Goal: Task Accomplishment & Management: Manage account settings

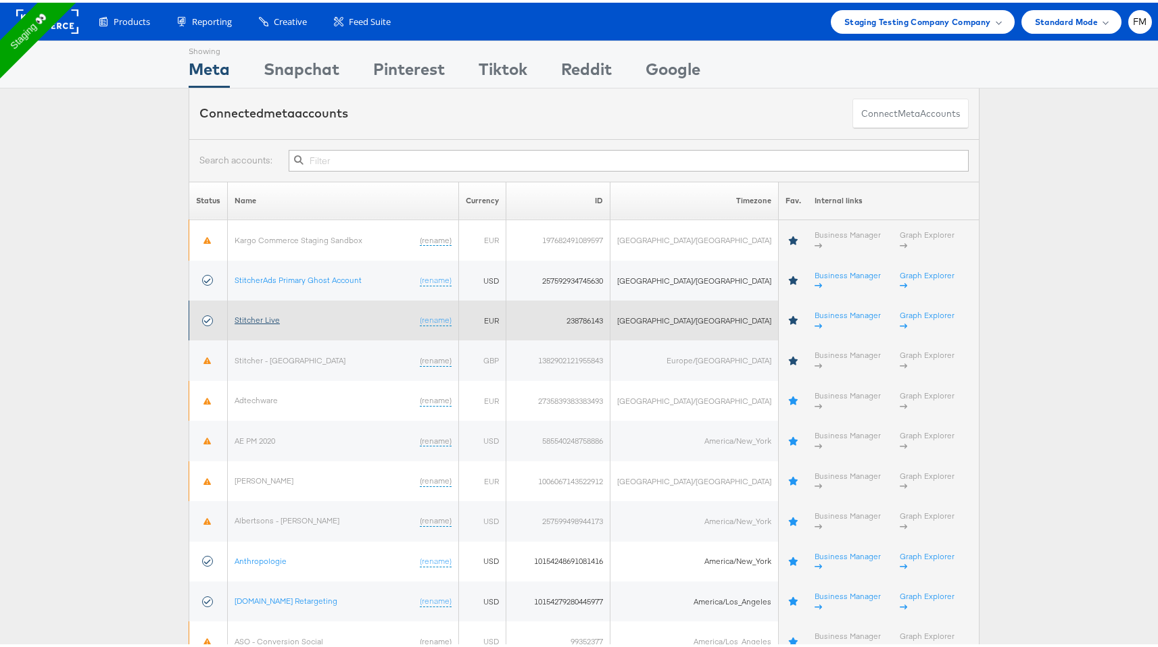
click at [268, 312] on link "Stitcher Live" at bounding box center [256, 317] width 45 height 10
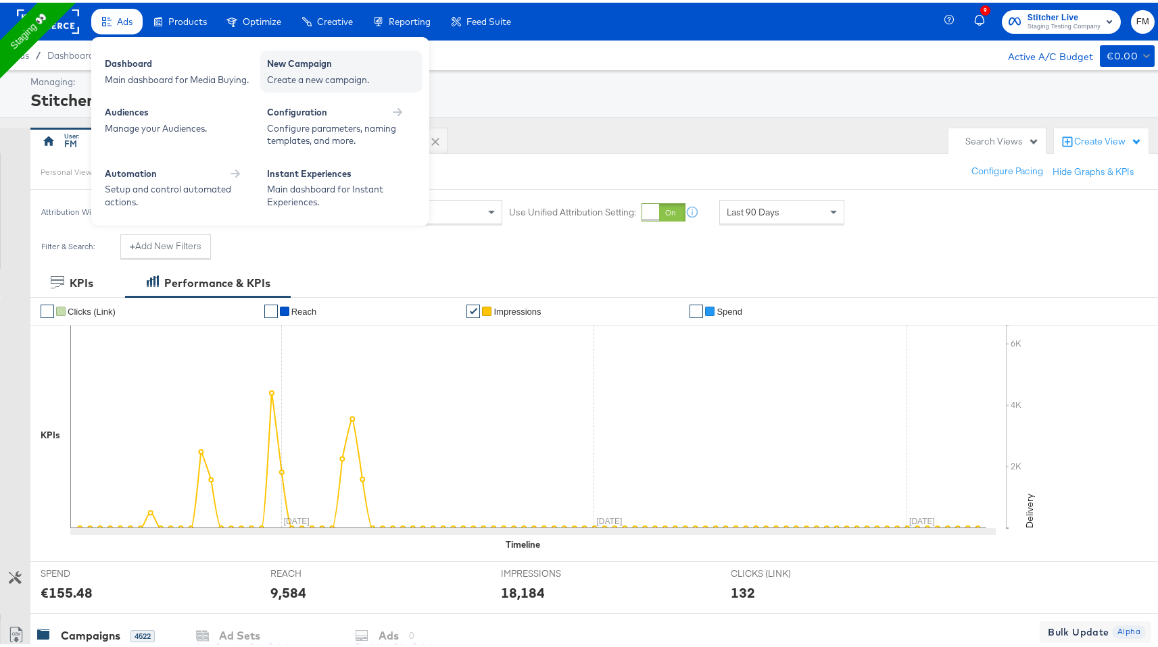
click at [326, 68] on div "New Campaign" at bounding box center [341, 63] width 149 height 16
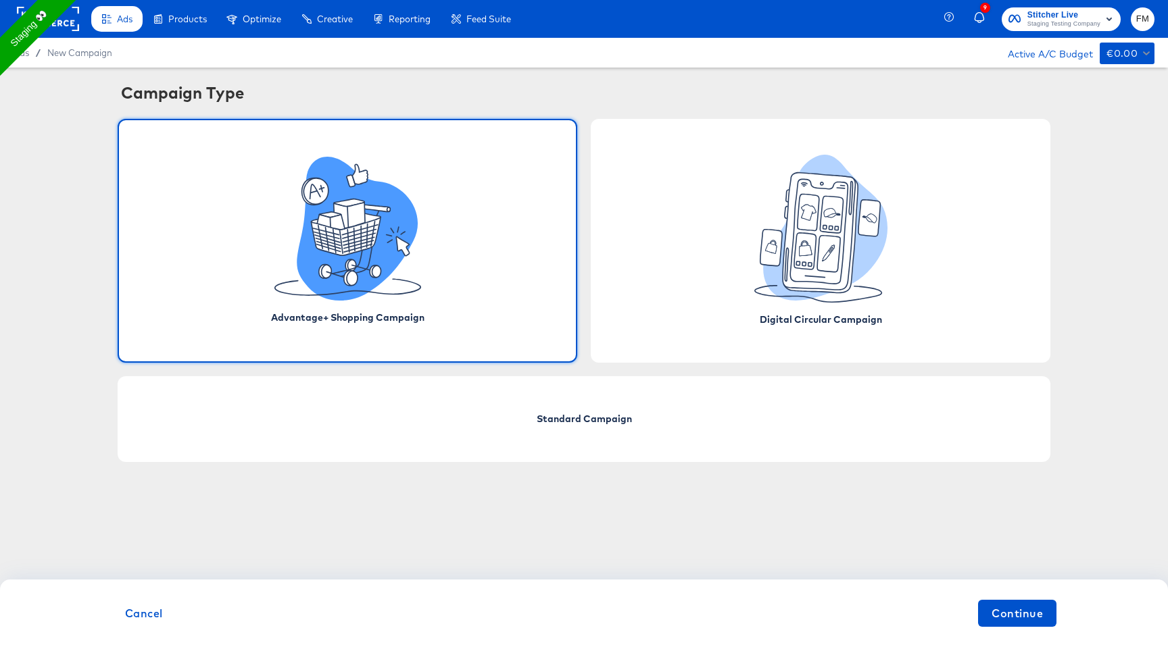
click at [391, 240] on icon at bounding box center [390, 241] width 6 height 4
click at [435, 263] on div "Advantage+ Shopping Campaign" at bounding box center [348, 241] width 460 height 244
click at [420, 255] on icon at bounding box center [347, 229] width 147 height 144
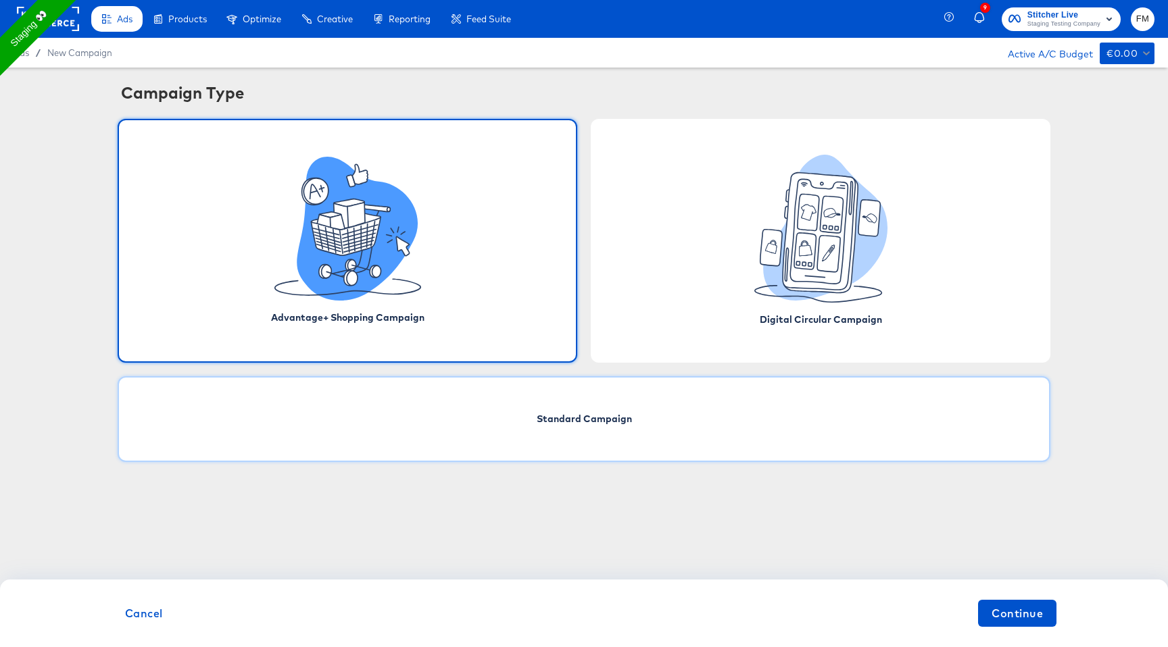
click at [593, 434] on div "Standard Campaign" at bounding box center [584, 419] width 933 height 86
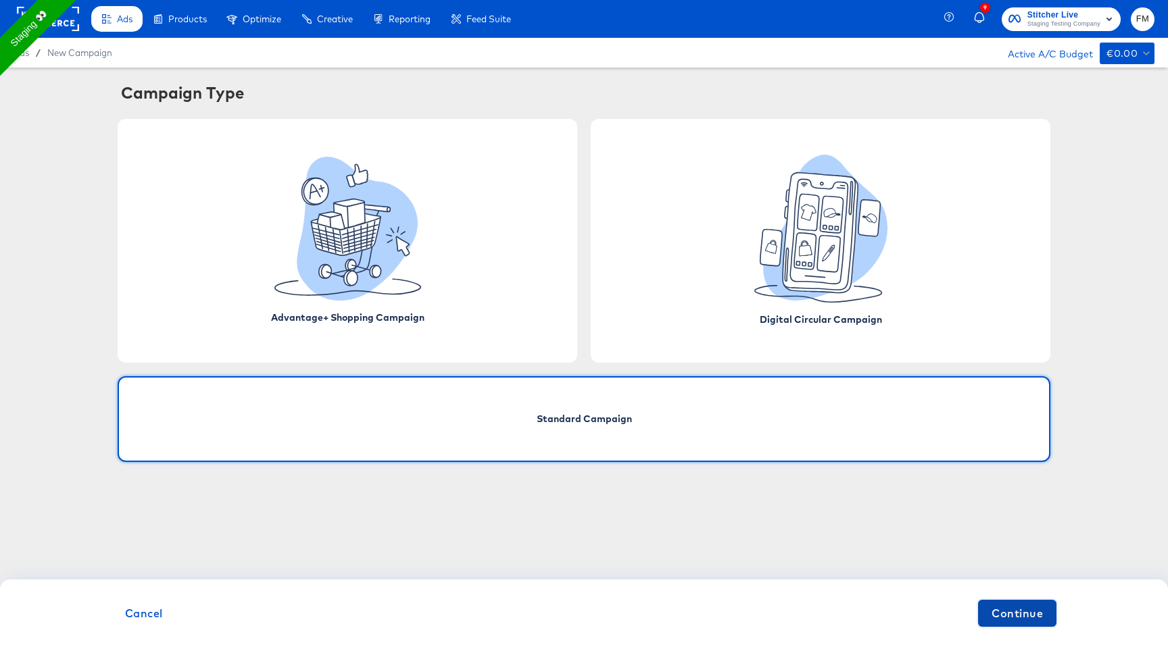
click at [1017, 619] on span "Continue" at bounding box center [1016, 613] width 51 height 19
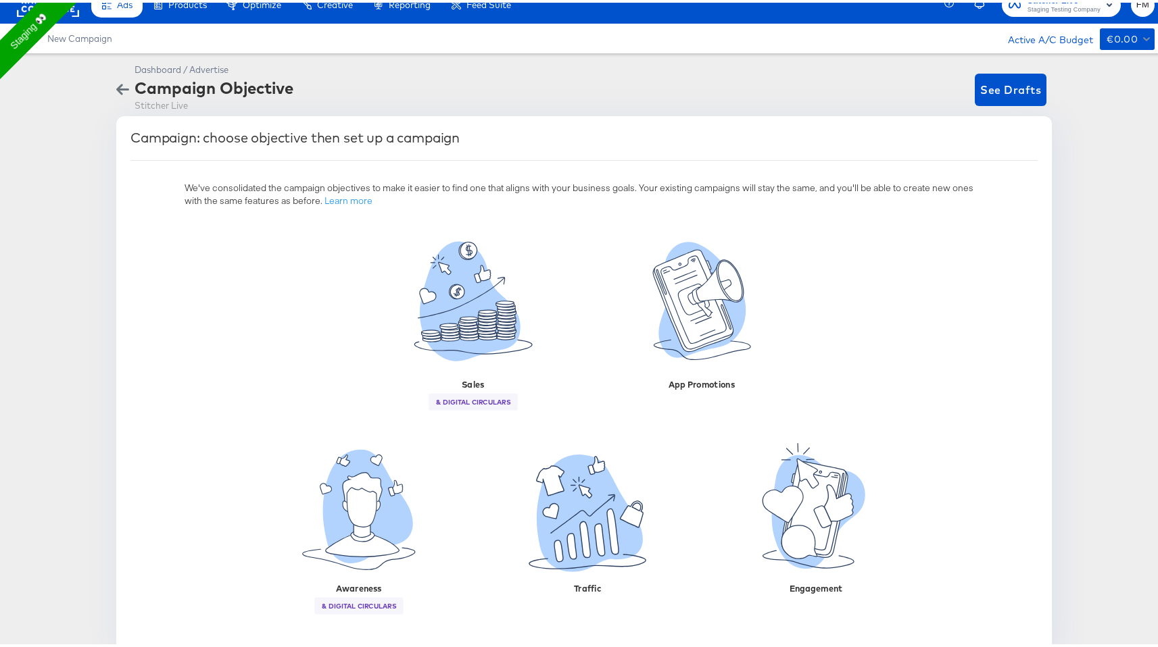
scroll to position [34, 0]
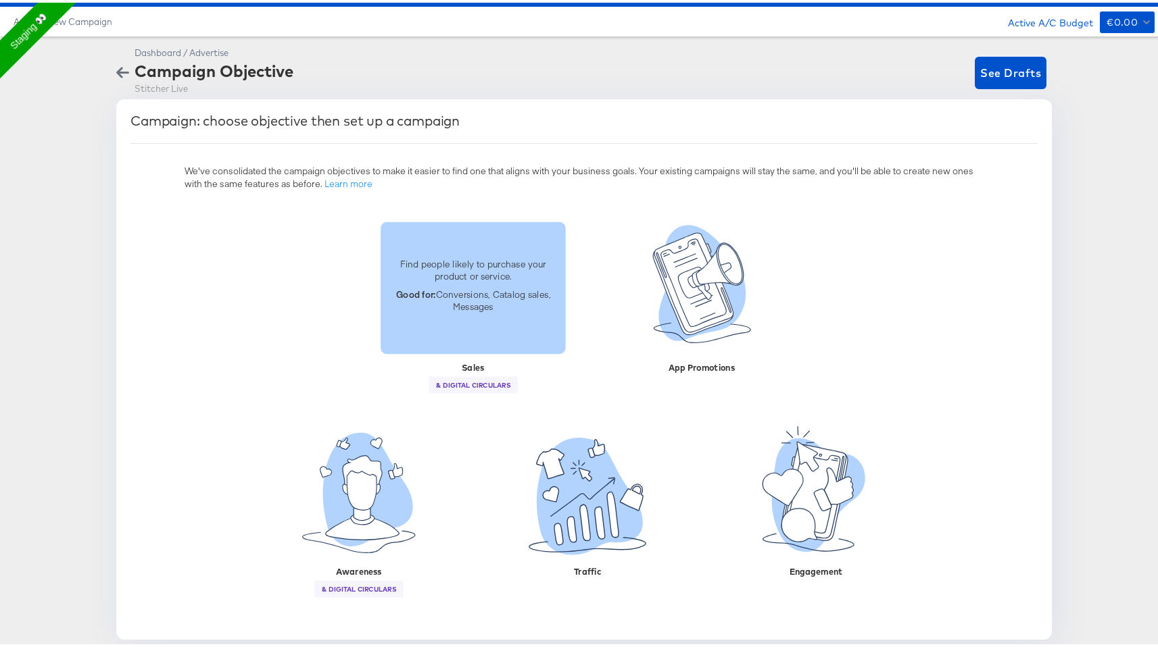
click at [491, 271] on p "Find people likely to purchase your product or service." at bounding box center [473, 267] width 169 height 25
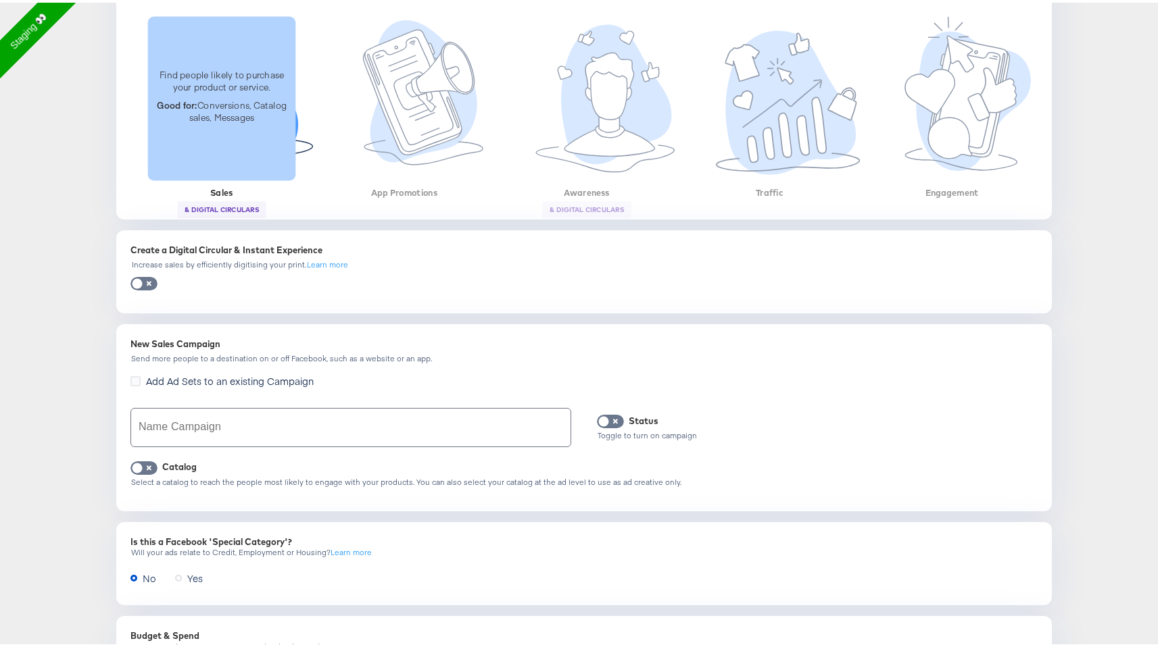
scroll to position [245, 0]
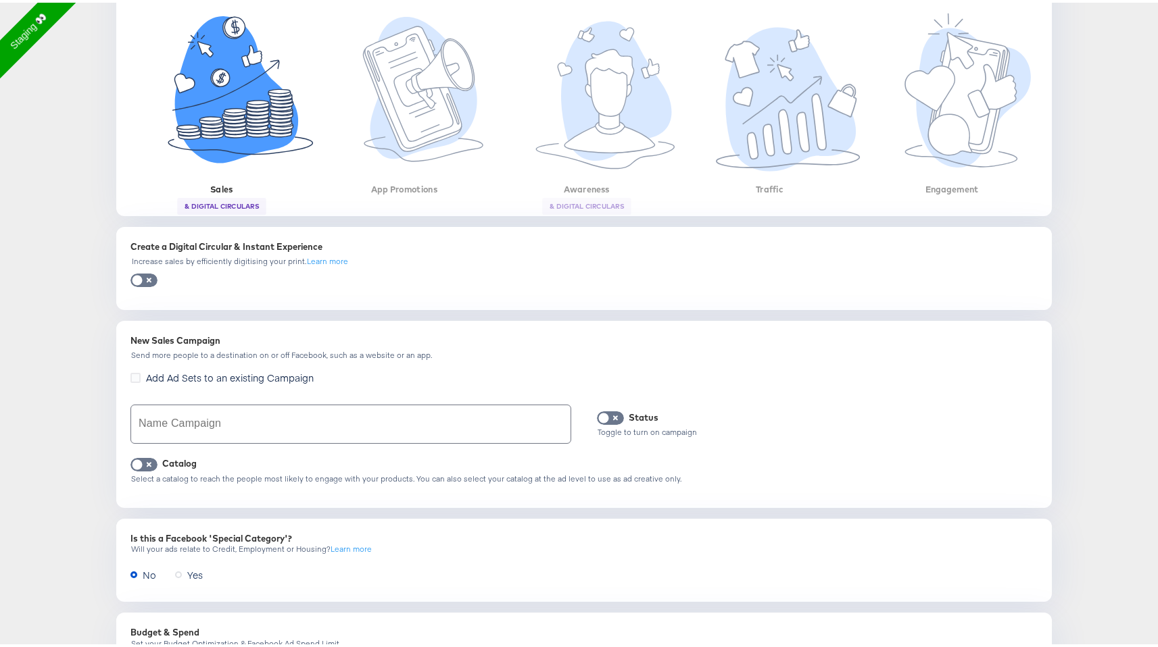
click at [176, 248] on div "Create a Digital Circular & Instant Experience" at bounding box center [583, 244] width 907 height 13
click at [144, 274] on span at bounding box center [143, 278] width 27 height 14
click at [140, 278] on input "checkbox" at bounding box center [137, 281] width 41 height 14
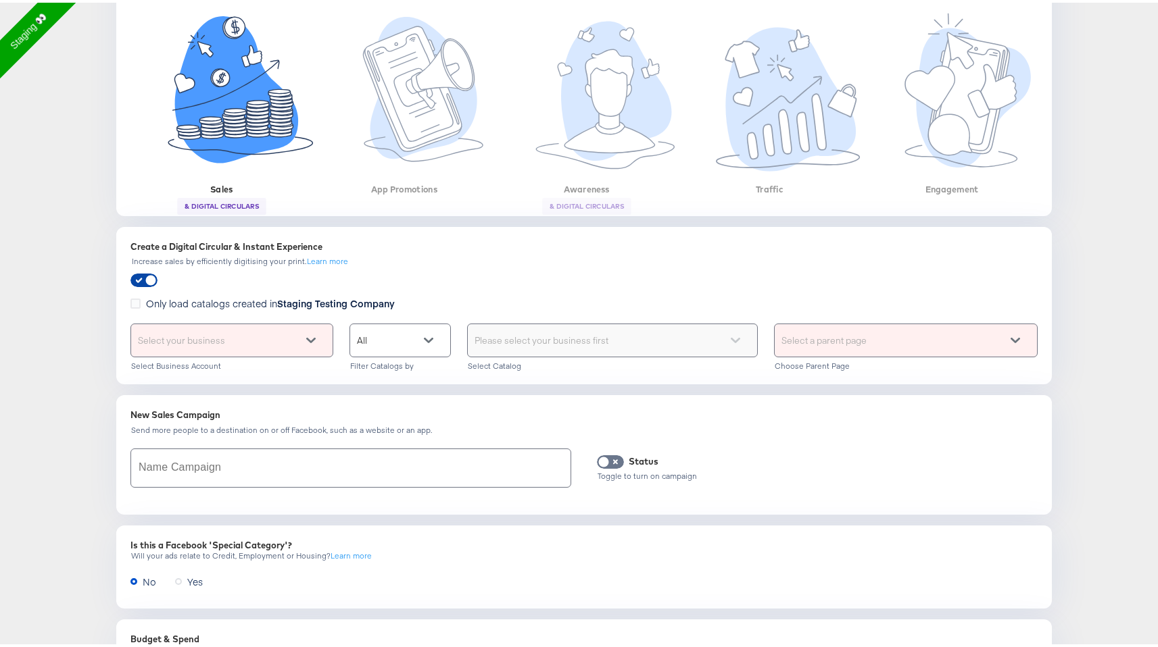
click at [139, 276] on input "checkbox" at bounding box center [150, 281] width 41 height 14
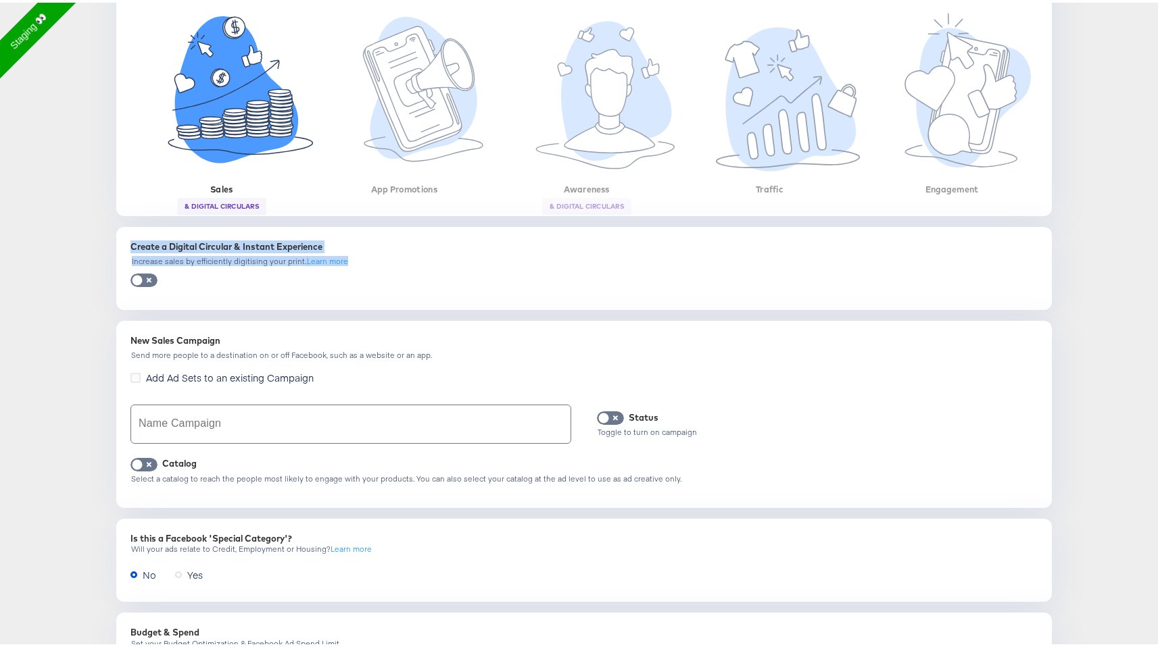
drag, startPoint x: 123, startPoint y: 245, endPoint x: 231, endPoint y: 276, distance: 112.5
click at [231, 276] on div "Create a Digital Circular & Instant Experience Increase sales by efficiently di…" at bounding box center [583, 265] width 919 height 67
click at [203, 266] on div "Create a Digital Circular & Instant Experience Increase sales by efficiently di…" at bounding box center [583, 265] width 919 height 67
click at [141, 274] on span at bounding box center [143, 278] width 27 height 14
click at [136, 275] on input "checkbox" at bounding box center [137, 281] width 41 height 14
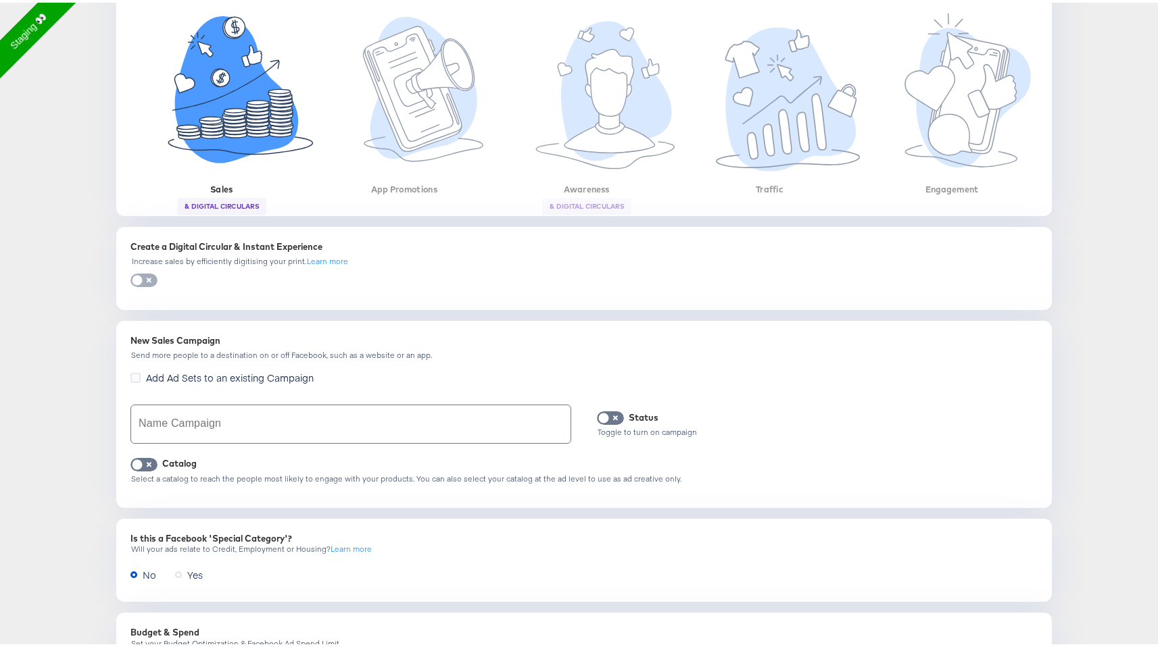
checkbox input "true"
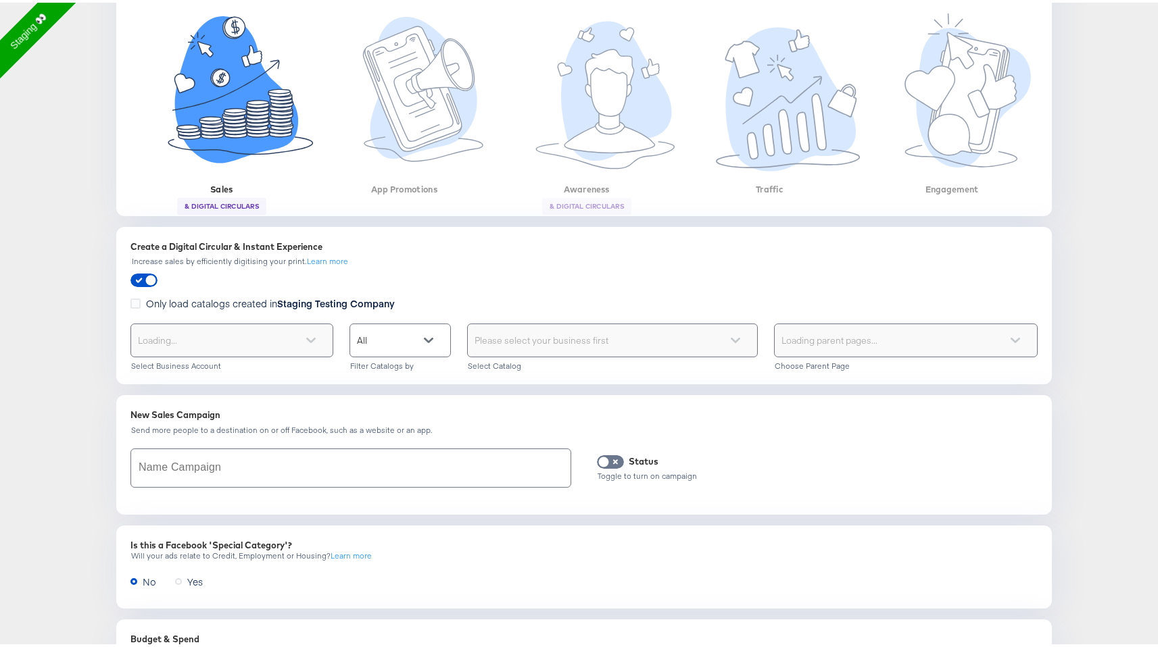
click at [170, 249] on div "Create a Digital Circular & Instant Experience" at bounding box center [583, 244] width 907 height 13
copy div "Create a Digital Circular & Instant Experience"
click at [253, 336] on div "Select your business" at bounding box center [231, 338] width 201 height 32
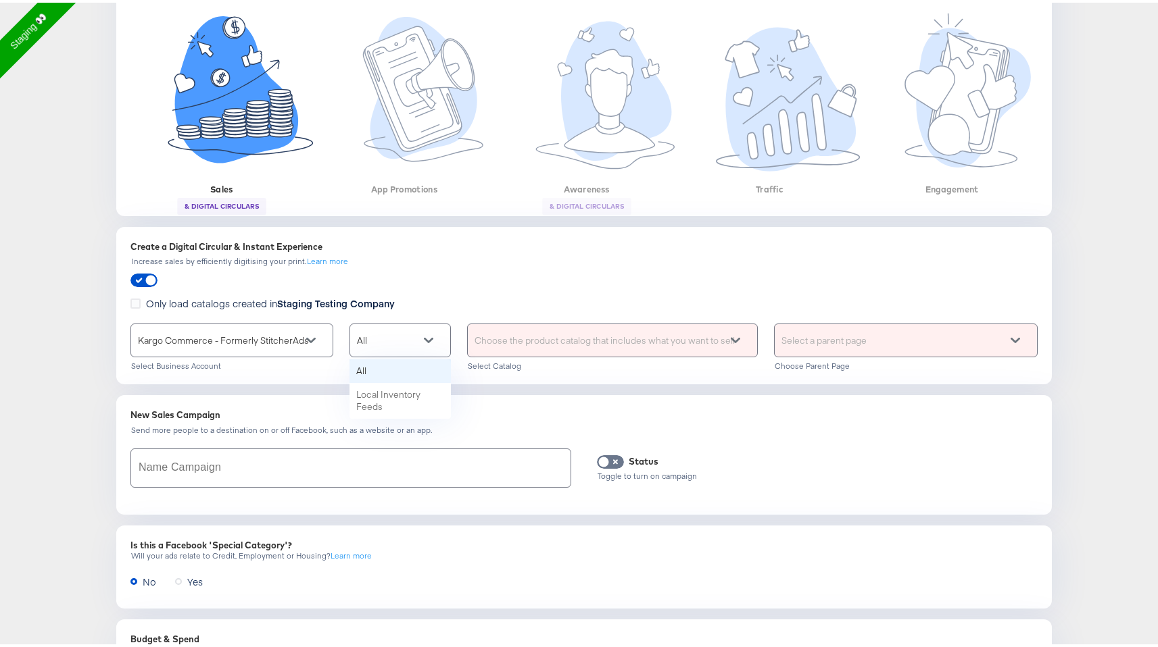
click at [395, 337] on div "All" at bounding box center [400, 338] width 100 height 32
click at [511, 289] on div "Create a Digital Circular & Instant Experience Increase sales by efficiently di…" at bounding box center [583, 303] width 919 height 142
click at [591, 334] on div "Choose the product catalog that includes what you want to sell" at bounding box center [612, 338] width 289 height 32
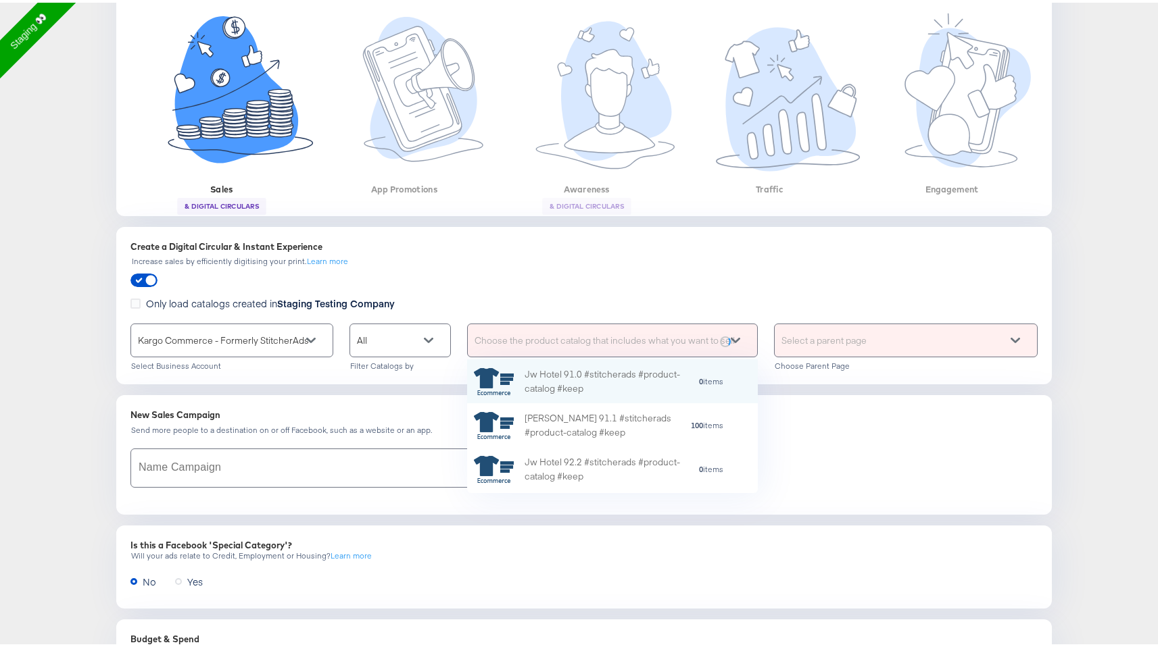
scroll to position [124, 280]
click at [630, 427] on div "Jw Shopp 91.1 #stitcherads #product-catalog #keep" at bounding box center [607, 423] width 166 height 28
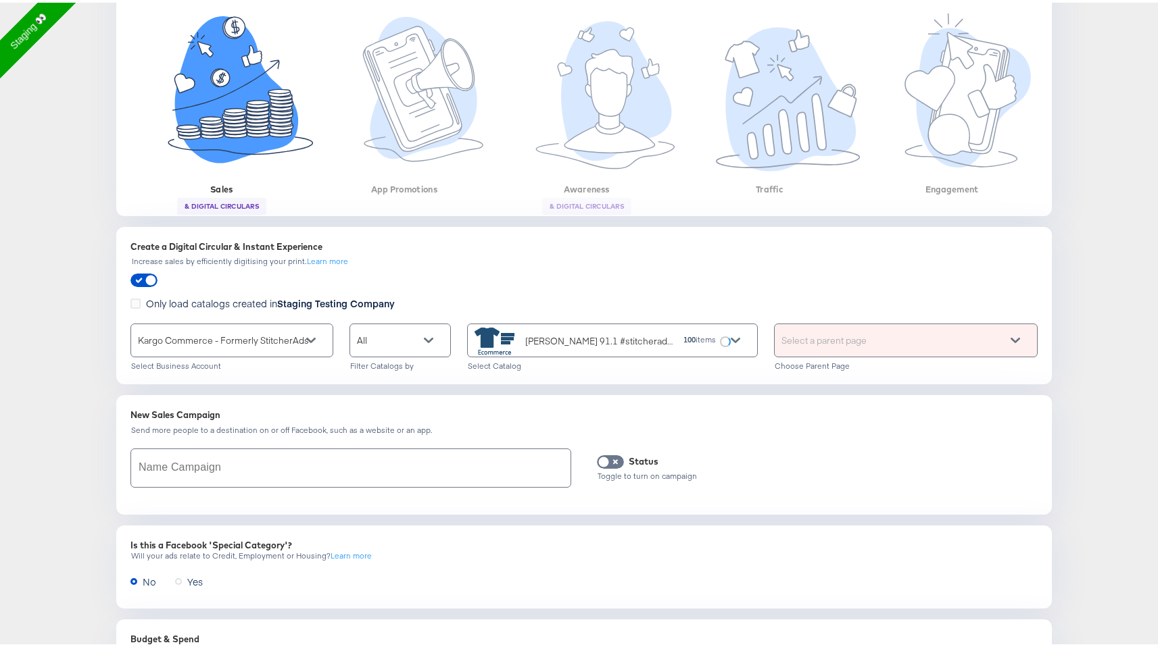
click at [904, 347] on div "Select a parent page" at bounding box center [905, 338] width 262 height 32
click at [999, 333] on div "7 Locations" at bounding box center [986, 337] width 41 height 9
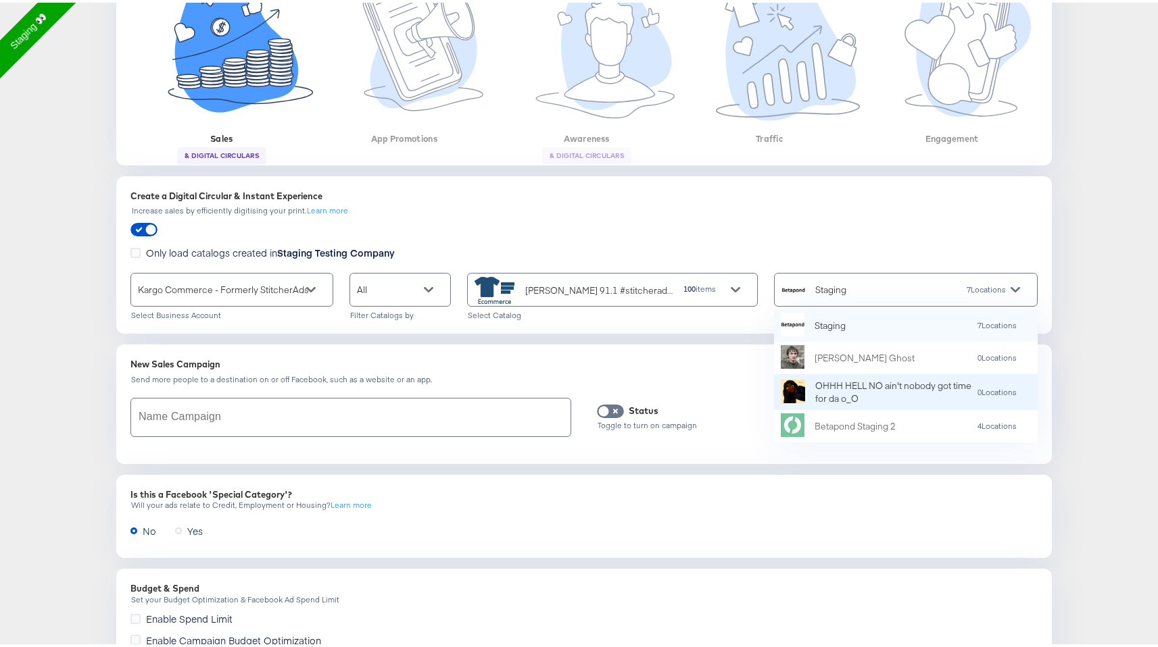
scroll to position [292, 0]
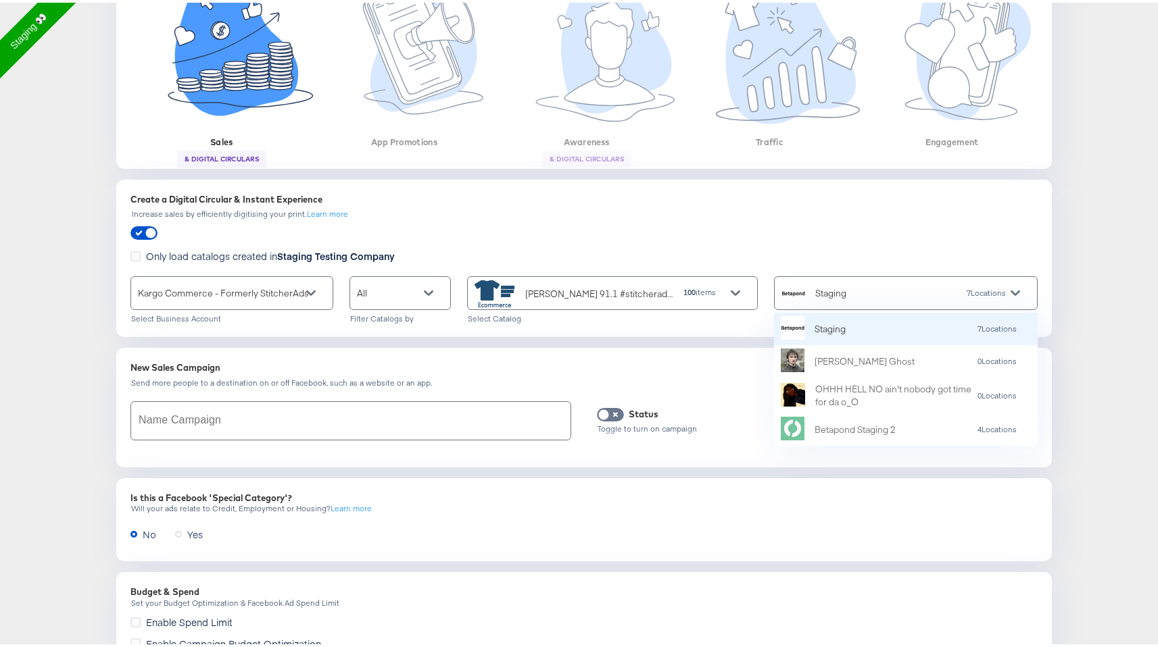
click at [999, 291] on div "7 Locations" at bounding box center [986, 290] width 41 height 9
click at [650, 352] on div "New Sales Campaign Send more people to a destination on or off Facebook, such a…" at bounding box center [583, 405] width 935 height 120
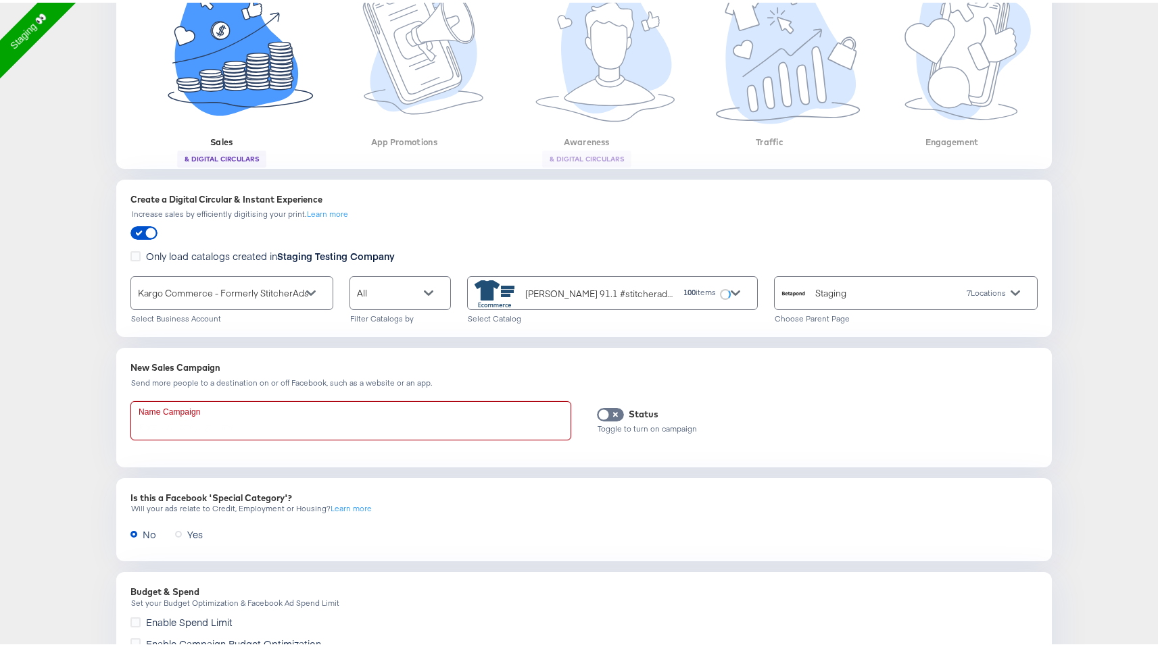
click at [371, 414] on input "text" at bounding box center [350, 418] width 439 height 38
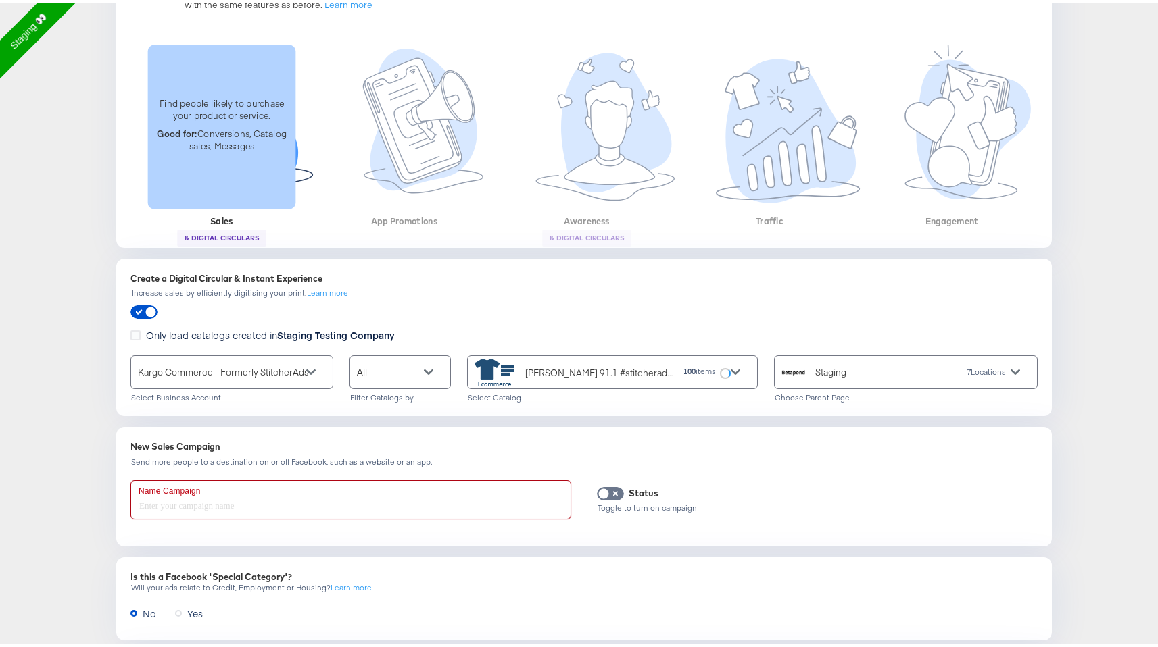
scroll to position [321, 0]
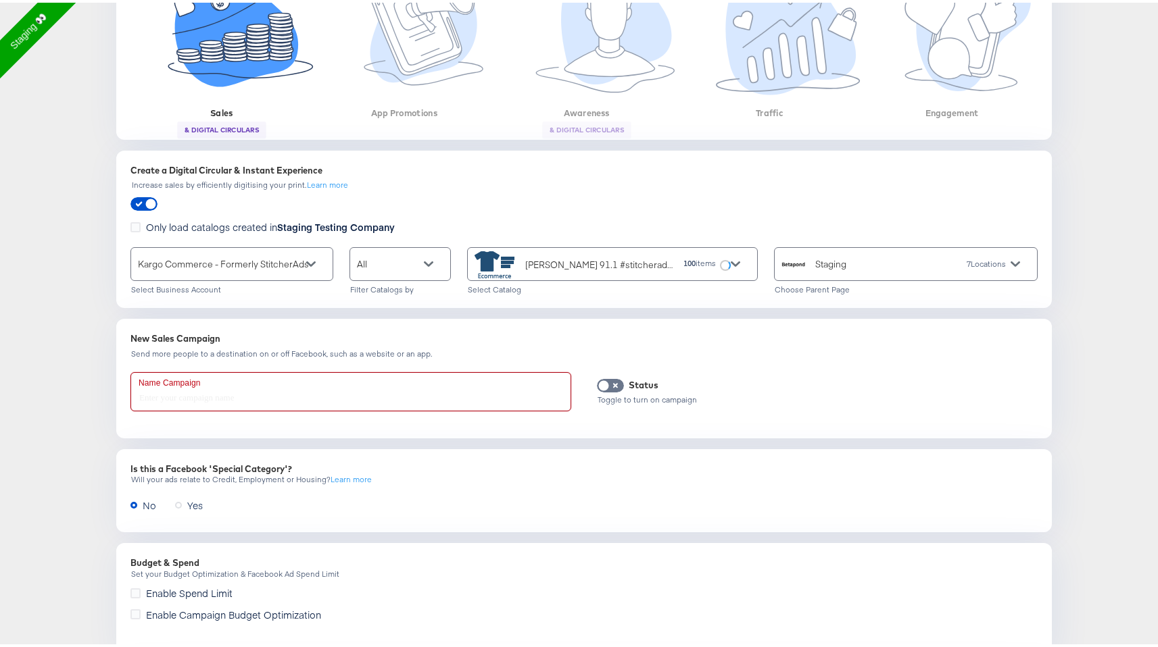
click at [547, 391] on input "text" at bounding box center [350, 389] width 439 height 38
paste input "sales & digita"
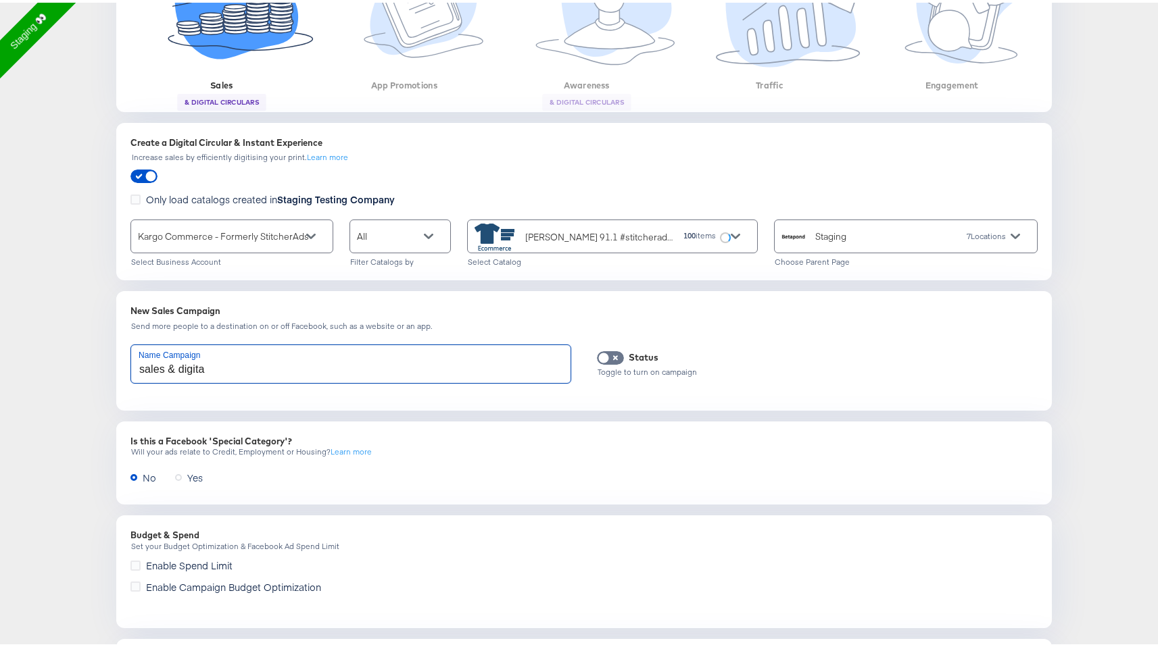
scroll to position [354, 0]
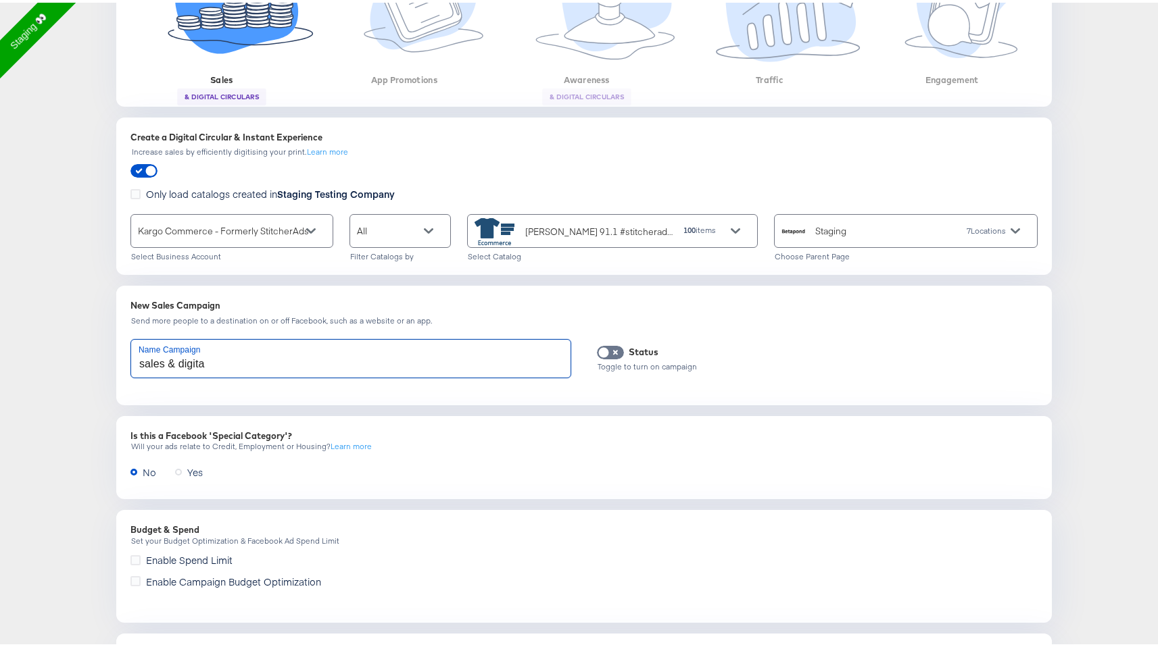
click at [433, 341] on input "sales & digita" at bounding box center [350, 356] width 439 height 38
paste input "l circulars campaign"
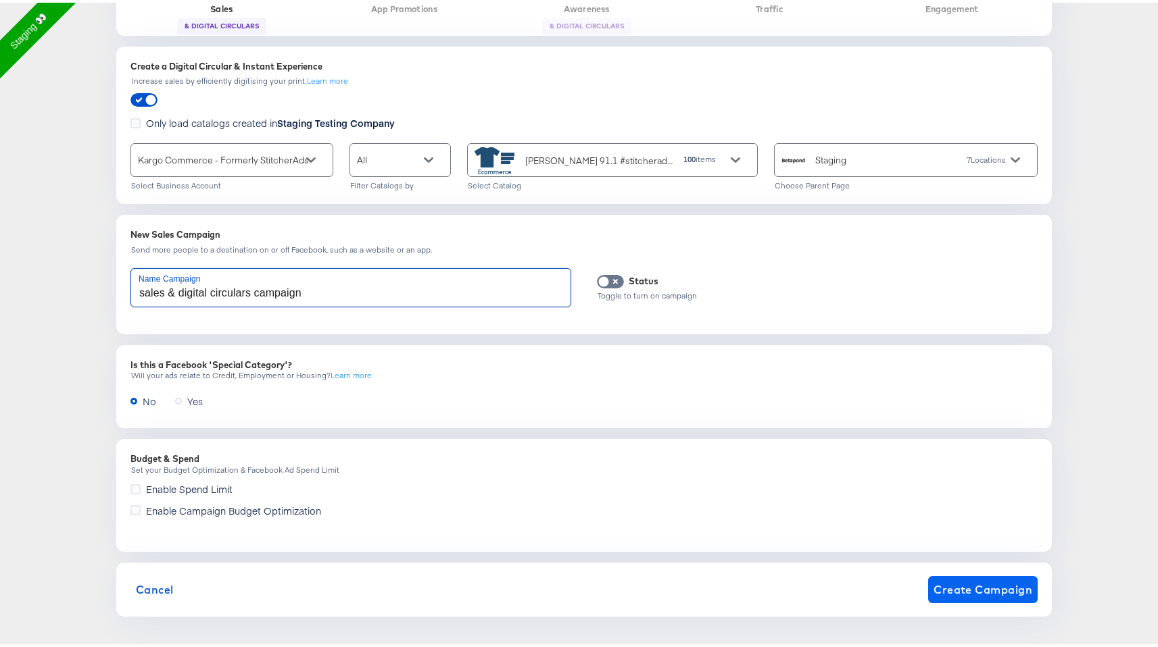
type input "sales & digital circulars campaign"
click at [945, 588] on span "Create Campaign" at bounding box center [982, 587] width 99 height 19
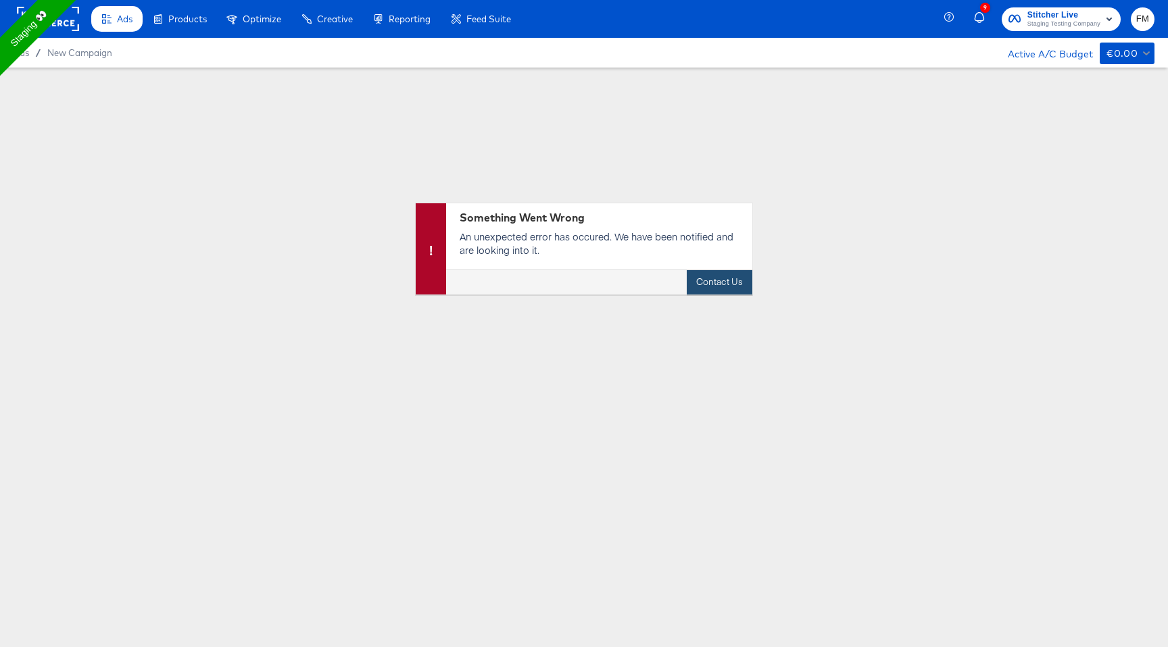
click at [723, 276] on button "Contact Us" at bounding box center [720, 282] width 66 height 24
click at [722, 281] on button "Contact Us" at bounding box center [720, 282] width 66 height 24
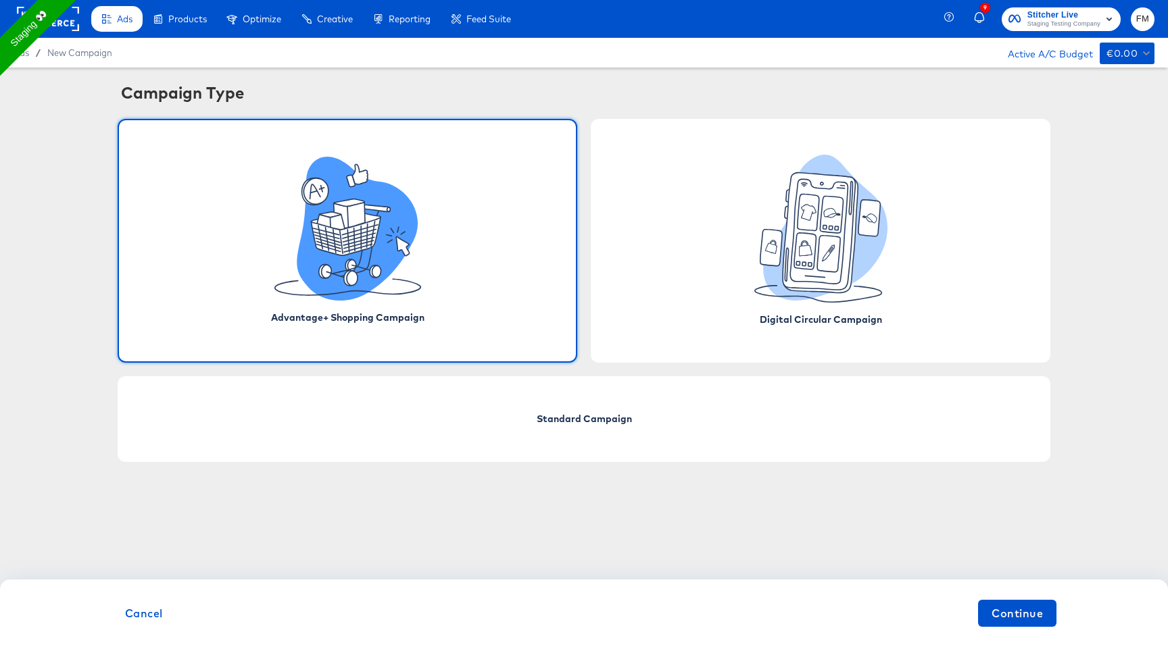
click at [514, 295] on div "Advantage+ Shopping Campaign" at bounding box center [348, 241] width 460 height 244
click at [1029, 613] on span "Continue" at bounding box center [1016, 613] width 51 height 19
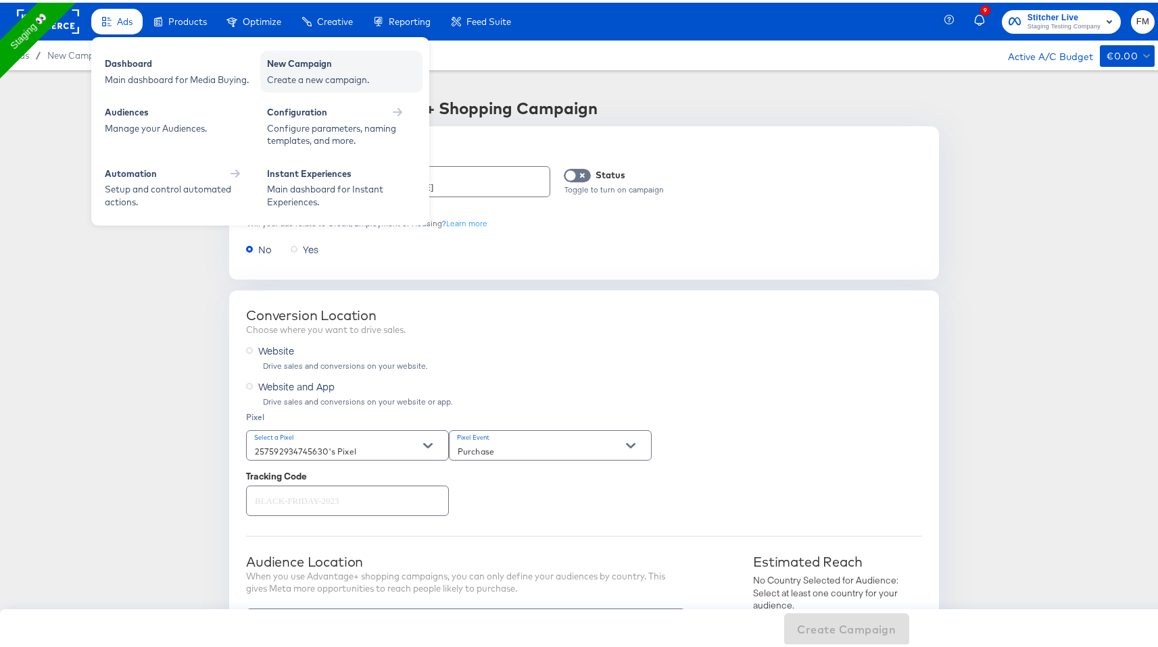
click at [338, 67] on div "New Campaign" at bounding box center [341, 63] width 149 height 16
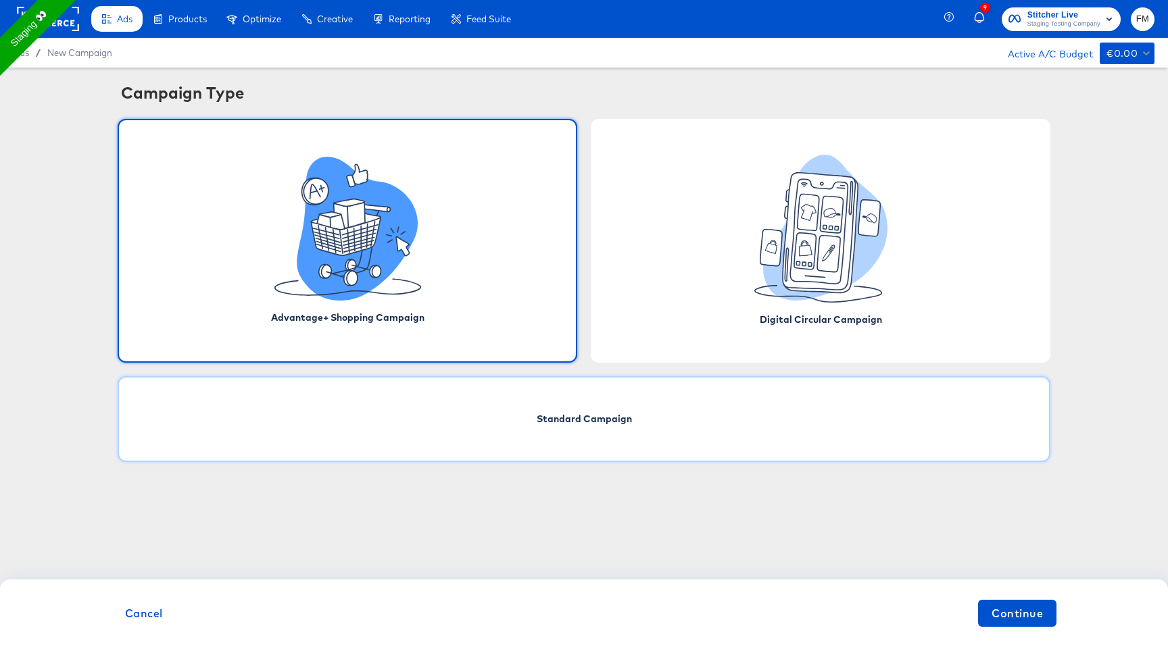
click at [633, 432] on div "Standard Campaign" at bounding box center [584, 419] width 933 height 86
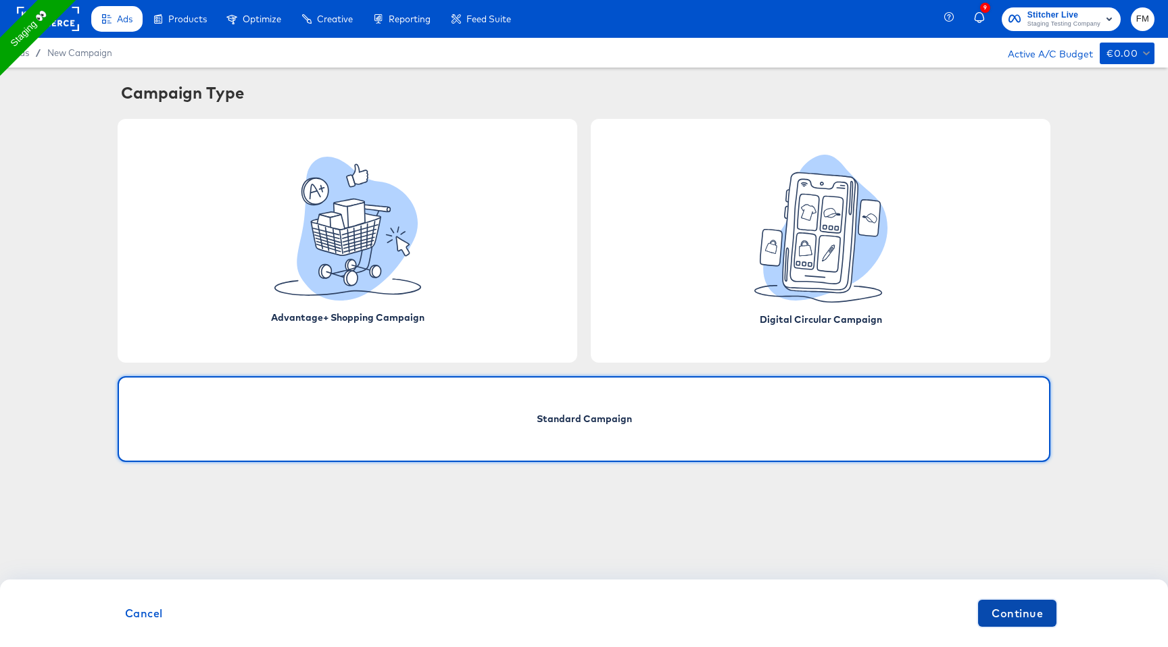
click at [1001, 608] on span "Continue" at bounding box center [1016, 613] width 51 height 19
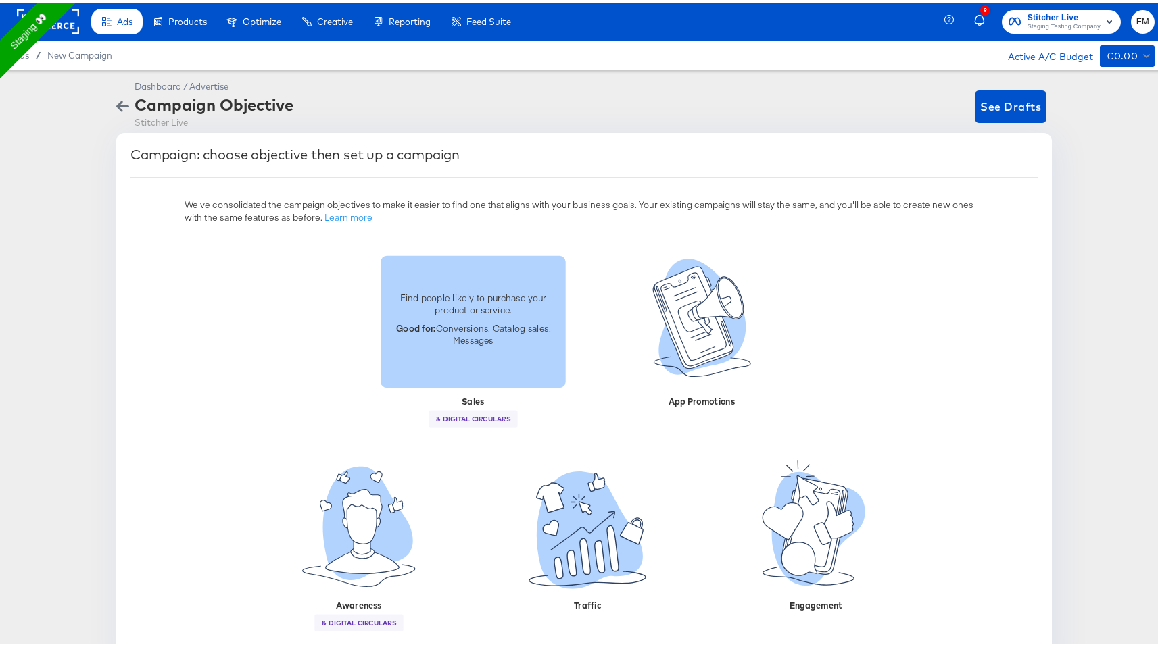
click at [405, 360] on div "Find people likely to purchase your product or service. Good for: Conversions, …" at bounding box center [472, 319] width 185 height 132
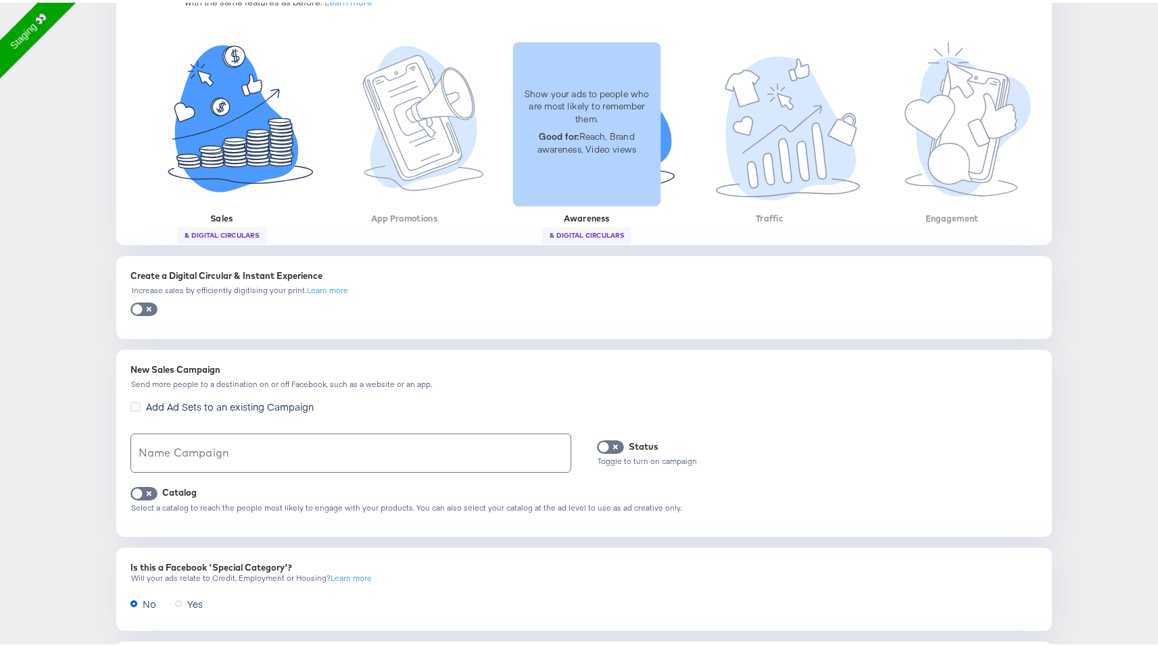
scroll to position [226, 0]
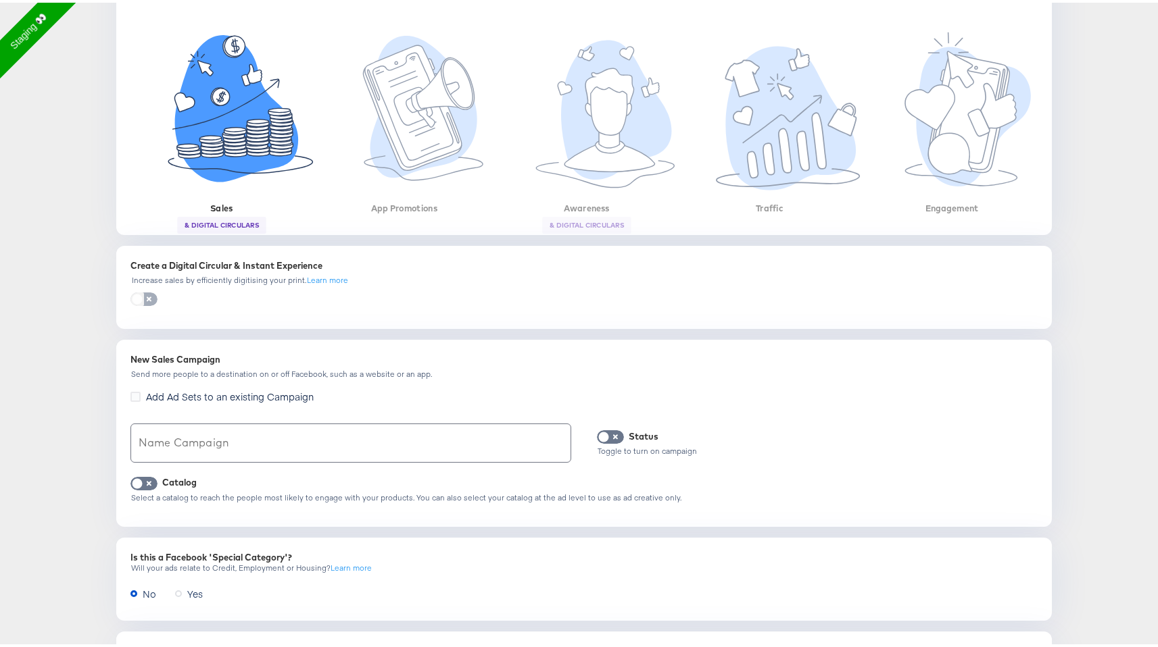
click at [141, 294] on input "checkbox" at bounding box center [137, 300] width 41 height 14
checkbox input "true"
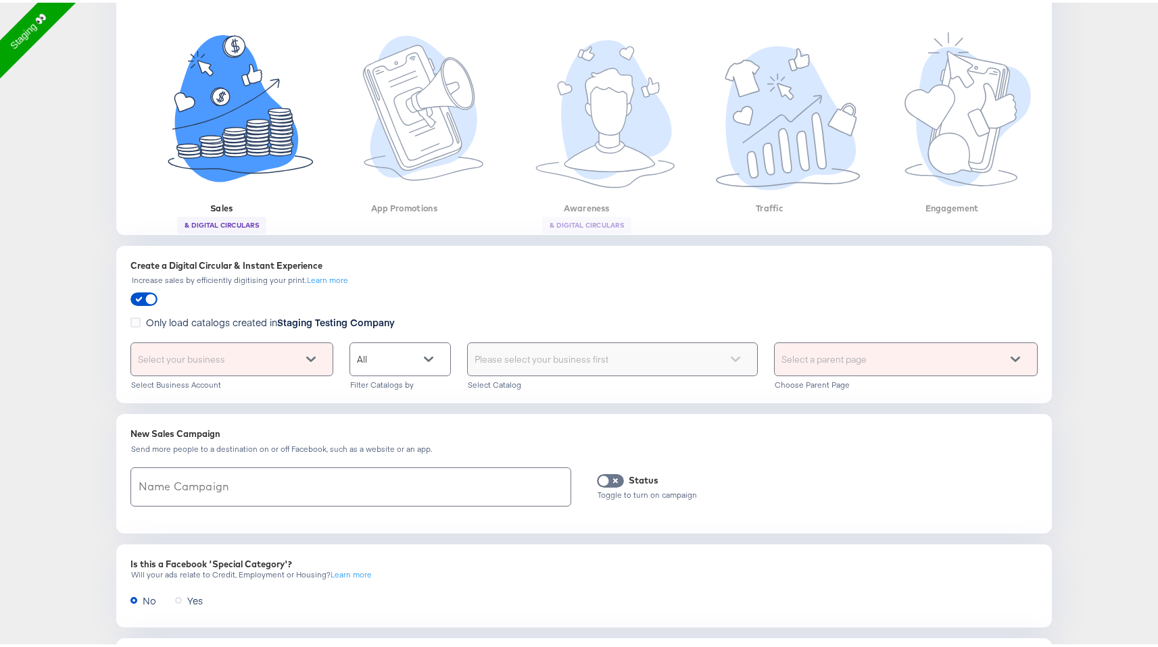
click at [293, 354] on div "Select your business" at bounding box center [231, 357] width 201 height 32
click at [615, 364] on div "Choose the product catalog that includes what you want to sell" at bounding box center [612, 357] width 289 height 32
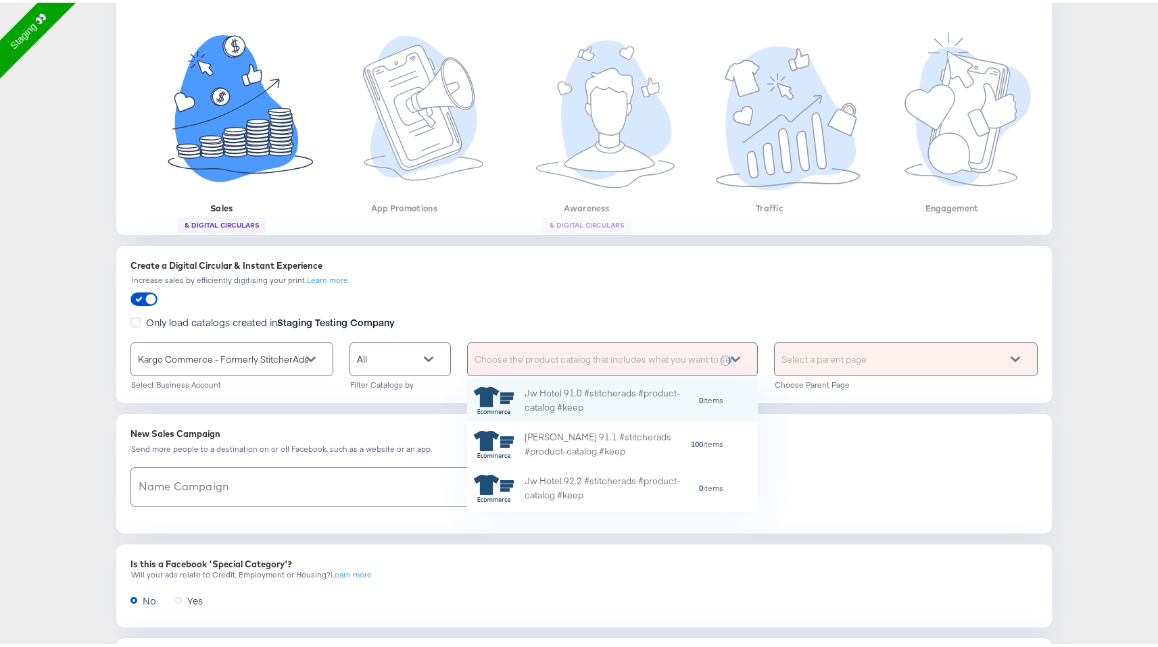
scroll to position [124, 280]
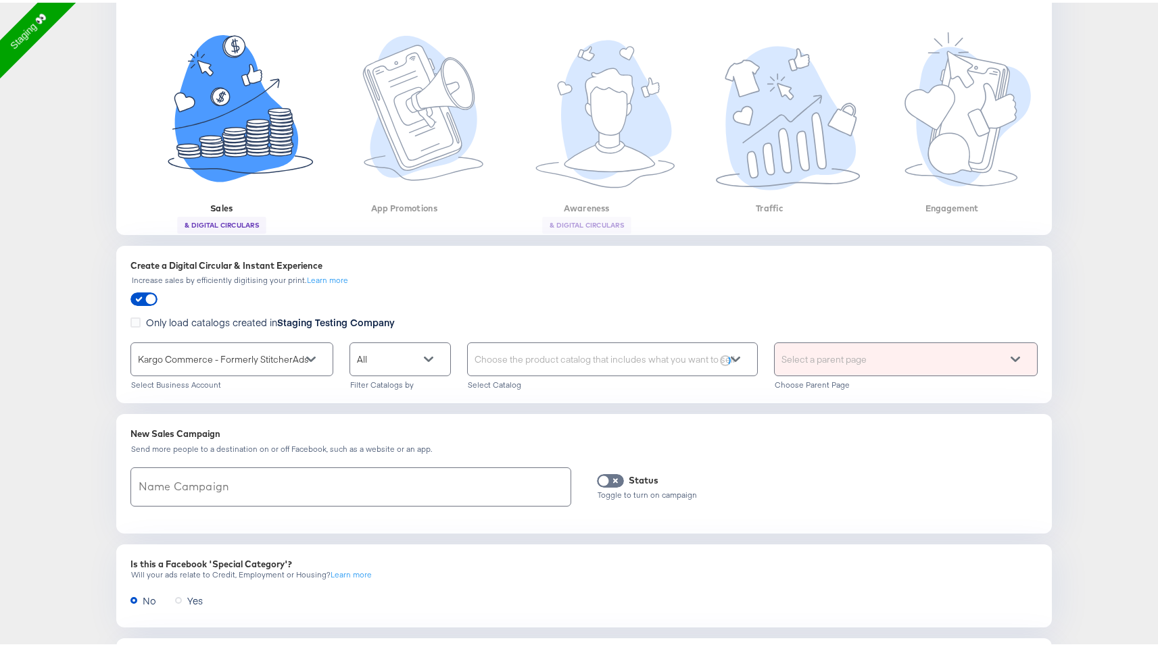
click at [733, 351] on span at bounding box center [743, 357] width 26 height 32
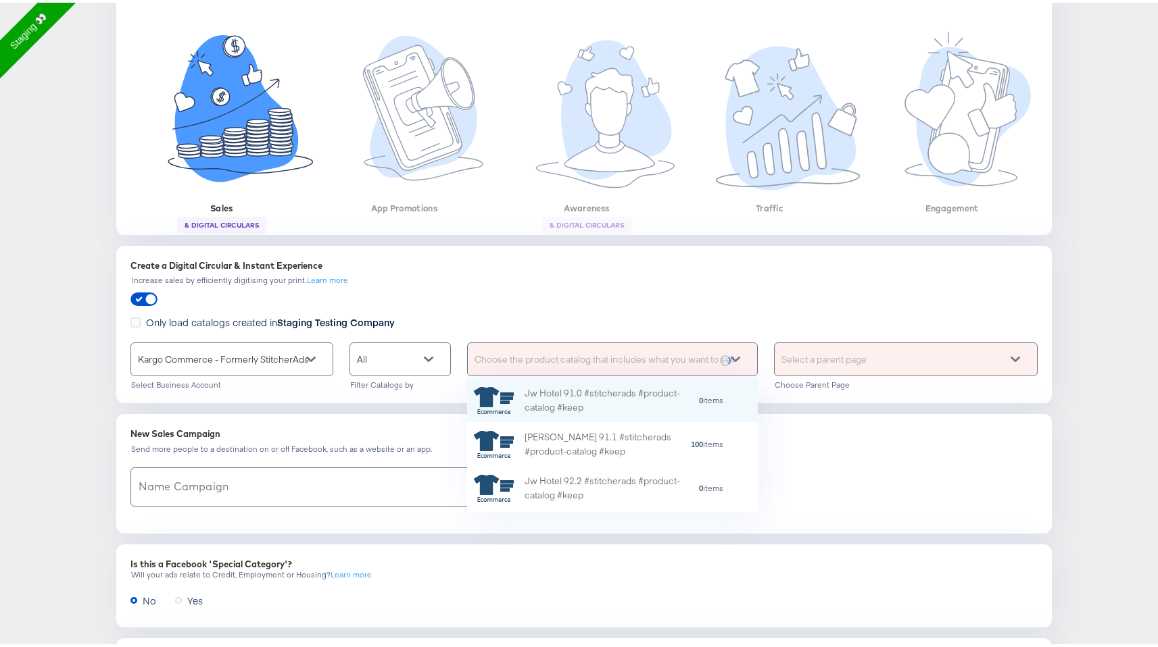
click at [733, 351] on span at bounding box center [743, 357] width 26 height 32
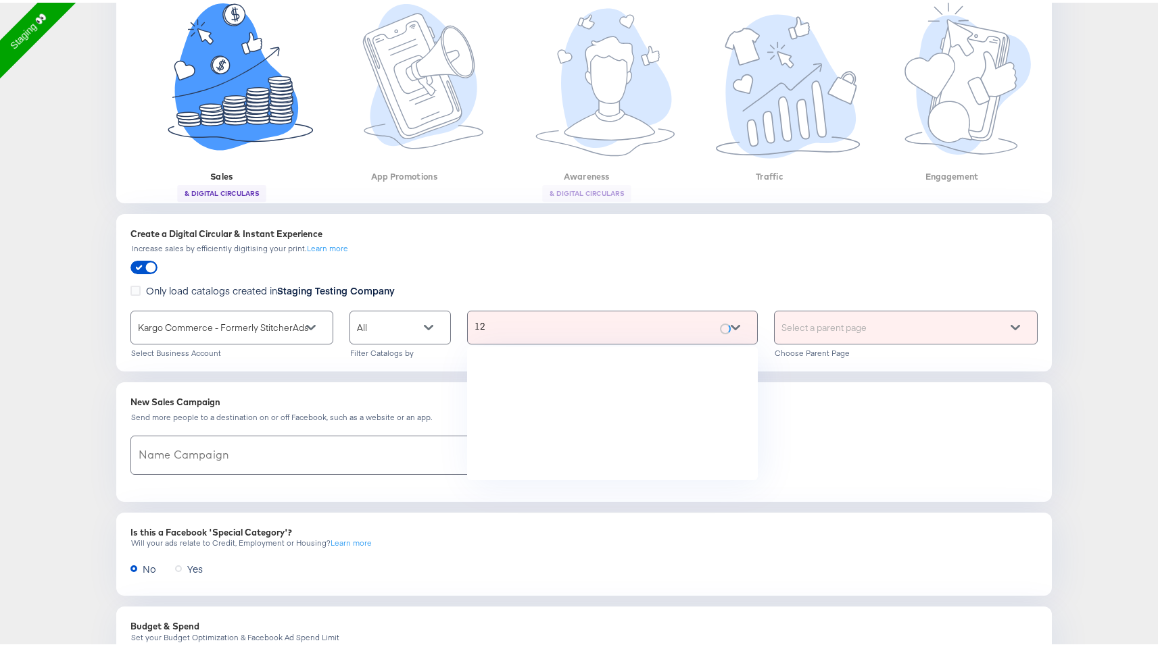
scroll to position [0, 0]
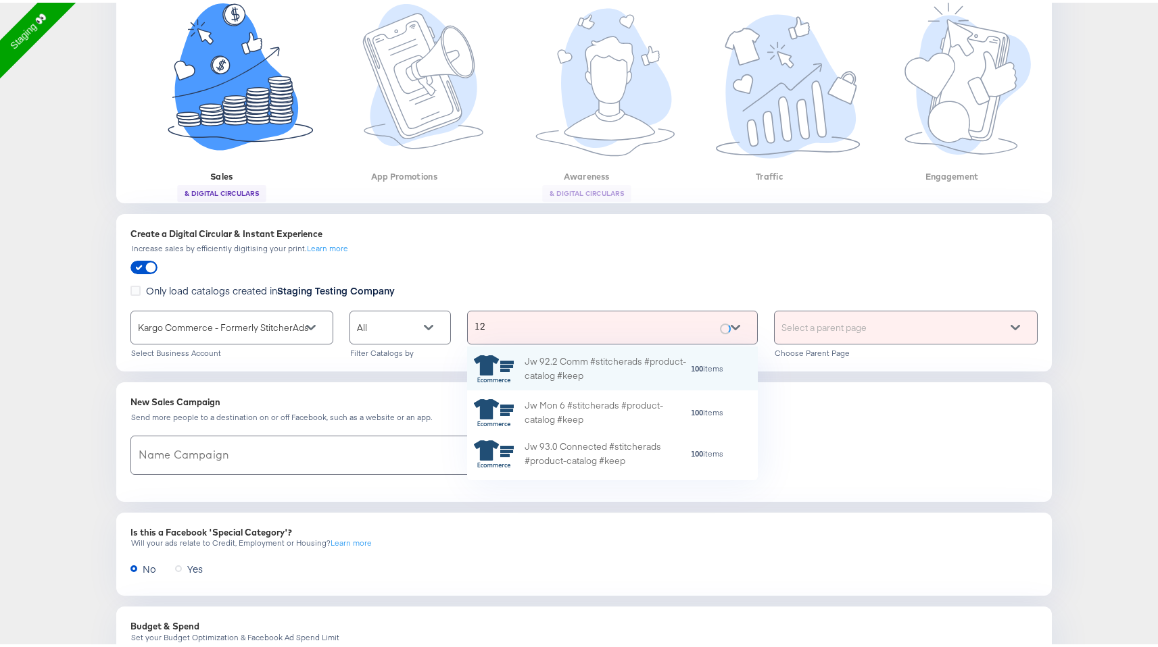
click at [561, 321] on div "12 12" at bounding box center [594, 325] width 252 height 32
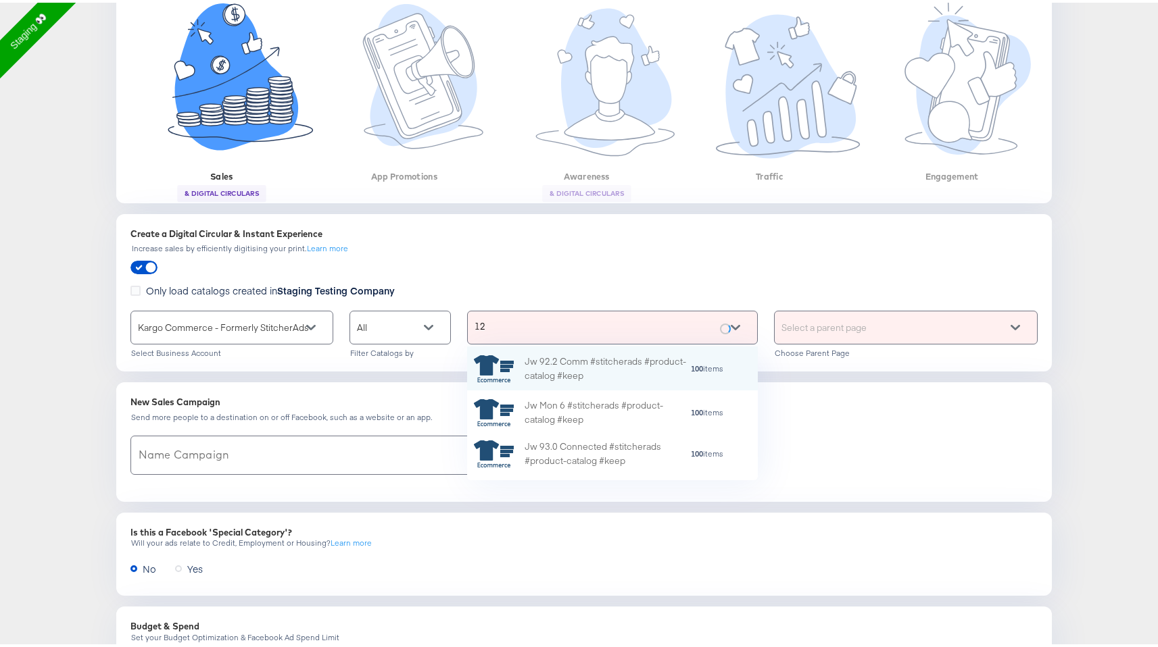
click at [539, 323] on div "12 12" at bounding box center [594, 325] width 252 height 32
type input "12"
click at [539, 323] on div "12 12" at bounding box center [594, 325] width 252 height 32
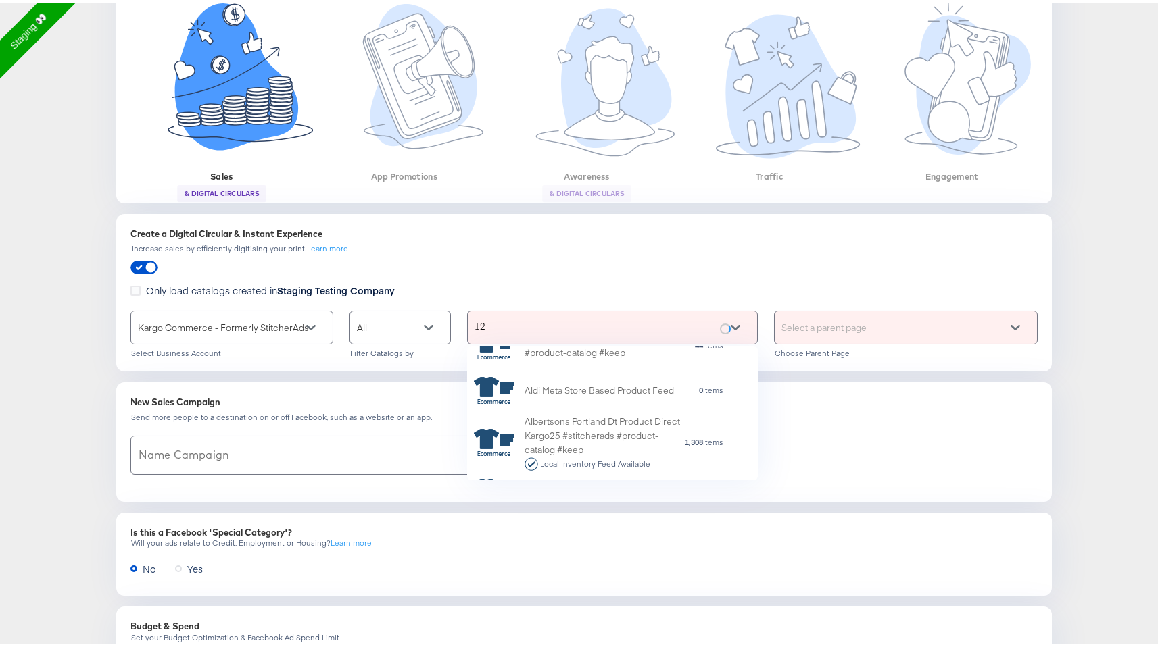
scroll to position [663, 0]
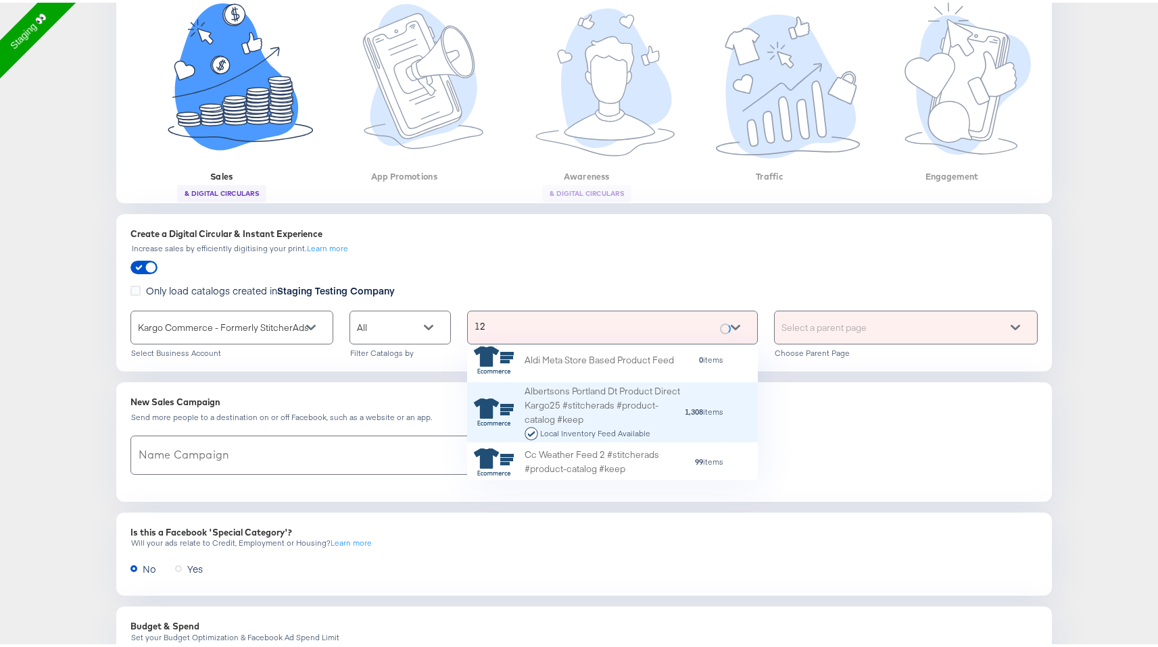
click at [564, 402] on div "Albertsons Portland Dt Product Direct Kargo25 #stitcherads #product-catalog #ke…" at bounding box center [603, 409] width 159 height 55
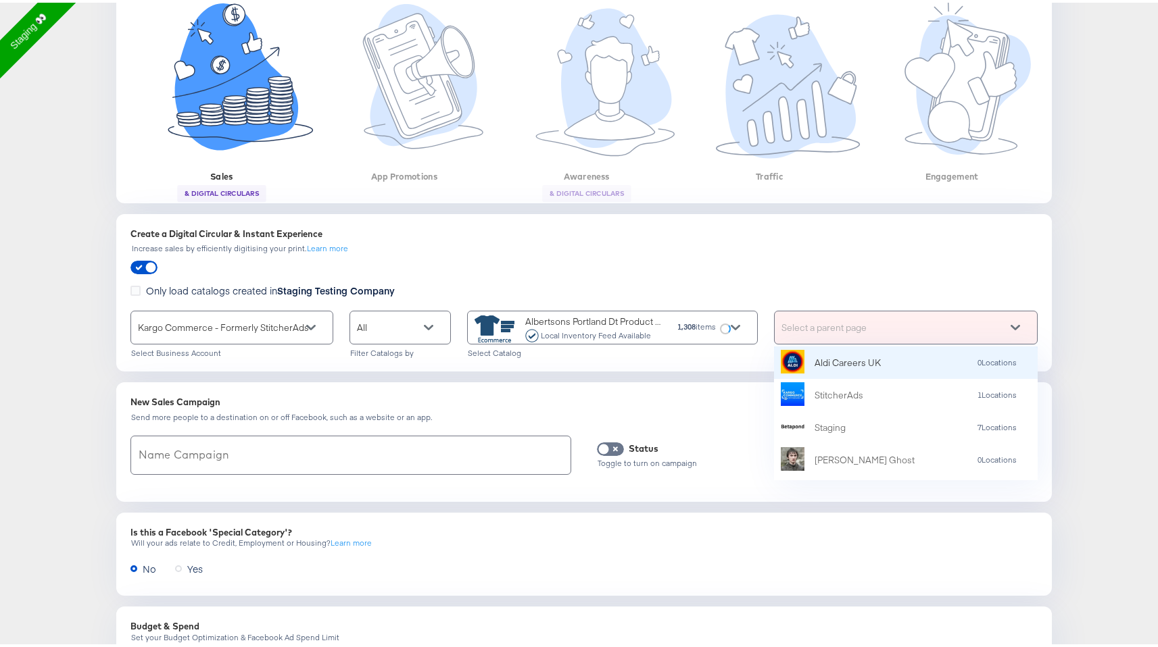
click at [945, 322] on div "Select a parent page" at bounding box center [905, 325] width 262 height 32
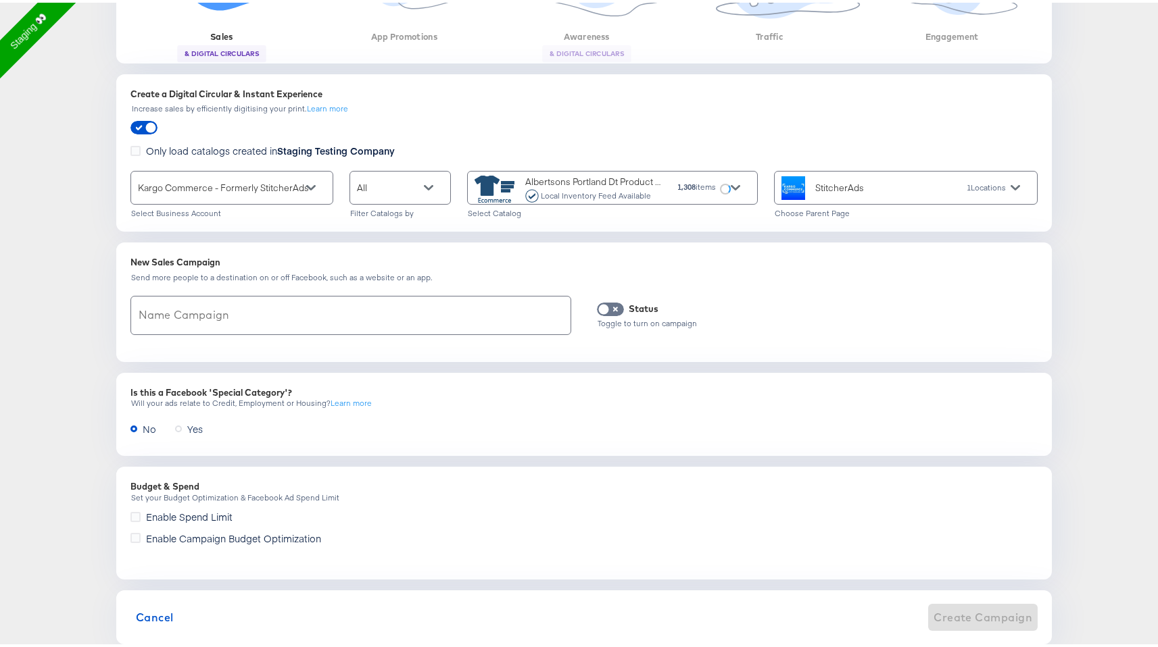
scroll to position [403, 0]
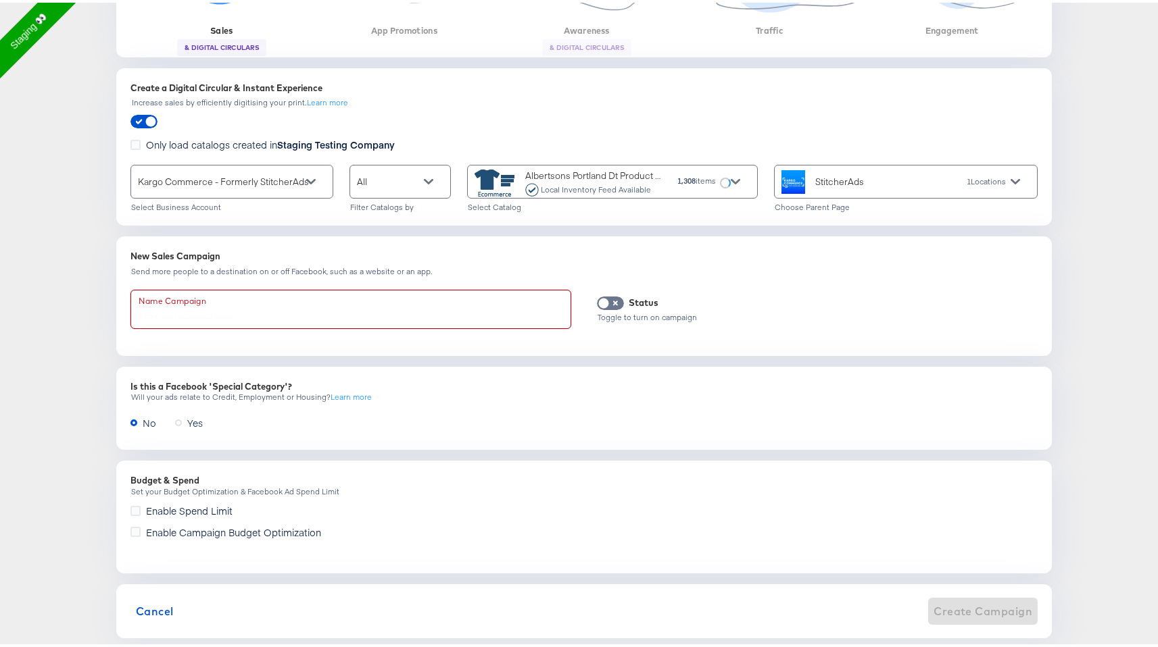
click at [415, 322] on input "text" at bounding box center [350, 307] width 439 height 38
paste input "sales & digital circulars campaign"
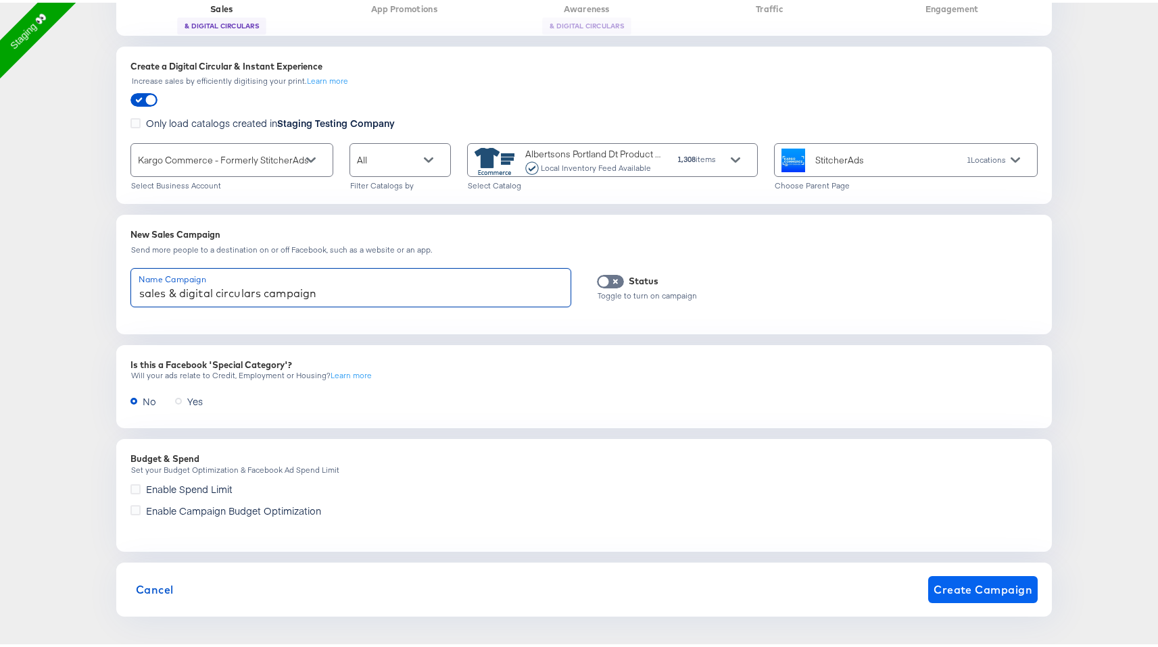
type input "sales & digital circulars campaign"
click at [1008, 589] on span "Create Campaign" at bounding box center [982, 587] width 99 height 19
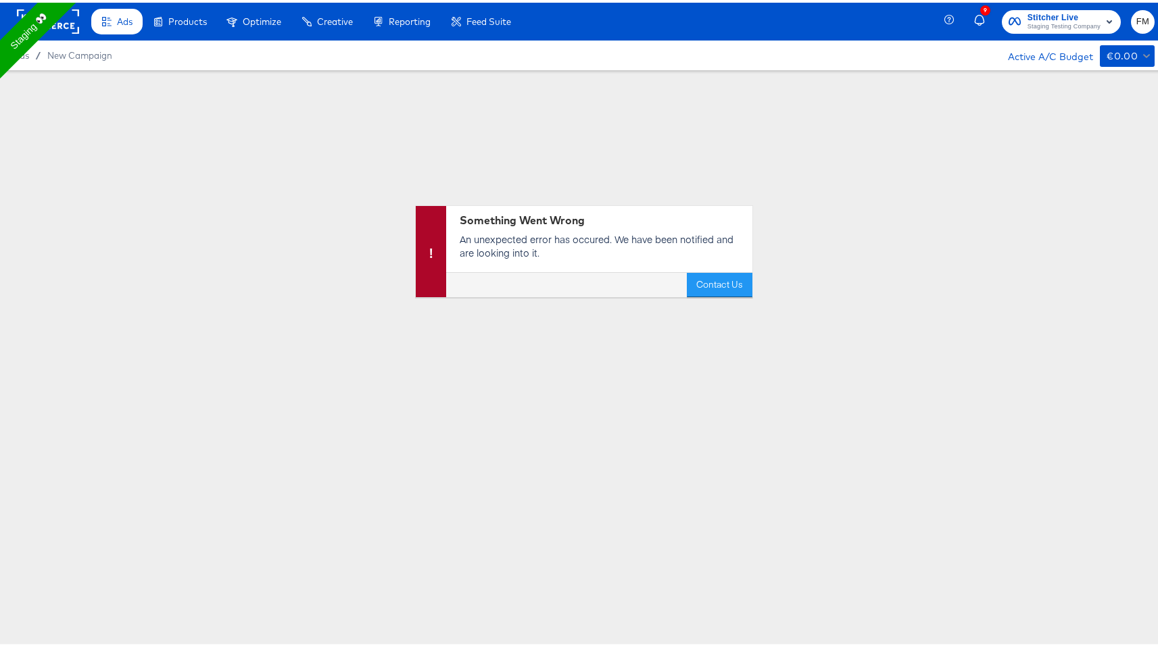
scroll to position [0, 0]
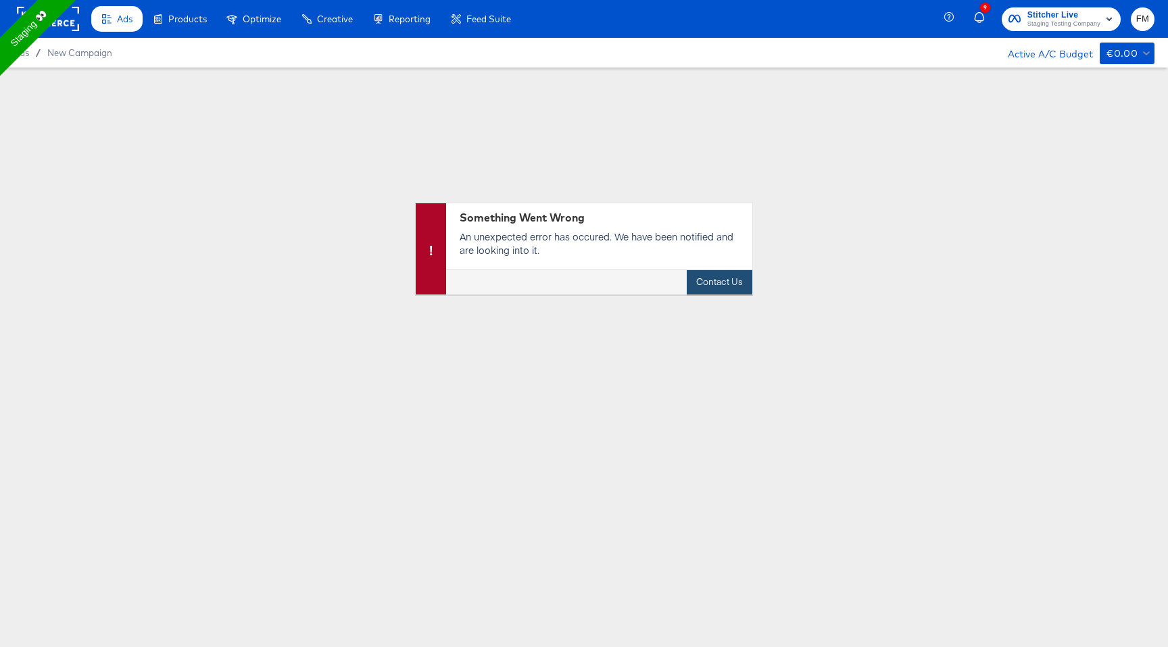
click at [724, 281] on button "Contact Us" at bounding box center [720, 282] width 66 height 24
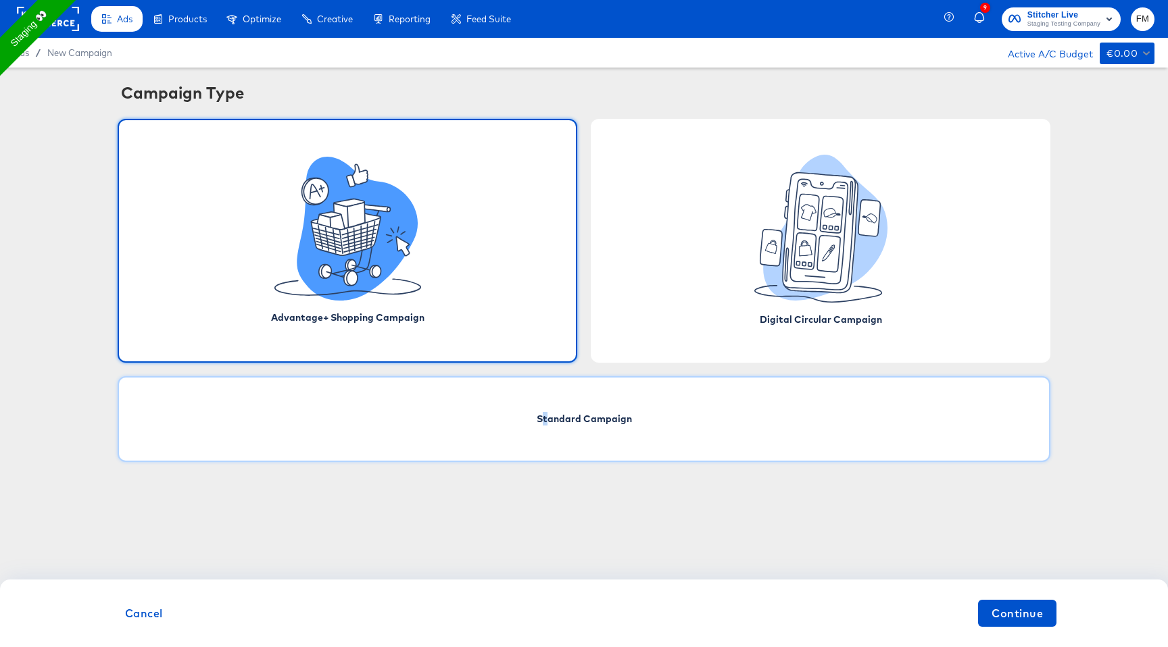
click at [546, 422] on span "Standard Campaign" at bounding box center [584, 419] width 95 height 14
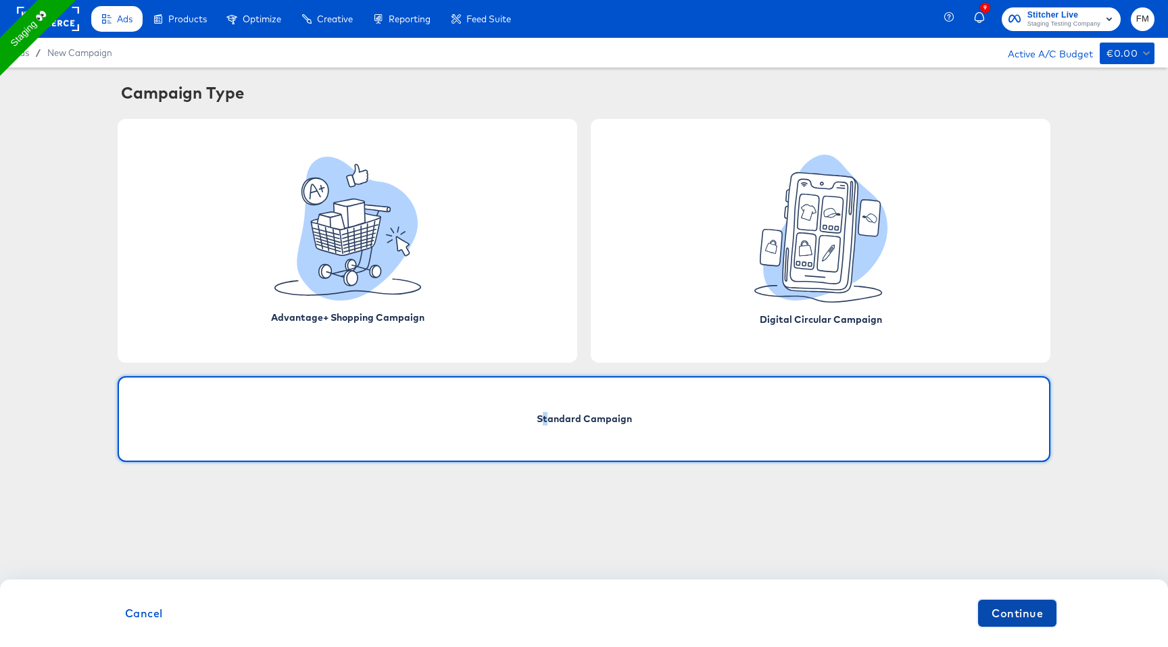
click at [999, 611] on span "Continue" at bounding box center [1016, 613] width 51 height 19
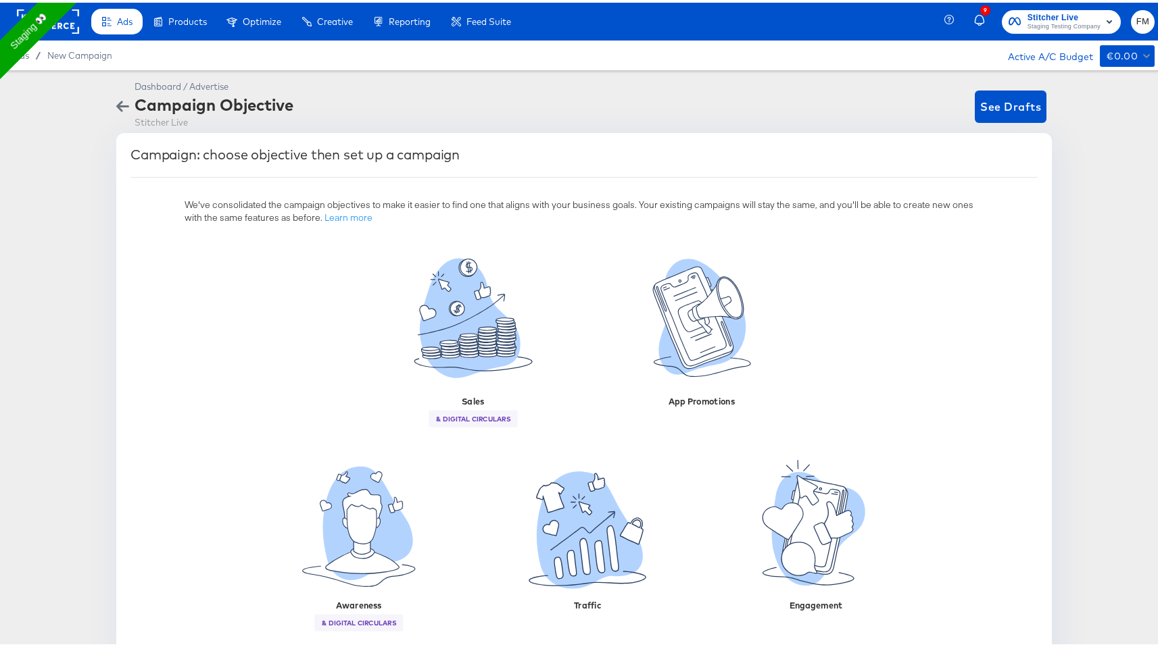
scroll to position [34, 0]
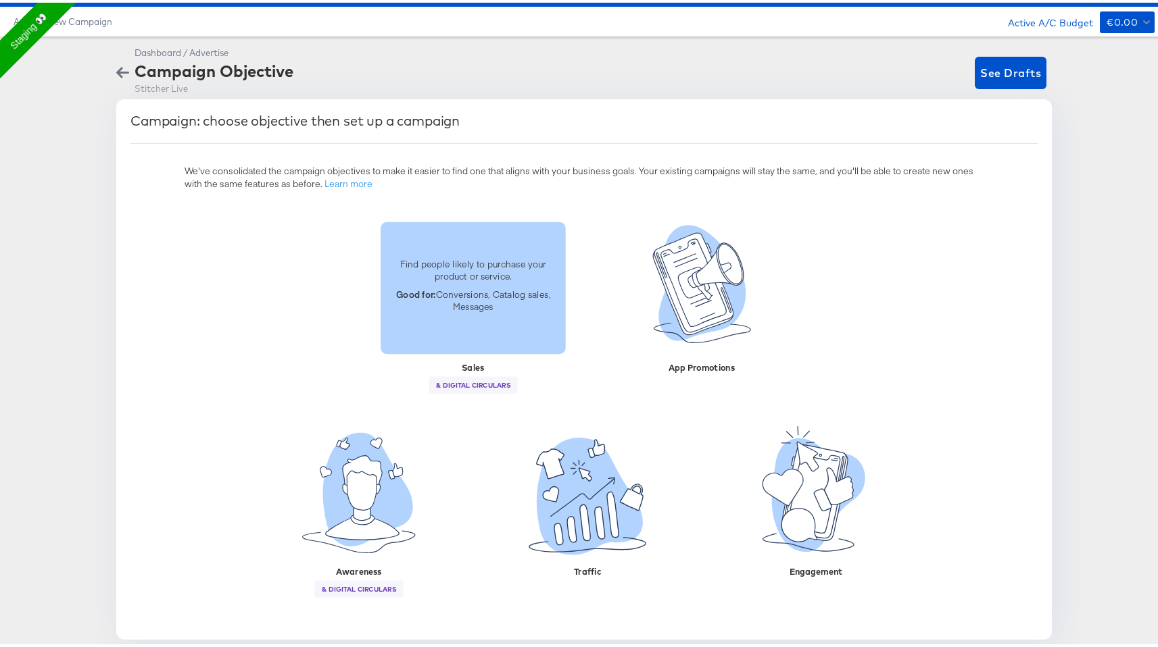
click at [395, 307] on p "Good for: Conversions, Catalog sales, Messages" at bounding box center [473, 297] width 169 height 25
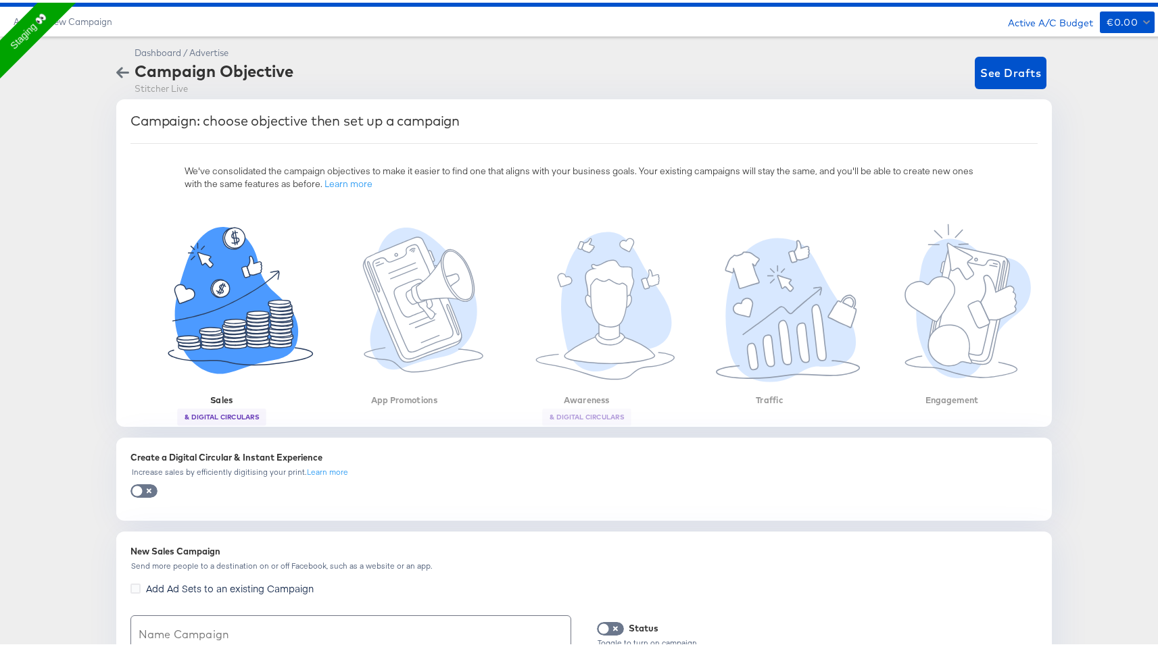
click at [200, 456] on div "Create a Digital Circular & Instant Experience" at bounding box center [583, 455] width 907 height 13
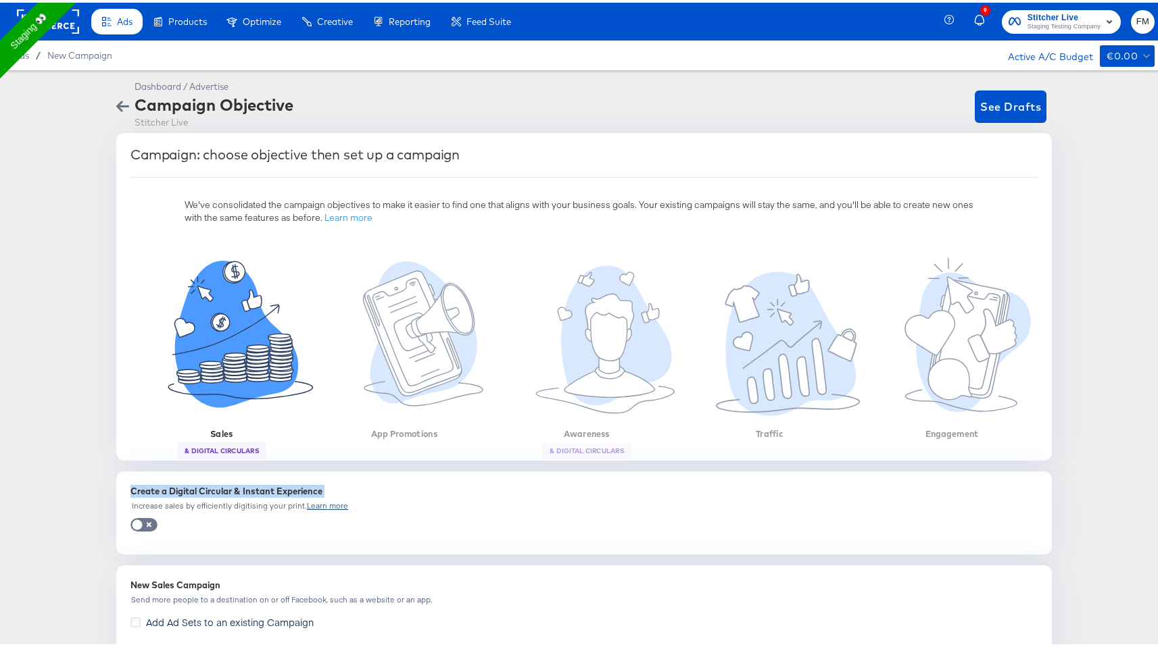
click at [324, 505] on div "Learn more" at bounding box center [327, 503] width 41 height 9
click at [32, 376] on div "Dashboard / Advertise Campaign Objective Stitcher Live See Drafts Campaign: cho…" at bounding box center [584, 550] width 1168 height 965
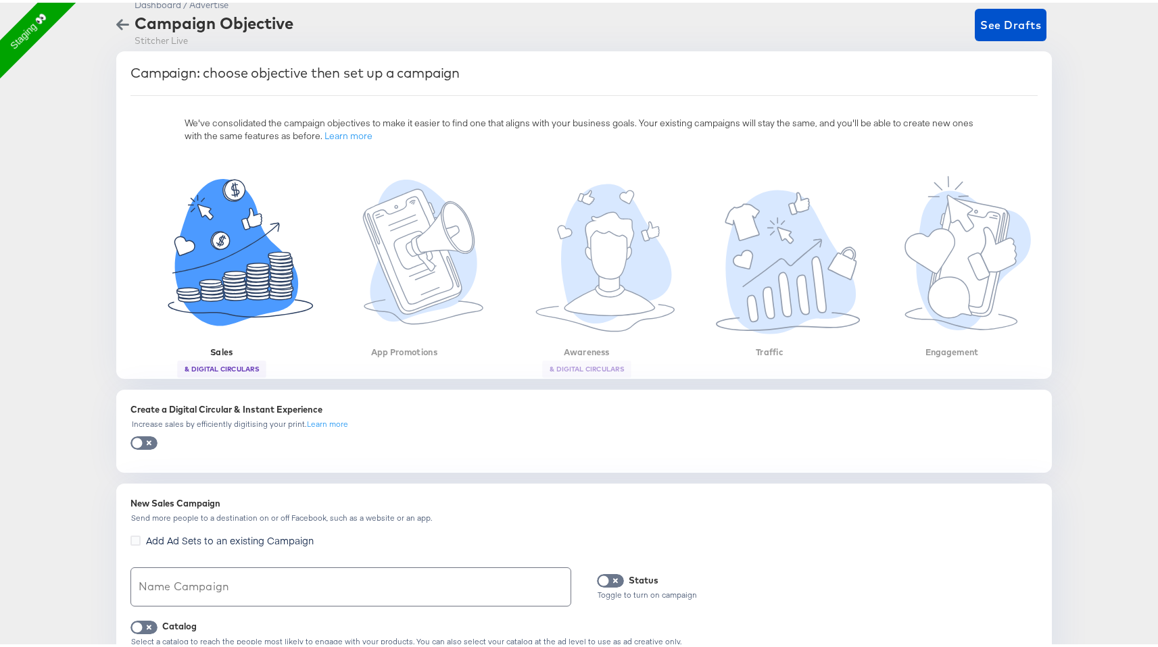
scroll to position [101, 0]
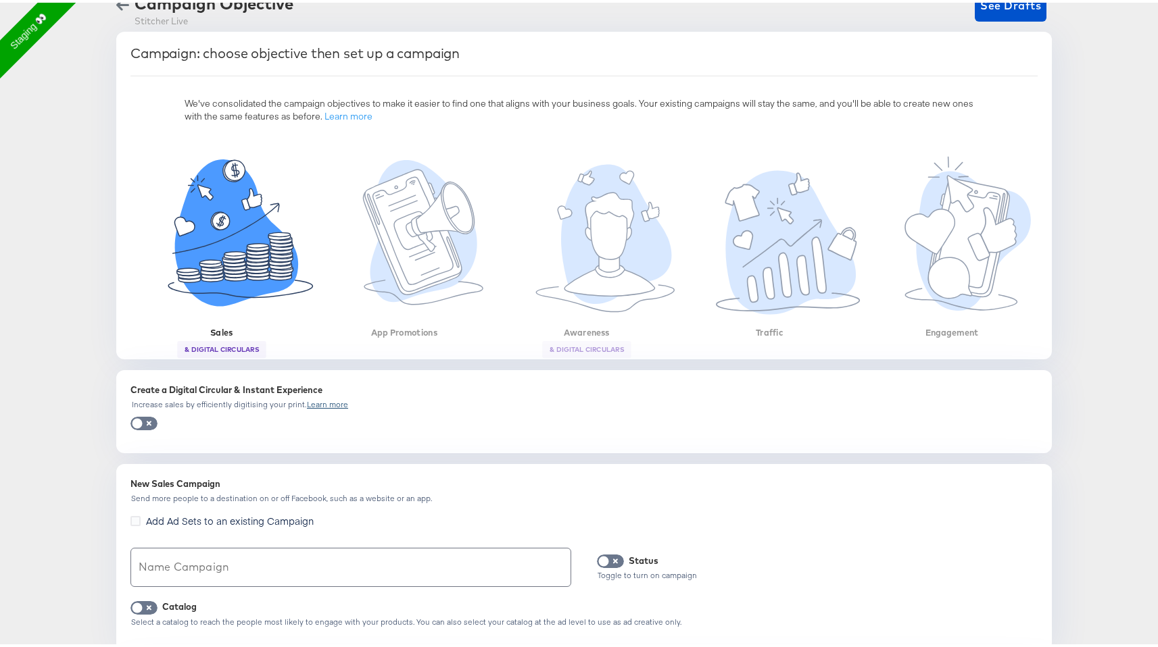
click at [317, 401] on div "Learn more" at bounding box center [327, 401] width 41 height 9
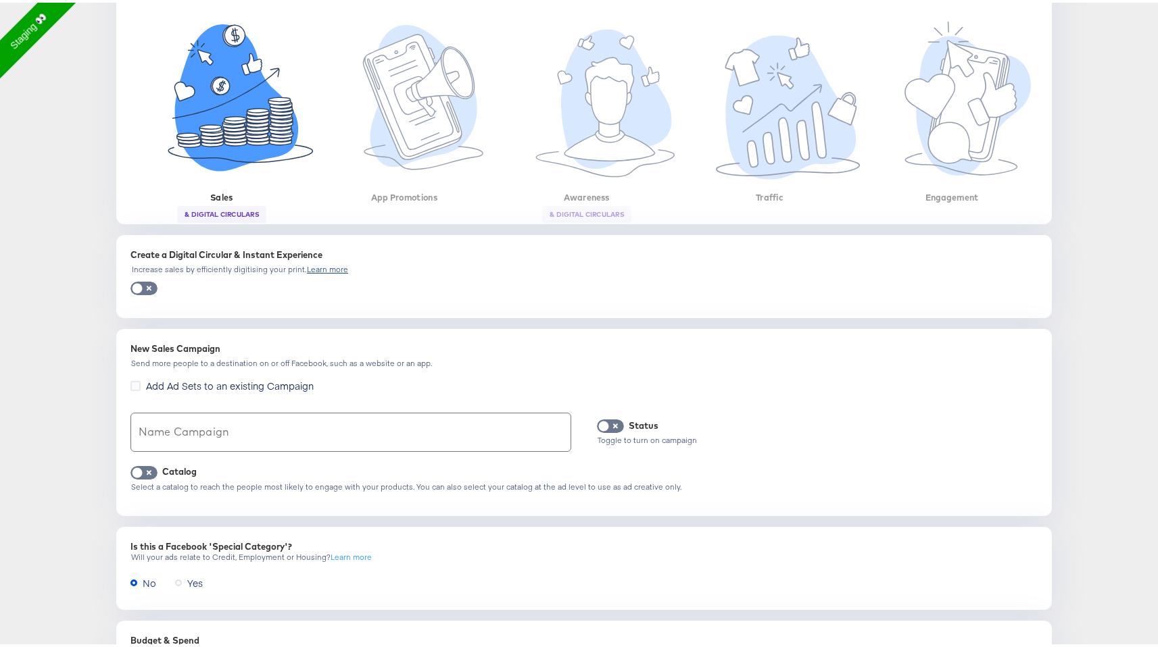
scroll to position [251, 0]
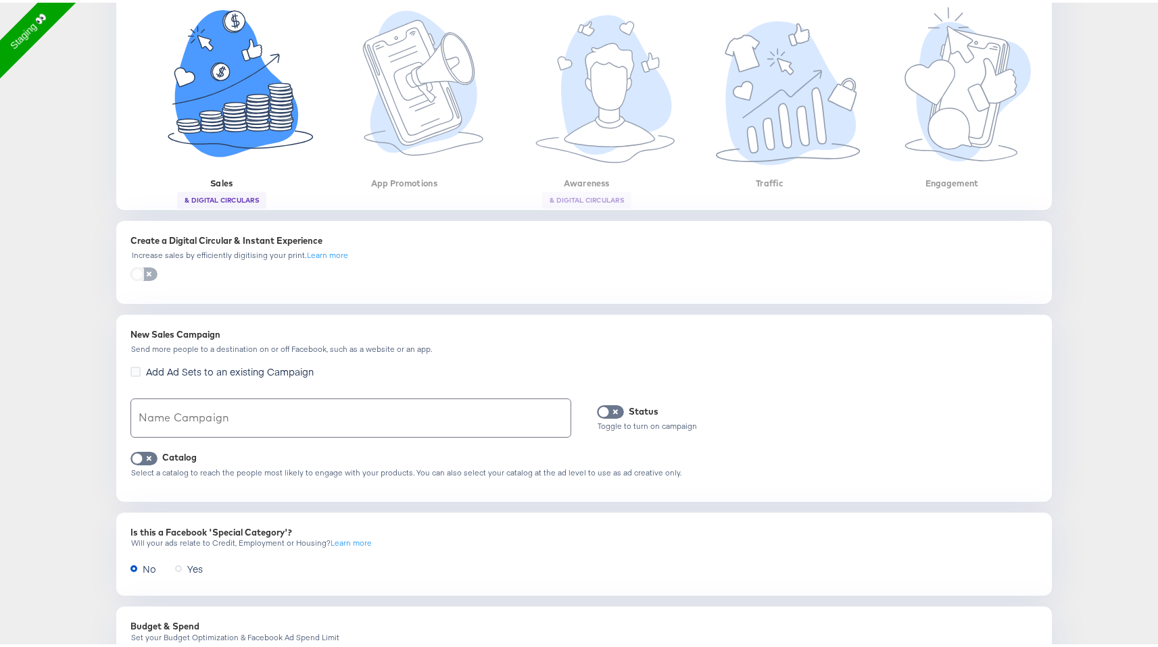
click at [146, 272] on input "checkbox" at bounding box center [137, 275] width 41 height 14
checkbox input "true"
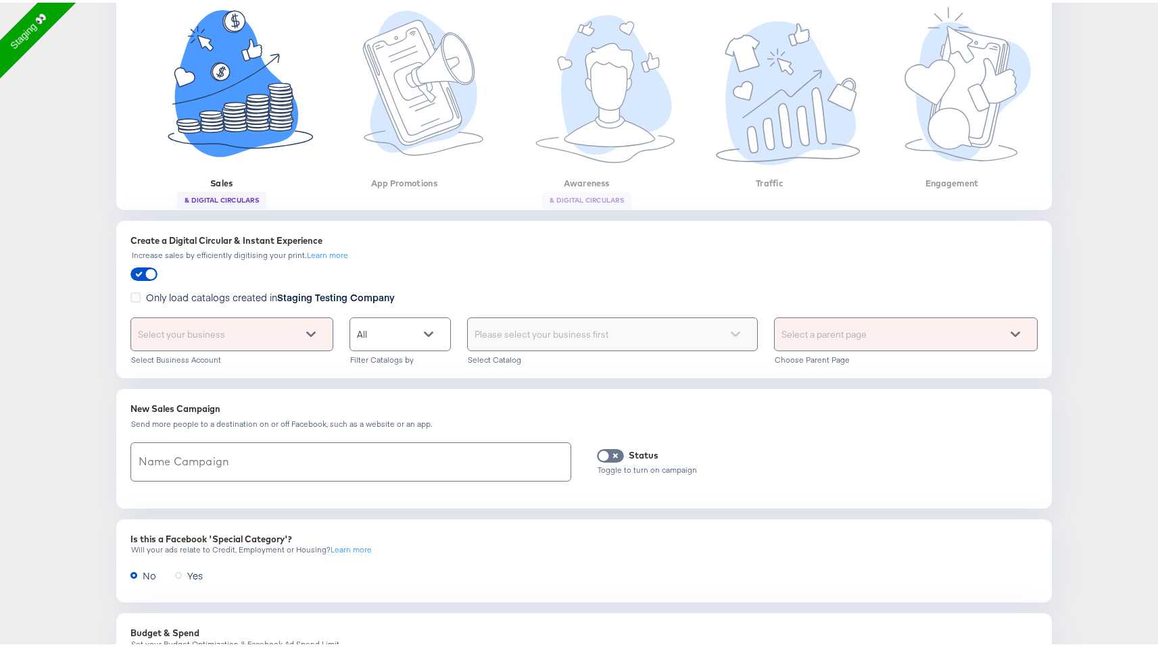
click at [306, 330] on icon at bounding box center [310, 331] width 9 height 5
click at [705, 338] on div "Choose the product catalog that includes what you want to sell" at bounding box center [612, 332] width 289 height 32
type input "cc"
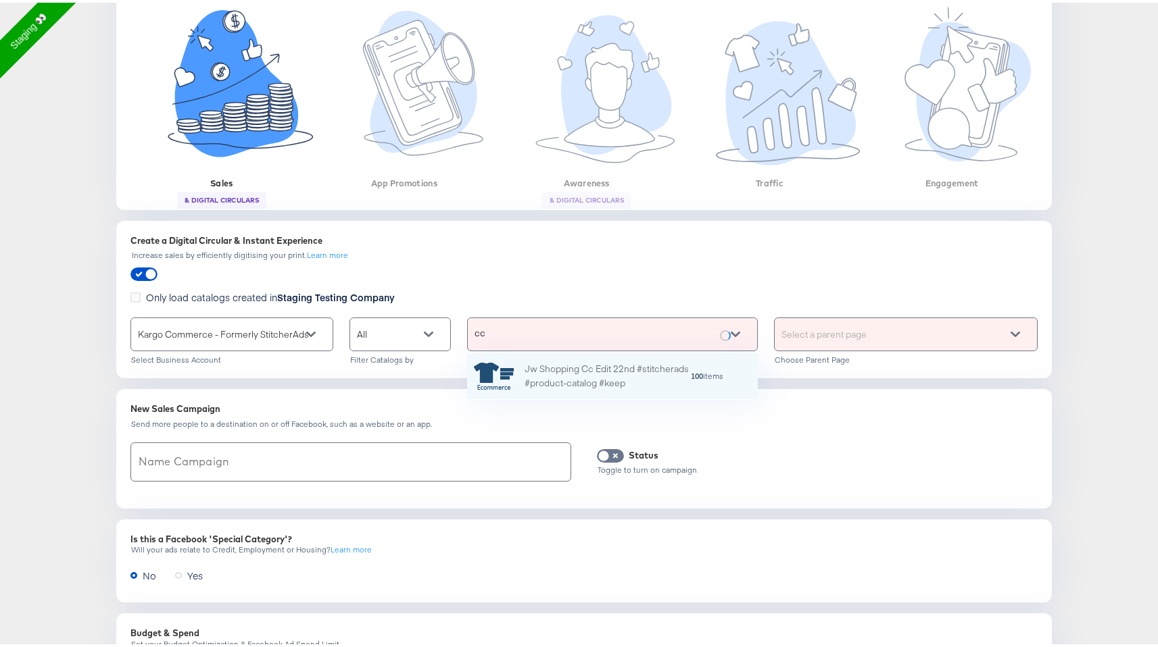
scroll to position [36, 280]
click at [653, 380] on div "Jw Shopping Cc Edit 22nd #stitcherads #product-catalog #keep" at bounding box center [607, 374] width 166 height 28
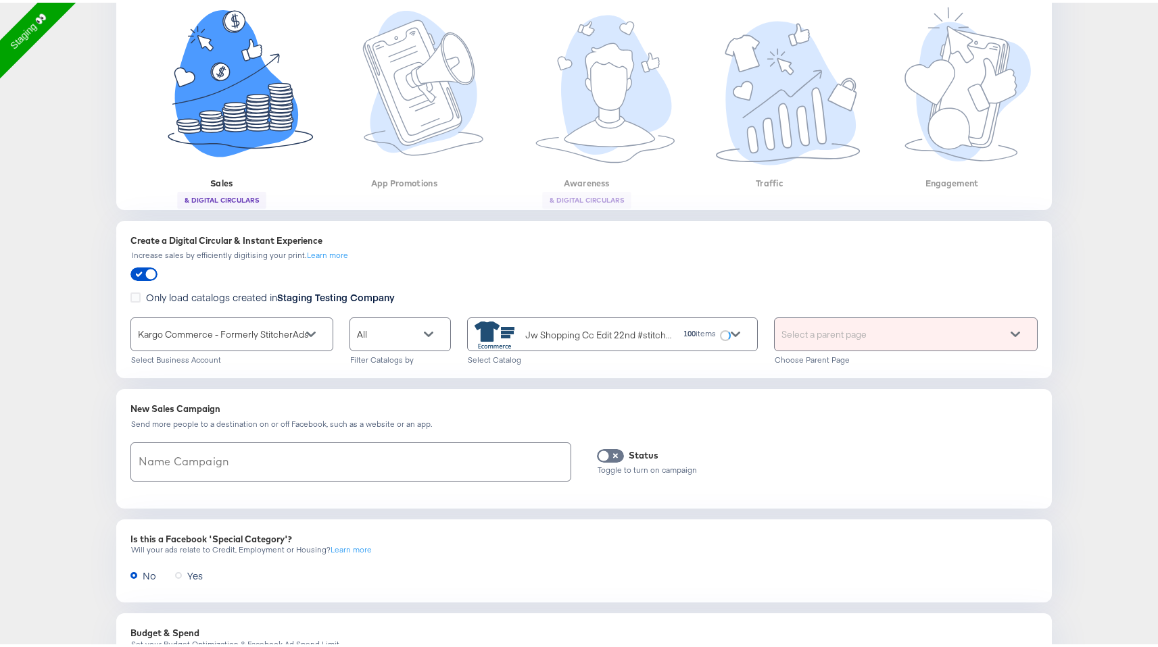
click at [983, 332] on div "Select a parent page" at bounding box center [905, 332] width 262 height 32
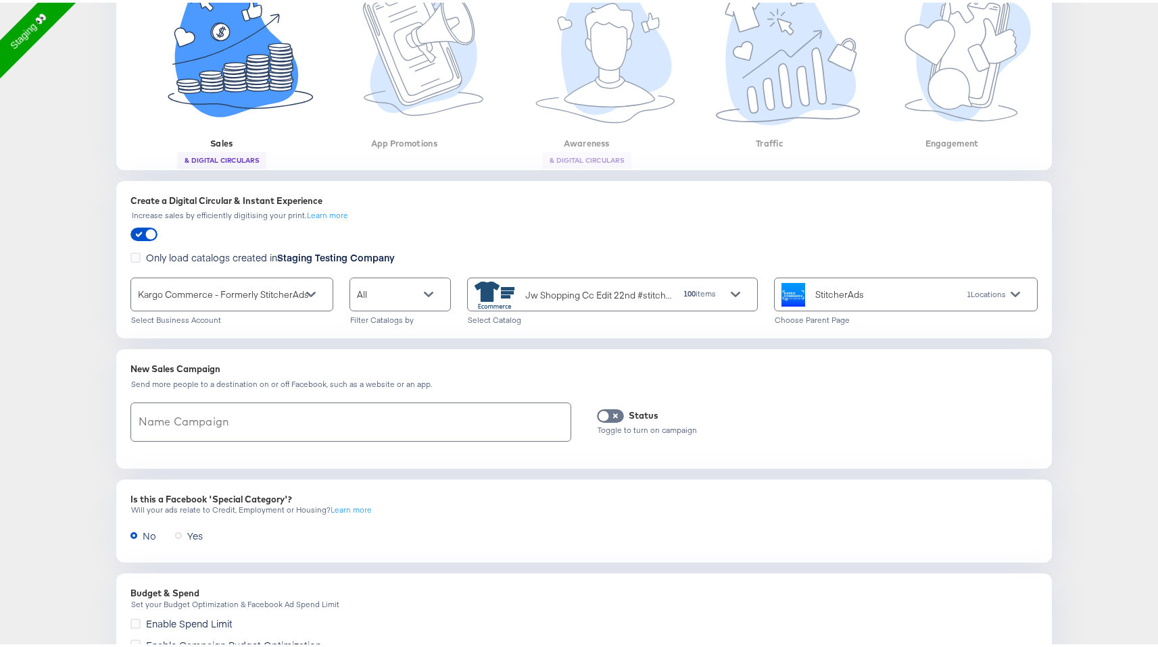
scroll to position [302, 0]
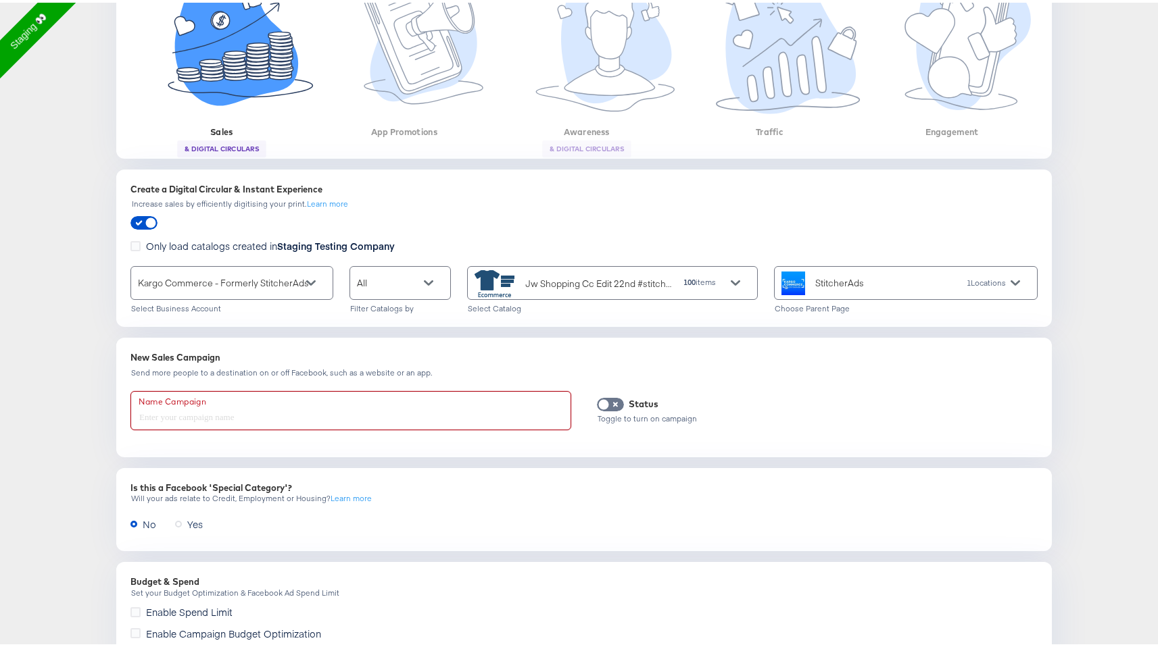
click at [259, 407] on input "text" at bounding box center [350, 408] width 439 height 38
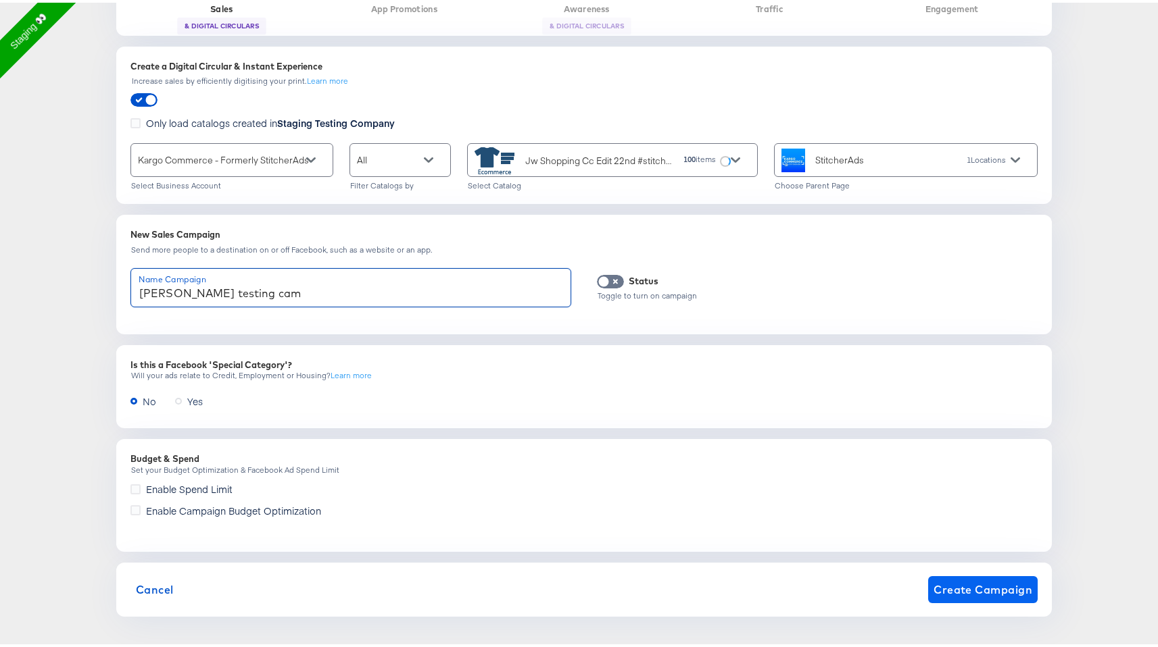
type input "fran testing cam"
click at [1016, 587] on span "Create Campaign" at bounding box center [982, 587] width 99 height 19
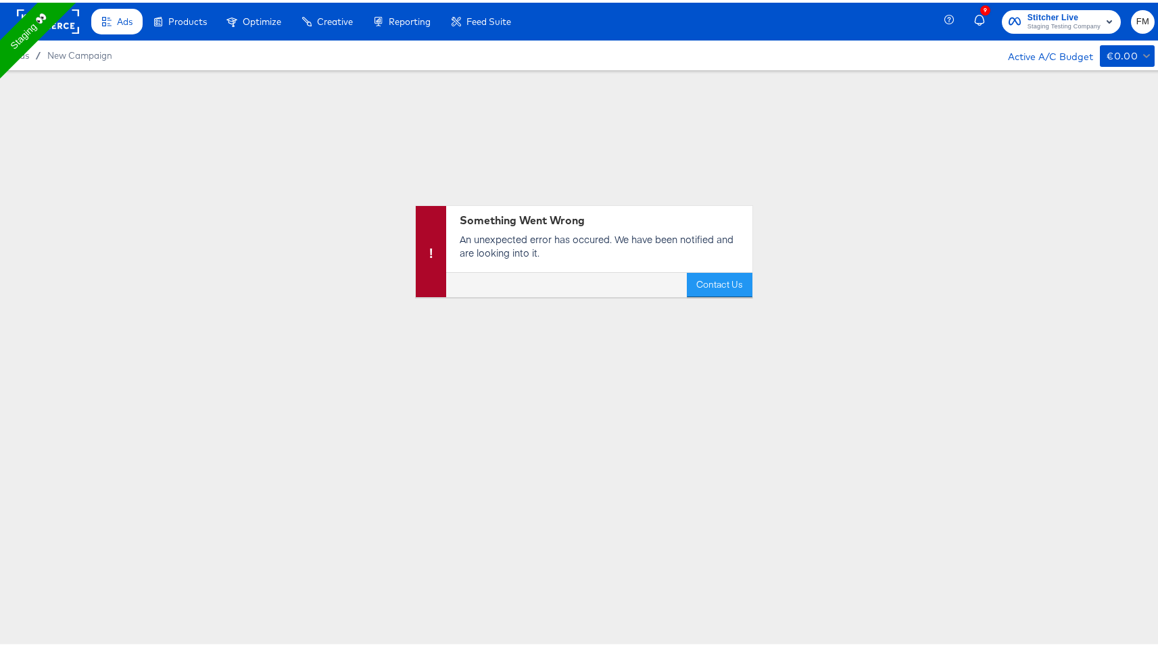
scroll to position [0, 0]
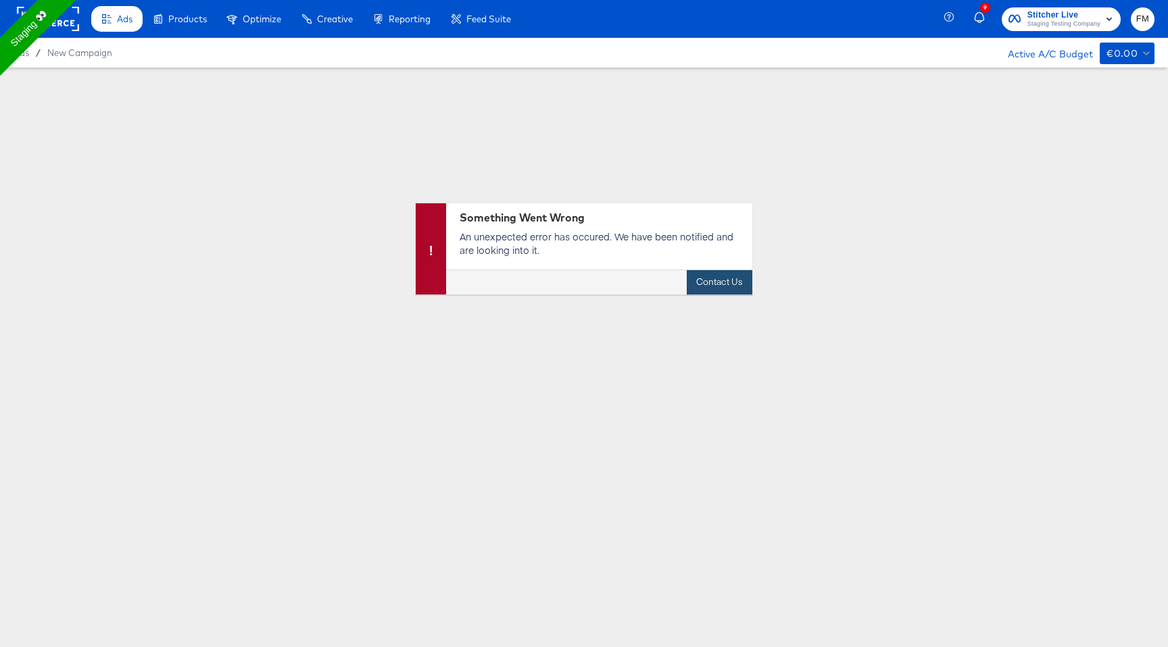
click at [713, 286] on button "Contact Us" at bounding box center [720, 282] width 66 height 24
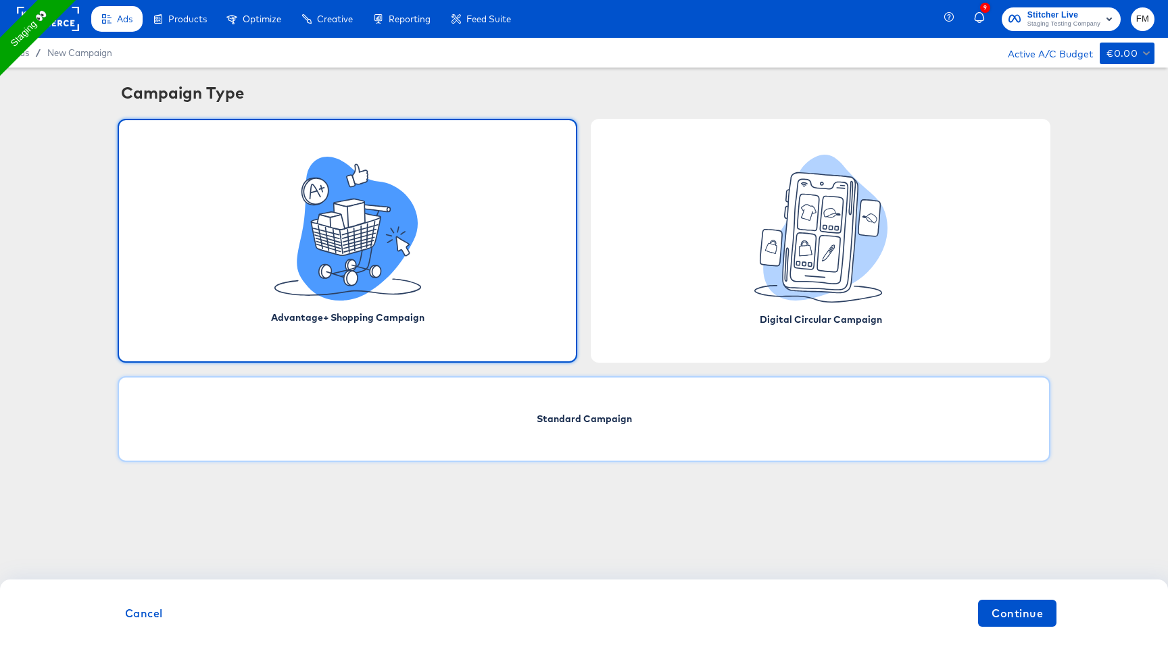
click at [523, 414] on div "Standard Campaign" at bounding box center [584, 419] width 933 height 86
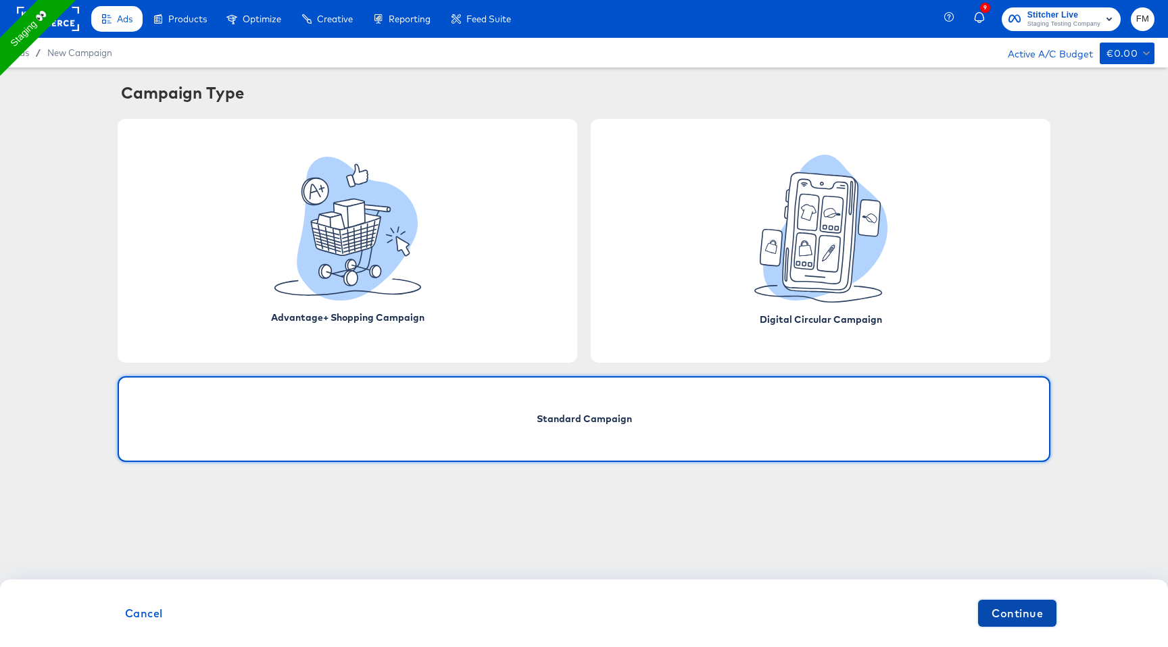
click at [1031, 612] on span "Continue" at bounding box center [1016, 613] width 51 height 19
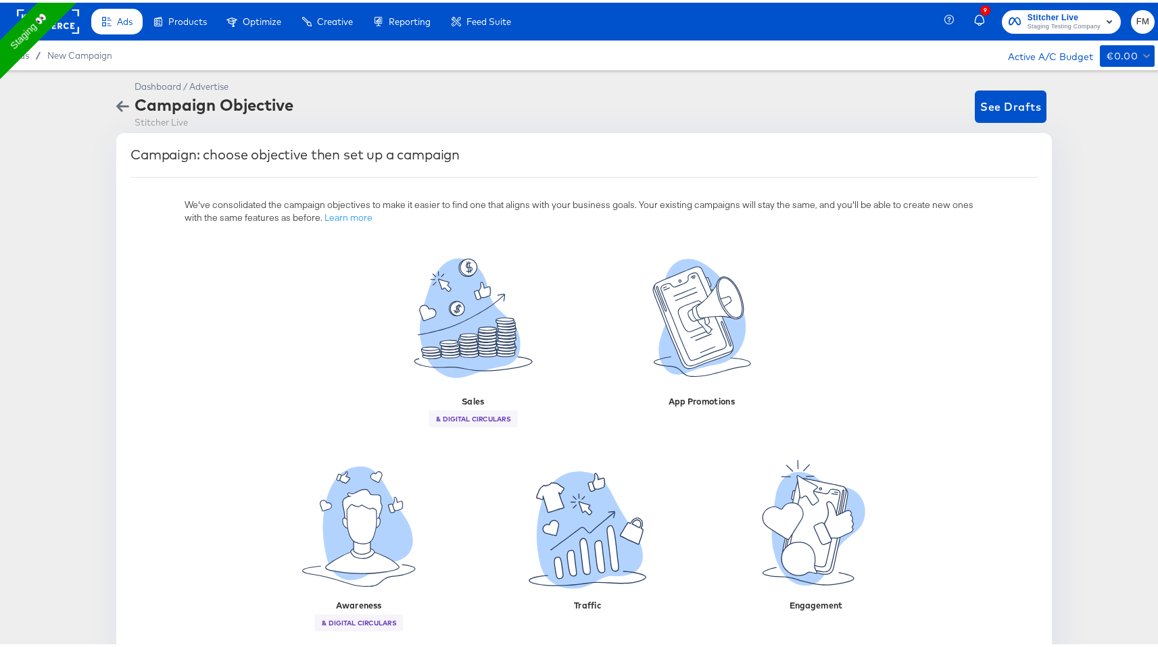
scroll to position [34, 0]
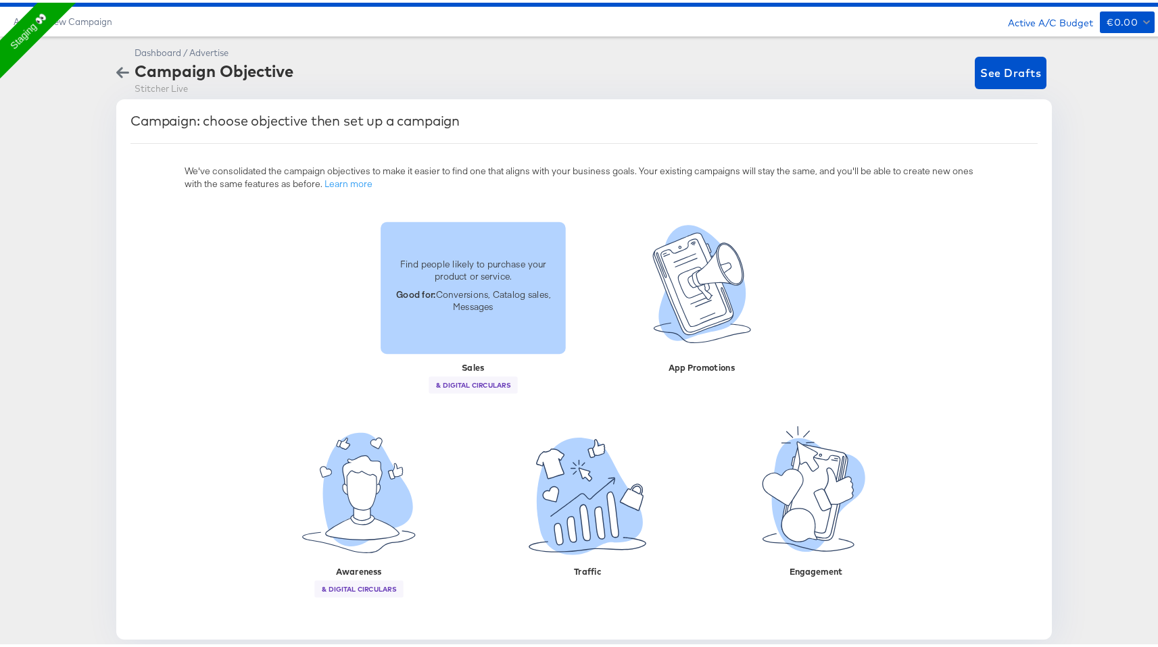
click at [419, 236] on div "Find people likely to purchase your product or service. Good for: Conversions, …" at bounding box center [472, 285] width 185 height 132
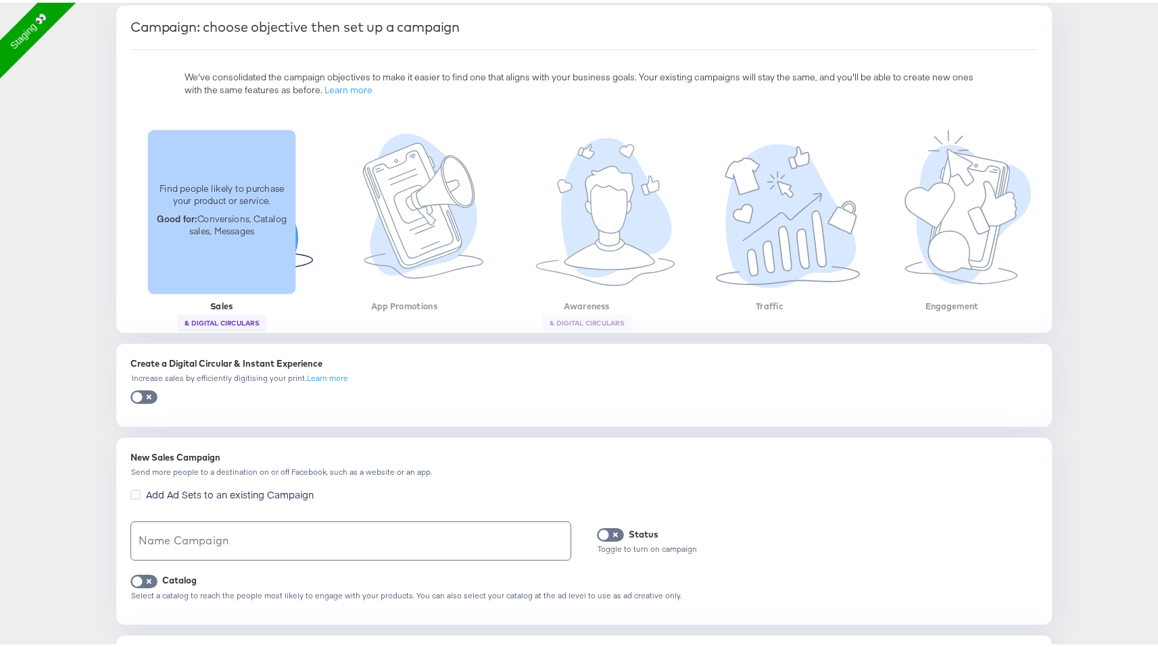
scroll to position [131, 0]
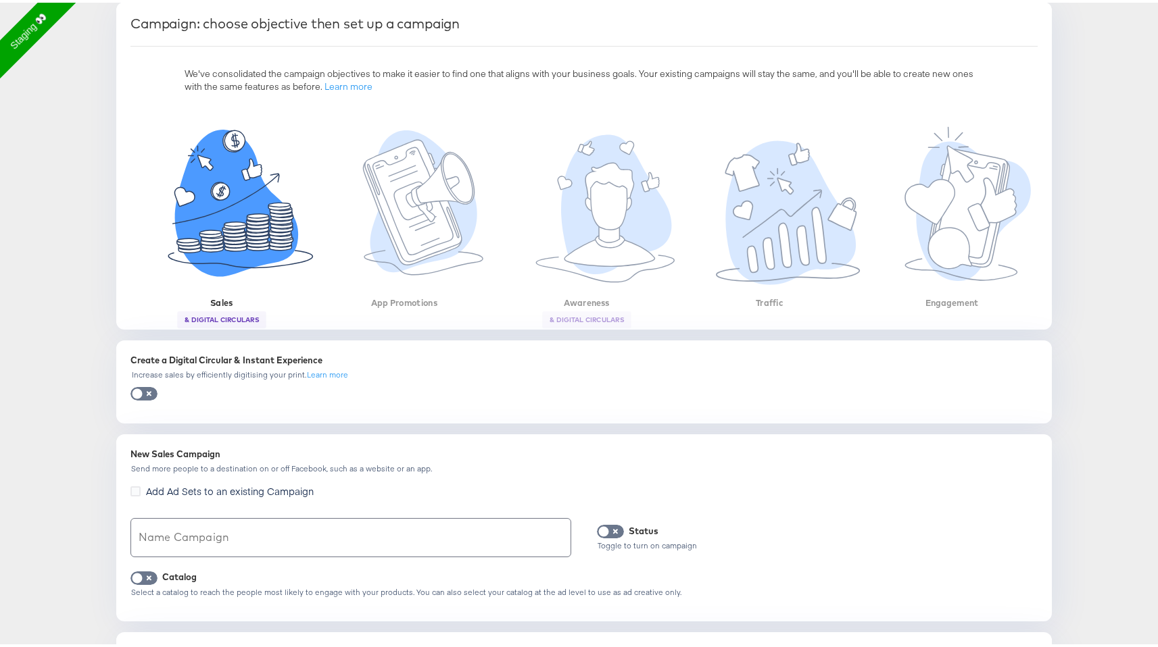
click at [292, 359] on div "Create a Digital Circular & Instant Experience" at bounding box center [583, 357] width 907 height 13
copy div "Create a Digital Circular & Instant Experience"
click at [318, 391] on div at bounding box center [583, 390] width 907 height 13
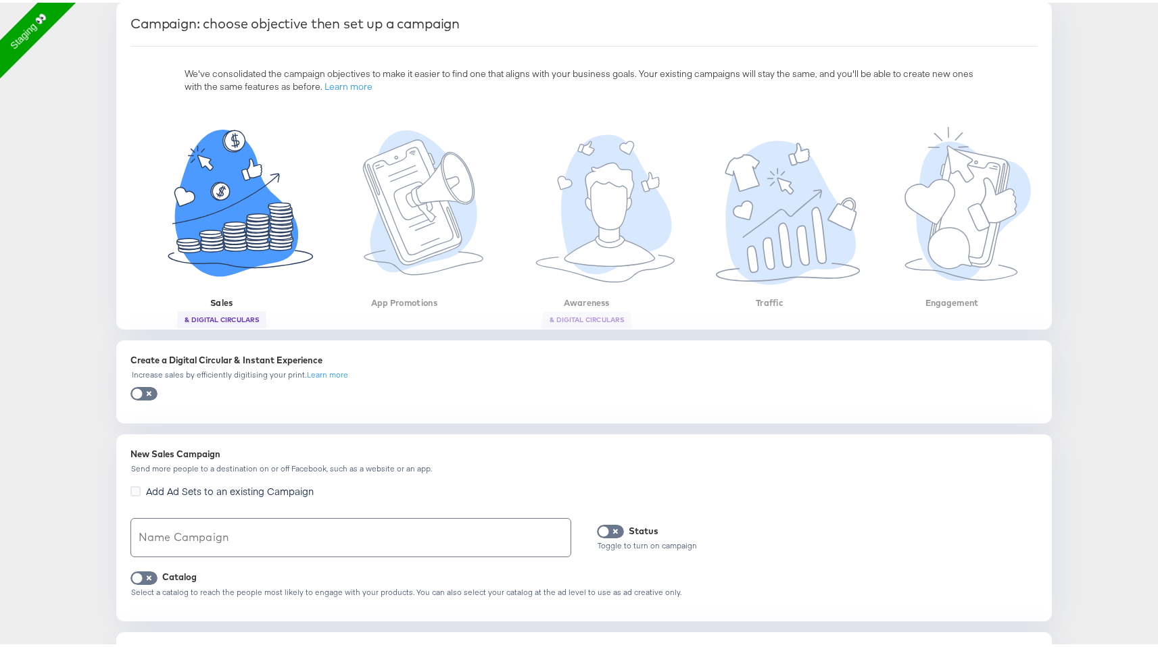
click at [255, 354] on div "Create a Digital Circular & Instant Experience" at bounding box center [583, 357] width 907 height 13
copy div "Create a Digital Circular & Instant Experience"
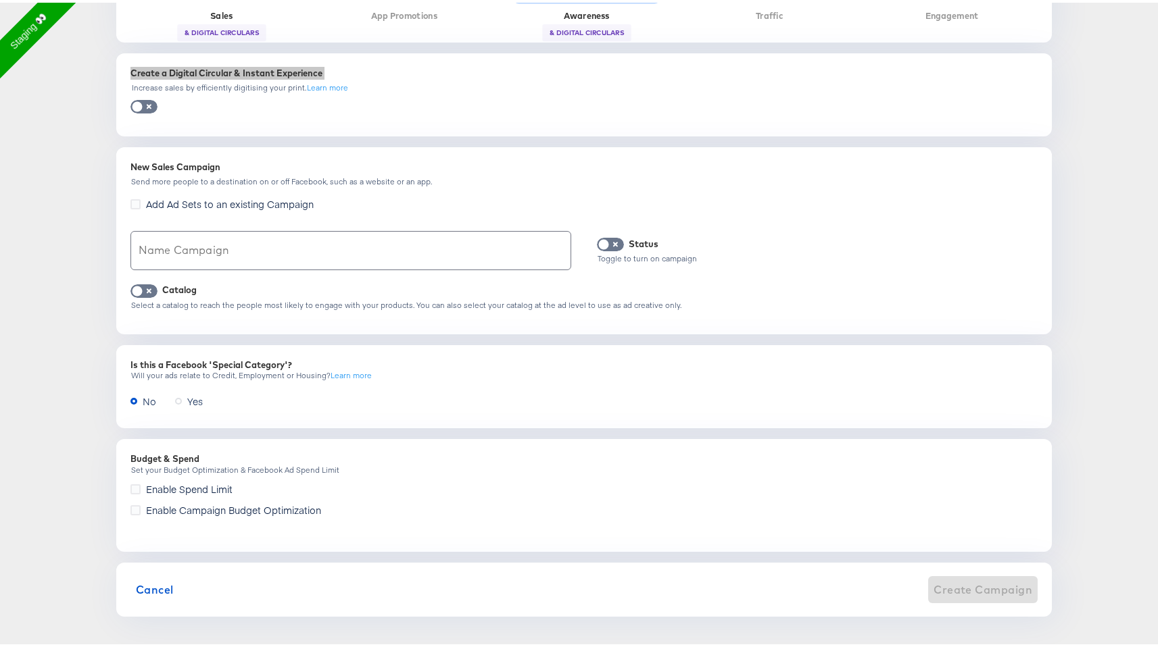
scroll to position [0, 0]
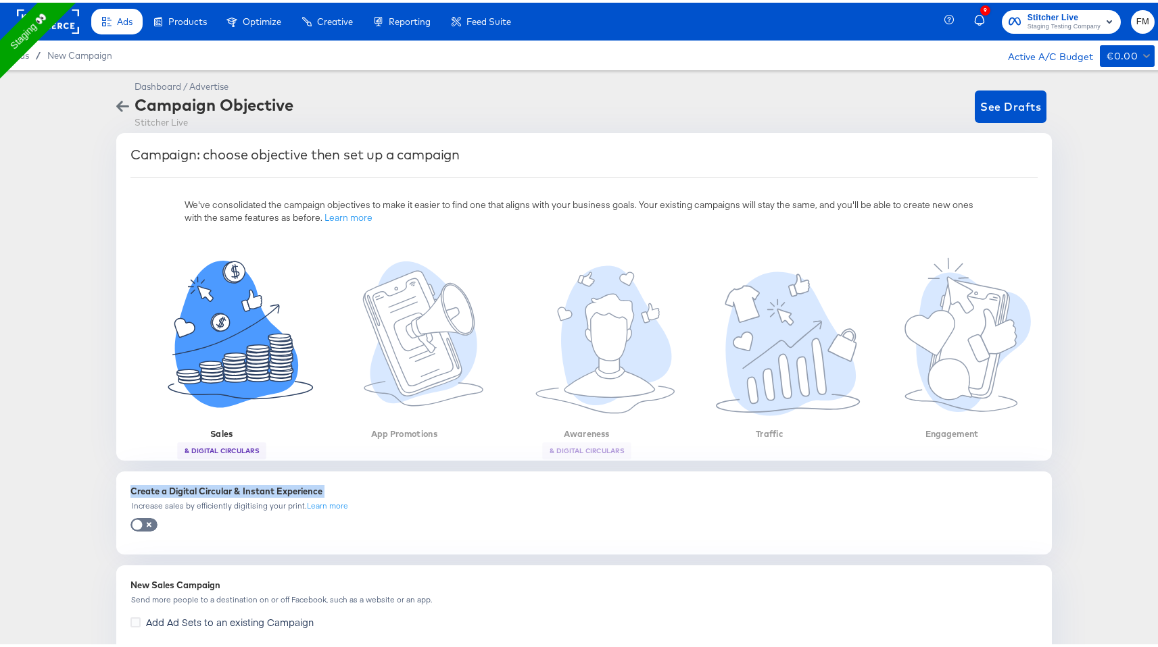
click at [117, 99] on icon "button" at bounding box center [122, 104] width 13 height 11
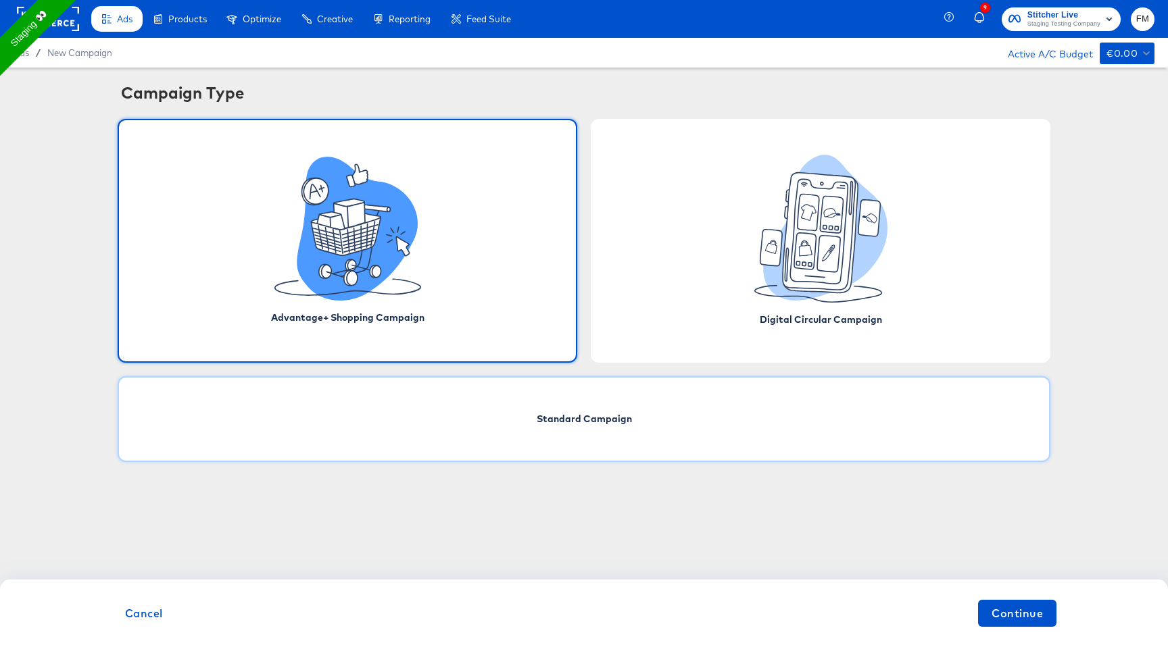
click at [588, 420] on span "Standard Campaign" at bounding box center [584, 419] width 95 height 14
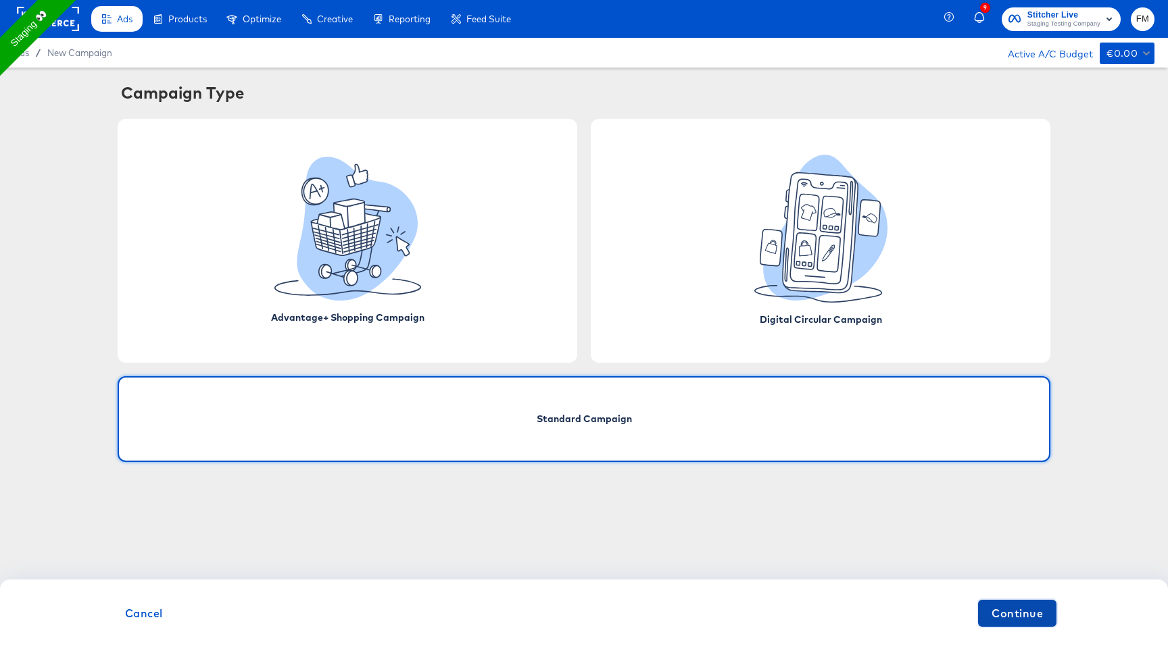
click at [1013, 620] on span "Continue" at bounding box center [1016, 613] width 51 height 19
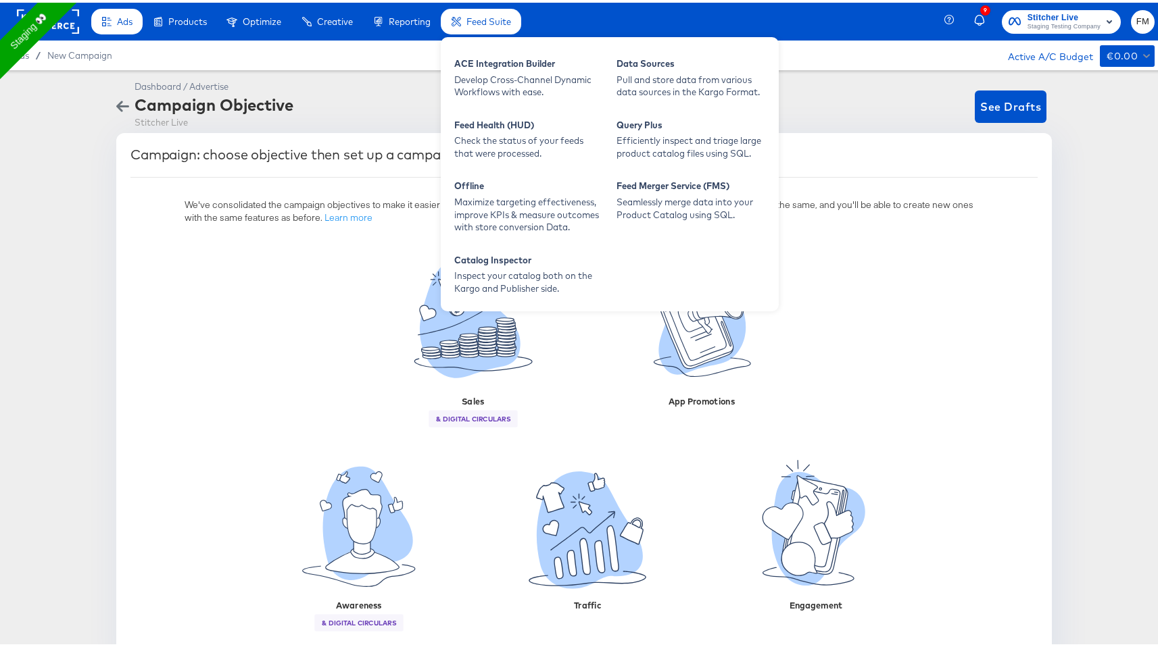
scroll to position [34, 0]
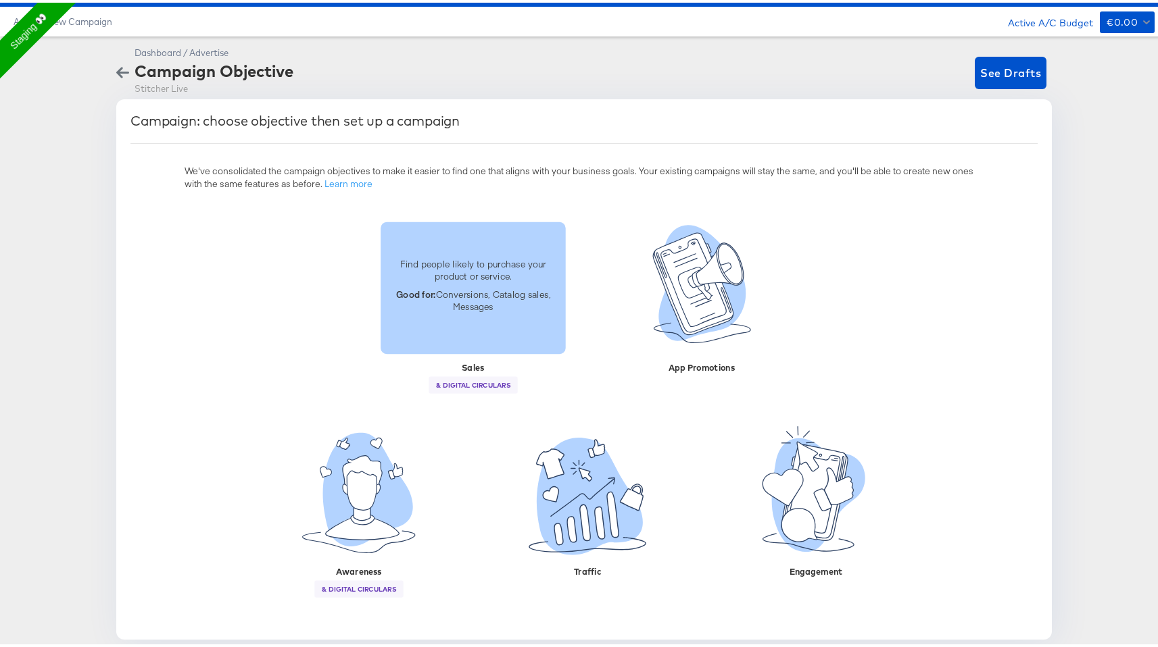
click at [484, 302] on p "Good for: Conversions, Catalog sales, Messages" at bounding box center [473, 297] width 169 height 25
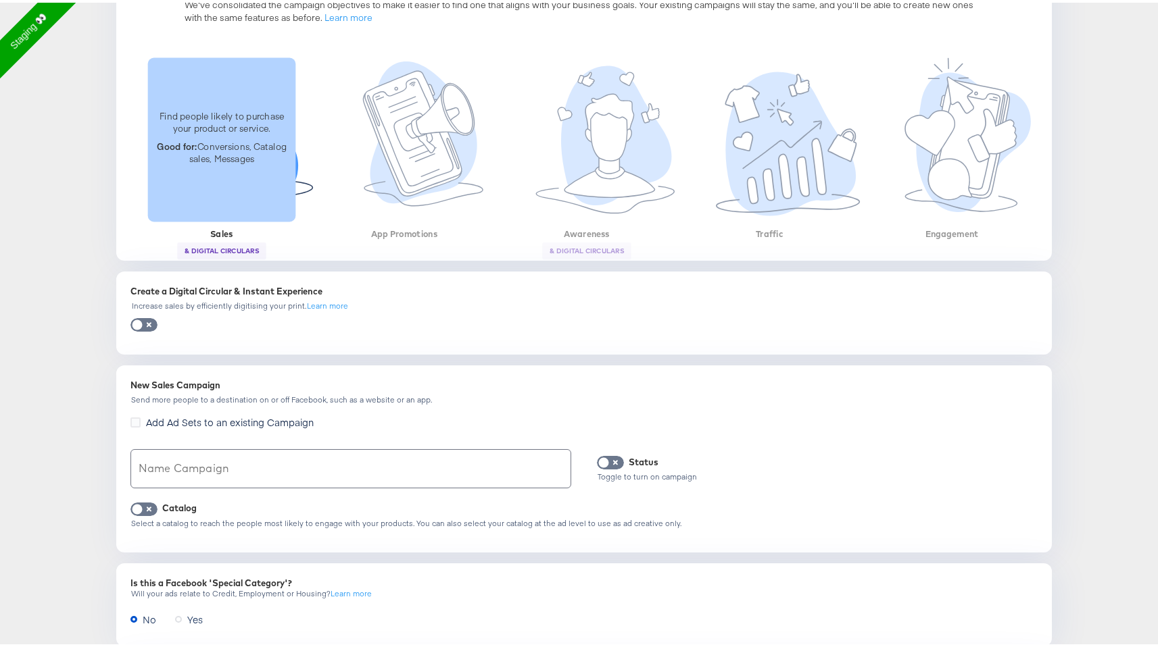
scroll to position [235, 0]
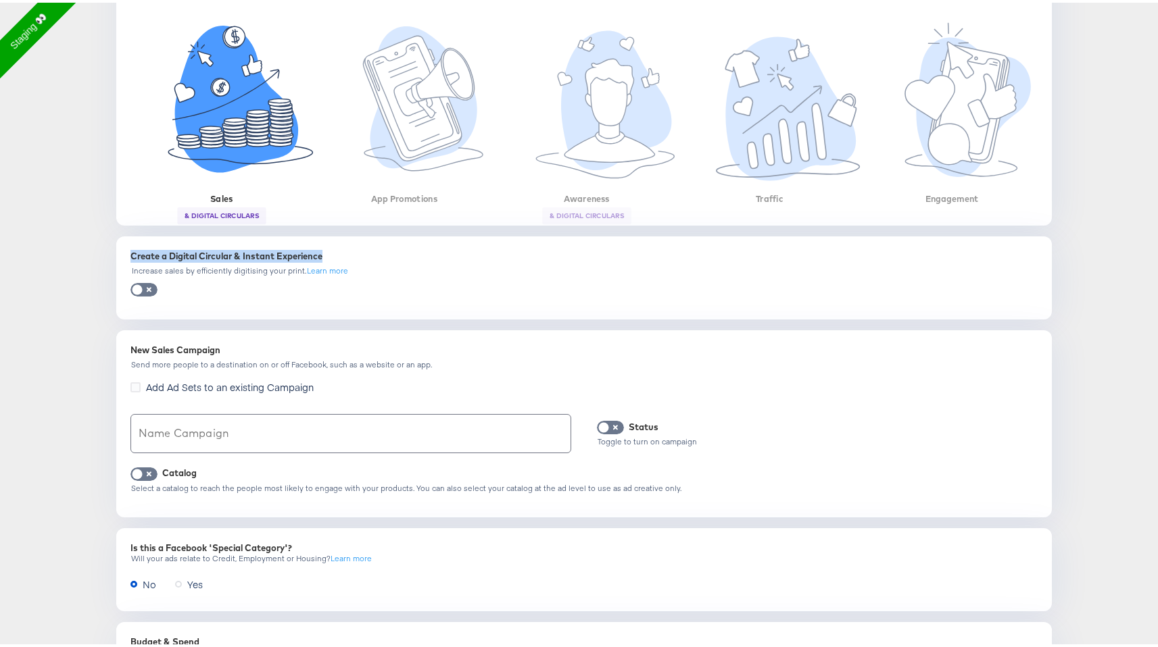
drag, startPoint x: 126, startPoint y: 255, endPoint x: 322, endPoint y: 247, distance: 196.8
click at [322, 247] on div "Create a Digital Circular & Instant Experience" at bounding box center [583, 253] width 907 height 13
copy div "Create a Digital Circular & Instant Experience"
click at [147, 290] on input "checkbox" at bounding box center [137, 291] width 41 height 14
checkbox input "true"
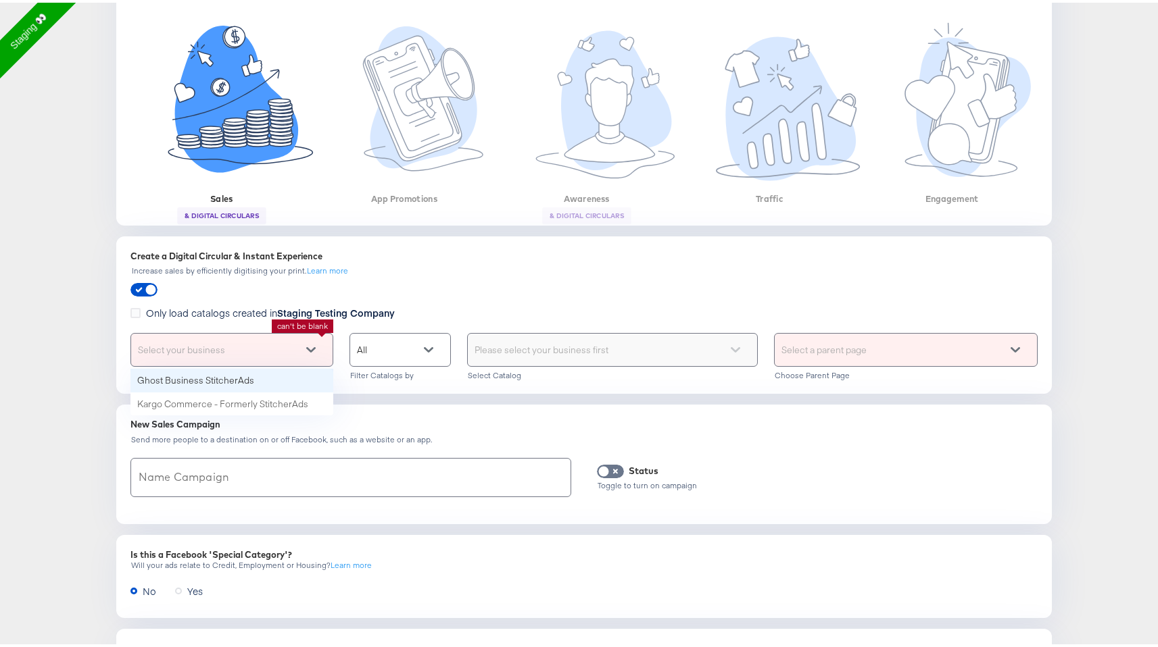
click at [312, 347] on span at bounding box center [319, 347] width 26 height 32
click at [252, 301] on div "Create a Digital Circular & Instant Experience Increase sales by efficiently di…" at bounding box center [583, 313] width 919 height 142
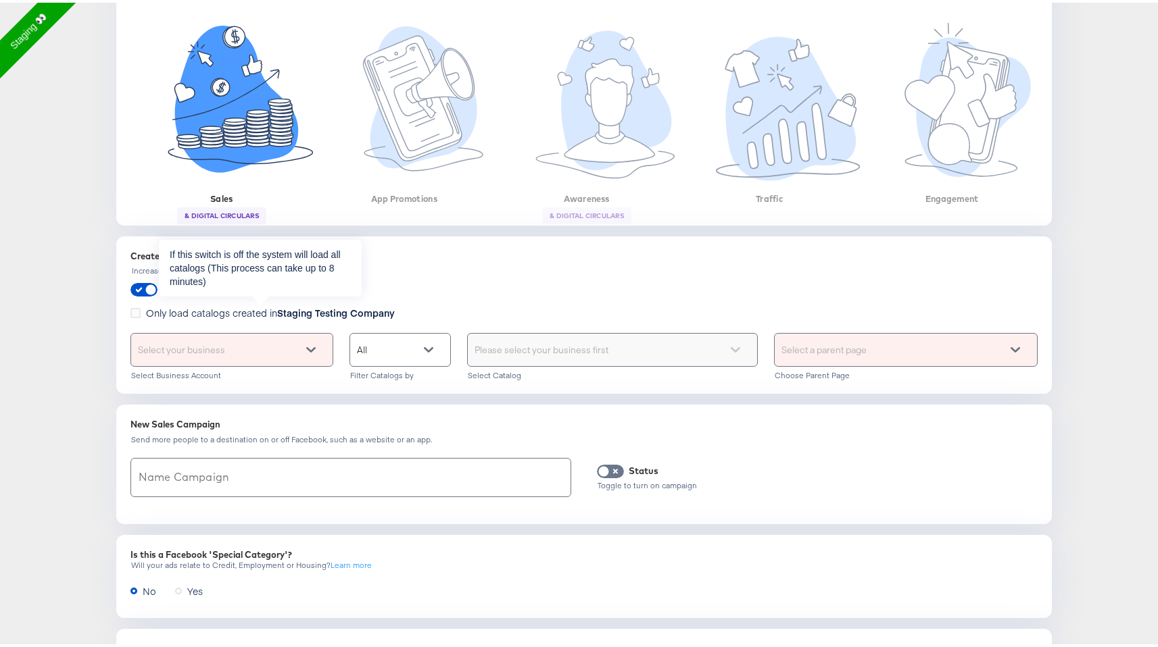
click at [252, 309] on span "Only load catalogs created in Staging Testing Company" at bounding box center [270, 310] width 249 height 14
click at [0, 0] on input "Only load catalogs created in Staging Testing Company" at bounding box center [0, 0] width 0 height 0
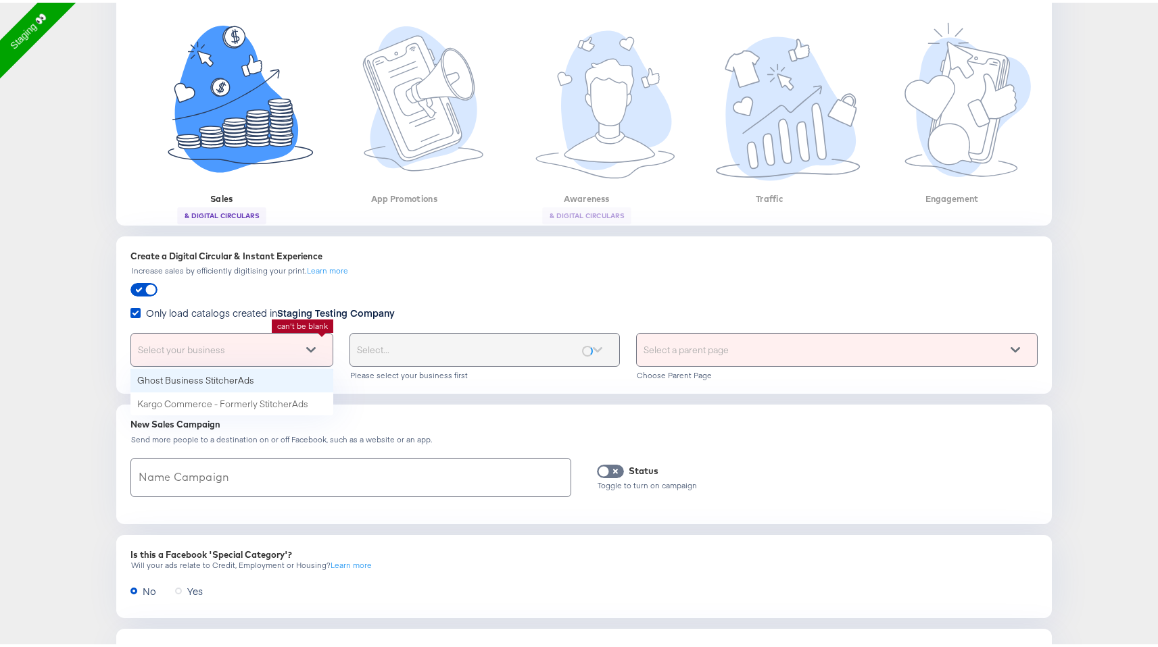
click at [325, 349] on span at bounding box center [319, 347] width 26 height 32
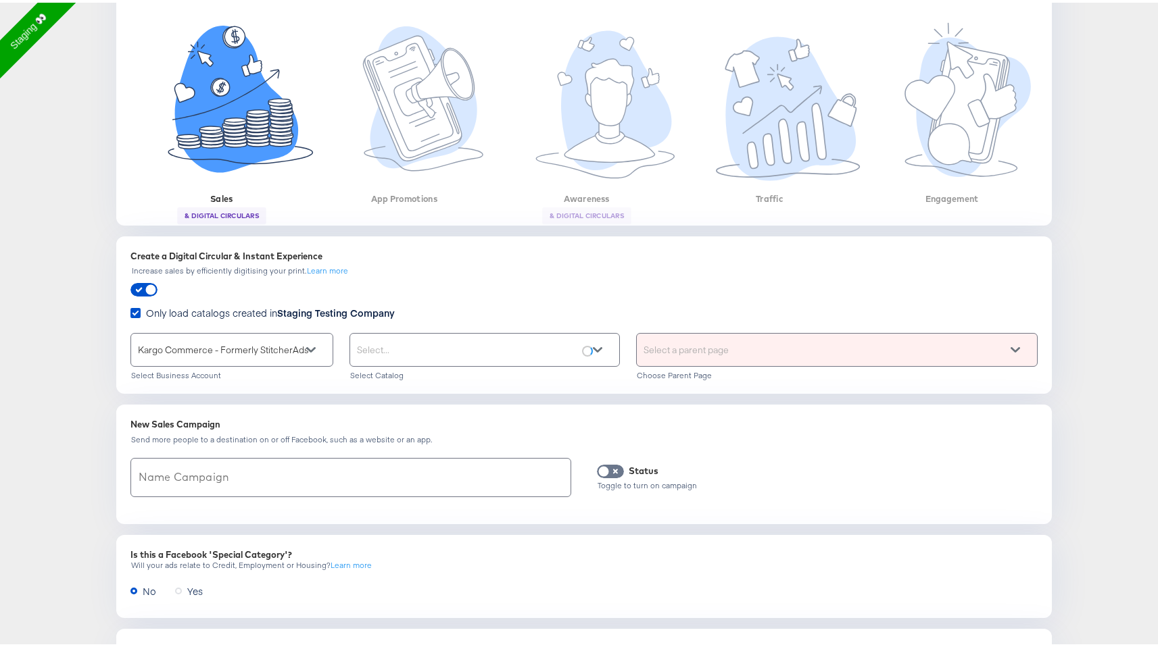
click at [597, 339] on span at bounding box center [606, 347] width 26 height 32
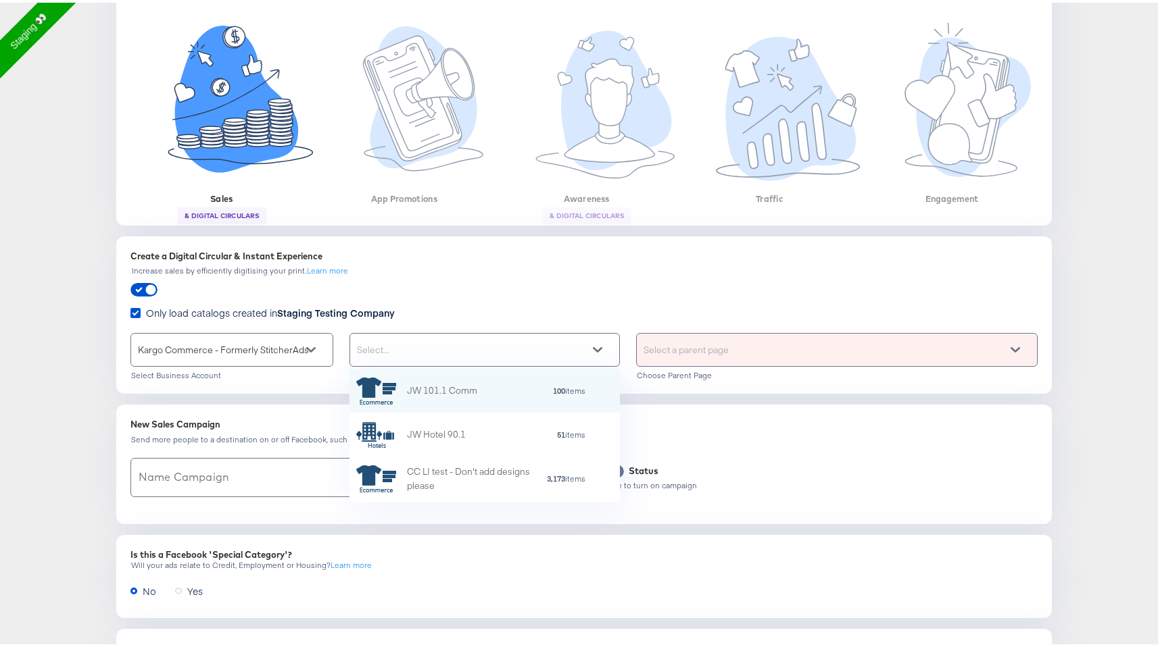
scroll to position [124, 260]
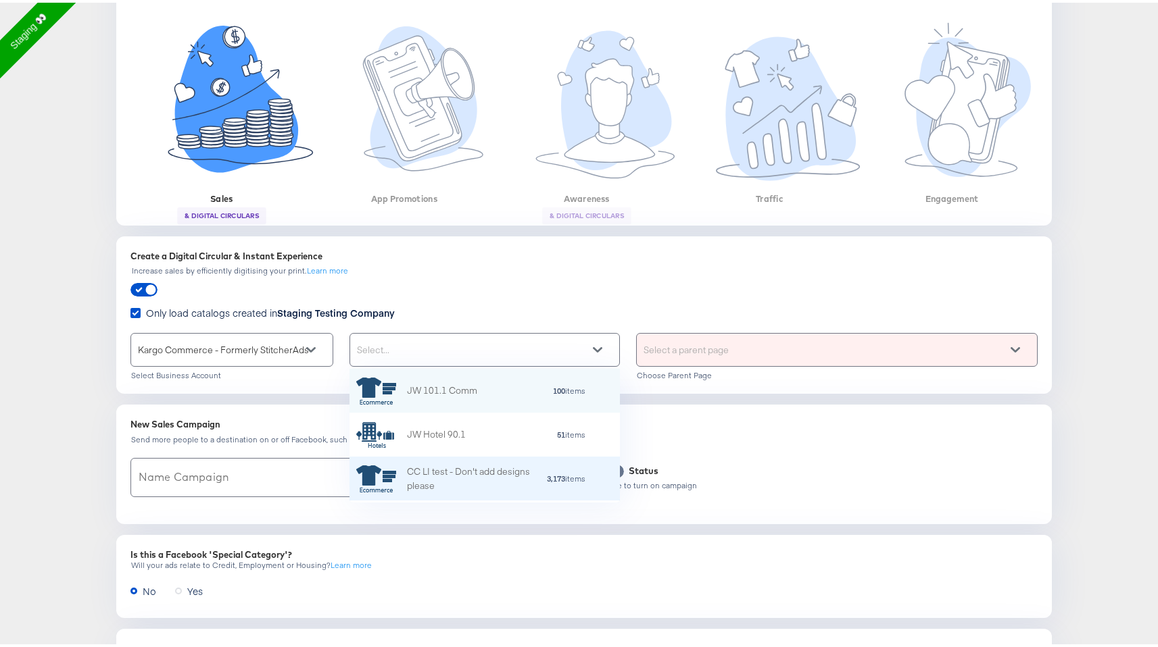
click at [547, 461] on div "CC LI test - Don't add designs please 3,173 items" at bounding box center [484, 476] width 270 height 44
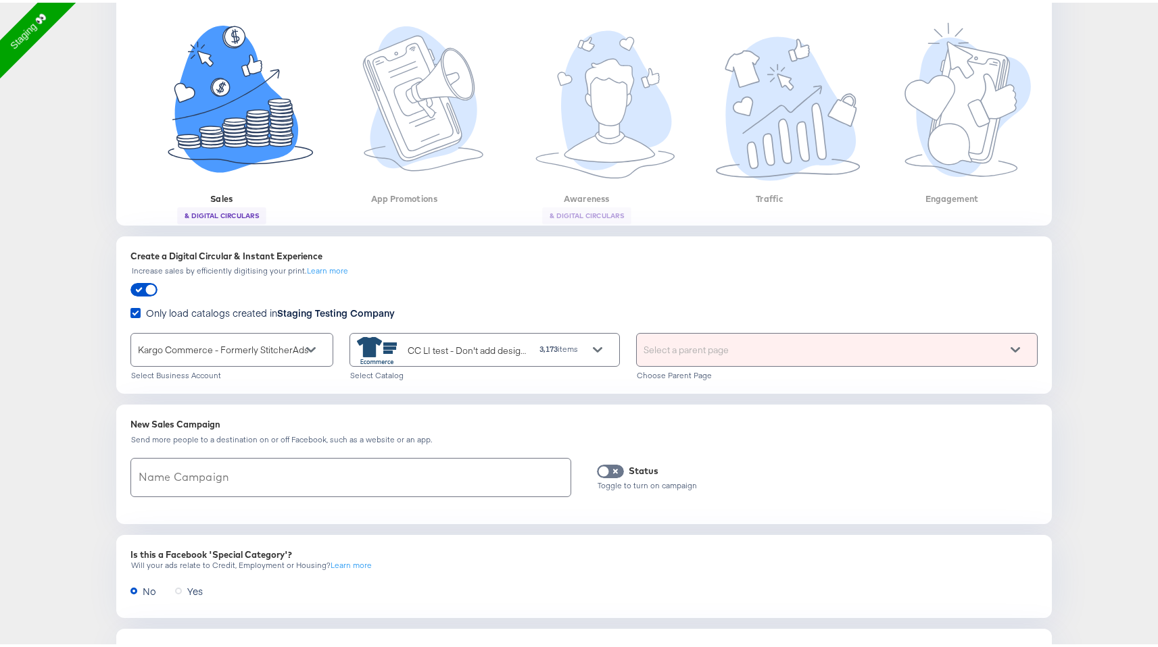
click at [729, 364] on div "Select a parent page" at bounding box center [836, 347] width 401 height 34
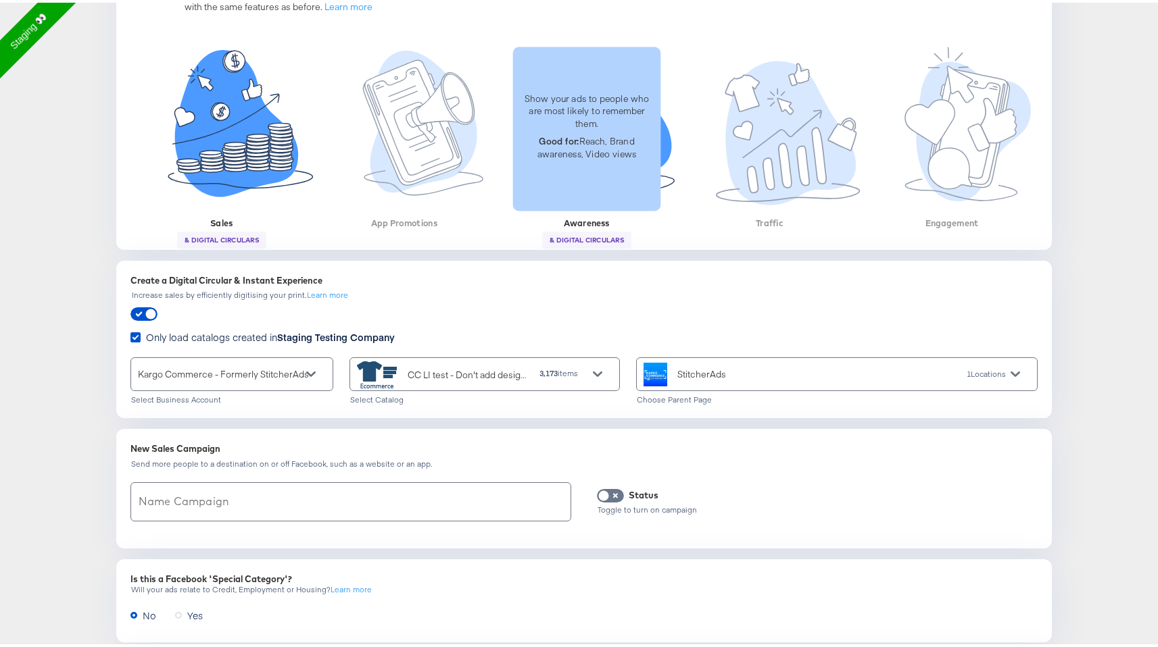
scroll to position [224, 0]
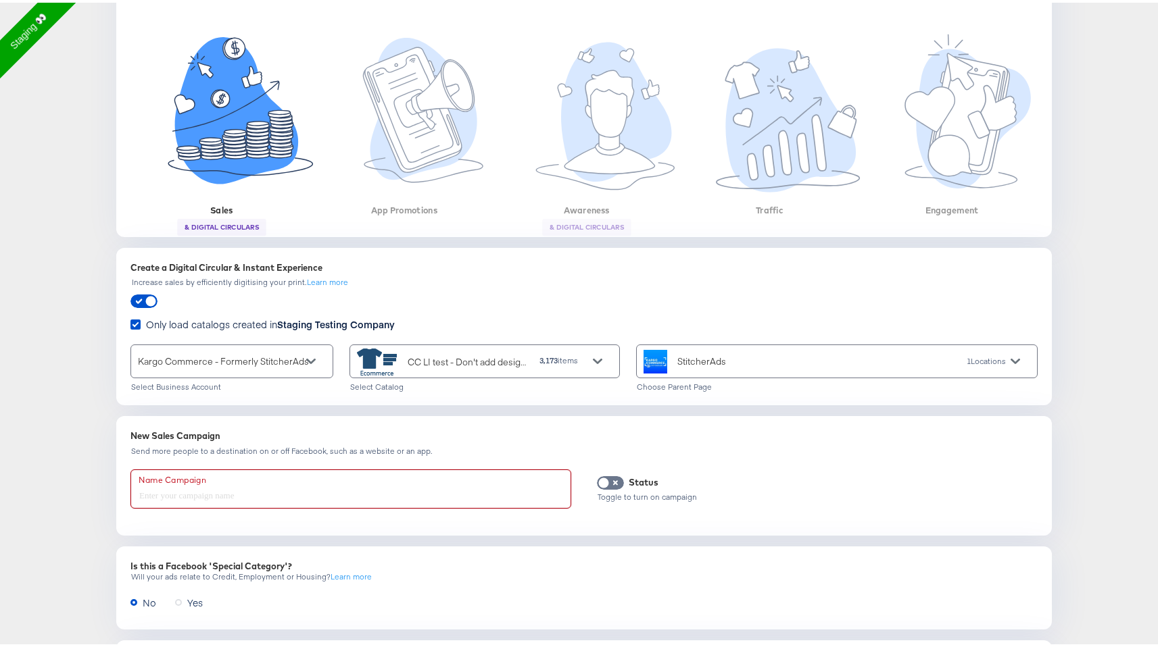
click at [314, 485] on input "text" at bounding box center [350, 487] width 439 height 38
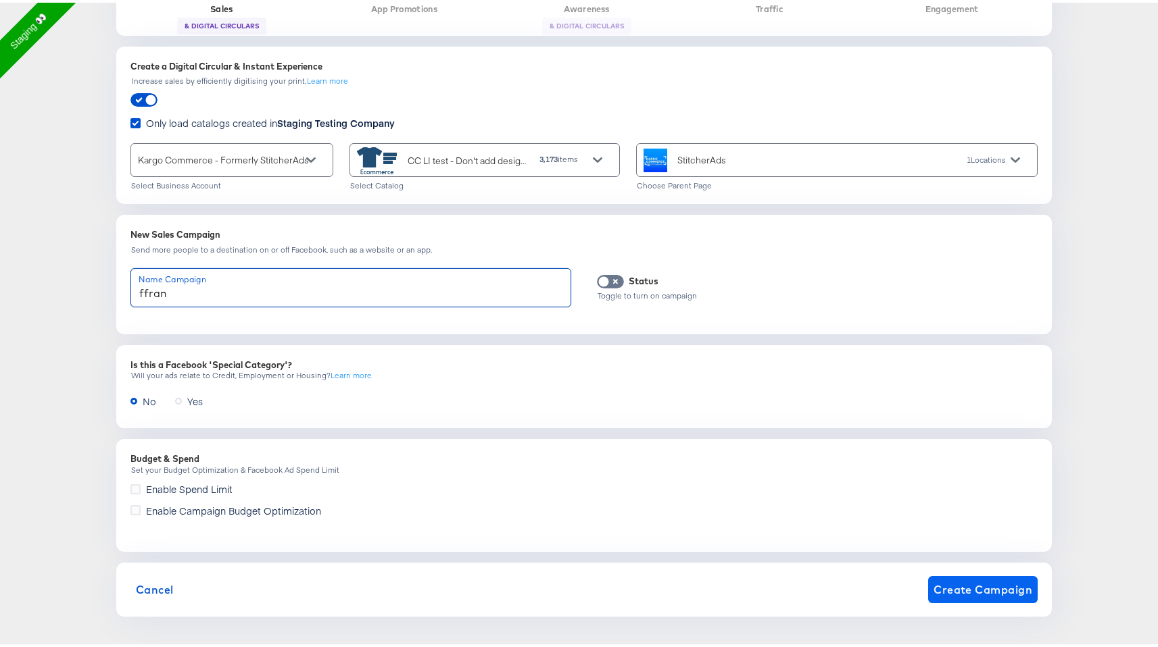
type input "ffran"
click at [985, 588] on span "Create Campaign" at bounding box center [982, 587] width 99 height 19
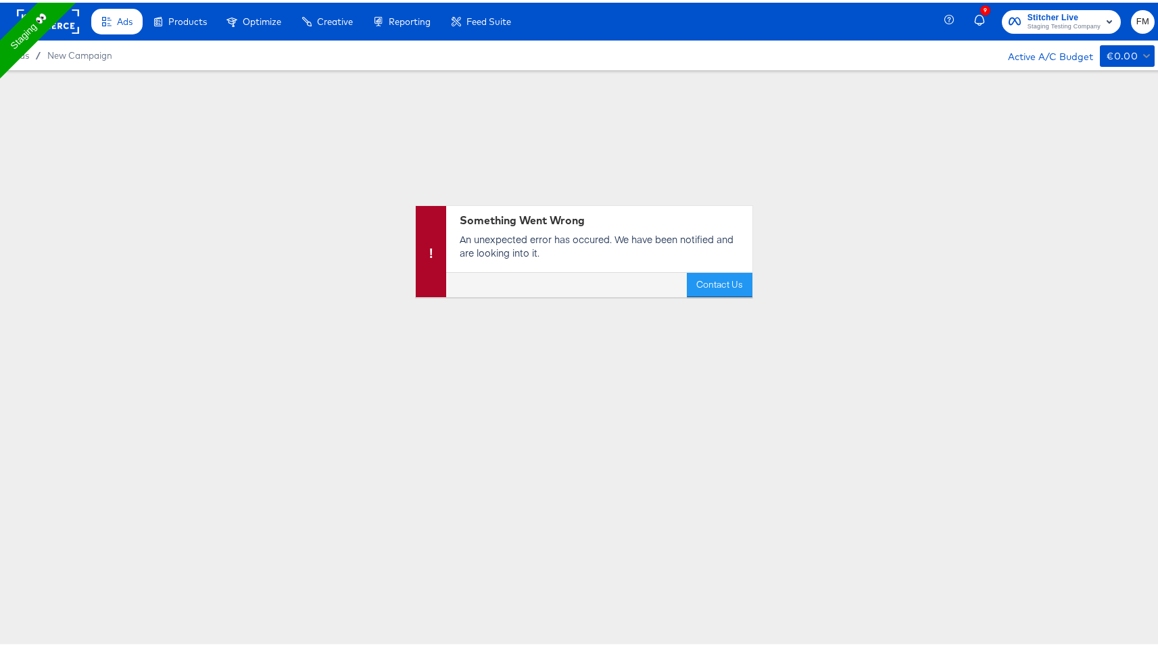
scroll to position [0, 0]
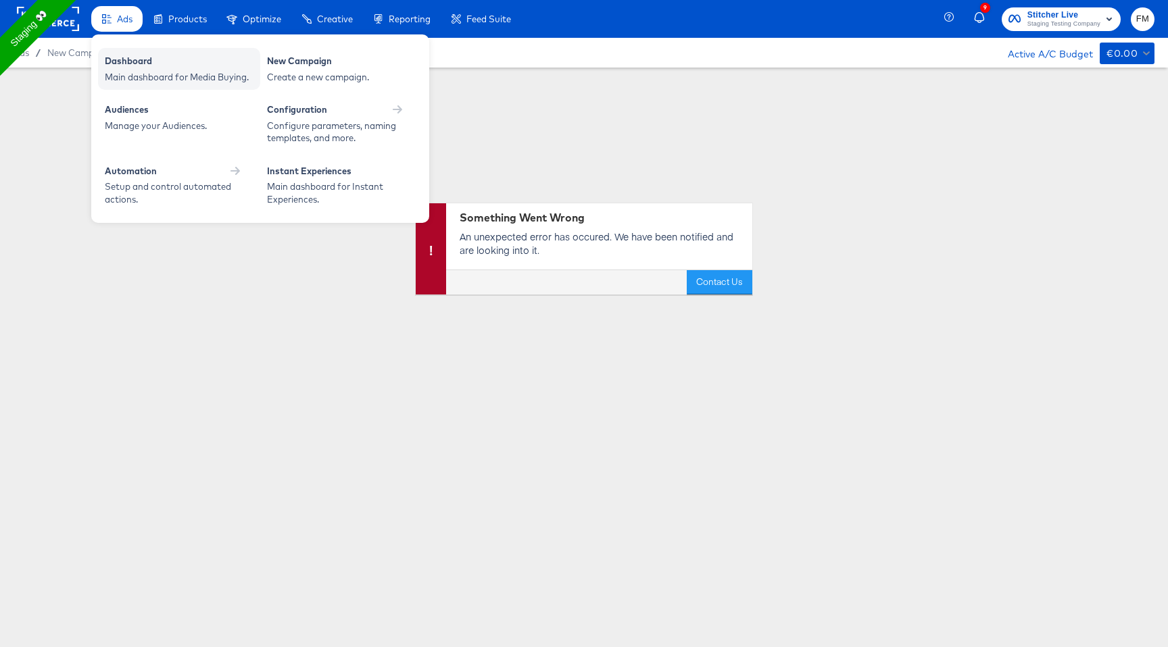
click at [164, 73] on div "Main dashboard for Media Buying." at bounding box center [179, 77] width 149 height 13
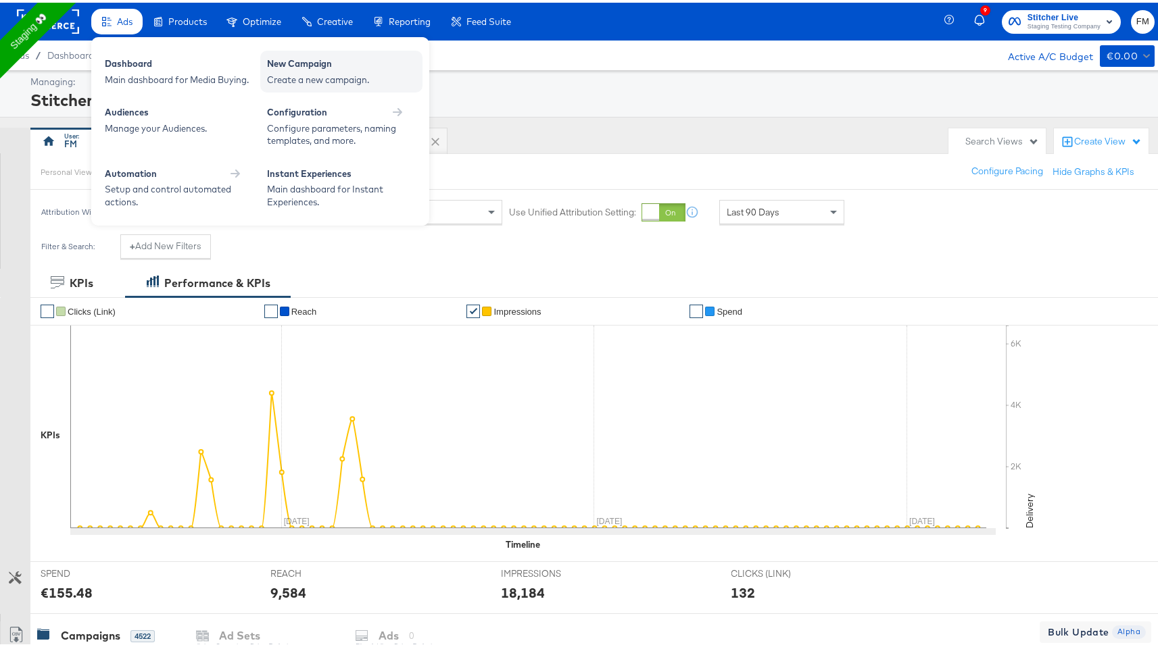
click at [319, 81] on div "Create a new campaign." at bounding box center [341, 77] width 149 height 13
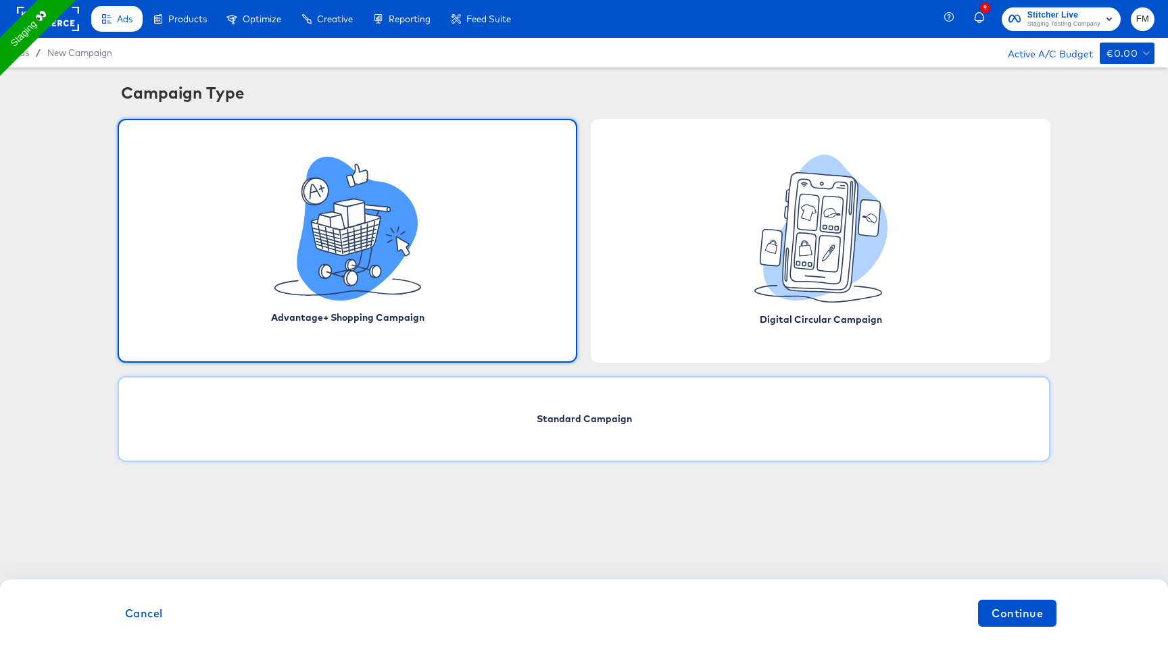
click at [625, 401] on div "Standard Campaign" at bounding box center [584, 419] width 933 height 86
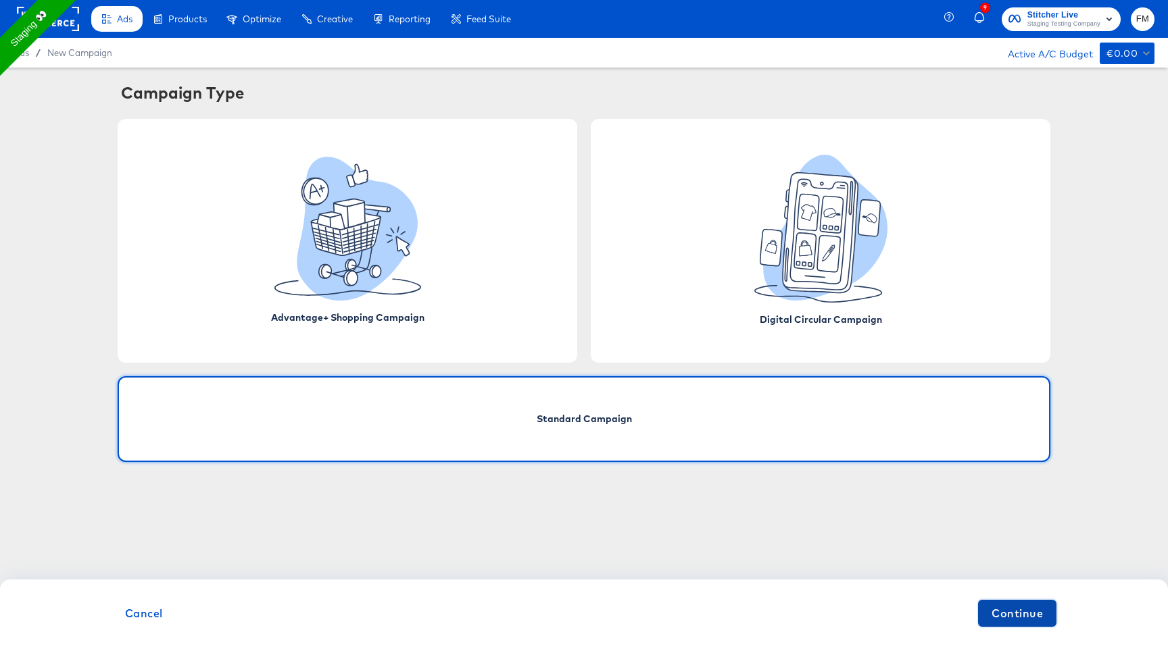
click at [1016, 618] on span "Continue" at bounding box center [1016, 613] width 51 height 19
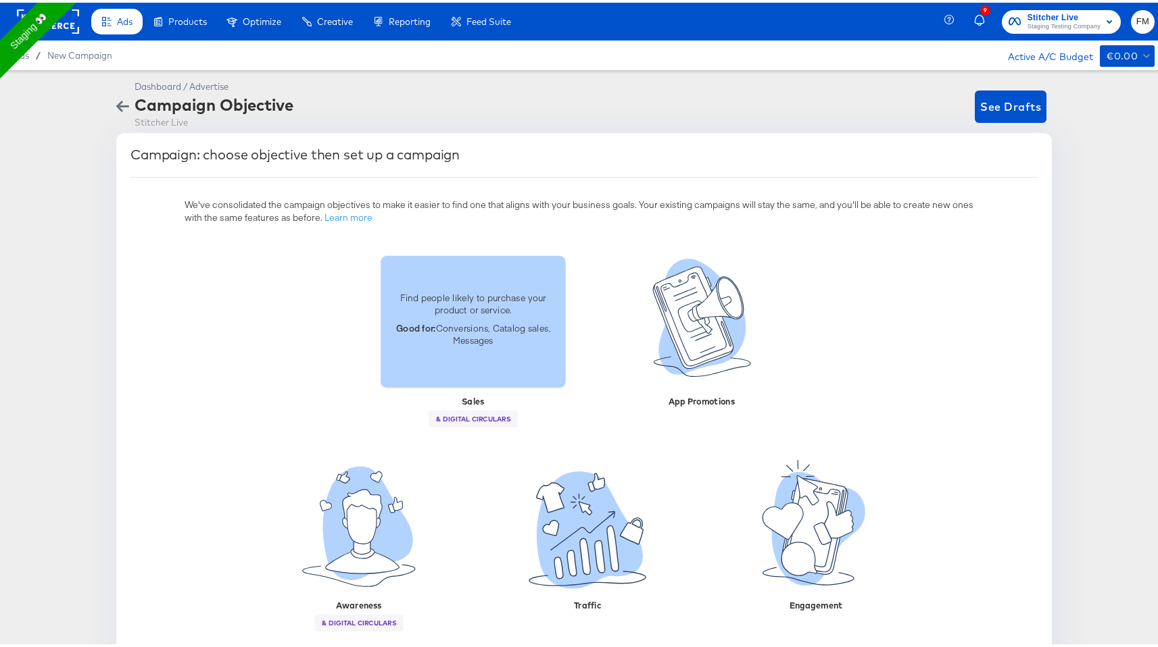
click at [451, 280] on div "Find people likely to purchase your product or service. Good for: Conversions, …" at bounding box center [472, 319] width 185 height 132
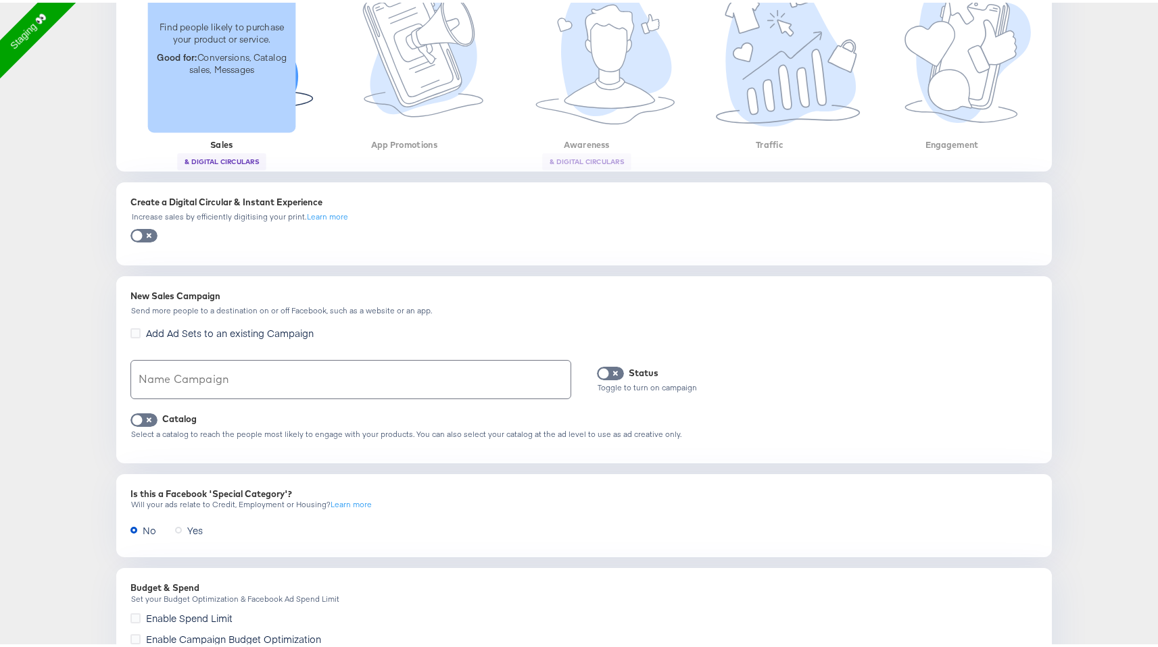
scroll to position [418, 0]
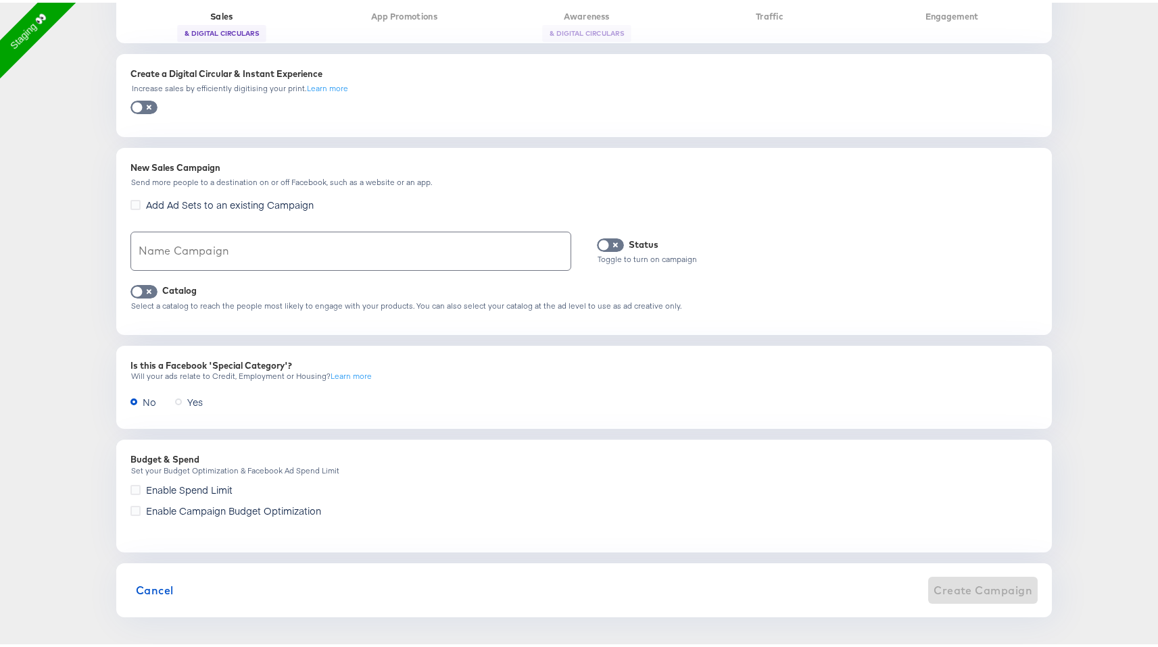
click at [321, 249] on input "text" at bounding box center [350, 249] width 439 height 38
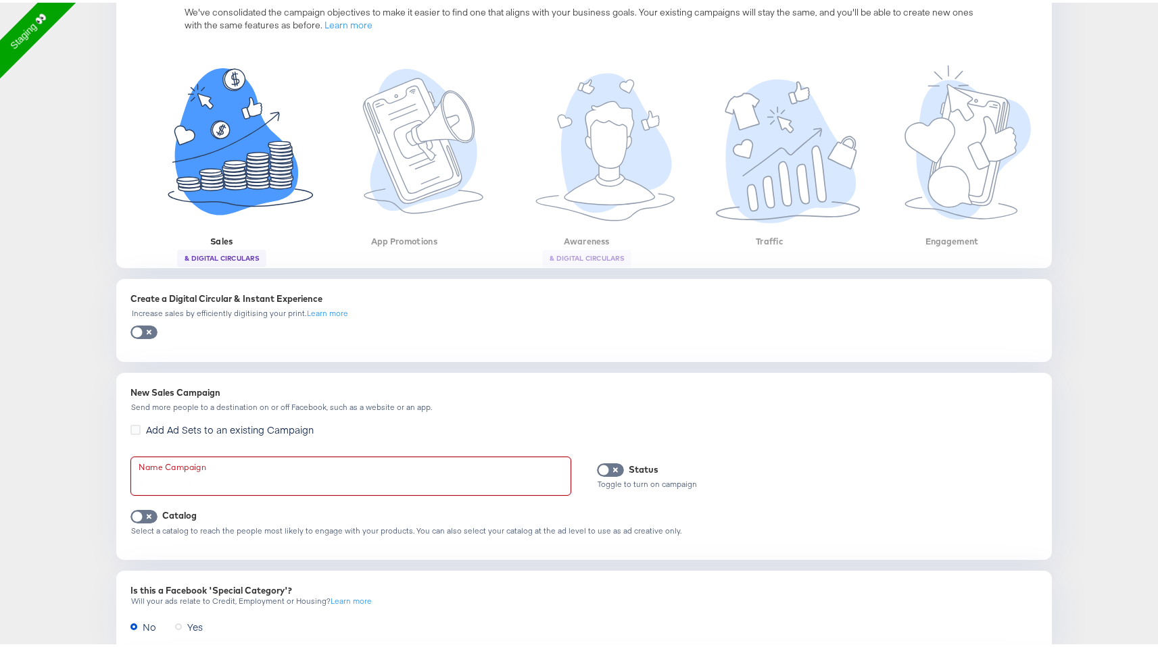
scroll to position [193, 0]
click at [166, 379] on div "New Sales Campaign Send more people to a destination on or off Facebook, such a…" at bounding box center [583, 463] width 919 height 171
click at [166, 389] on div "New Sales Campaign" at bounding box center [583, 389] width 907 height 13
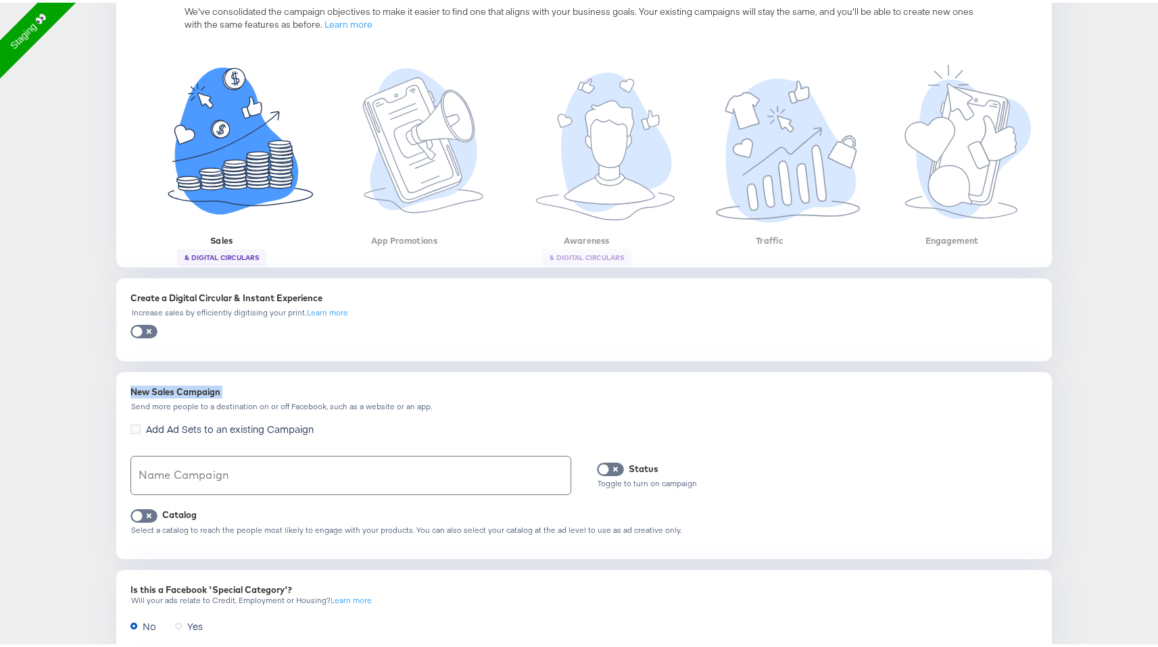
copy div "New Sales Campaign"
click at [214, 480] on input "text" at bounding box center [350, 473] width 439 height 38
paste input "New Sales Campaign"
click at [137, 478] on input "New Sales Campaign" at bounding box center [350, 473] width 439 height 38
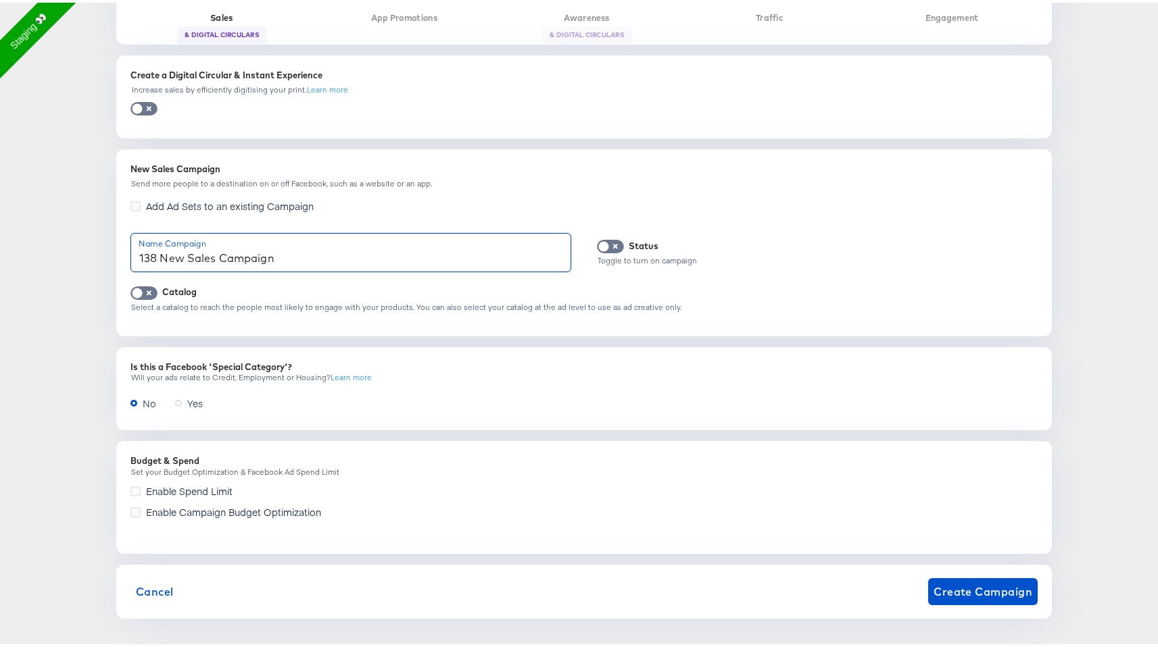
scroll to position [418, 0]
type input "138 New Sales Campaign"
click at [967, 588] on span "Create Campaign" at bounding box center [982, 587] width 99 height 19
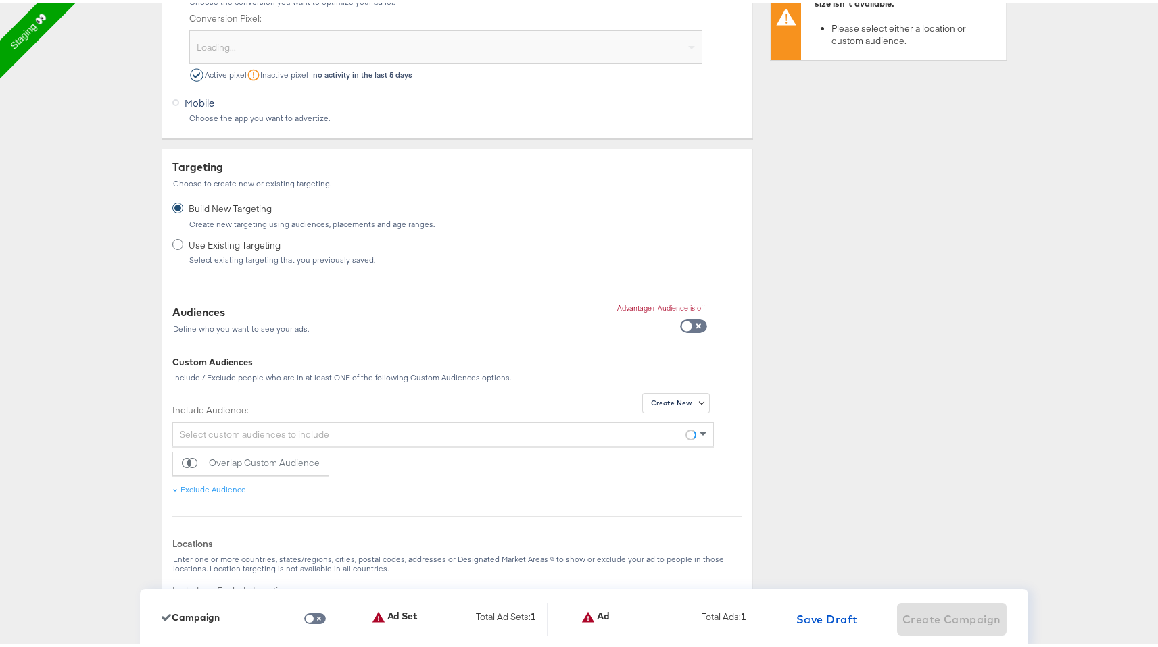
scroll to position [0, 0]
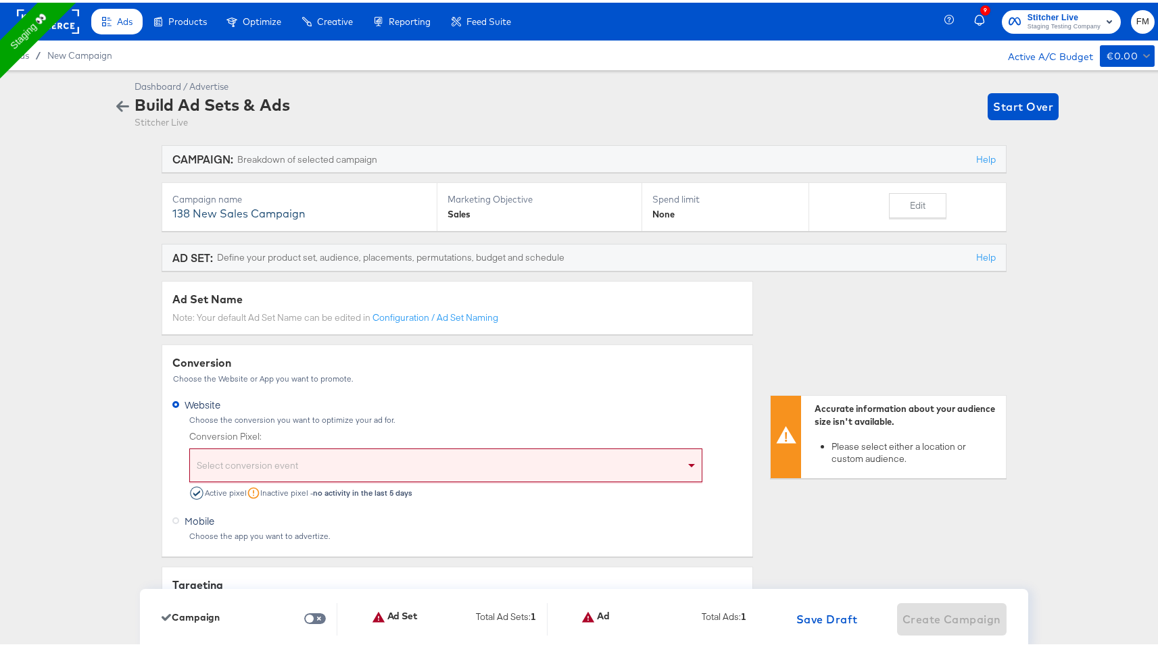
click at [336, 454] on div "Select conversion event" at bounding box center [446, 465] width 512 height 28
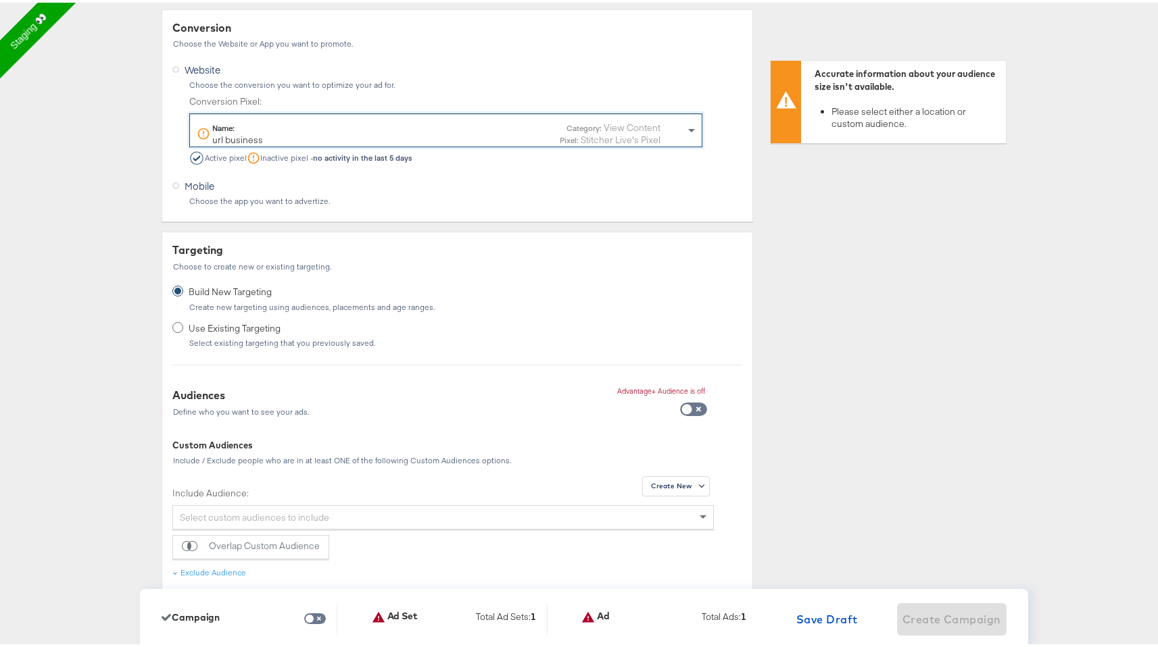
scroll to position [336, 0]
click at [274, 326] on span "Use Existing Targeting" at bounding box center [280, 325] width 182 height 13
click at [0, 0] on input "Use Existing Targeting Select existing targeting that you previously saved." at bounding box center [0, 0] width 0 height 0
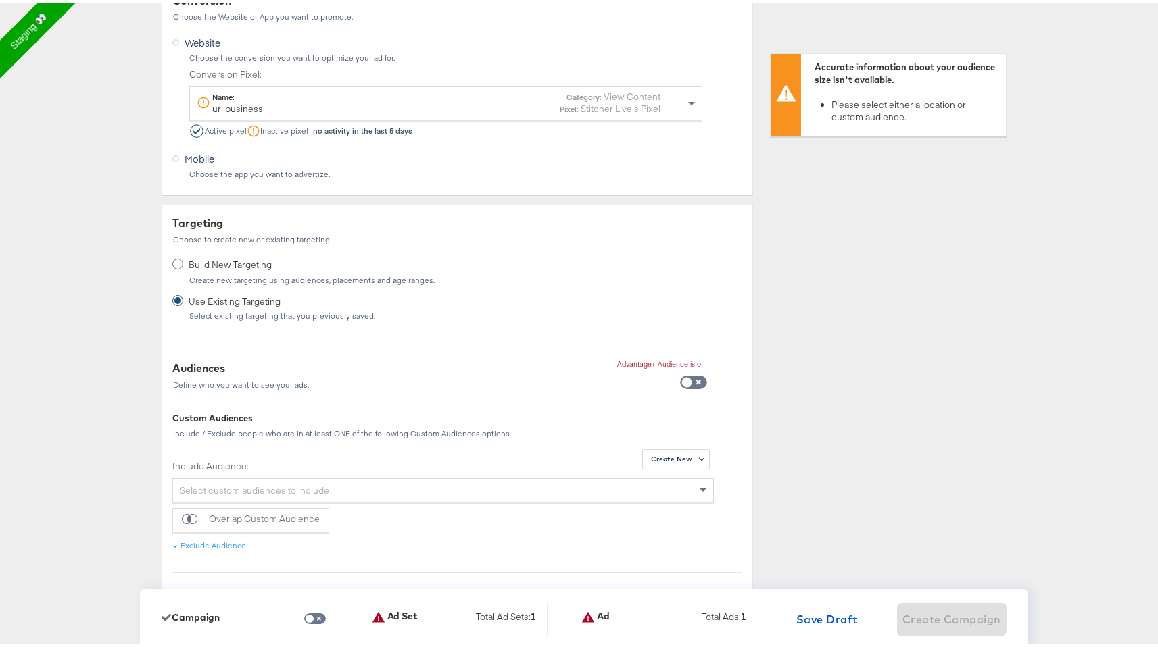
scroll to position [366, 0]
click at [684, 375] on input "checkbox" at bounding box center [686, 379] width 41 height 14
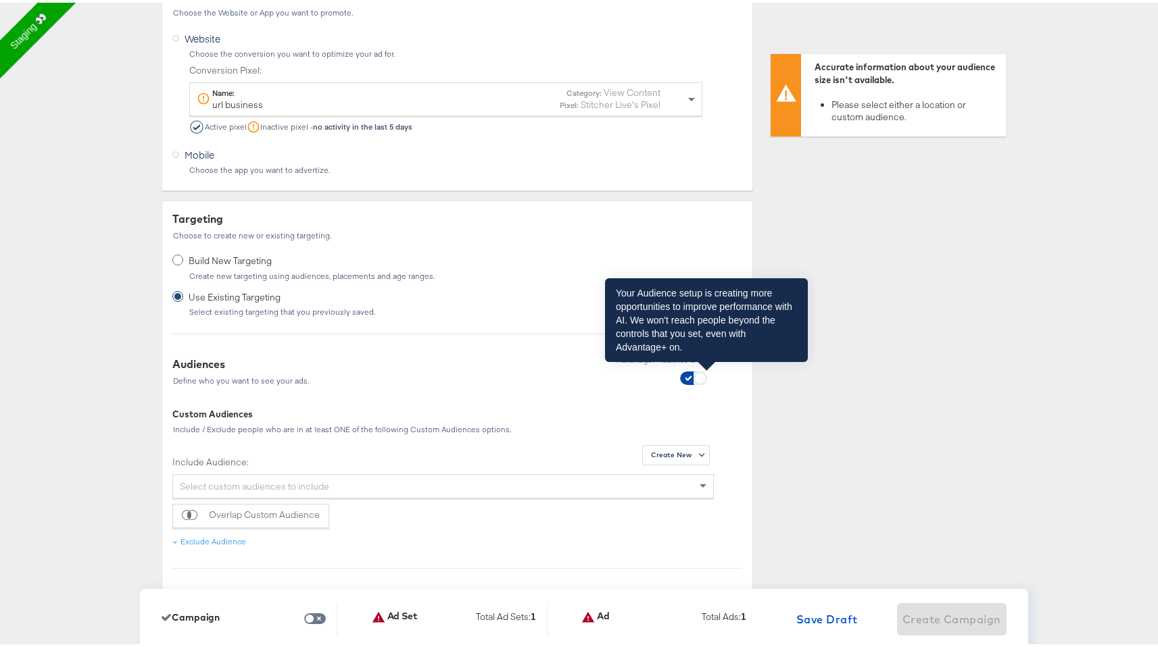
click at [695, 372] on span at bounding box center [700, 376] width 10 height 10
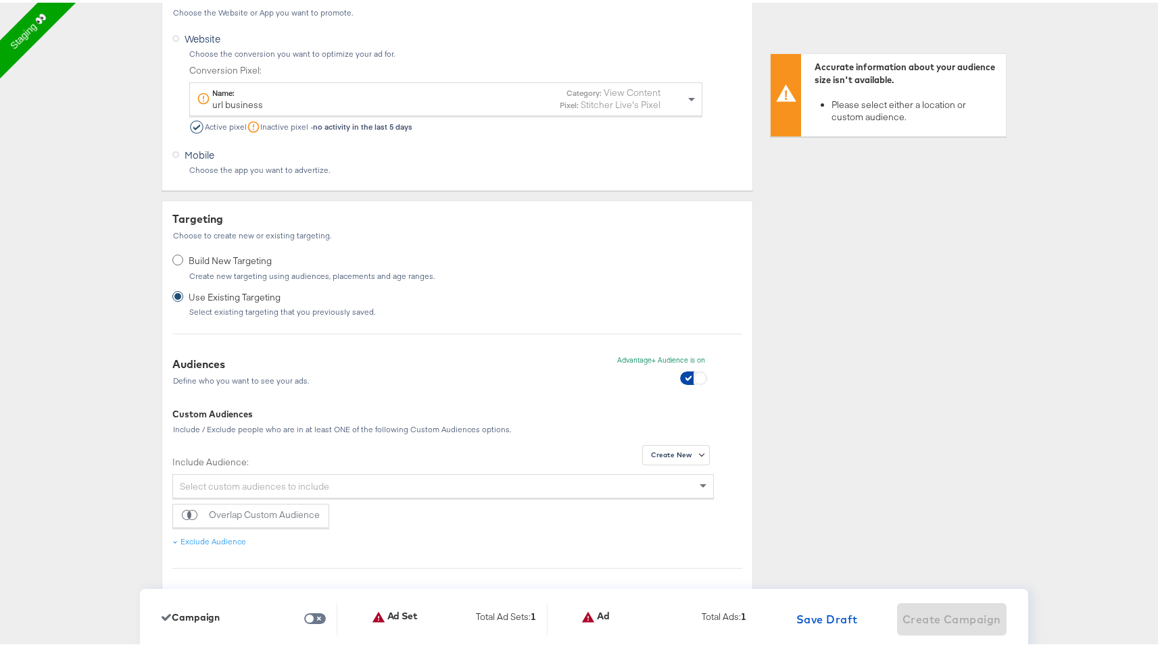
click at [693, 378] on input "checkbox" at bounding box center [700, 379] width 41 height 14
click at [693, 378] on input "checkbox" at bounding box center [686, 379] width 41 height 14
click at [693, 378] on input "checkbox" at bounding box center [700, 379] width 41 height 14
checkbox input "false"
click at [675, 357] on p "Advantage+ Audience is off" at bounding box center [661, 357] width 88 height 9
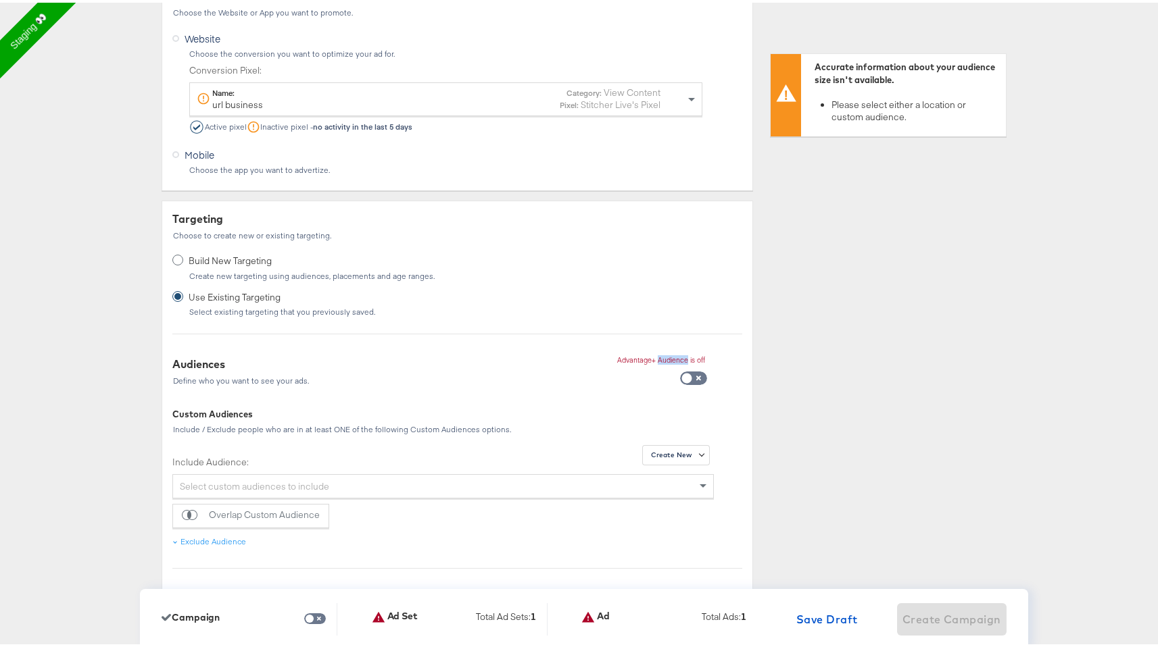
click at [675, 357] on p "Advantage+ Audience is off" at bounding box center [661, 357] width 88 height 9
copy div "Advantage+ Audience is off"
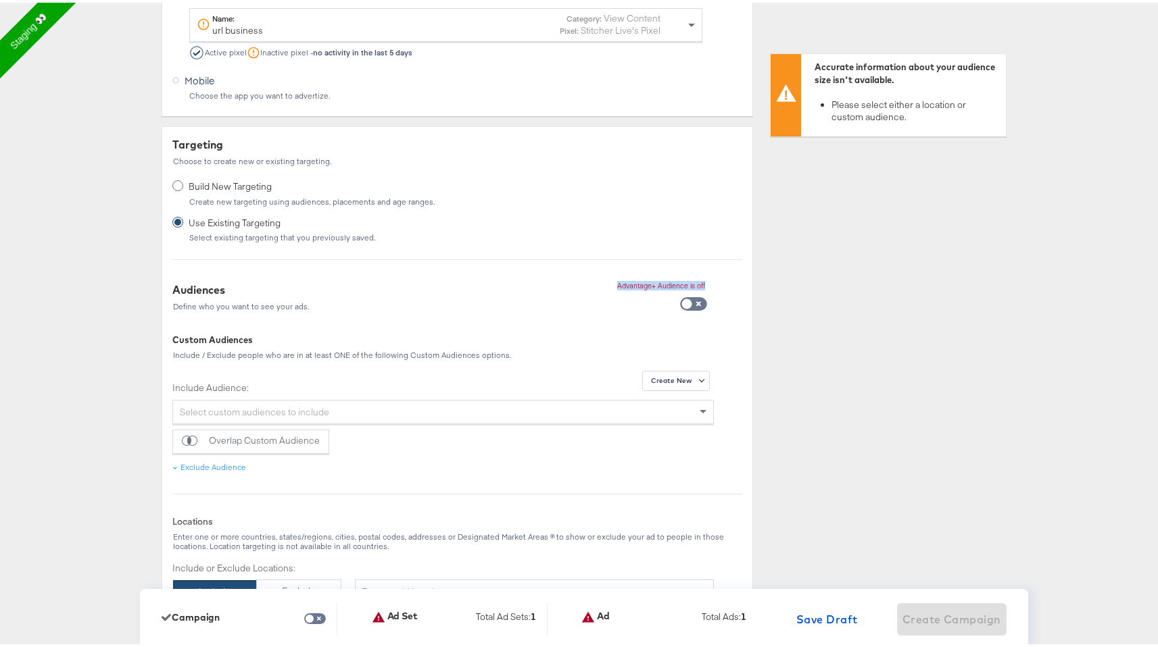
scroll to position [444, 0]
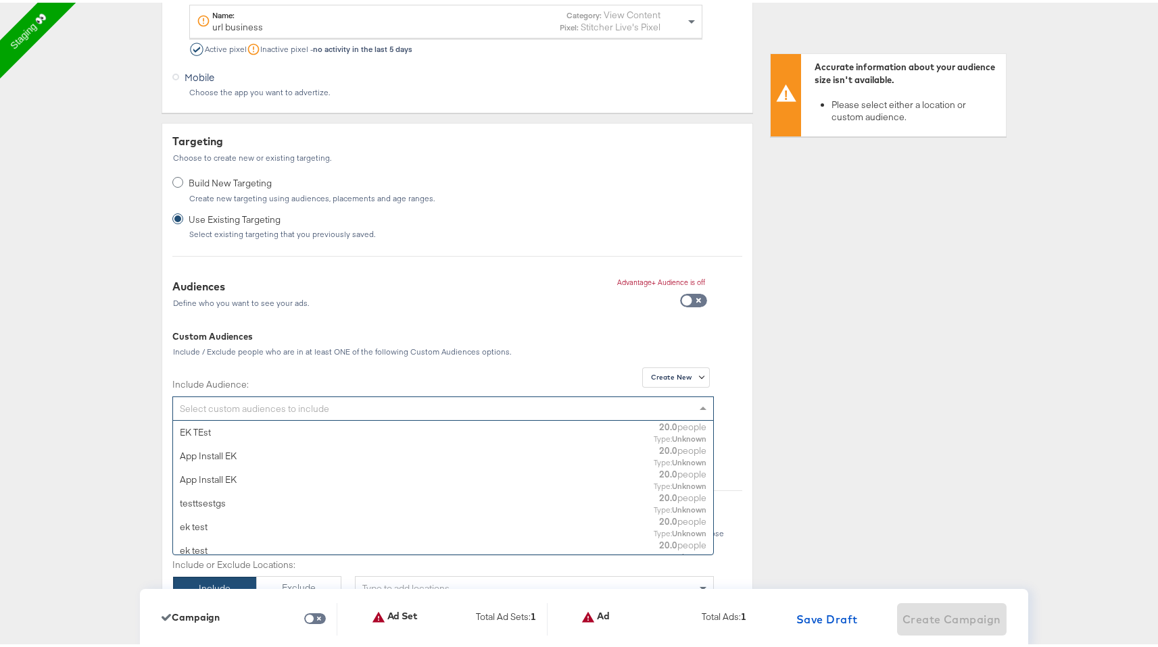
click at [289, 403] on div "Select custom audiences to include" at bounding box center [443, 406] width 540 height 23
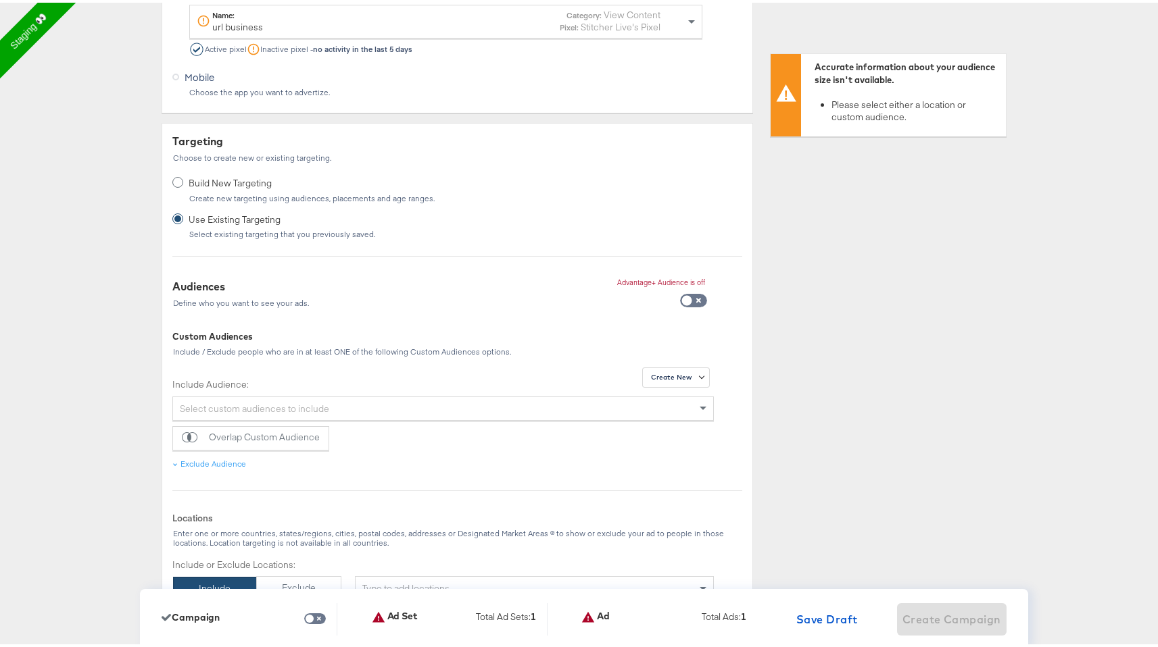
click at [338, 410] on div "Select custom audiences to include" at bounding box center [443, 406] width 540 height 23
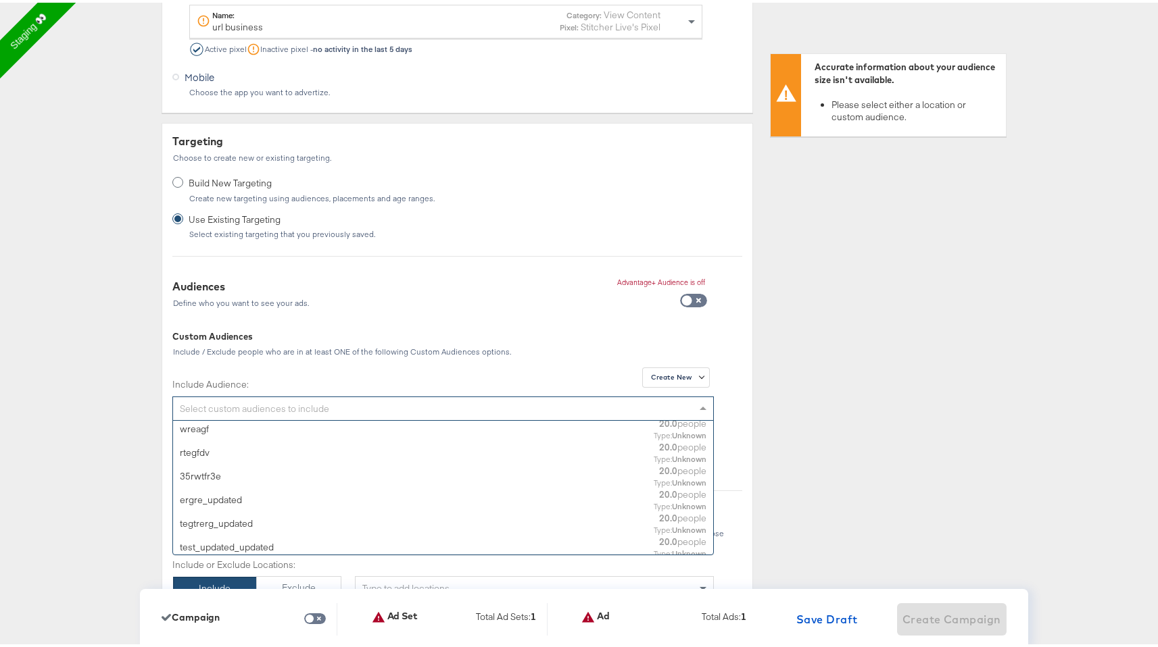
scroll to position [1055, 0]
click at [690, 374] on button "Create New" at bounding box center [676, 375] width 68 height 20
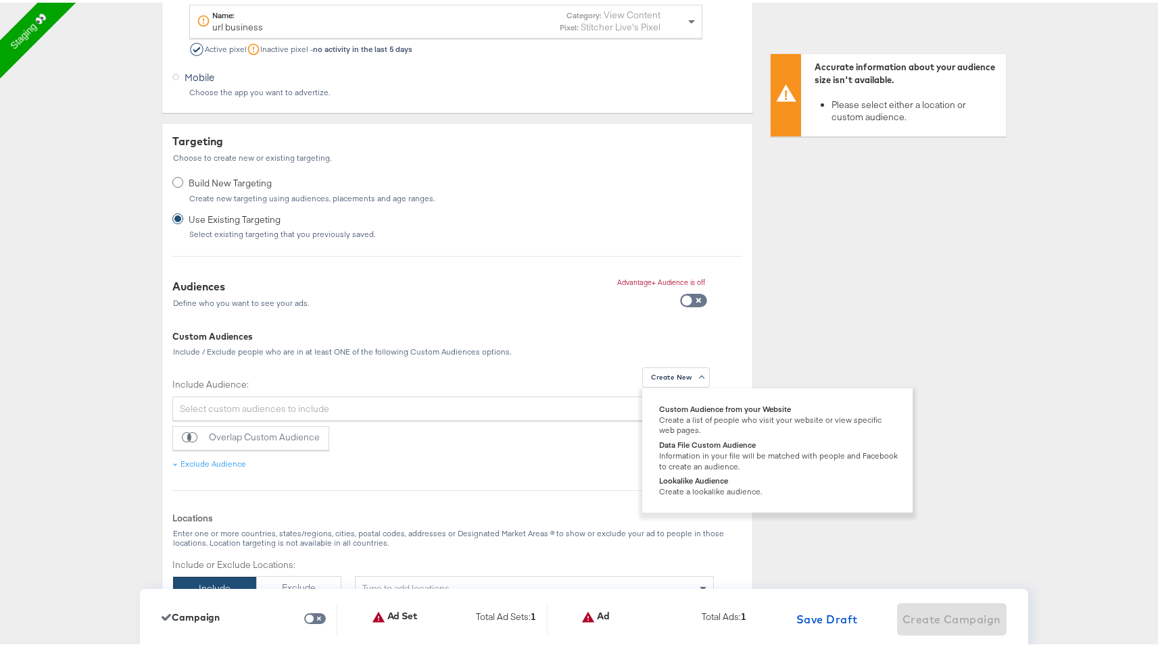
click at [572, 413] on div "Select custom audiences to include" at bounding box center [443, 406] width 540 height 23
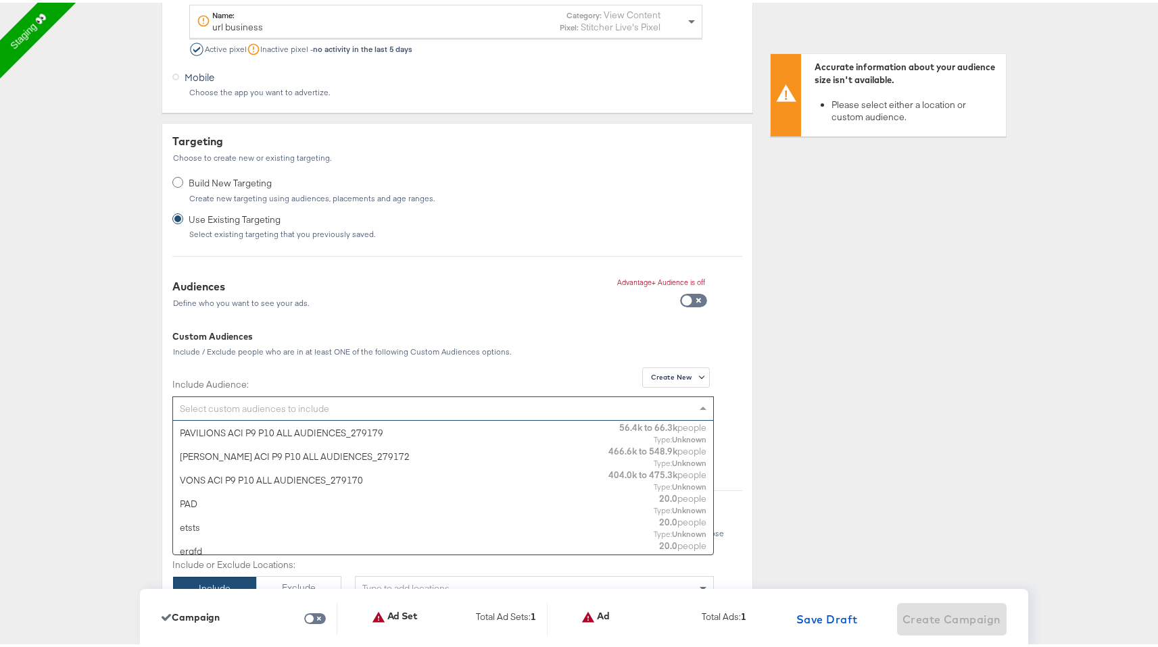
scroll to position [2933, 0]
click at [514, 443] on div "ALBERTSONS ACI P9 P10 ALL AUDIENCES_279172 466.6k to 548.9k people Type: Unknown" at bounding box center [443, 452] width 526 height 23
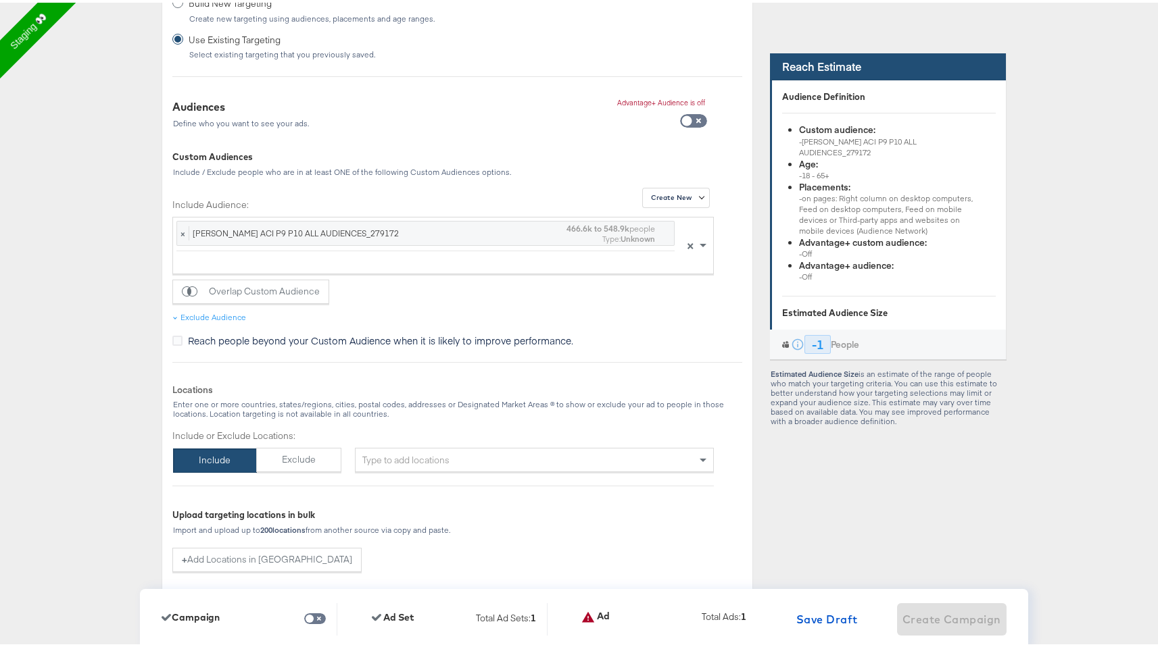
scroll to position [637, 0]
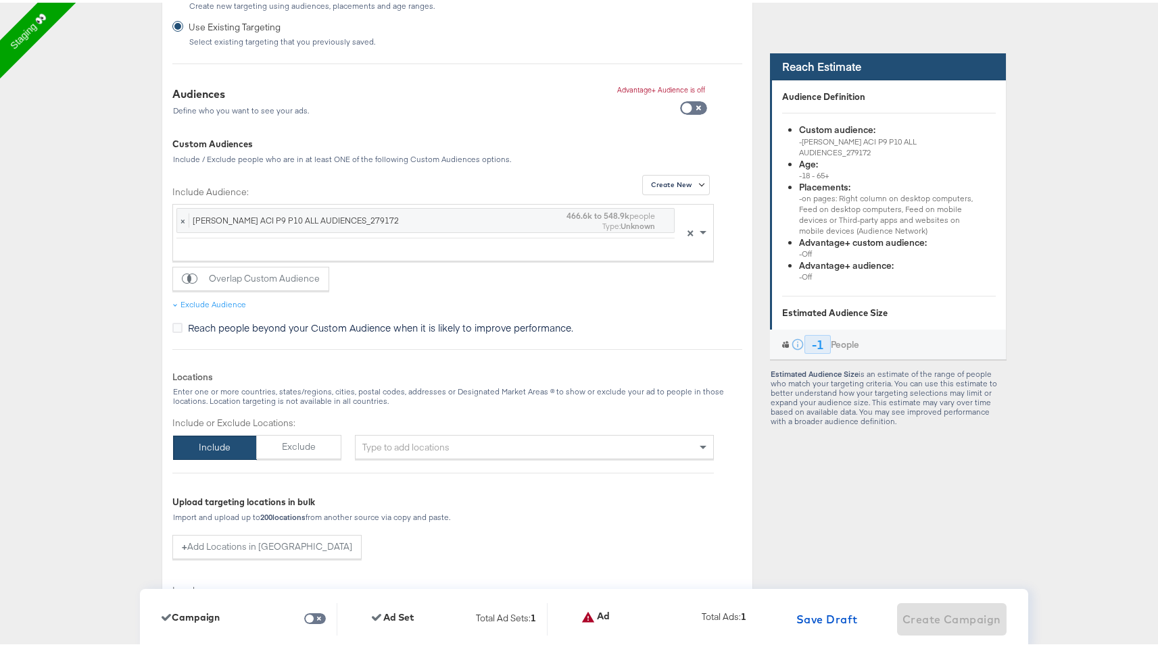
click at [224, 189] on label "Include Audience:" at bounding box center [442, 189] width 541 height 13
click at [837, 149] on div "- ALBERTSONS ACI P9 P10 ALL AUDIENCES_279172" at bounding box center [887, 145] width 176 height 22
drag, startPoint x: 880, startPoint y: 152, endPoint x: 791, endPoint y: 128, distance: 92.5
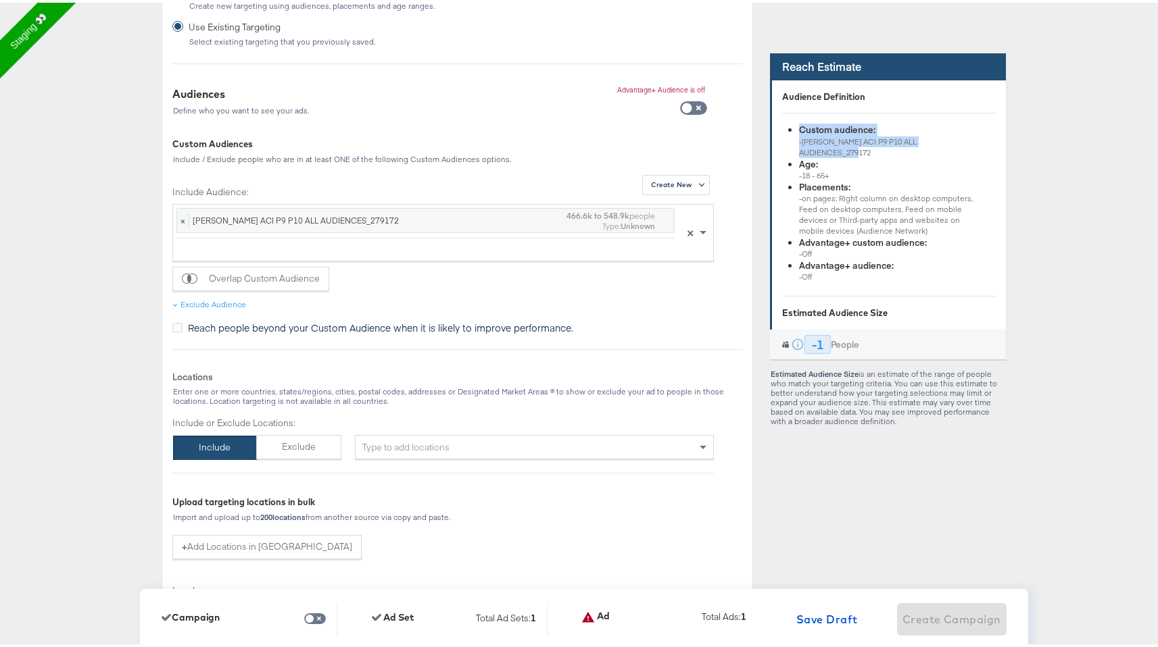
click at [791, 128] on ul "Custom audience: - ALBERTSONS ACI P9 P10 ALL AUDIENCES_279172 Age: - 18 - 65+ P…" at bounding box center [889, 200] width 214 height 159
copy div "Custom audience: - ALBERTSONS ACI P9 P10 ALL AUDIENCES_279172"
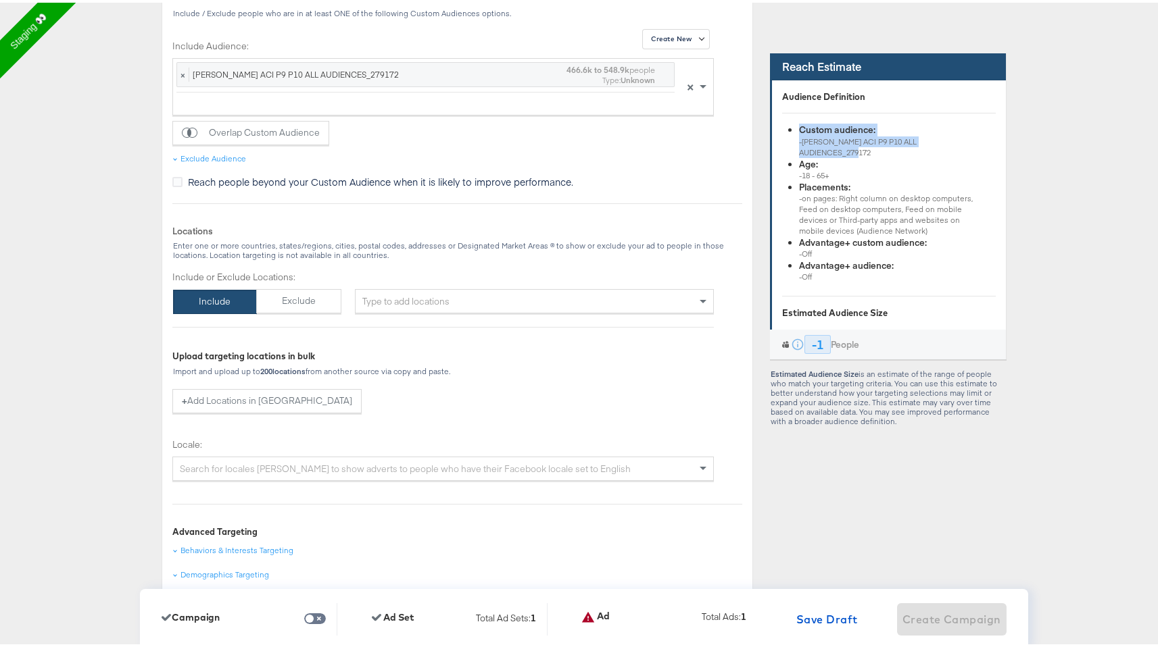
scroll to position [786, 0]
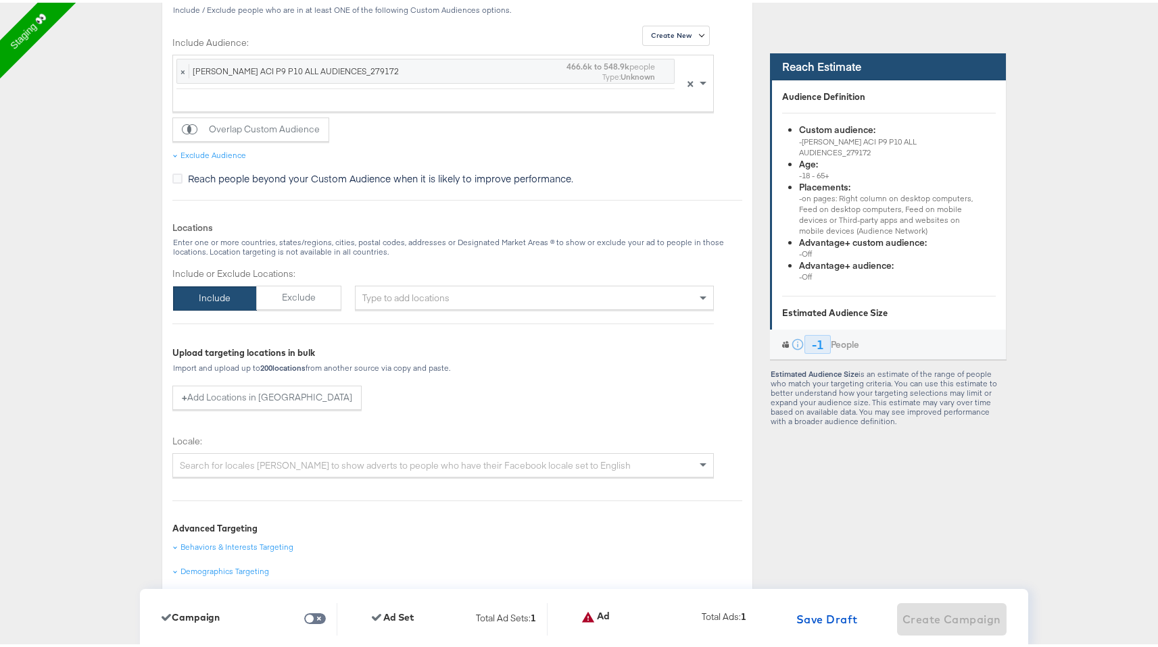
click at [383, 299] on div "Type to add locations" at bounding box center [534, 295] width 359 height 24
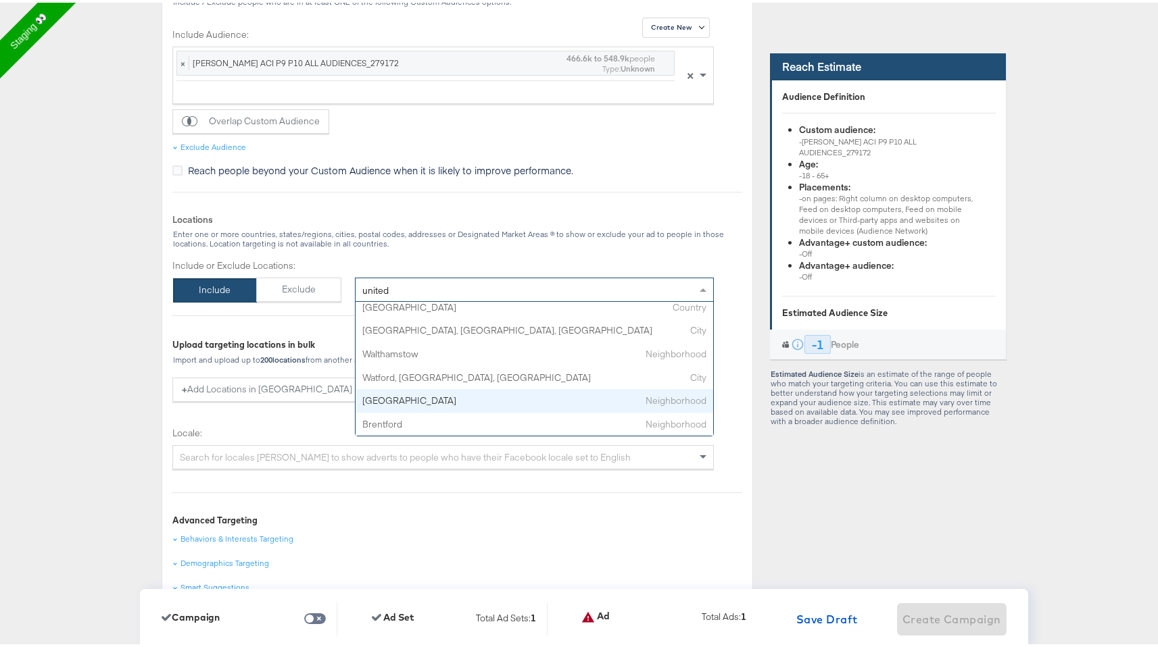
scroll to position [0, 0]
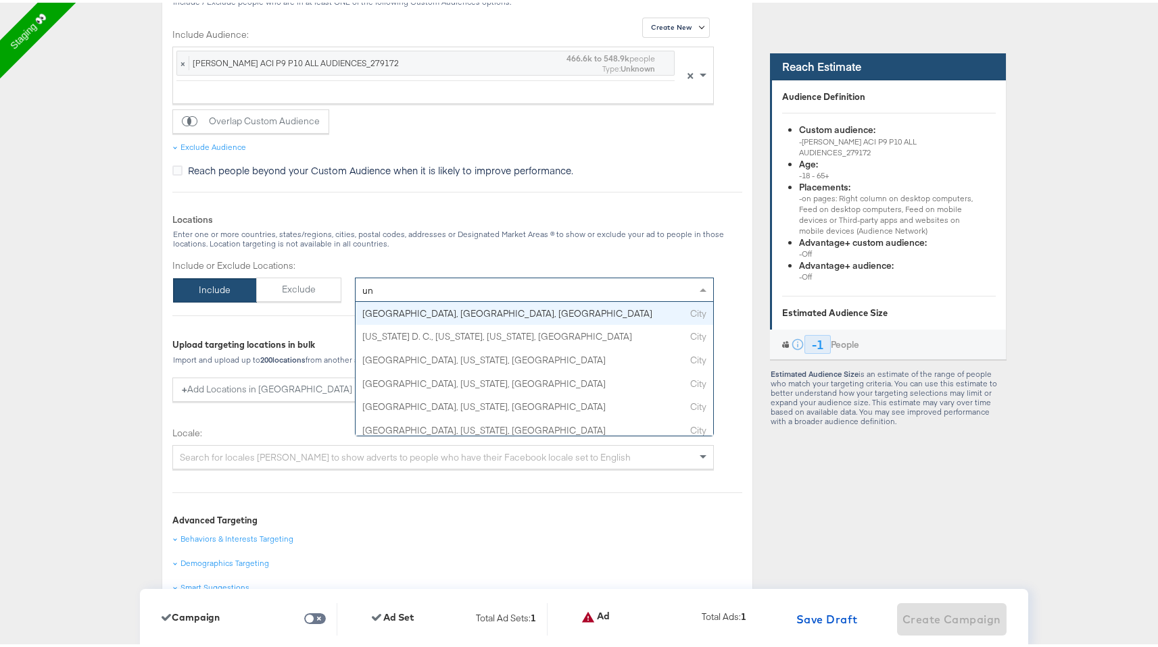
type input "u"
type input "a"
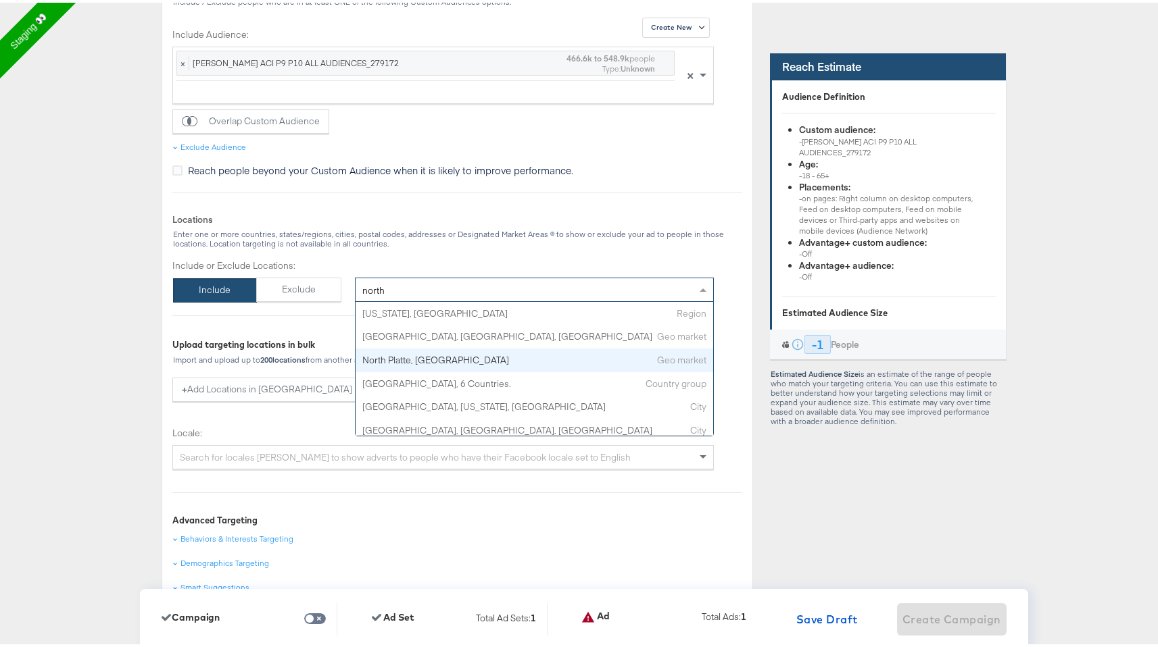
scroll to position [99, 0]
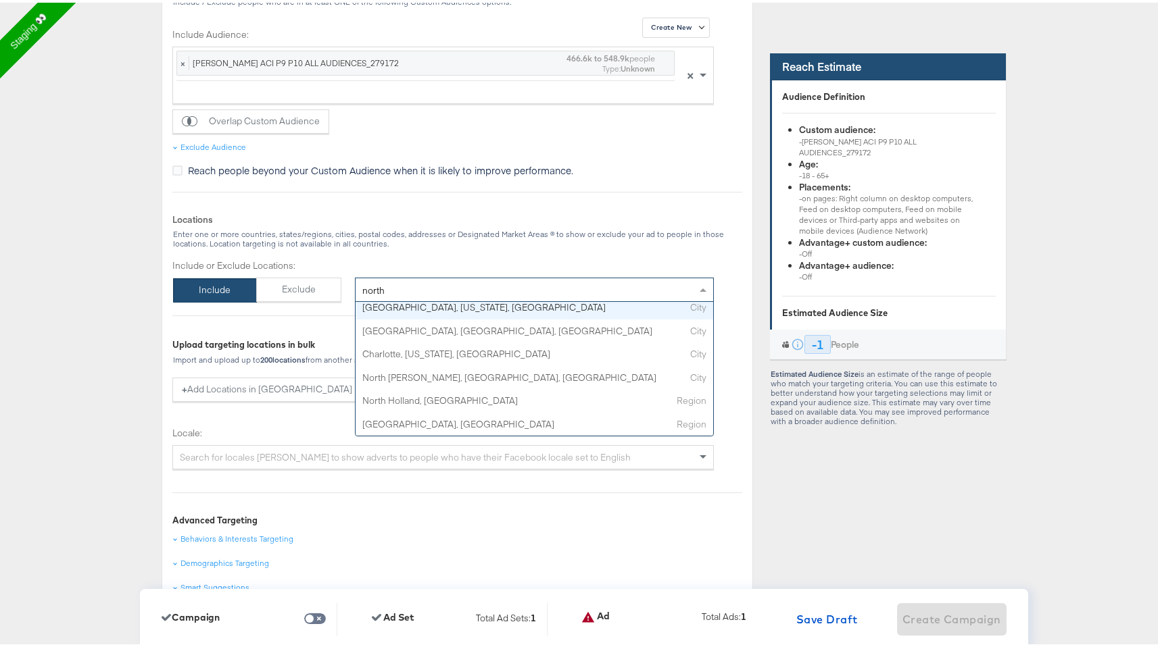
click at [451, 290] on div "north north" at bounding box center [534, 287] width 359 height 24
click at [362, 293] on input "north" at bounding box center [373, 289] width 23 height 27
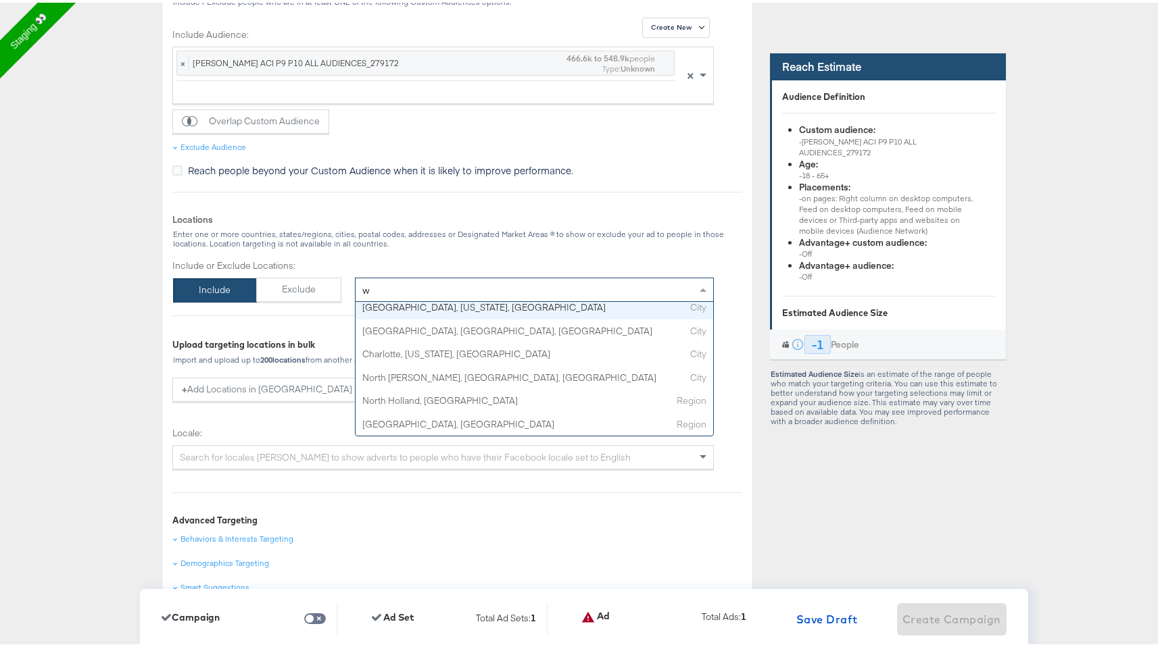
scroll to position [0, 0]
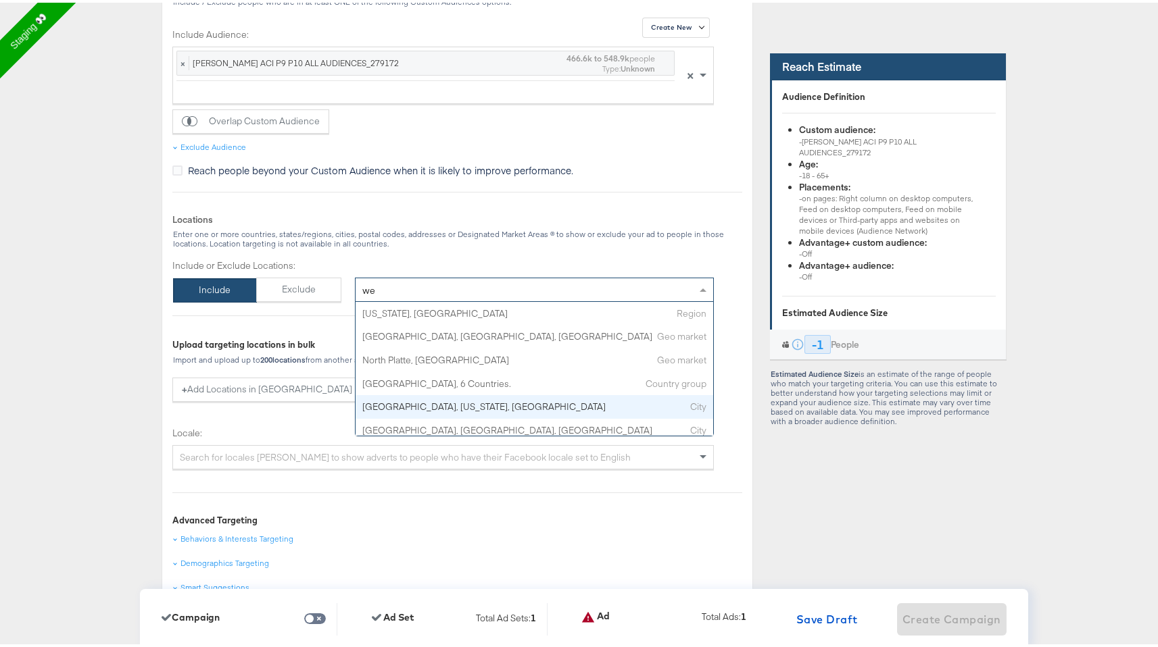
type input "w"
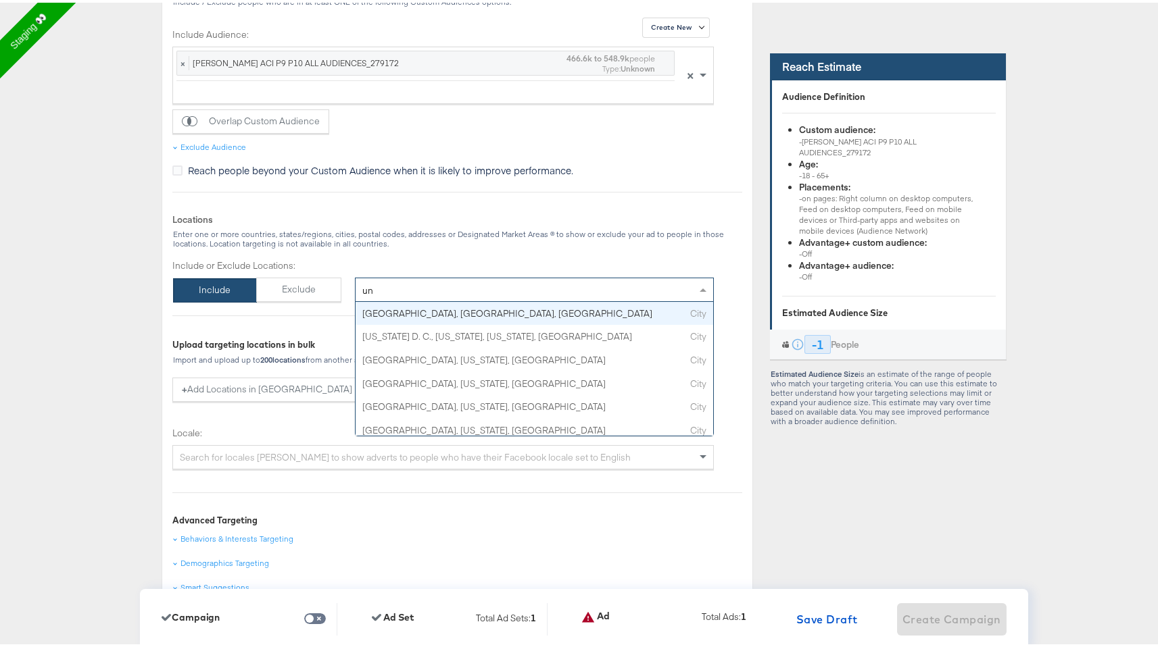
type input "u"
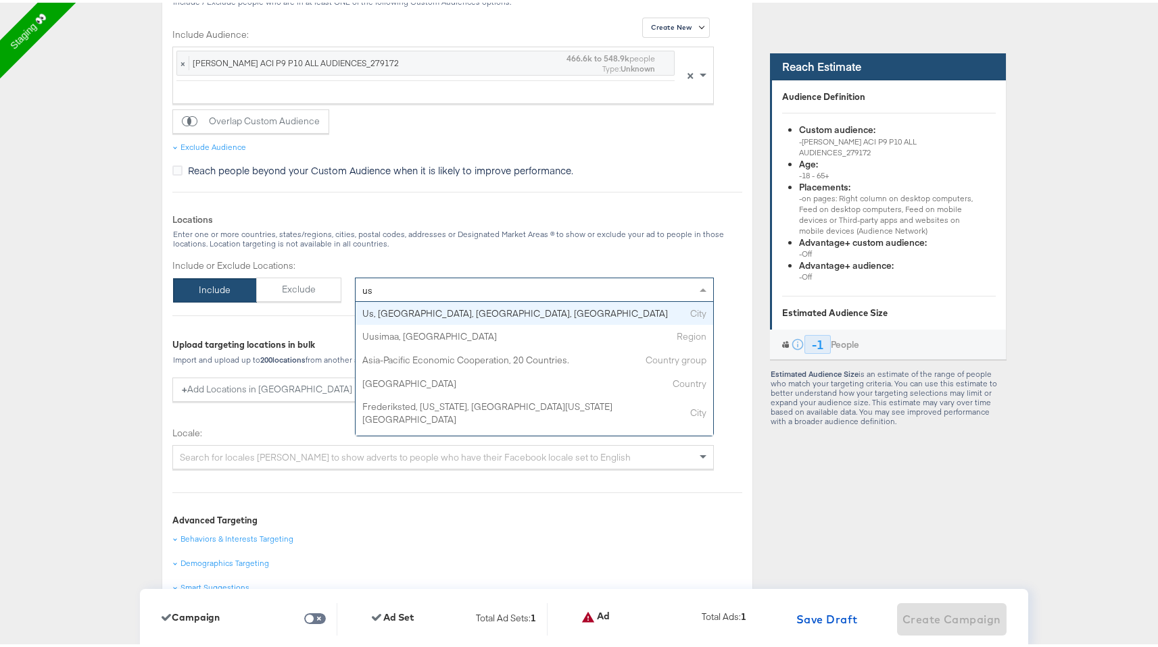
type input "usa"
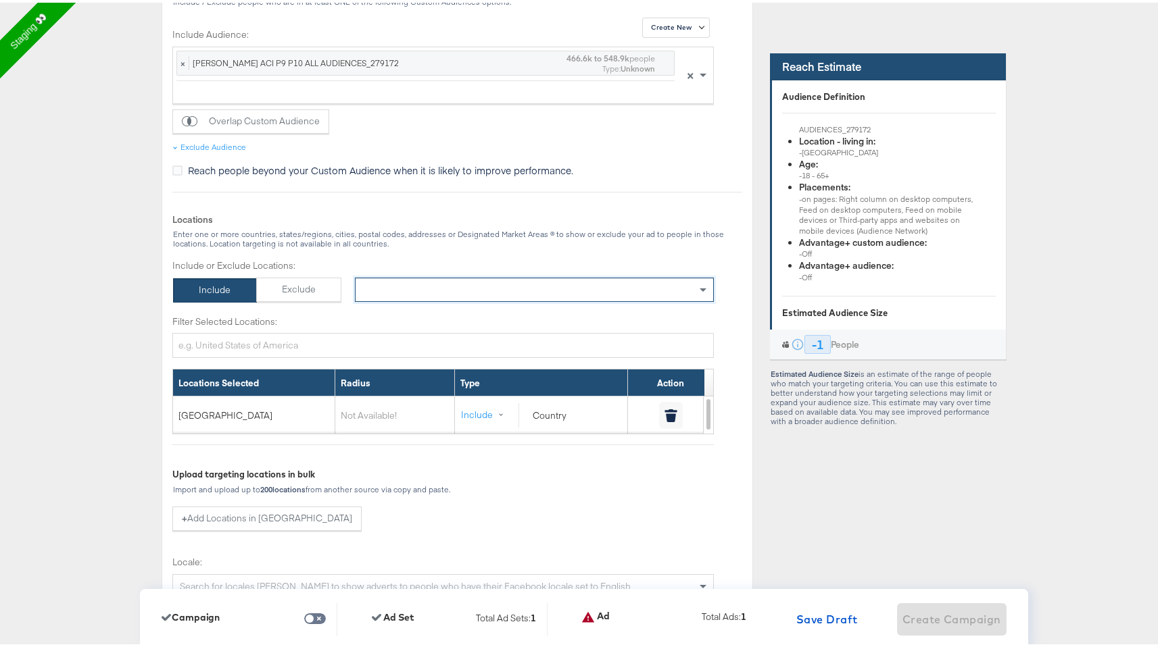
scroll to position [24, 0]
drag, startPoint x: 857, startPoint y: 149, endPoint x: 796, endPoint y: 141, distance: 61.4
click at [799, 141] on div "Location - living in: - United States" at bounding box center [887, 142] width 176 height 23
copy div "Location - living in: - United States"
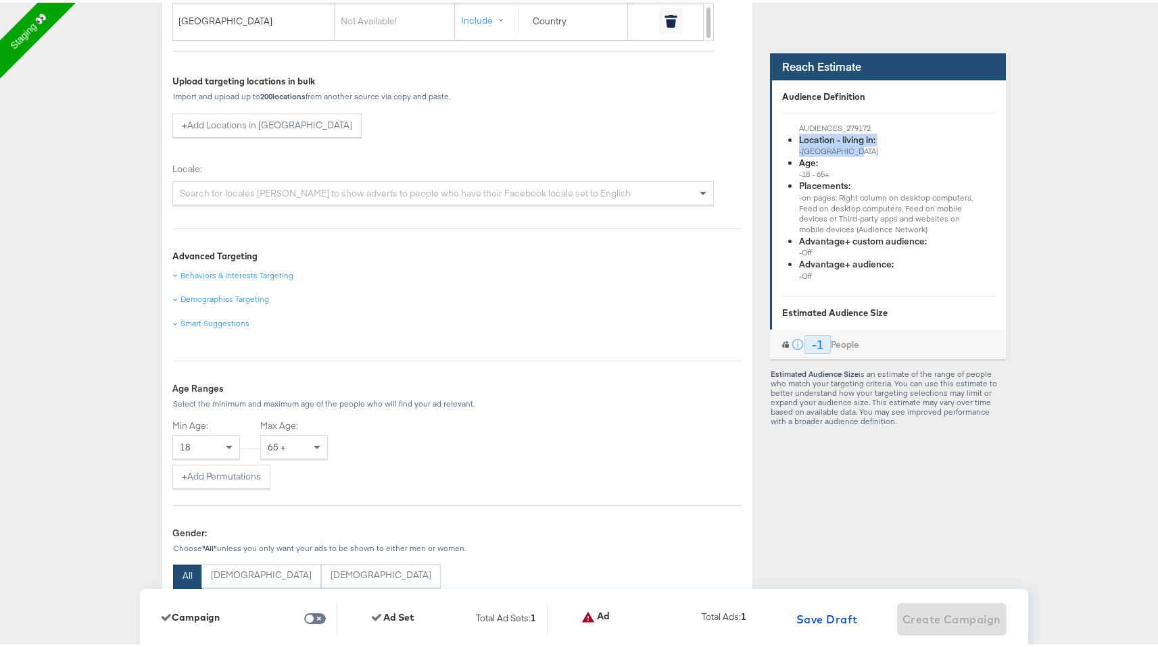
scroll to position [1193, 0]
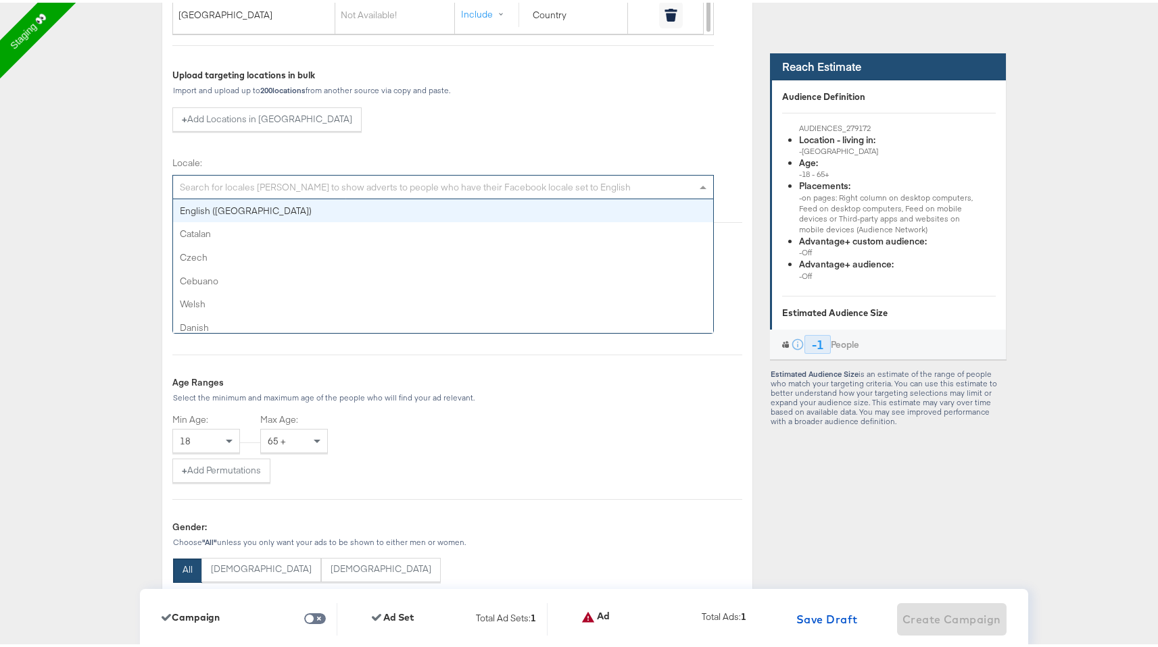
click at [593, 188] on div "Search for locales [PERSON_NAME] to show adverts to people who have their Faceb…" at bounding box center [443, 184] width 540 height 23
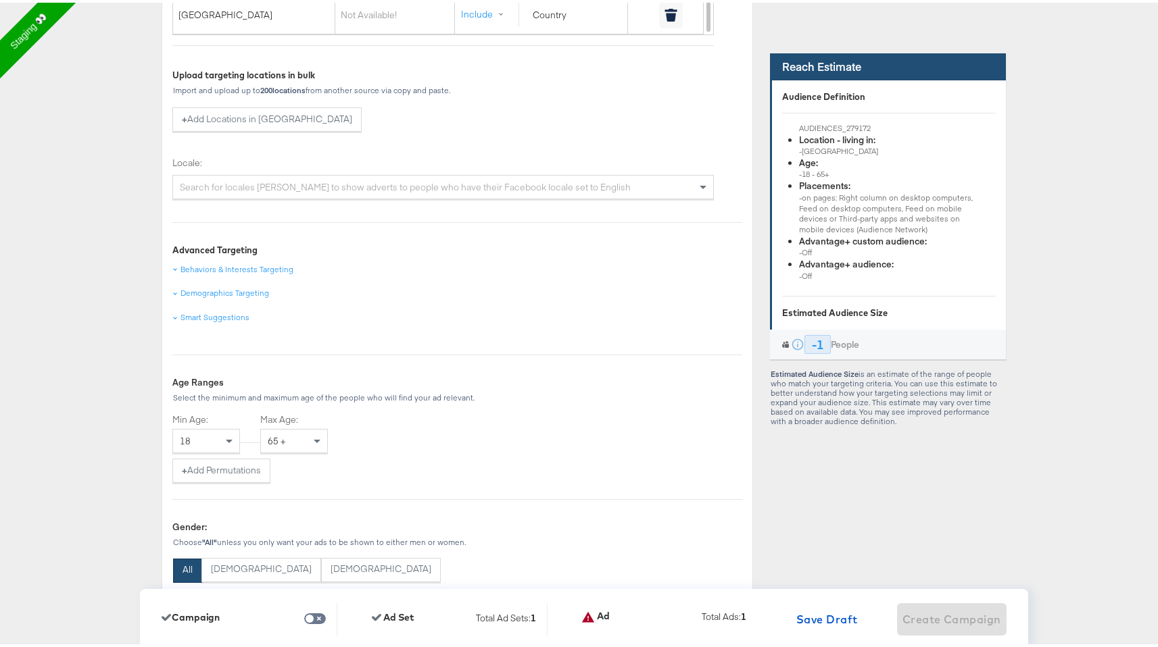
click at [612, 124] on div "Include or Exclude Locations: Include Exclude × United States of America Filter…" at bounding box center [442, 32] width 541 height 351
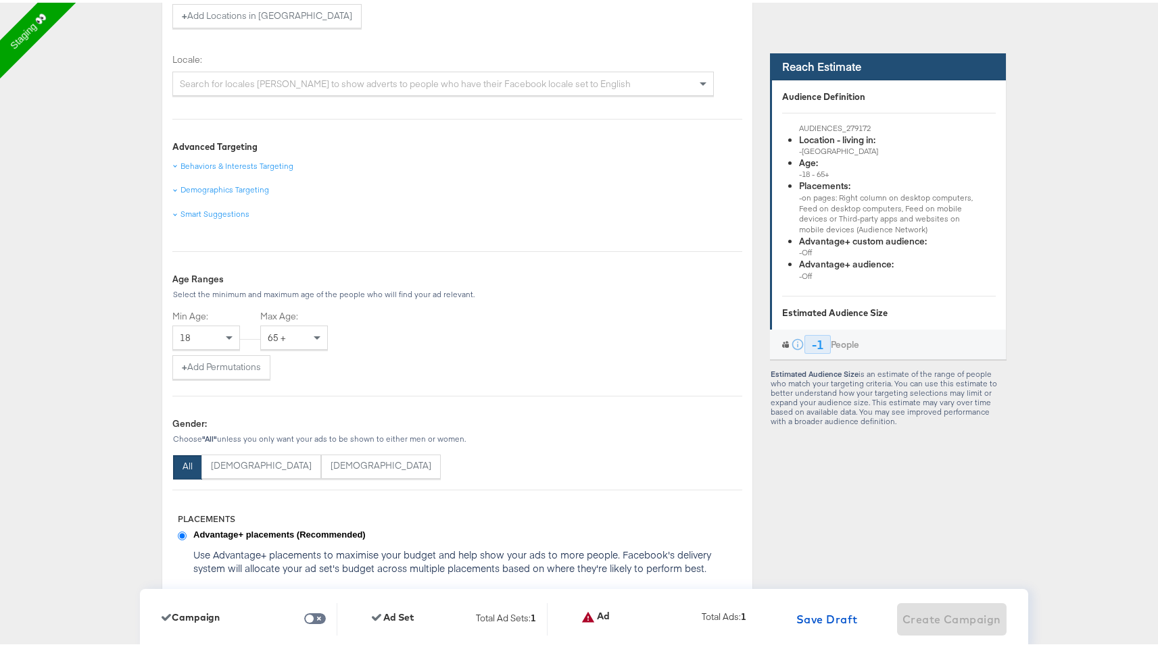
scroll to position [1301, 0]
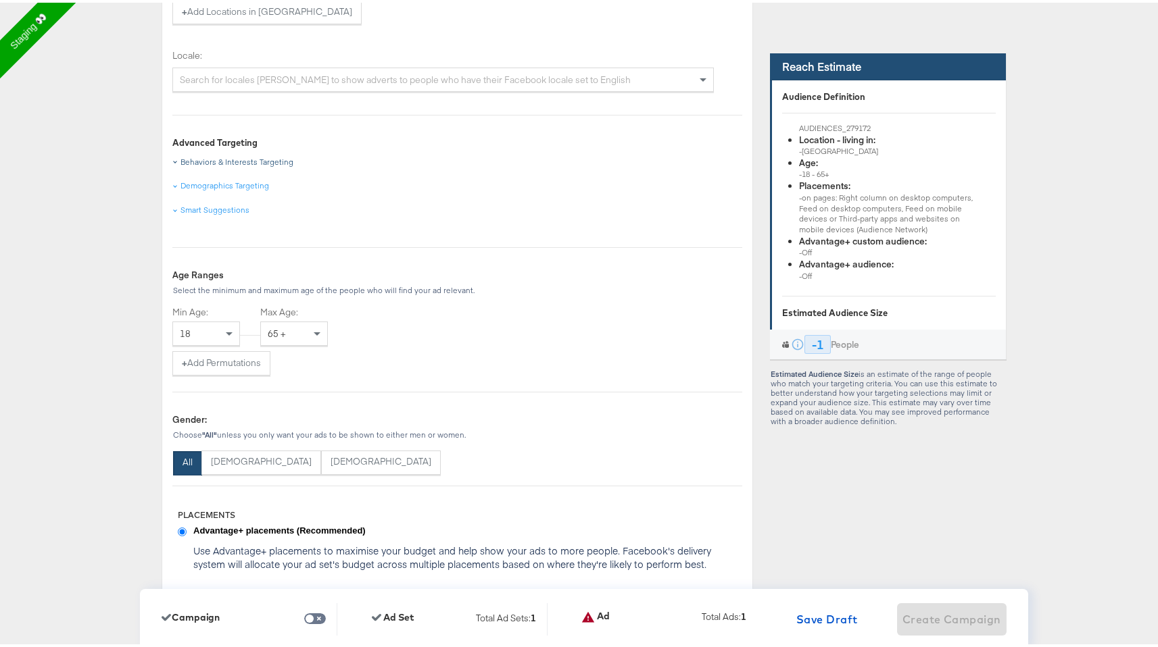
click at [255, 155] on div "Behaviors & Interests Targeting" at bounding box center [236, 159] width 113 height 11
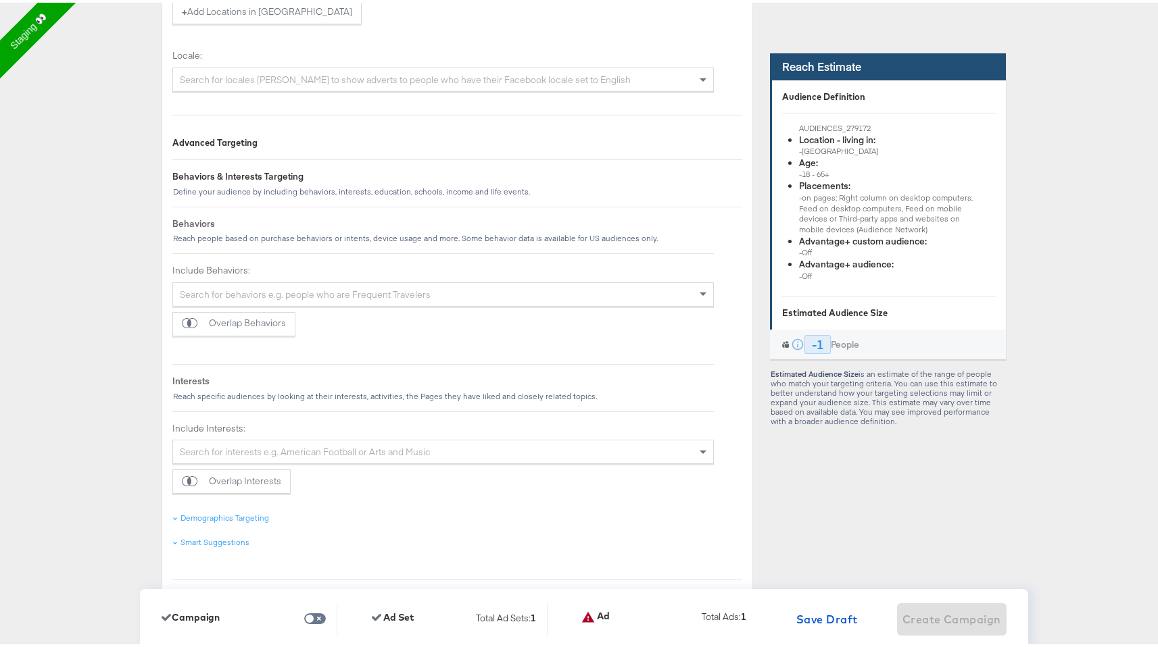
click at [230, 143] on div "Advanced Targeting" at bounding box center [457, 140] width 570 height 13
click at [228, 169] on strong "Behaviors & Interests Targeting" at bounding box center [237, 174] width 131 height 12
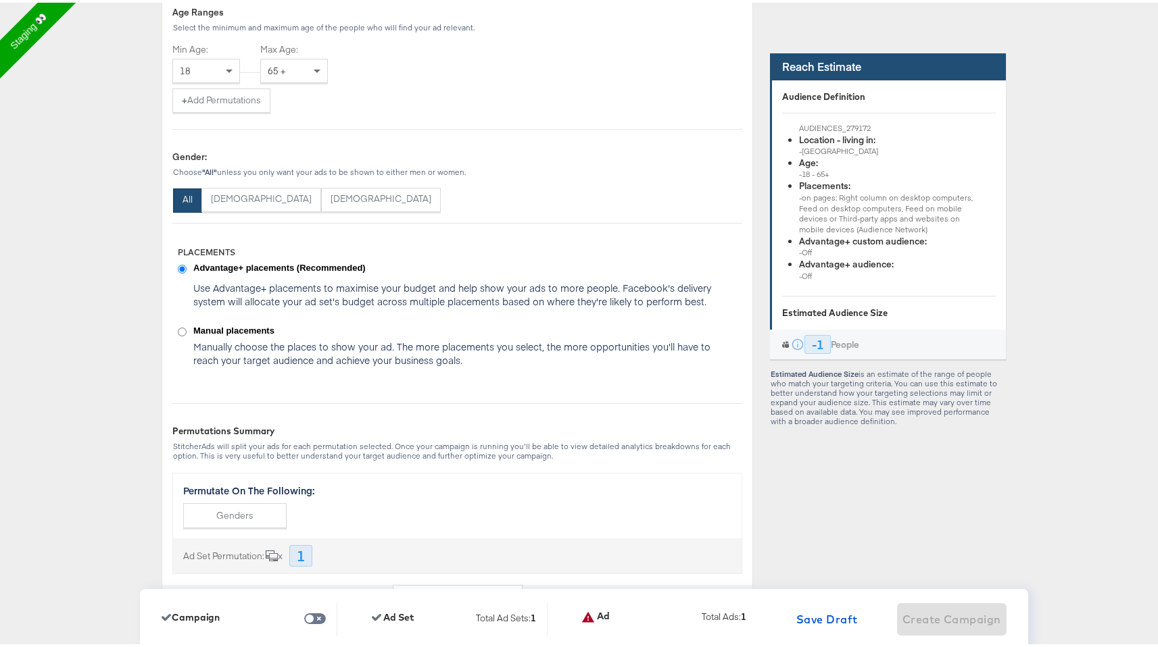
scroll to position [1909, 0]
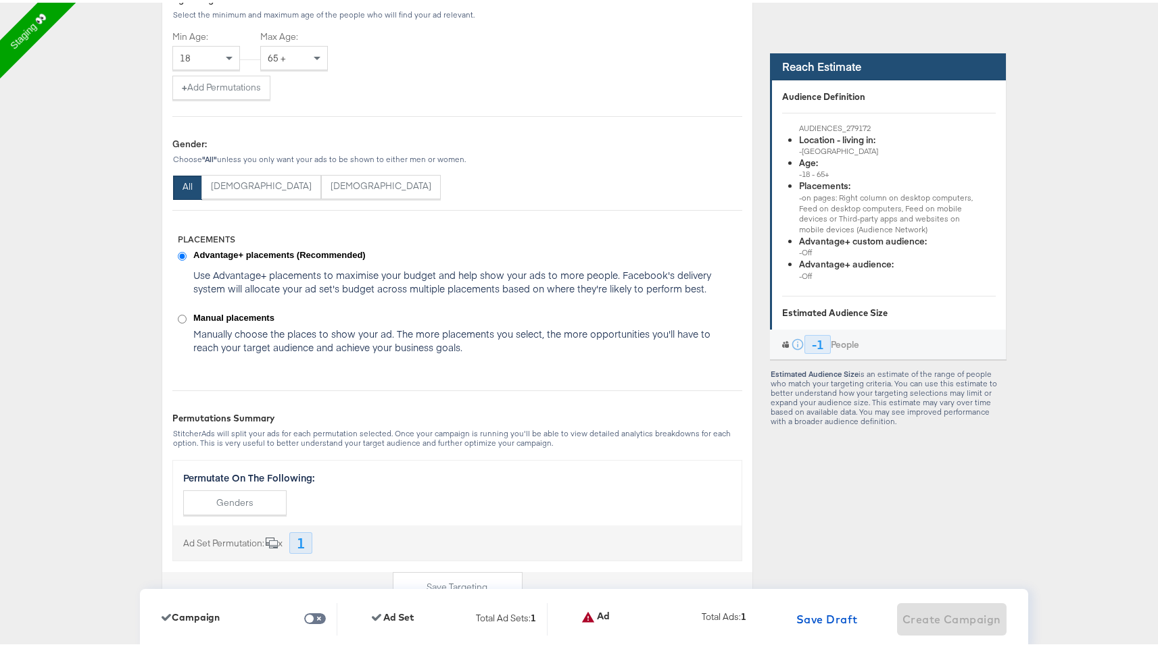
click at [233, 274] on p "Use Advantage+ placements to maximise your budget and help show your ads to mor…" at bounding box center [453, 279] width 520 height 27
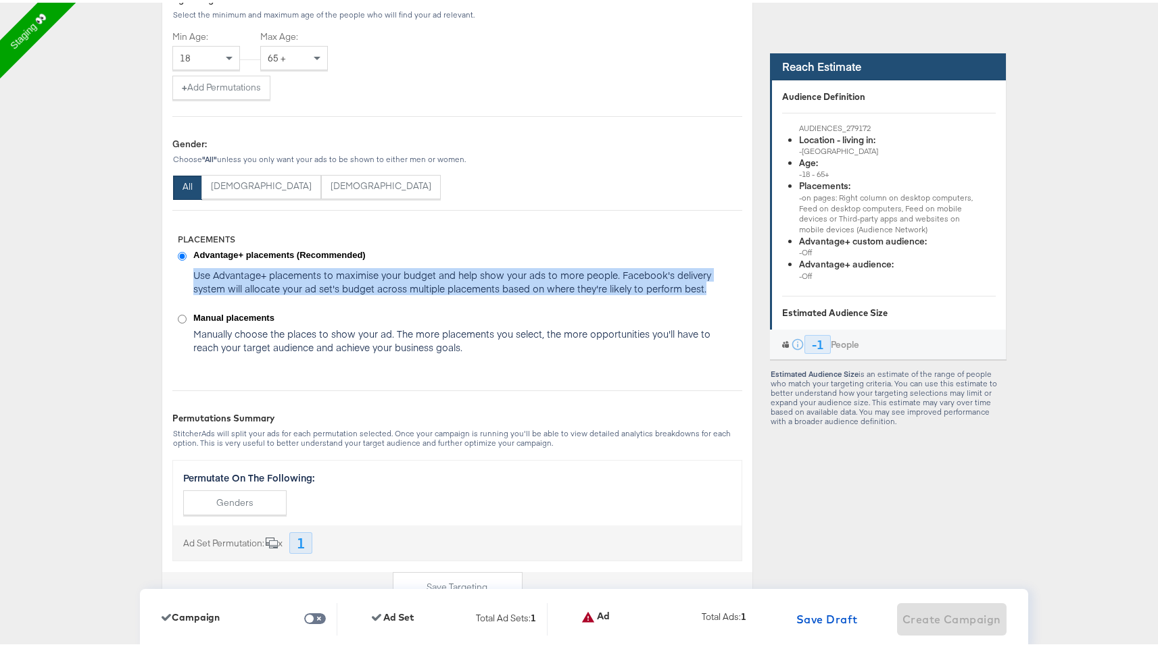
click at [233, 274] on p "Use Advantage+ placements to maximise your budget and help show your ads to mor…" at bounding box center [453, 279] width 520 height 27
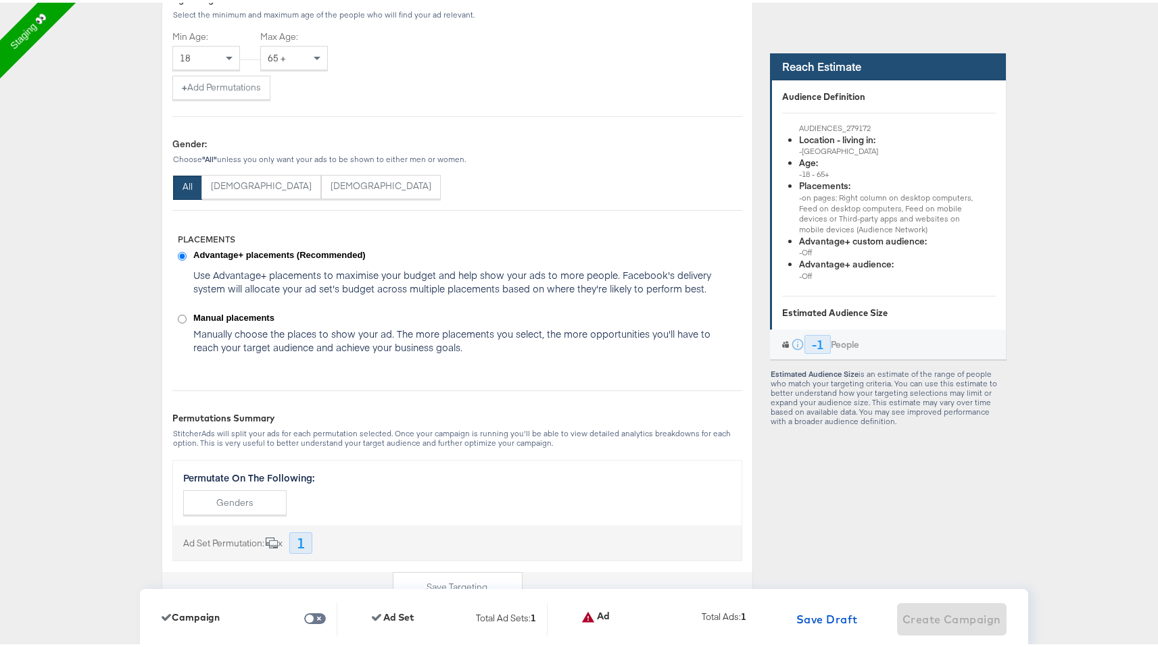
click at [265, 253] on strong "Advantage+ placements (Recommended)" at bounding box center [453, 253] width 520 height 13
click at [187, 253] on input "Advantage+ placements (Recommended)" at bounding box center [182, 253] width 9 height 9
click at [244, 255] on strong "Advantage+ placements (Recommended)" at bounding box center [453, 253] width 520 height 13
click at [187, 255] on input "Advantage+ placements (Recommended)" at bounding box center [182, 253] width 9 height 9
drag, startPoint x: 364, startPoint y: 253, endPoint x: 214, endPoint y: 249, distance: 149.4
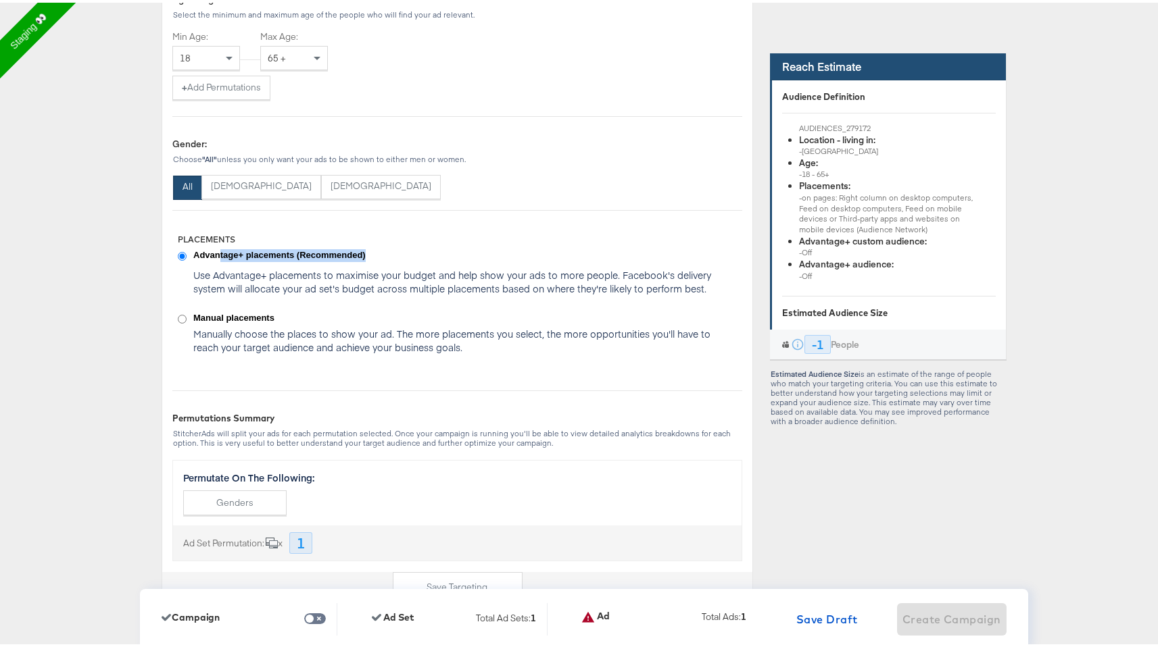
click at [214, 249] on strong "Advantage+ placements (Recommended)" at bounding box center [453, 253] width 520 height 13
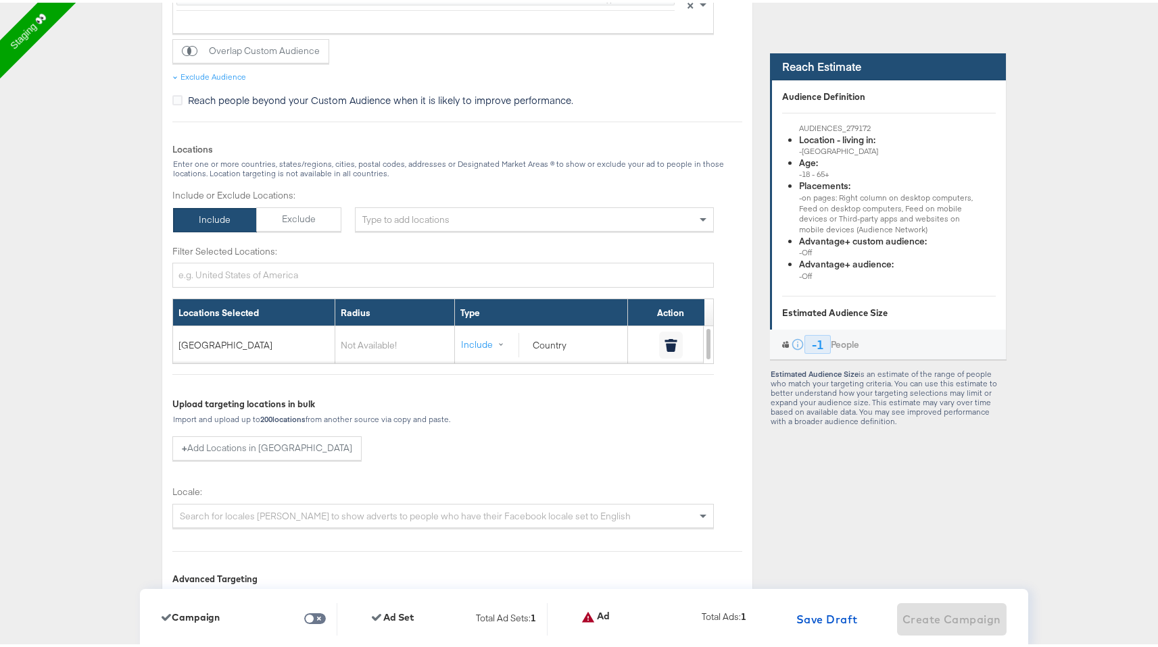
scroll to position [872, 0]
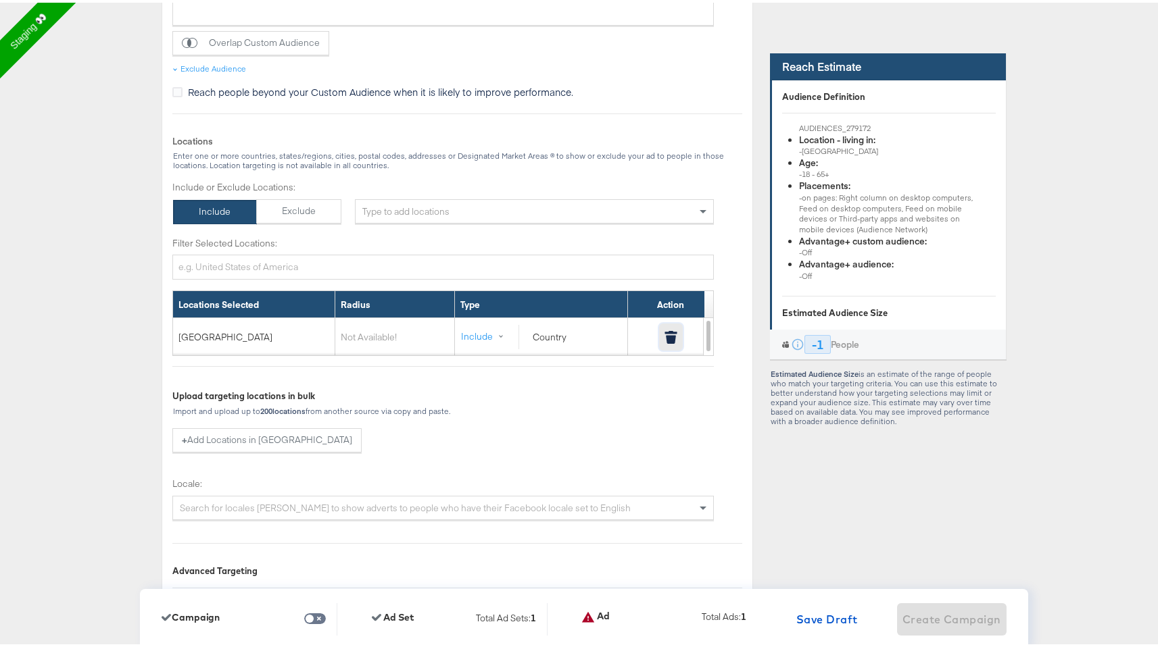
click at [666, 334] on icon "button" at bounding box center [671, 336] width 10 height 9
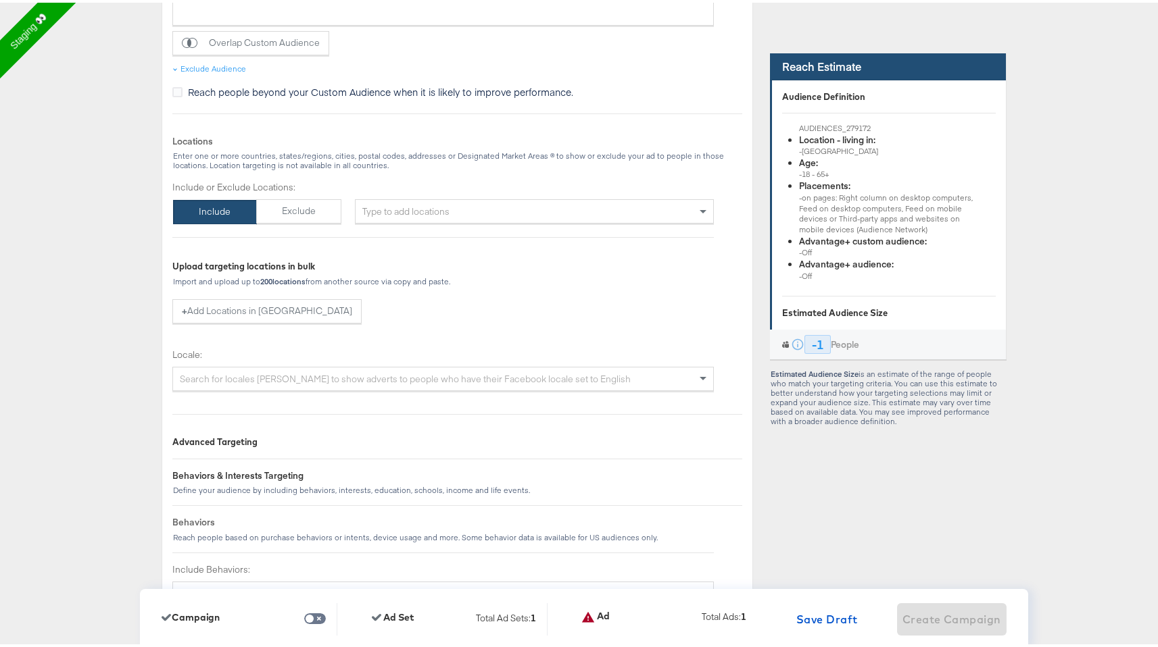
scroll to position [3, 0]
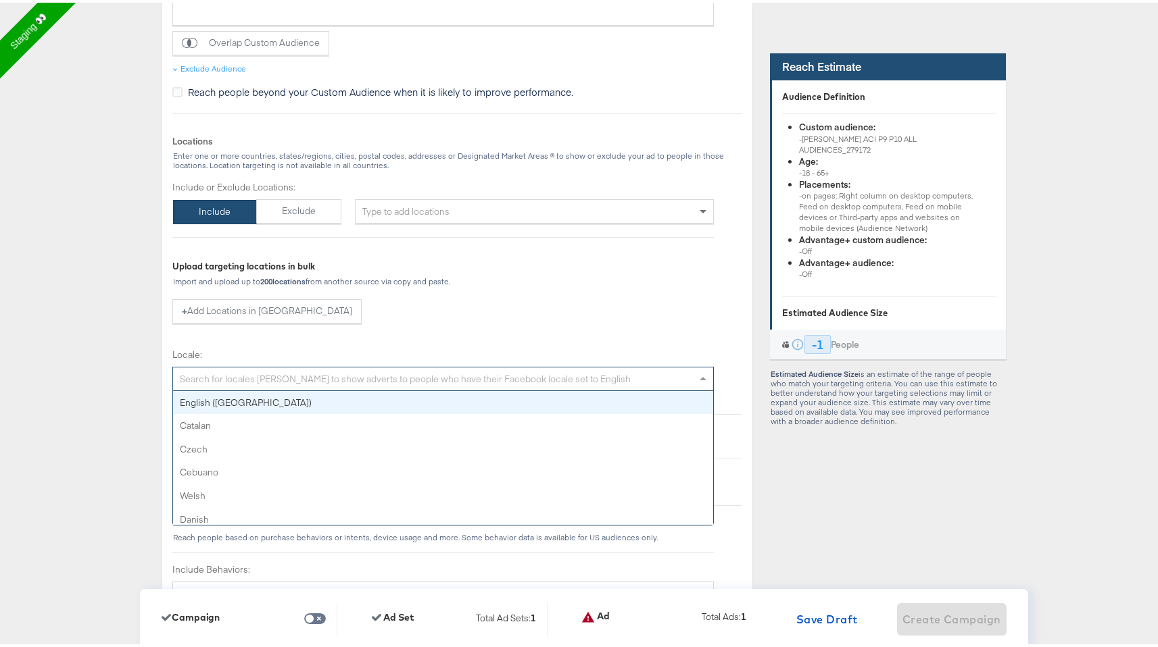
click at [624, 370] on div "Search for locales [PERSON_NAME] to show adverts to people who have their Faceb…" at bounding box center [443, 376] width 540 height 23
click at [619, 203] on div "Type to add locations" at bounding box center [534, 209] width 359 height 24
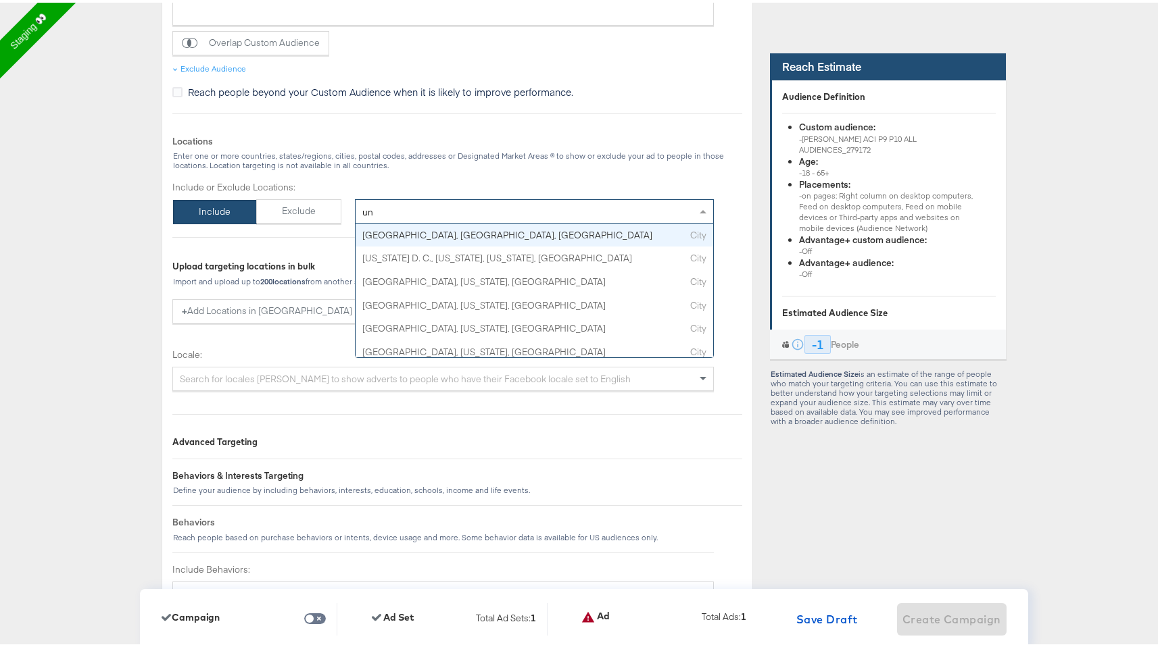
type input "u"
type input "usa"
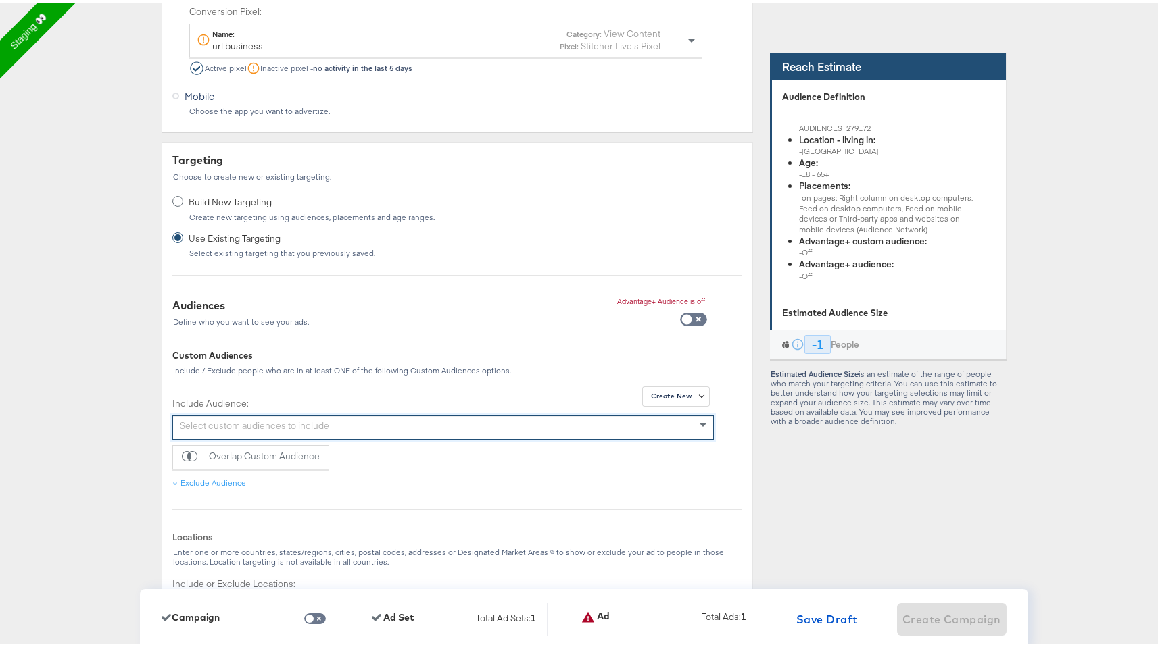
scroll to position [0, 0]
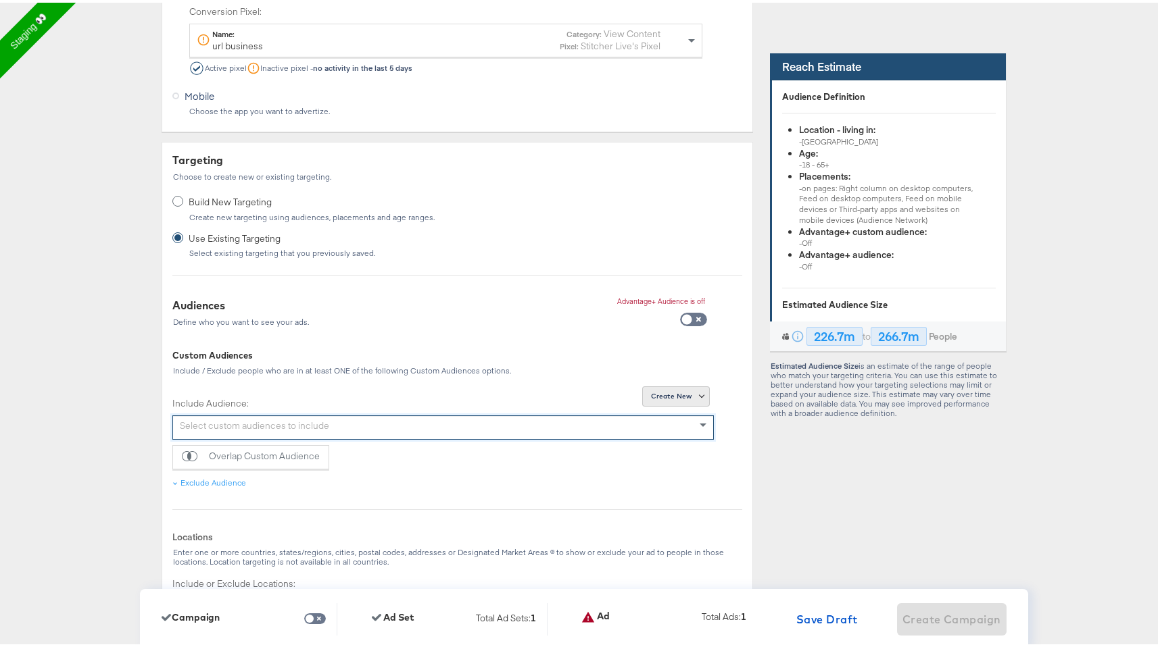
click at [685, 397] on button "Create New" at bounding box center [676, 394] width 68 height 20
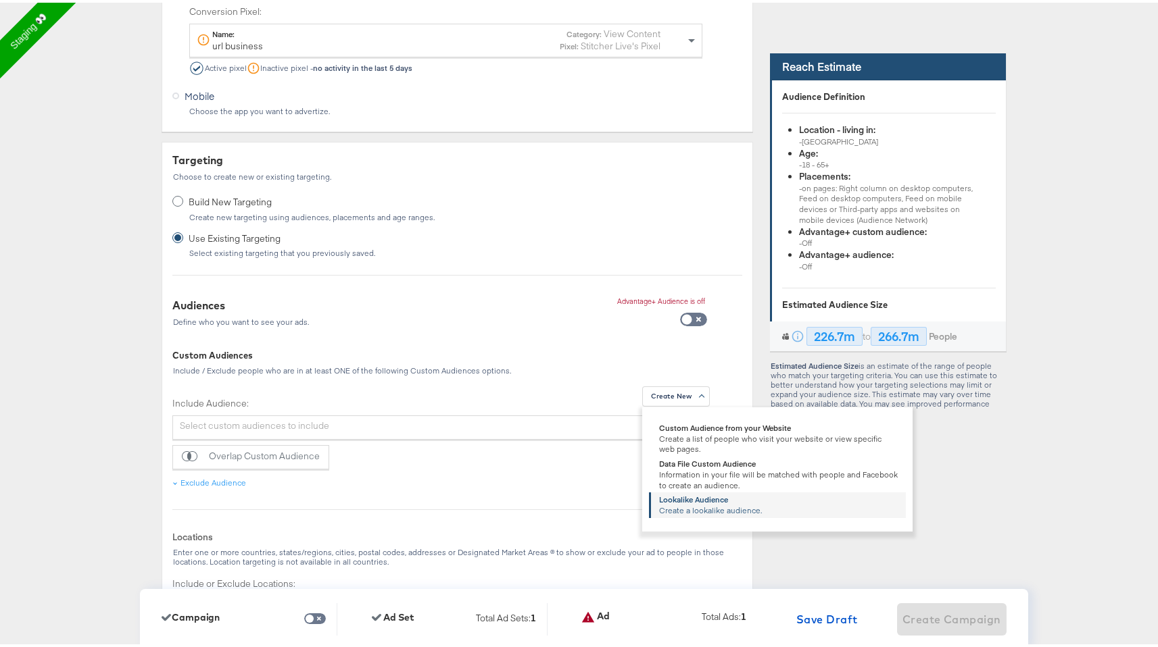
click at [678, 510] on div "Create a lookalike audience." at bounding box center [710, 508] width 103 height 11
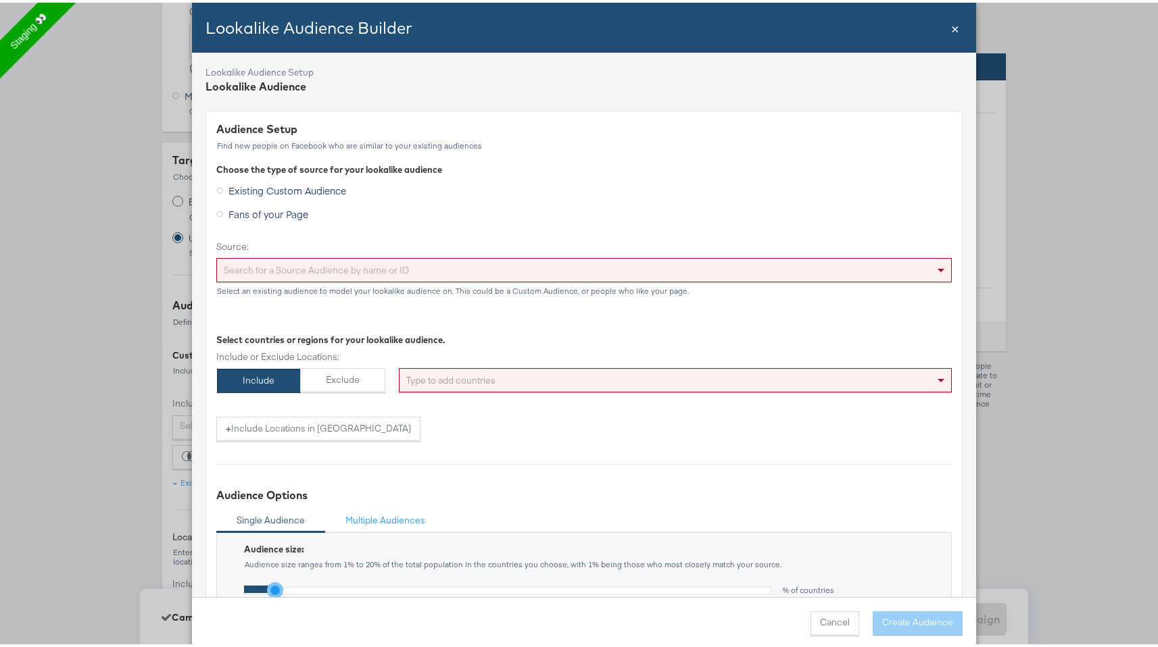
click at [944, 34] on div "Lookalike Audience Builder Close ×" at bounding box center [584, 25] width 784 height 50
click at [952, 24] on span "×" at bounding box center [955, 25] width 8 height 18
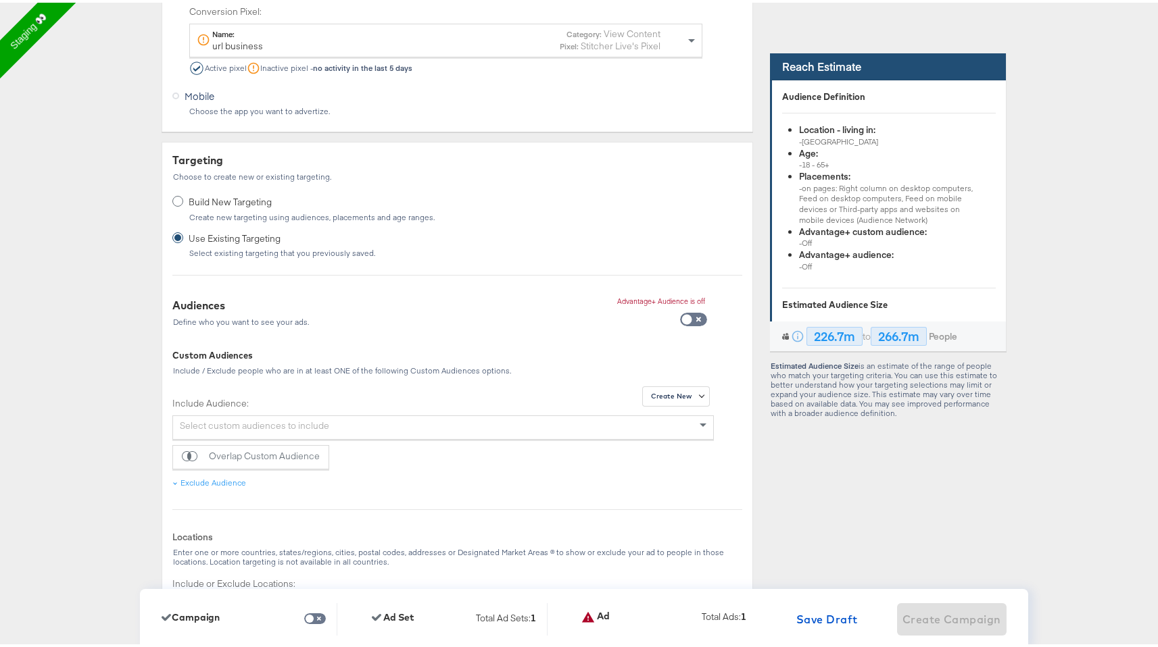
click at [685, 420] on div "Select custom audiences to include" at bounding box center [443, 423] width 540 height 23
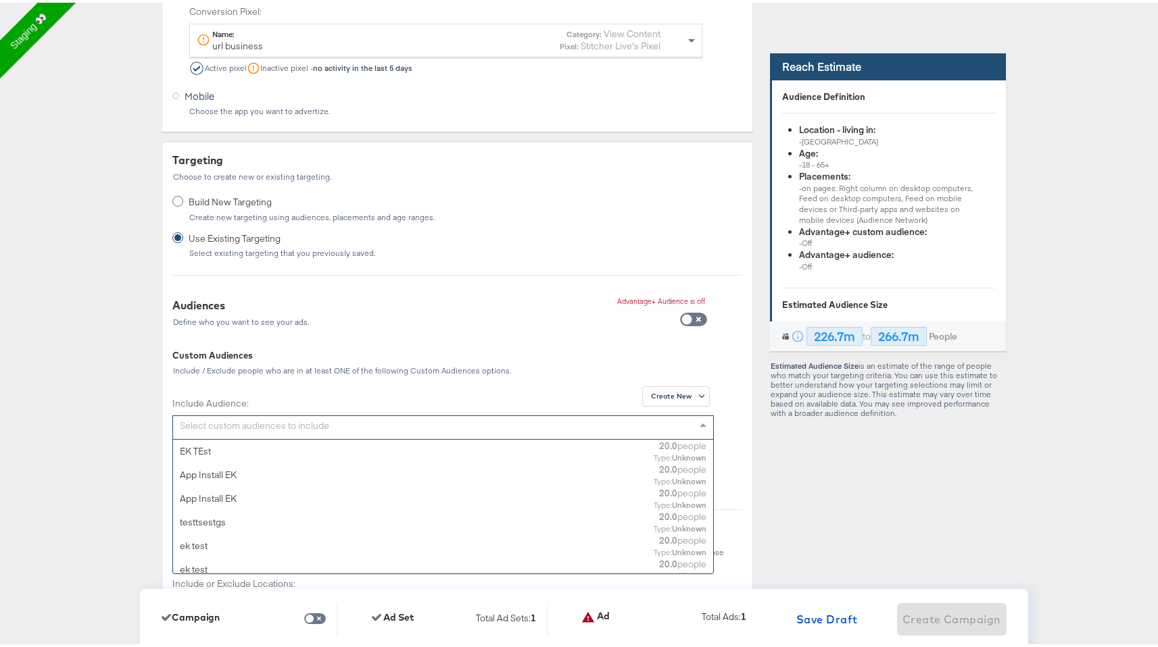
scroll to position [124, 529]
click at [645, 247] on div "Use Existing Targeting Select existing targeting that you previously saved." at bounding box center [457, 244] width 570 height 36
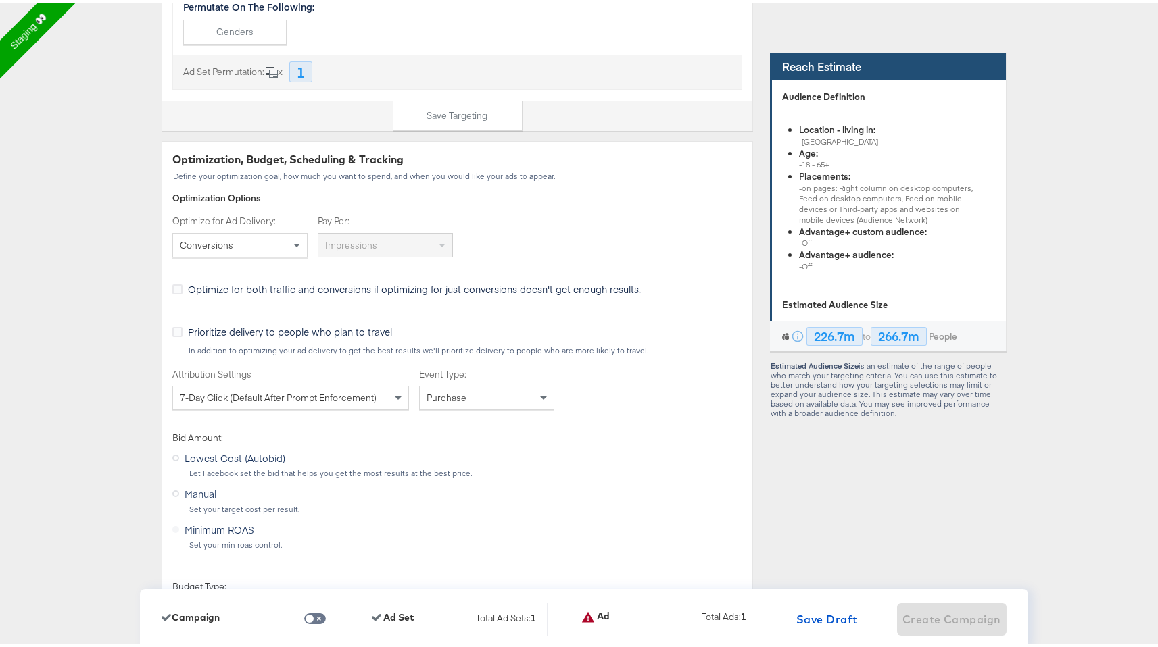
scroll to position [2336, 0]
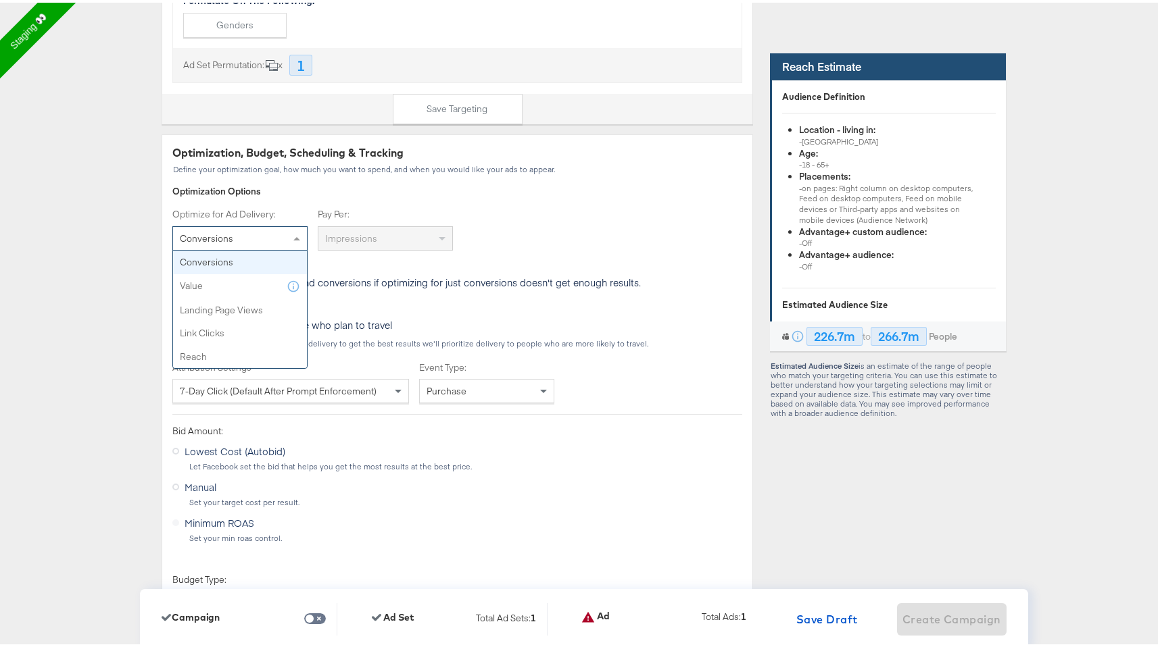
click at [266, 237] on div "Conversions" at bounding box center [240, 235] width 134 height 23
click at [316, 289] on div "Optimize for both traffic and conversions if optimizing for just conversions do…" at bounding box center [406, 282] width 468 height 18
click at [283, 228] on div "Conversions" at bounding box center [240, 235] width 134 height 23
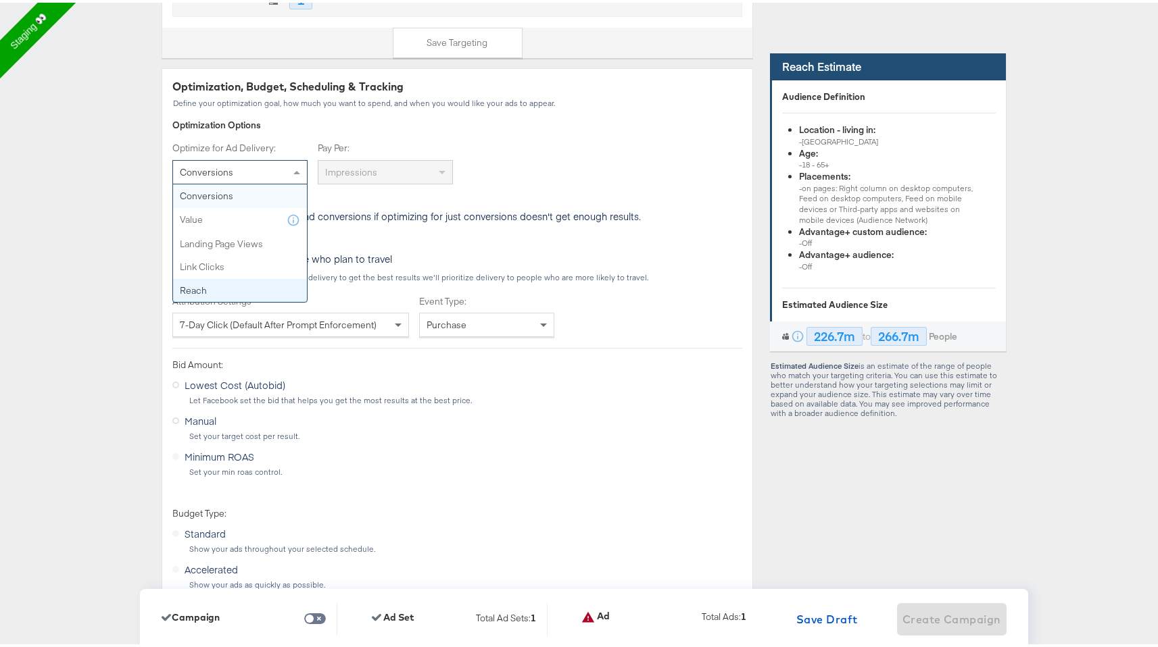
scroll to position [2406, 0]
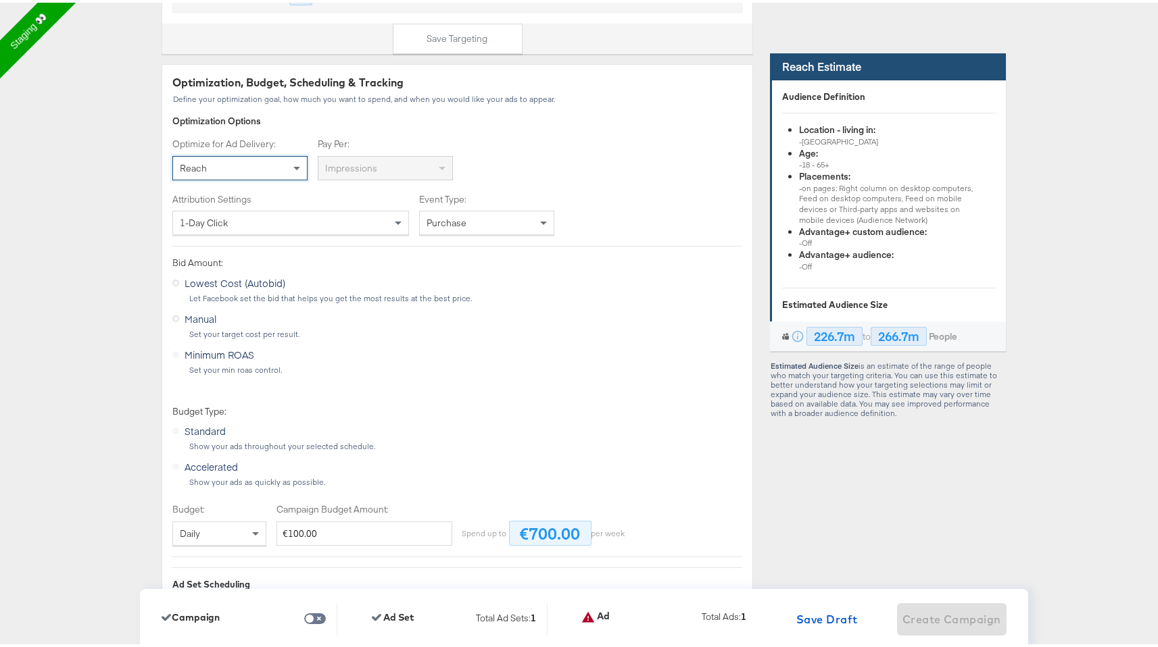
click at [381, 166] on div "Impressions" at bounding box center [385, 165] width 134 height 23
click at [273, 171] on div "Reach" at bounding box center [240, 165] width 134 height 23
click at [280, 170] on div "Value" at bounding box center [240, 165] width 134 height 23
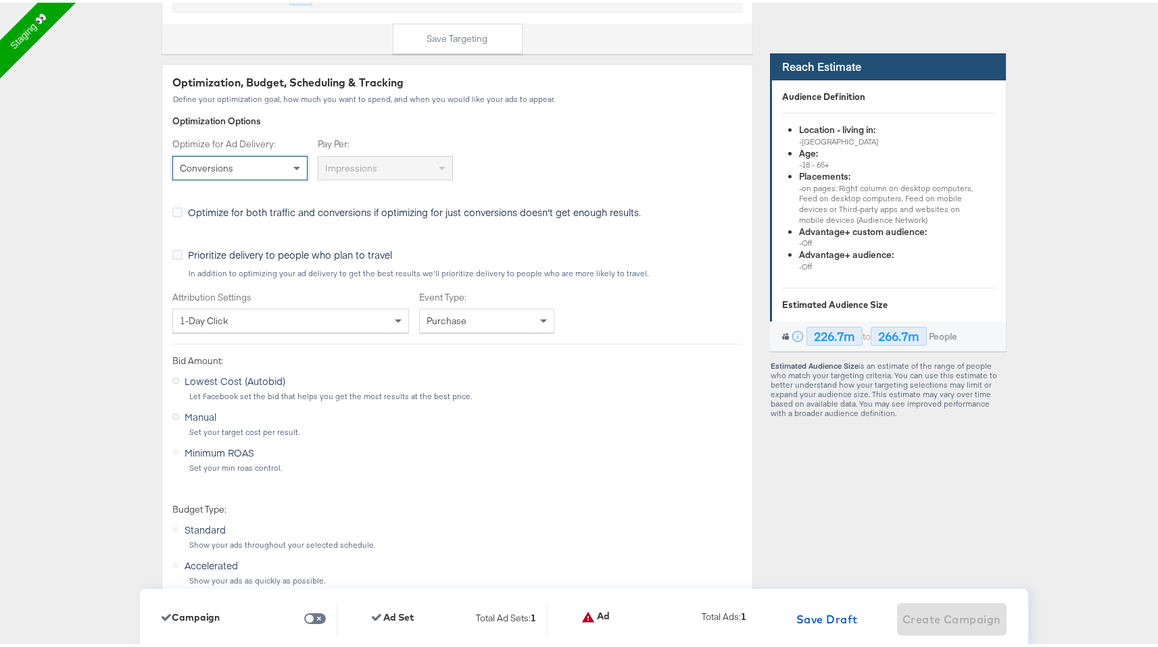
click at [263, 168] on div "Conversions" at bounding box center [240, 165] width 134 height 23
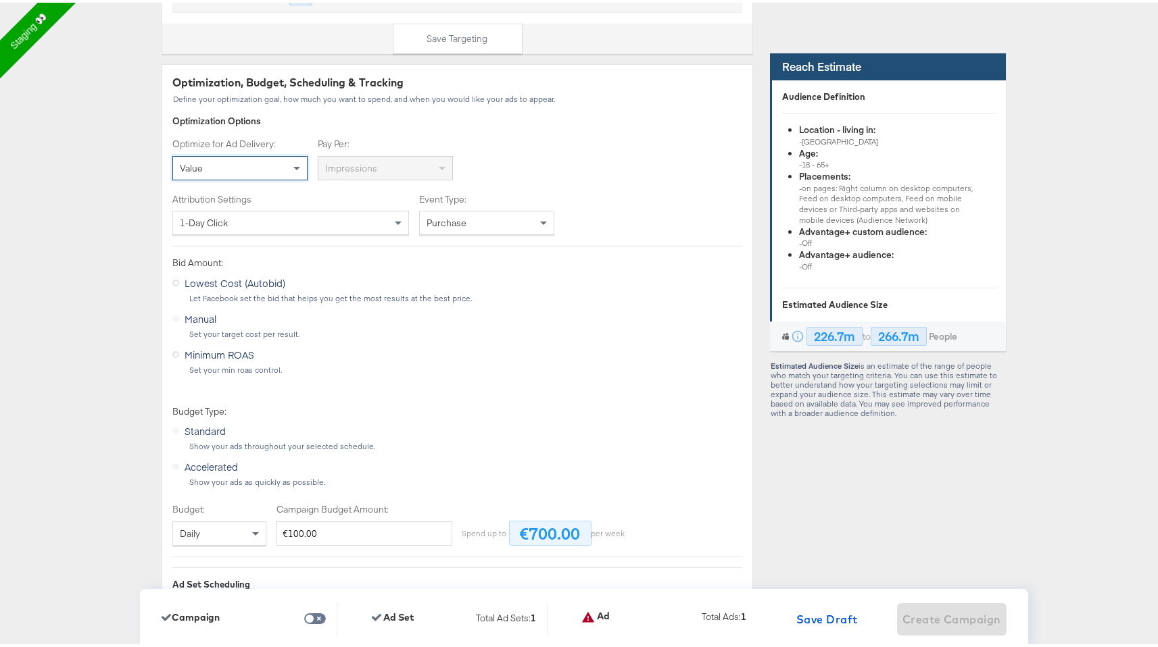
click at [254, 220] on div "1-day click" at bounding box center [290, 220] width 235 height 23
click at [320, 195] on label "Attribution Settings" at bounding box center [295, 197] width 247 height 13
click at [420, 217] on div "Purchase" at bounding box center [487, 220] width 134 height 23
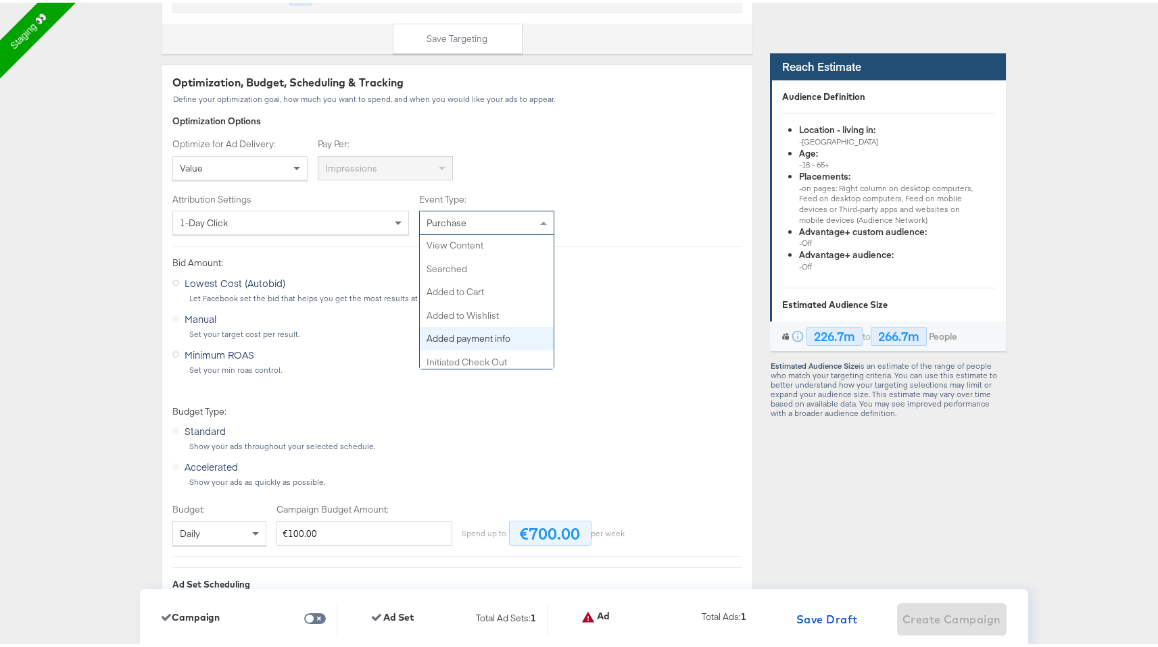
scroll to position [0, 0]
click at [220, 197] on label "Attribution Settings" at bounding box center [295, 197] width 247 height 13
click at [259, 145] on label "Optimize for Ad Delivery:" at bounding box center [244, 141] width 145 height 13
click at [253, 141] on label "Optimize for Ad Delivery:" at bounding box center [244, 141] width 145 height 13
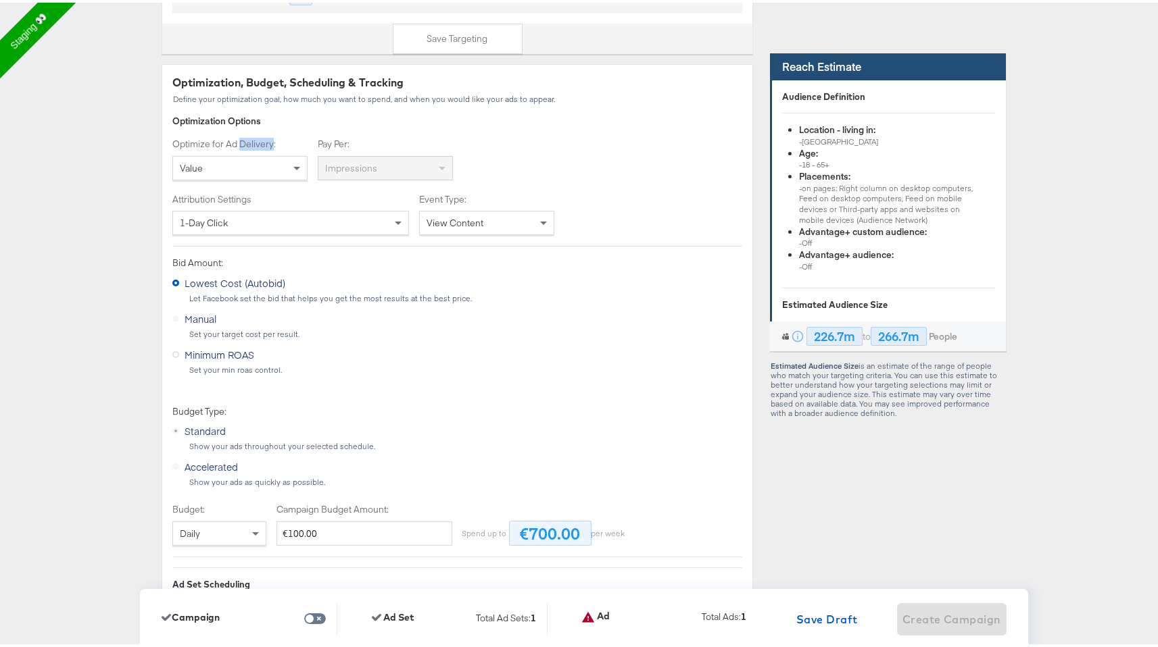
click at [253, 141] on label "Optimize for Ad Delivery:" at bounding box center [244, 141] width 145 height 13
copy label "Optimize for Ad Delivery:"
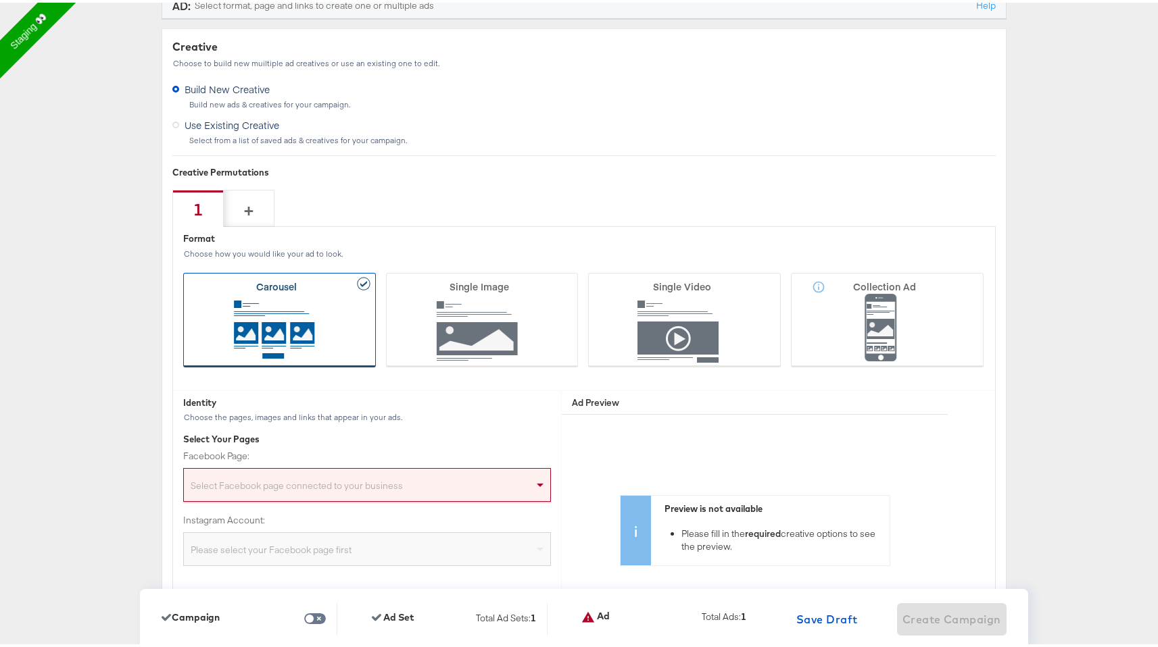
scroll to position [3426, 0]
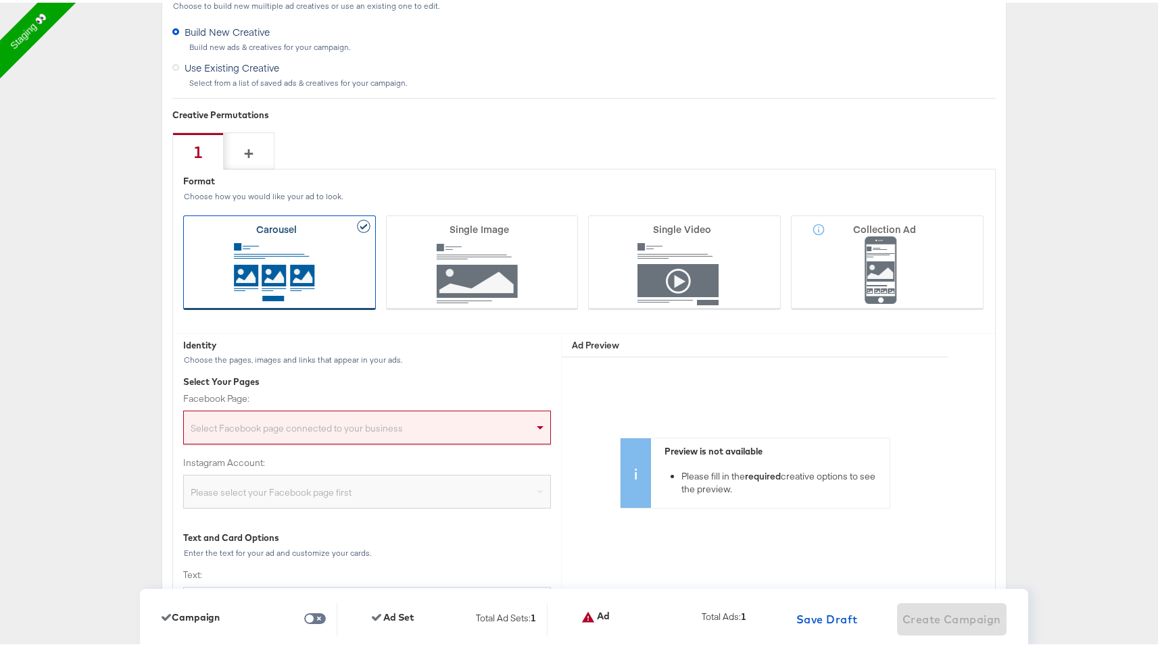
click at [428, 422] on div "Select Facebook page connected to your business" at bounding box center [367, 427] width 366 height 27
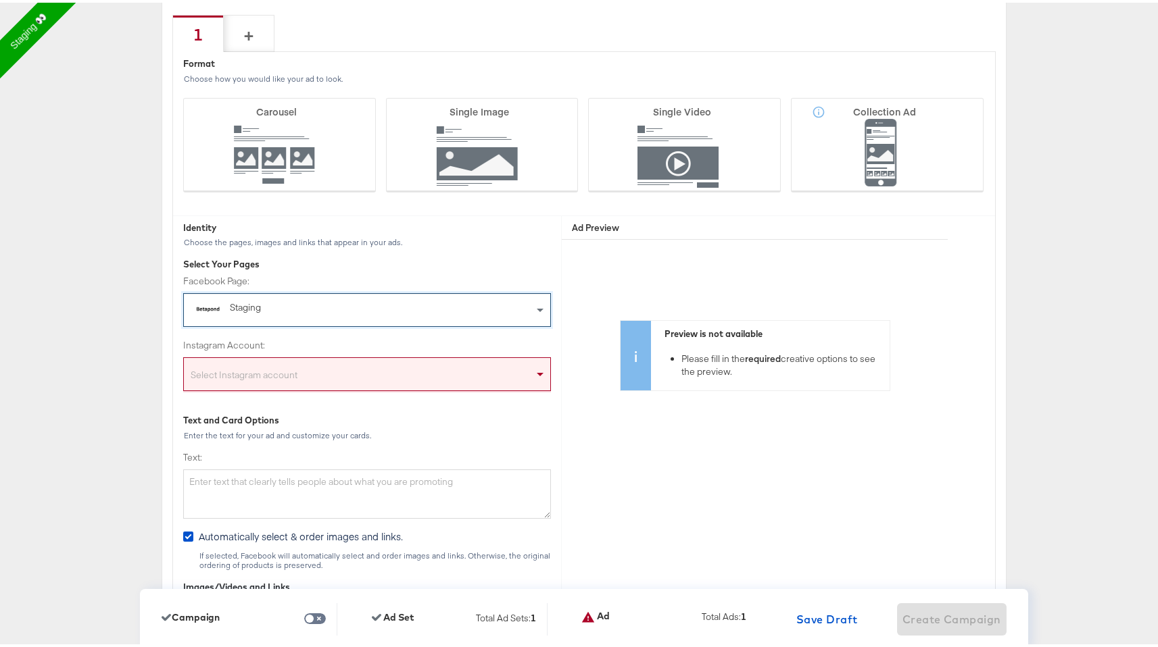
scroll to position [3548, 0]
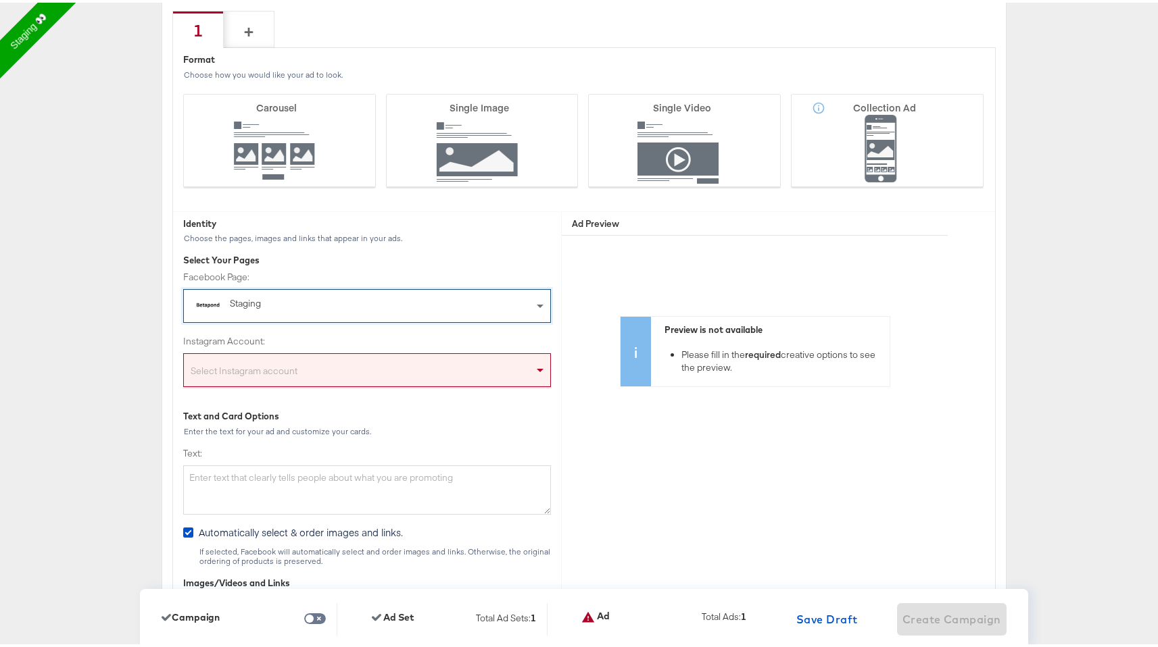
click at [229, 284] on div "Facebook Page: Staging" at bounding box center [367, 294] width 368 height 52
click at [230, 278] on label "Facebook Page:" at bounding box center [367, 274] width 368 height 13
click at [230, 297] on div "Staging" at bounding box center [326, 302] width 193 height 14
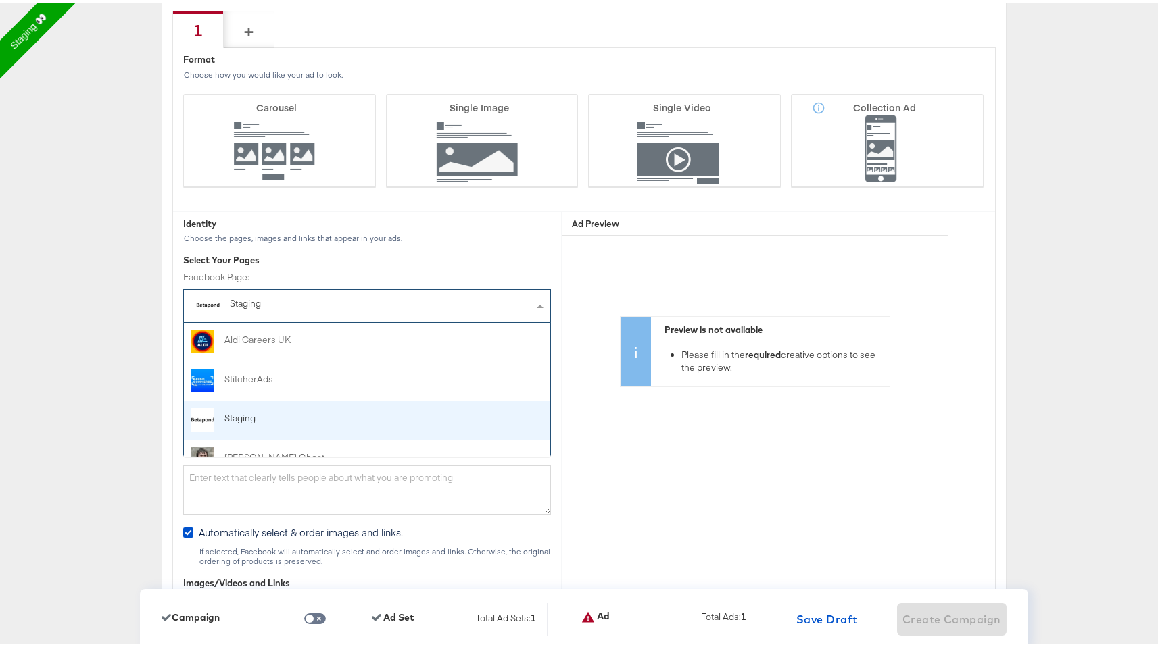
click at [230, 297] on div "Staging" at bounding box center [326, 302] width 193 height 14
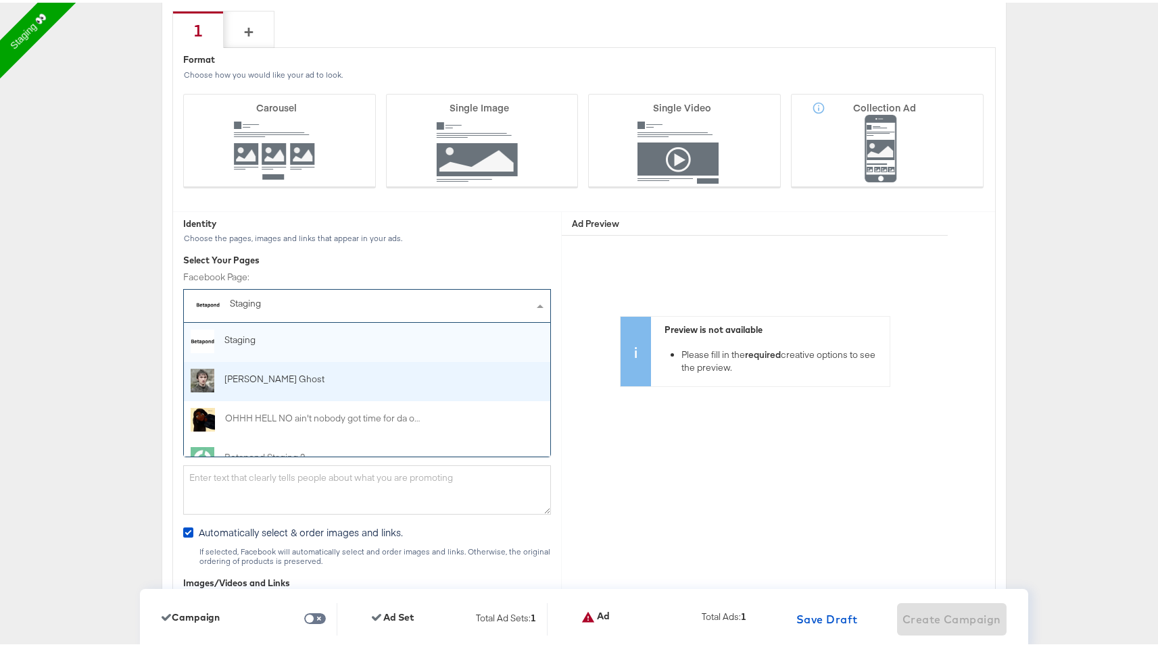
scroll to position [111, 0]
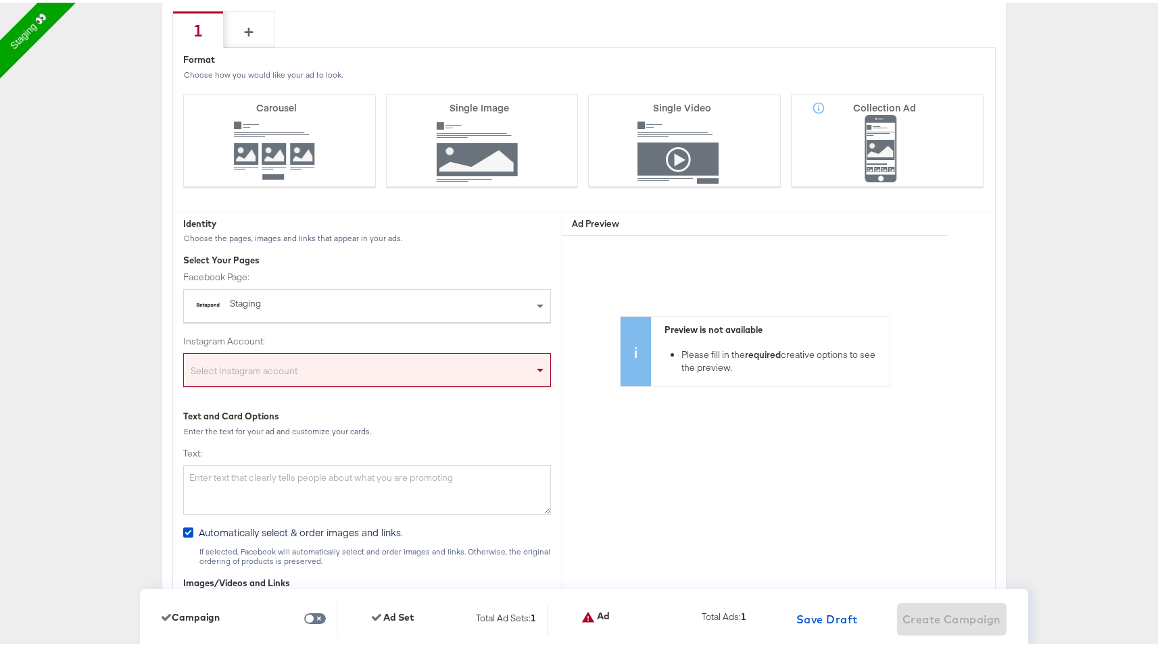
click at [306, 246] on div "Identity Choose the pages, images and links that appear in your ads. Select You…" at bounding box center [367, 649] width 388 height 880
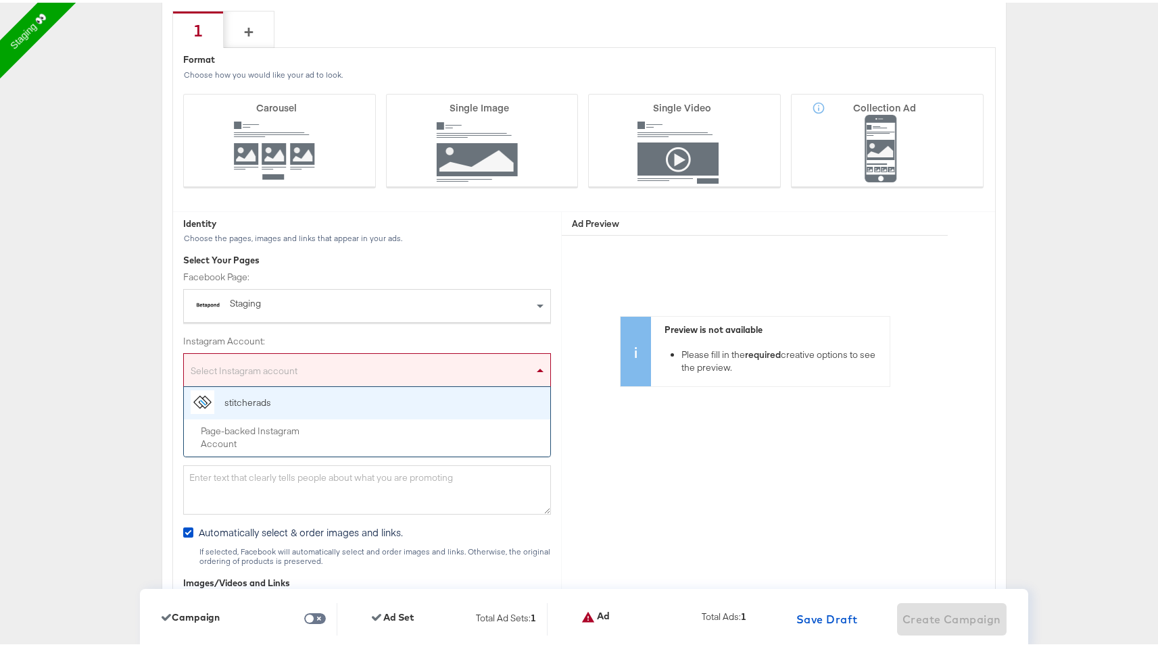
click at [232, 369] on div "Select Instagram account" at bounding box center [367, 370] width 366 height 27
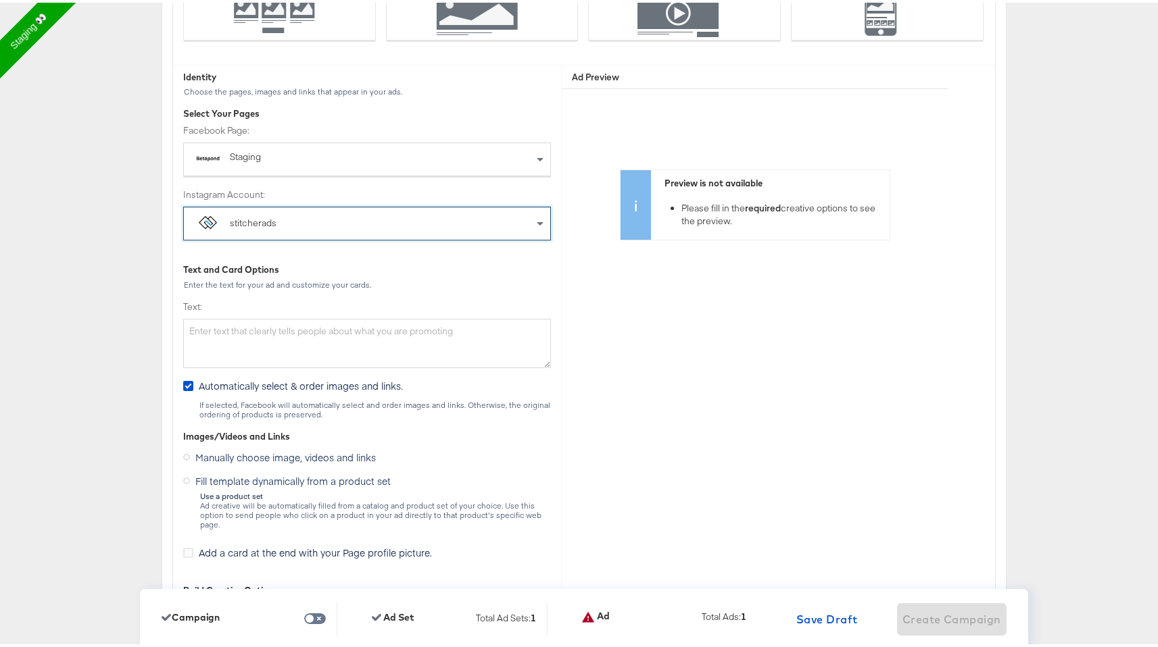
scroll to position [3713, 0]
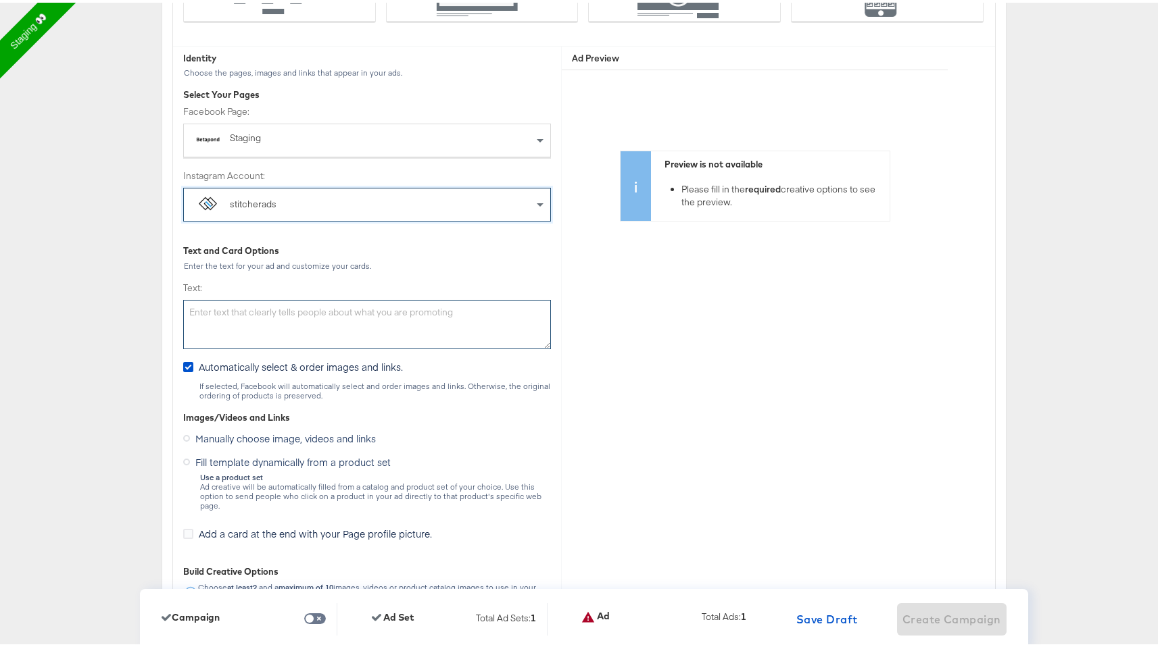
click at [293, 330] on textarea "Text:" at bounding box center [367, 322] width 368 height 50
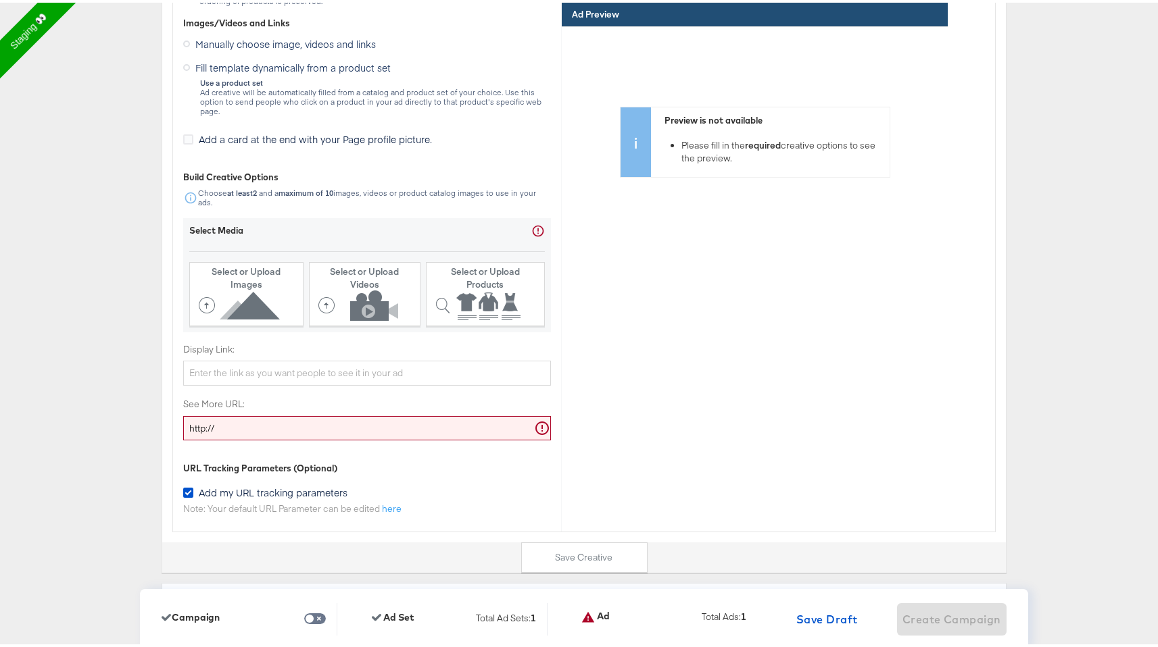
scroll to position [4113, 0]
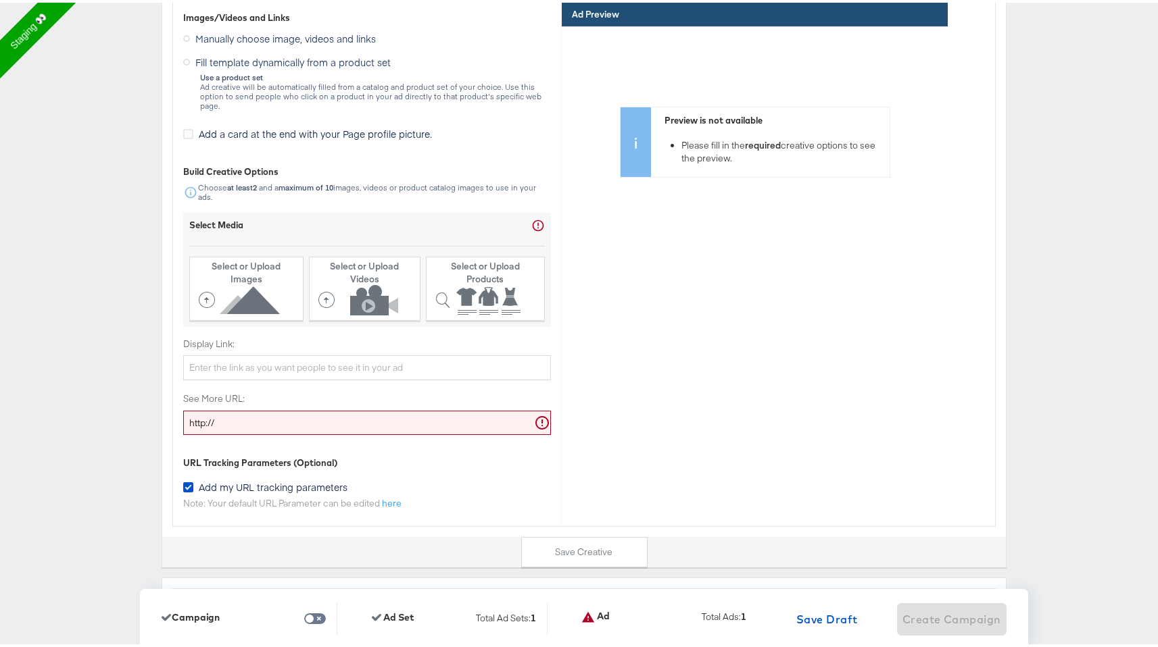
type textarea "Summer sale"
click at [255, 408] on input "http://" at bounding box center [367, 420] width 368 height 25
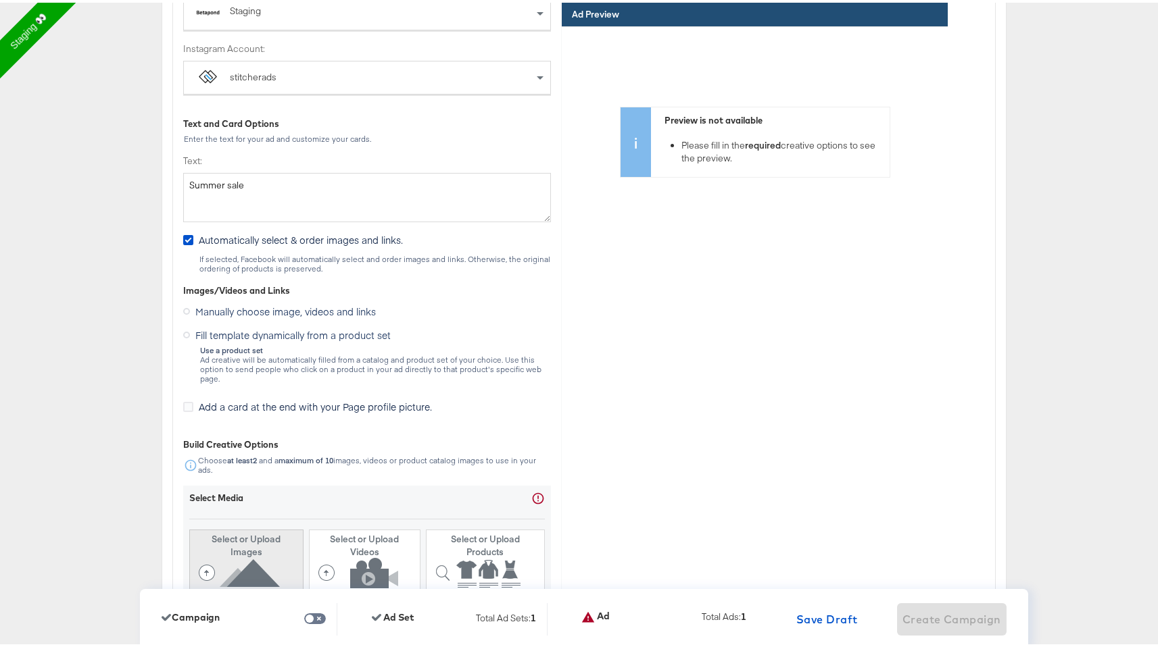
scroll to position [3839, 0]
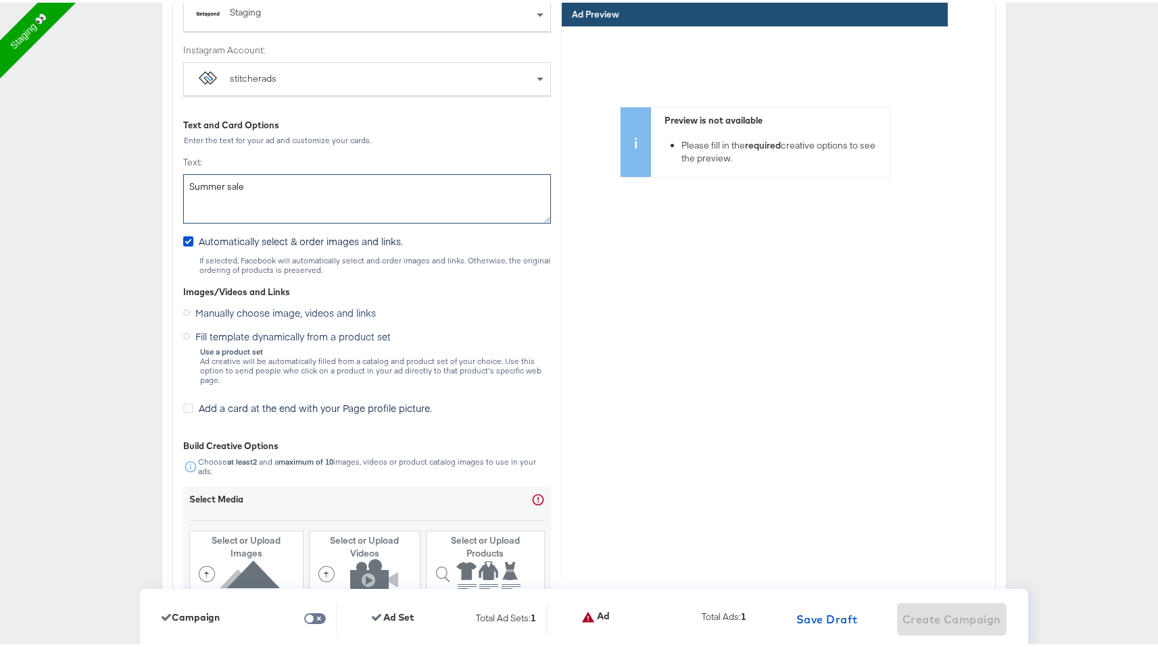
click at [337, 190] on textarea "Summer sale" at bounding box center [367, 197] width 368 height 50
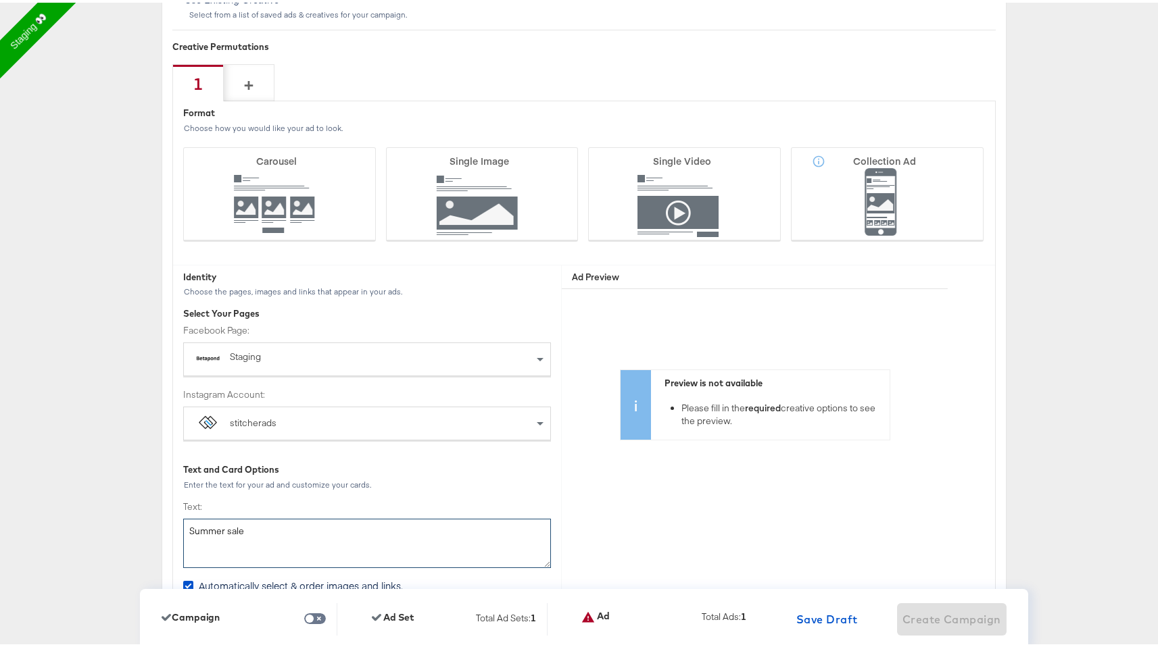
scroll to position [3481, 0]
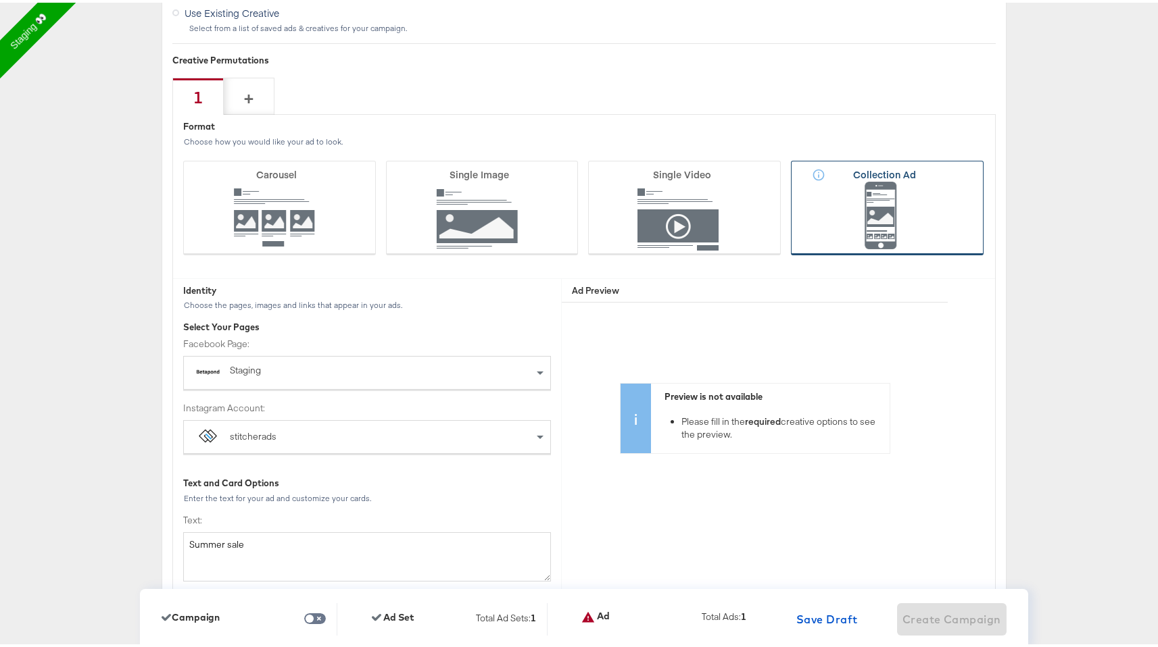
click at [879, 206] on icon at bounding box center [887, 205] width 193 height 95
click at [0, 0] on input "Collection Ad" at bounding box center [0, 0] width 0 height 0
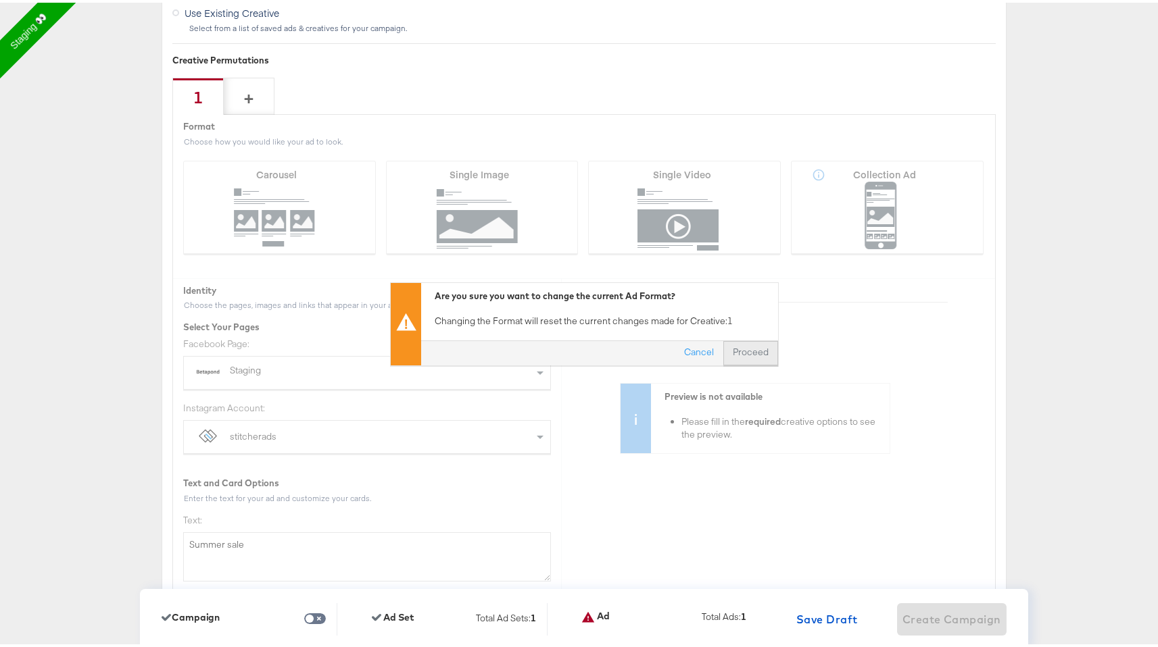
click at [745, 354] on button "Proceed" at bounding box center [750, 350] width 55 height 24
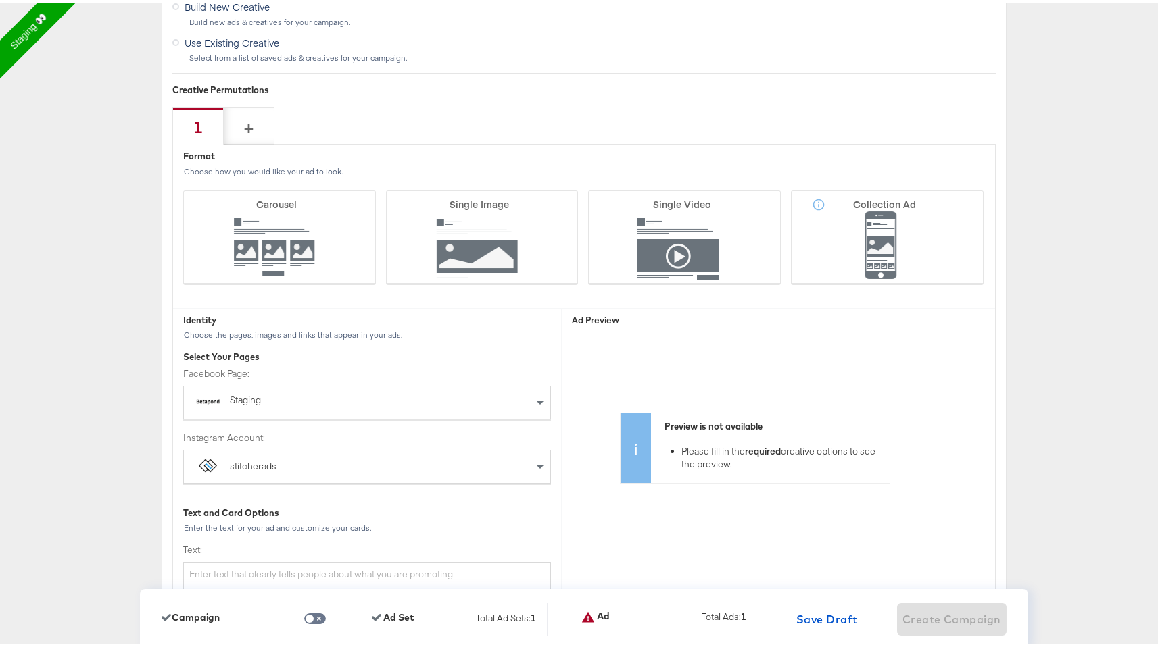
scroll to position [3432, 0]
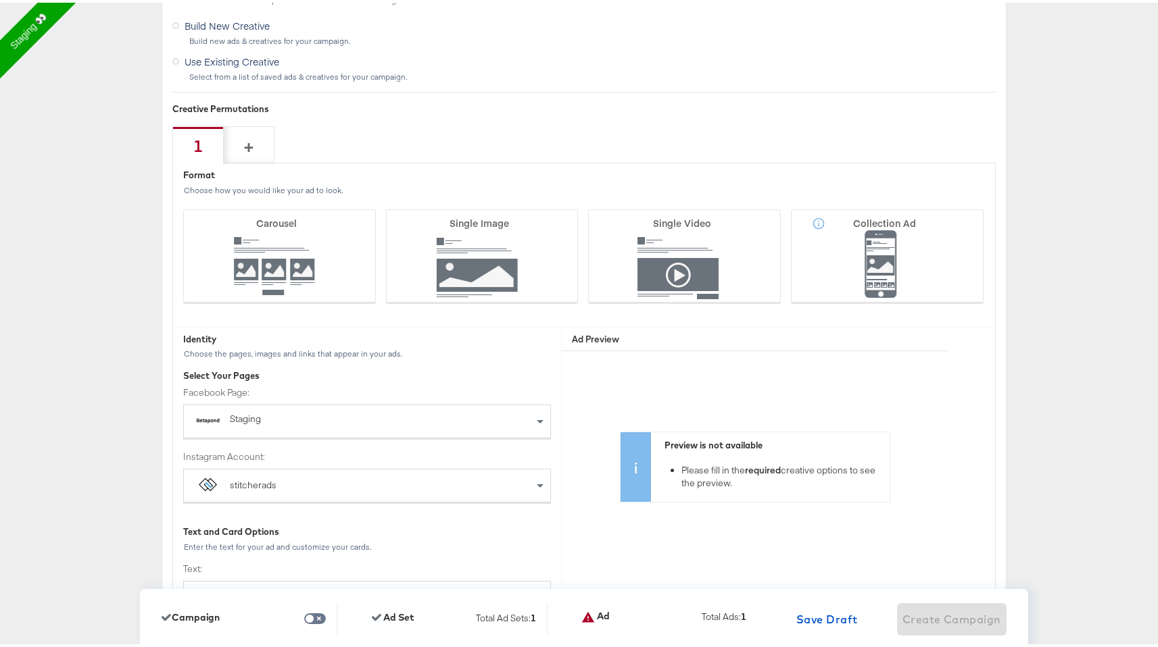
click at [203, 111] on div "Creative Permutations" at bounding box center [583, 106] width 823 height 13
copy div "Creative Permutations"
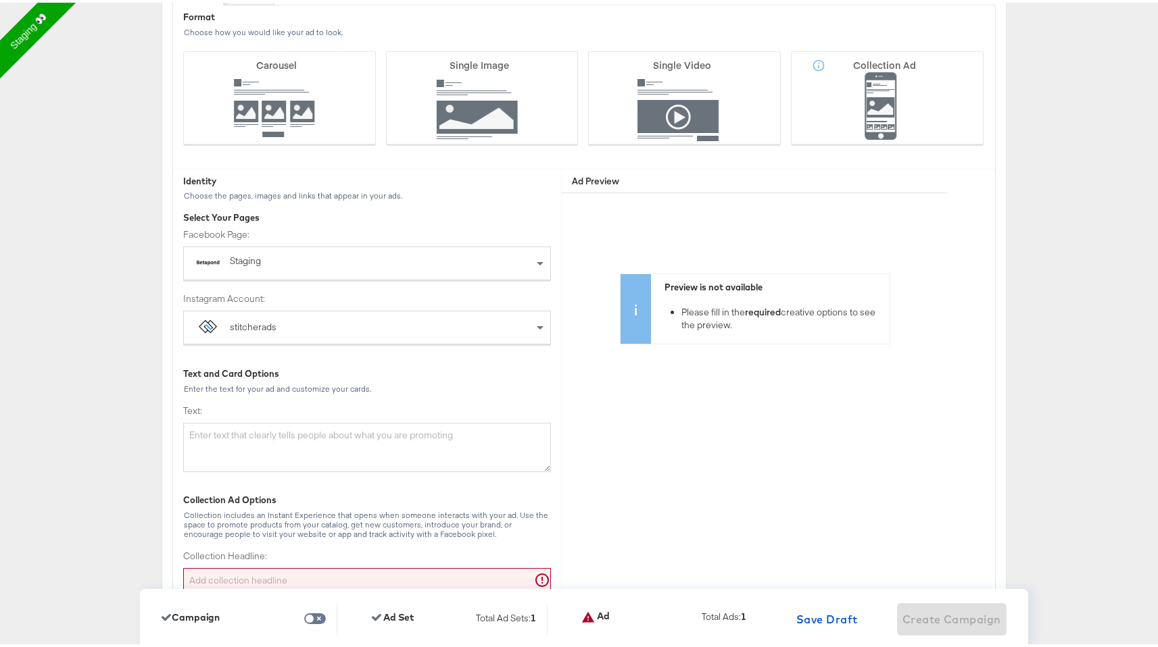
scroll to position [3672, 0]
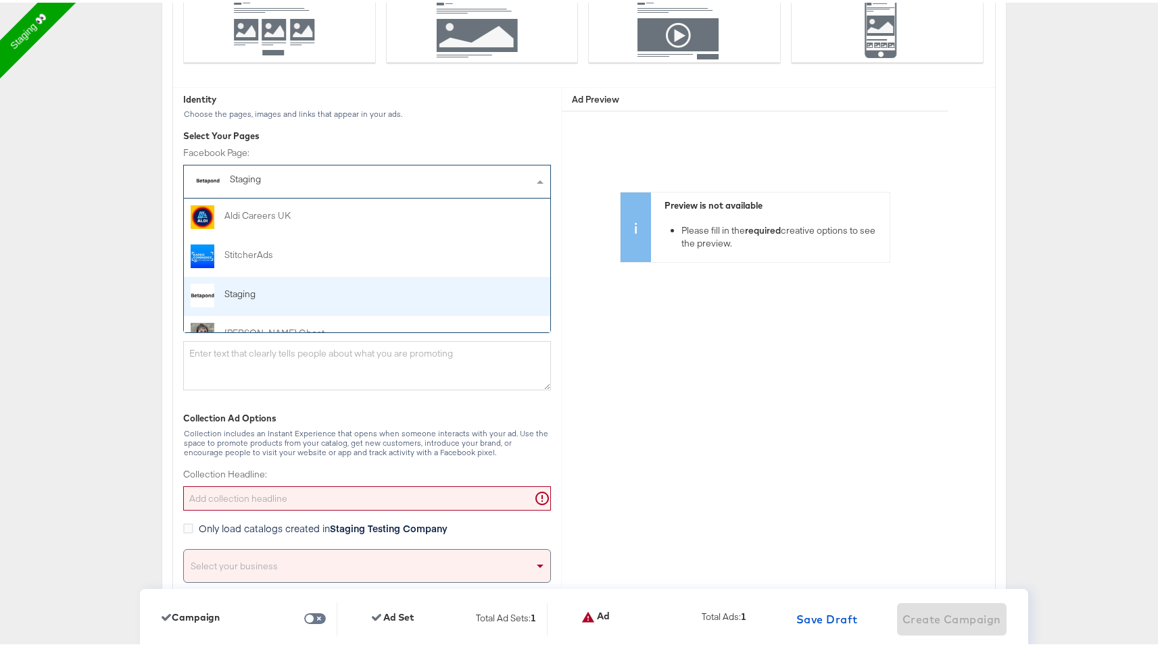
click at [533, 181] on span at bounding box center [541, 179] width 17 height 32
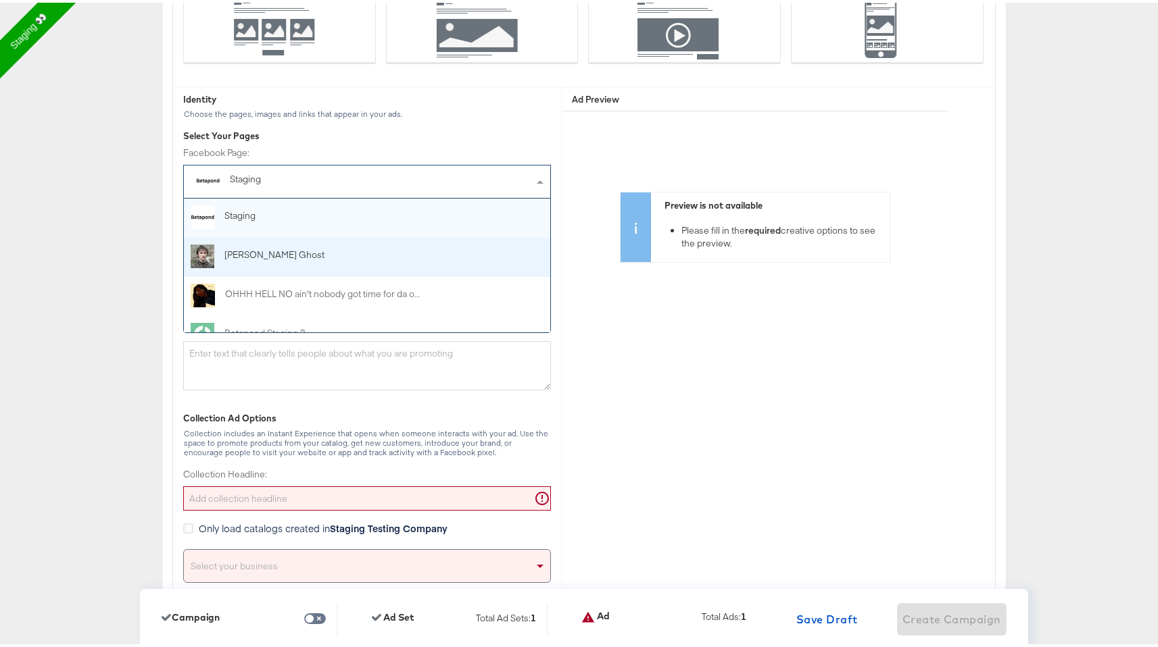
scroll to position [111, 0]
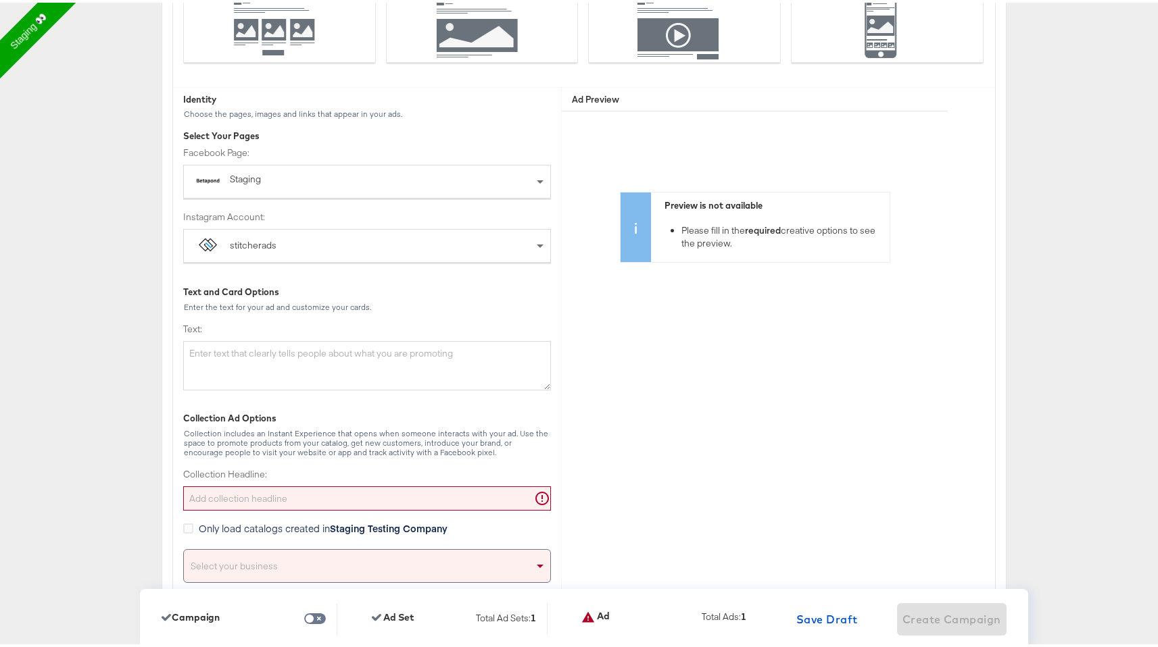
click at [609, 358] on div "Preview is not available Please fill in the required creative options to see th…" at bounding box center [755, 311] width 386 height 405
click at [334, 363] on textarea "Text:" at bounding box center [367, 364] width 368 height 50
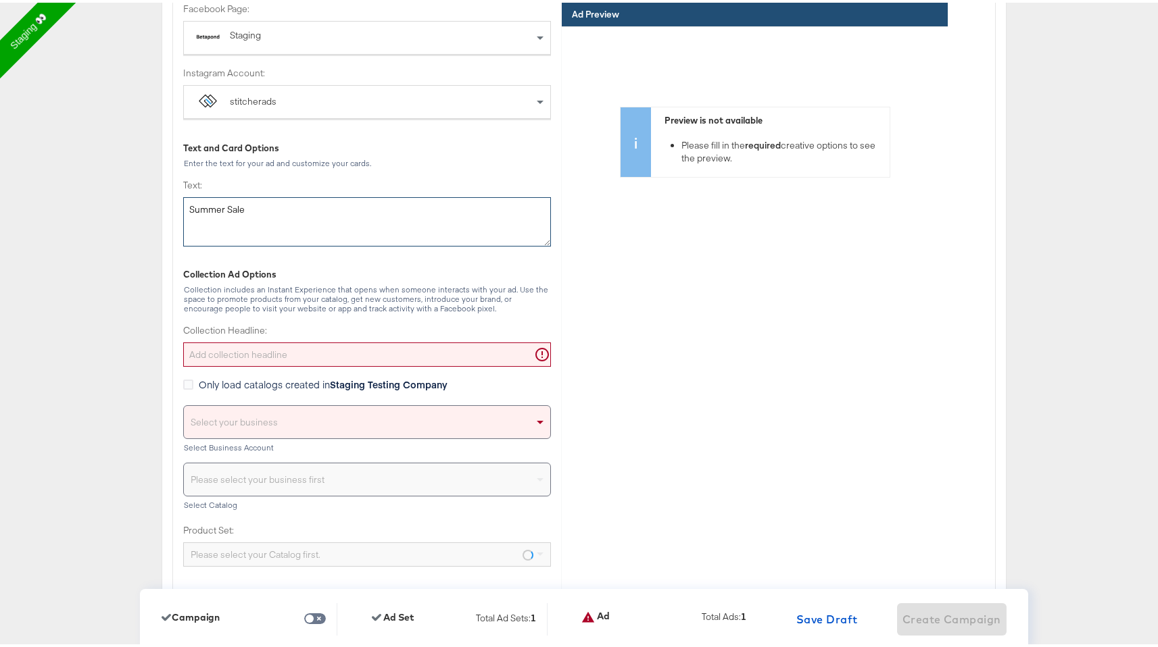
scroll to position [3849, 0]
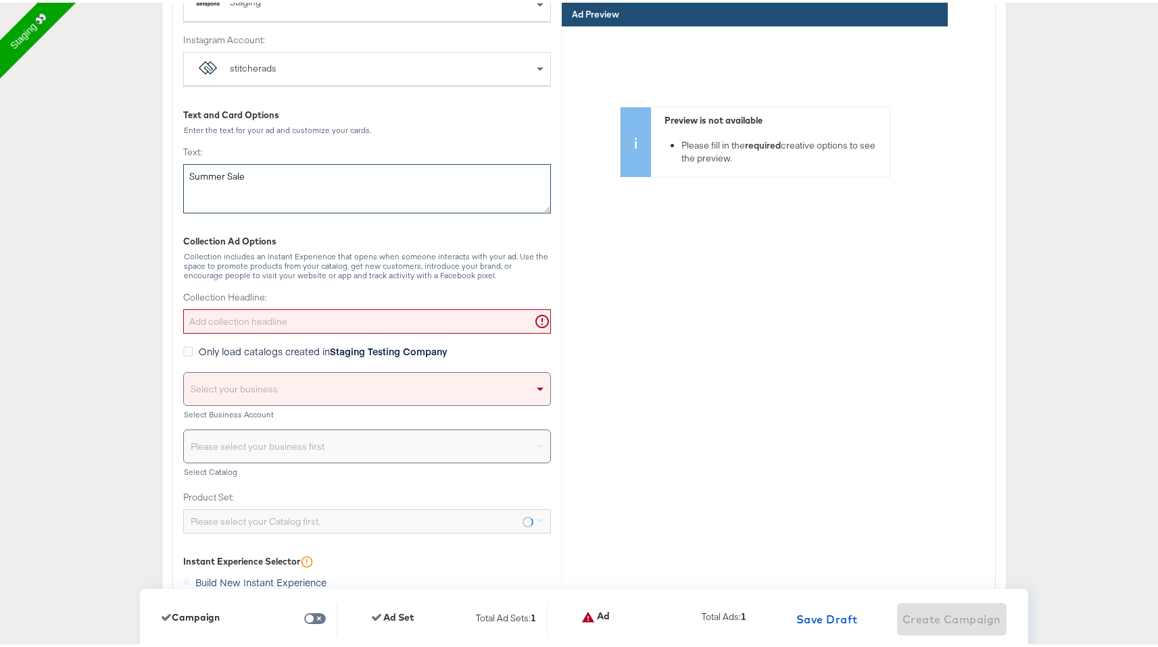
type textarea "Summer Sale"
click at [346, 316] on input "Collection Headline:" at bounding box center [367, 319] width 368 height 25
type input "Summer sale"
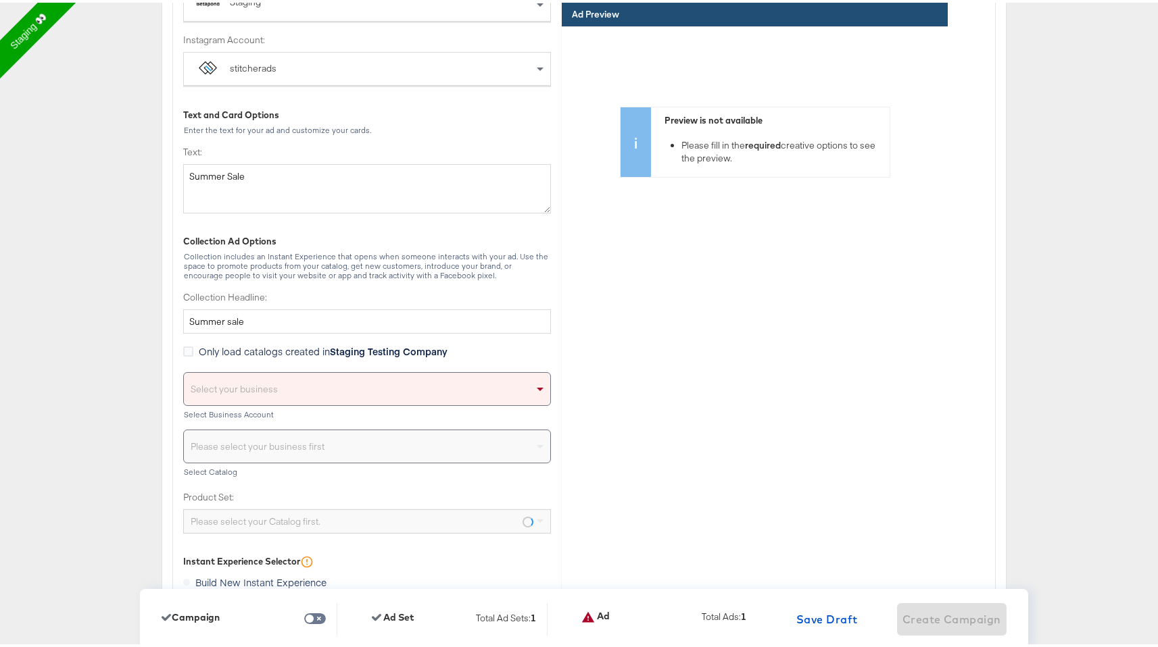
click at [384, 383] on div "Select your business" at bounding box center [367, 386] width 366 height 32
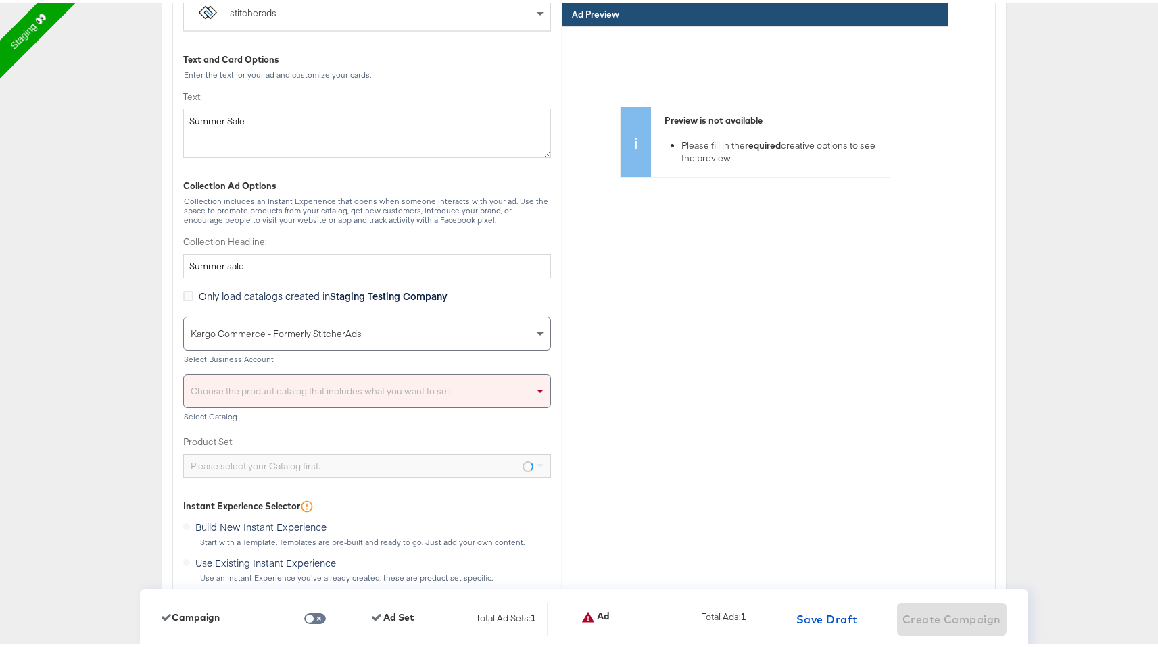
scroll to position [3909, 0]
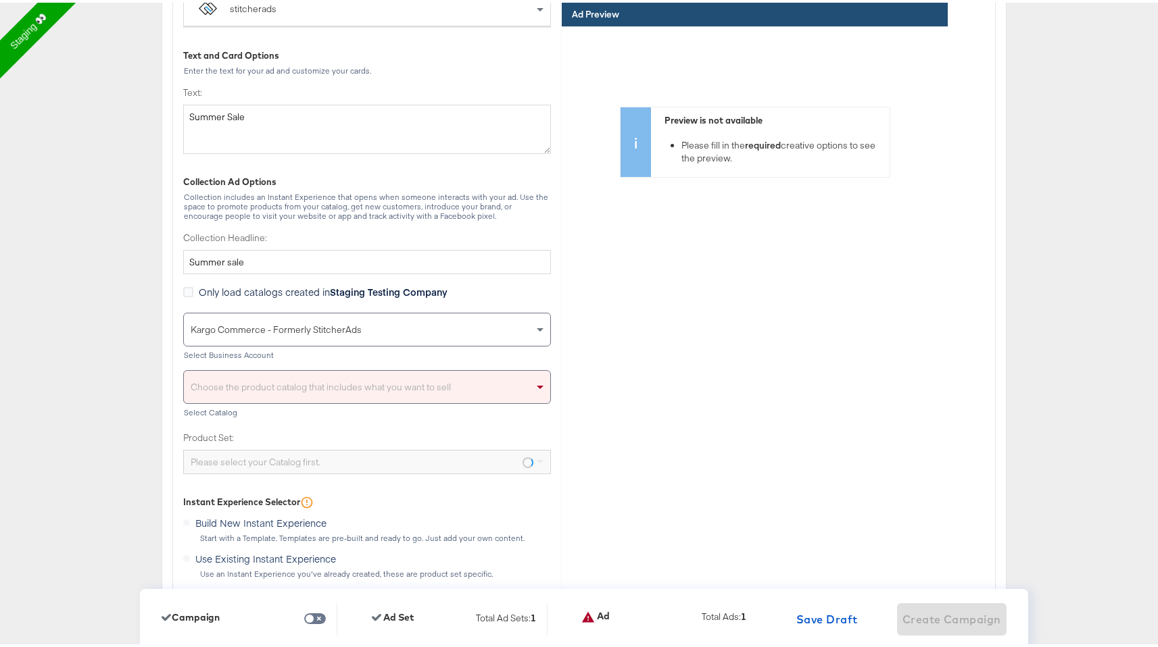
click at [395, 370] on div "Choose the product catalog that includes what you want to sell" at bounding box center [367, 384] width 366 height 32
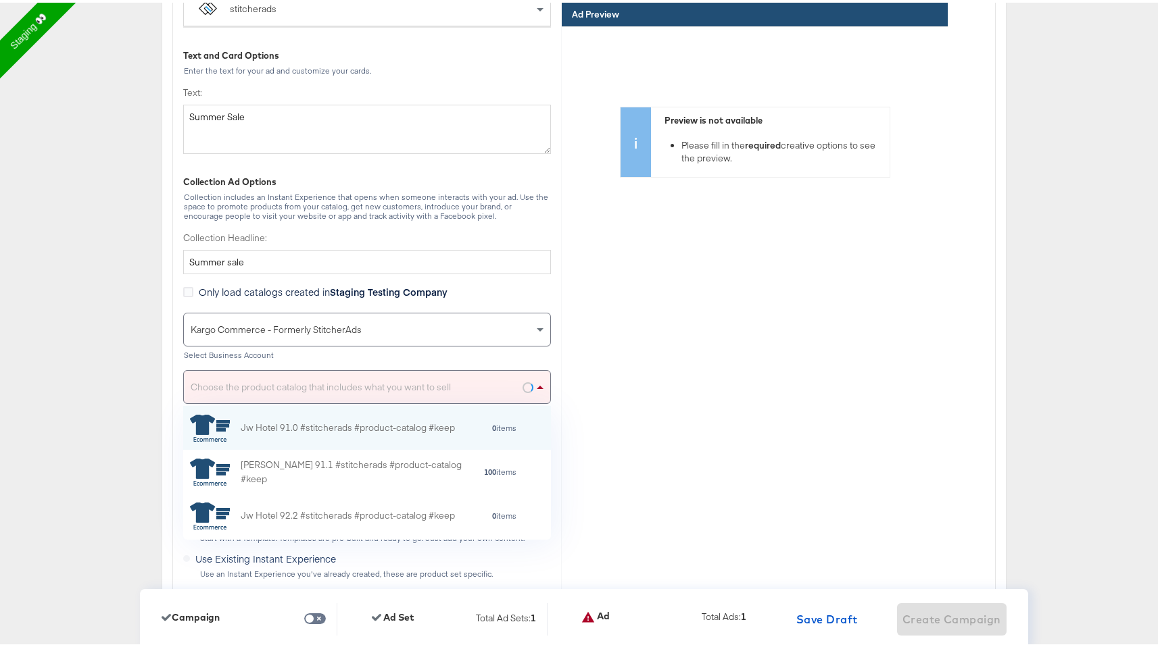
click at [386, 381] on div "Choose the product catalog that includes what you want to sell" at bounding box center [367, 384] width 366 height 32
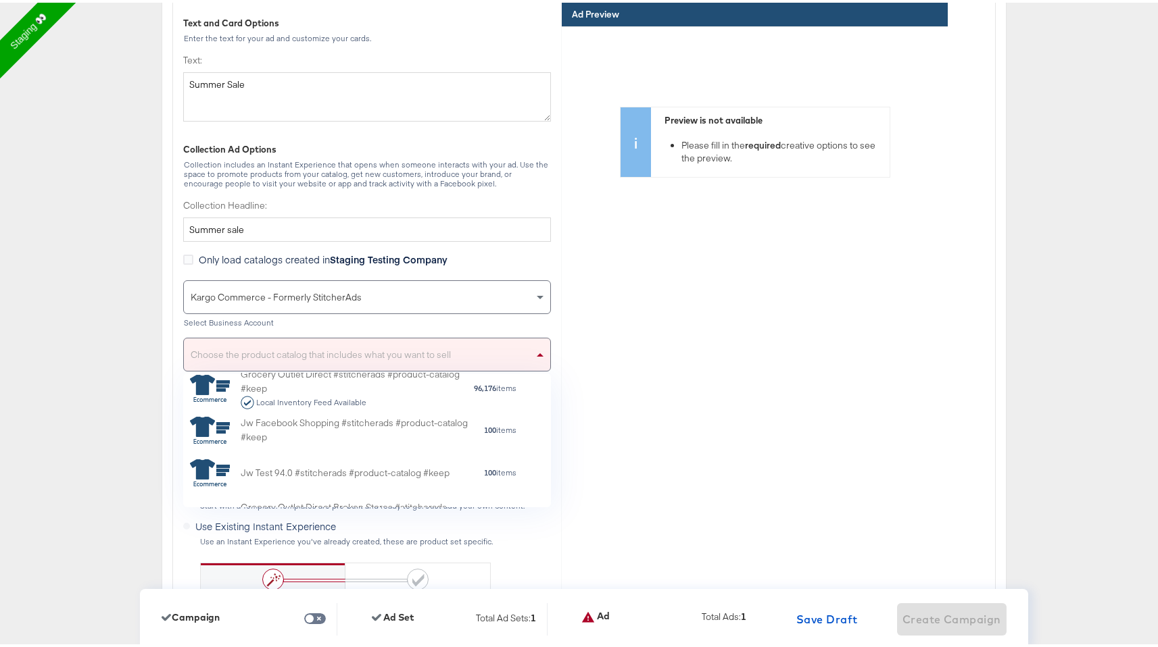
scroll to position [453, 0]
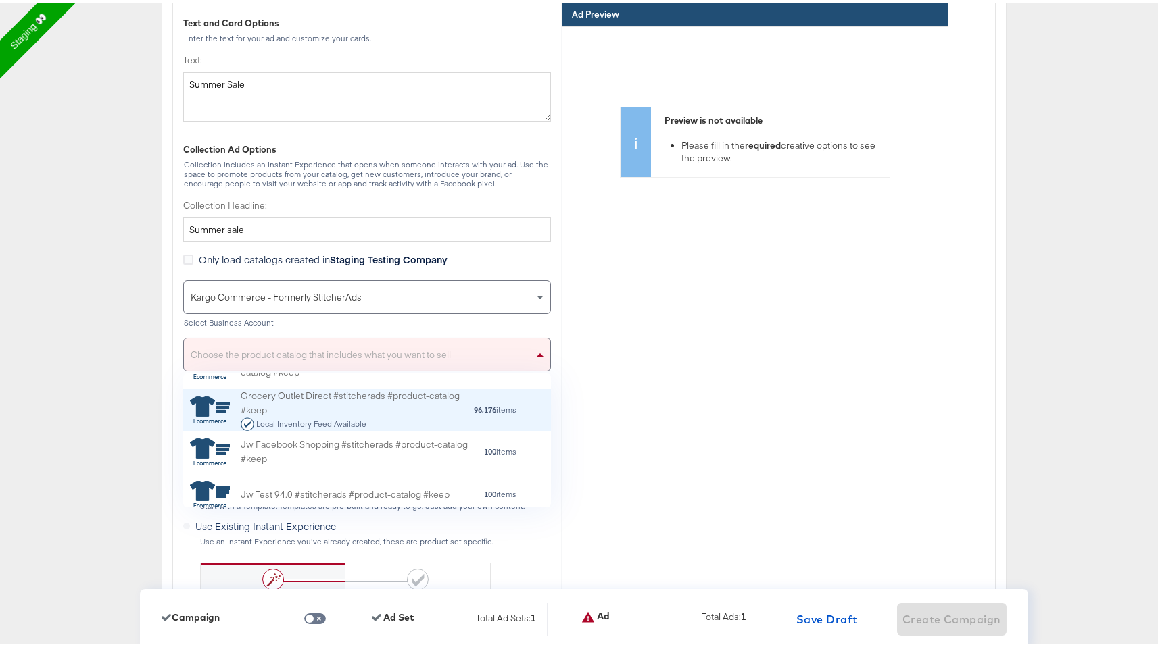
click at [384, 418] on div "Local Inventory Feed Available" at bounding box center [357, 422] width 232 height 14
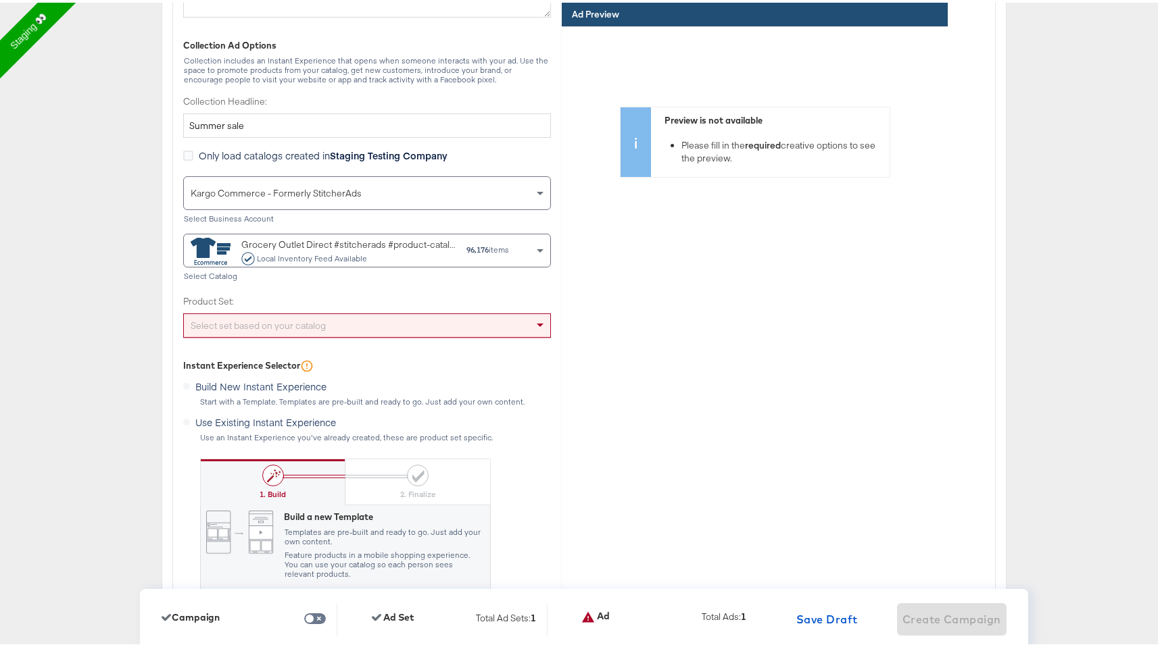
scroll to position [4065, 0]
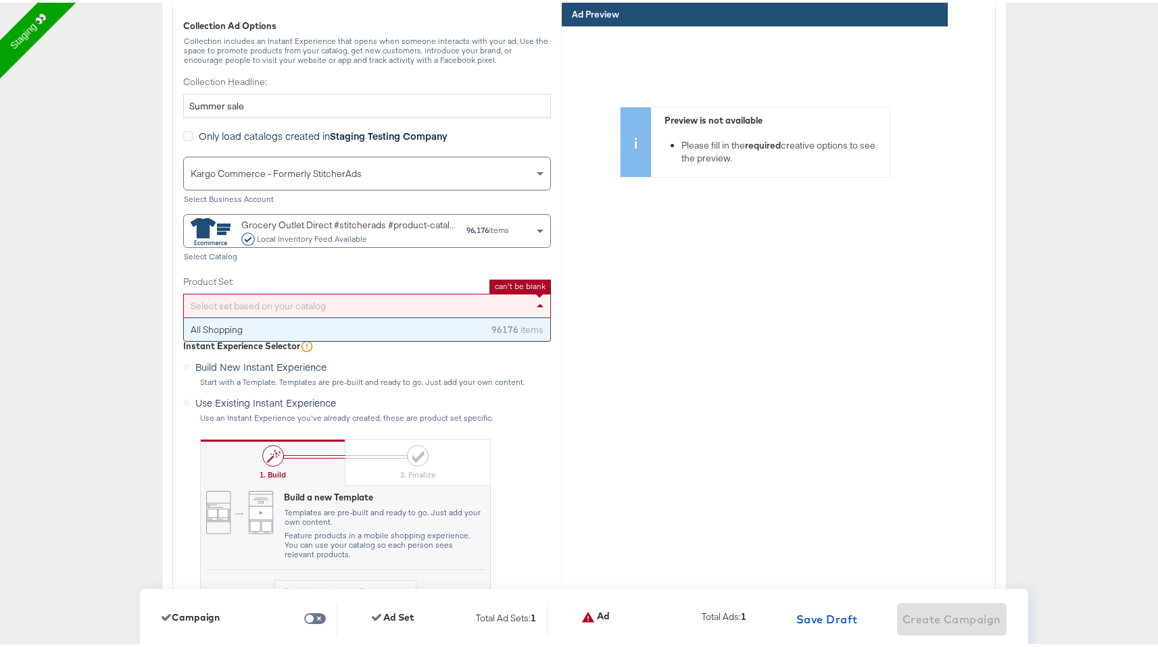
click at [497, 305] on div "Select set based on your catalog" at bounding box center [367, 303] width 366 height 23
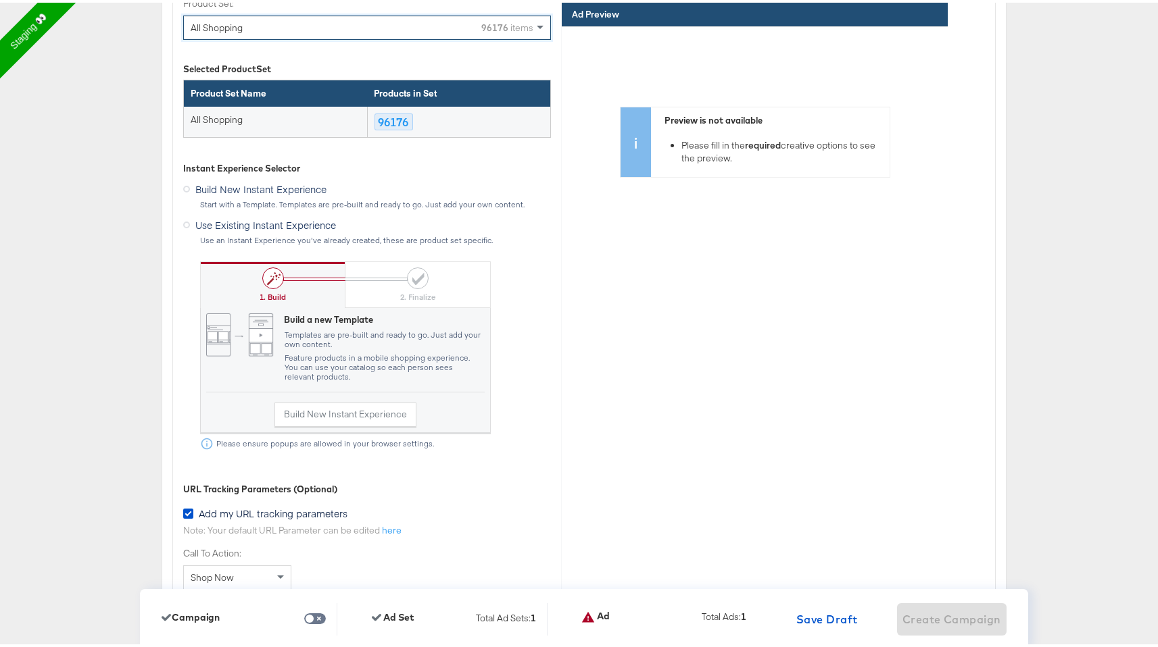
scroll to position [4350, 0]
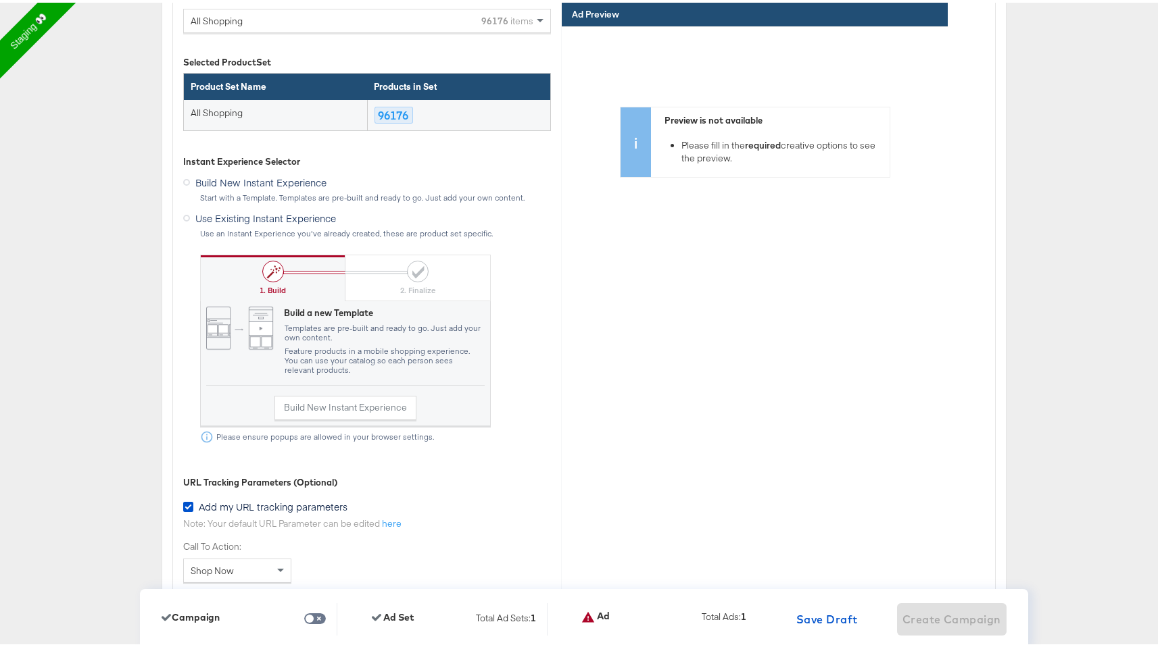
click at [302, 215] on span "Use Existing Instant Experience" at bounding box center [265, 216] width 141 height 14
click at [0, 0] on input "Use Existing Instant Experience" at bounding box center [0, 0] width 0 height 0
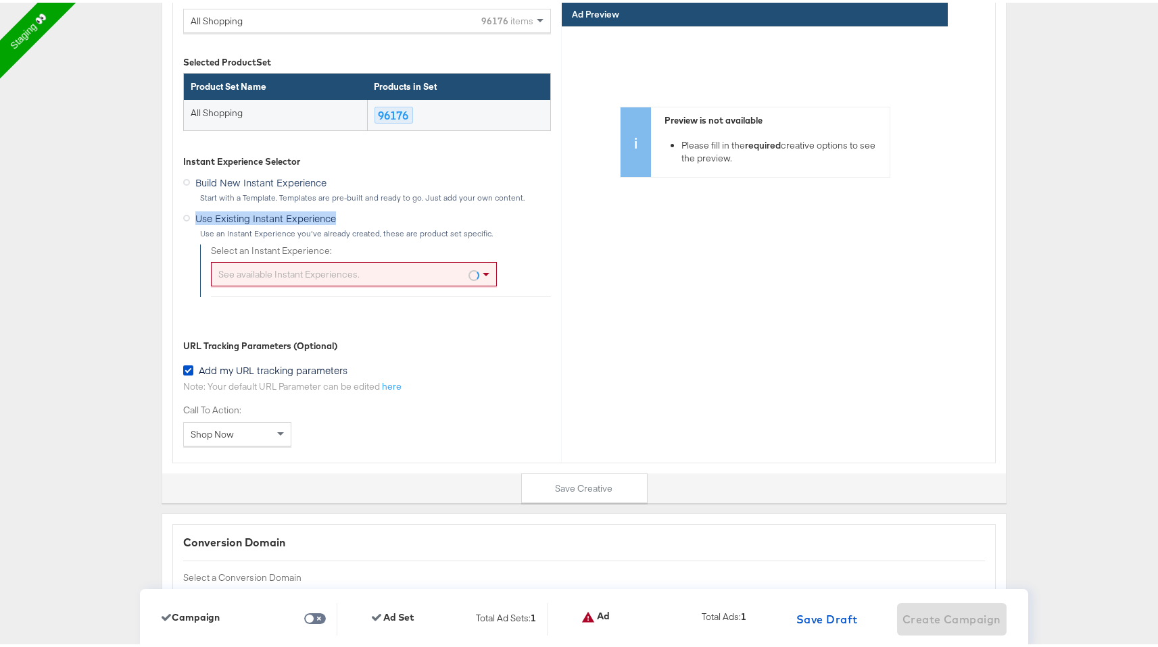
drag, startPoint x: 337, startPoint y: 218, endPoint x: 193, endPoint y: 217, distance: 144.6
click at [193, 217] on div "Use Existing Instant Experience Use an Instant Experience you've already create…" at bounding box center [367, 220] width 368 height 30
click at [303, 273] on div "See available Instant Experiences." at bounding box center [354, 271] width 284 height 23
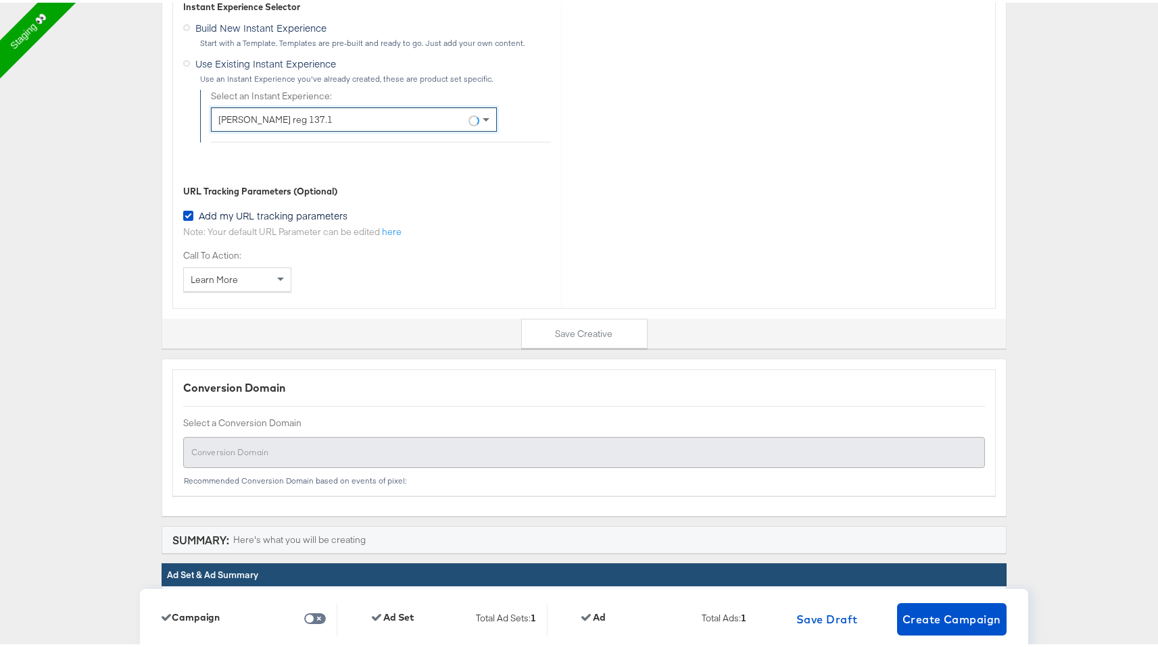
scroll to position [4641, 0]
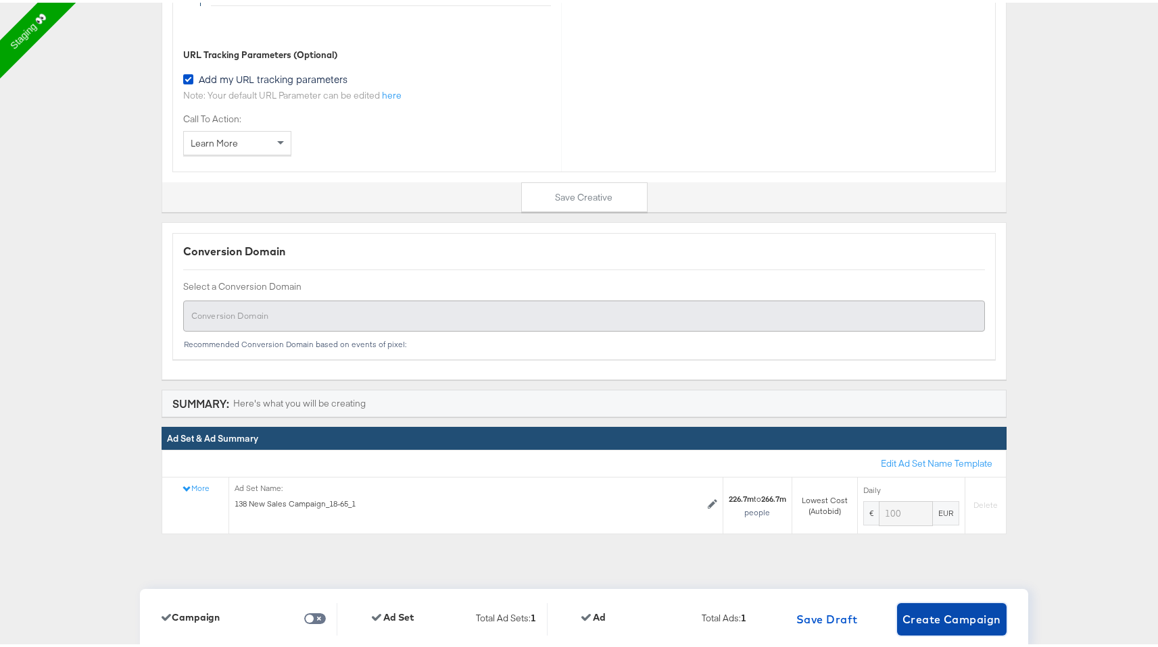
click at [939, 620] on span "Create Campaign" at bounding box center [951, 617] width 99 height 19
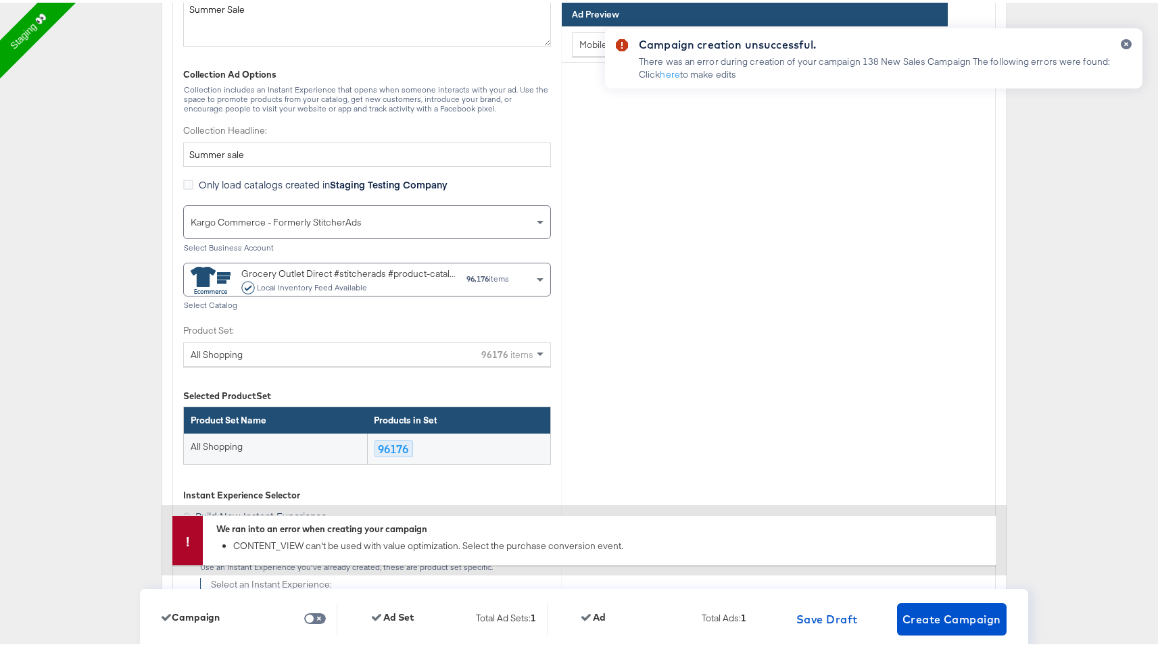
scroll to position [4017, 0]
click at [408, 547] on div "CONTENT_VIEW can't be used with value optimization. Select the purchase convers…" at bounding box center [610, 543] width 755 height 13
click at [664, 70] on link "here" at bounding box center [670, 72] width 20 height 12
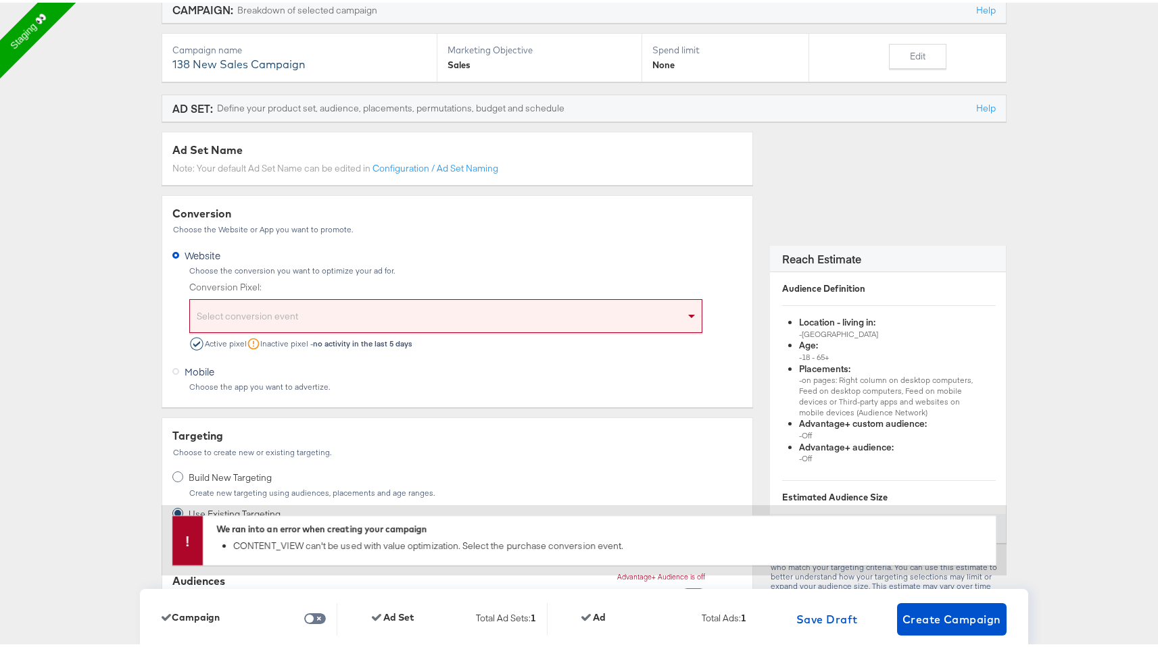
scroll to position [254, 0]
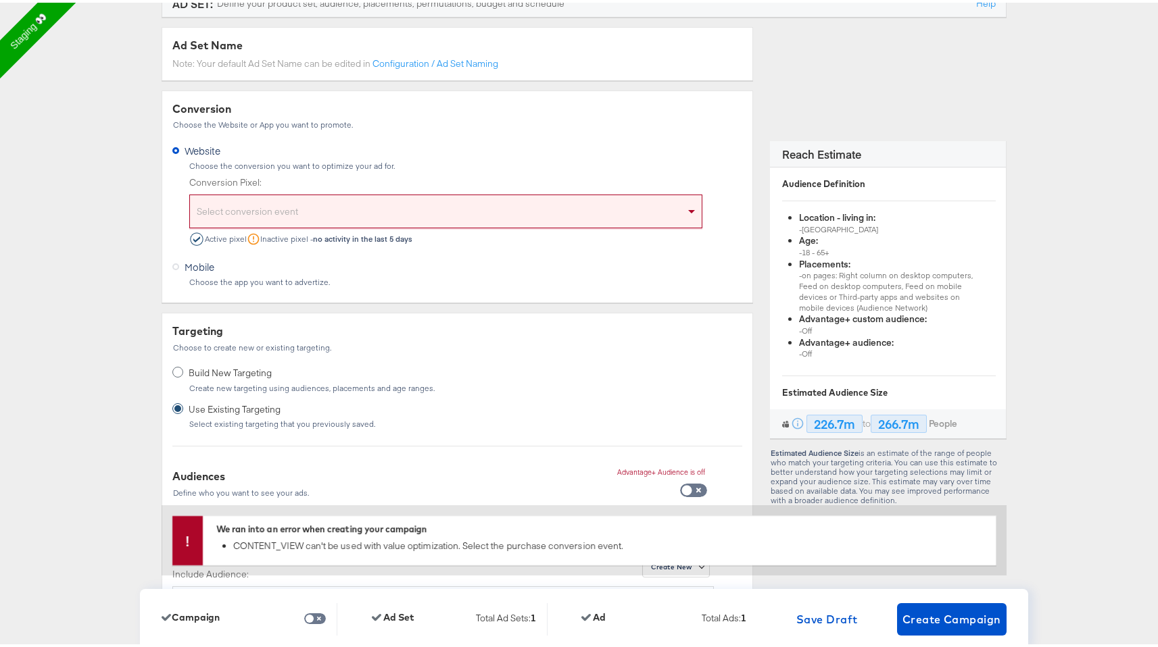
click at [526, 209] on div "Select conversion event" at bounding box center [446, 211] width 512 height 28
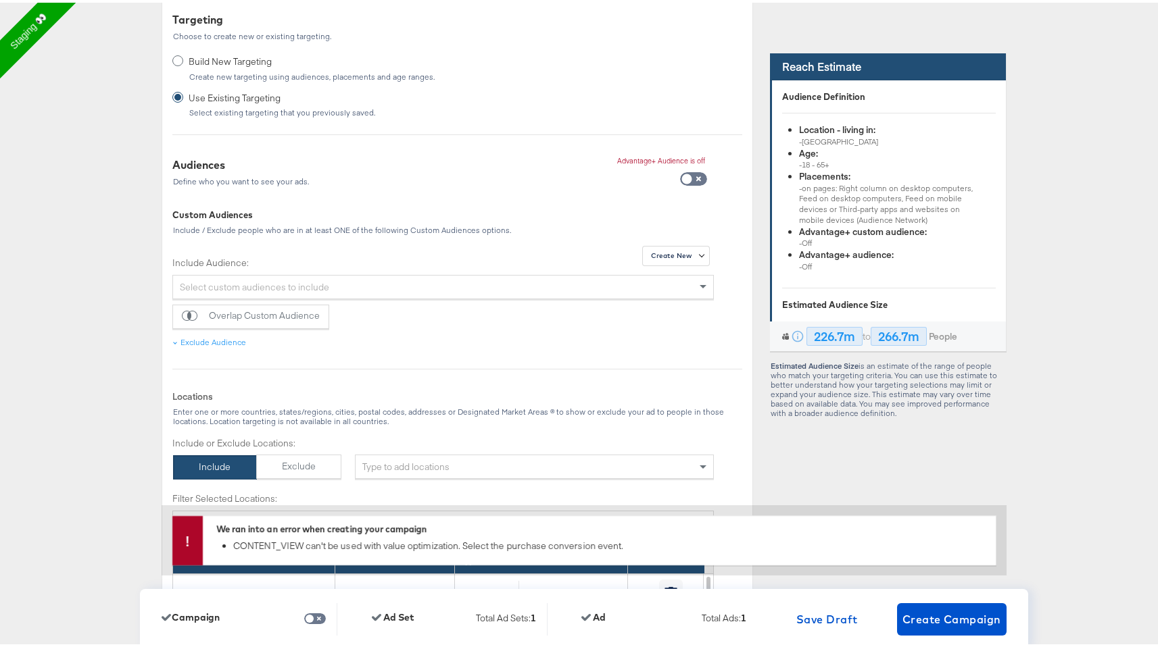
scroll to position [471, 0]
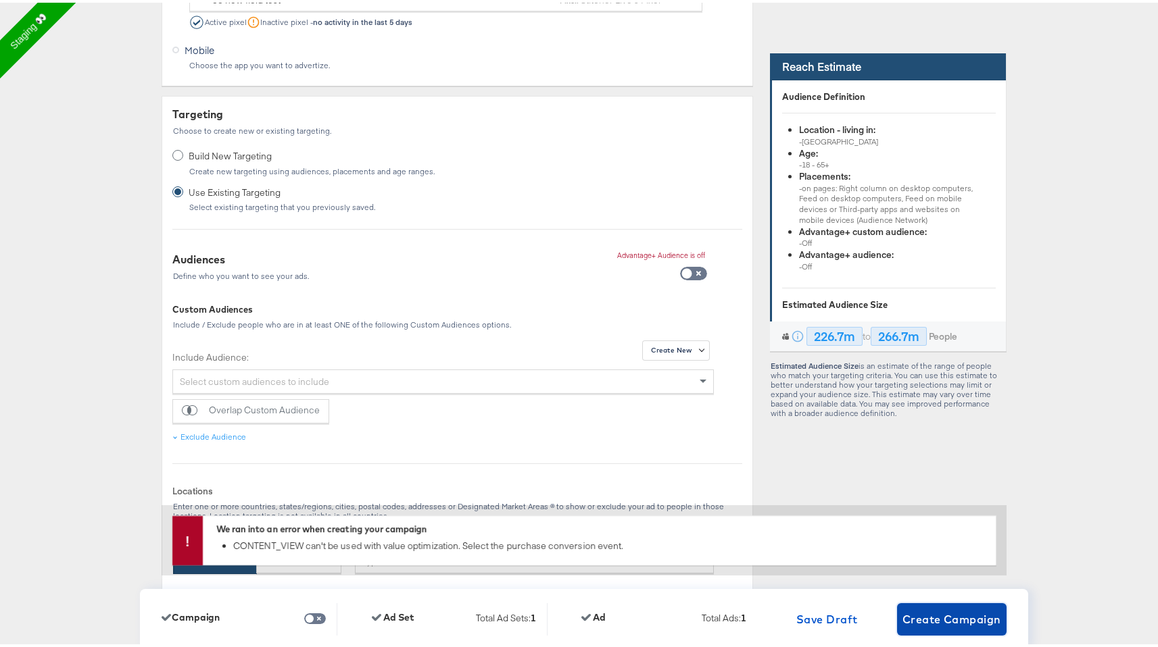
click at [924, 621] on span "Create Campaign" at bounding box center [951, 617] width 99 height 19
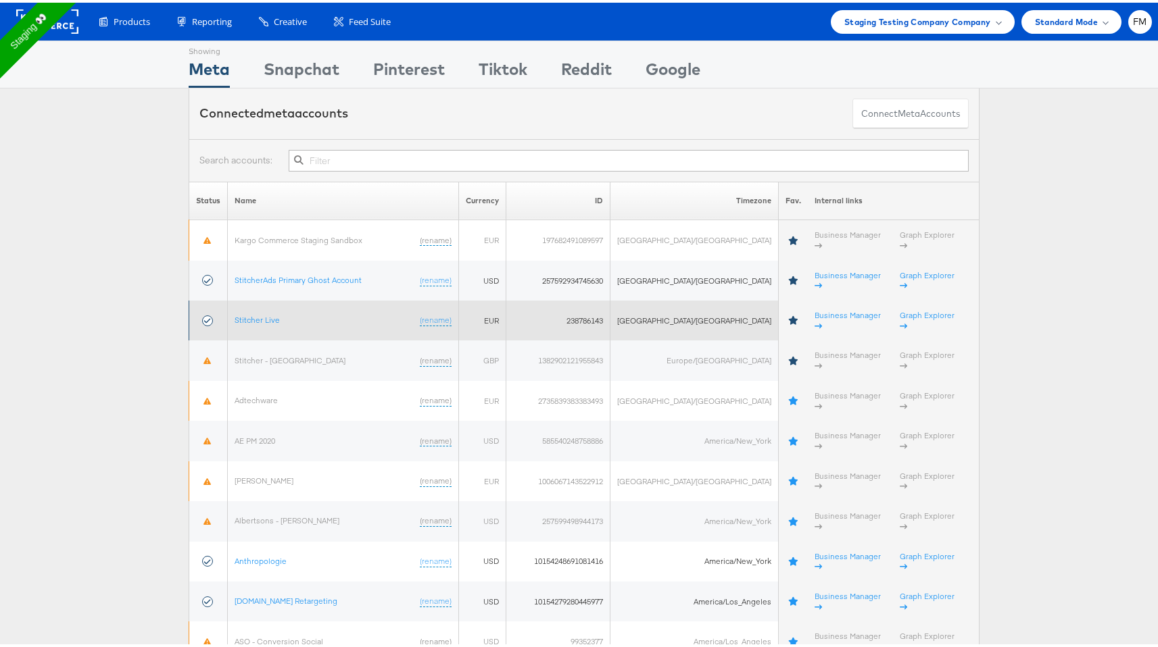
click at [250, 298] on td "Stitcher Live (rename)" at bounding box center [343, 318] width 231 height 40
click at [248, 312] on link "Stitcher Live" at bounding box center [256, 317] width 45 height 10
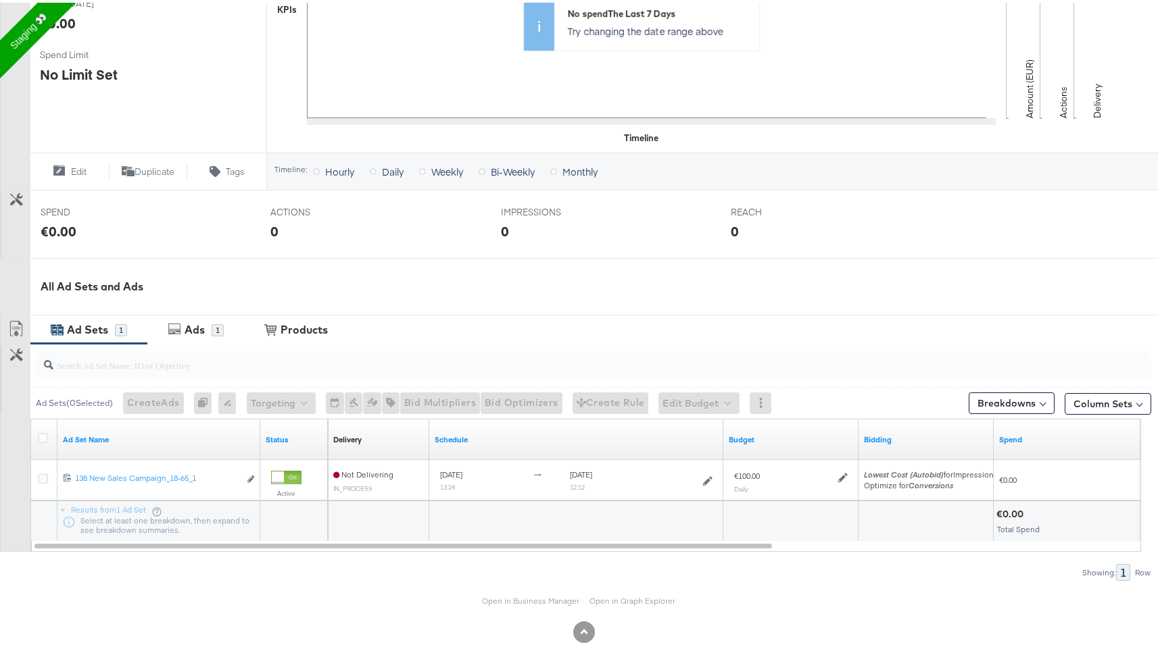
scroll to position [347, 0]
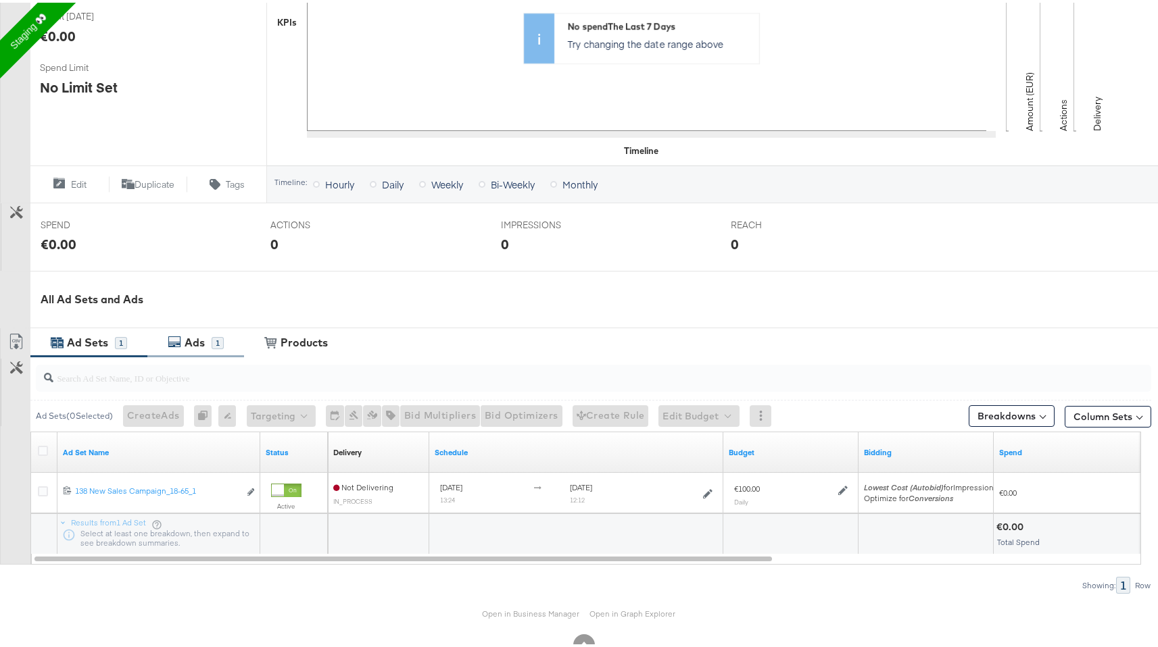
click at [203, 334] on div "Ads" at bounding box center [194, 340] width 20 height 16
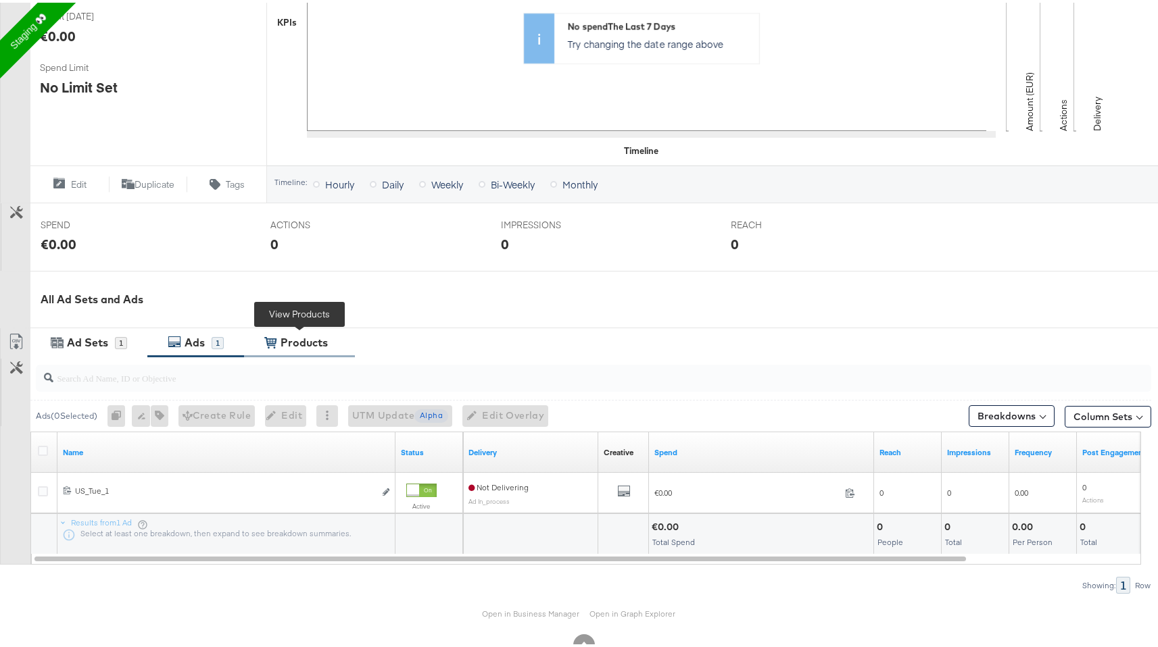
click at [309, 347] on div "Products" at bounding box center [303, 340] width 47 height 16
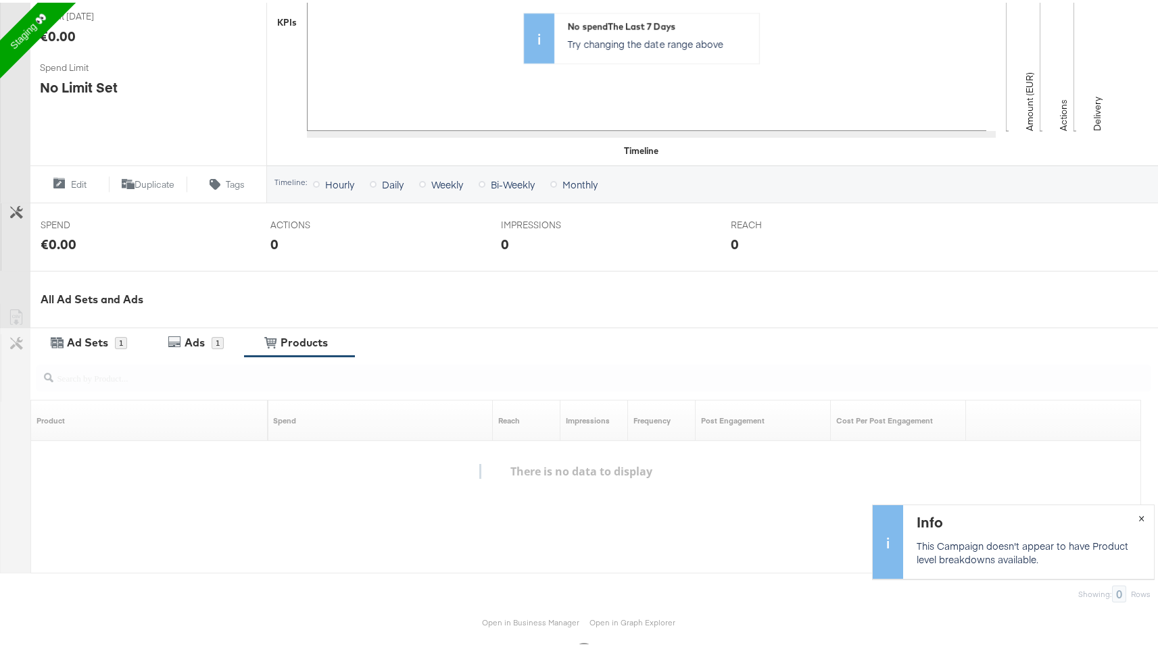
click at [1138, 518] on span "×" at bounding box center [1141, 515] width 6 height 16
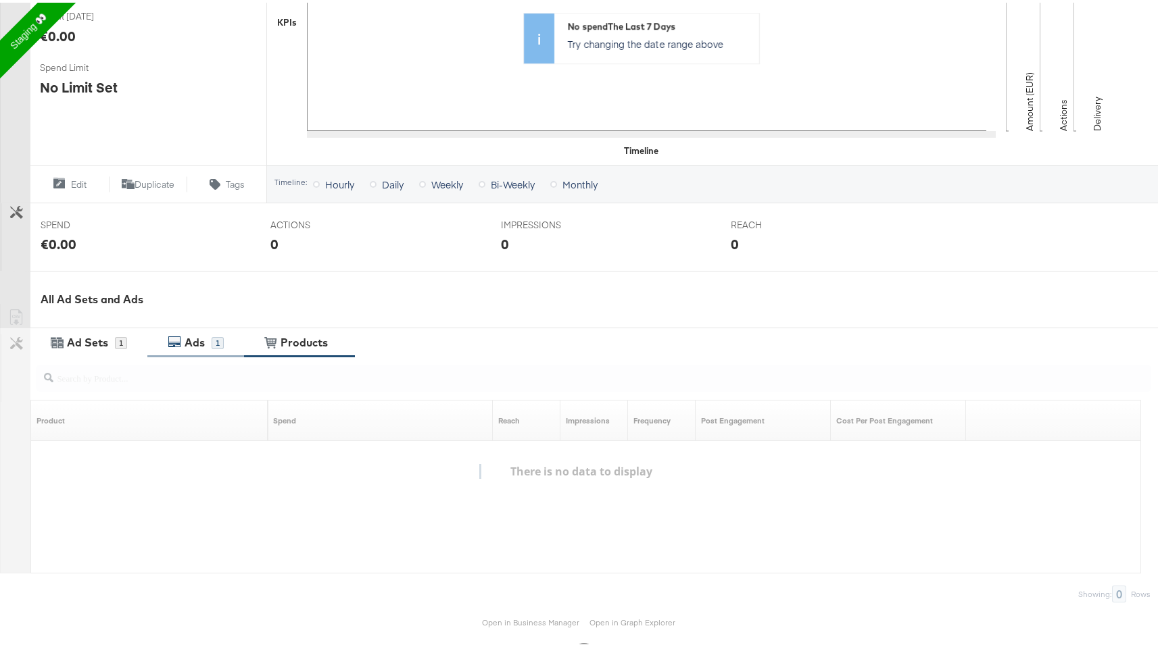
click at [212, 334] on div "1" at bounding box center [218, 340] width 12 height 13
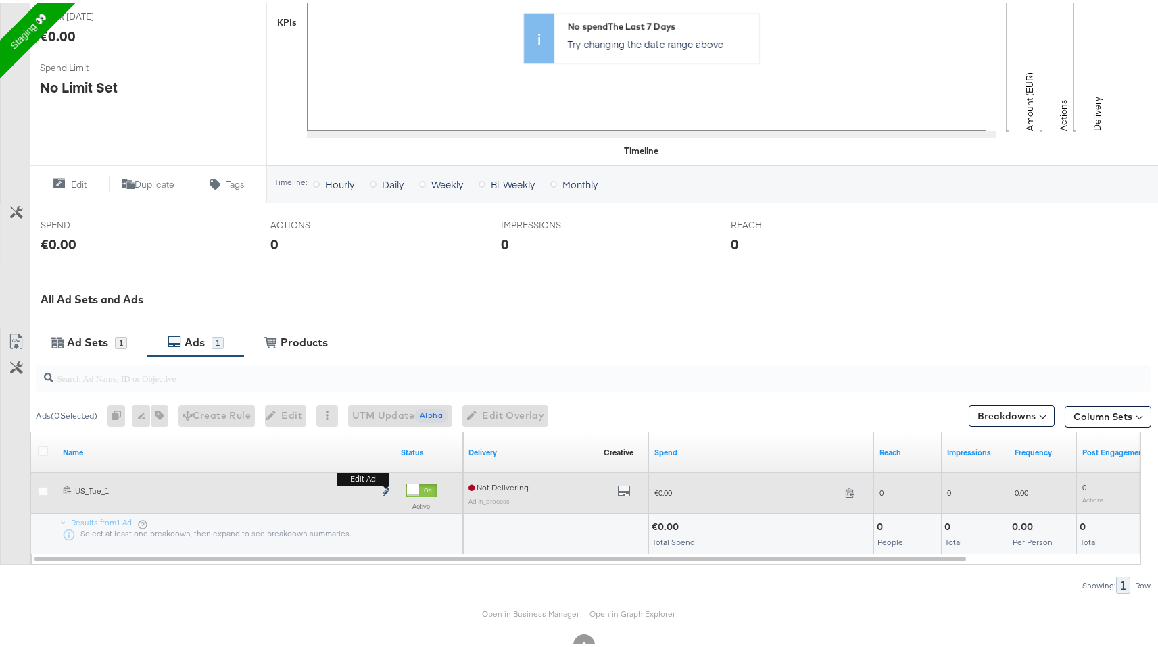
click at [383, 487] on button "Edit ad" at bounding box center [386, 490] width 8 height 14
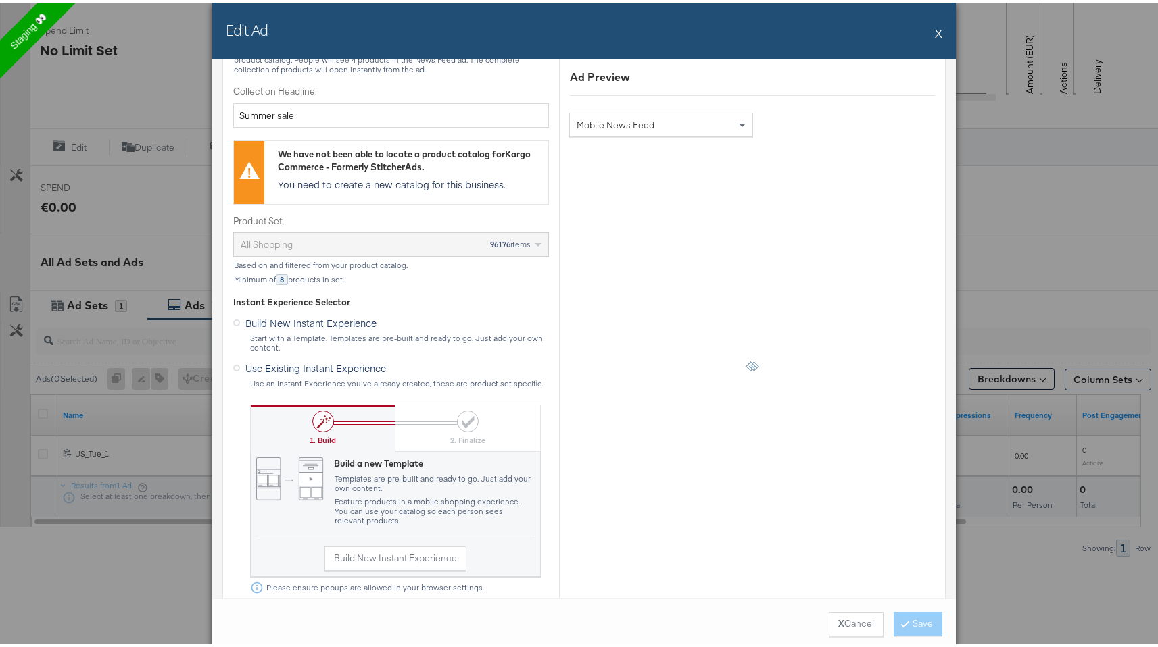
scroll to position [505, 0]
click at [318, 368] on span "Use Existing Instant Experience" at bounding box center [315, 367] width 141 height 14
click at [0, 0] on input "Use Existing Instant Experience" at bounding box center [0, 0] width 0 height 0
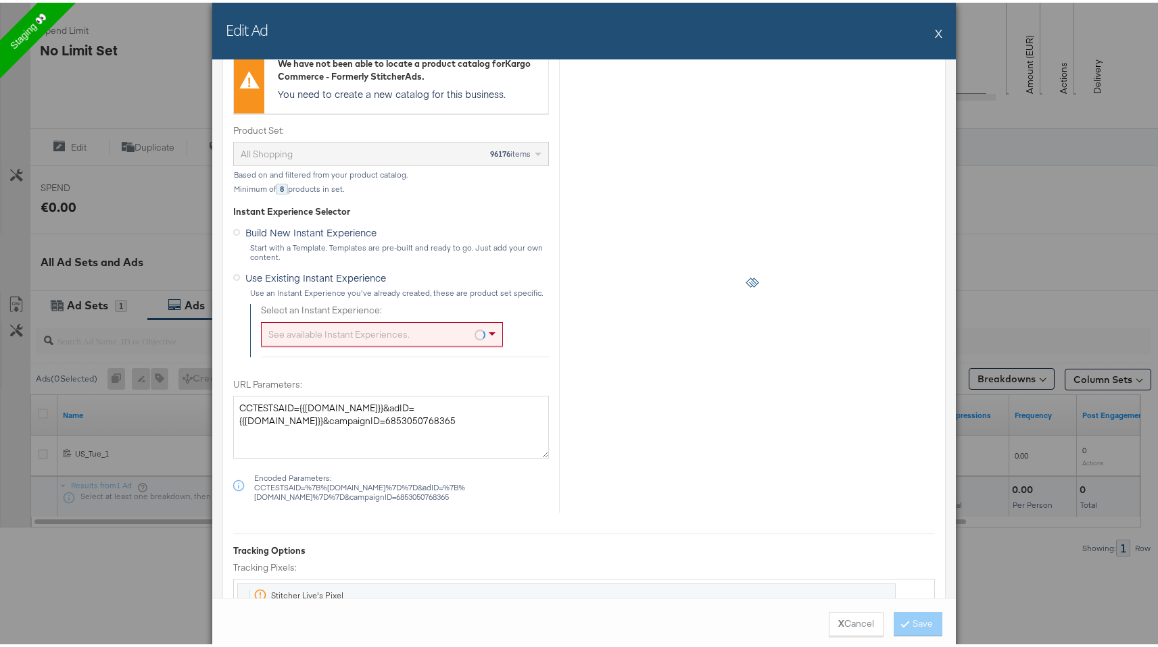
scroll to position [614, 0]
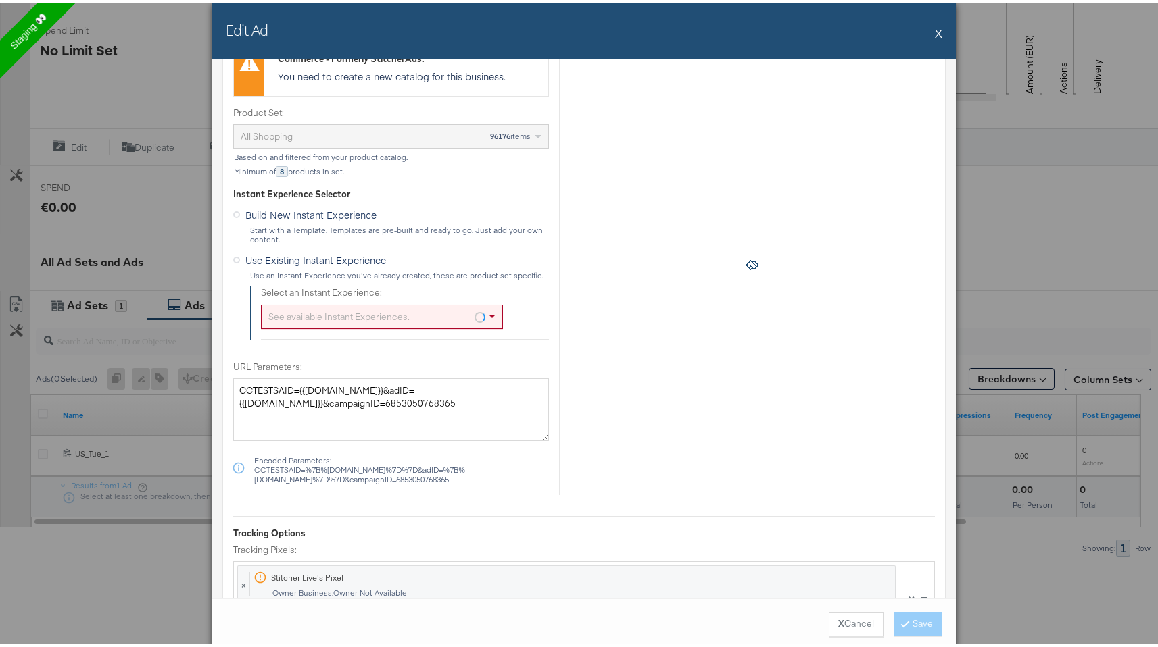
click at [382, 312] on div "See available Instant Experiences." at bounding box center [382, 314] width 241 height 23
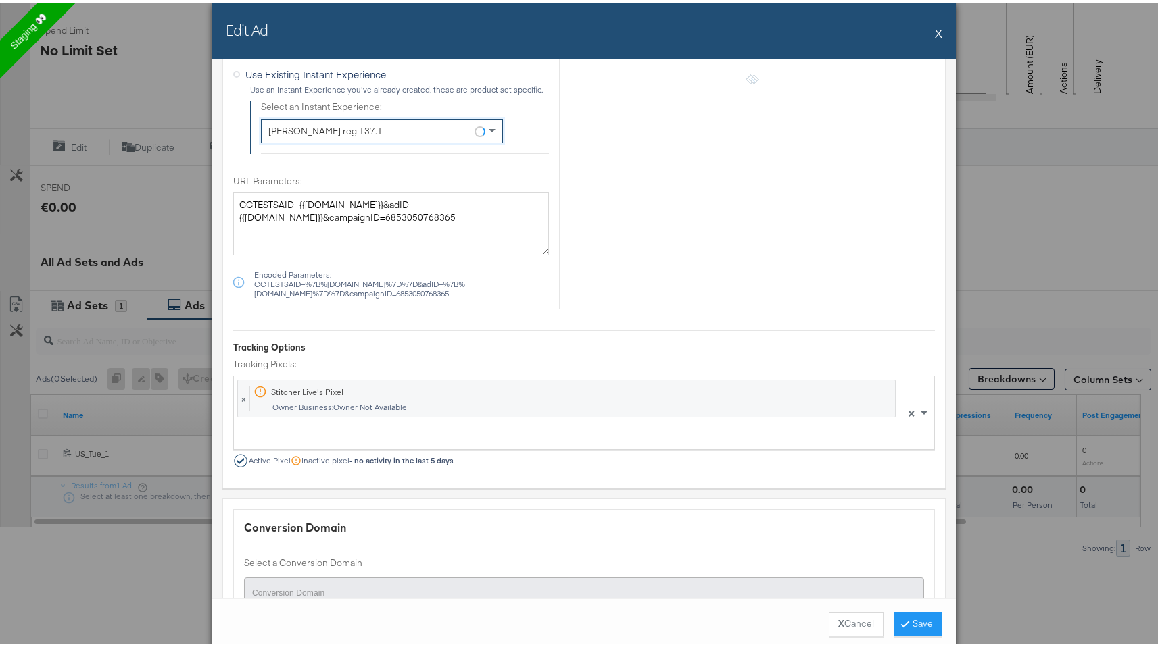
scroll to position [910, 0]
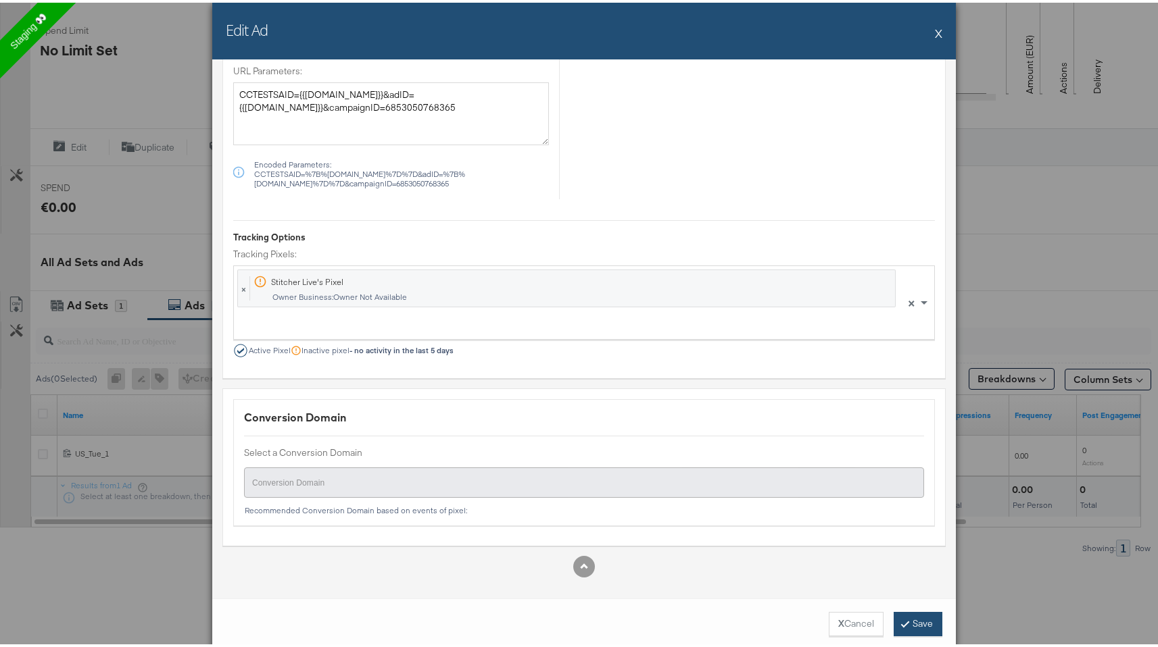
click at [894, 620] on button "Save" at bounding box center [917, 622] width 49 height 24
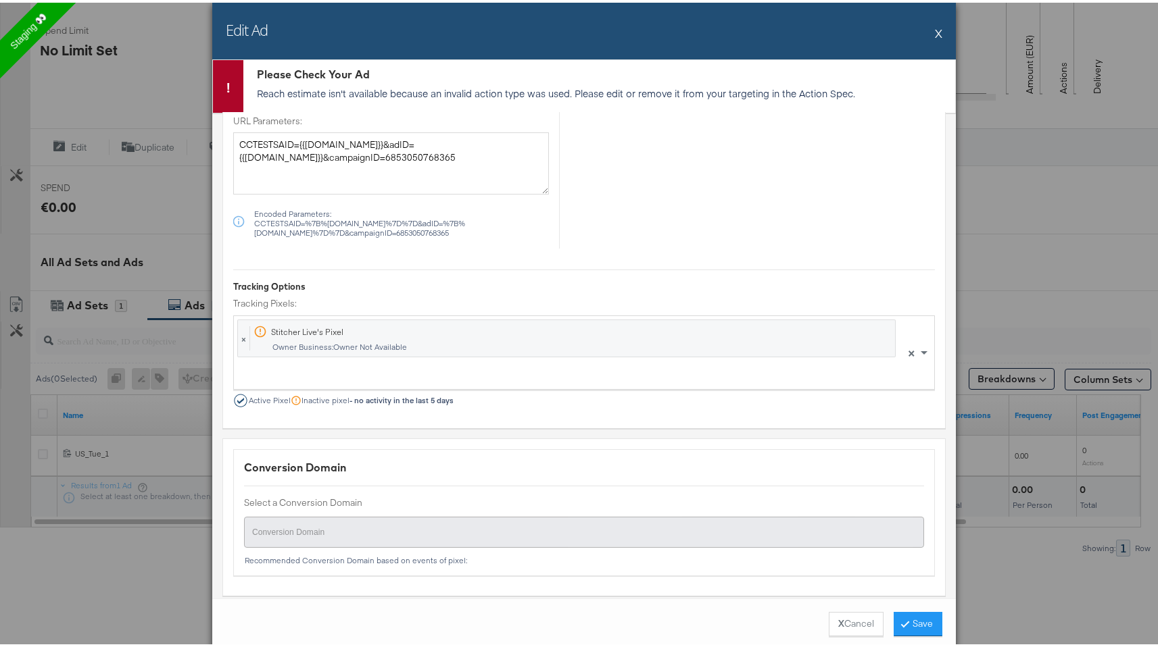
scroll to position [918, 0]
click at [983, 197] on div "Edit Ad X Please Check Your Ad Reach estimate isn't available because an invali…" at bounding box center [584, 323] width 1168 height 647
click at [935, 28] on button "X" at bounding box center [938, 30] width 7 height 27
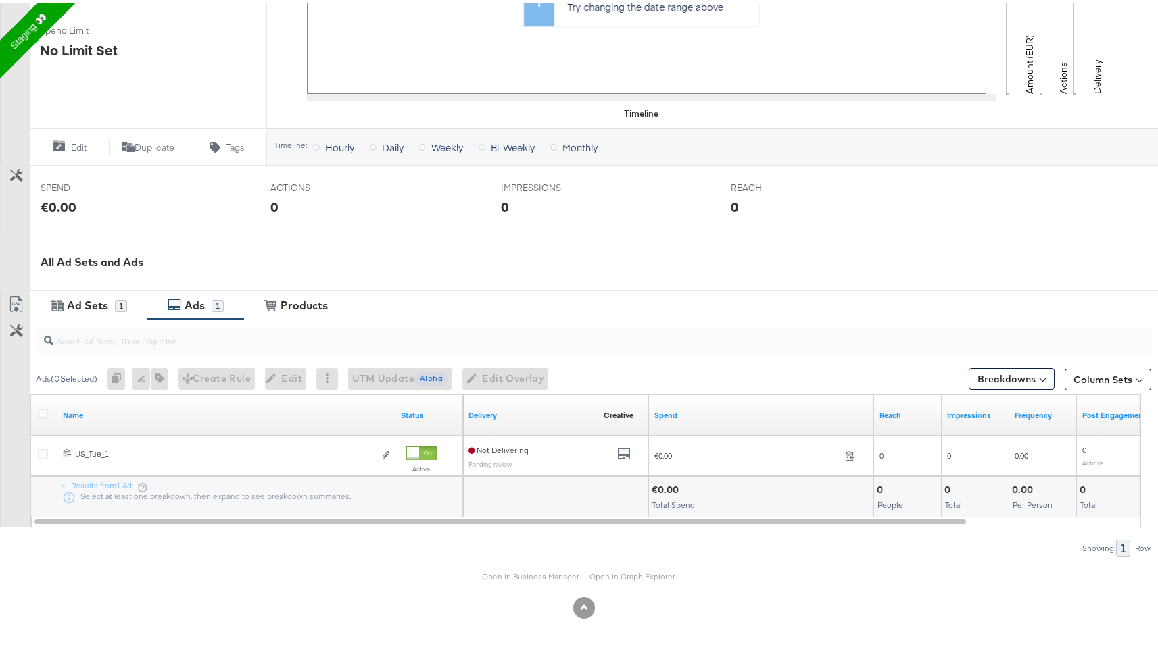
click at [179, 299] on icon at bounding box center [175, 302] width 14 height 14
click at [95, 303] on div "Ad Sets" at bounding box center [87, 303] width 41 height 16
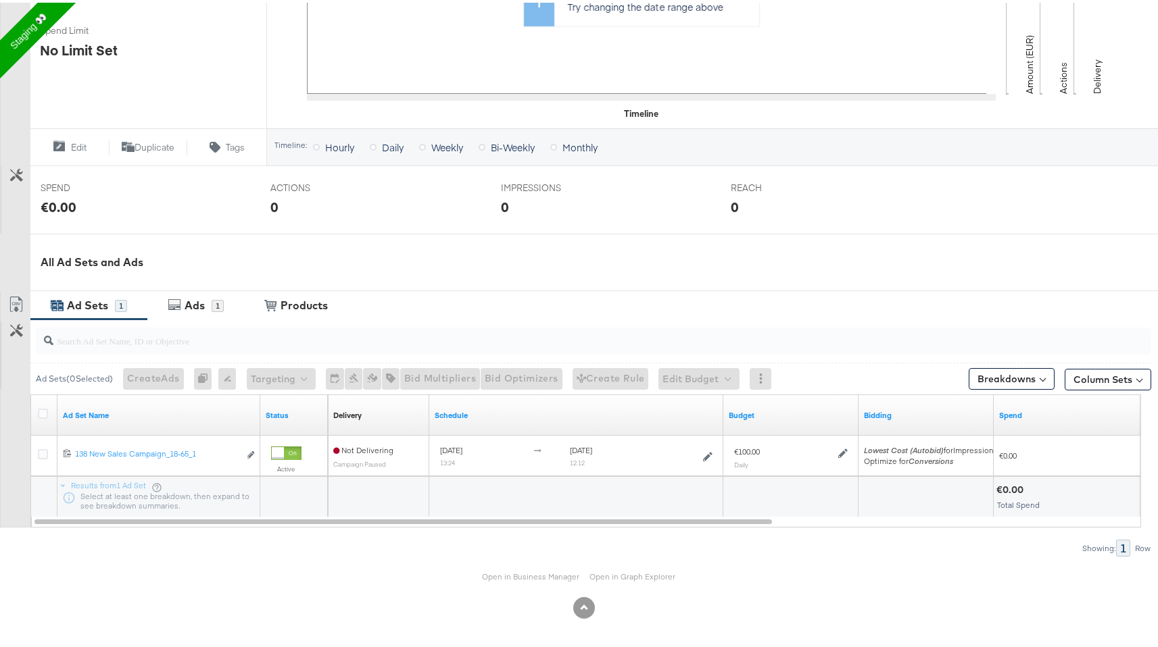
scroll to position [0, 0]
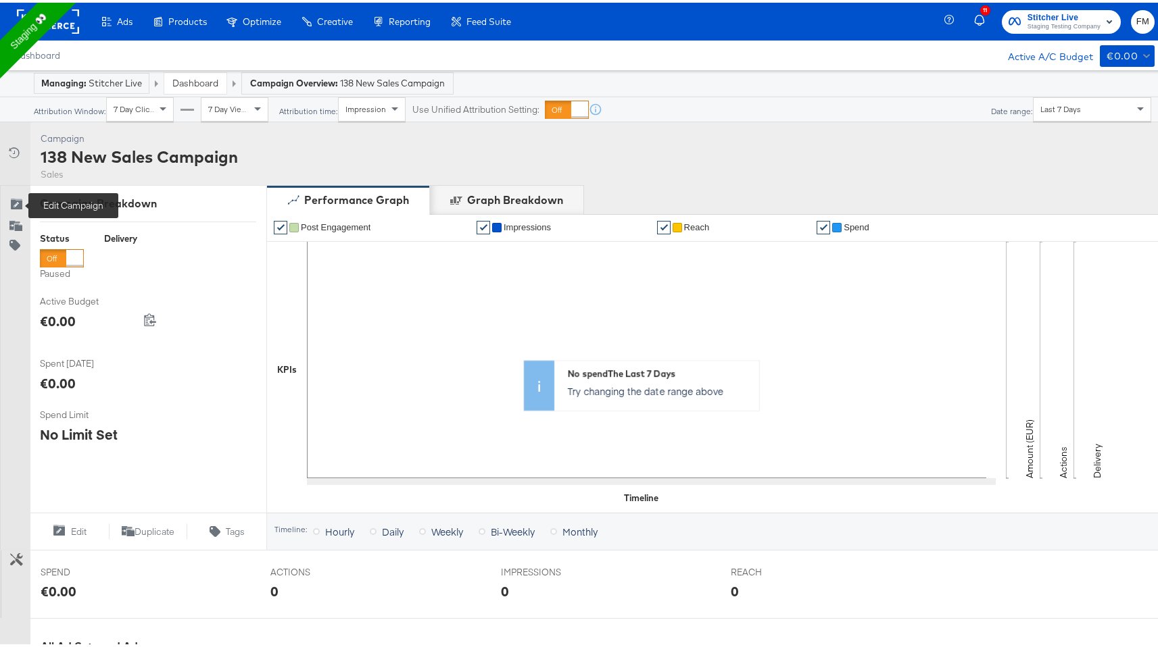
click at [23, 199] on div "Edit Campaign" at bounding box center [18, 203] width 19 height 14
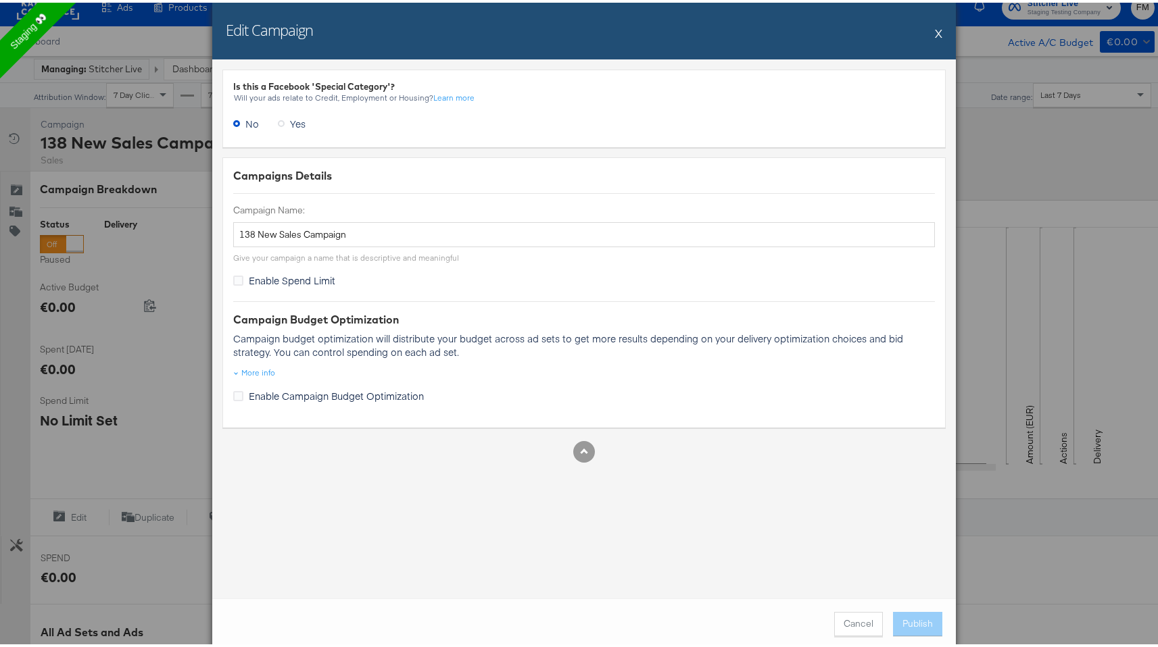
scroll to position [3, 0]
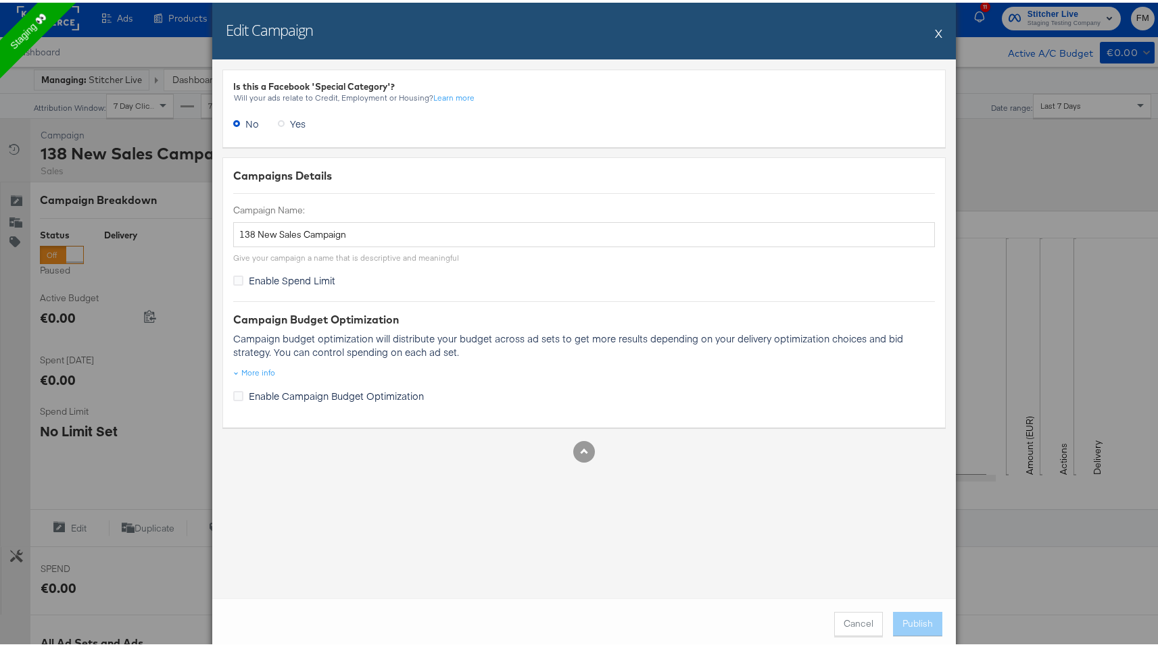
click at [245, 362] on div "More info" at bounding box center [583, 369] width 701 height 14
click at [252, 366] on div "More info" at bounding box center [258, 370] width 34 height 11
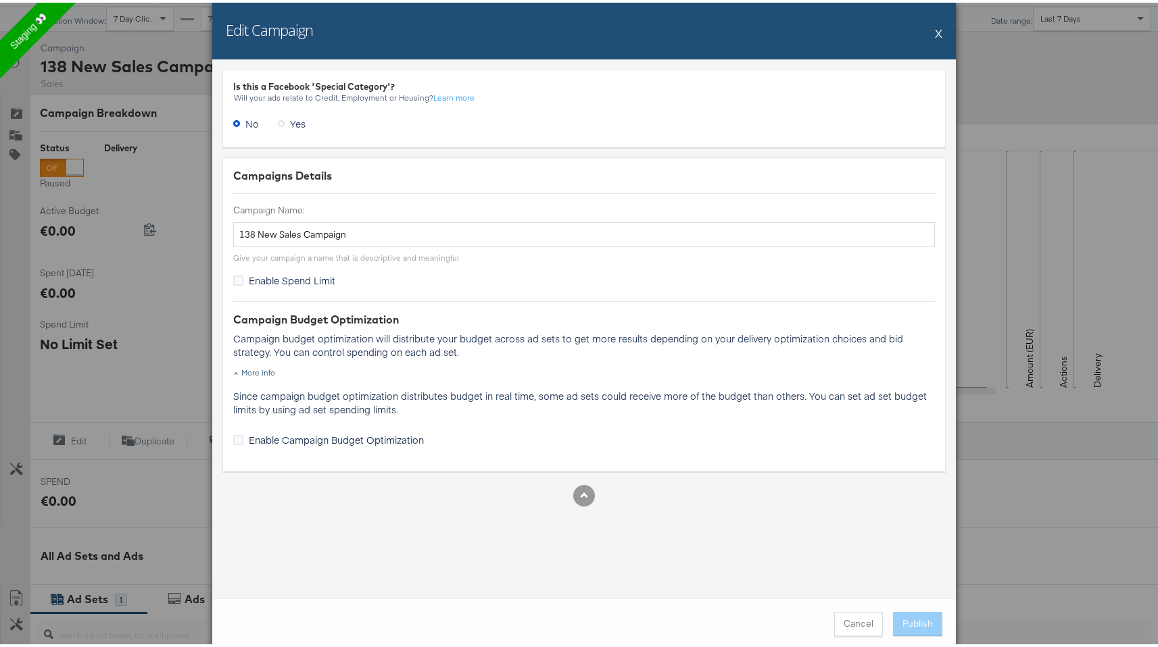
scroll to position [95, 0]
click at [406, 305] on div "Campaigns Details Campaign Name: 138 New Sales Campaign Give your campaign a na…" at bounding box center [583, 312] width 723 height 314
click at [285, 251] on div "Give your campaign a name that is descriptive and meaningful" at bounding box center [346, 255] width 226 height 11
click at [343, 173] on div "Campaigns Details" at bounding box center [583, 174] width 701 height 16
click at [288, 404] on p "Since campaign budget optimization distributes budget in real time, some ad set…" at bounding box center [583, 400] width 701 height 27
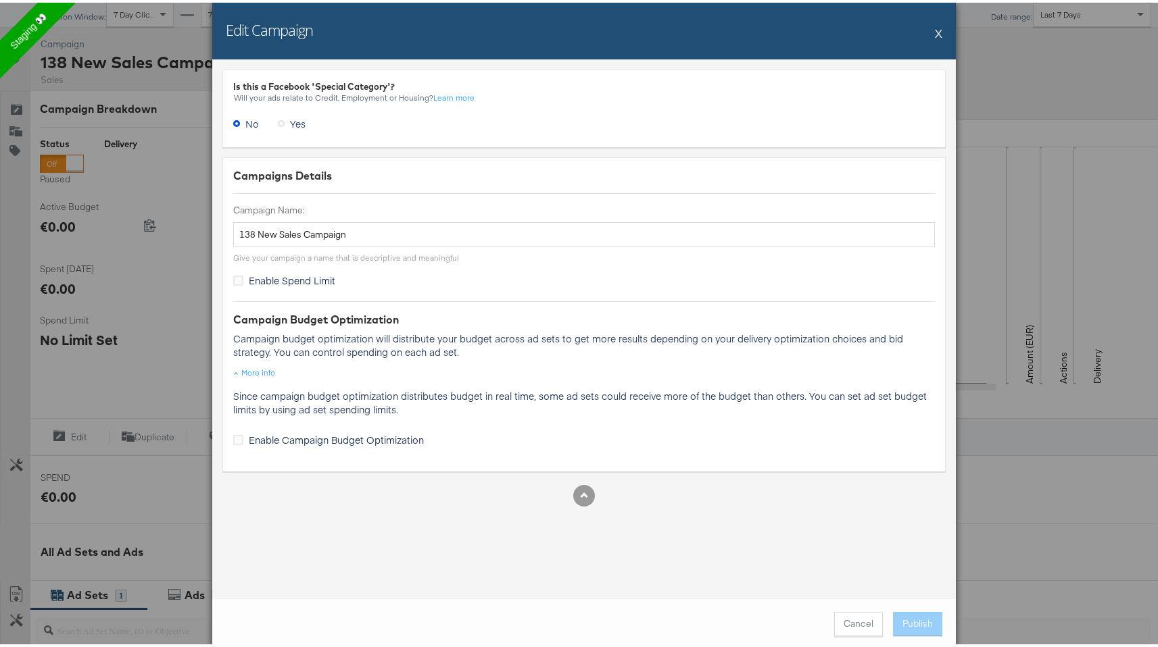
click at [936, 26] on button "X" at bounding box center [938, 30] width 7 height 27
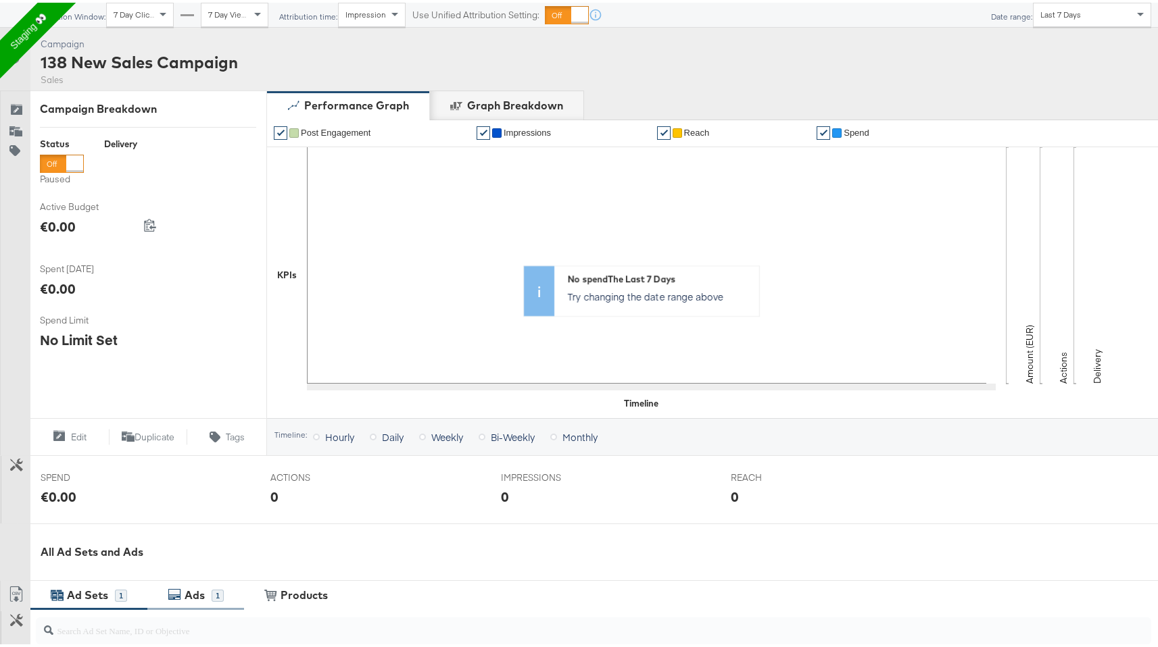
click at [209, 593] on div "Ads" at bounding box center [196, 593] width 30 height 16
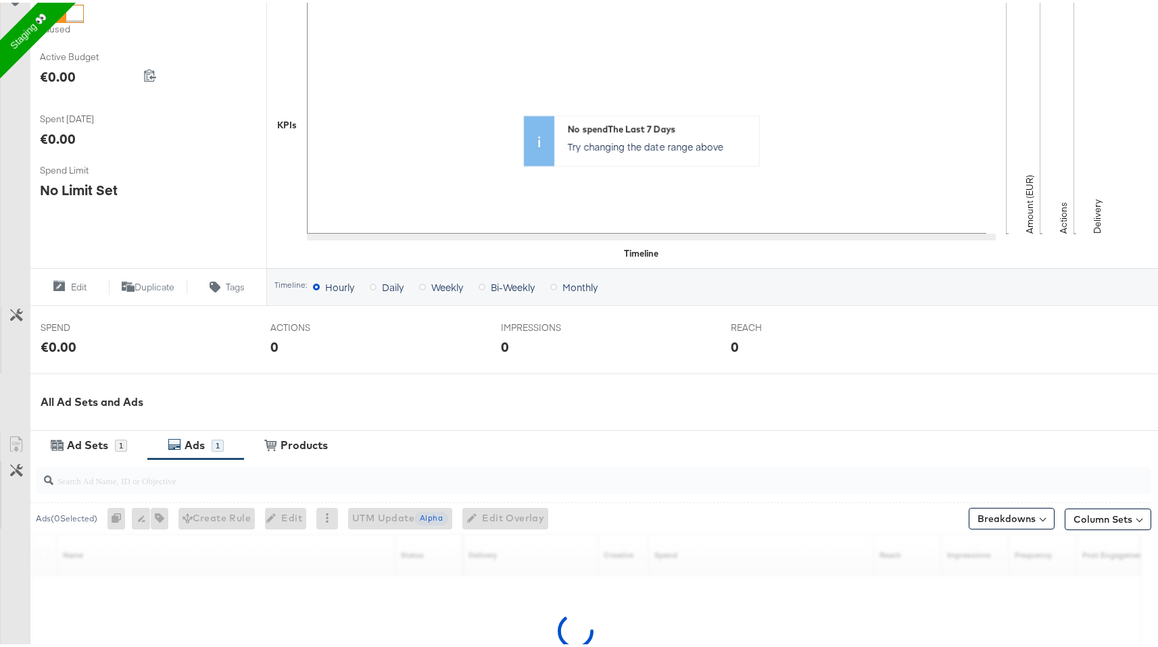
scroll to position [385, 0]
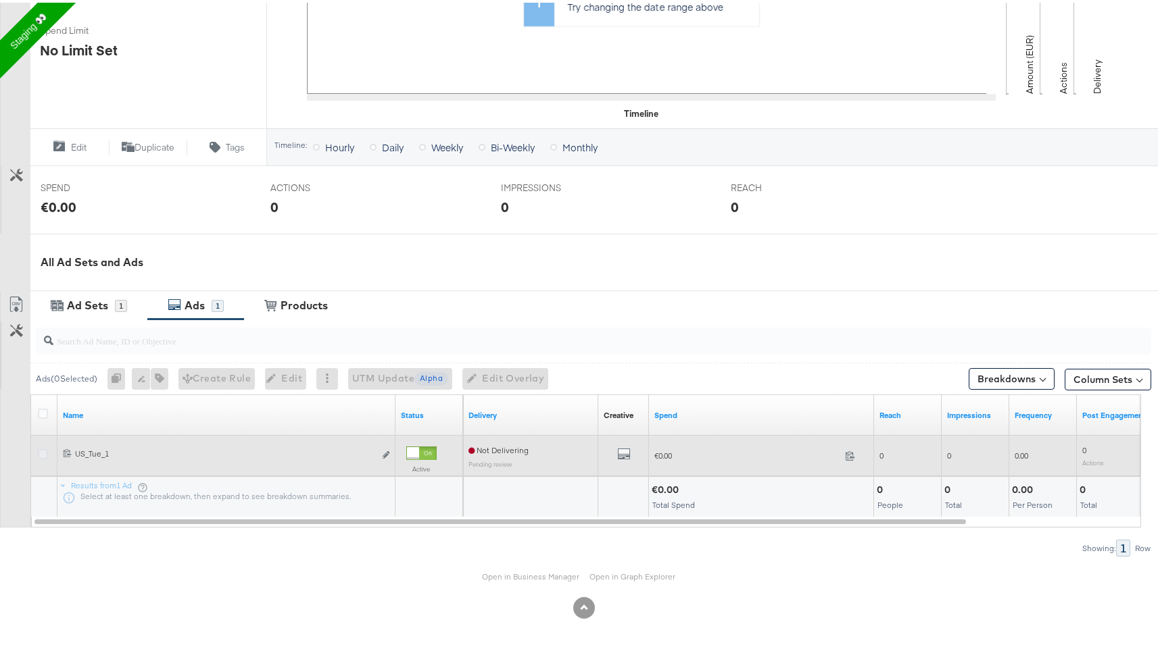
click at [41, 451] on icon at bounding box center [43, 452] width 10 height 10
click at [0, 0] on input "checkbox" at bounding box center [0, 0] width 0 height 0
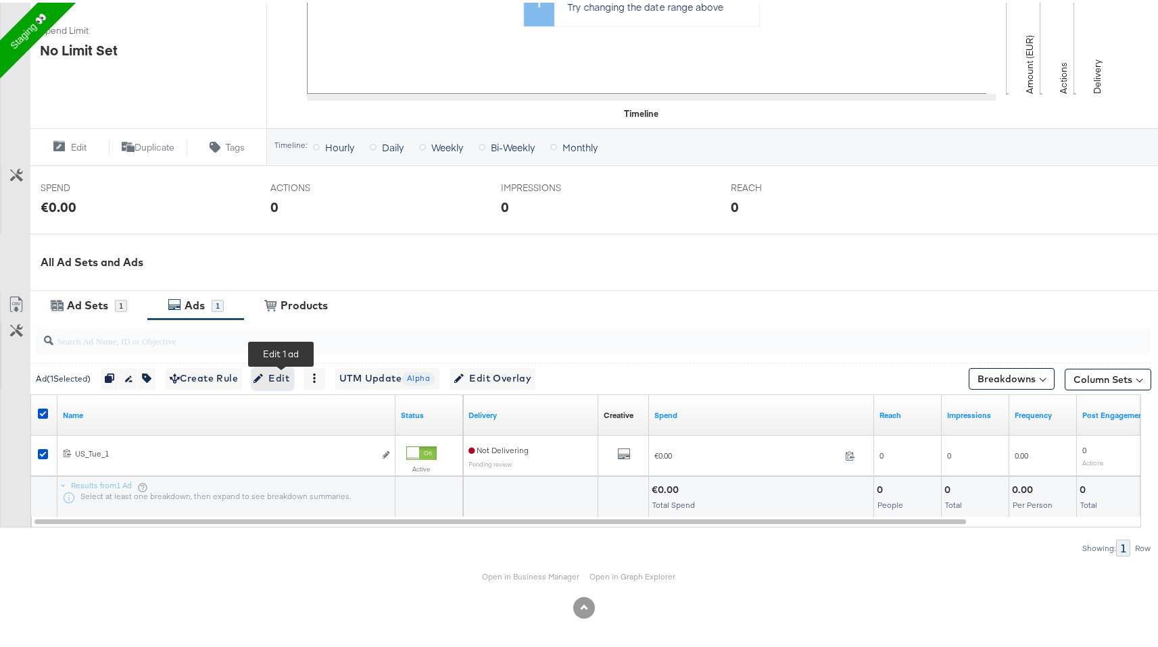
click at [275, 372] on span "Edit" at bounding box center [272, 376] width 33 height 17
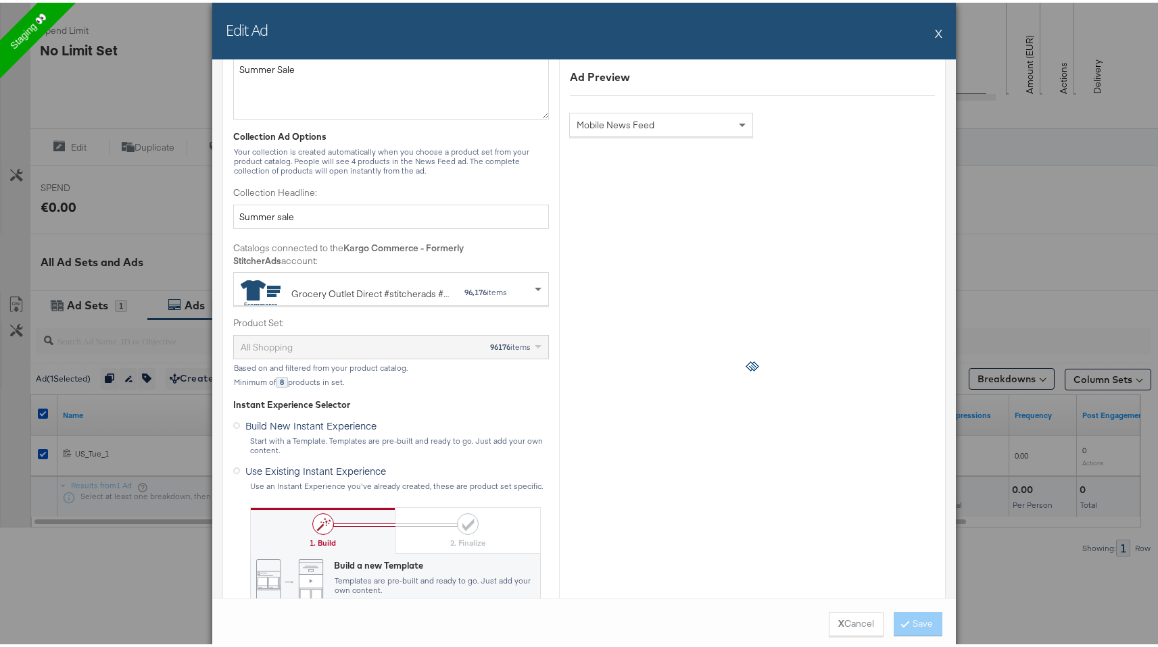
scroll to position [365, 0]
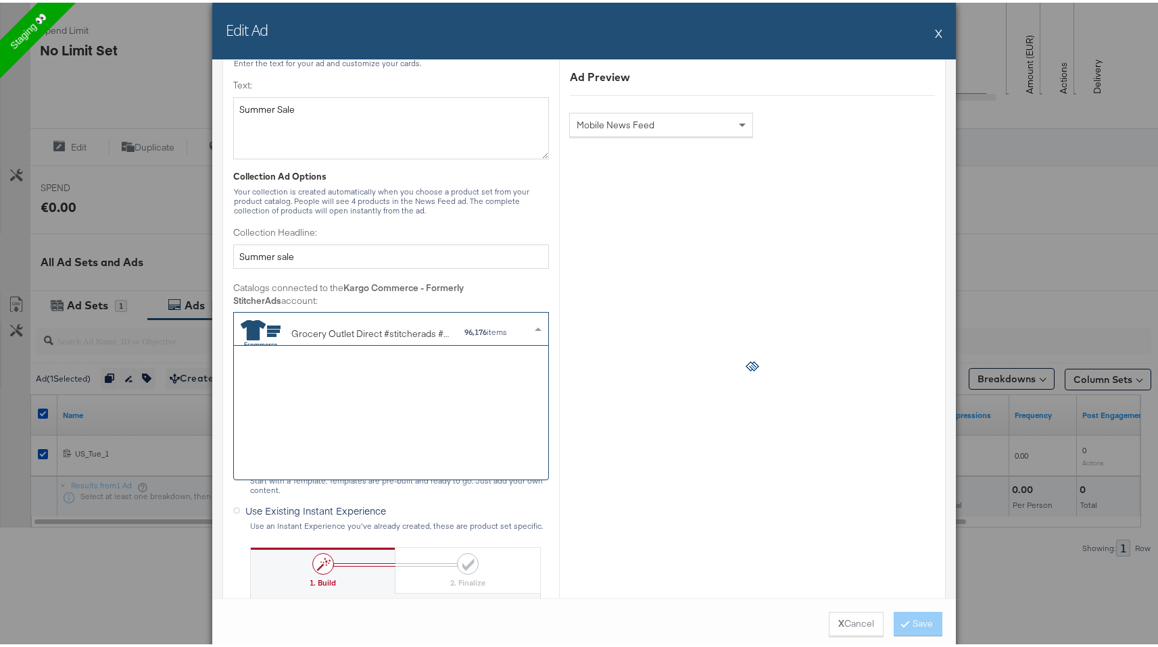
click at [394, 330] on div "Grocery Outlet Direct #stitcherads #product-catalog #keep" at bounding box center [372, 331] width 162 height 14
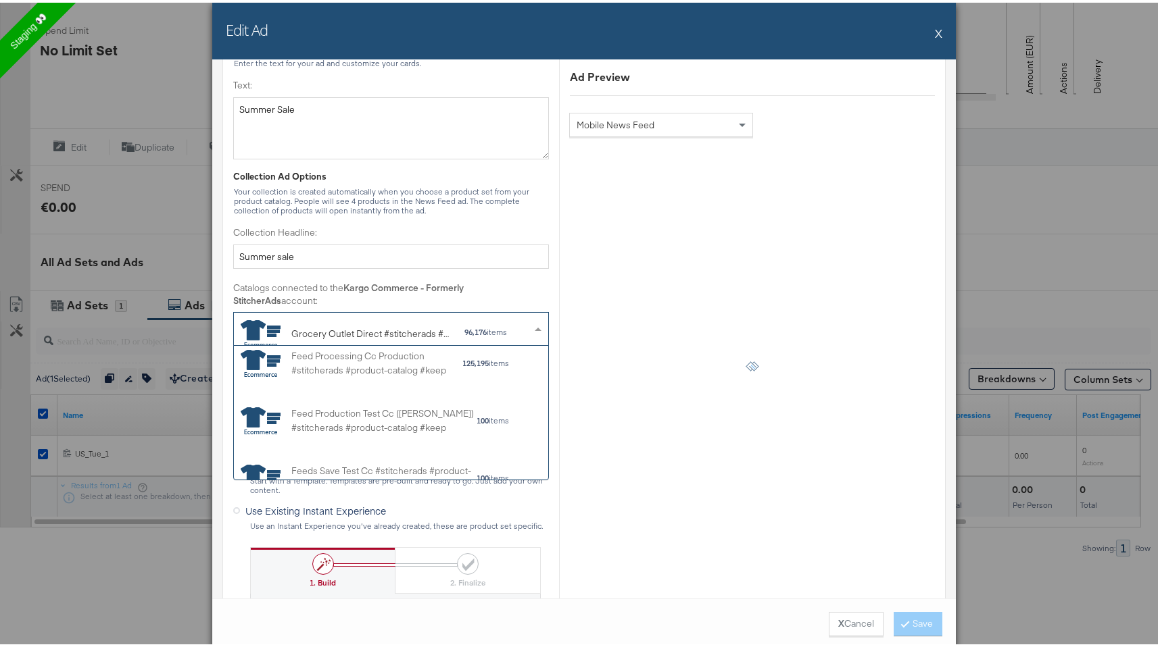
click at [407, 332] on div "Grocery Outlet Direct #stitcherads #product-catalog #keep" at bounding box center [372, 331] width 162 height 14
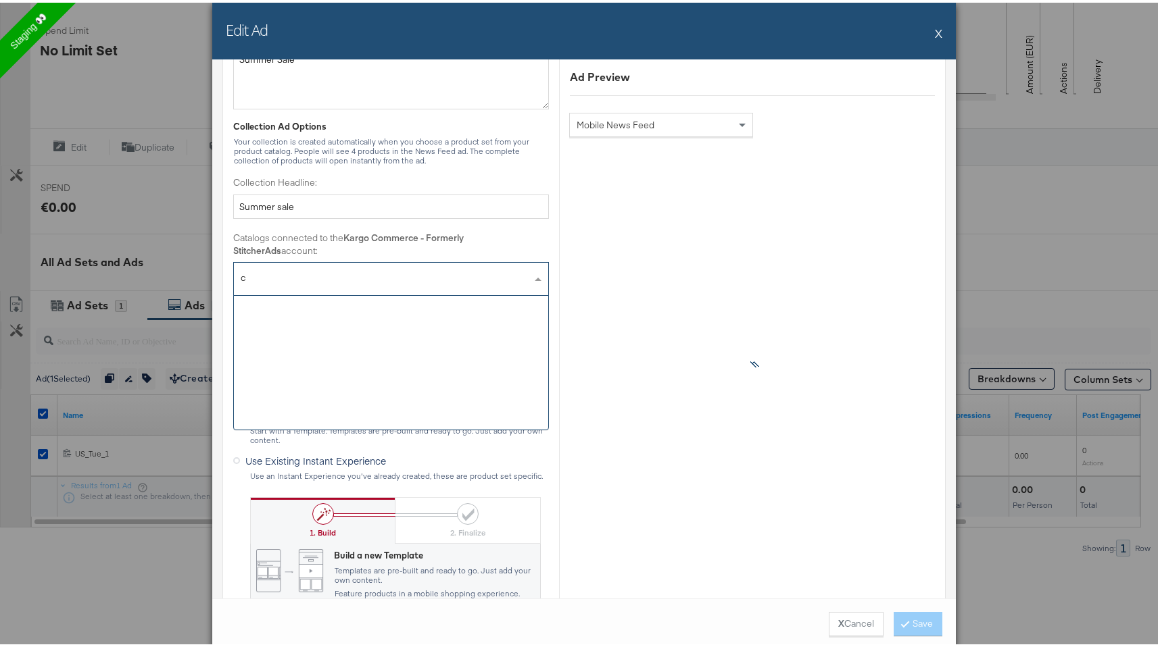
scroll to position [0, 0]
type input "cc"
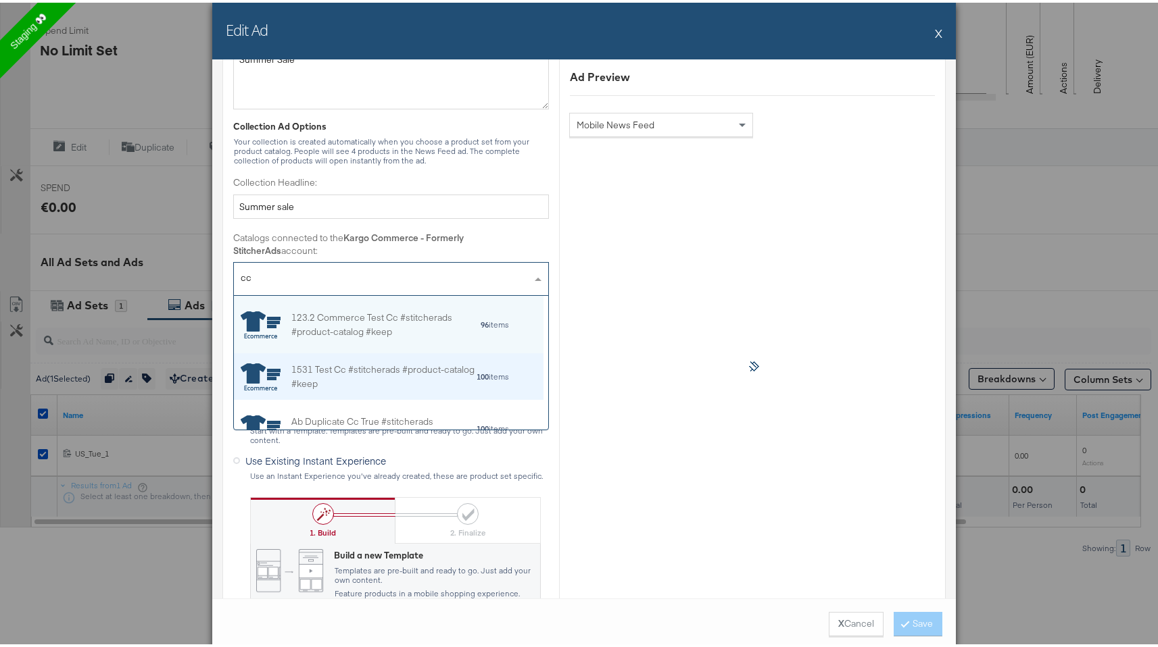
click at [344, 358] on div "1531 Test Cc #stitcherads #product-catalog #keep 100 items" at bounding box center [388, 374] width 309 height 47
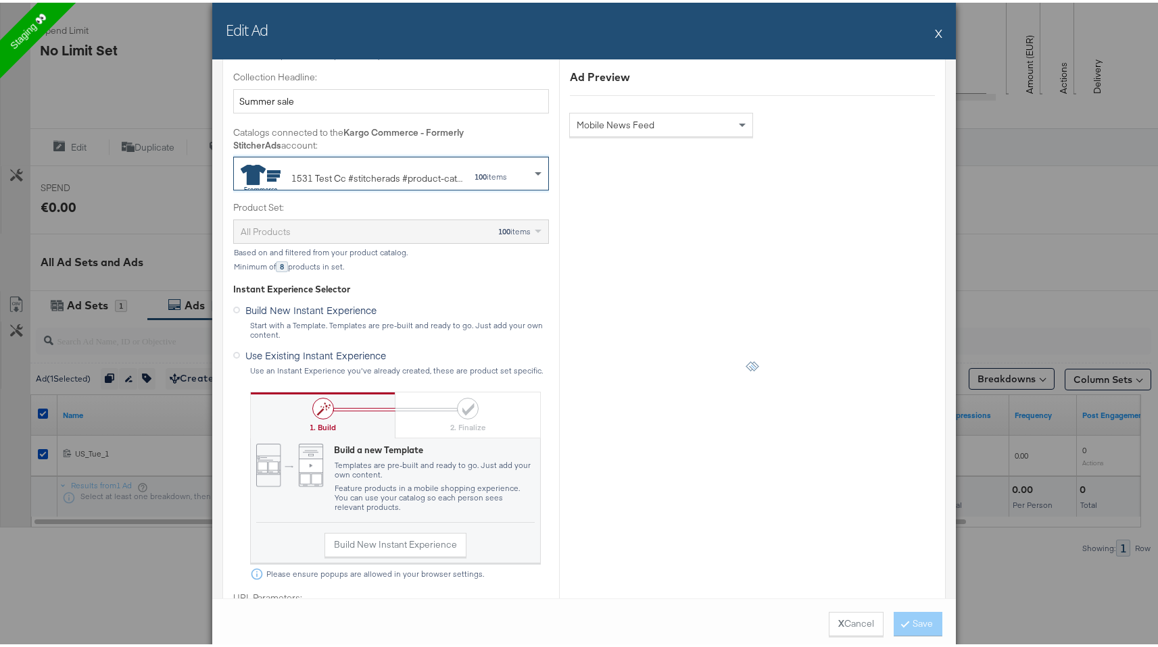
scroll to position [535, 0]
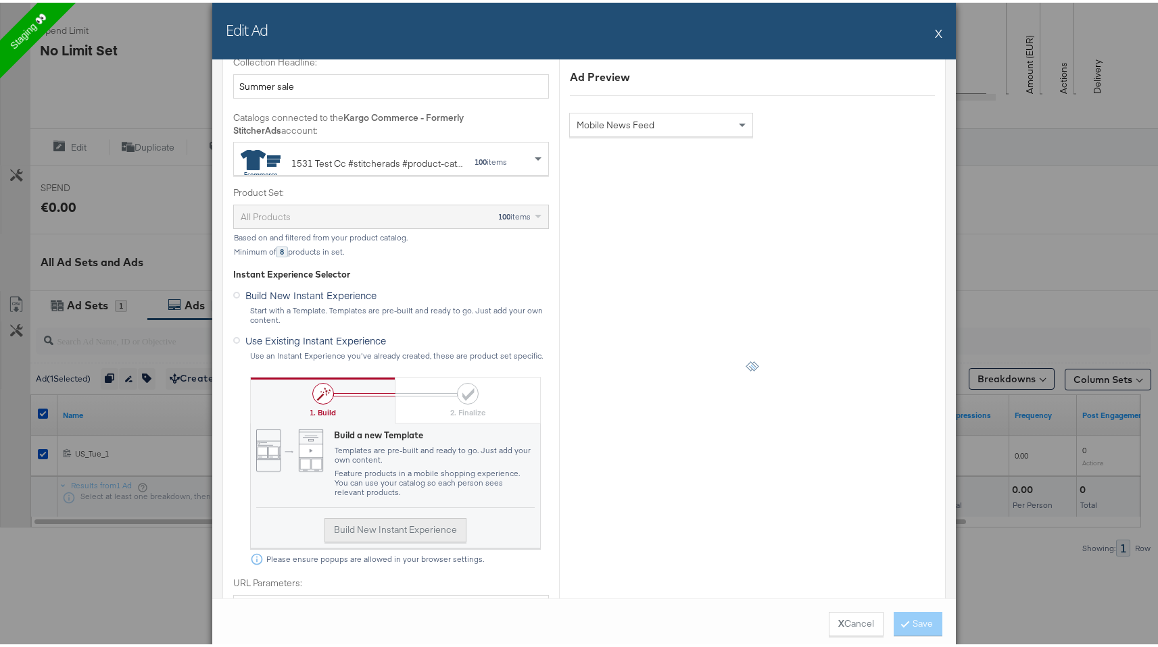
click at [333, 519] on button "Build New Instant Experience" at bounding box center [395, 528] width 142 height 24
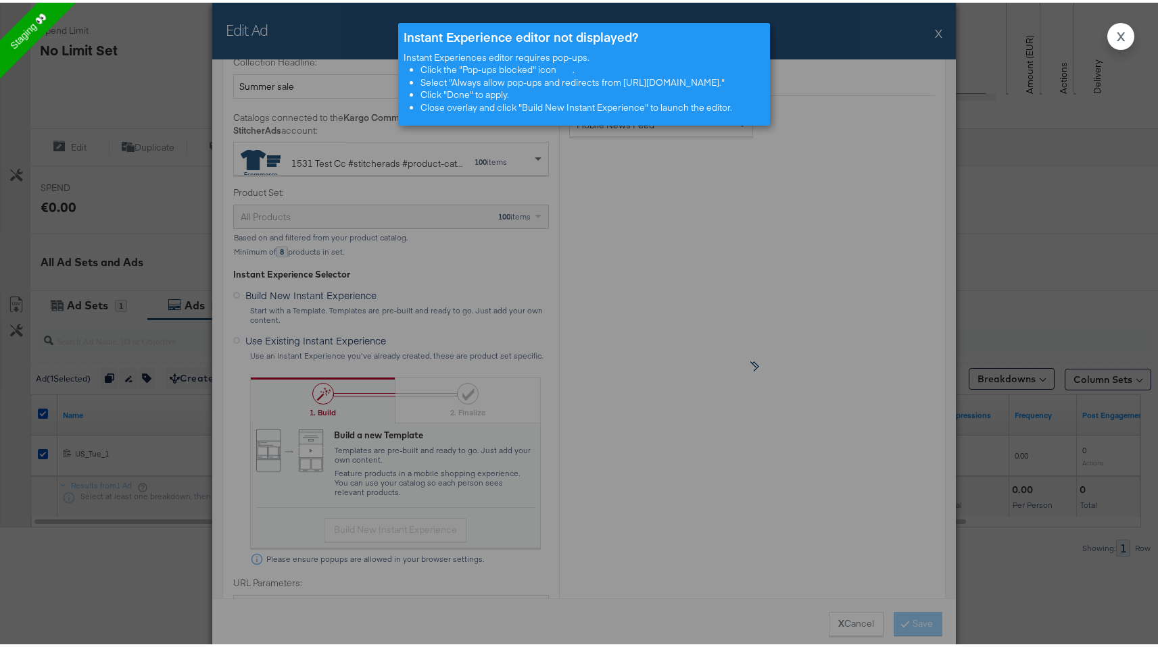
click at [526, 293] on div "X Close Overlay Instant Experience editor not displayed? Instant Experiences ed…" at bounding box center [584, 323] width 1168 height 647
click at [640, 38] on div "Instant Experience editor not displayed?" at bounding box center [583, 35] width 361 height 18
click at [934, 28] on div "Instant Experience editor not displayed? Instant Experiences editor requires po…" at bounding box center [584, 71] width 1168 height 103
click at [1116, 37] on strong "X" at bounding box center [1120, 34] width 8 height 18
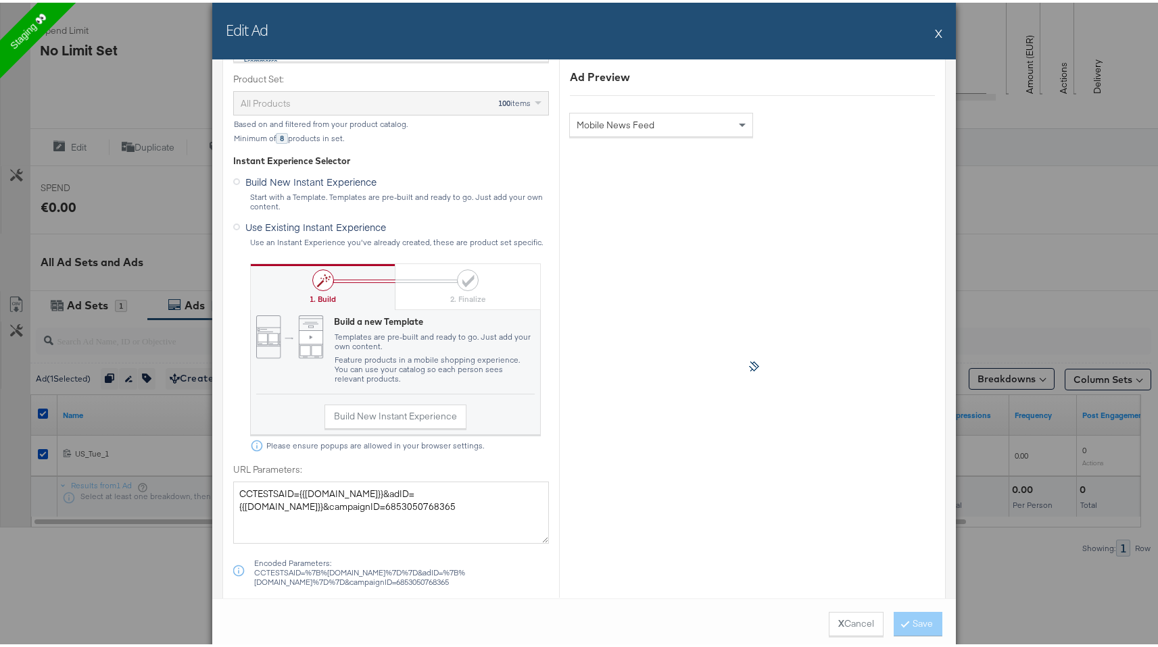
scroll to position [564, 0]
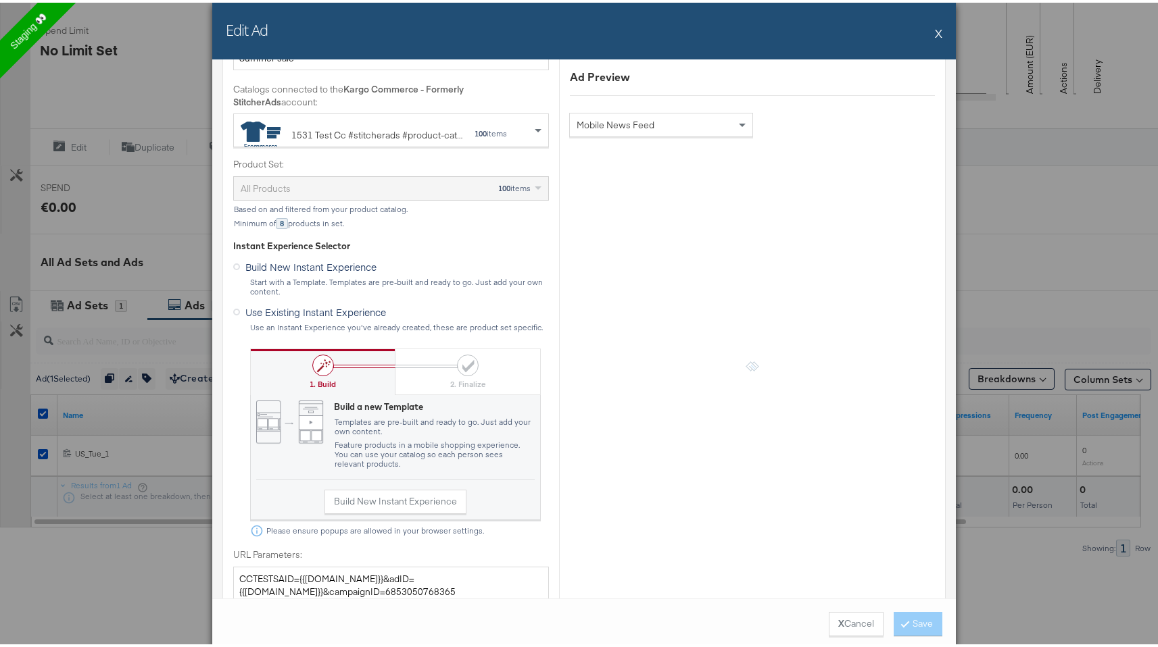
click at [296, 301] on label "Use Existing Instant Experience" at bounding box center [312, 307] width 158 height 17
click at [0, 0] on input "Use Existing Instant Experience" at bounding box center [0, 0] width 0 height 0
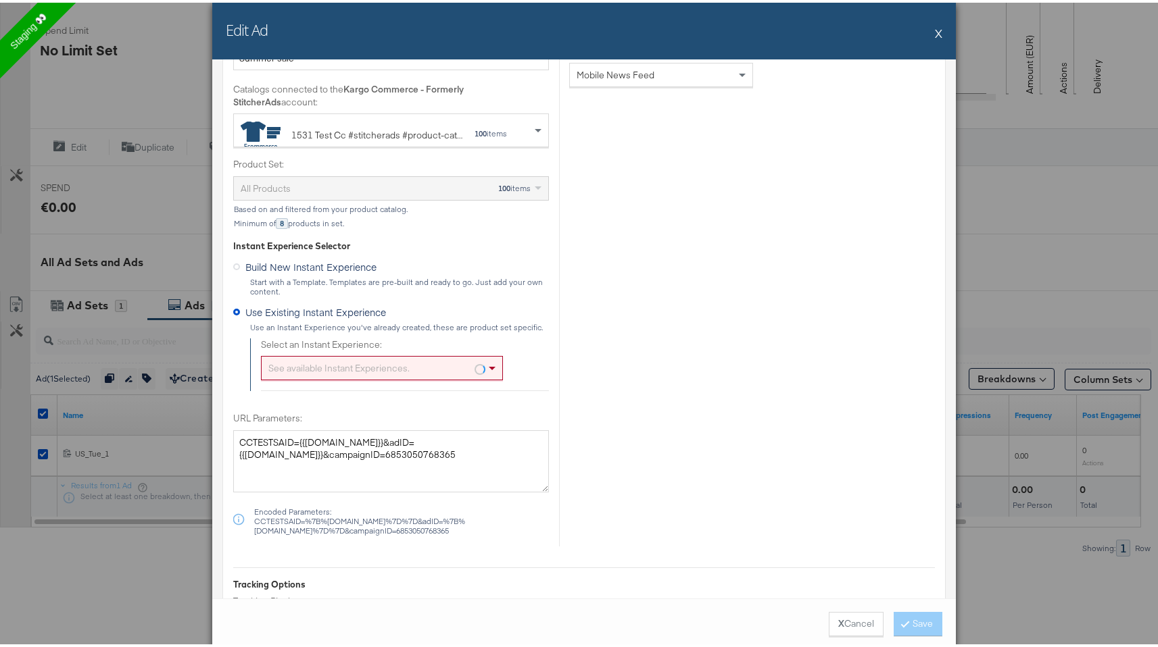
click at [441, 364] on div "See available Instant Experiences." at bounding box center [382, 365] width 241 height 23
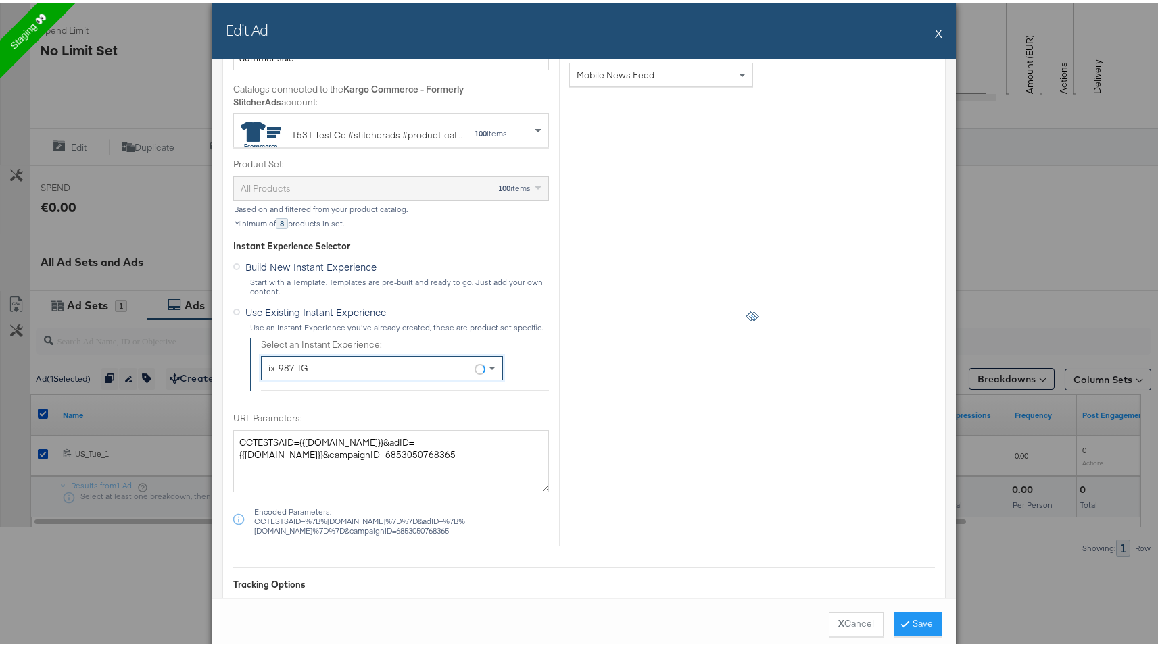
scroll to position [911, 0]
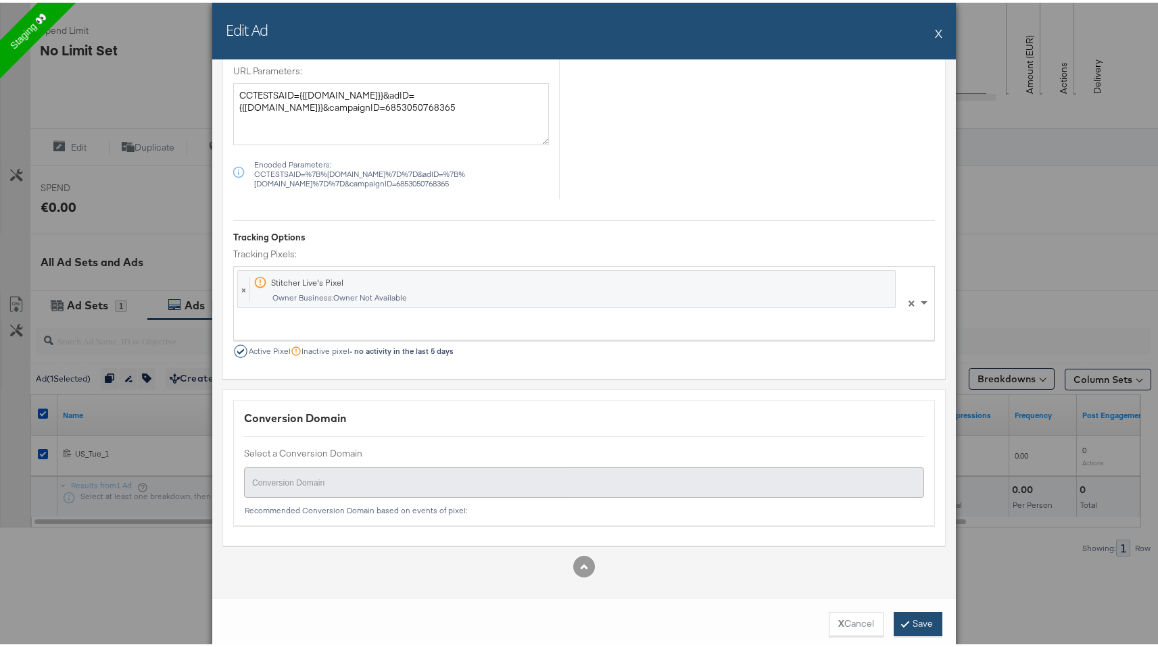
click at [912, 633] on button "Save" at bounding box center [917, 622] width 49 height 24
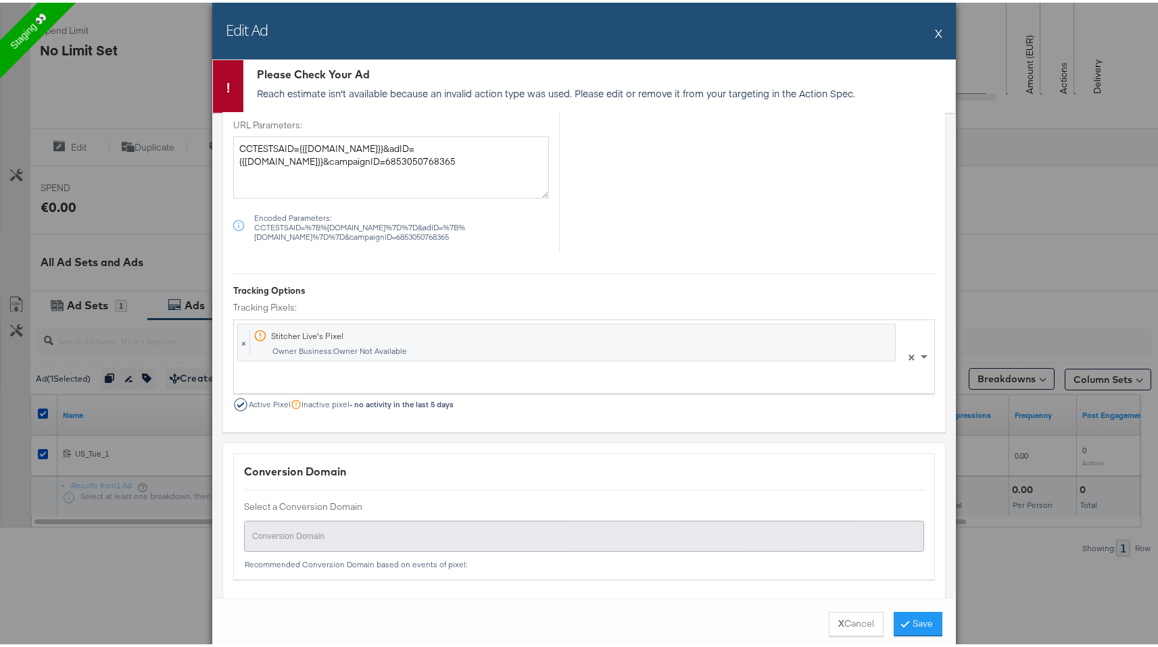
click at [285, 89] on p "Reach estimate isn't available because an invalid action type was used. Please …" at bounding box center [602, 91] width 691 height 14
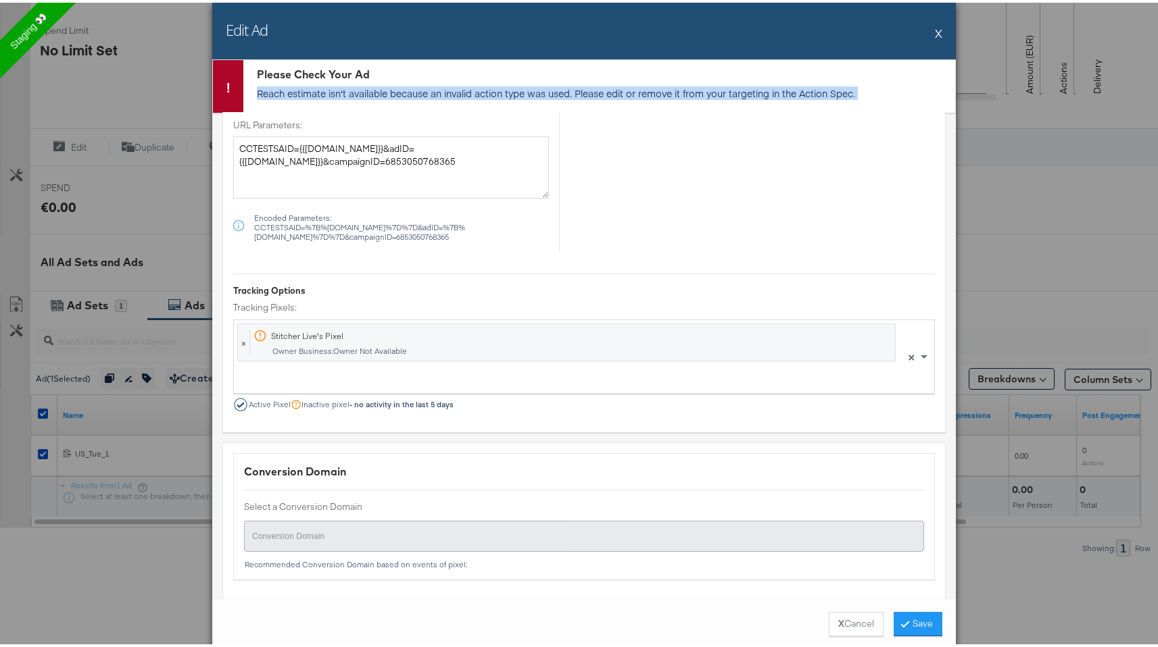
click at [285, 89] on p "Reach estimate isn't available because an invalid action type was used. Please …" at bounding box center [602, 91] width 691 height 14
click at [935, 28] on button "X" at bounding box center [938, 30] width 7 height 27
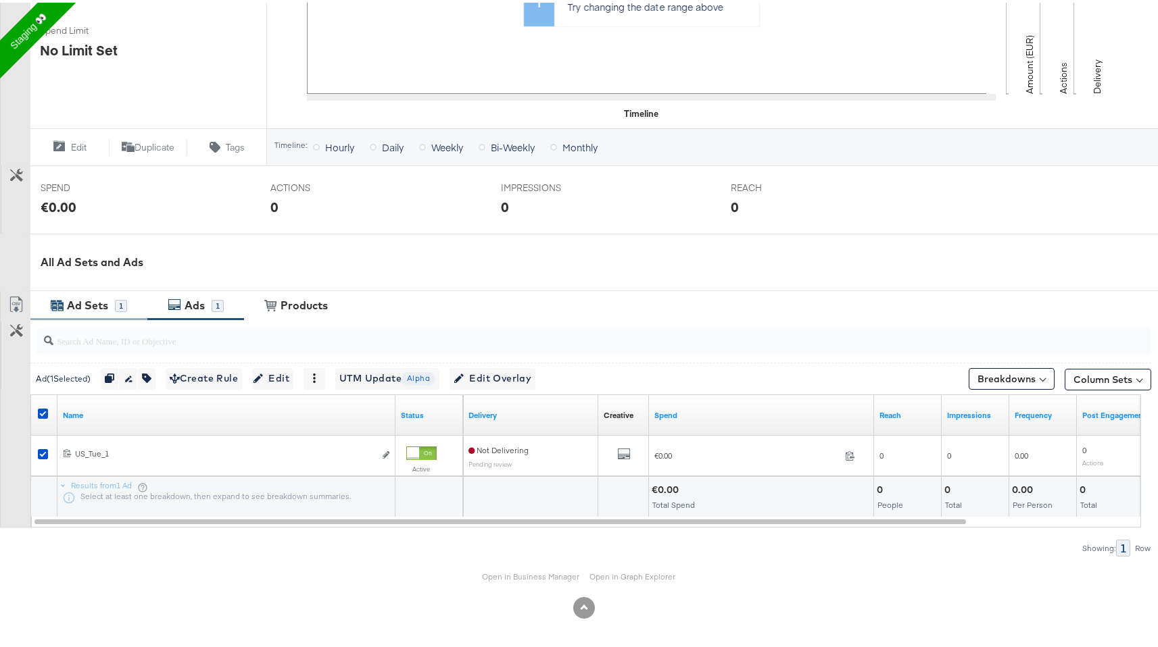
click at [119, 297] on div "1" at bounding box center [121, 303] width 12 height 13
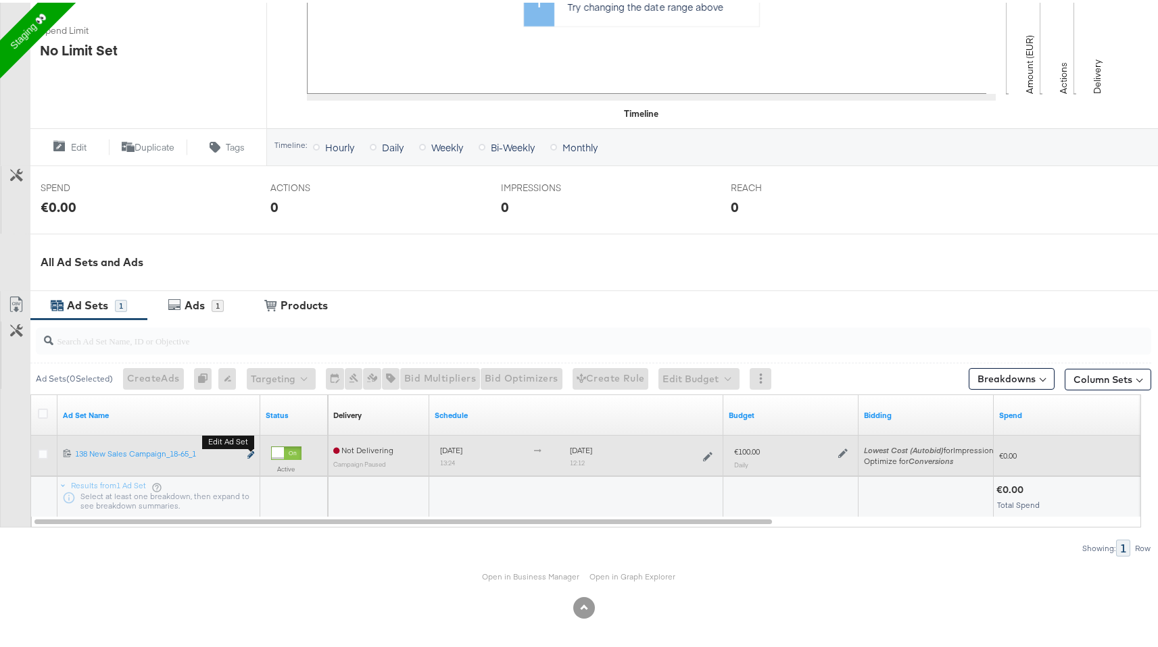
click at [249, 453] on icon "link" at bounding box center [250, 452] width 7 height 7
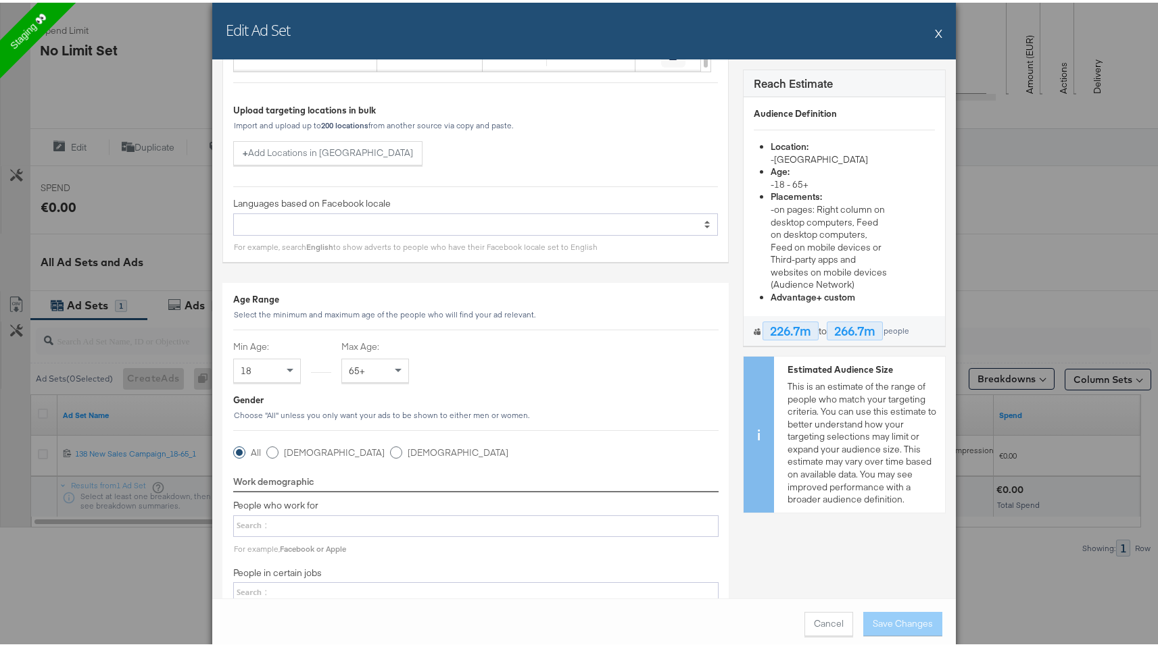
scroll to position [0, 0]
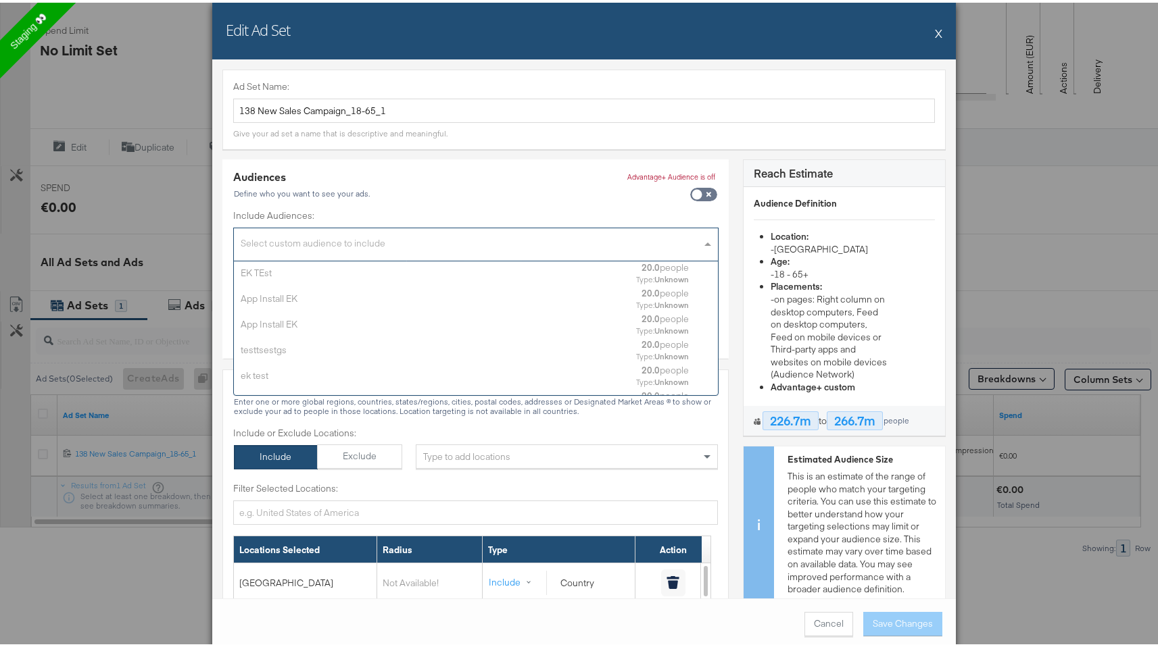
click at [478, 241] on div "Select custom audience to include" at bounding box center [476, 243] width 484 height 29
click at [485, 166] on div "Audiences Define who you want to see your ads. Advantage+ Audience is off Inclu…" at bounding box center [475, 256] width 506 height 199
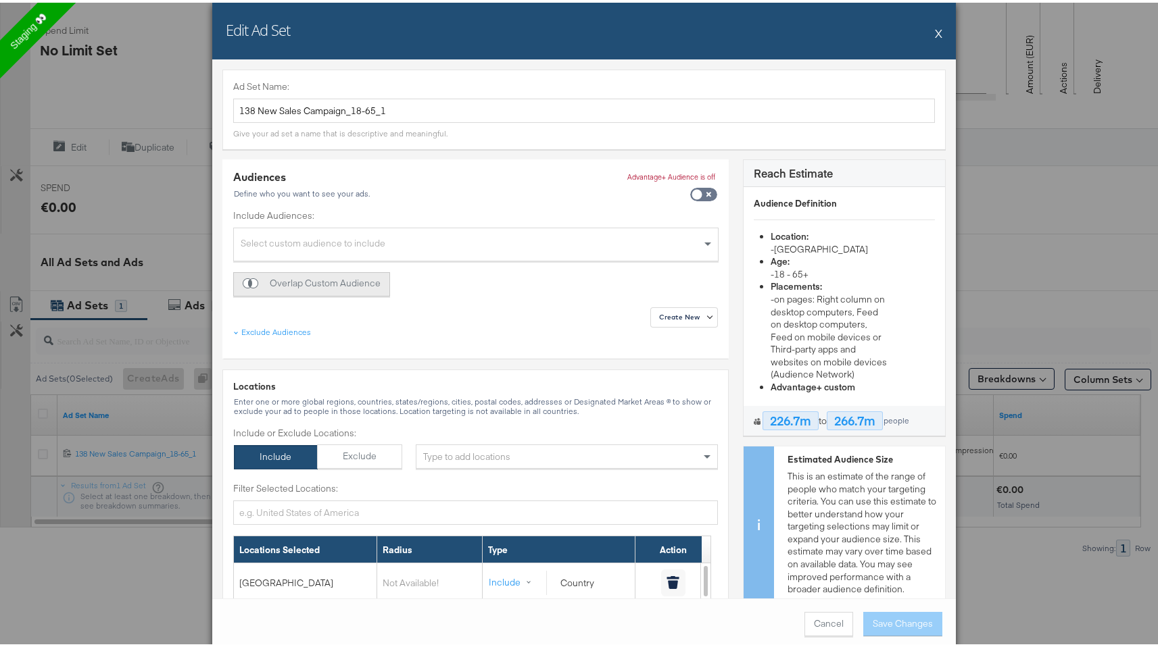
click at [342, 272] on button "Overlap Custom Audience" at bounding box center [311, 282] width 157 height 24
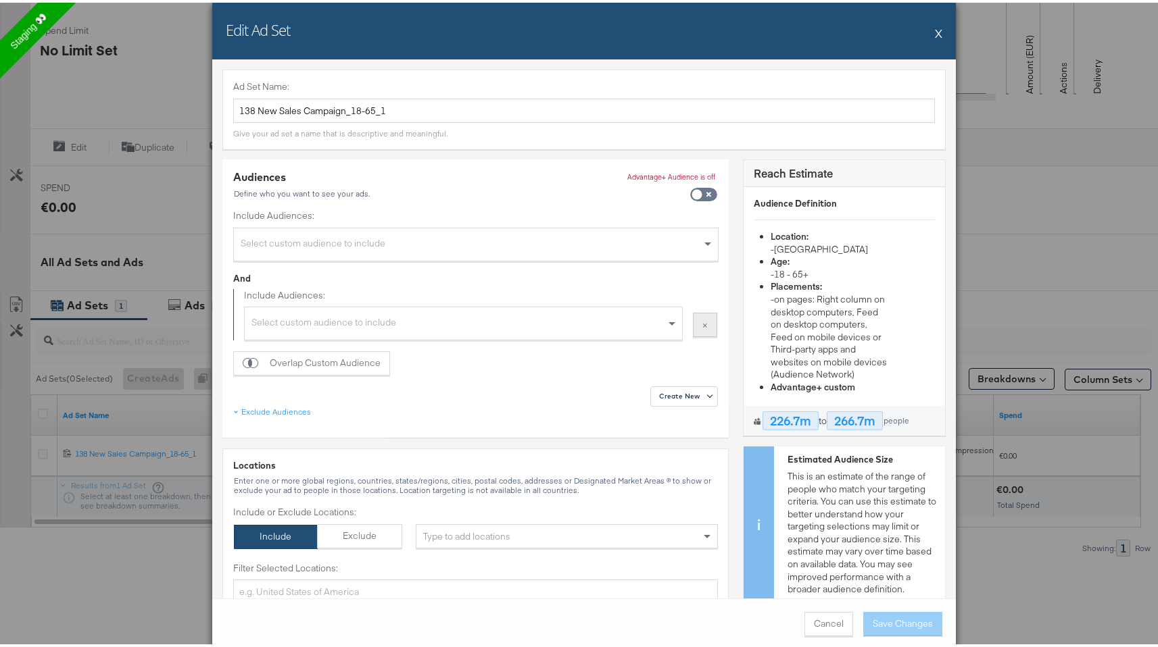
click at [693, 321] on button "×" at bounding box center [705, 322] width 24 height 24
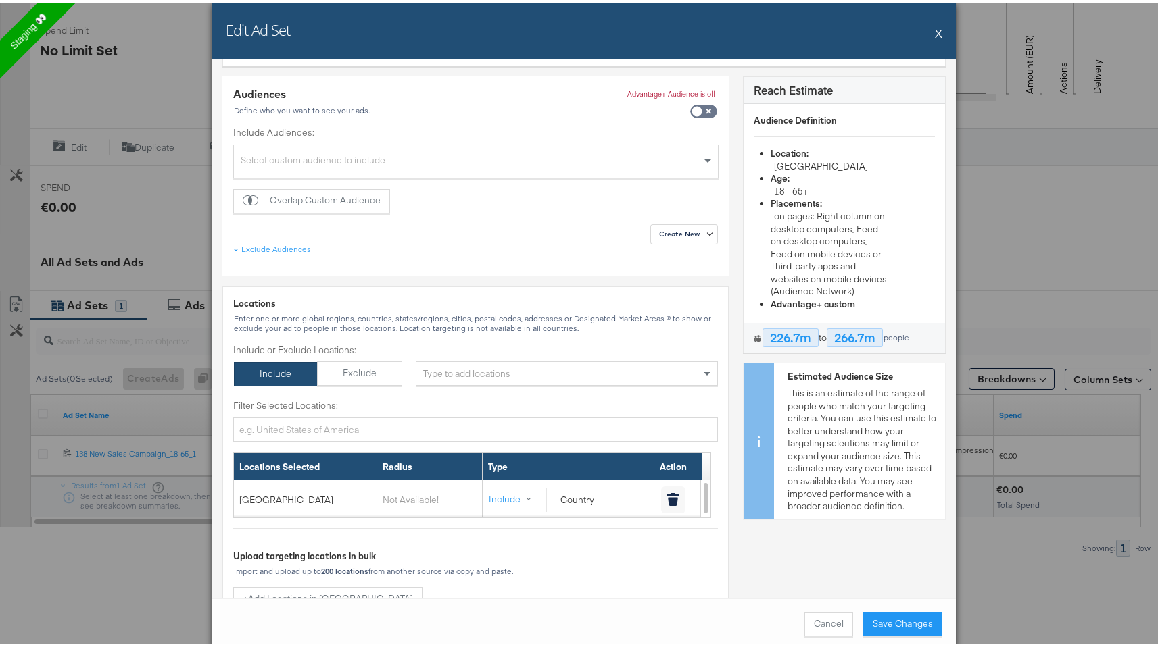
scroll to position [0, 0]
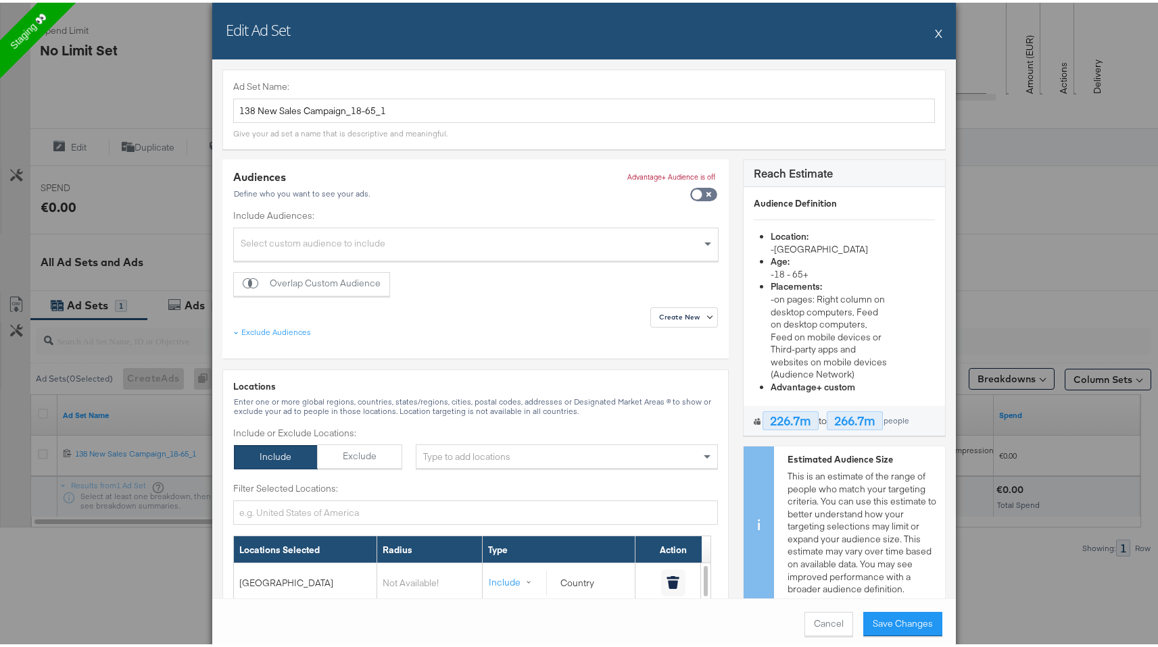
click at [668, 237] on div "Select custom audience to include" at bounding box center [476, 243] width 484 height 29
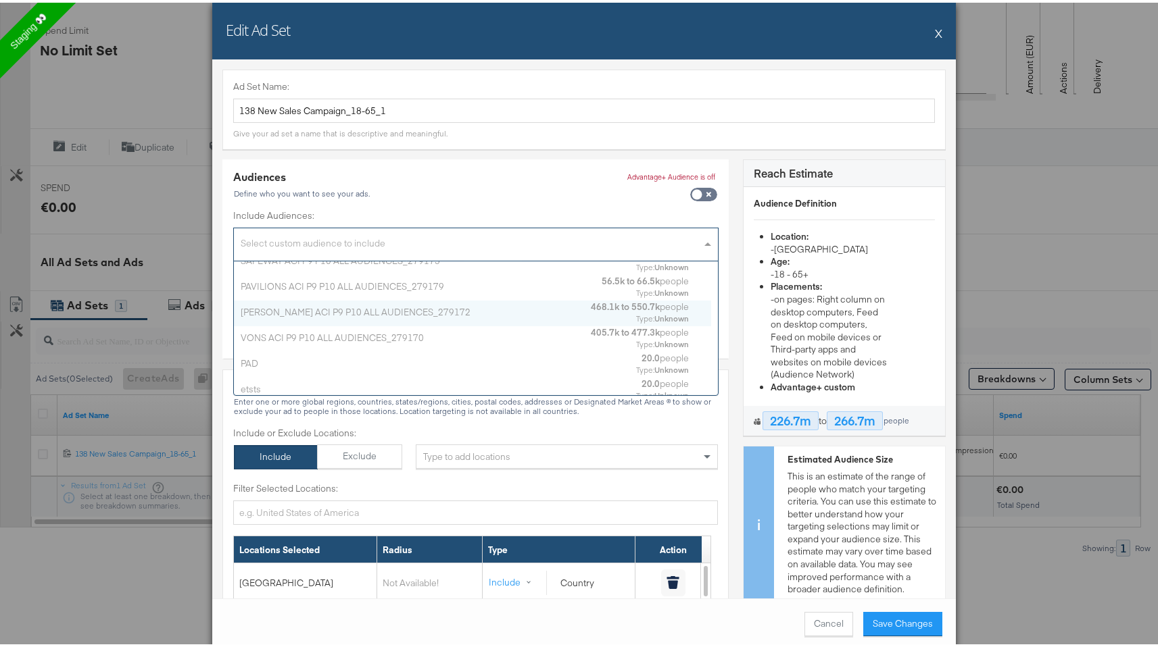
click at [551, 315] on div "ALBERTSONS ACI P9 P10 ALL AUDIENCES_279172" at bounding box center [411, 309] width 340 height 13
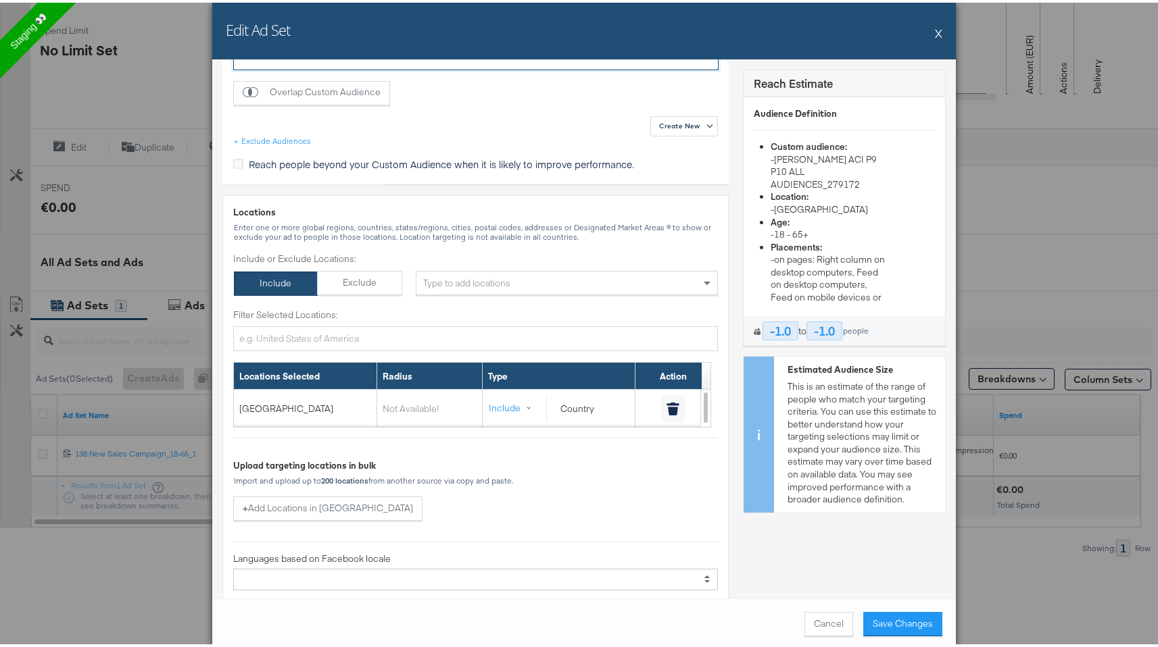
scroll to position [248, 0]
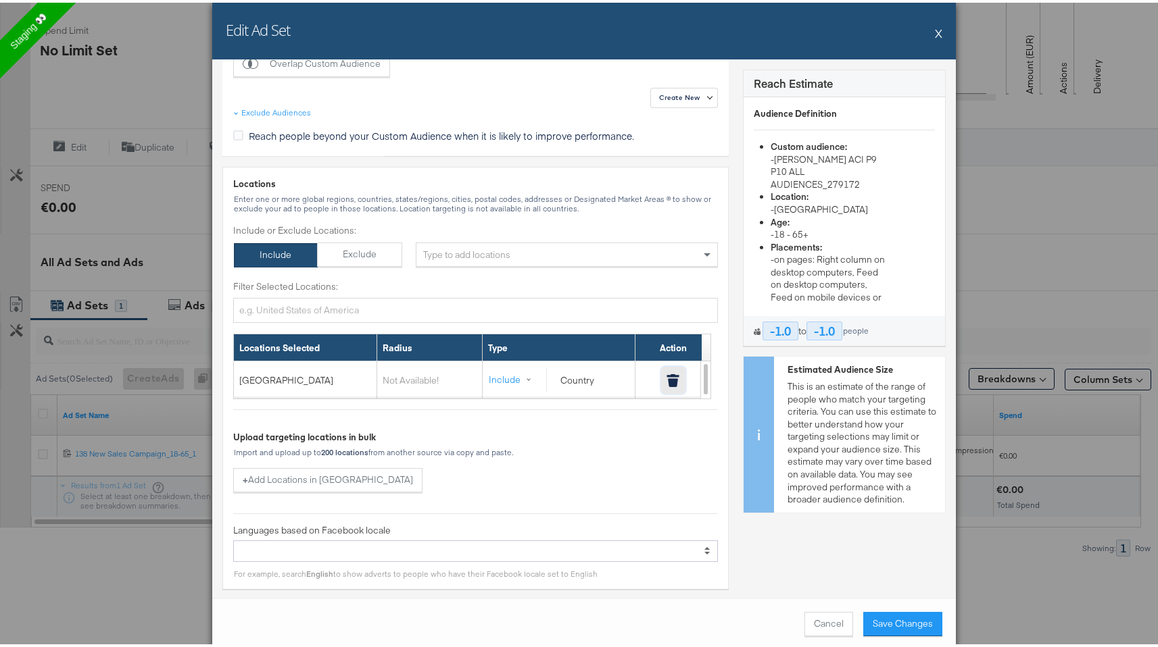
click at [666, 378] on icon "button" at bounding box center [672, 378] width 13 height 13
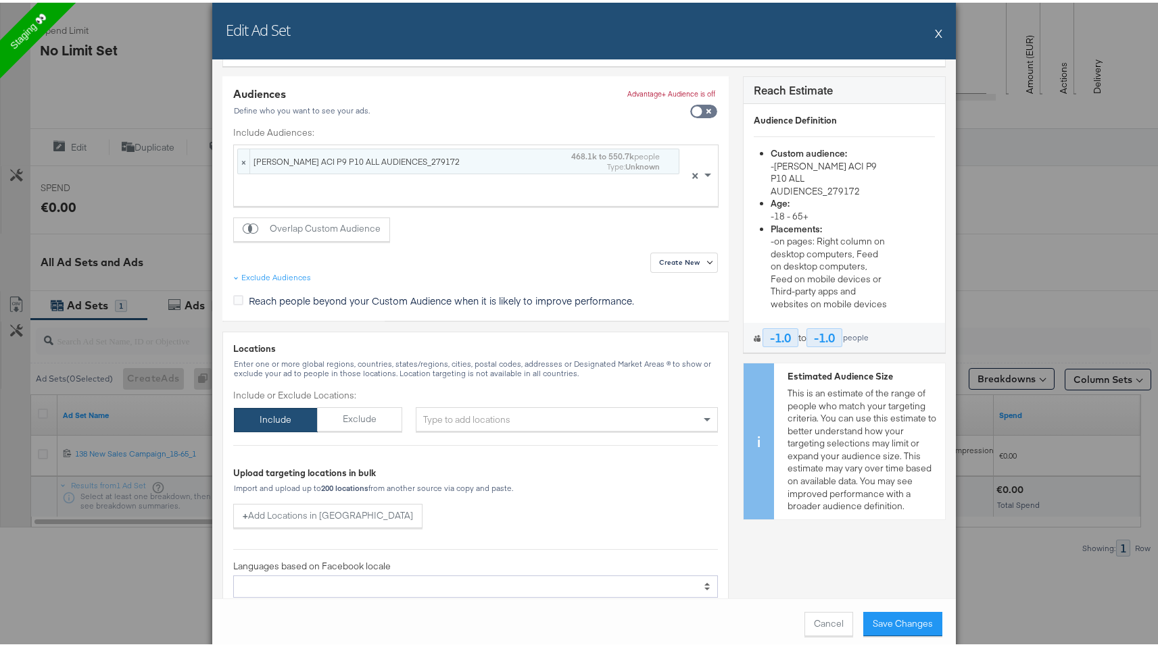
scroll to position [2, 0]
click at [625, 164] on strong "Unknown" at bounding box center [642, 162] width 34 height 10
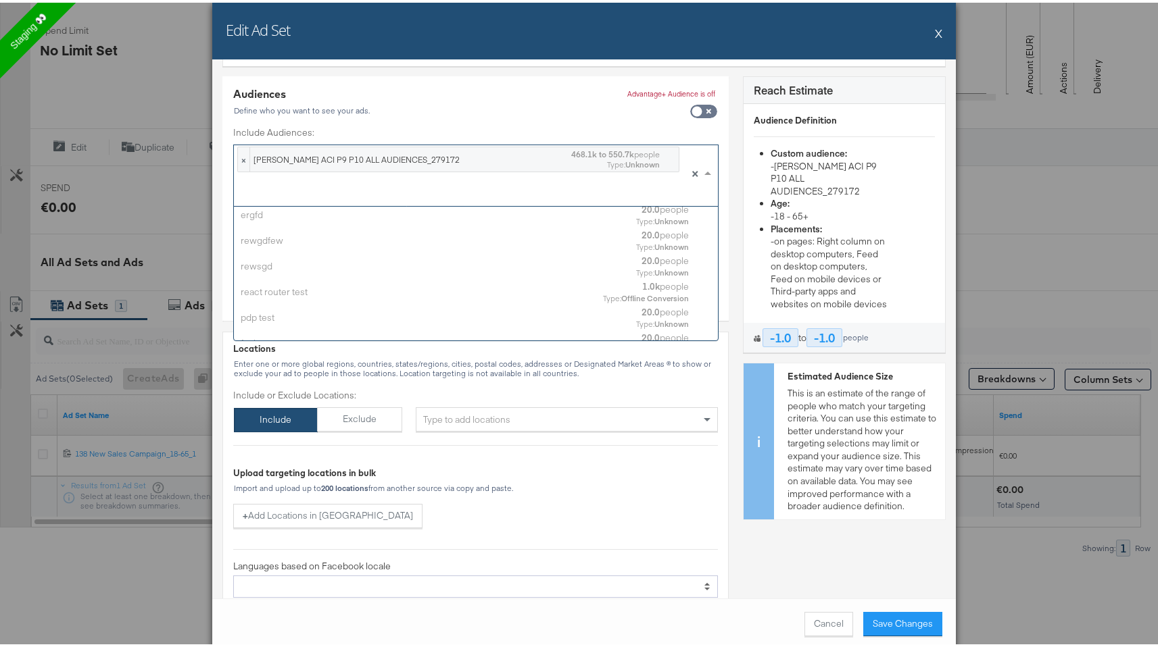
scroll to position [3544, 0]
click at [636, 274] on div "Type: Unknown" at bounding box center [662, 272] width 53 height 11
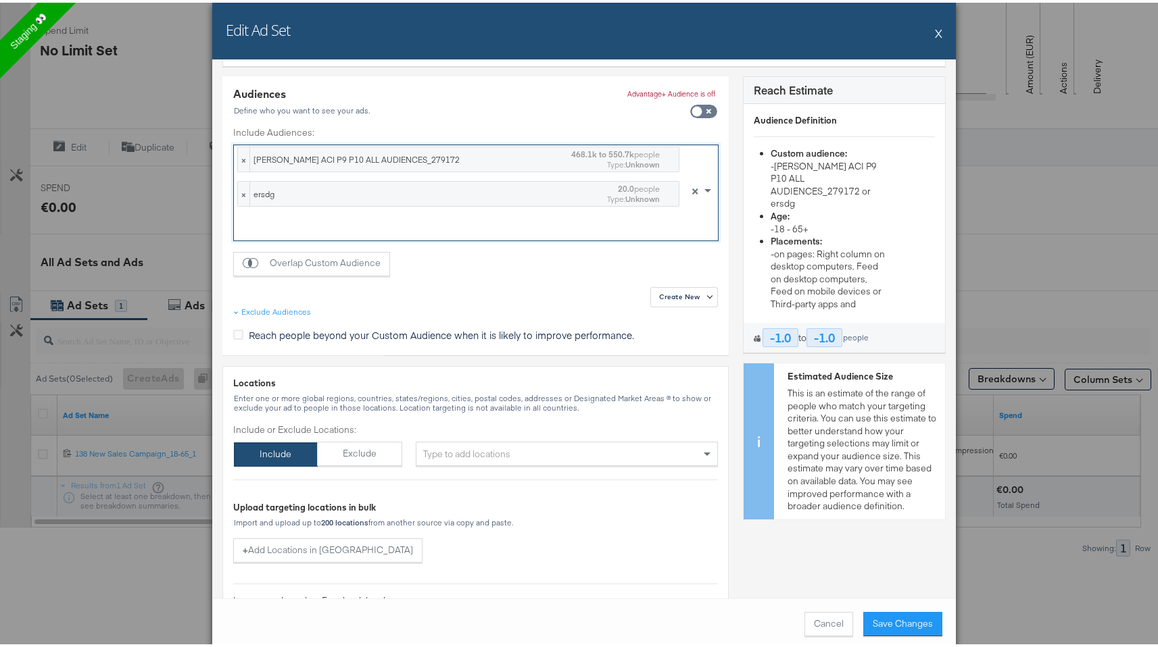
scroll to position [0, 0]
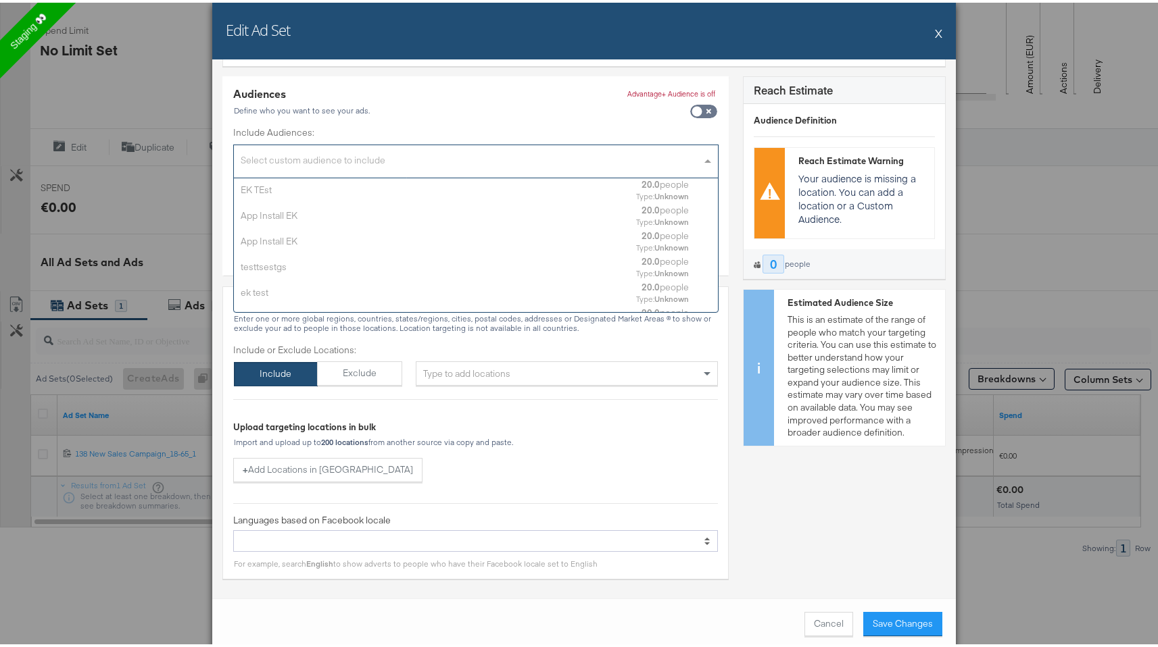
click at [687, 156] on div "Select custom audience to include" at bounding box center [476, 160] width 484 height 29
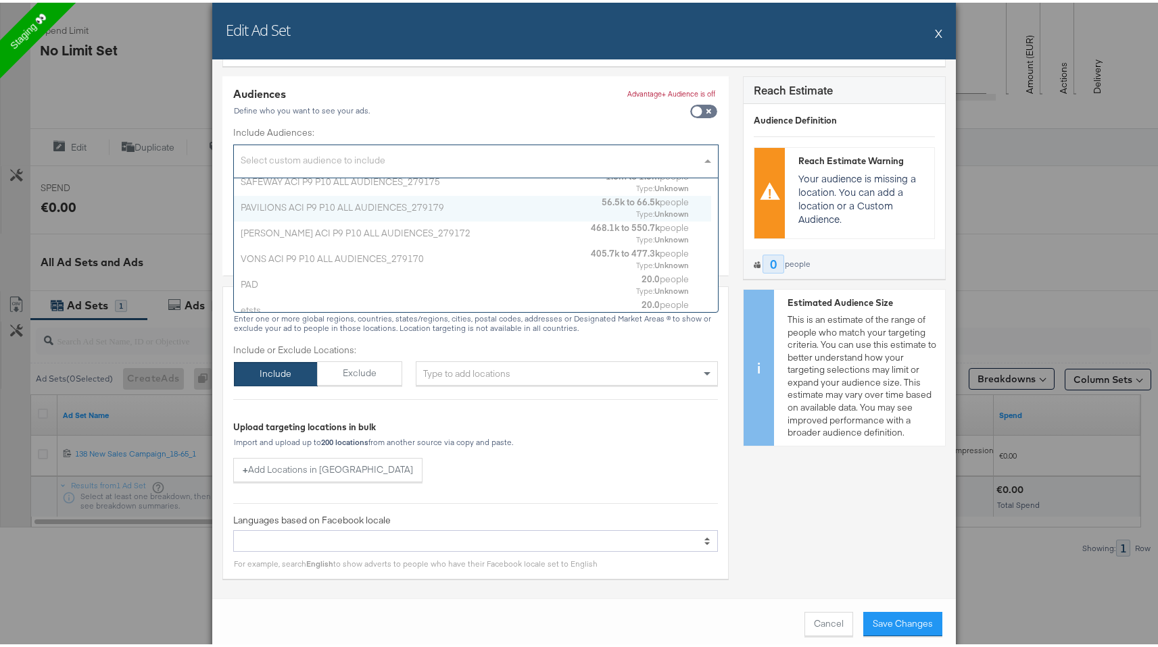
click at [557, 205] on div "PAVILIONS ACI P9 P10 ALL AUDIENCES_279179" at bounding box center [416, 205] width 351 height 13
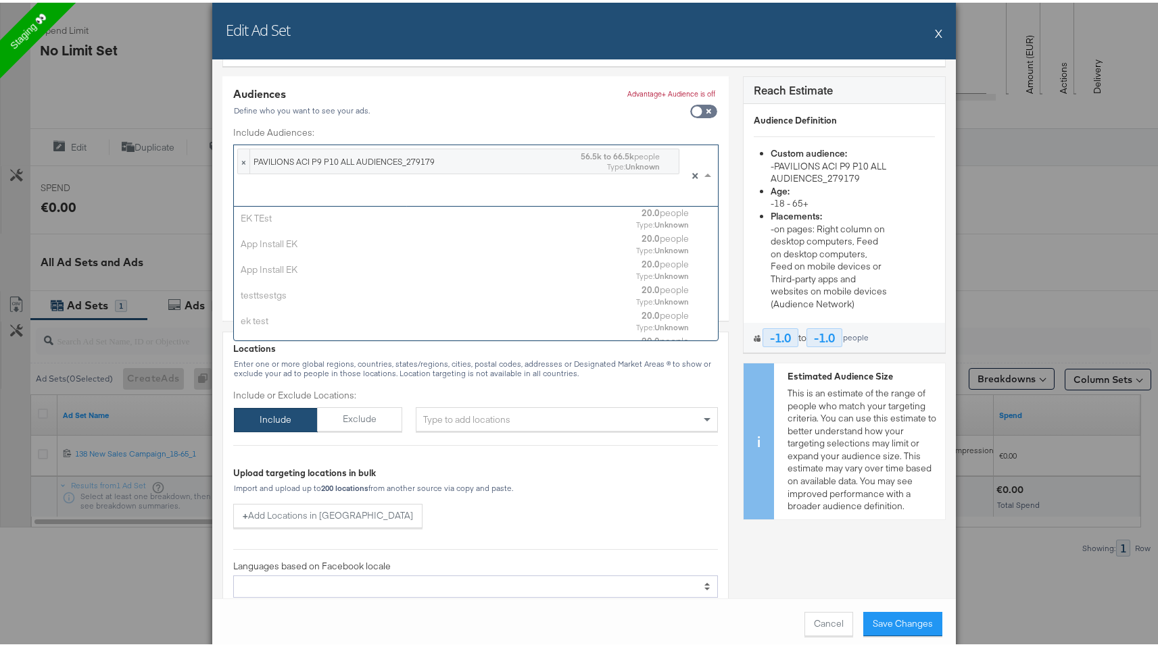
click at [628, 190] on div at bounding box center [458, 191] width 442 height 23
click at [579, 120] on div "Audiences Define who you want to see your ads. Advantage+ Audience is off" at bounding box center [475, 104] width 485 height 40
click at [704, 171] on span at bounding box center [707, 172] width 7 height 3
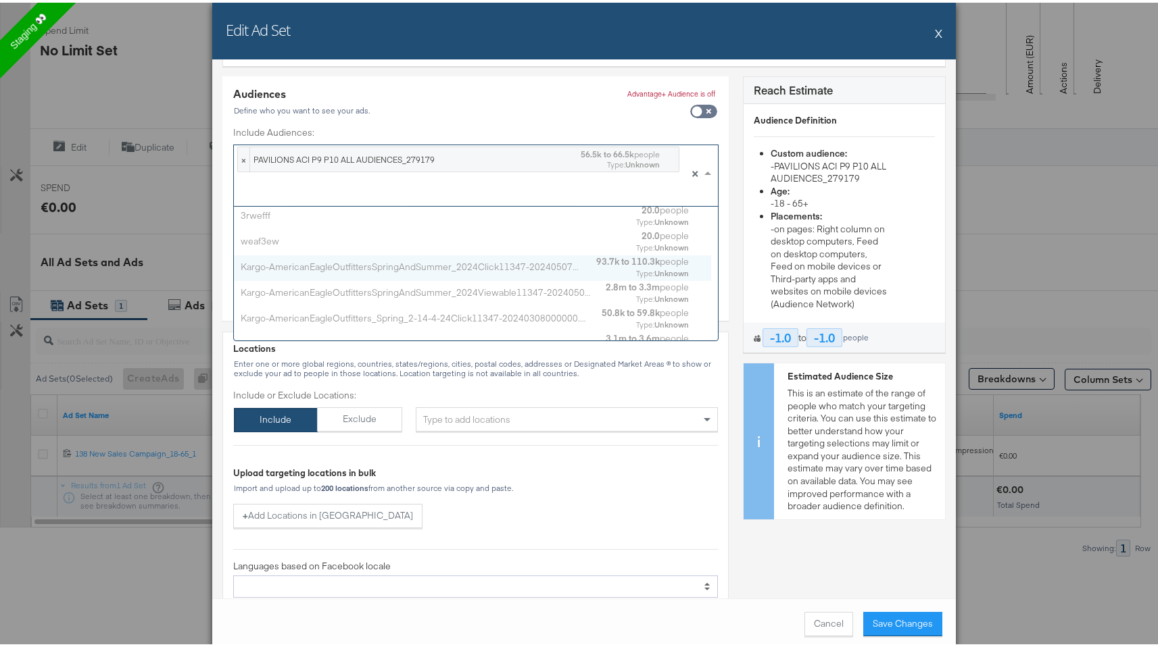
click at [636, 267] on div "Type: Unknown" at bounding box center [662, 270] width 53 height 11
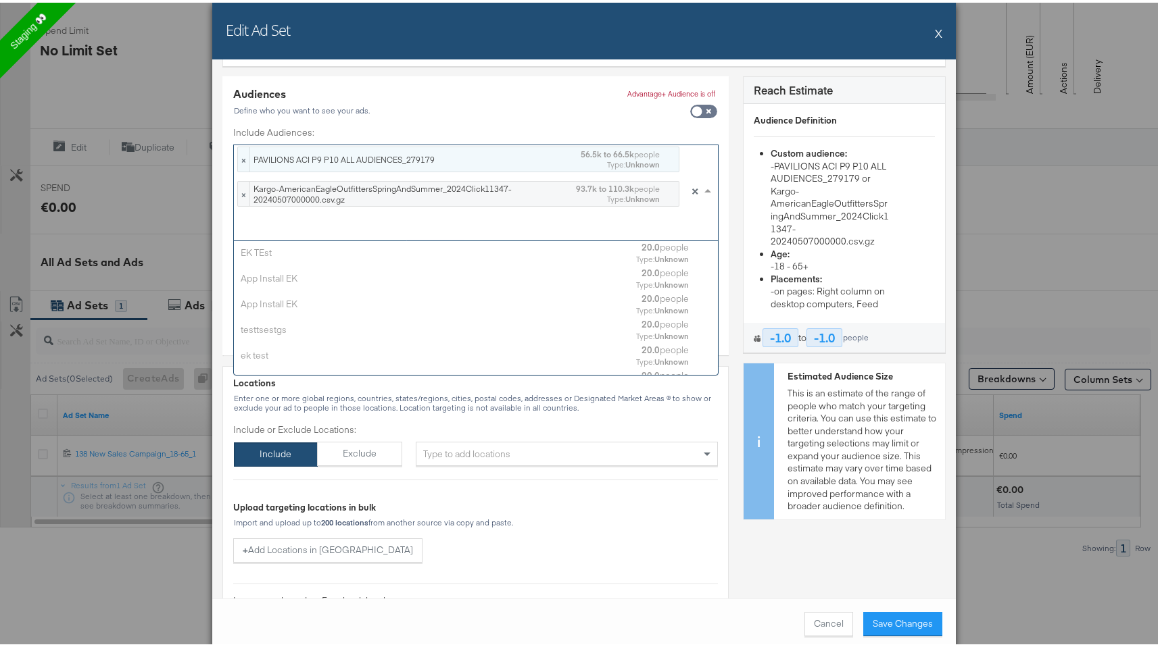
scroll to position [124, 466]
click at [662, 158] on span "PAVILIONS ACI P9 P10 ALL AUDIENCES_279179 56.5k to 66.5k people Type: Unknown" at bounding box center [464, 157] width 428 height 24
click at [663, 153] on span "PAVILIONS ACI P9 P10 ALL AUDIENCES_279179 56.5k to 66.5k people Type: Unknown" at bounding box center [464, 157] width 428 height 24
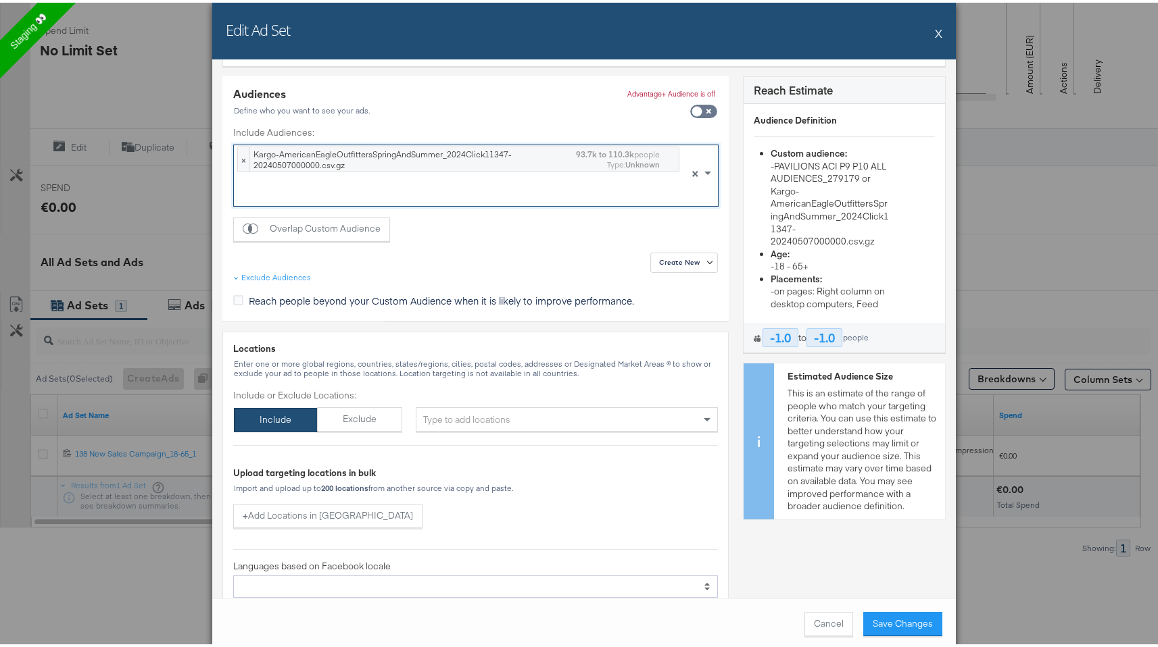
scroll to position [0, 0]
click at [439, 228] on div "Audiences Define who you want to see your ads. Advantage+ Audience is off Inclu…" at bounding box center [475, 196] width 506 height 245
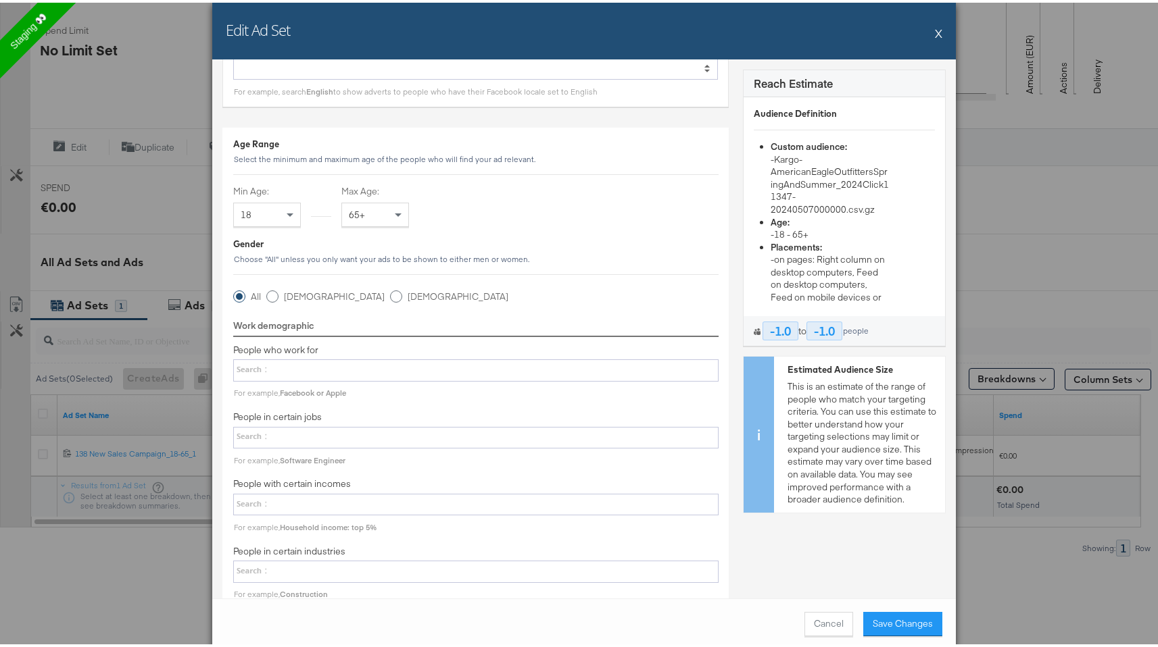
scroll to position [616, 0]
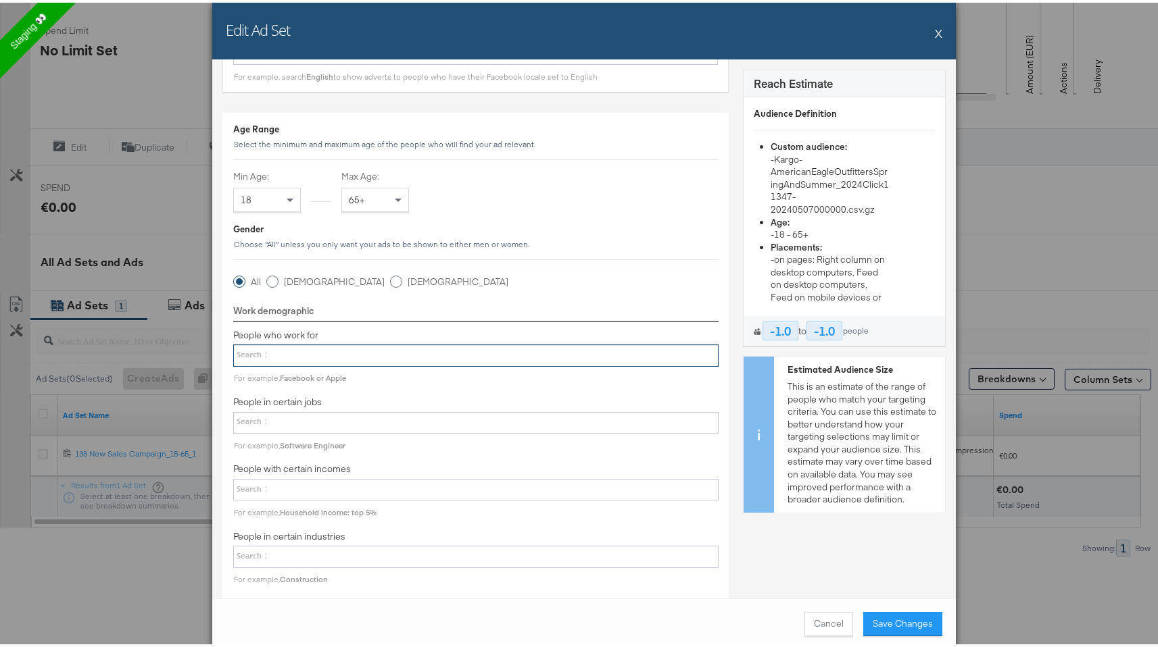
click at [444, 359] on div at bounding box center [475, 353] width 485 height 22
click at [0, 0] on select at bounding box center [0, 0] width 0 height 0
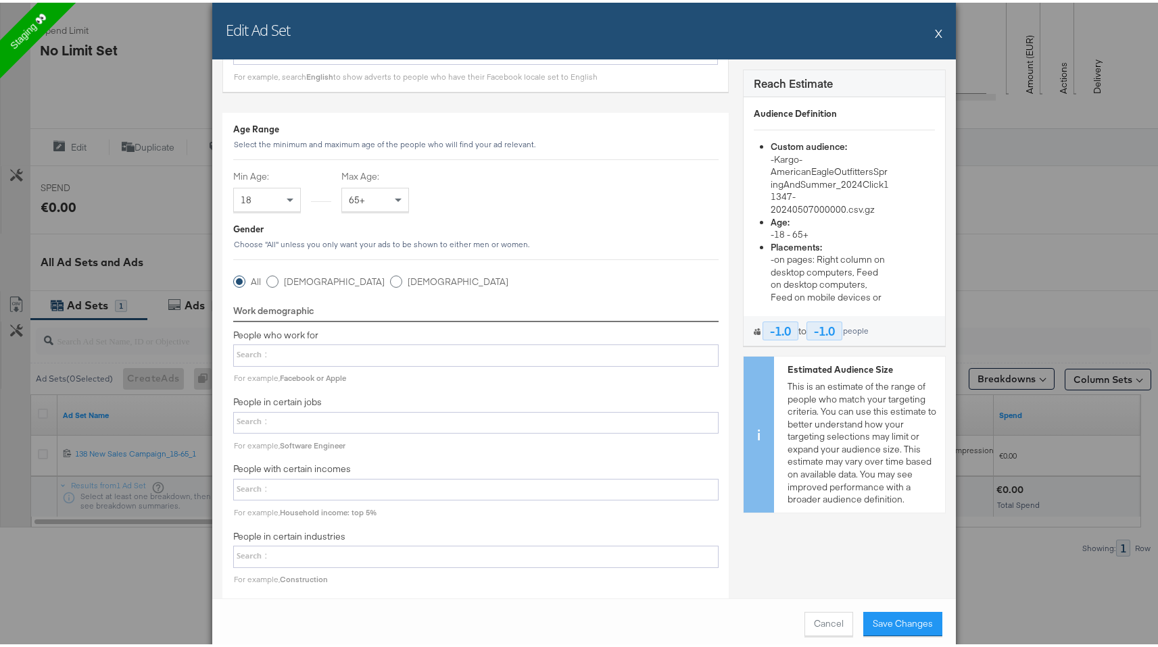
click at [456, 293] on div "Age Range Select the minimum and maximum age of the people who will find your a…" at bounding box center [475, 493] width 506 height 766
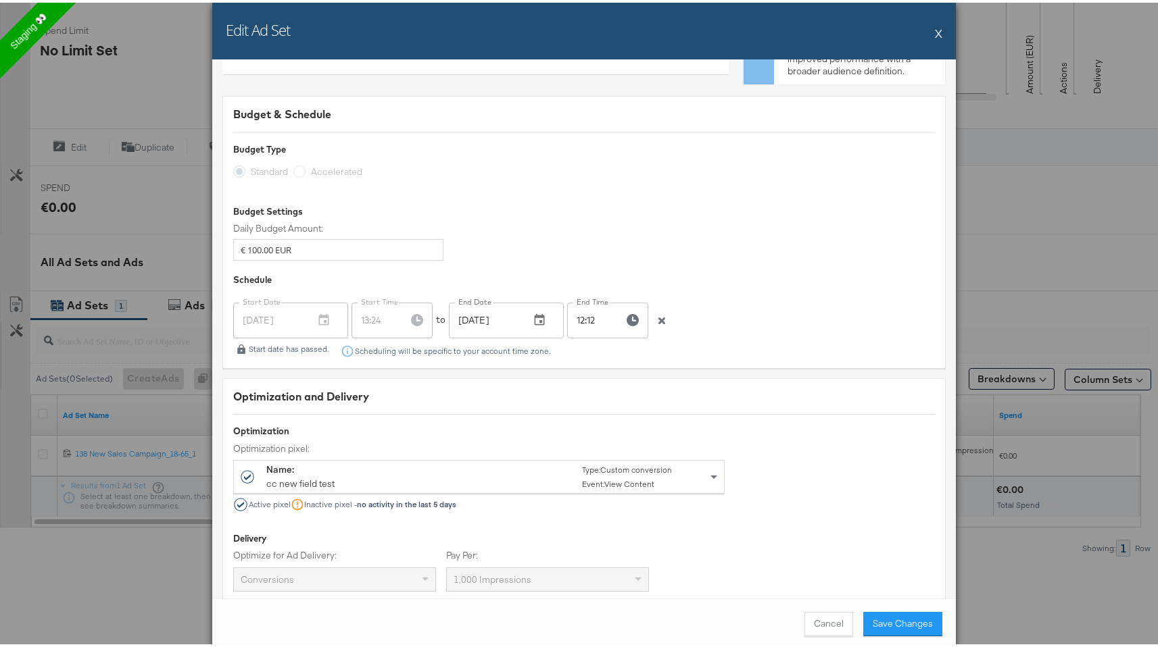
scroll to position [2503, 0]
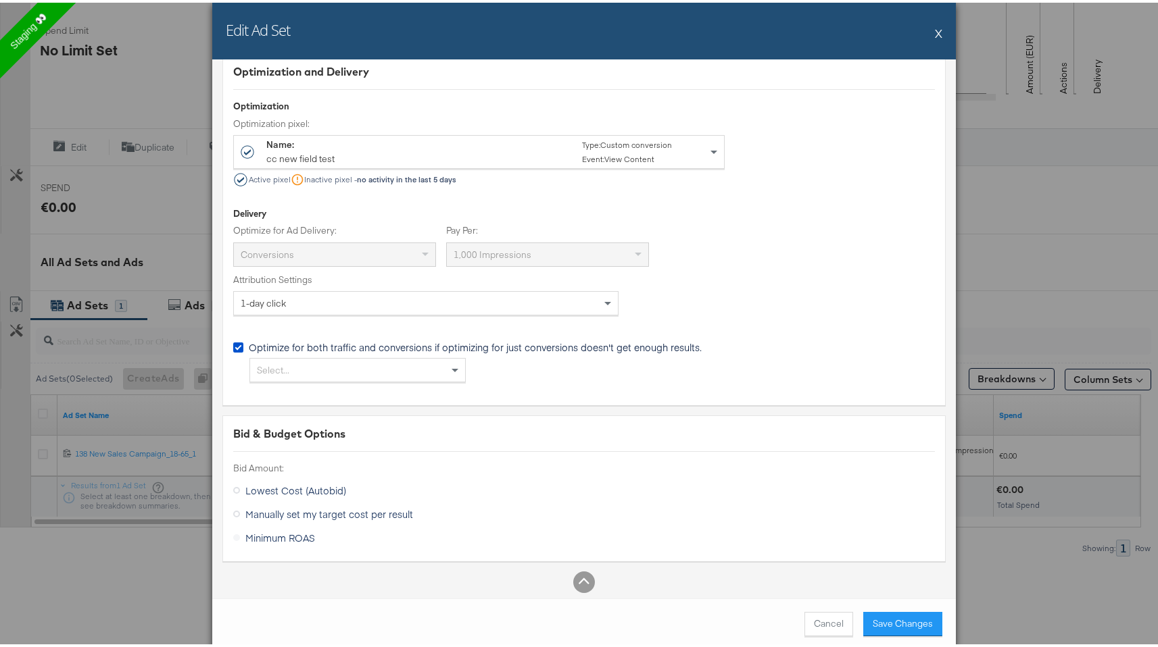
click at [359, 509] on span "Manually set my target cost per result" at bounding box center [329, 512] width 168 height 14
click at [0, 0] on div "Manually set my target cost per result" at bounding box center [0, 0] width 0 height 0
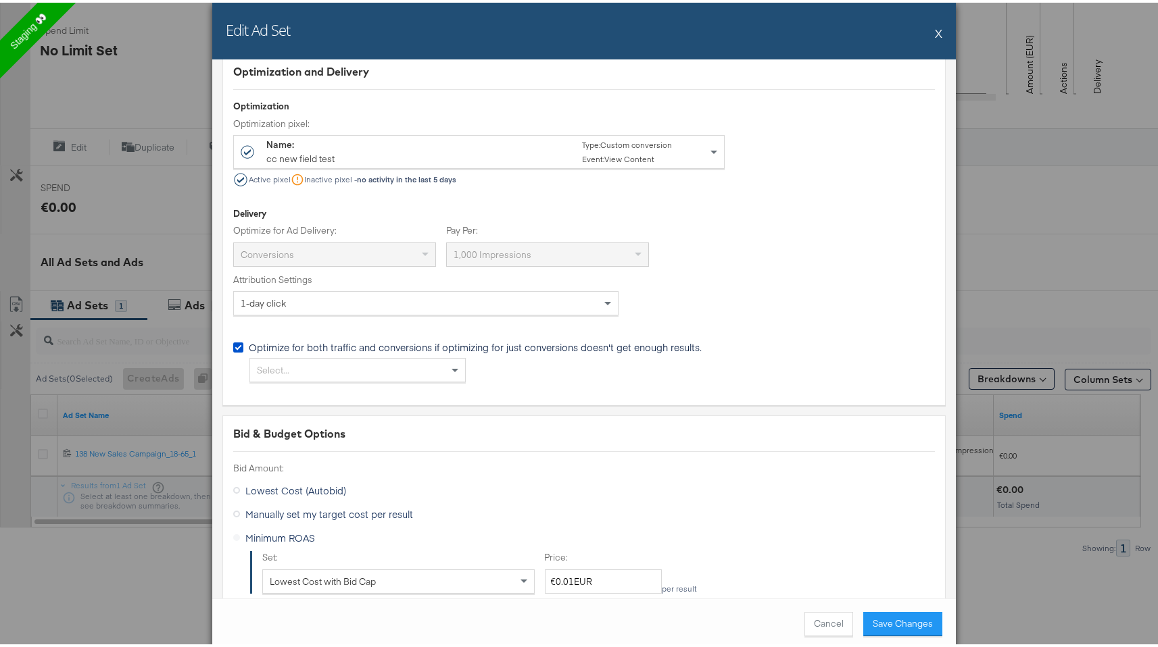
scroll to position [2556, 0]
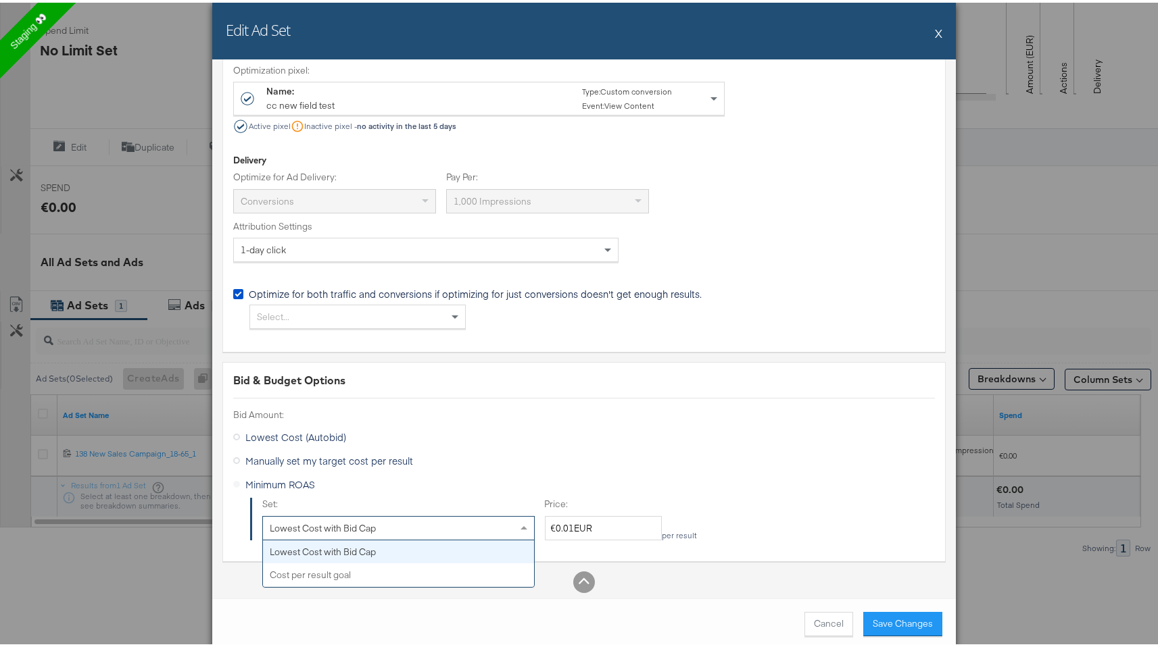
click at [368, 520] on div "Lowest Cost with Bid Cap" at bounding box center [323, 526] width 106 height 12
click at [312, 435] on span "Lowest Cost (Autobid)" at bounding box center [295, 435] width 101 height 14
click at [0, 0] on div "Lowest Cost (Autobid)" at bounding box center [0, 0] width 0 height 0
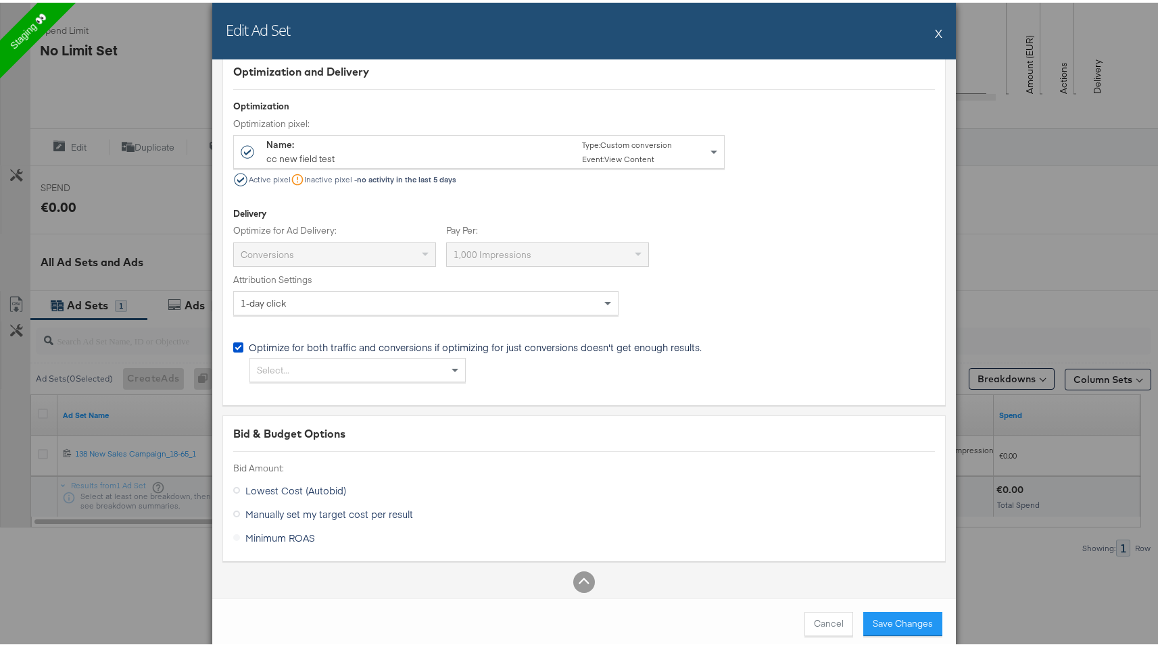
click at [285, 532] on label "Minimum ROAS" at bounding box center [276, 535] width 87 height 20
click at [263, 526] on label "Minimum ROAS" at bounding box center [276, 535] width 87 height 20
click at [233, 528] on label "Minimum ROAS" at bounding box center [276, 535] width 87 height 20
click at [867, 624] on button "Save Changes" at bounding box center [902, 622] width 79 height 24
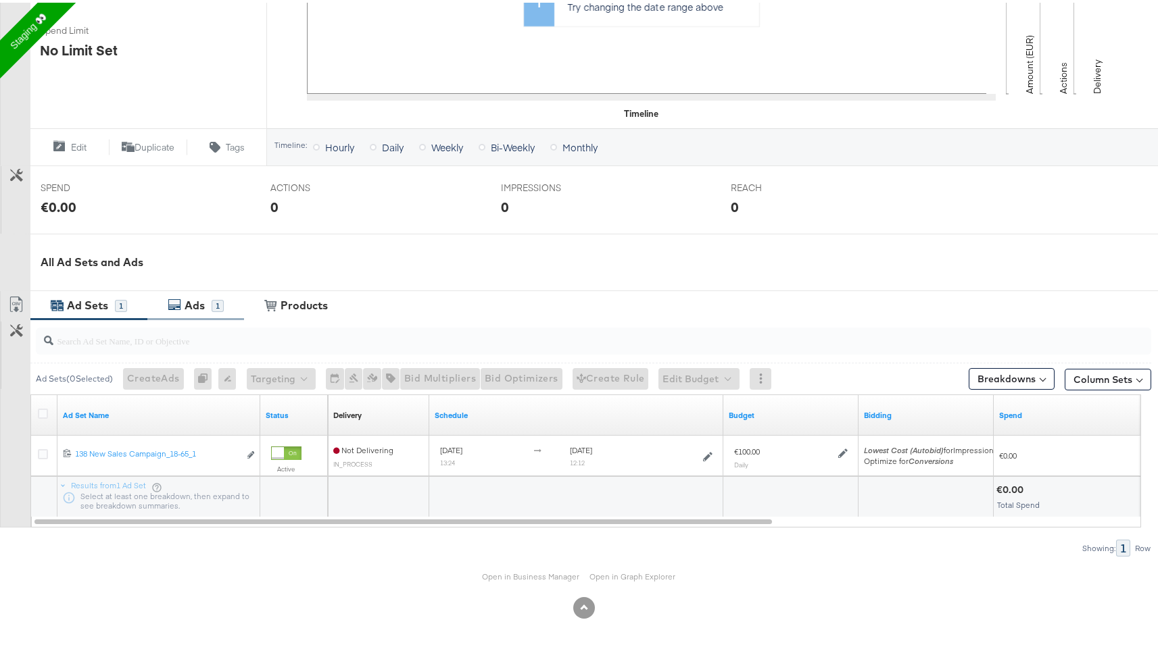
click at [209, 299] on div "Ads" at bounding box center [196, 303] width 30 height 16
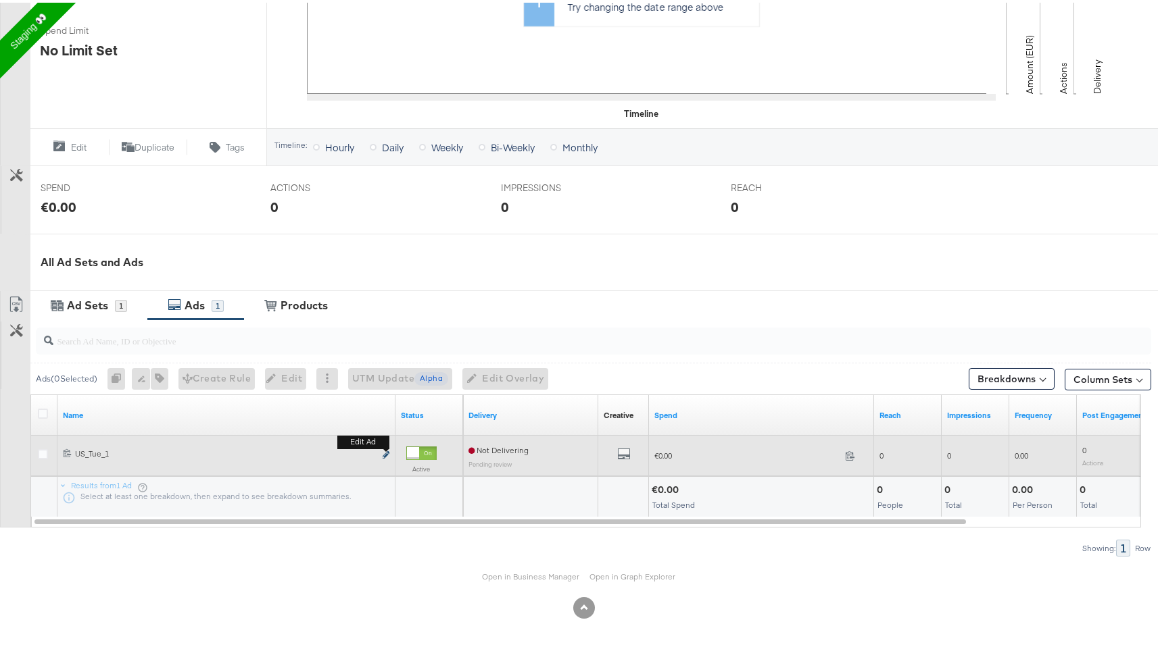
click at [385, 450] on icon "link" at bounding box center [385, 452] width 7 height 7
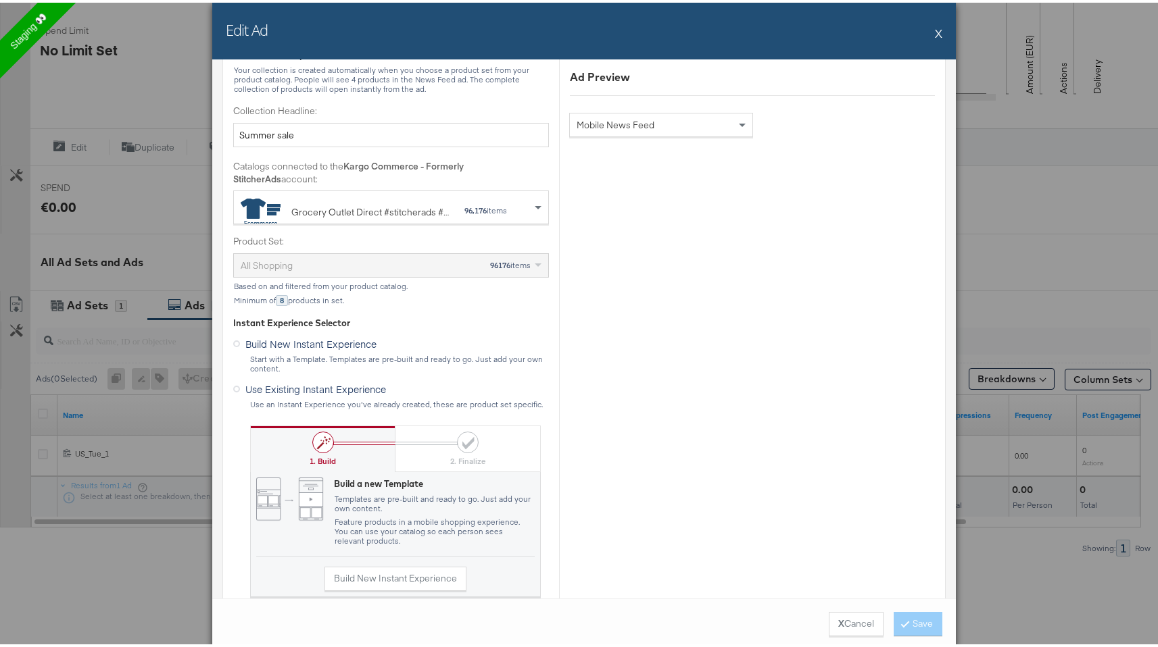
scroll to position [487, 0]
click at [334, 387] on span "Use Existing Instant Experience" at bounding box center [315, 386] width 141 height 14
click at [0, 0] on input "Use Existing Instant Experience" at bounding box center [0, 0] width 0 height 0
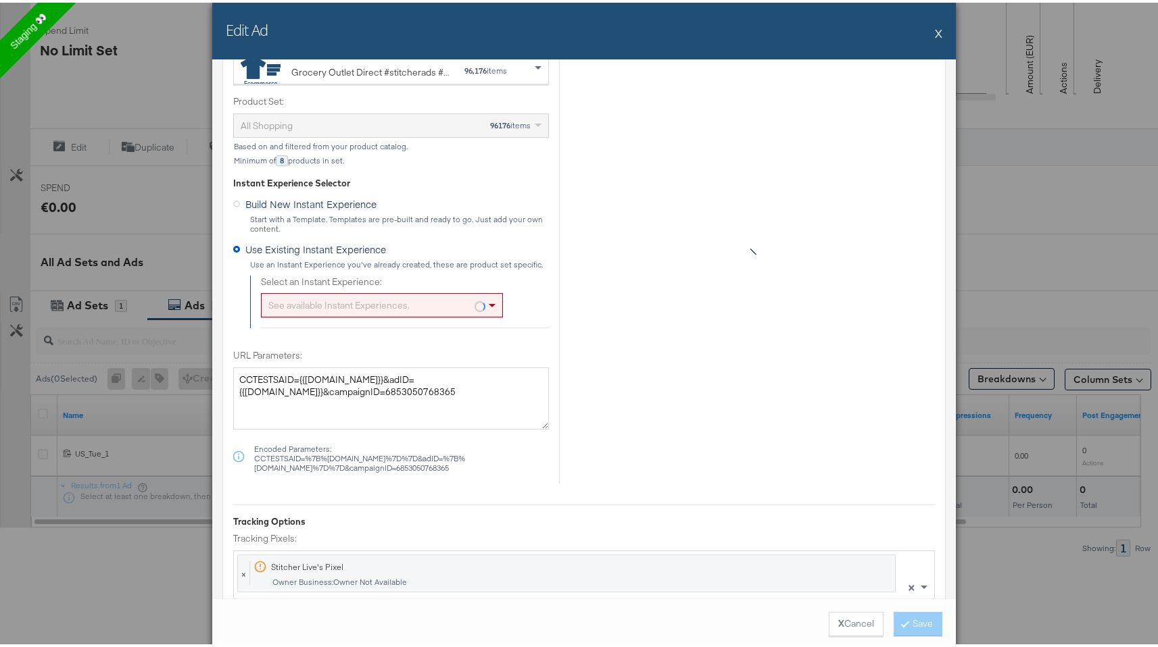
scroll to position [644, 0]
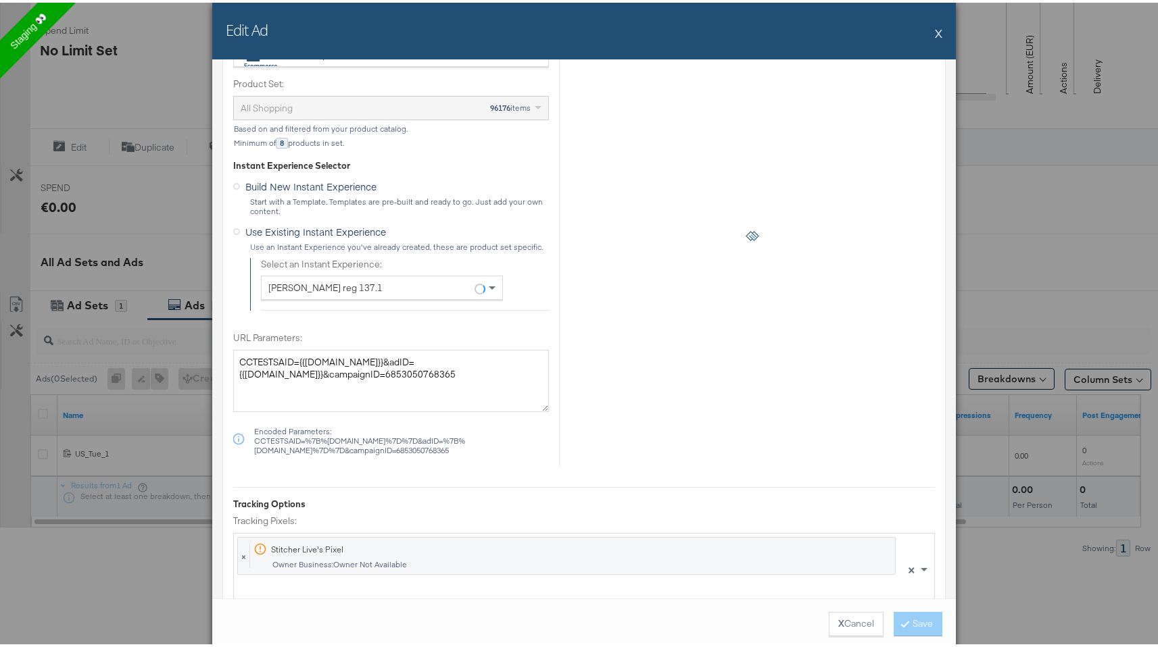
click at [593, 474] on div "Creative Options Identity Choose the pages, images and links that appear in you…" at bounding box center [583, 87] width 723 height 1112
click at [908, 612] on div "X Cancel Save" at bounding box center [583, 621] width 743 height 51
click at [489, 285] on span at bounding box center [492, 286] width 7 height 5
click at [499, 101] on strong "96176" at bounding box center [500, 105] width 20 height 10
click at [497, 110] on strong "96176" at bounding box center [500, 105] width 20 height 10
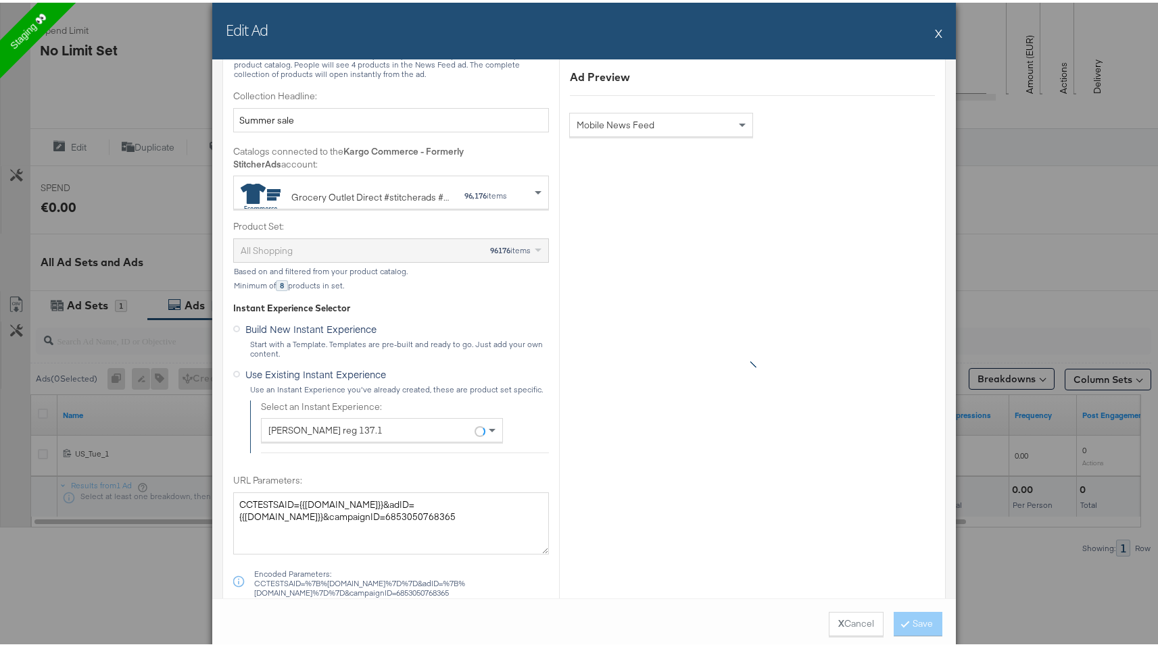
scroll to position [484, 0]
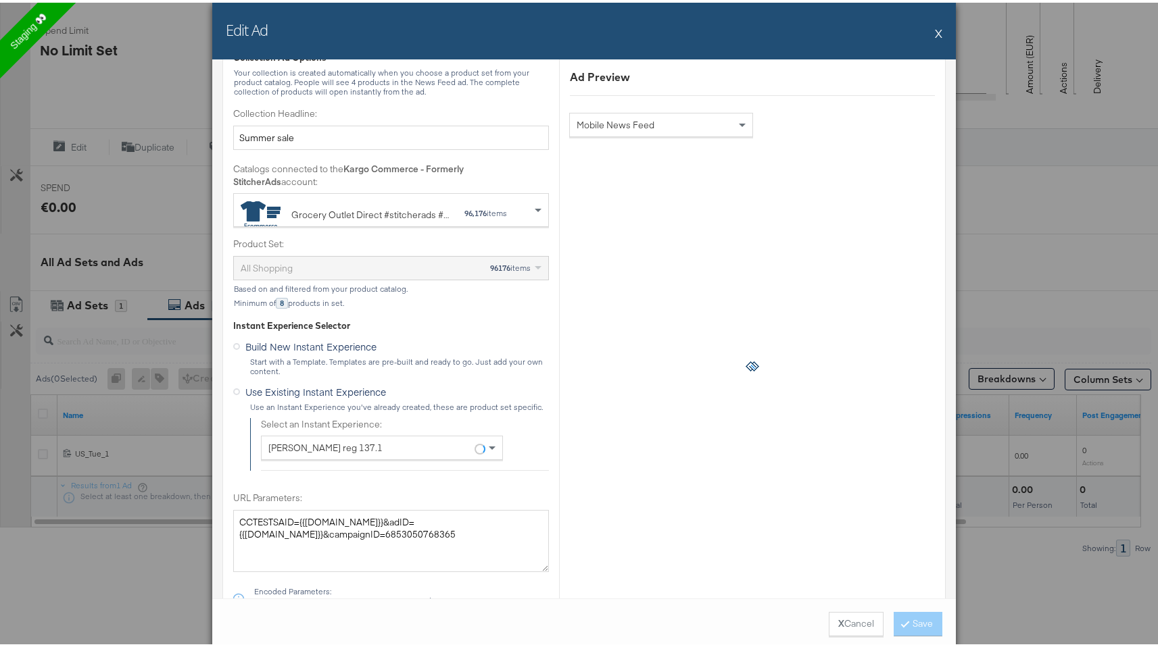
click at [496, 212] on div "96,176 items" at bounding box center [486, 210] width 44 height 9
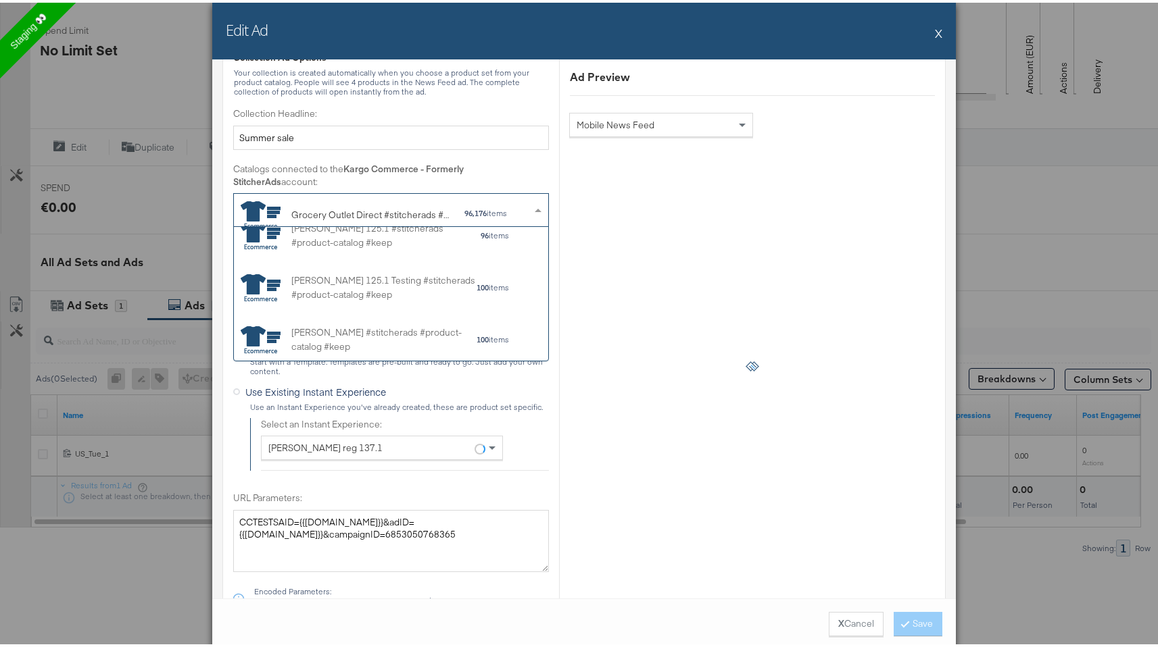
scroll to position [8928, 0]
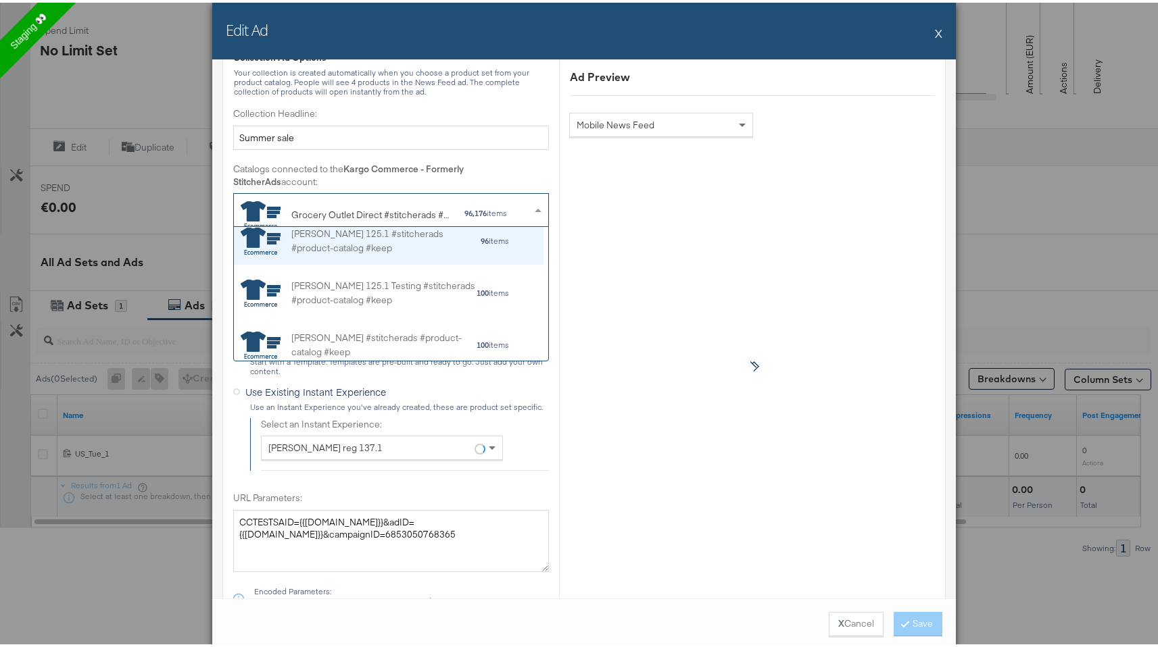
click at [492, 234] on div "96 items" at bounding box center [495, 238] width 30 height 9
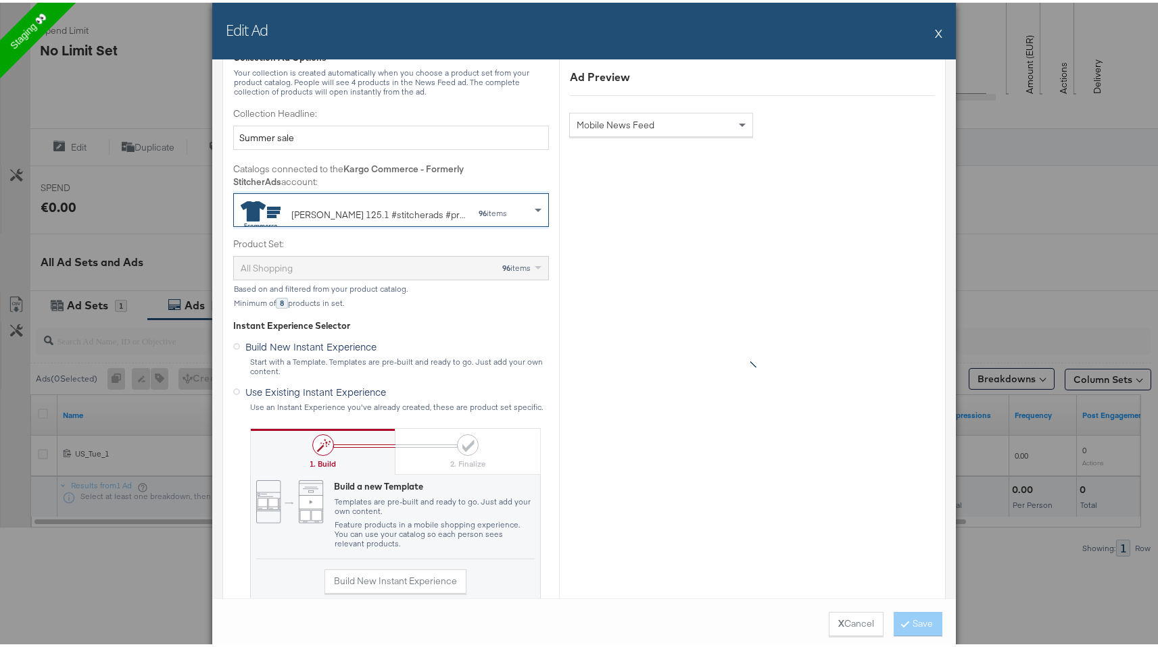
click at [420, 403] on div "Use an Instant Experience you've already created, these are product set specifi…" at bounding box center [398, 404] width 299 height 9
click at [284, 396] on div "Use Existing Instant Experience Use an Instant Experience you've already create…" at bounding box center [391, 394] width 316 height 30
click at [234, 387] on icon at bounding box center [236, 389] width 7 height 7
click at [0, 0] on input "Use Existing Instant Experience" at bounding box center [0, 0] width 0 height 0
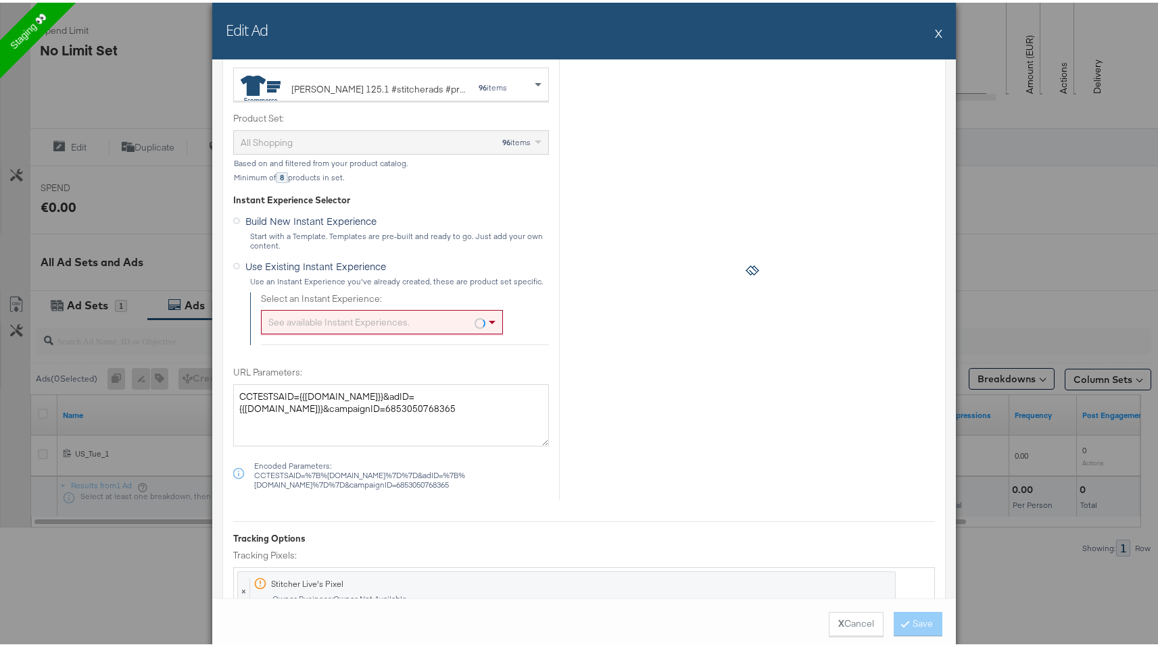
scroll to position [717, 0]
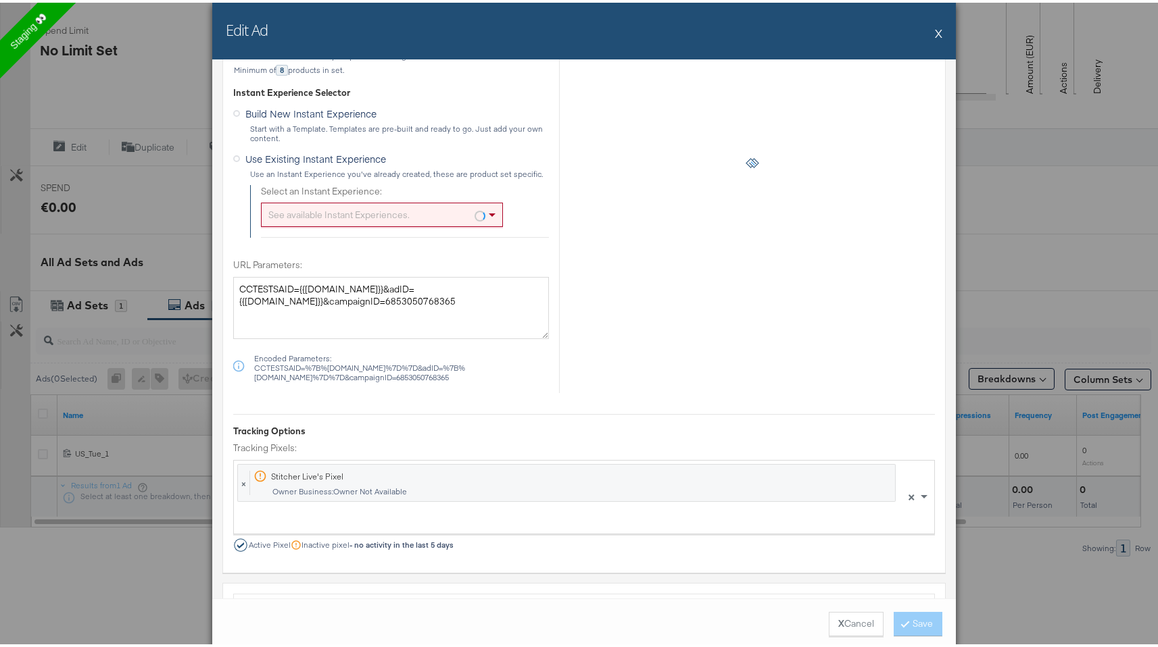
click at [365, 200] on div "See available Instant Experiences." at bounding box center [382, 212] width 242 height 24
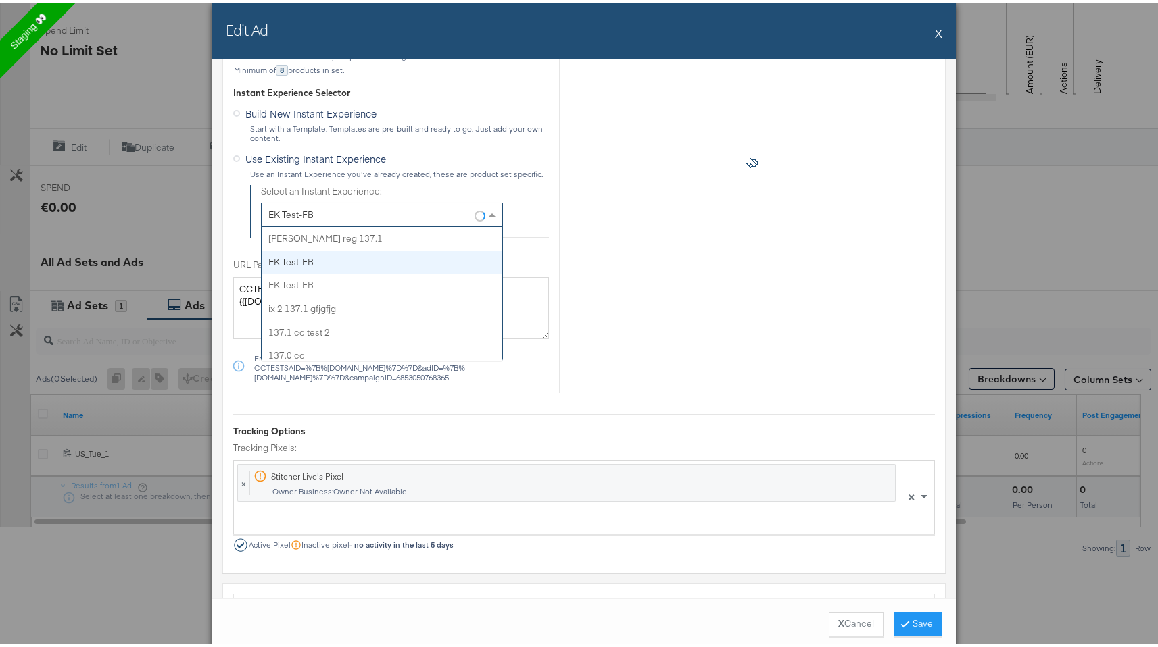
click at [385, 213] on div "EK Test-FB" at bounding box center [382, 212] width 241 height 23
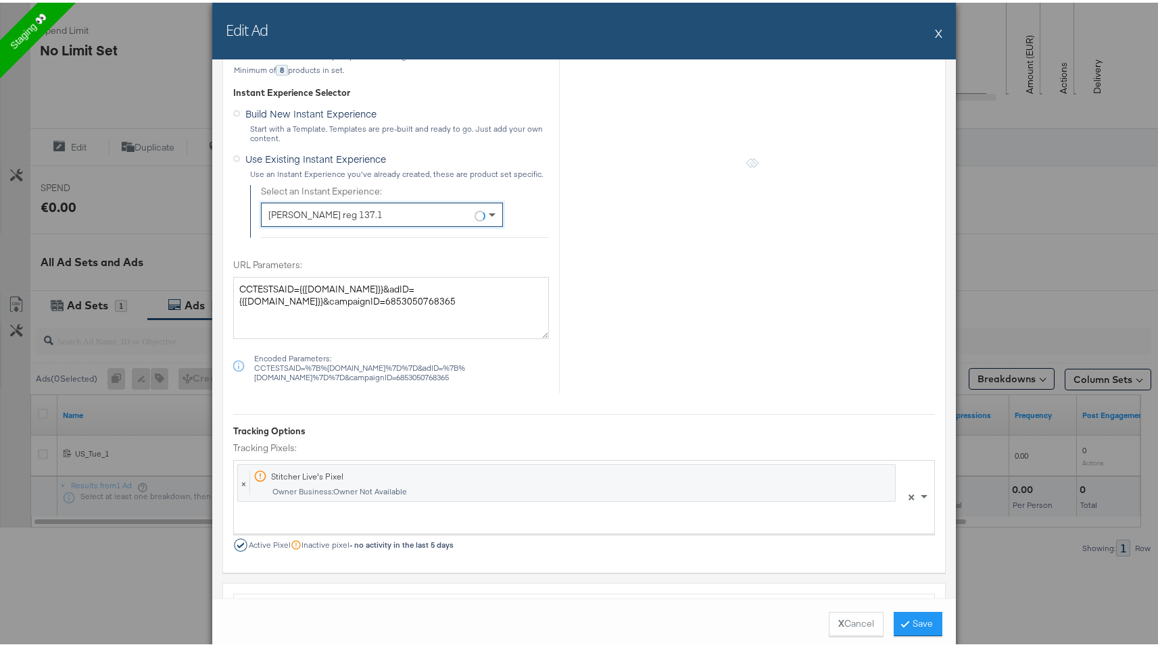
click at [485, 210] on span at bounding box center [493, 212] width 17 height 23
click at [903, 620] on icon at bounding box center [905, 621] width 4 height 8
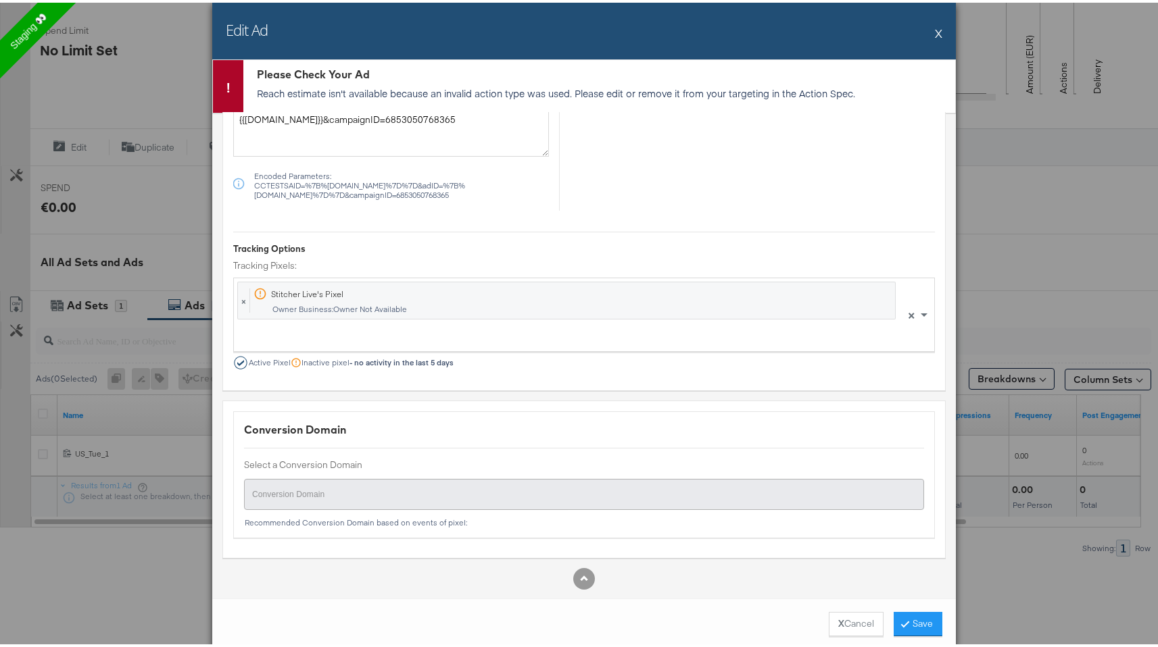
scroll to position [950, 0]
click at [915, 614] on button "Save" at bounding box center [917, 622] width 49 height 24
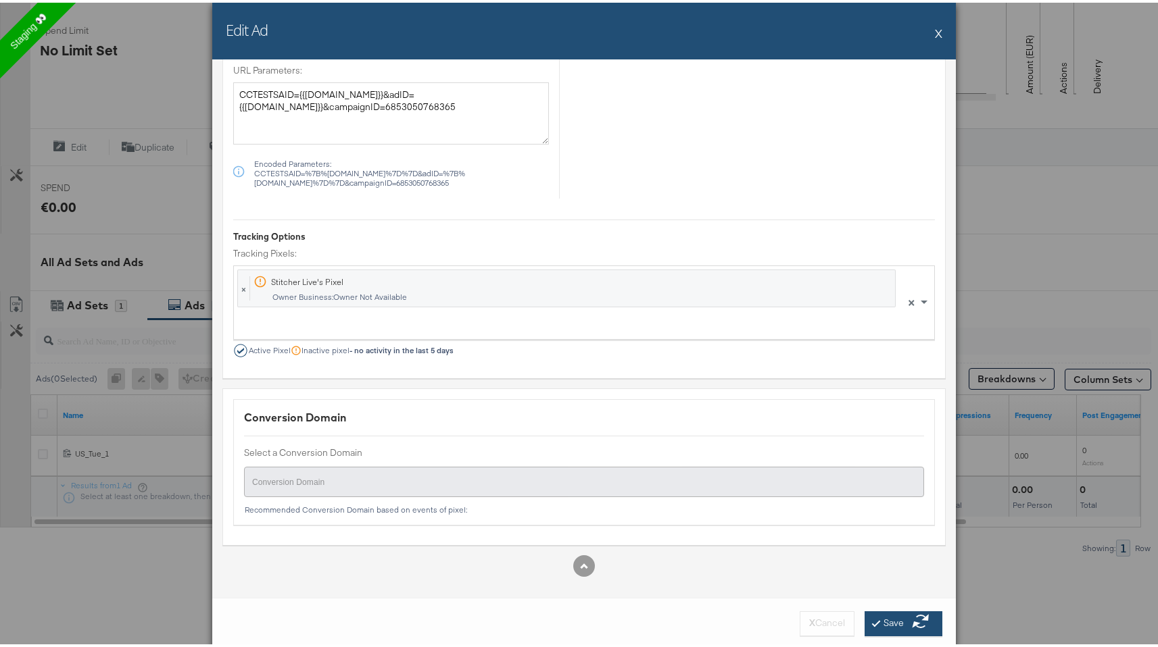
scroll to position [912, 0]
click at [935, 29] on button "X" at bounding box center [938, 30] width 7 height 27
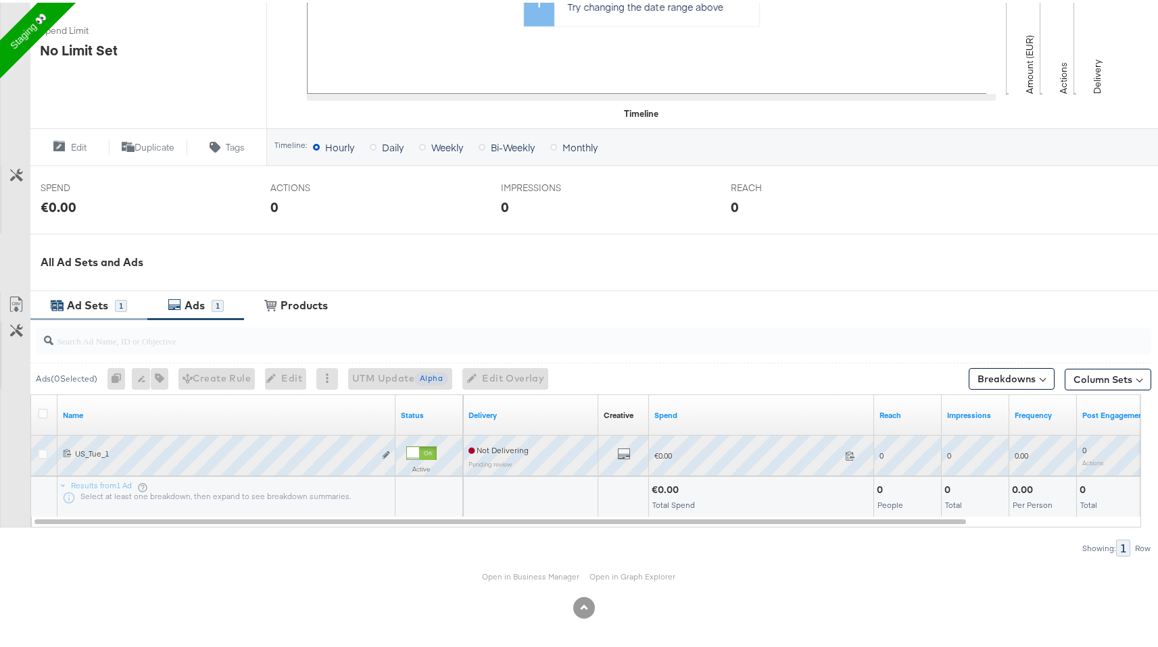
click at [128, 292] on div "Ad Sets 1" at bounding box center [88, 303] width 117 height 29
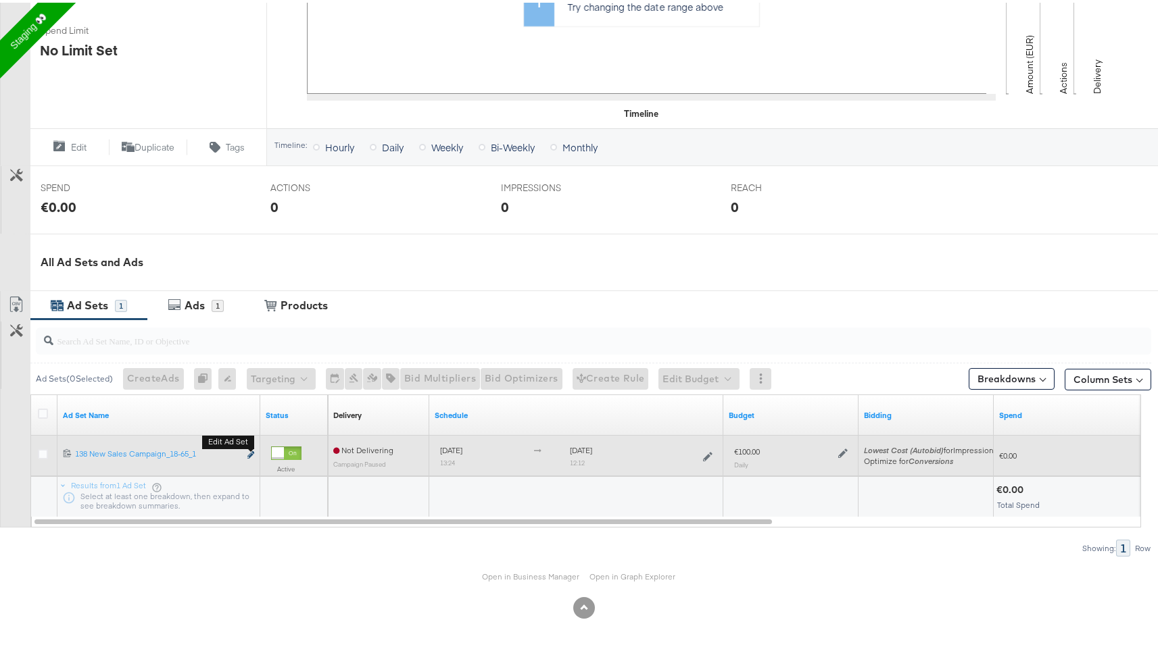
click at [249, 449] on button "Edit ad set" at bounding box center [251, 453] width 8 height 14
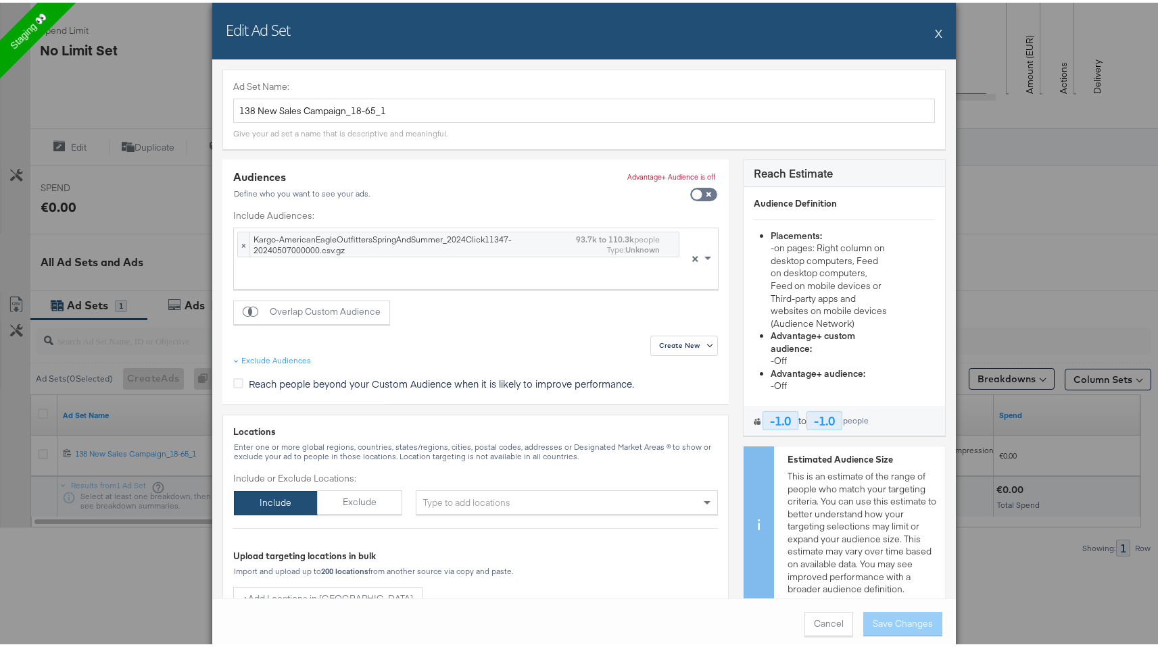
scroll to position [104, 0]
click at [605, 501] on div "Type to add locations" at bounding box center [567, 500] width 302 height 24
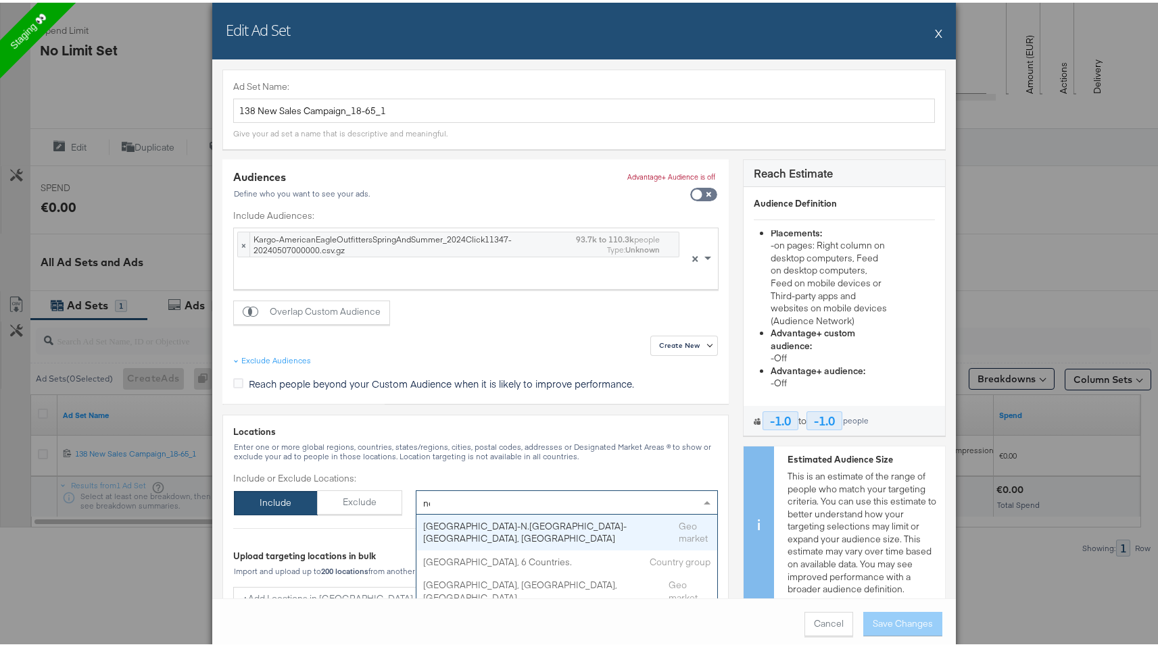
type input "new"
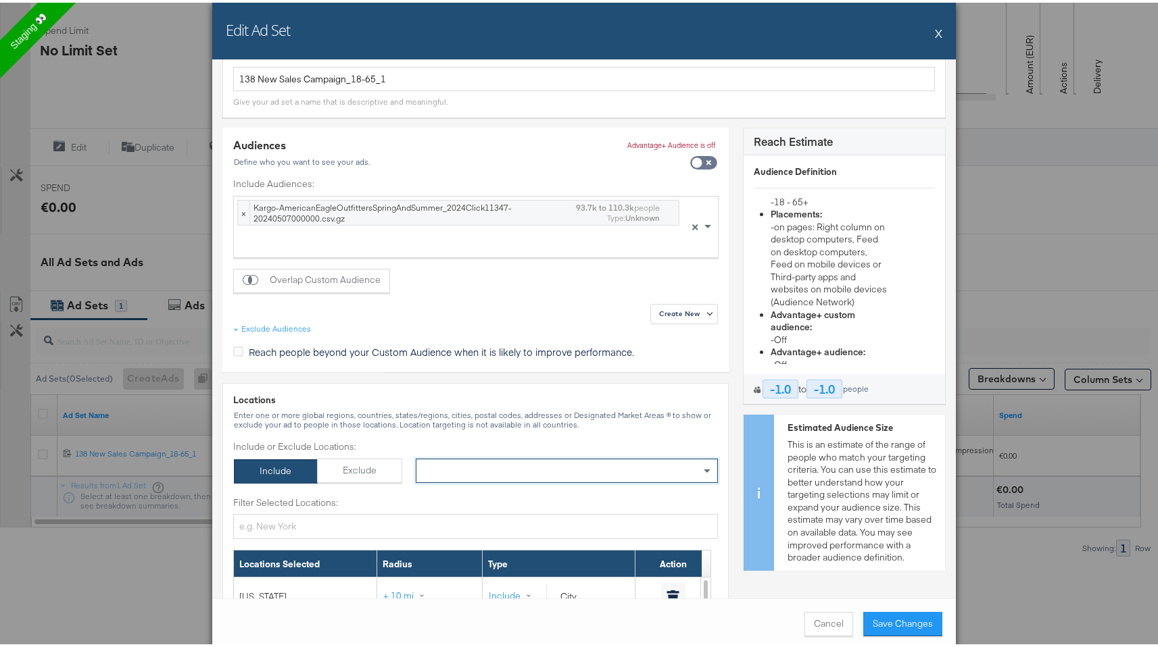
scroll to position [2, 0]
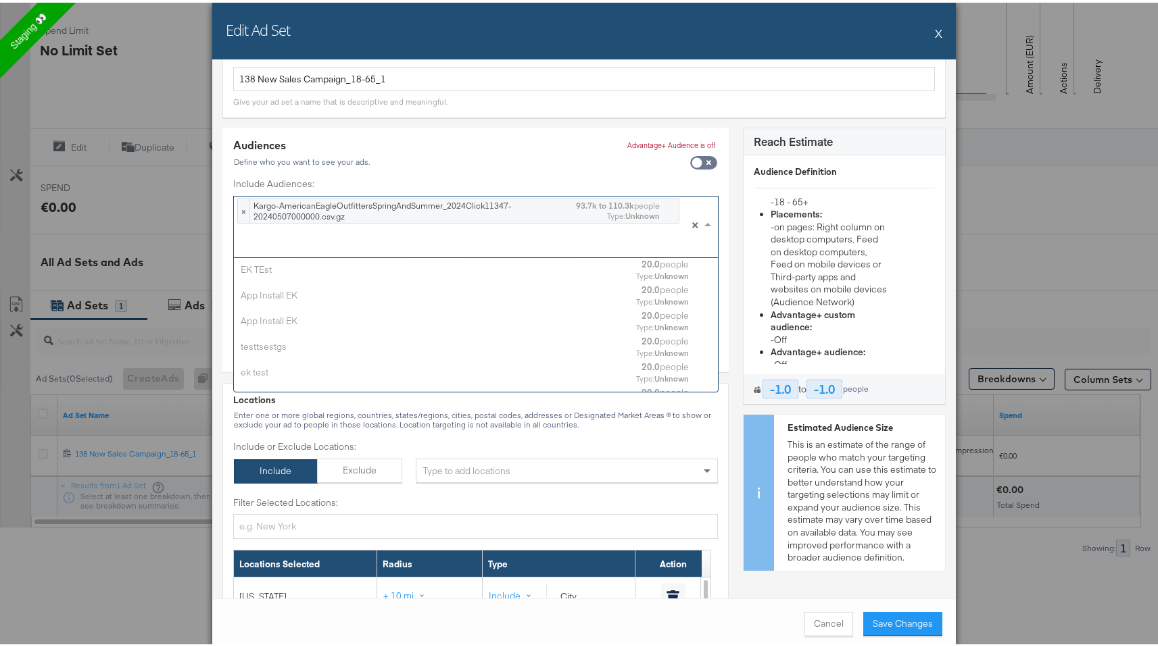
click at [532, 230] on div "× Kargo-AmericanEagleOutfittersSpringAndSummer_2024Click11347-20240507000000.cs…" at bounding box center [456, 222] width 445 height 61
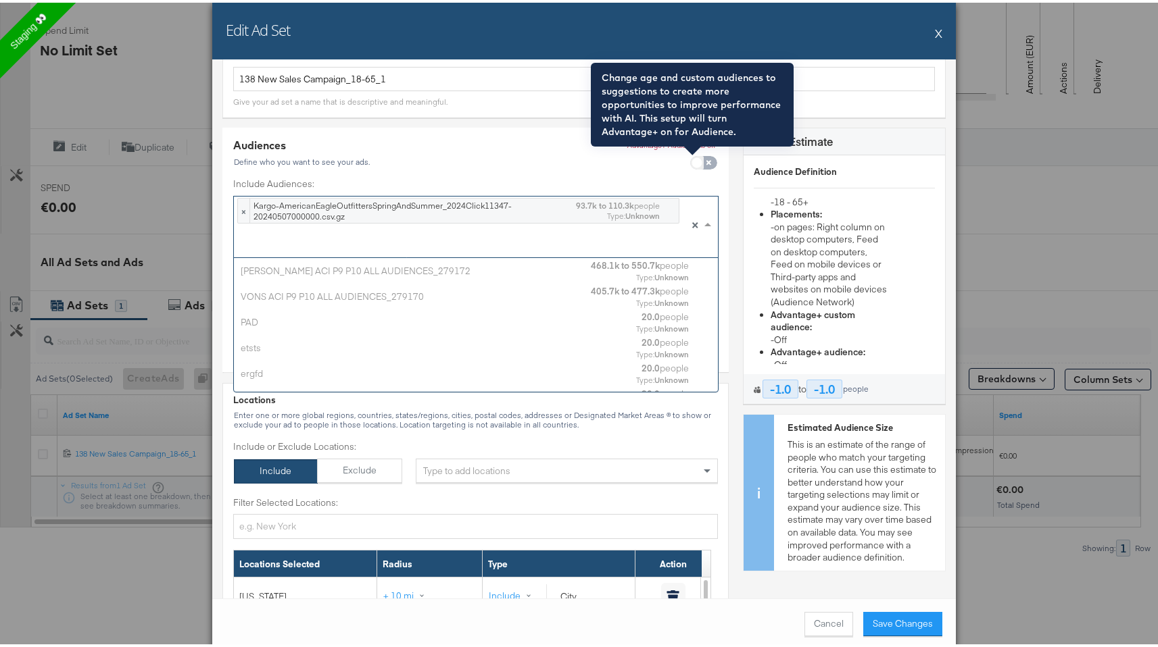
click at [686, 164] on input "checkbox" at bounding box center [696, 164] width 41 height 14
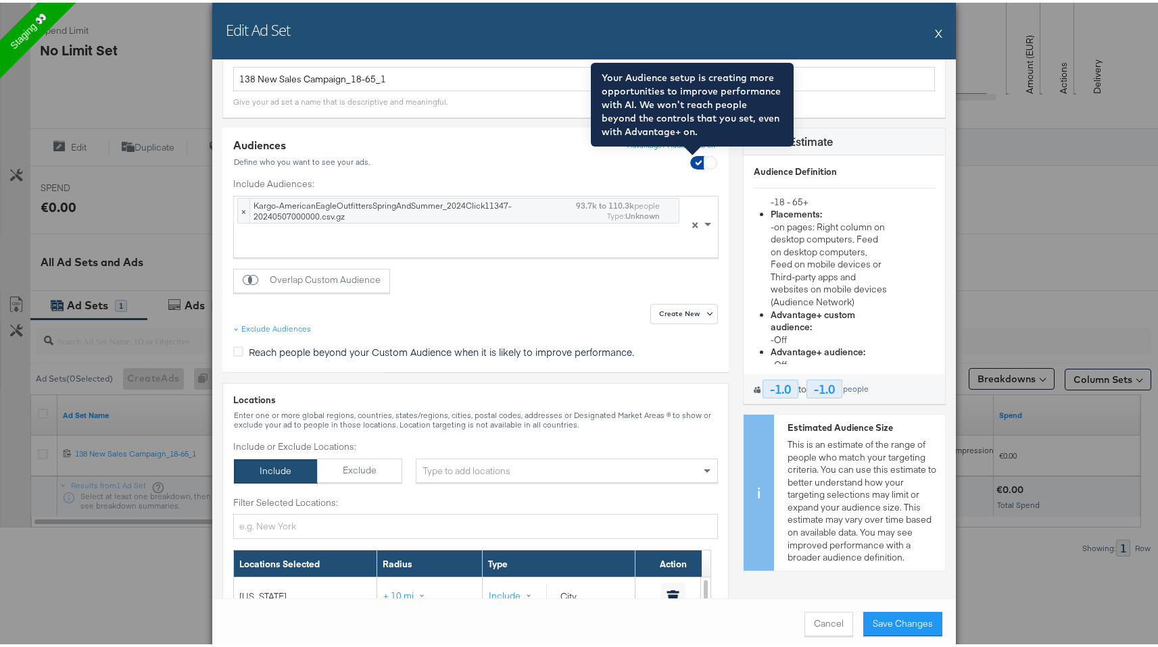
click at [690, 164] on input "checkbox" at bounding box center [710, 164] width 41 height 14
checkbox input "false"
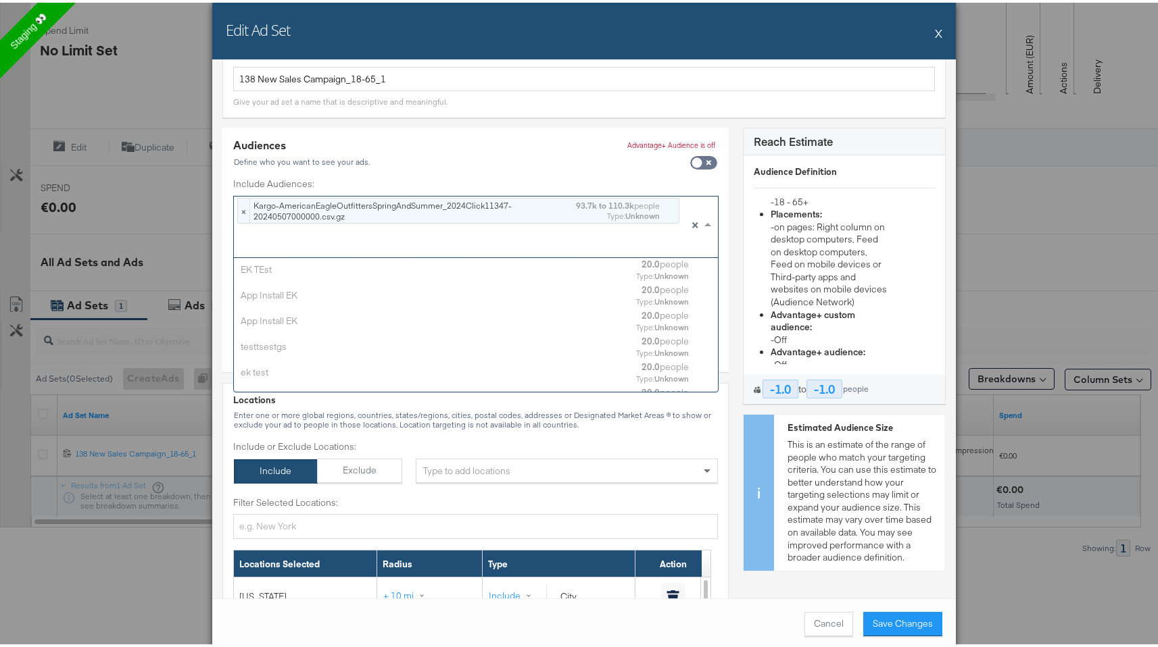
click at [630, 219] on span "Kargo-AmericanEagleOutfittersSpringAndSummer_2024Click11347-20240507000000.csv.…" at bounding box center [464, 208] width 428 height 24
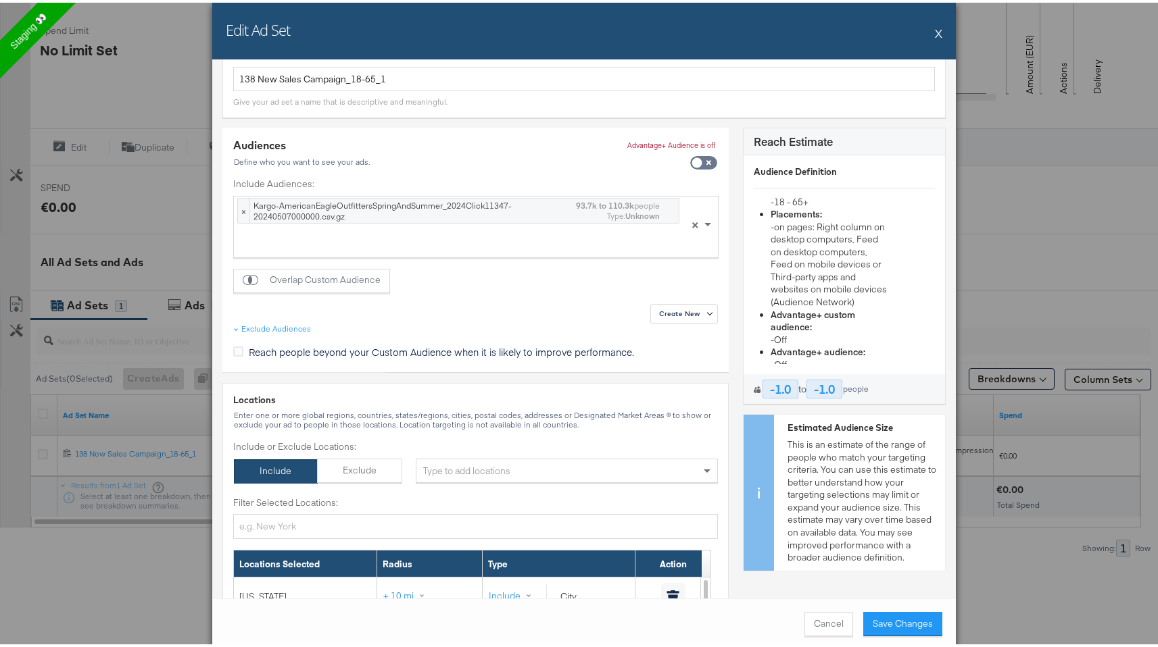
click at [566, 428] on div "Locations Enter one or more global regions, countries, states/regions, cities, …" at bounding box center [475, 591] width 506 height 422
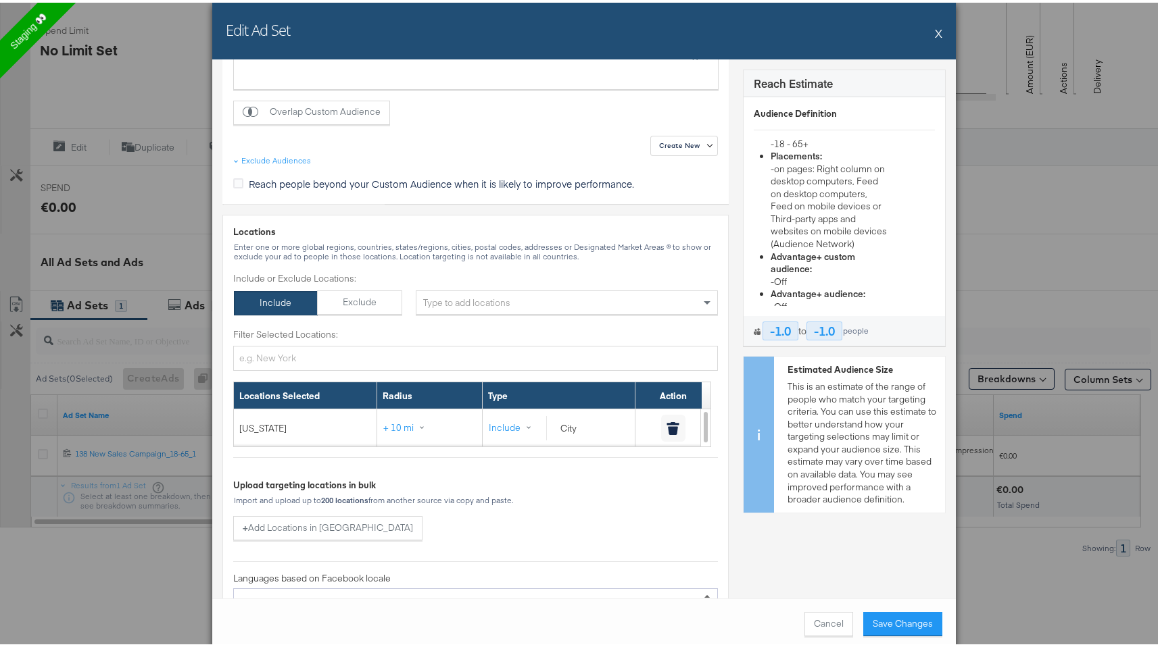
scroll to position [201, 0]
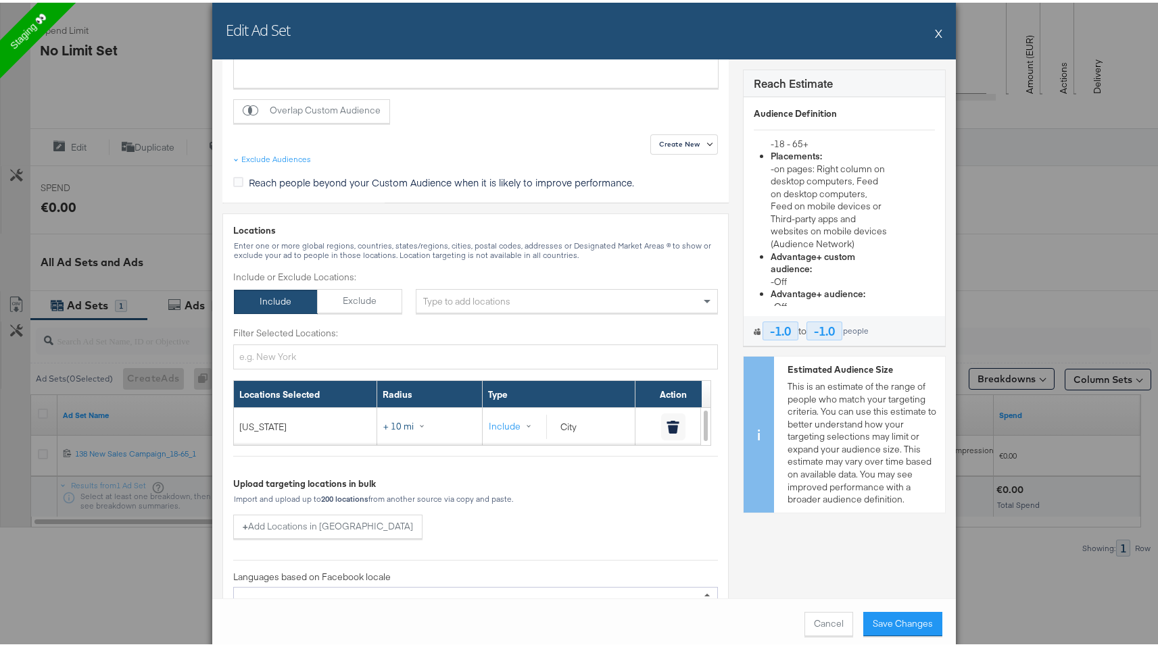
click at [414, 421] on button "+ 10 mi" at bounding box center [410, 424] width 57 height 24
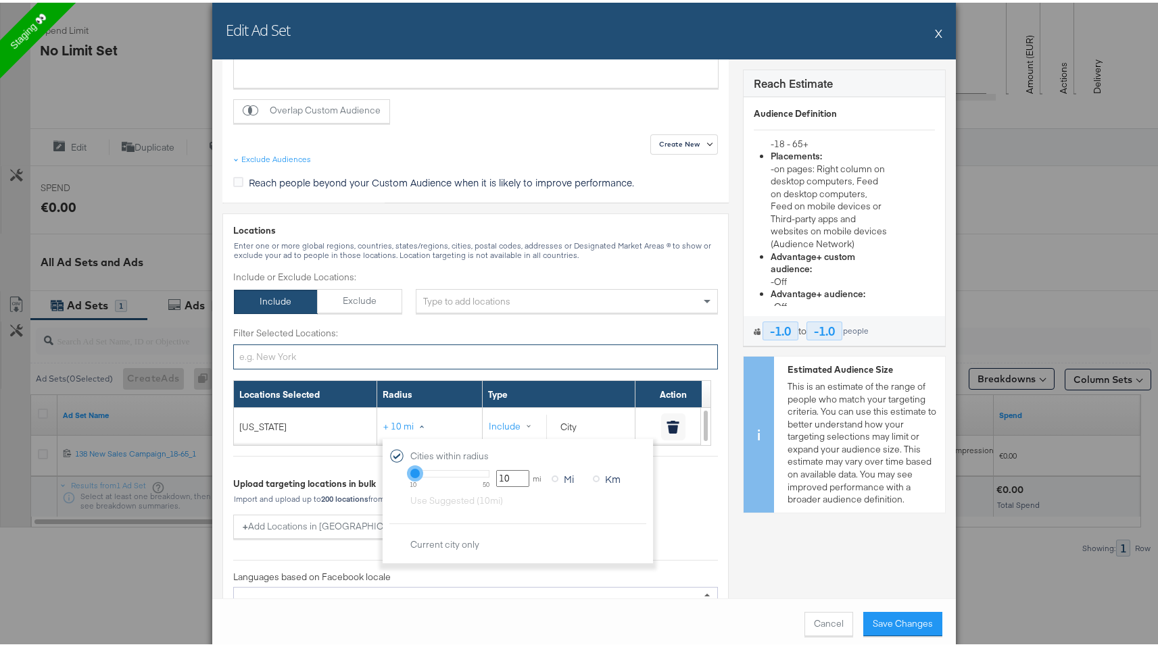
click at [480, 343] on input "Filter Selected Locations:" at bounding box center [475, 354] width 485 height 25
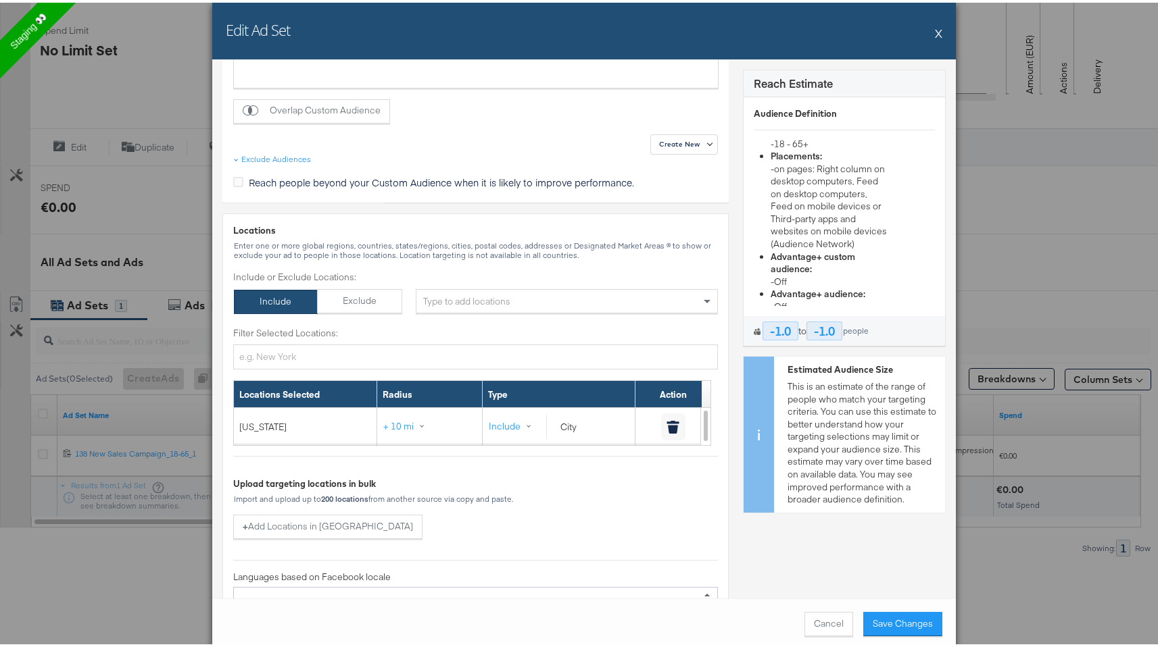
click at [767, 322] on div "-1.0" at bounding box center [780, 328] width 36 height 19
click at [826, 326] on div "-1.0" at bounding box center [824, 328] width 36 height 19
click at [669, 182] on div "Reach people beyond your Custom Audience when it is likely to improve performan…" at bounding box center [475, 182] width 485 height 18
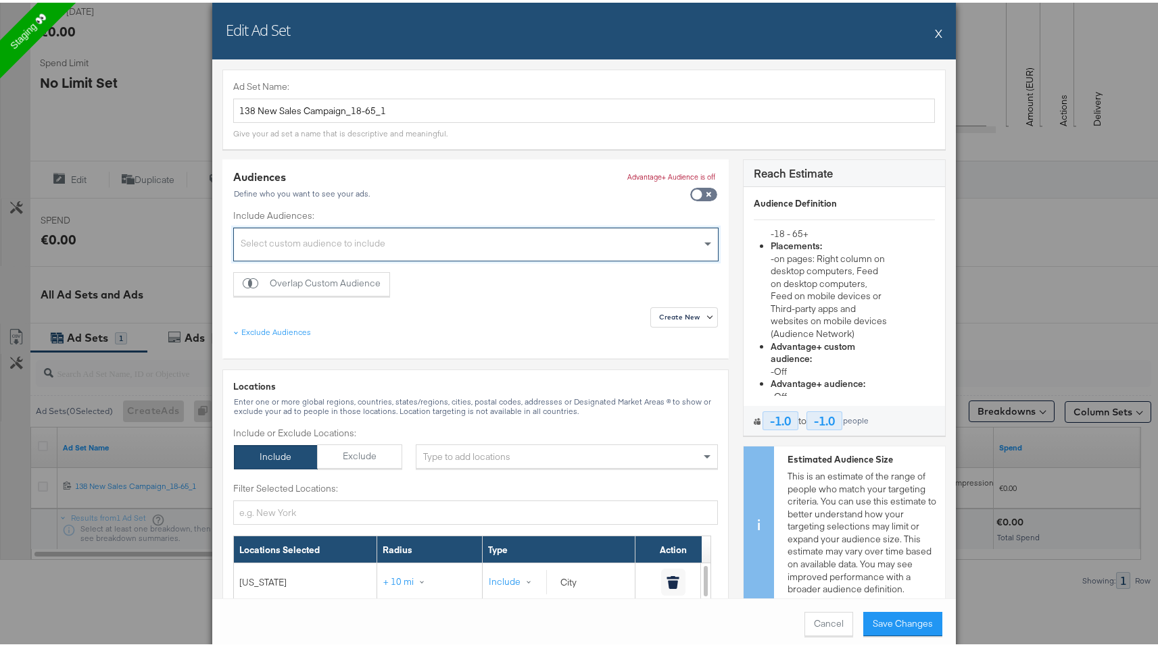
scroll to position [91, 0]
click at [530, 449] on div "× New York" at bounding box center [567, 454] width 302 height 24
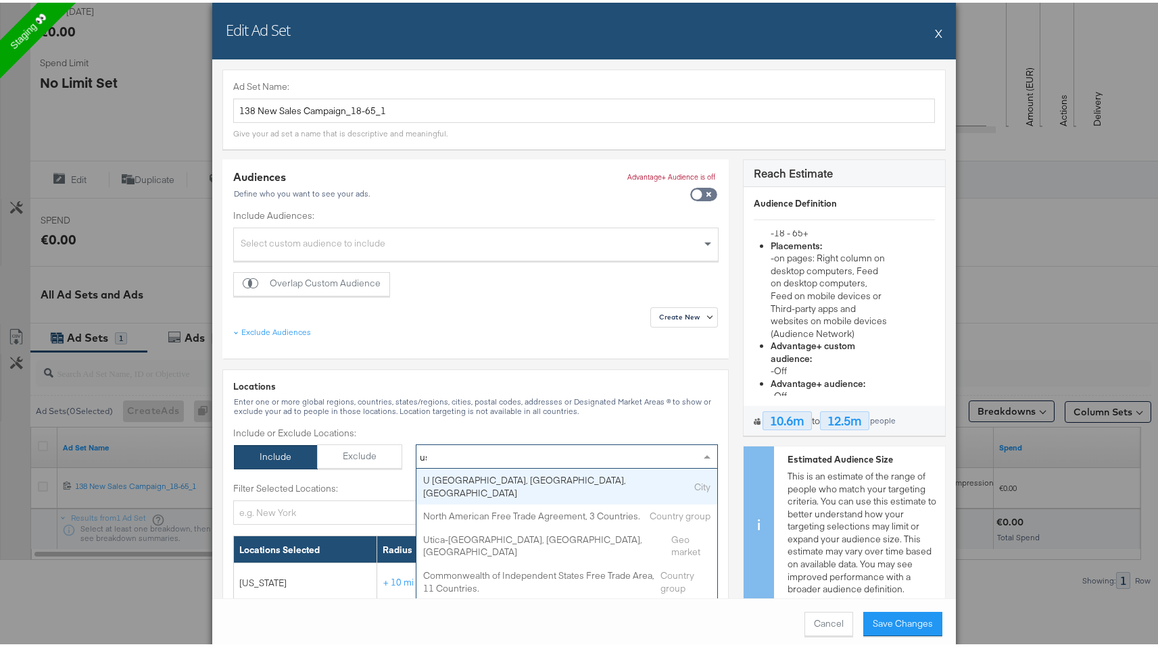
type input "usa"
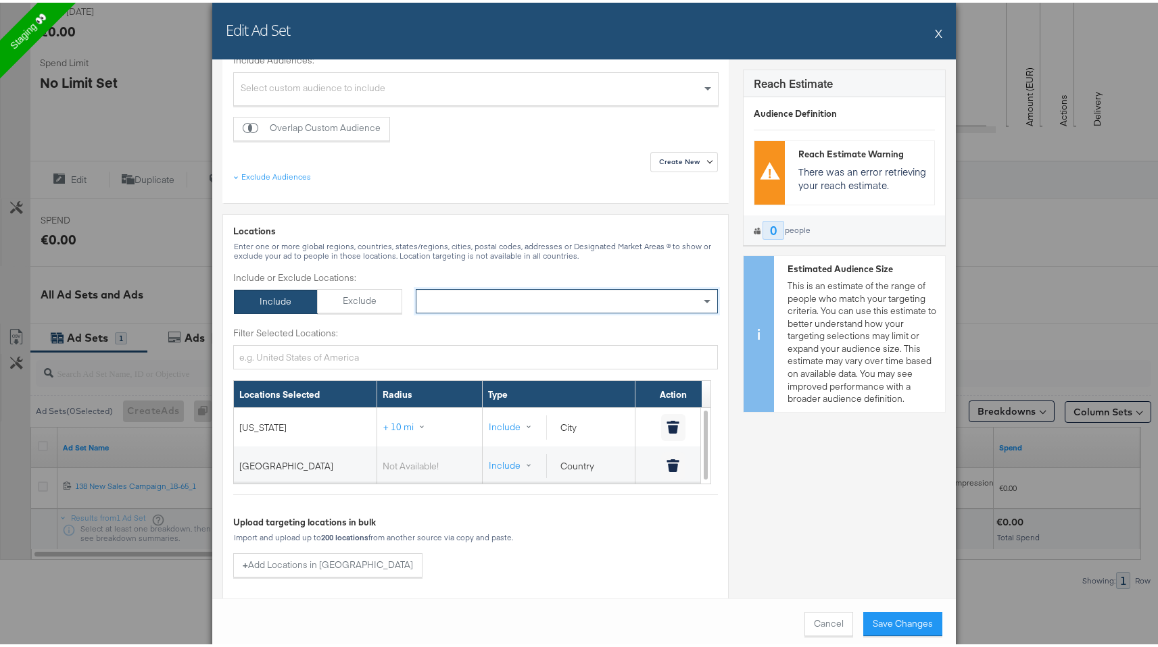
scroll to position [157, 0]
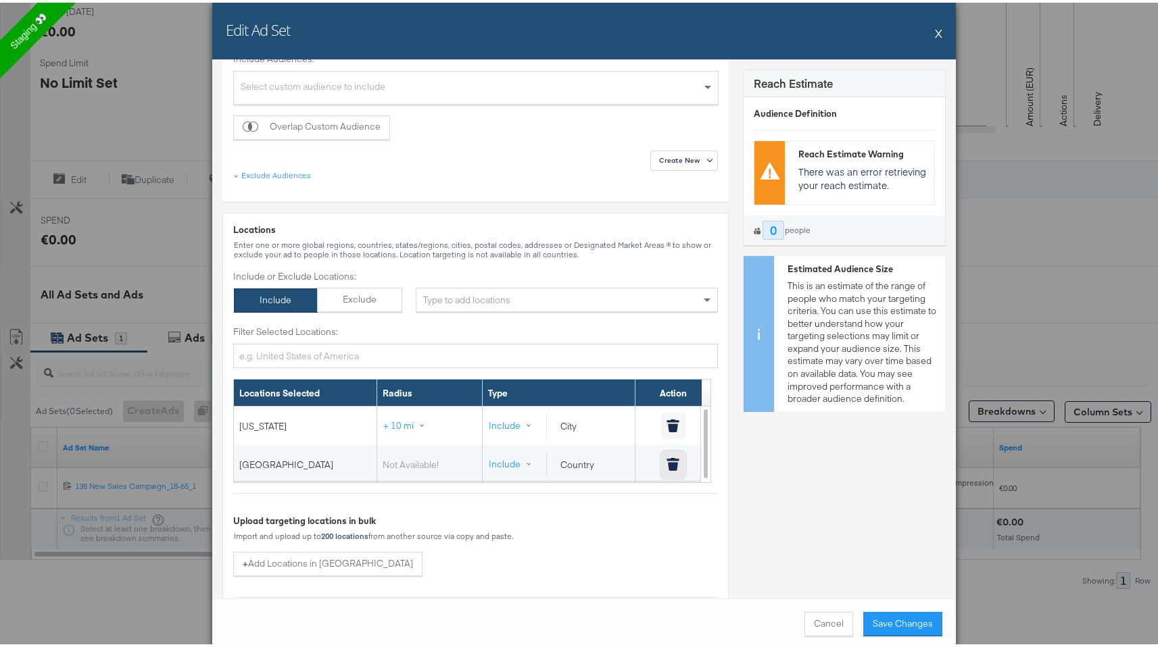
click at [668, 466] on icon "button" at bounding box center [673, 464] width 10 height 9
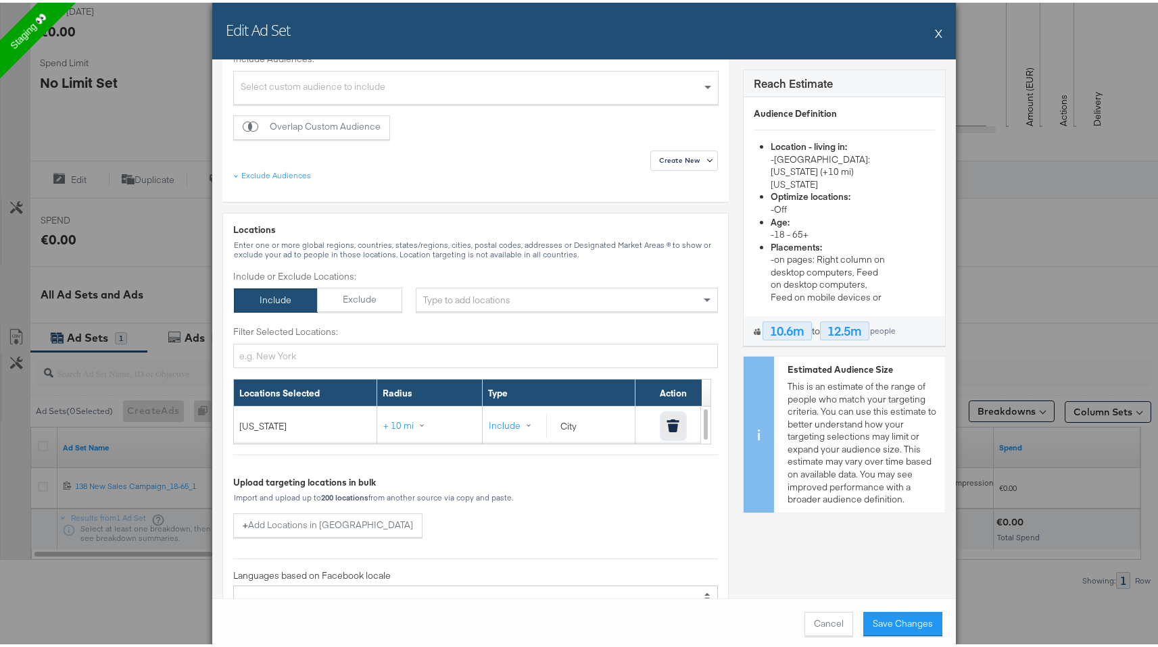
click at [672, 418] on icon "button" at bounding box center [673, 418] width 12 height 3
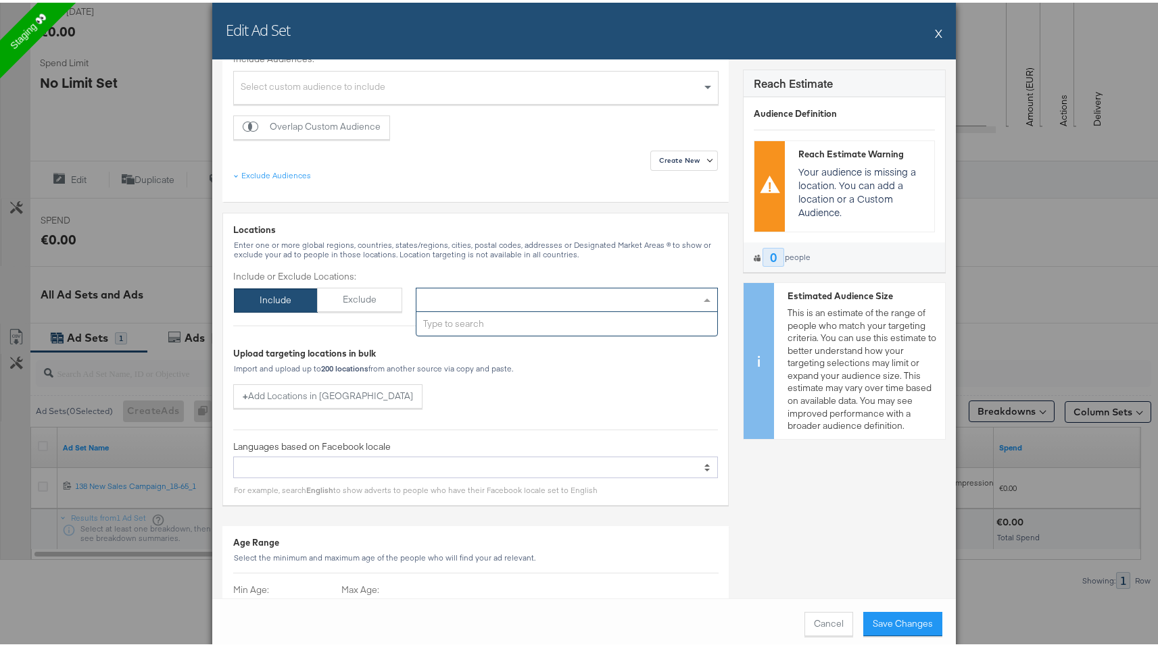
click at [642, 295] on div "Type to add locations" at bounding box center [567, 297] width 302 height 24
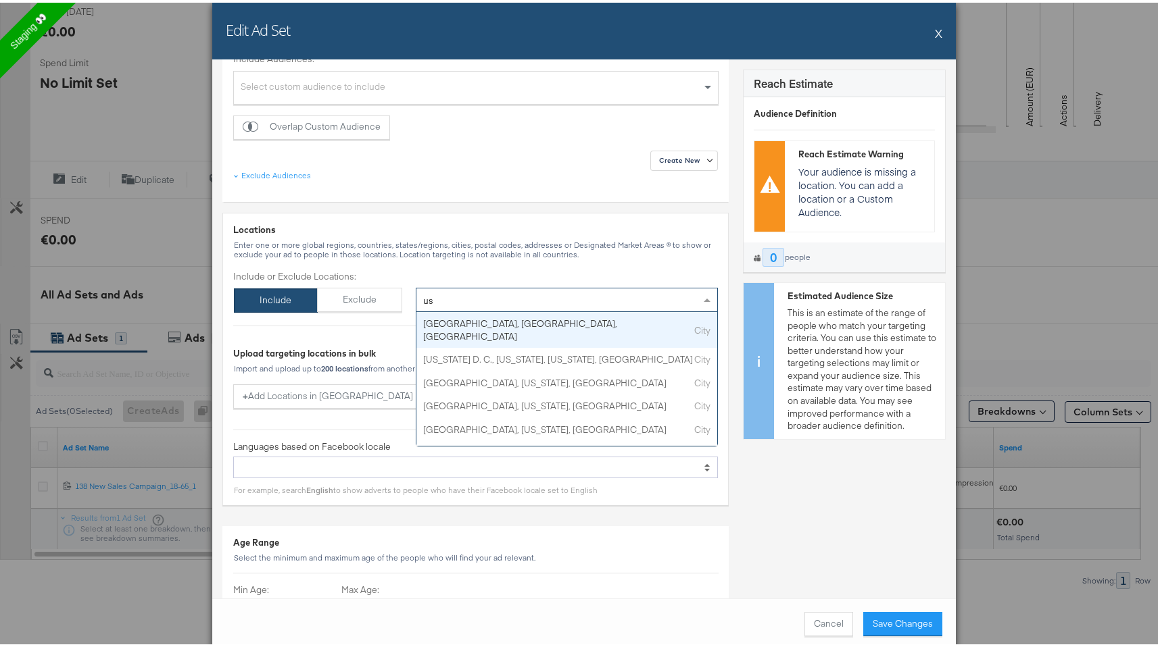
type input "usa"
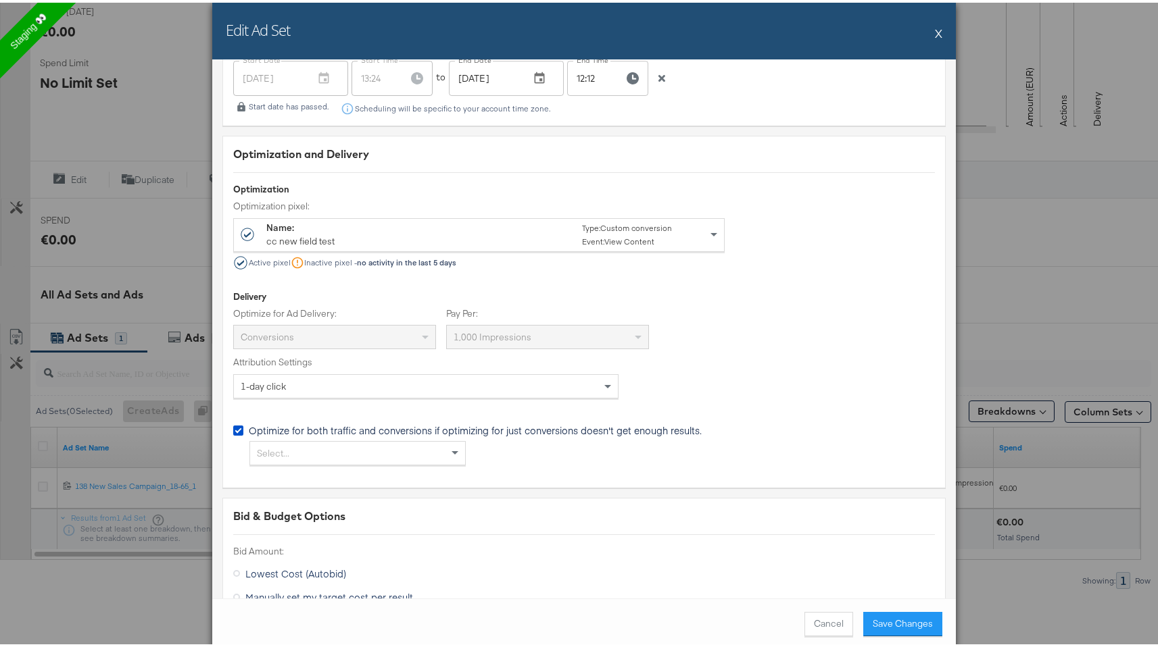
scroll to position [2506, 0]
click at [424, 327] on div "Conversions" at bounding box center [334, 331] width 201 height 23
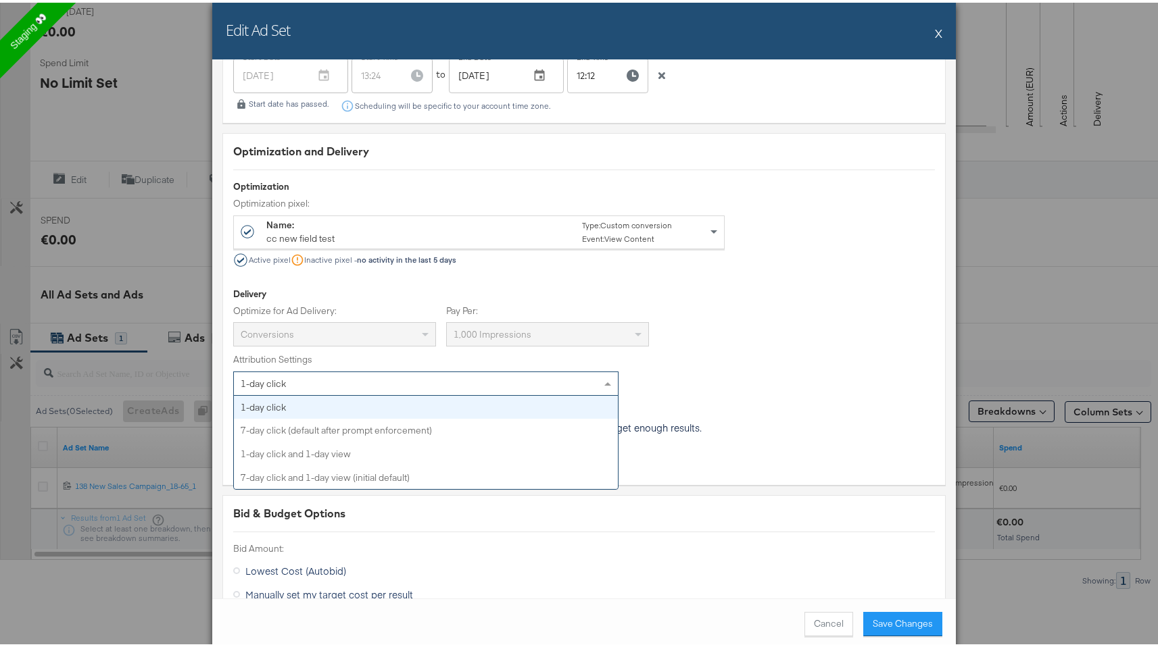
click at [405, 381] on div "1-day click" at bounding box center [426, 381] width 384 height 23
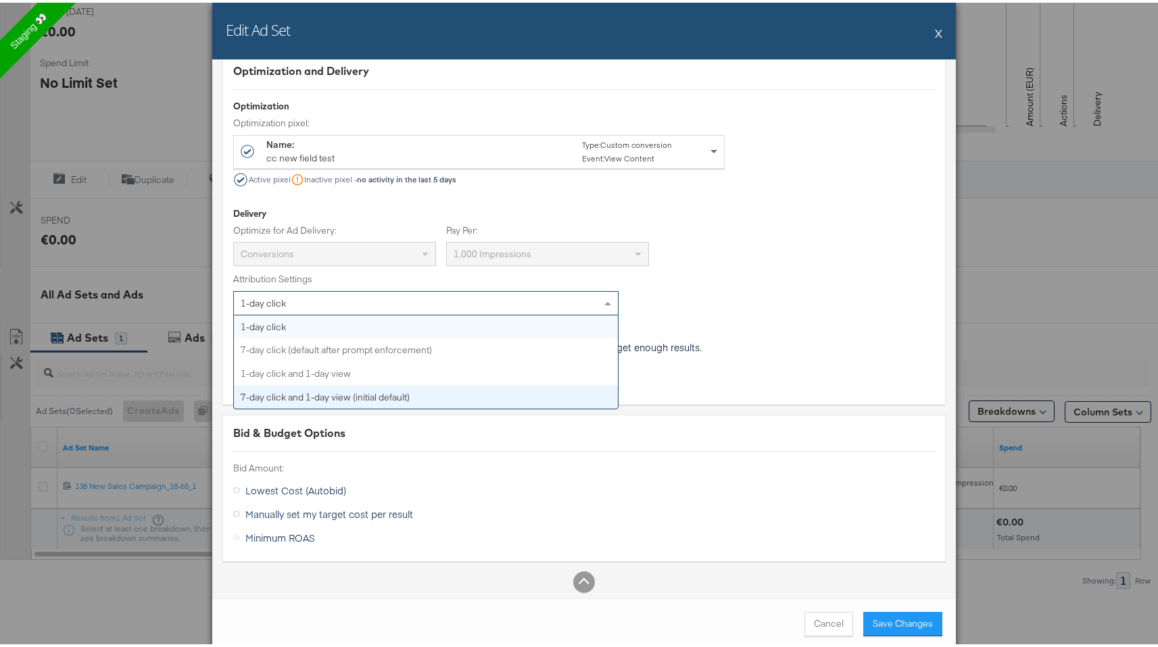
scroll to position [2585, 0]
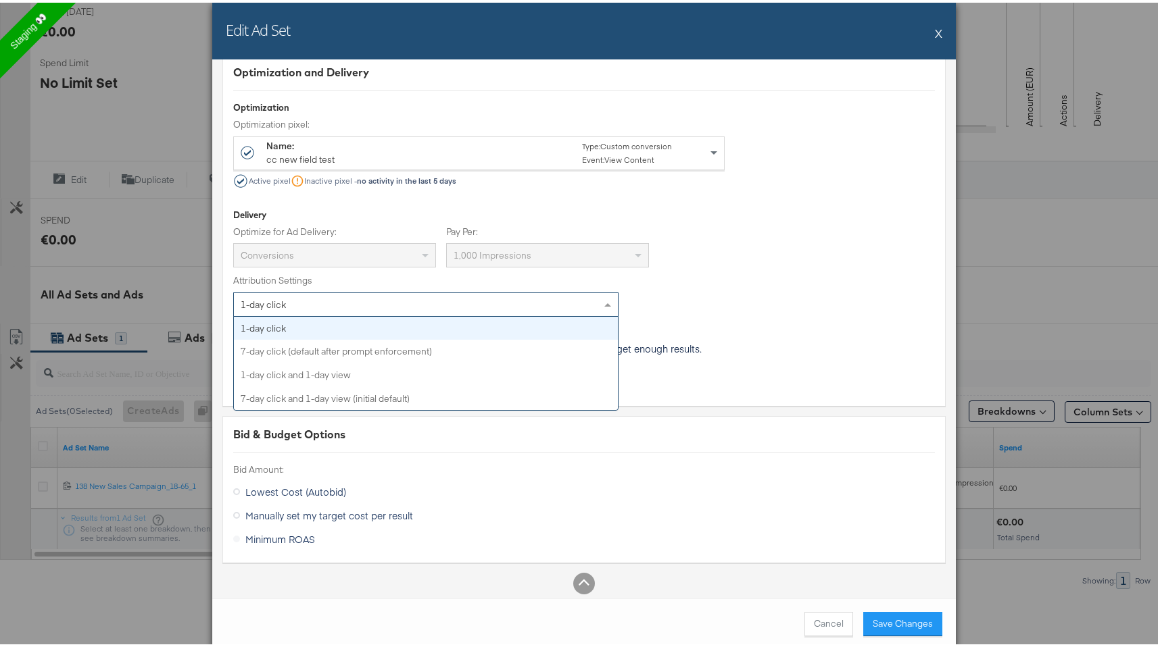
click at [434, 218] on div "Optimization and Delivery Optimization Optimization pixel: Name: cc new field t…" at bounding box center [583, 227] width 723 height 352
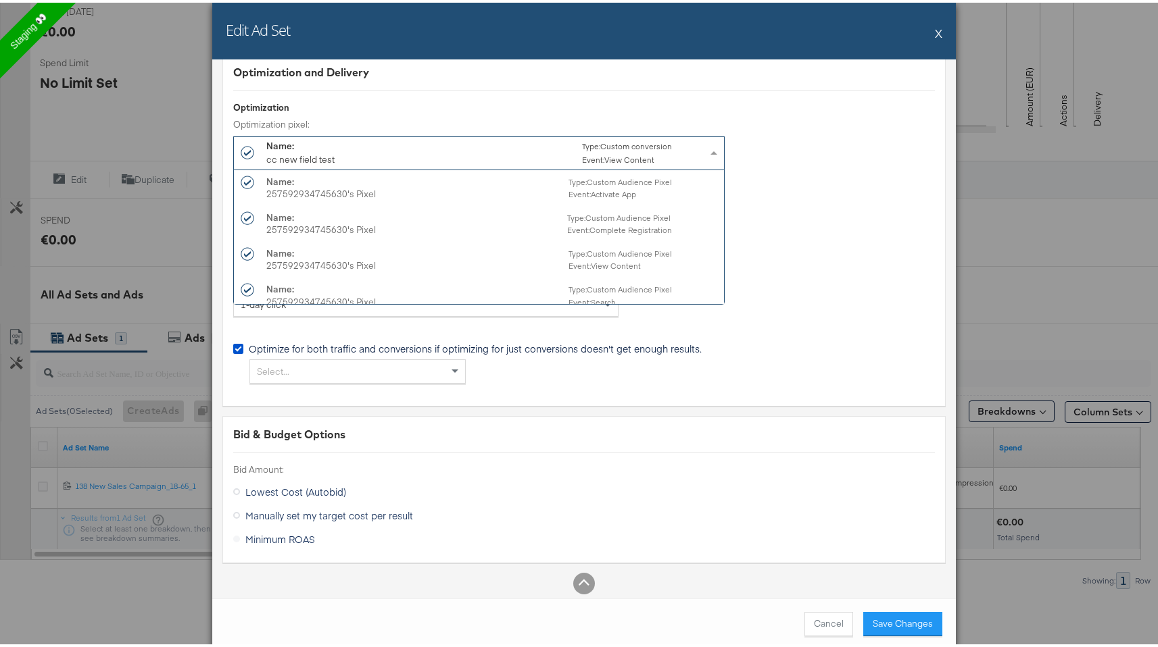
click at [435, 159] on div "Name: cc new field test Type: Custom conversion Event: View Content" at bounding box center [468, 151] width 405 height 28
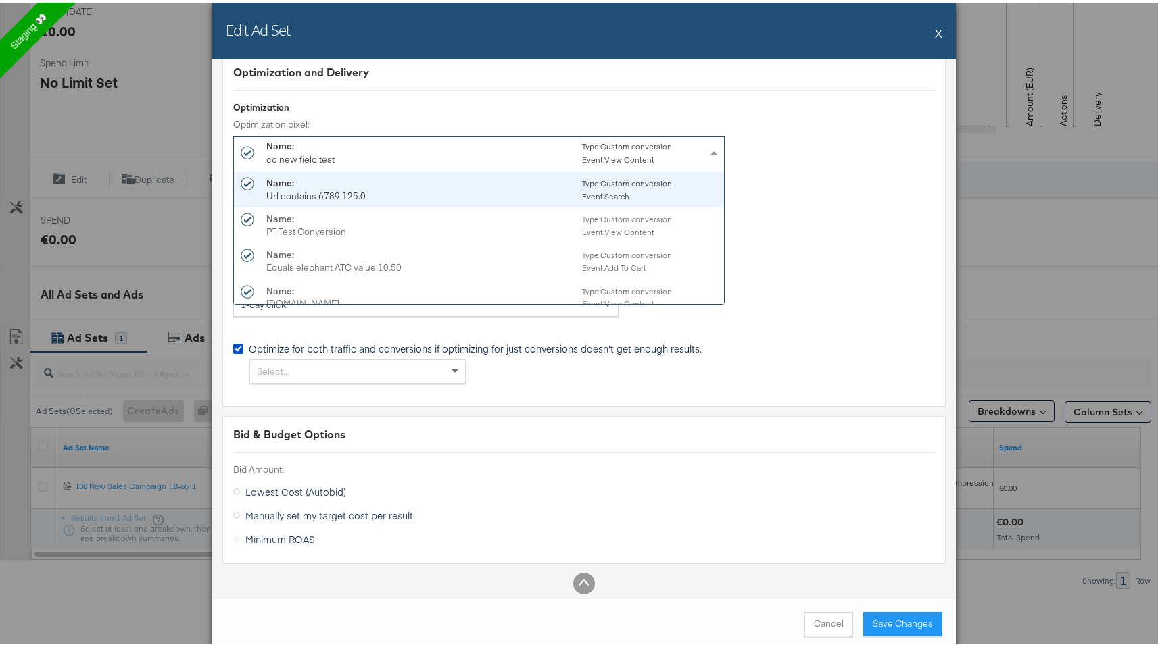
scroll to position [8475, 0]
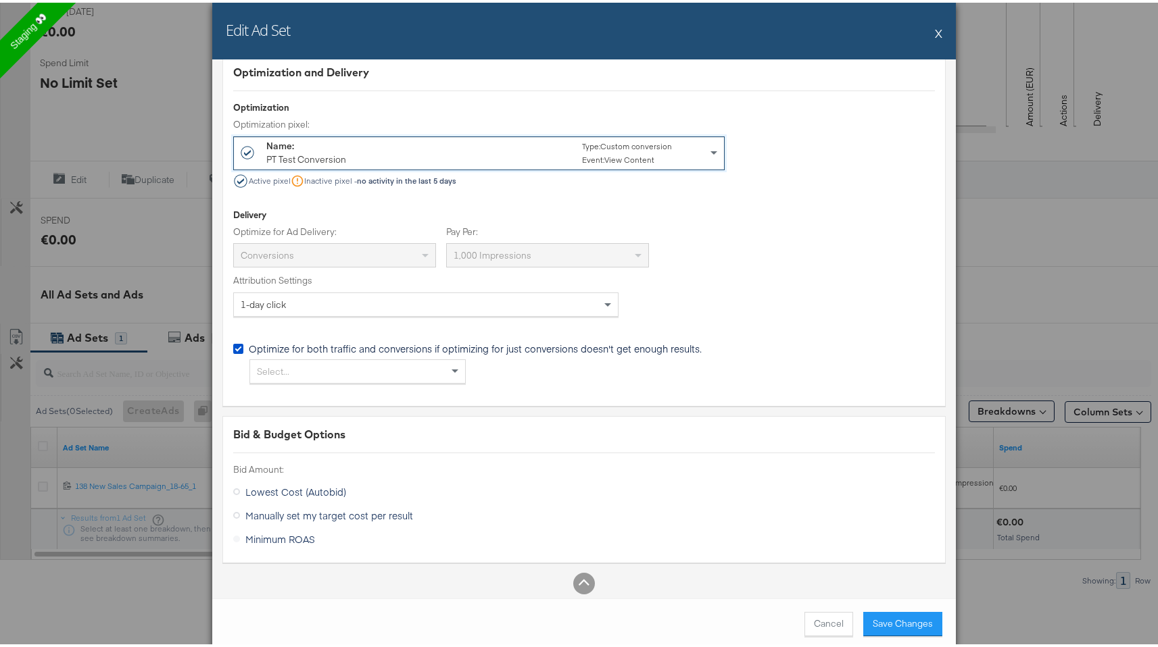
click at [402, 357] on div "Select..." at bounding box center [357, 368] width 215 height 23
click at [407, 314] on div "Optimize for both traffic and conversions if optimizing for just conversions do…" at bounding box center [583, 353] width 701 height 79
click at [330, 507] on span "Manually set my target cost per result" at bounding box center [329, 512] width 168 height 14
click at [0, 0] on div "Manually set my target cost per result" at bounding box center [0, 0] width 0 height 0
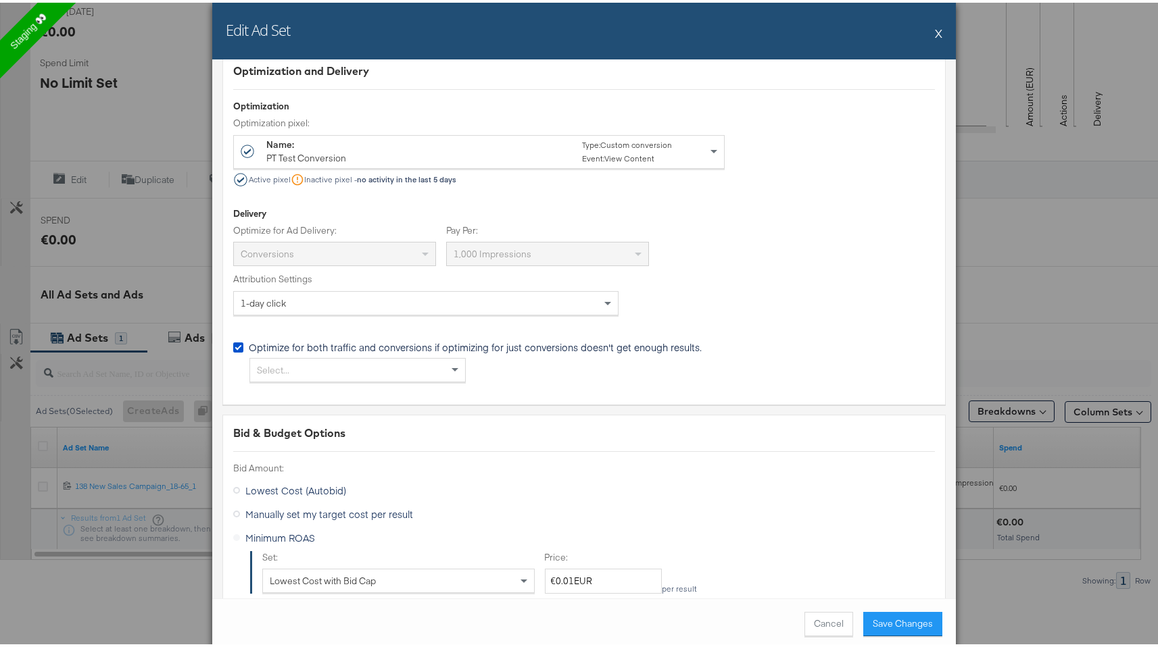
scroll to position [2640, 0]
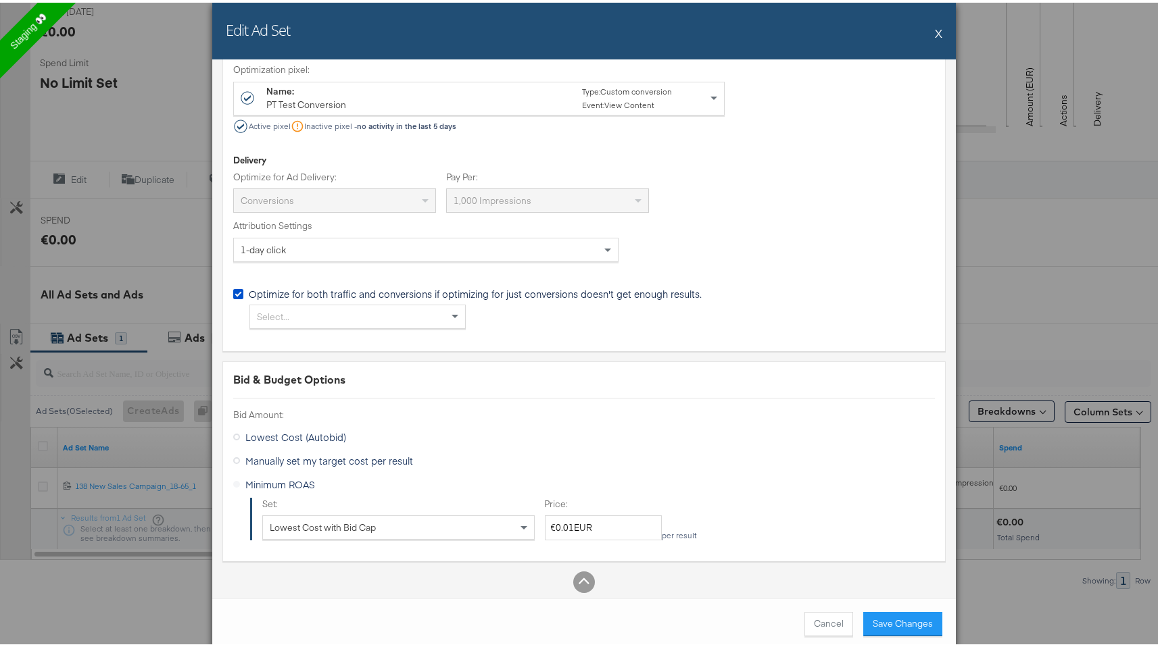
click at [330, 513] on div "Lowest Cost with Bid Cap" at bounding box center [398, 525] width 272 height 24
click at [314, 439] on div "Lowest Cost (Autobid)" at bounding box center [583, 436] width 701 height 24
click at [314, 433] on span "Lowest Cost (Autobid)" at bounding box center [295, 435] width 101 height 14
click at [0, 0] on div "Lowest Cost (Autobid)" at bounding box center [0, 0] width 0 height 0
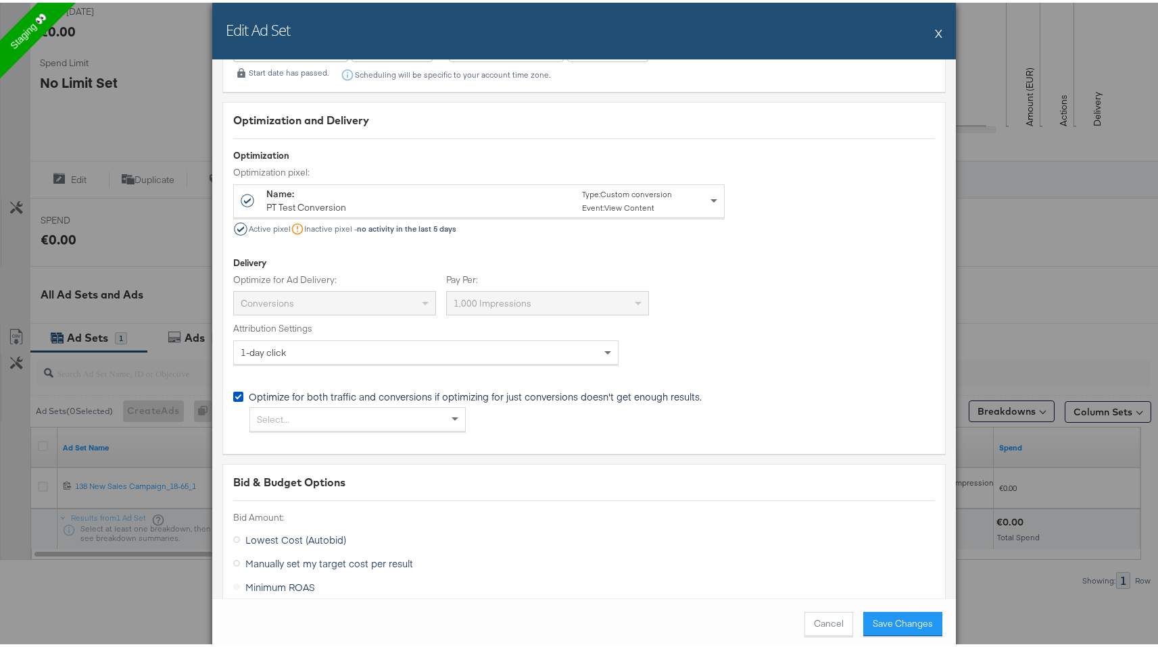
scroll to position [2534, 0]
click at [892, 625] on button "Save Changes" at bounding box center [902, 622] width 79 height 24
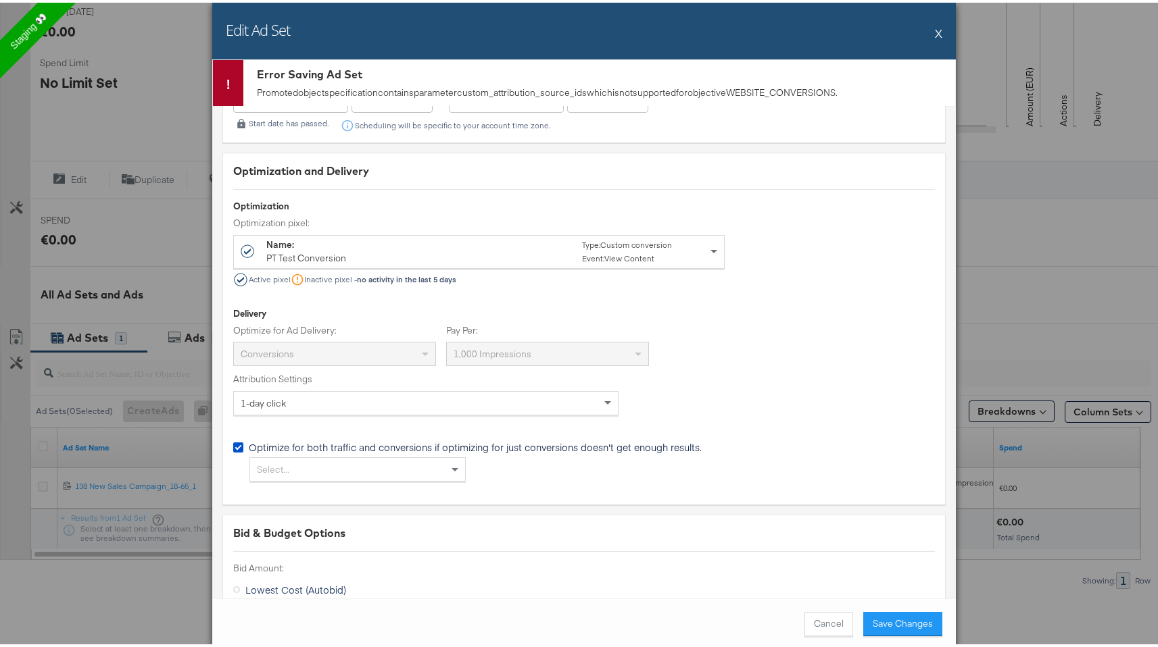
click at [481, 255] on div "Name: PT Test Conversion Type: Custom conversion Event: View Content" at bounding box center [468, 249] width 405 height 28
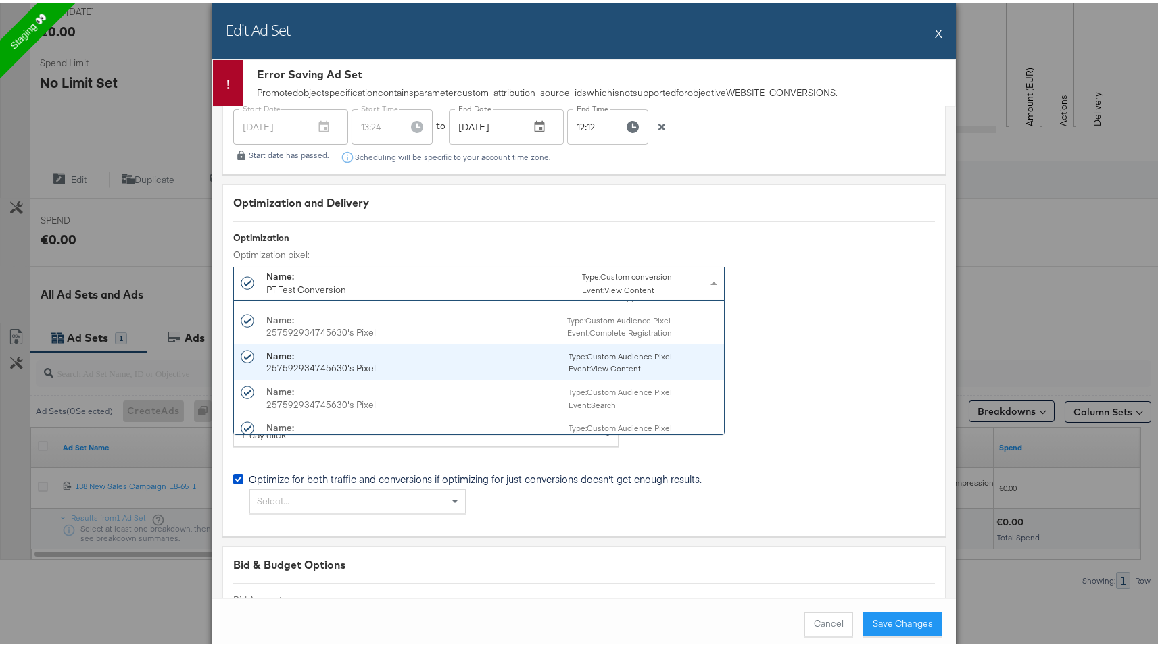
scroll to position [29, 0]
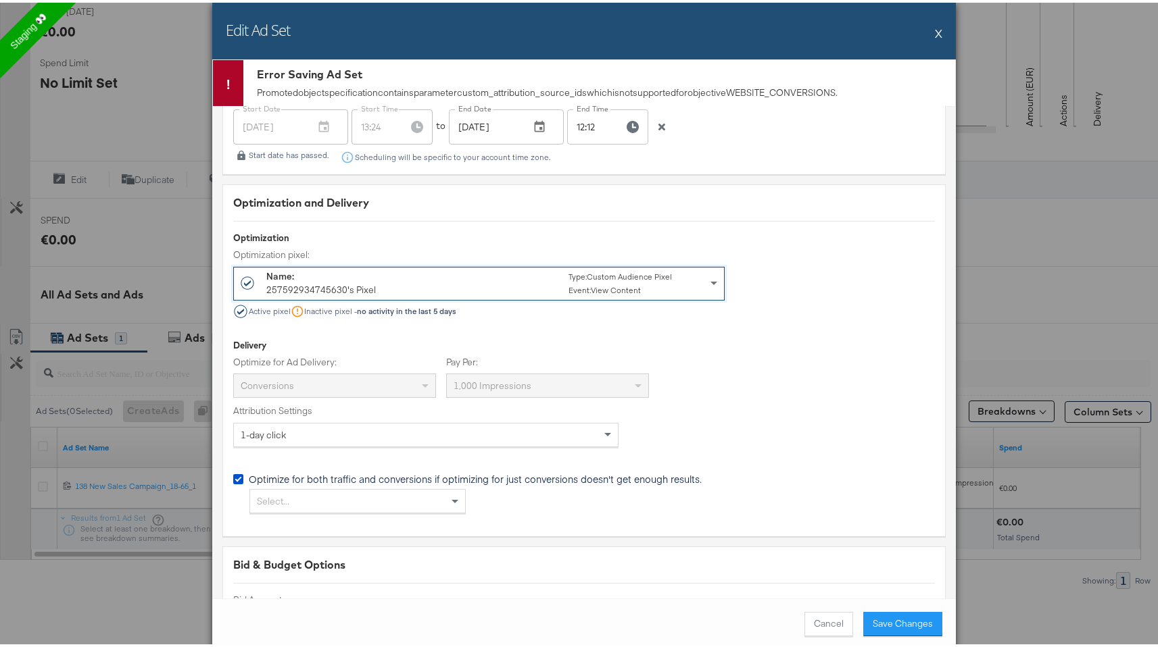
click at [568, 284] on small "Event: View Content" at bounding box center [604, 287] width 72 height 10
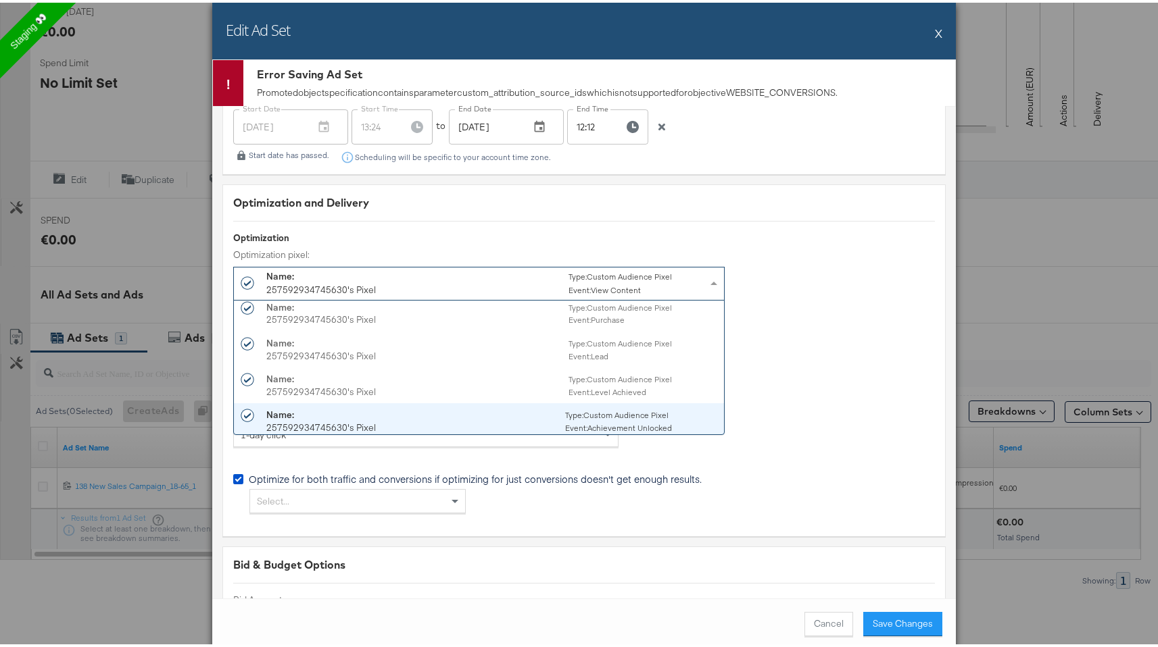
scroll to position [435, 0]
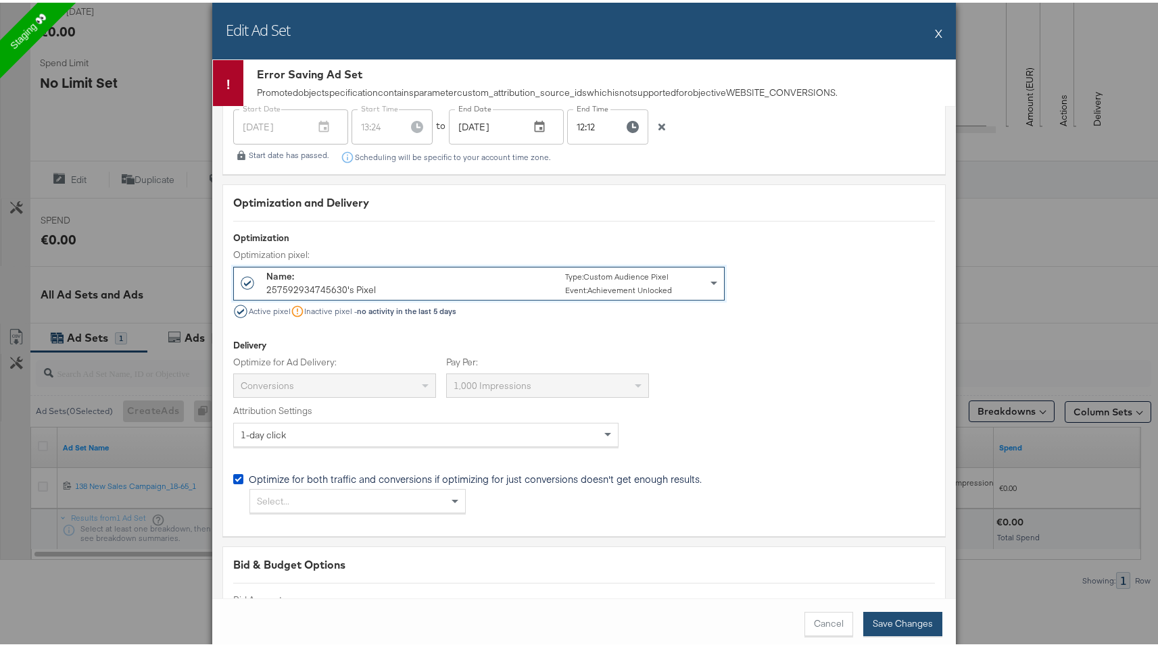
click at [892, 626] on button "Save Changes" at bounding box center [902, 622] width 79 height 24
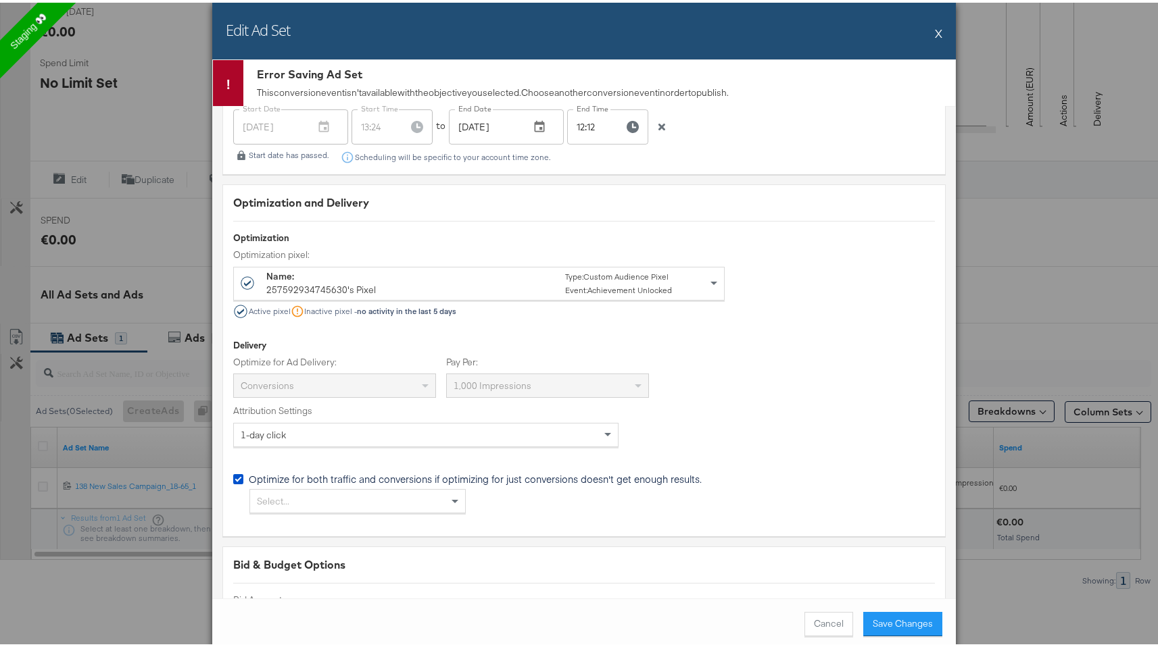
click at [439, 292] on div "Name: 257592934745630's Pixel Type: Custom Audience Pixel Event: Achievement Un…" at bounding box center [479, 281] width 490 height 32
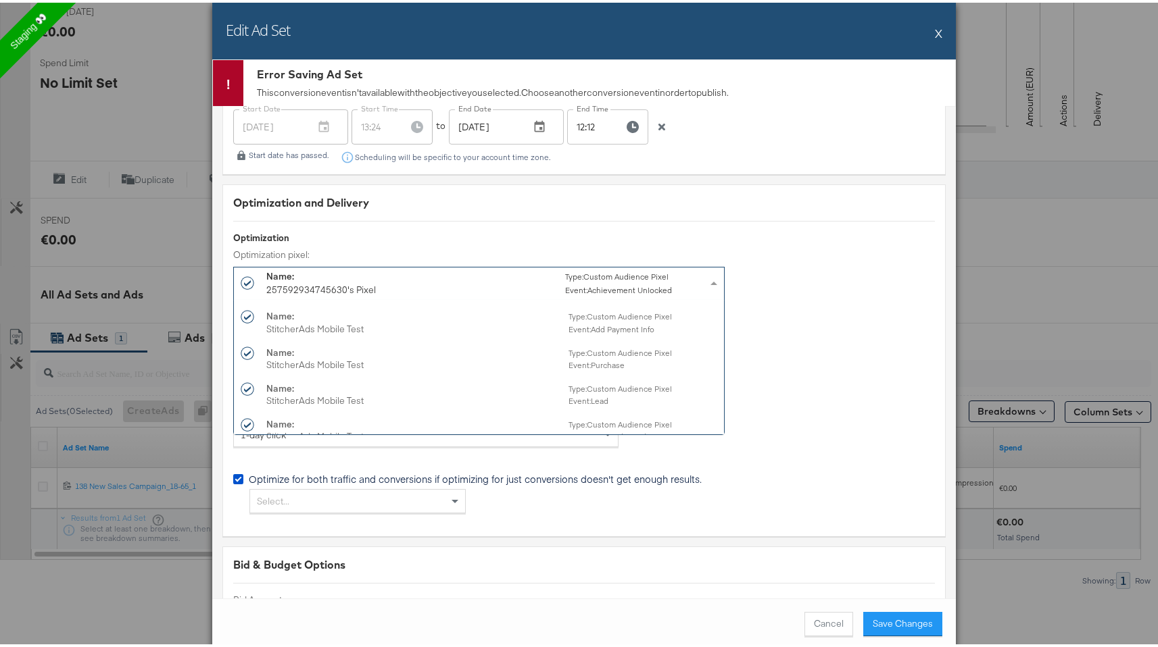
scroll to position [7729, 0]
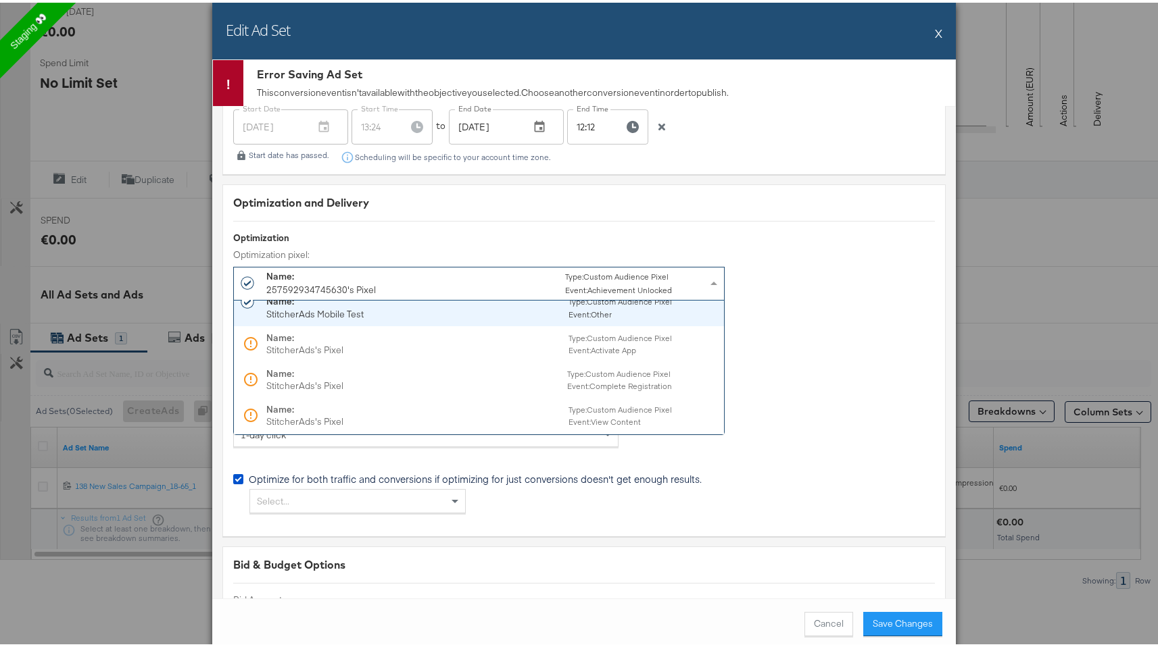
click at [326, 276] on div "Name:" at bounding box center [320, 274] width 109 height 14
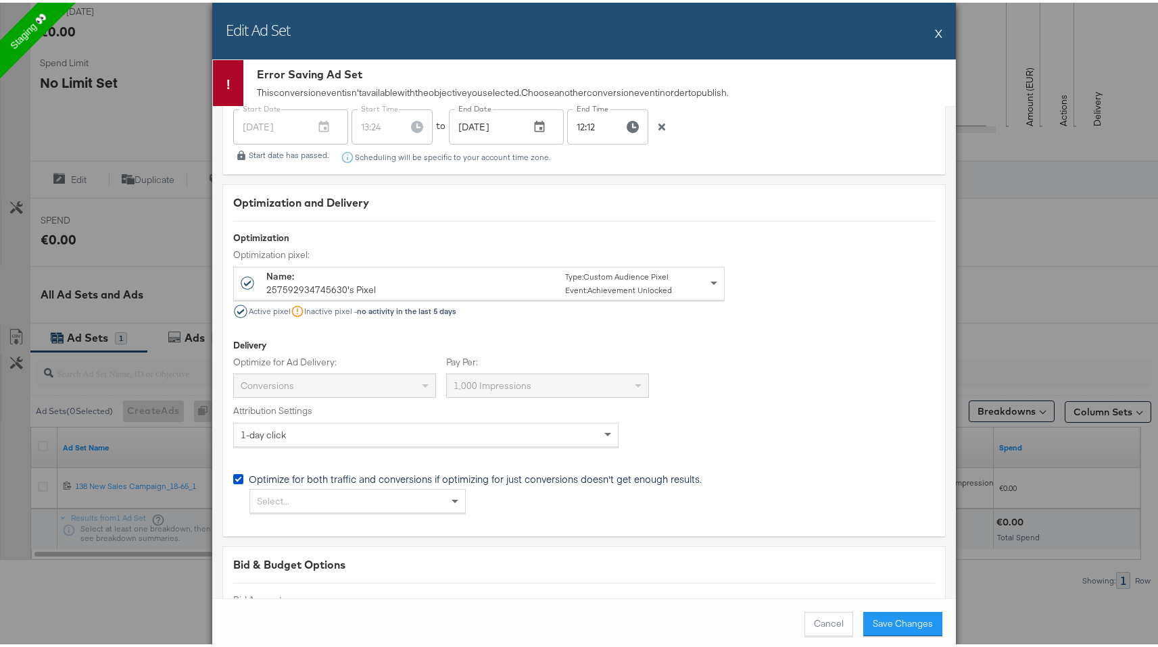
click at [928, 31] on div "Edit Ad Set X" at bounding box center [583, 28] width 743 height 57
click at [935, 31] on button "X" at bounding box center [938, 30] width 7 height 27
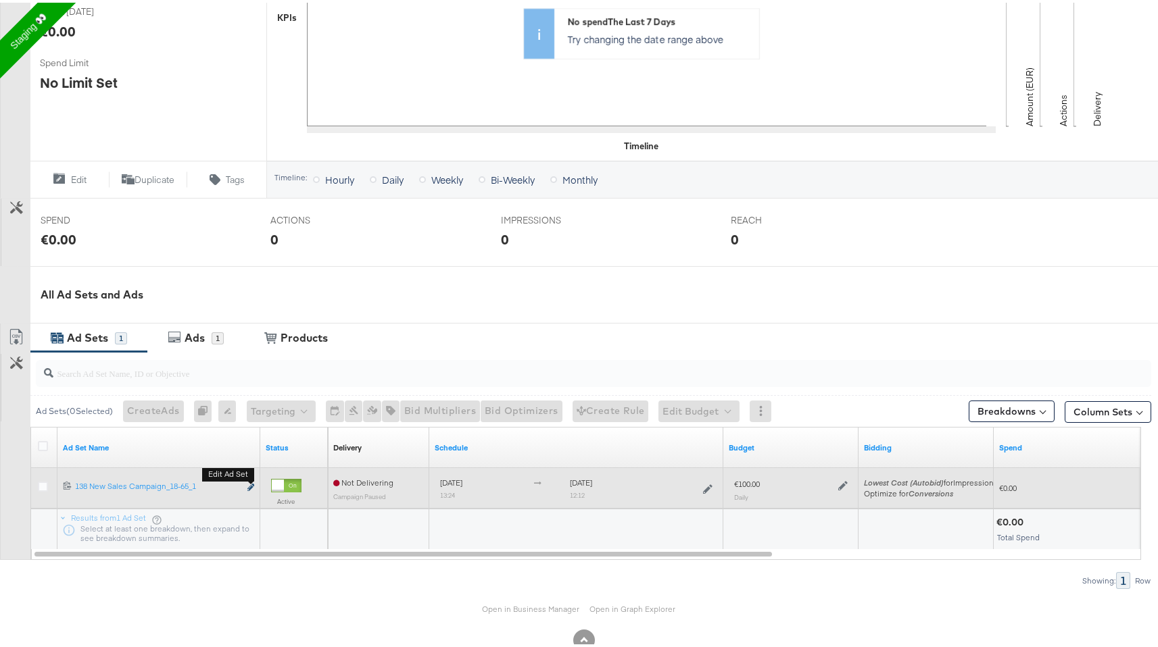
click at [250, 488] on icon "link" at bounding box center [250, 484] width 7 height 7
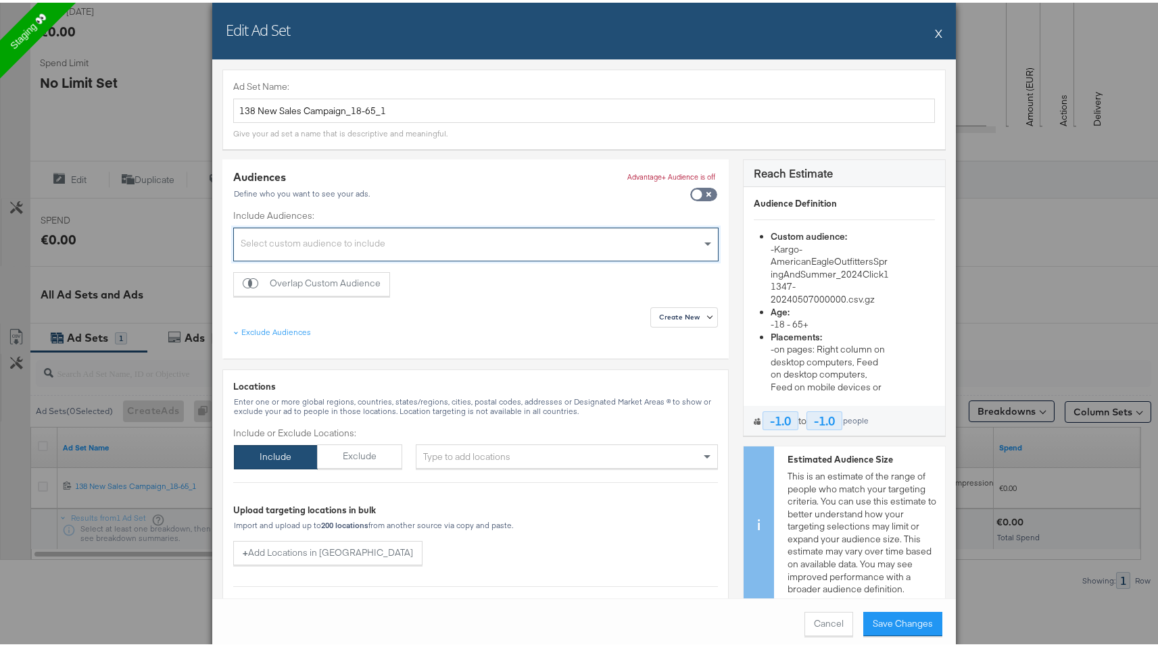
scroll to position [0, 0]
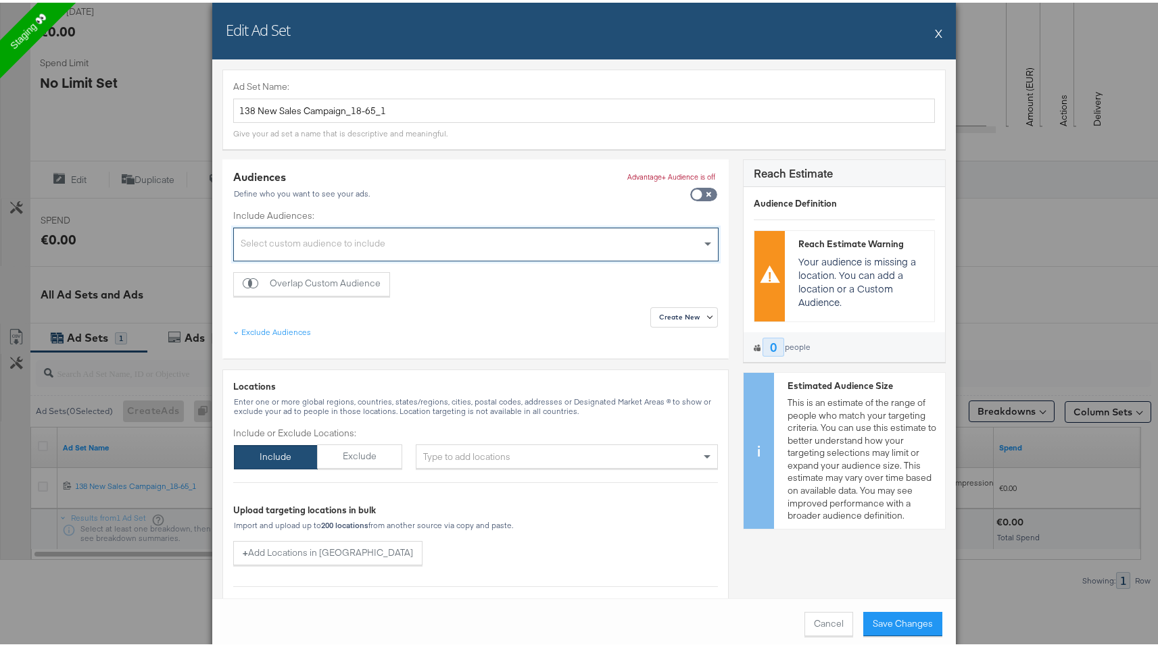
click at [505, 446] on div "Type to add locations" at bounding box center [567, 454] width 302 height 24
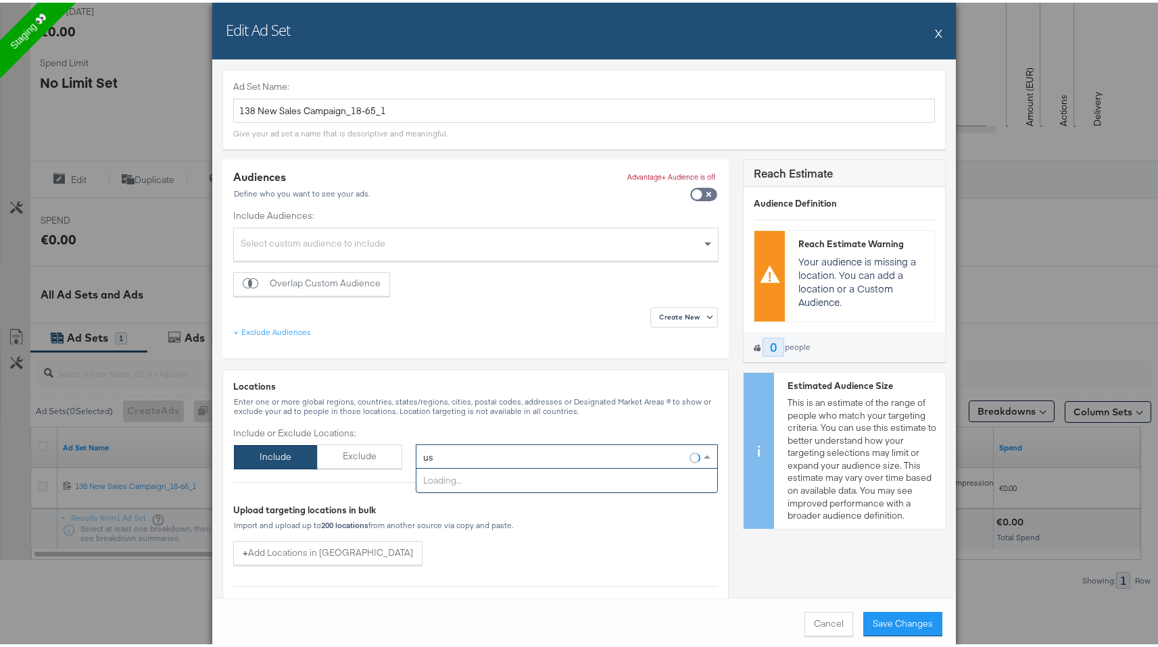
type input "usa"
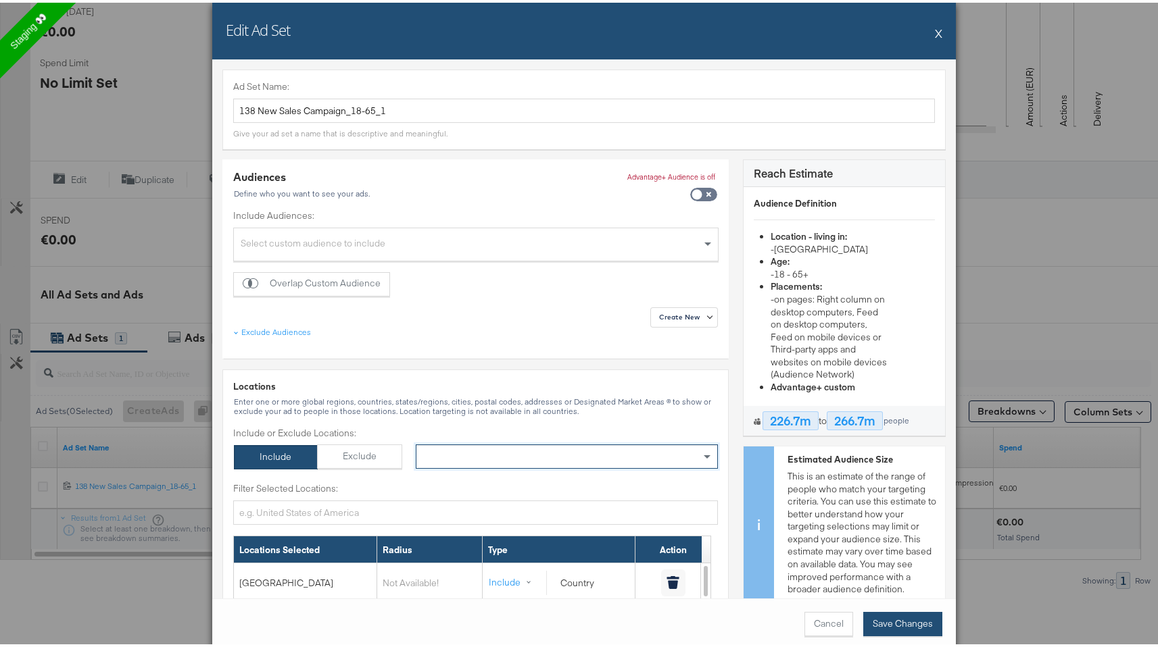
click at [884, 618] on button "Save Changes" at bounding box center [902, 622] width 79 height 24
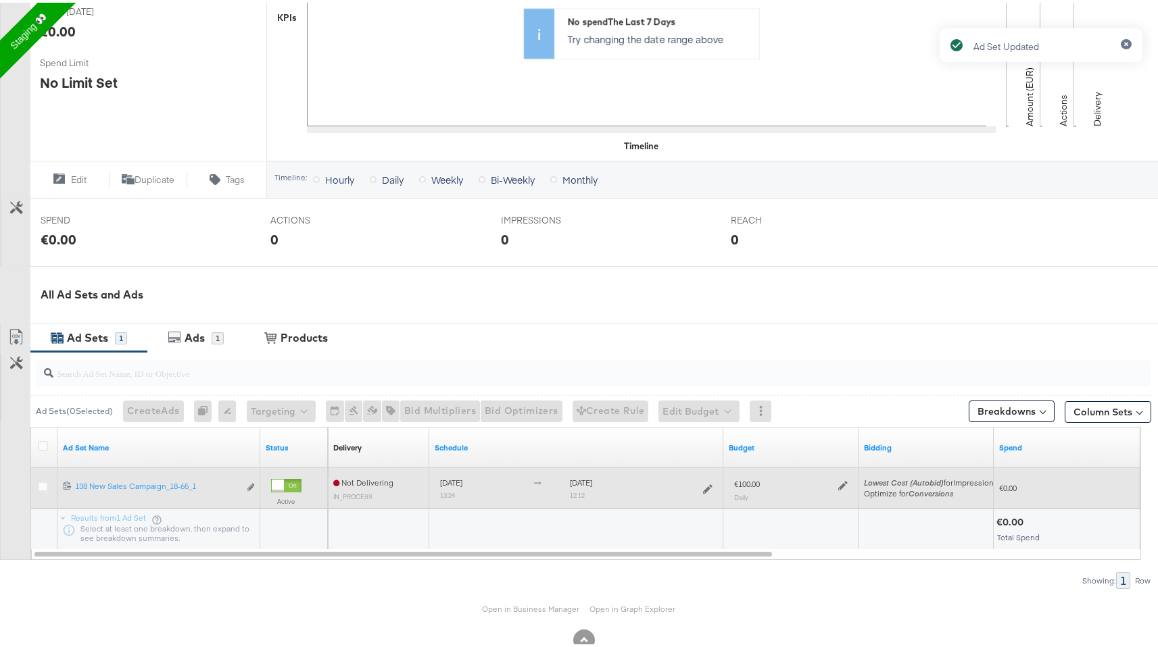
click at [247, 485] on div "Edit ad set" at bounding box center [251, 485] width 8 height 14
click at [249, 485] on icon "link" at bounding box center [250, 484] width 7 height 7
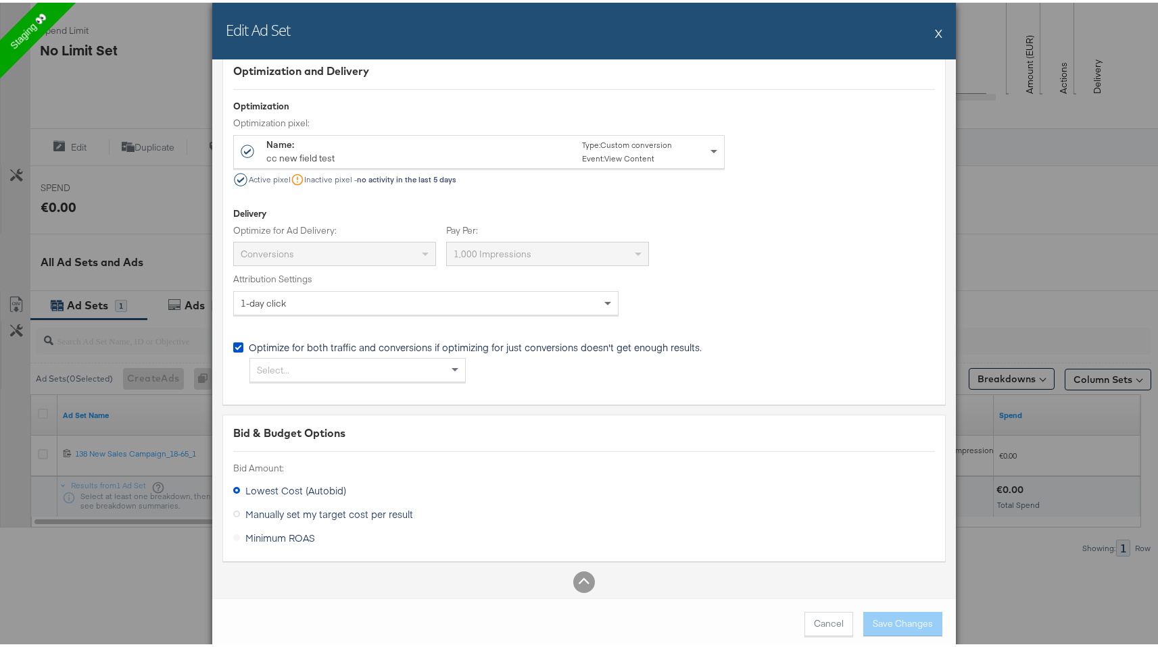
scroll to position [2571, 0]
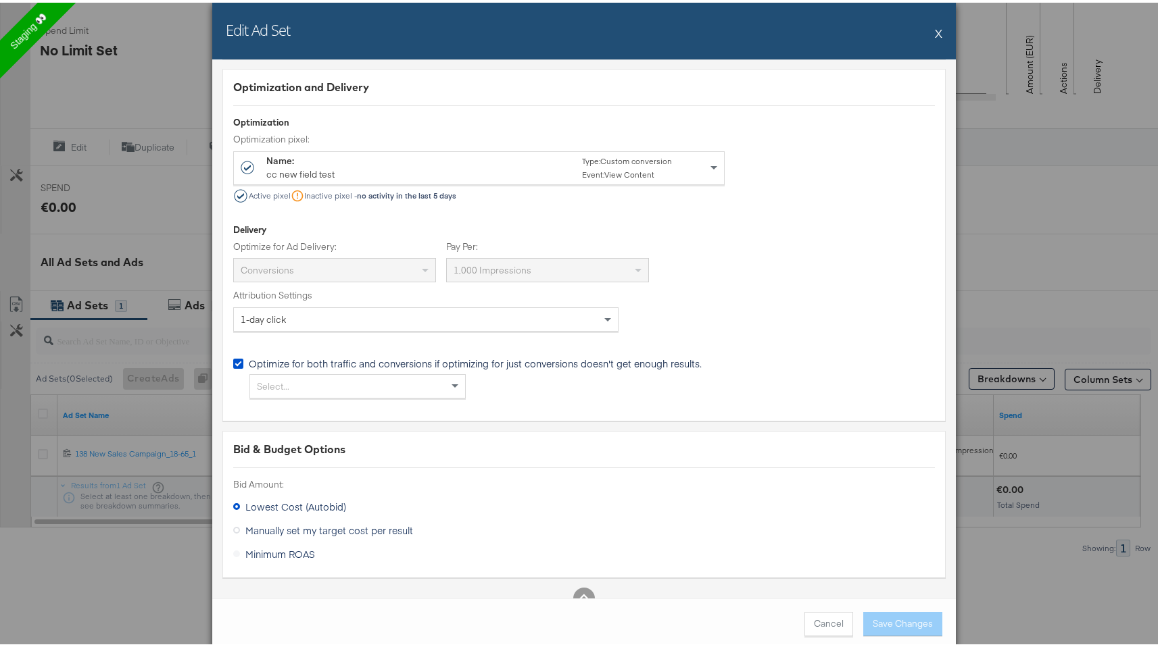
click at [640, 157] on small "Type: Custom conversion" at bounding box center [627, 158] width 90 height 10
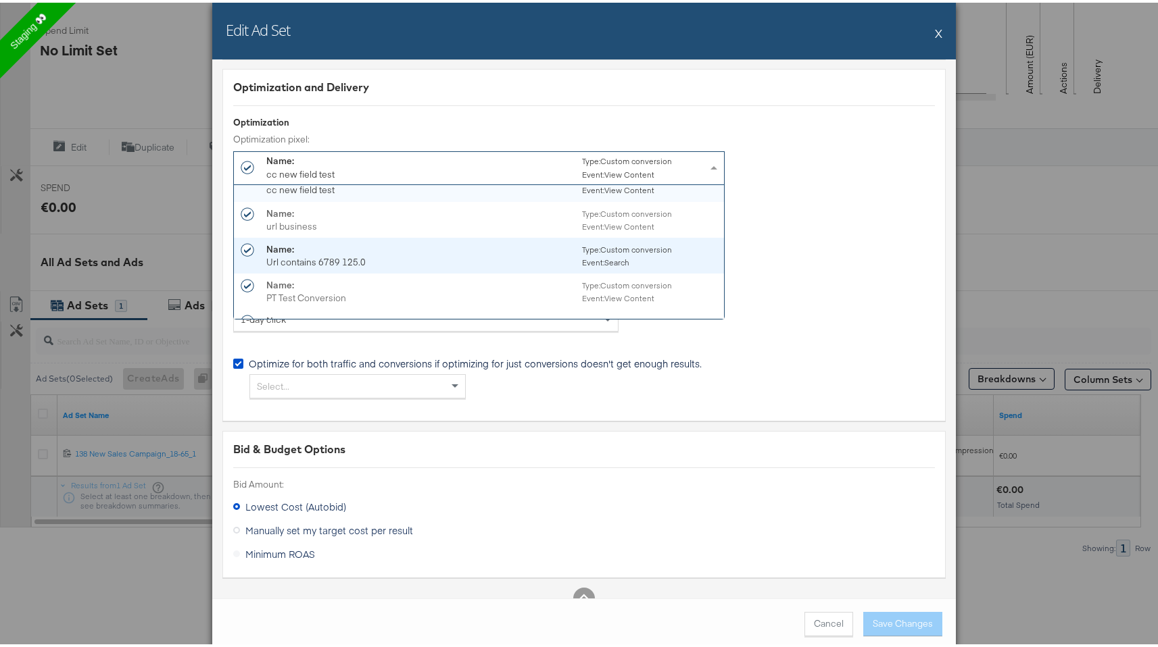
scroll to position [8420, 0]
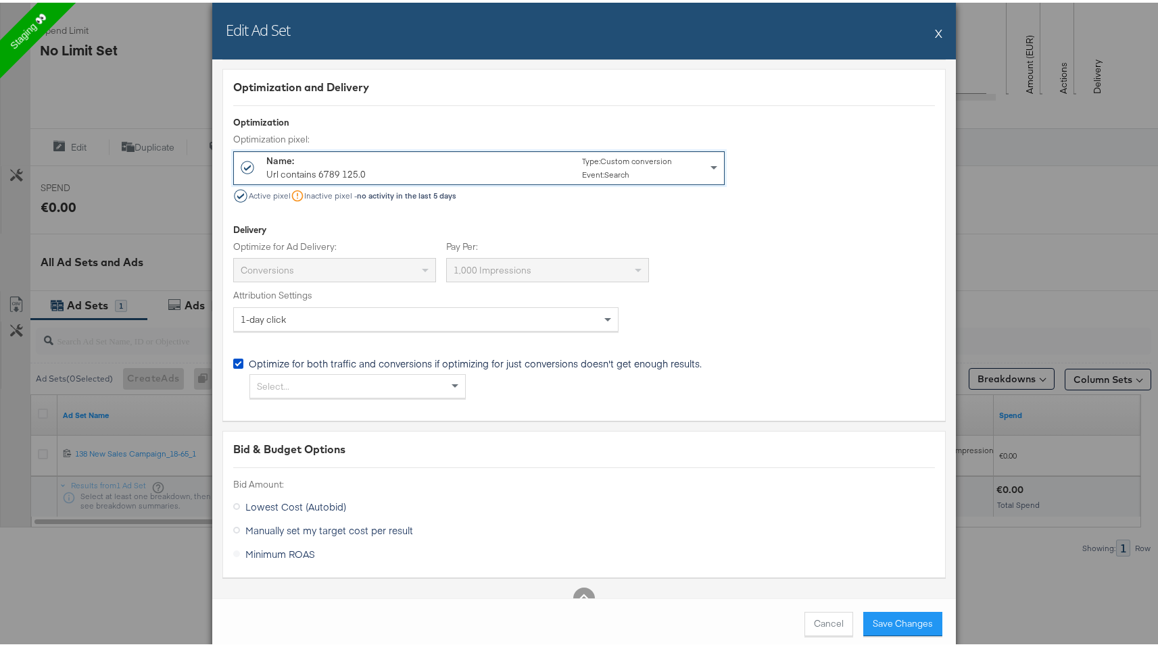
click at [568, 167] on div "Name: Url contains 6789 125.0 Type: Custom conversion Event: Search" at bounding box center [468, 165] width 405 height 28
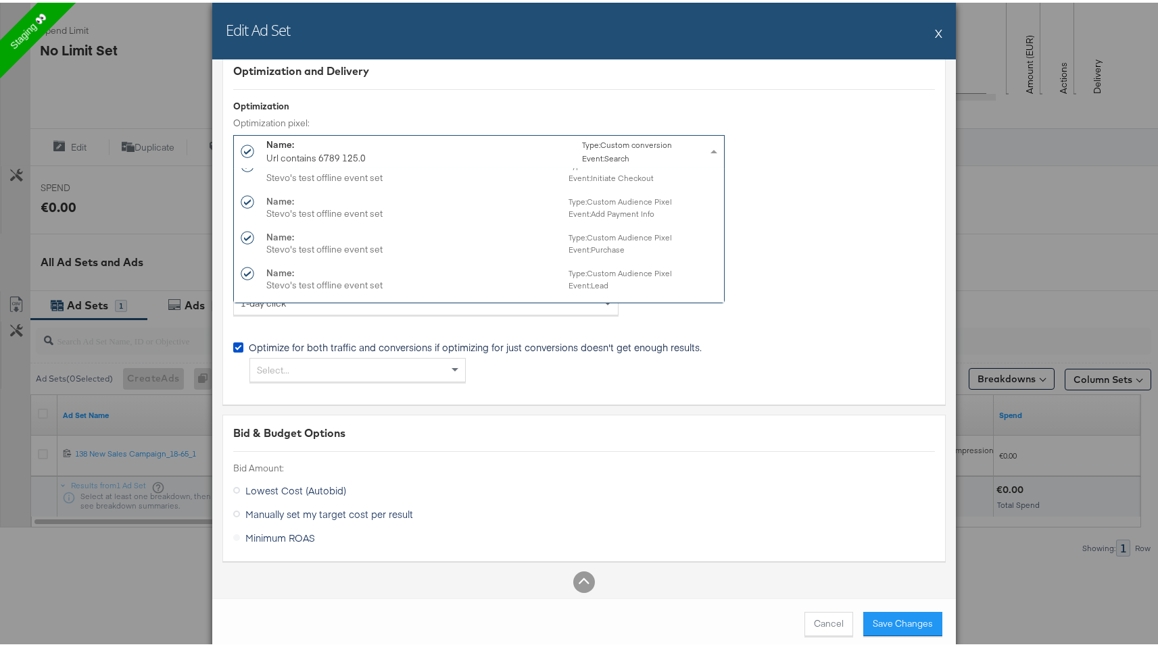
scroll to position [4761, 0]
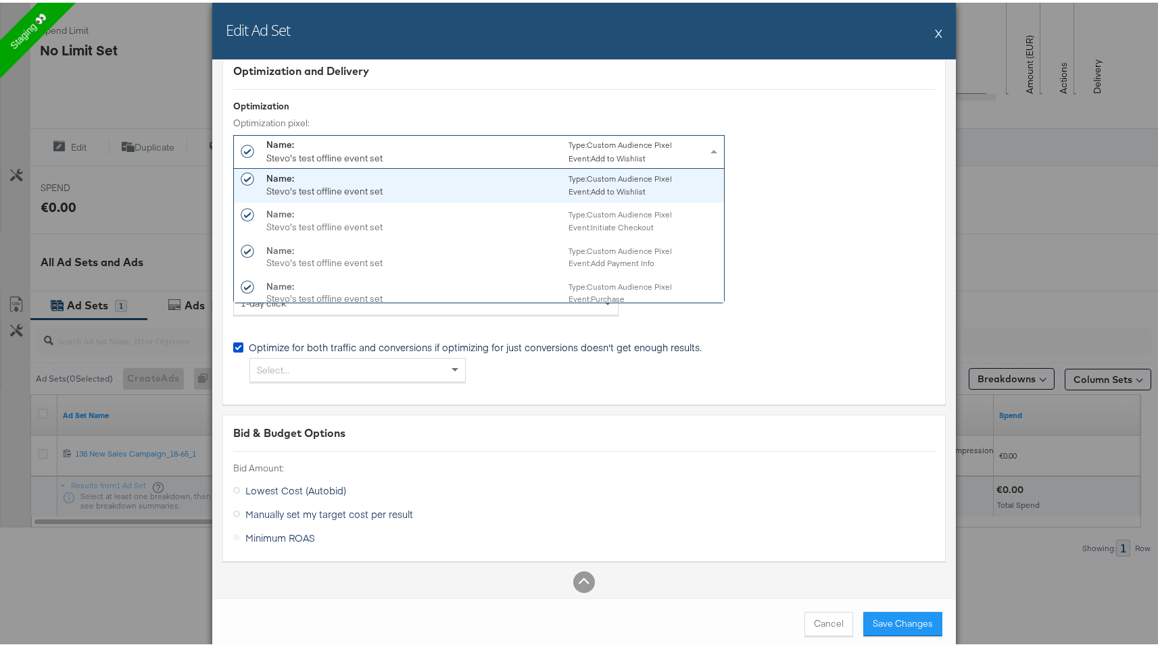
click at [537, 145] on div "Name: Stevo's test offline event set Type: Custom Audience Pixel Event: Add to …" at bounding box center [468, 149] width 405 height 28
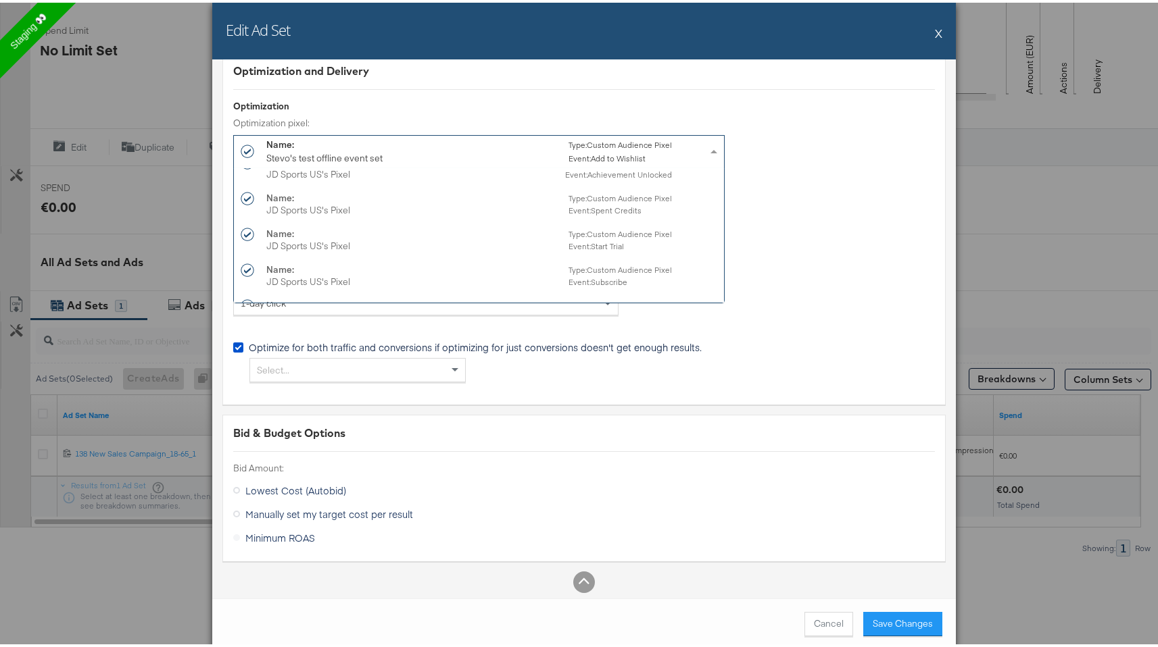
scroll to position [3544, 0]
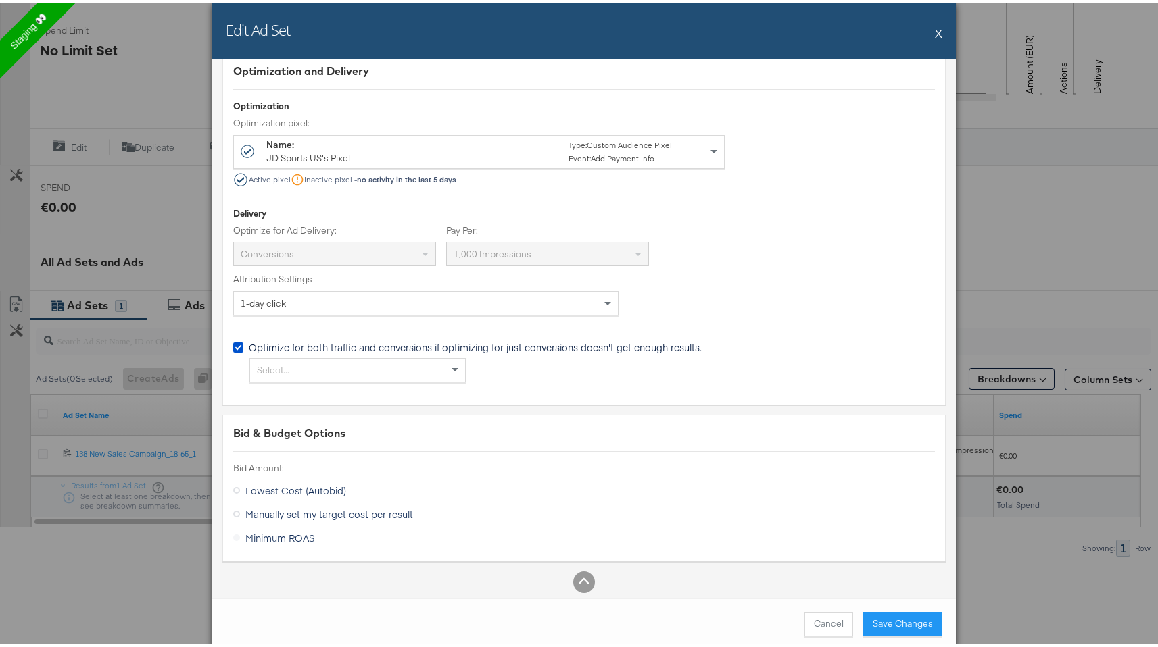
click at [739, 197] on div "Optimization and Delivery Optimization Optimization pixel: Name: JD Sports US's…" at bounding box center [583, 226] width 723 height 352
click at [890, 626] on button "Save Changes" at bounding box center [902, 622] width 79 height 24
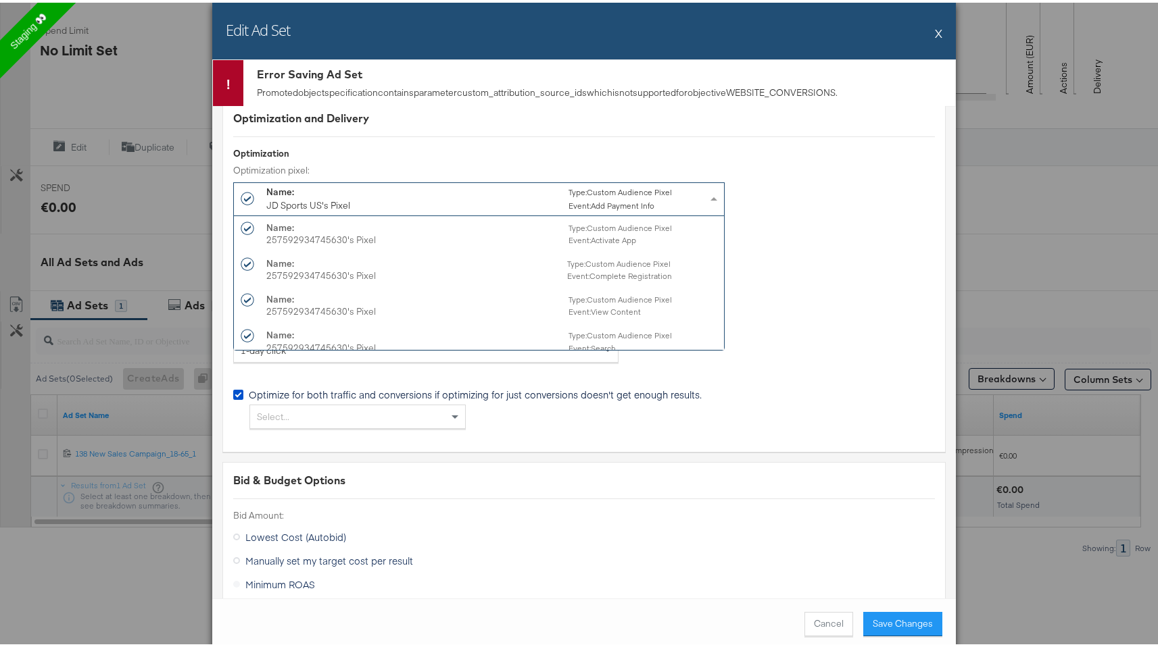
click at [710, 195] on span at bounding box center [713, 196] width 7 height 3
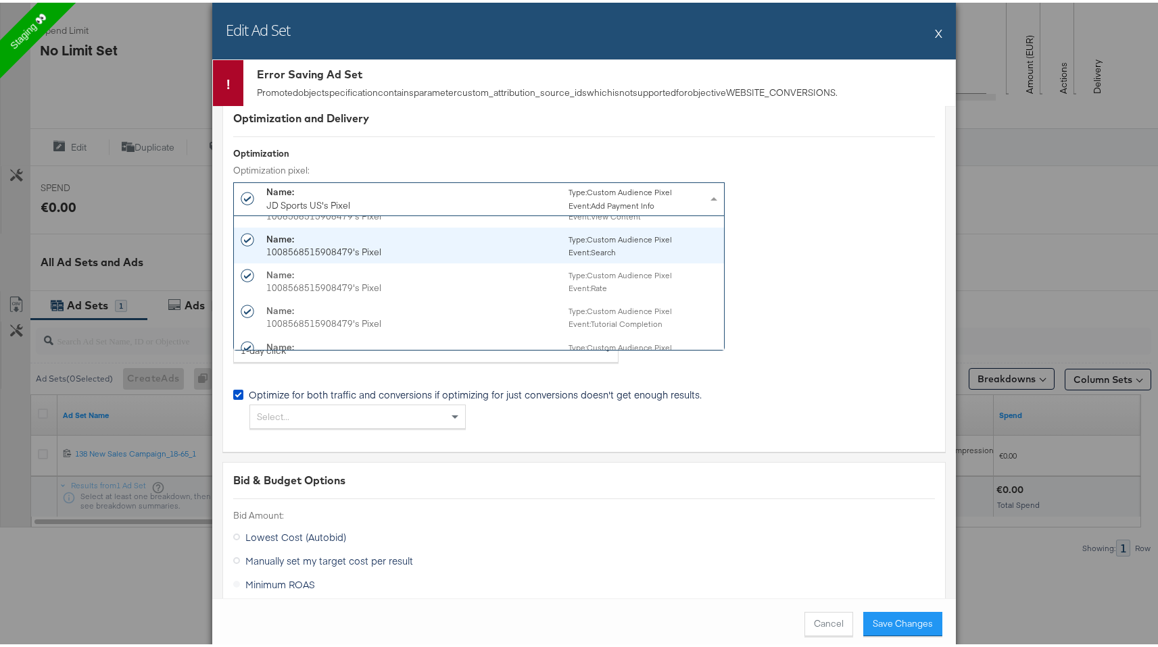
scroll to position [9454, 0]
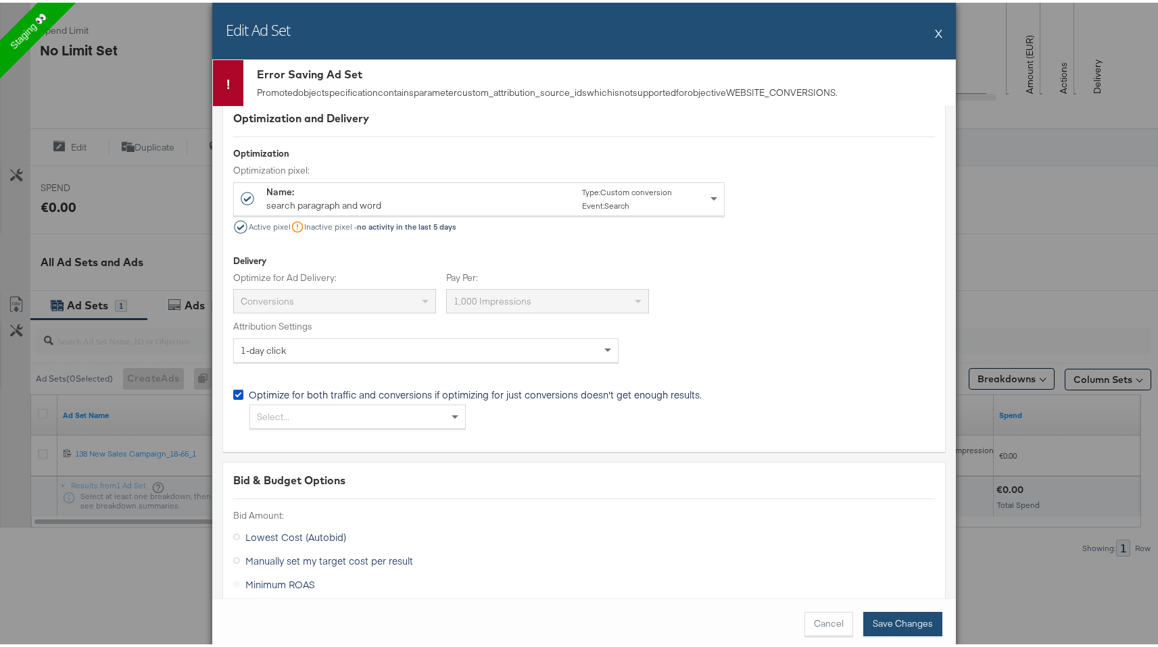
click at [885, 628] on button "Save Changes" at bounding box center [902, 622] width 79 height 24
click at [551, 182] on div "Name: search paragraph and word Type: Custom conversion Event: Search" at bounding box center [468, 196] width 405 height 28
click at [883, 613] on button "Save Changes" at bounding box center [902, 622] width 79 height 24
click at [641, 198] on small "Event: View Content" at bounding box center [618, 203] width 72 height 10
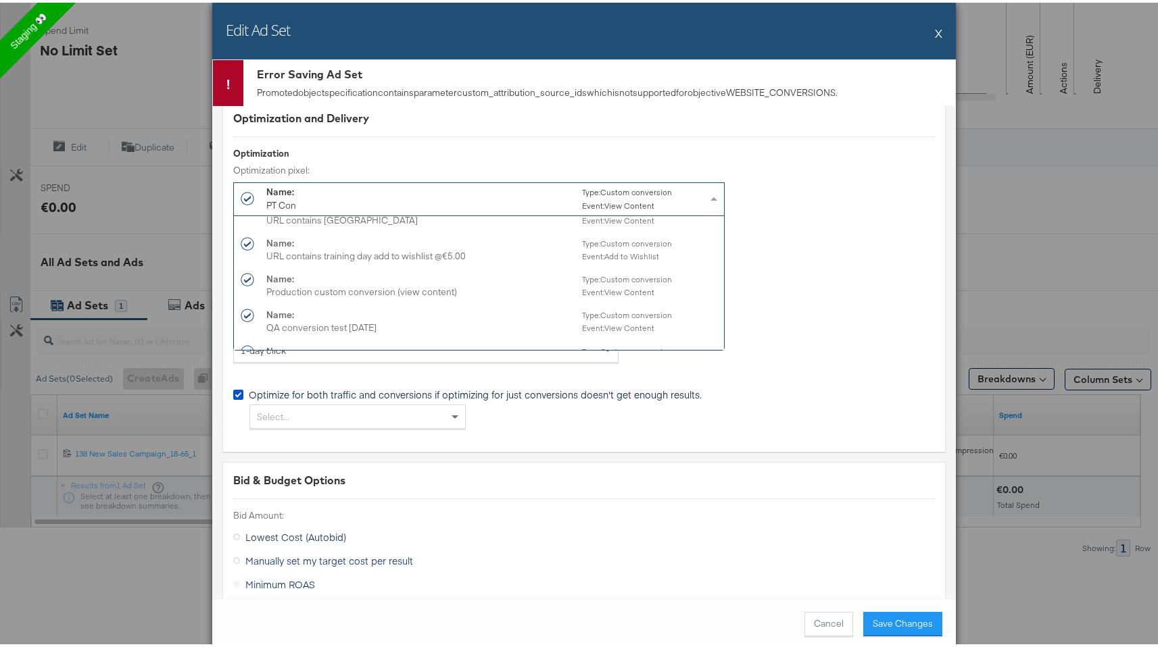
scroll to position [9351, 0]
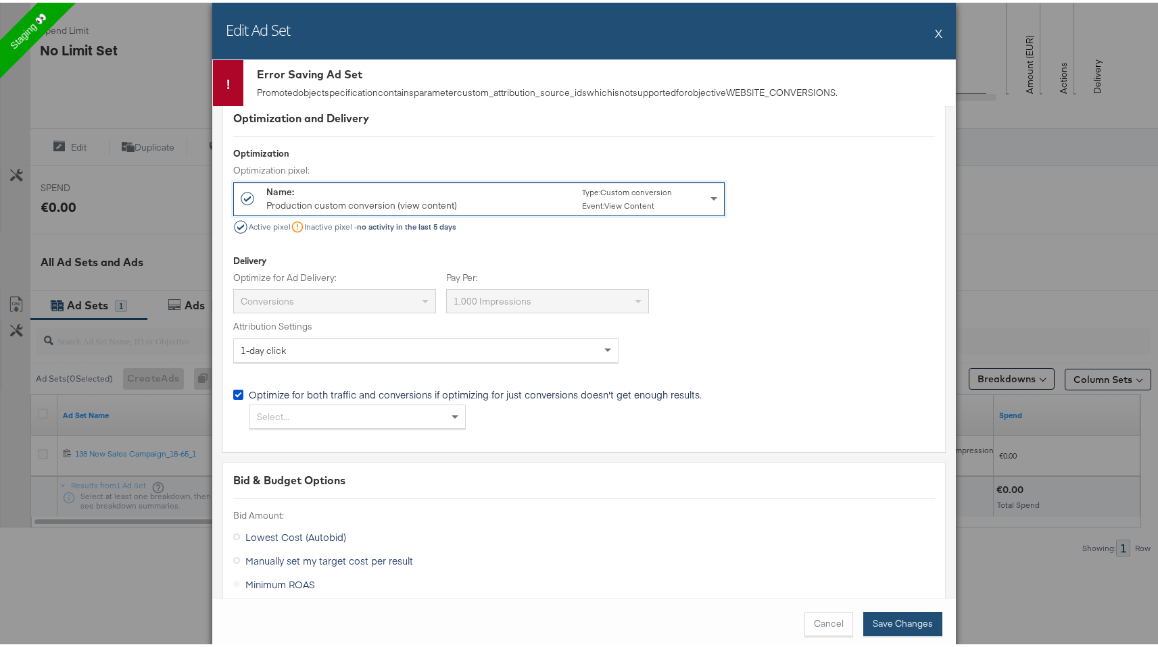
click at [906, 617] on button "Save Changes" at bounding box center [902, 622] width 79 height 24
click at [348, 80] on div "Error Saving Ad Set Promoted object specification contains parameter custom_att…" at bounding box center [599, 80] width 712 height 46
click at [348, 93] on div "Promoted object specification contains parameter custom_attribution_source_ids …" at bounding box center [602, 90] width 691 height 13
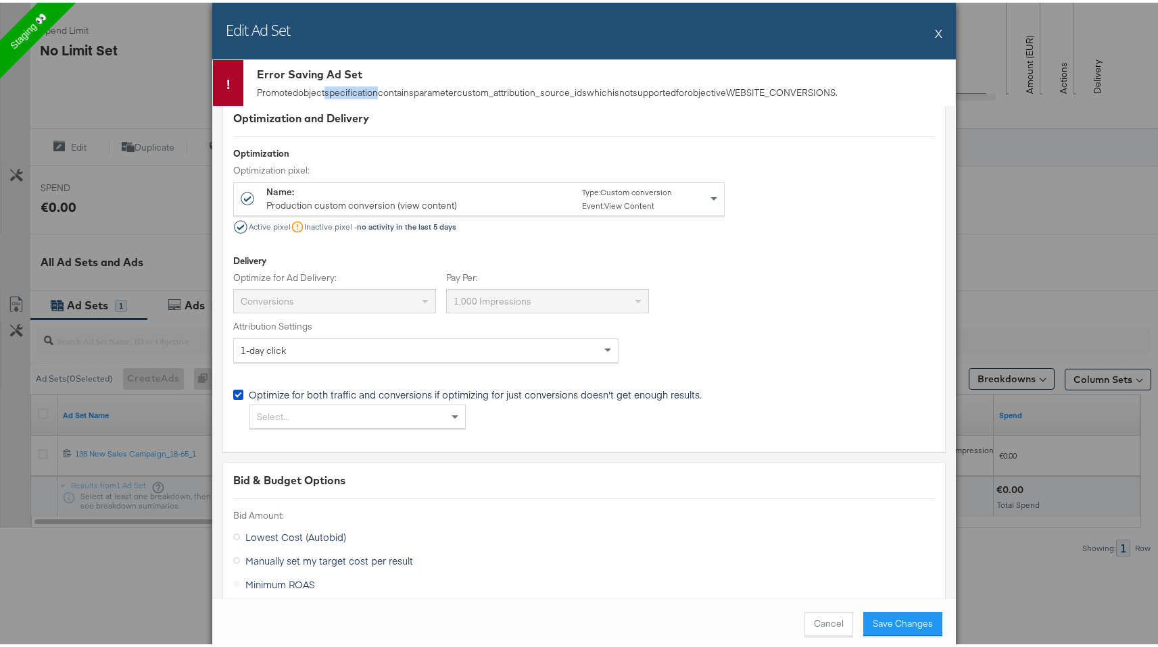
click at [348, 93] on div "Promoted object specification contains parameter custom_attribution_source_ids …" at bounding box center [602, 90] width 691 height 13
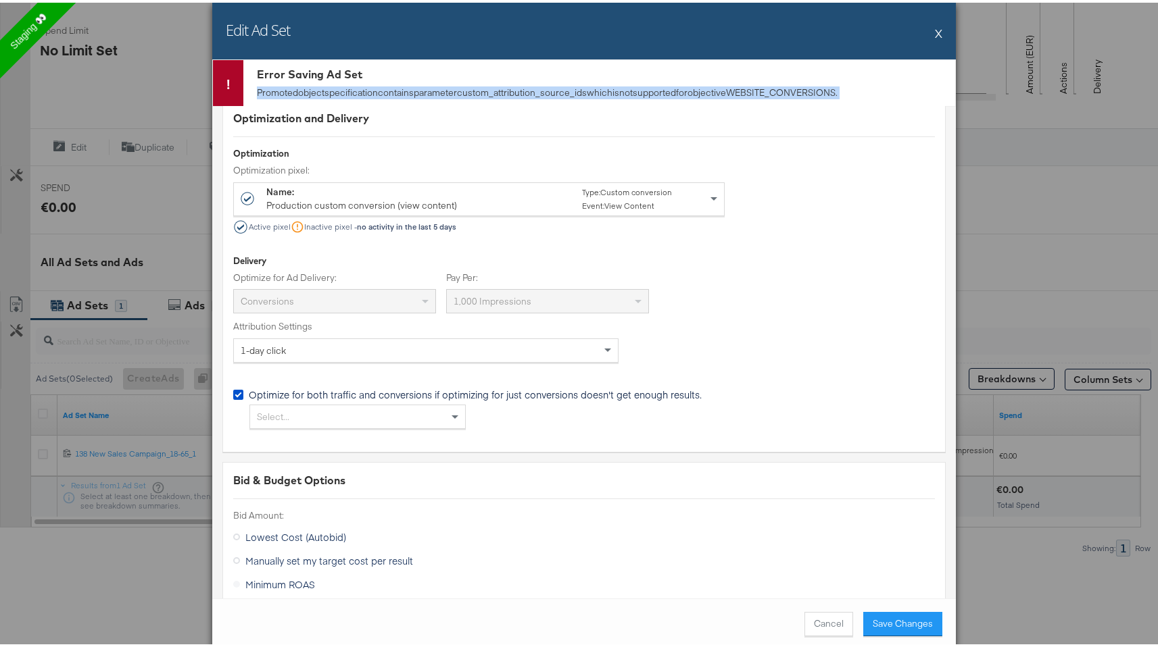
click at [348, 93] on div "Promoted object specification contains parameter custom_attribution_source_ids …" at bounding box center [602, 90] width 691 height 13
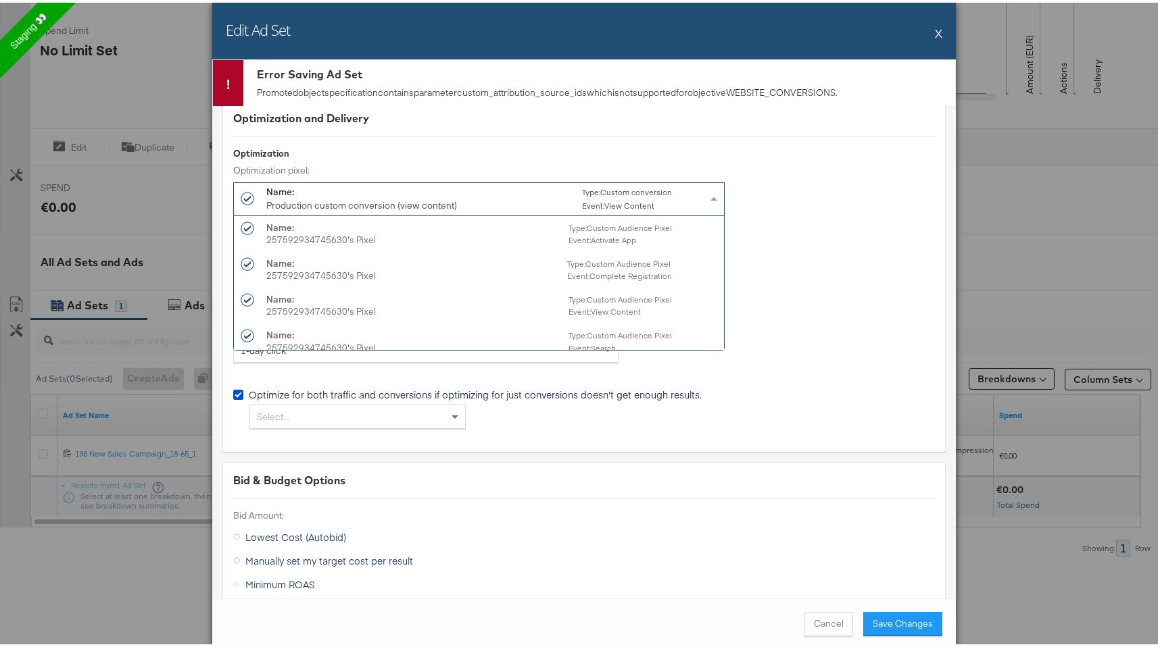
click at [441, 190] on div "Name:" at bounding box center [361, 189] width 191 height 14
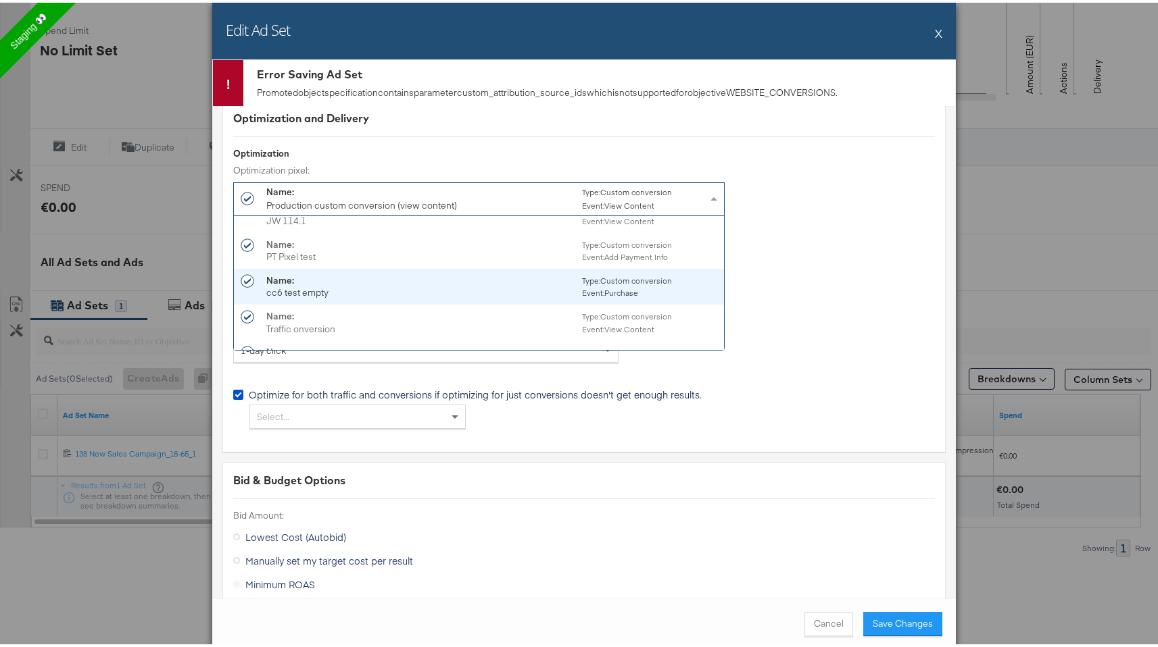
scroll to position [9194, 0]
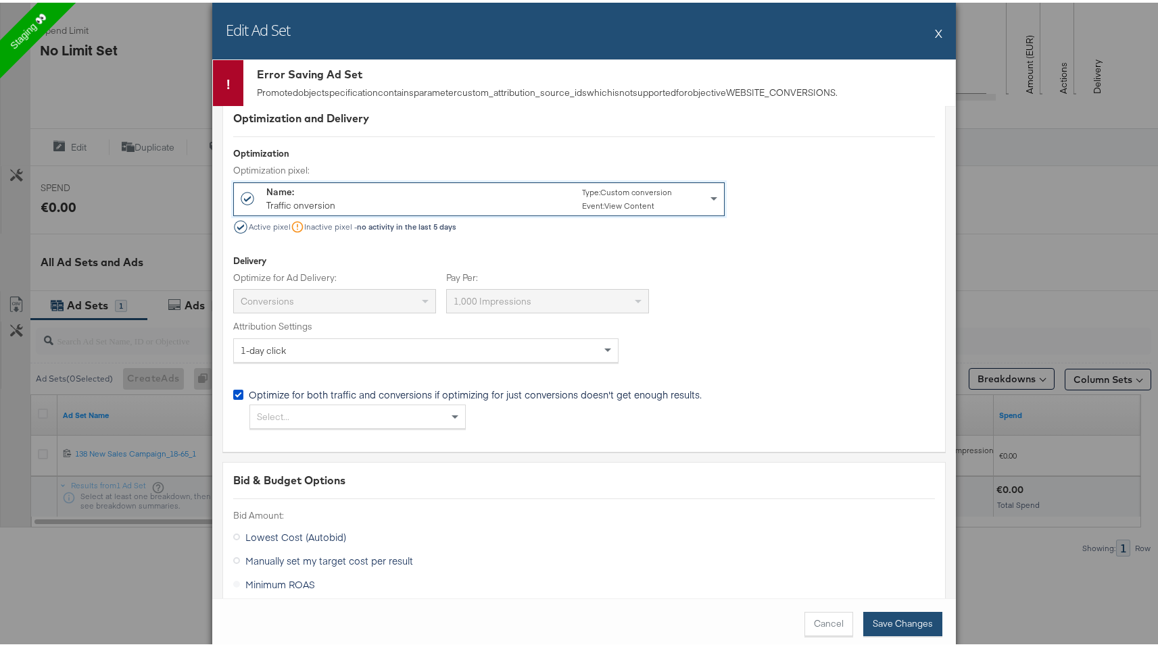
click at [881, 624] on button "Save Changes" at bounding box center [902, 622] width 79 height 24
click at [705, 218] on div "Active pixel Inactive pixel - no activity in the last 5 days" at bounding box center [479, 225] width 490 height 14
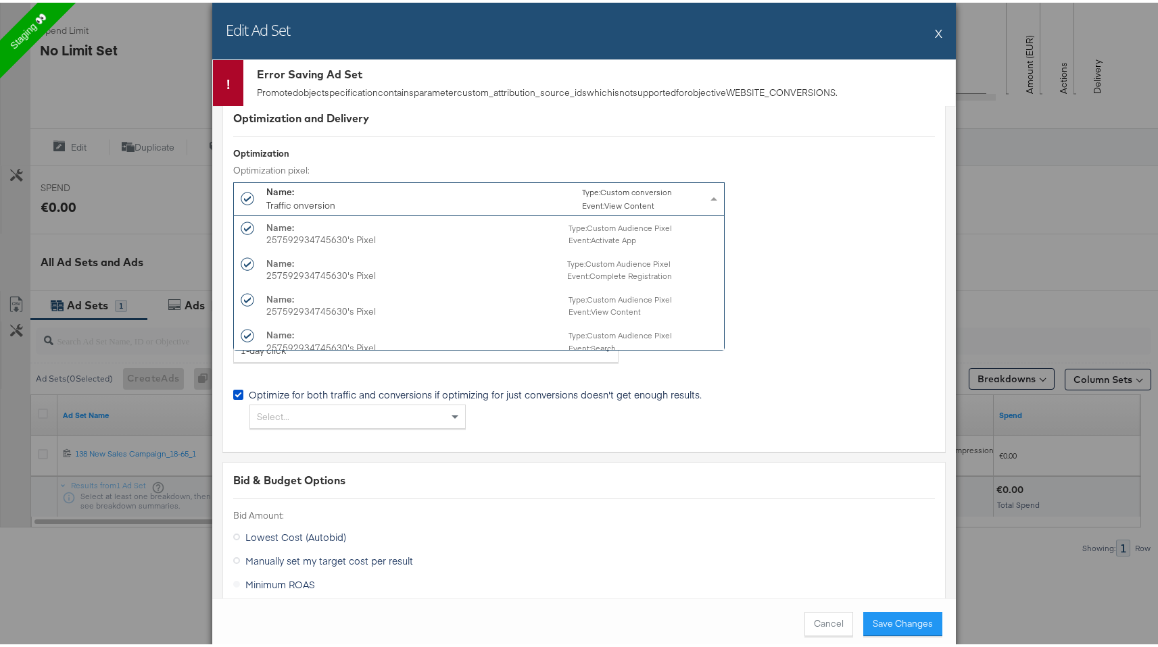
click at [676, 195] on div "Name: Traffic onversion Type: Custom conversion Event: View Content" at bounding box center [474, 195] width 466 height 30
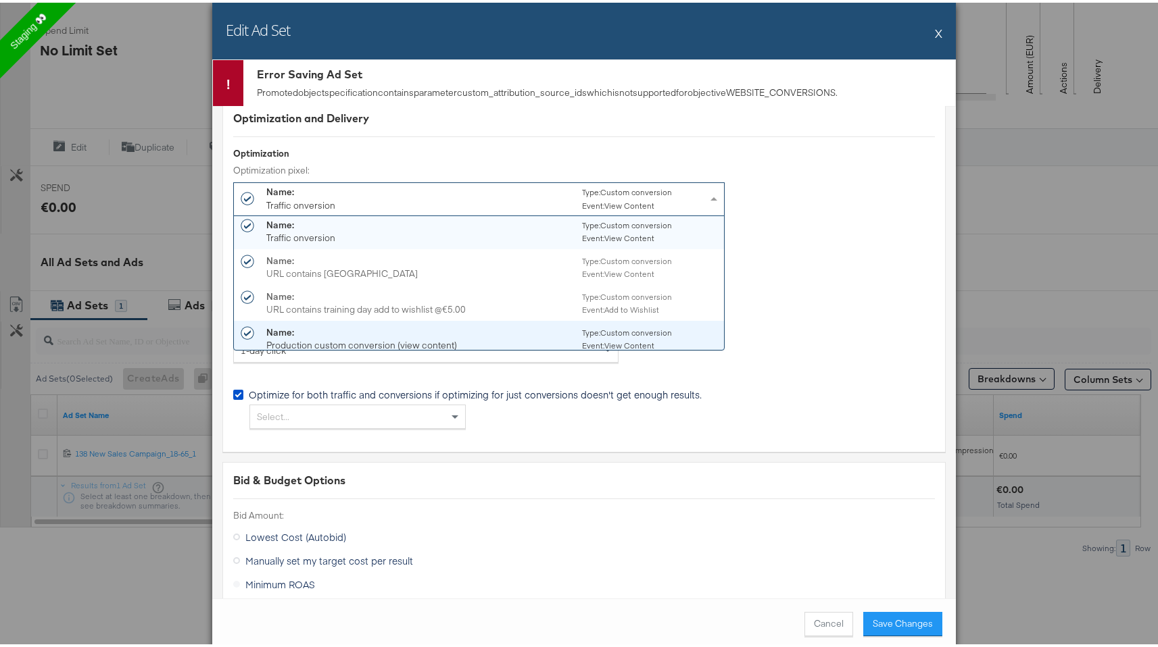
click at [472, 370] on div "Optimize for both traffic and conversions if optimizing for just conversions do…" at bounding box center [583, 399] width 701 height 79
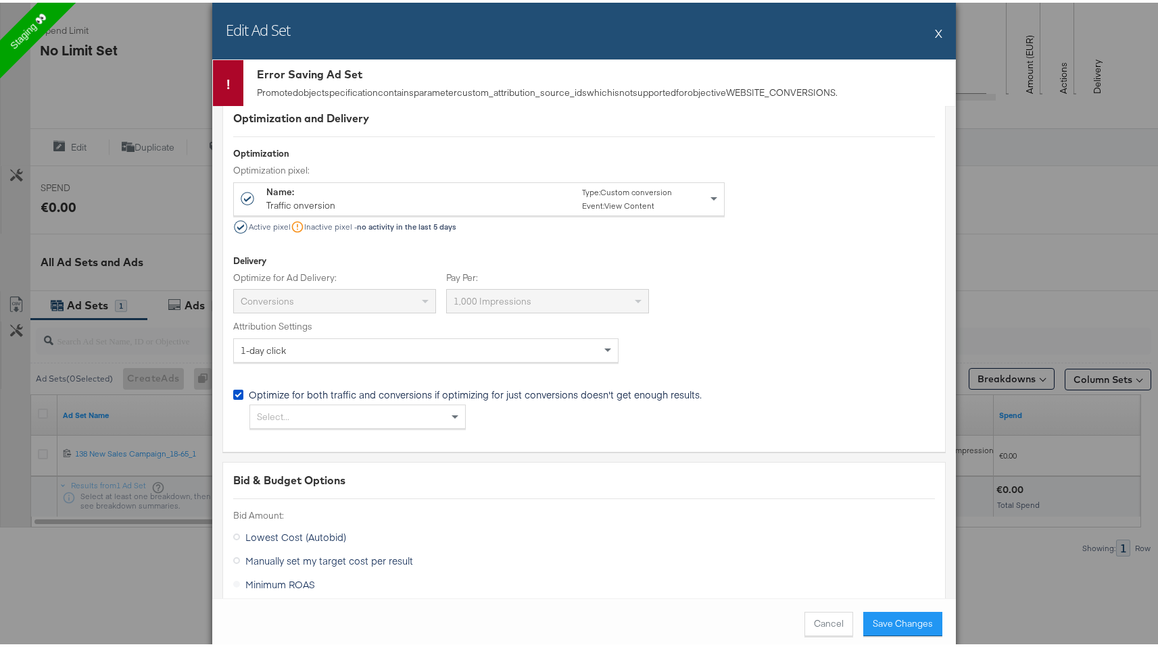
click at [417, 428] on div "Optimize for both traffic and conversions if optimizing for just conversions do…" at bounding box center [583, 399] width 701 height 79
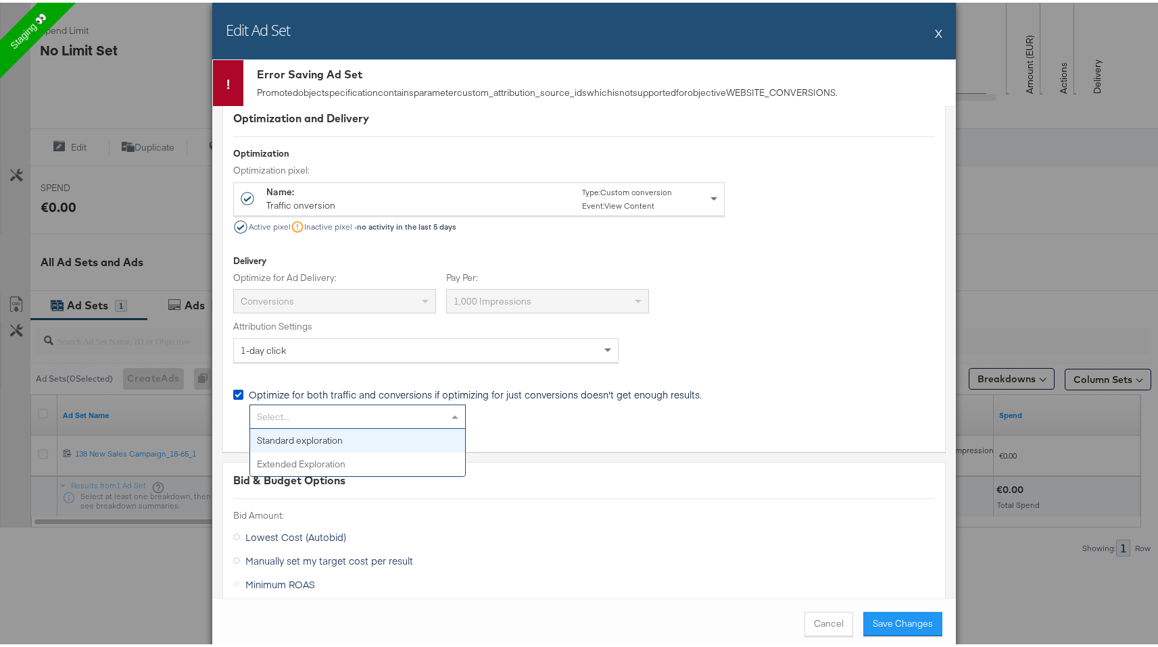
click at [425, 406] on div "Select..." at bounding box center [357, 414] width 215 height 23
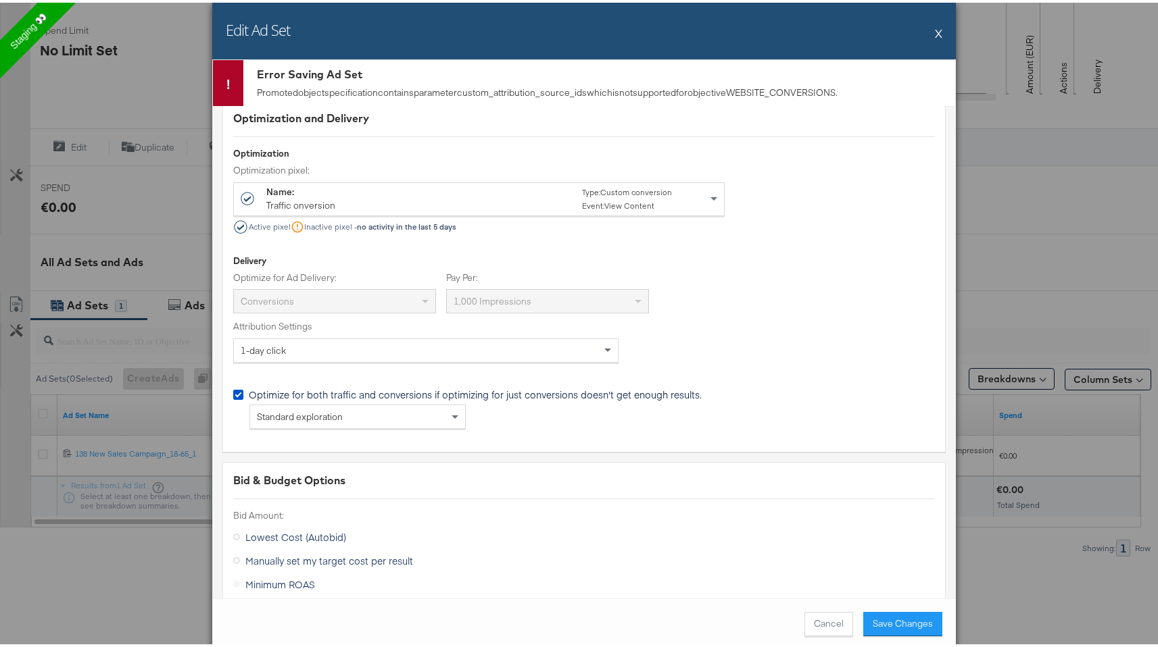
click at [578, 403] on div "Standard exploration" at bounding box center [583, 414] width 701 height 24
click at [864, 612] on button "Save Changes" at bounding box center [902, 622] width 79 height 24
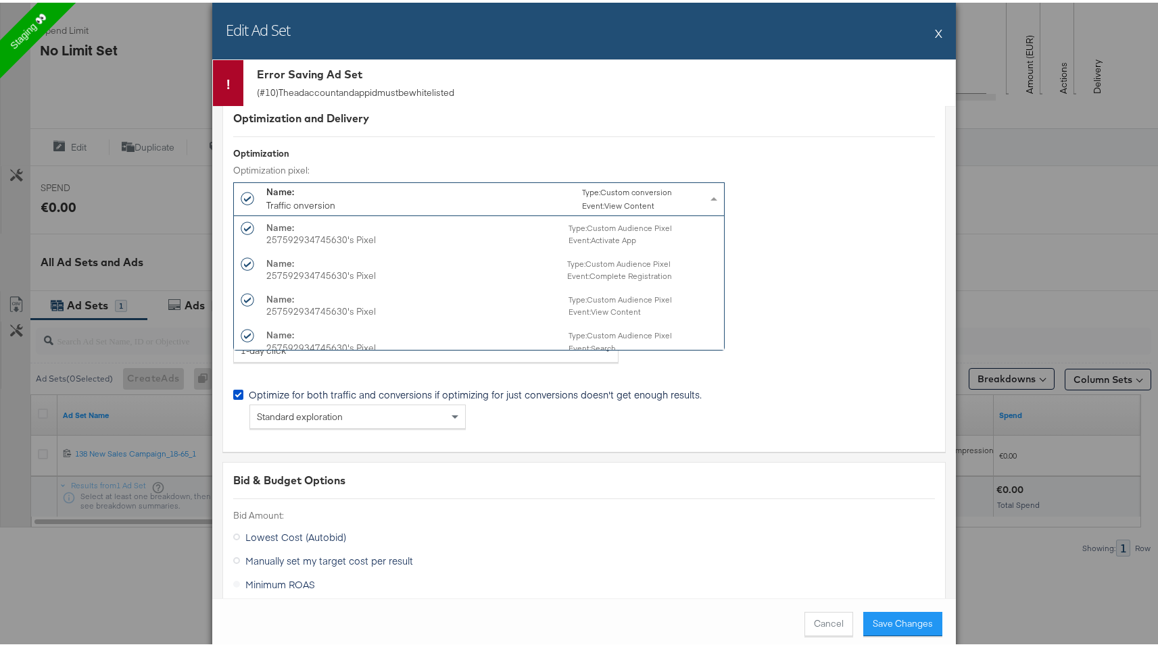
click at [490, 203] on div "Name: Traffic onversion Type: Custom conversion Event: View Content" at bounding box center [468, 196] width 405 height 28
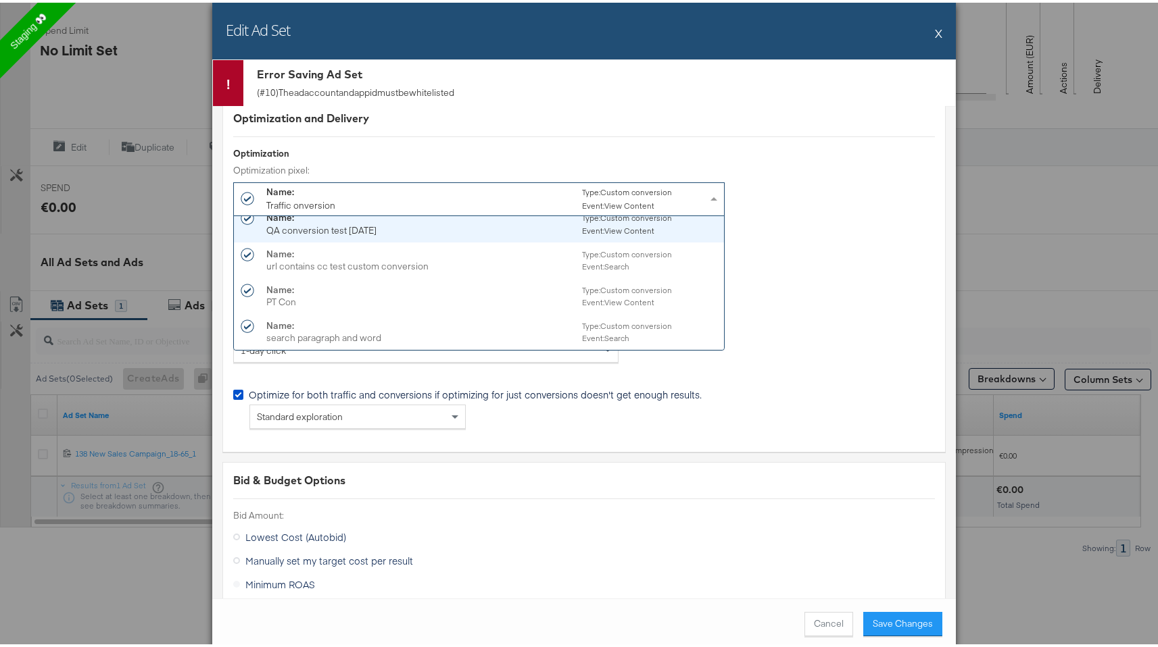
scroll to position [2634, 0]
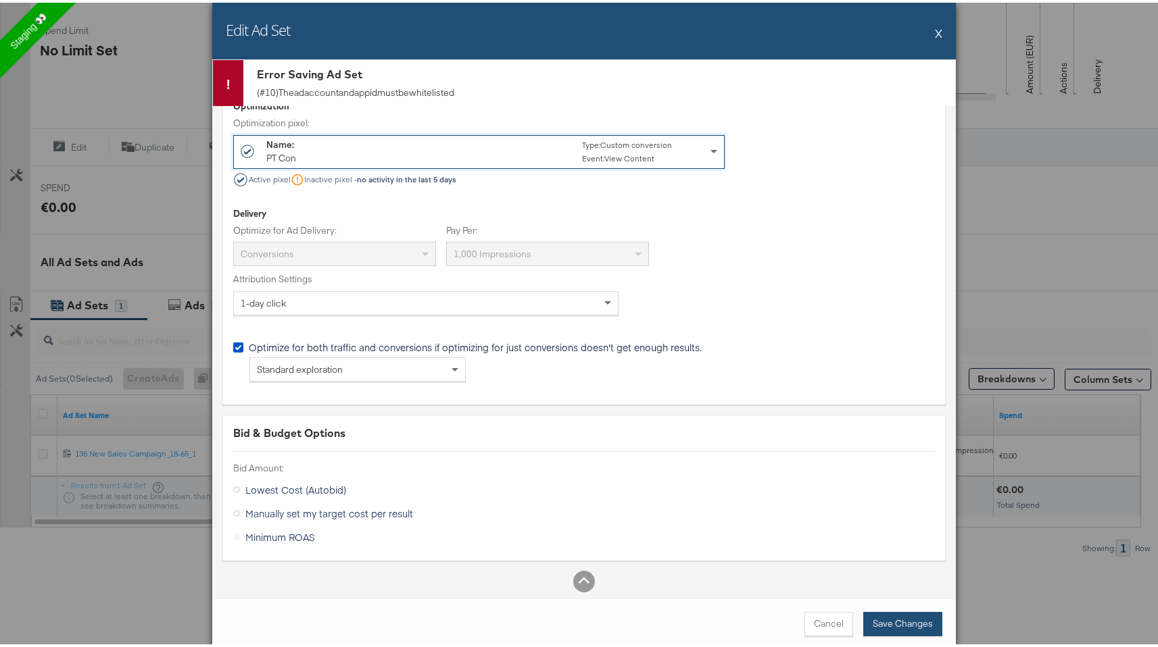
click at [920, 624] on button "Save Changes" at bounding box center [902, 622] width 79 height 24
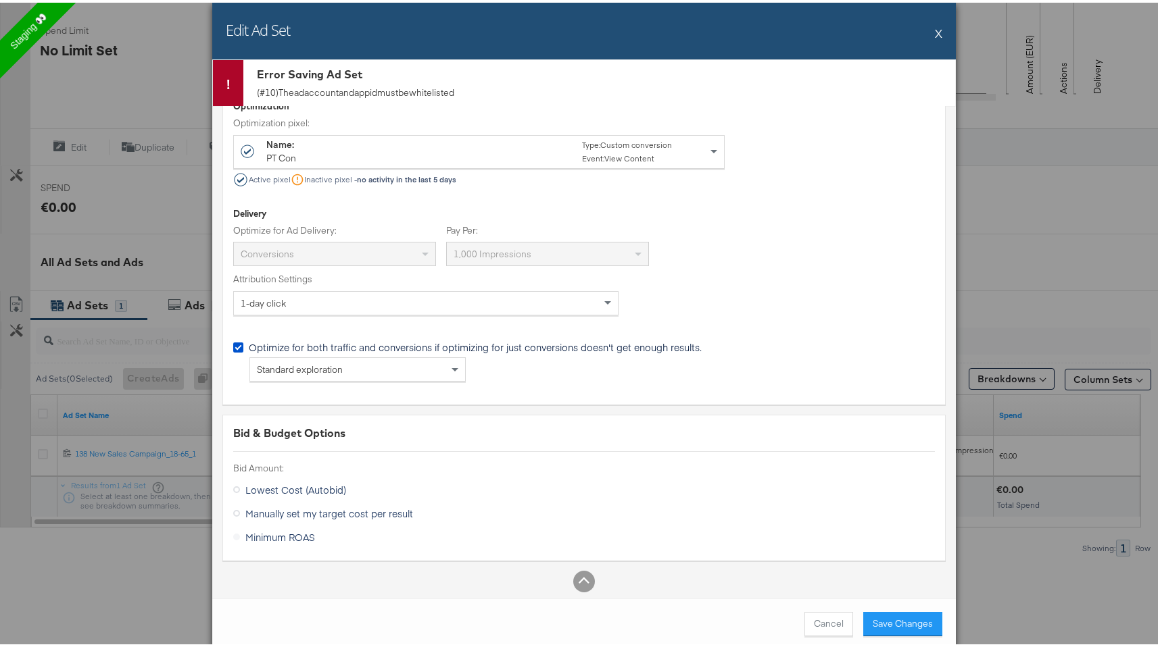
click at [546, 163] on div "Optimization pixel: Name: PT Con Type: Custom conversion Event: View Content Ac…" at bounding box center [478, 149] width 491 height 70
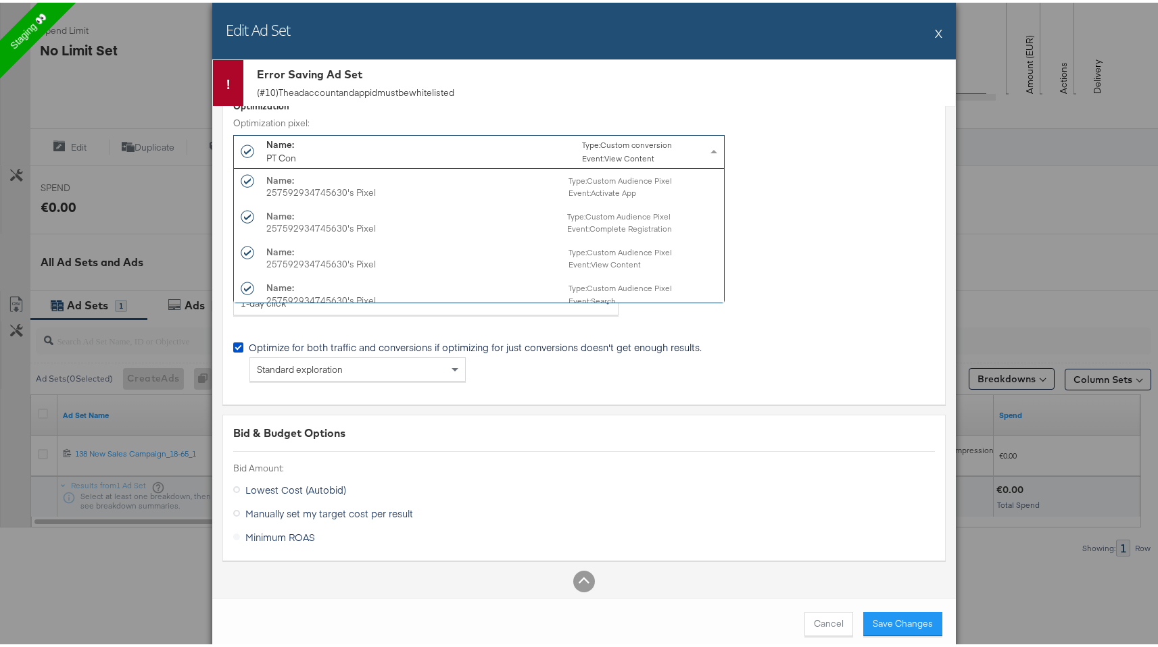
click at [554, 148] on div "Name: PT Con Type: Custom conversion Event: View Content" at bounding box center [468, 149] width 405 height 28
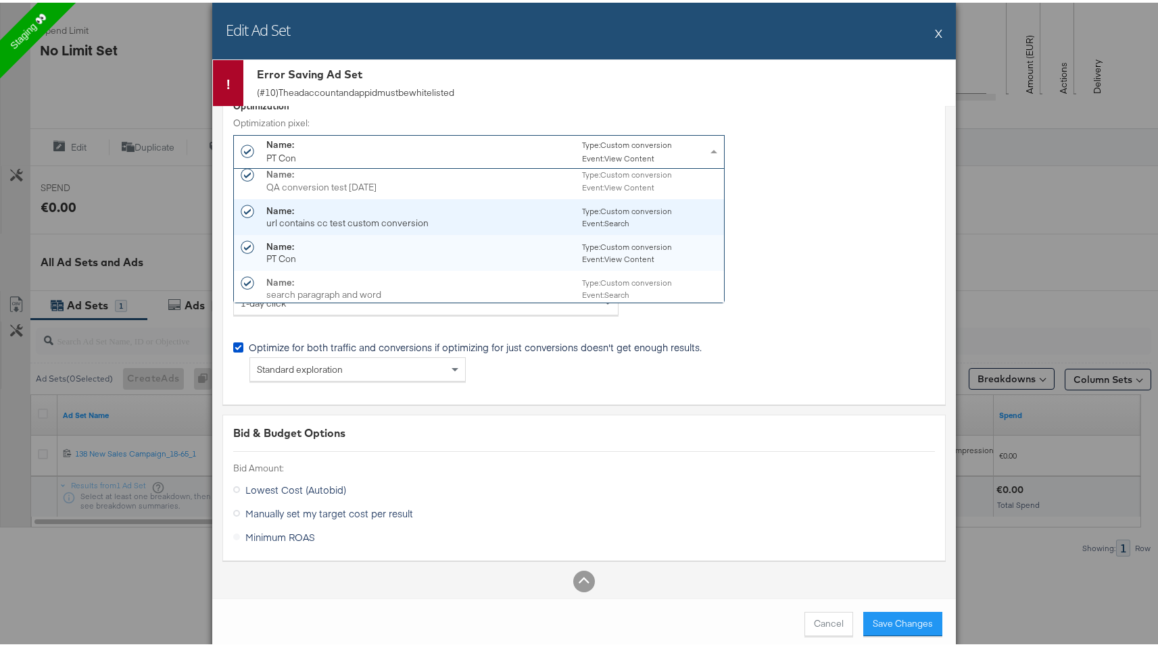
scroll to position [9454, 0]
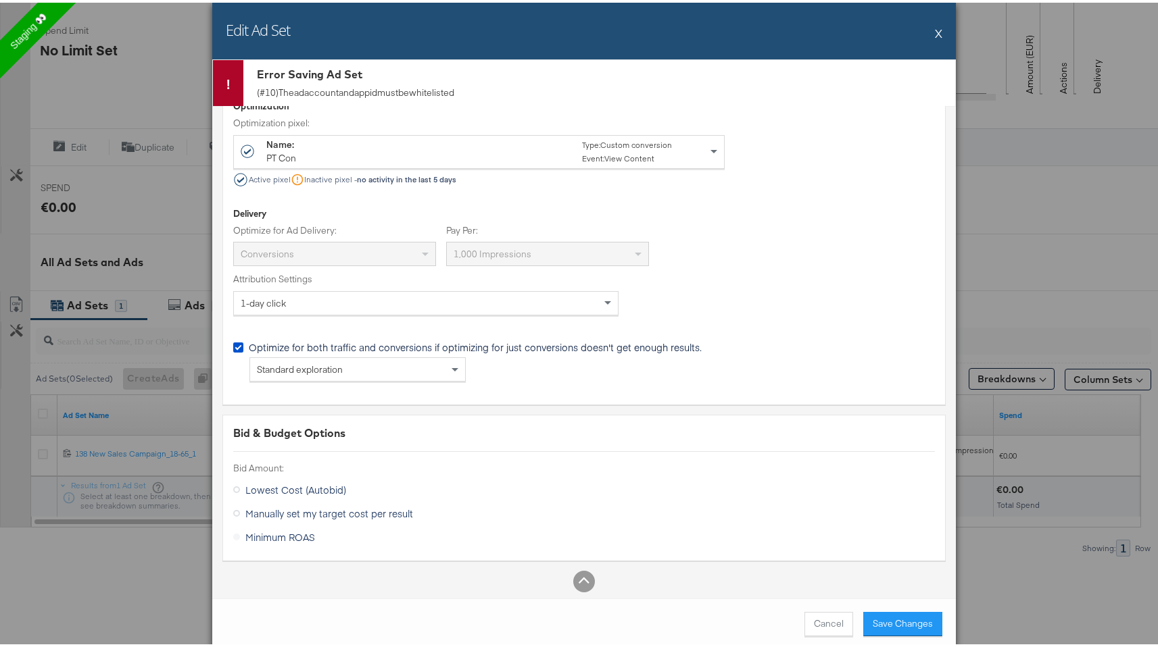
click at [475, 403] on div "Optimization and Delivery Optimization Optimization pixel: Name: PT Con Type: C…" at bounding box center [583, 304] width 723 height 508
click at [937, 33] on div "Edit Ad Set X" at bounding box center [583, 28] width 743 height 57
click at [935, 33] on button "X" at bounding box center [938, 30] width 7 height 27
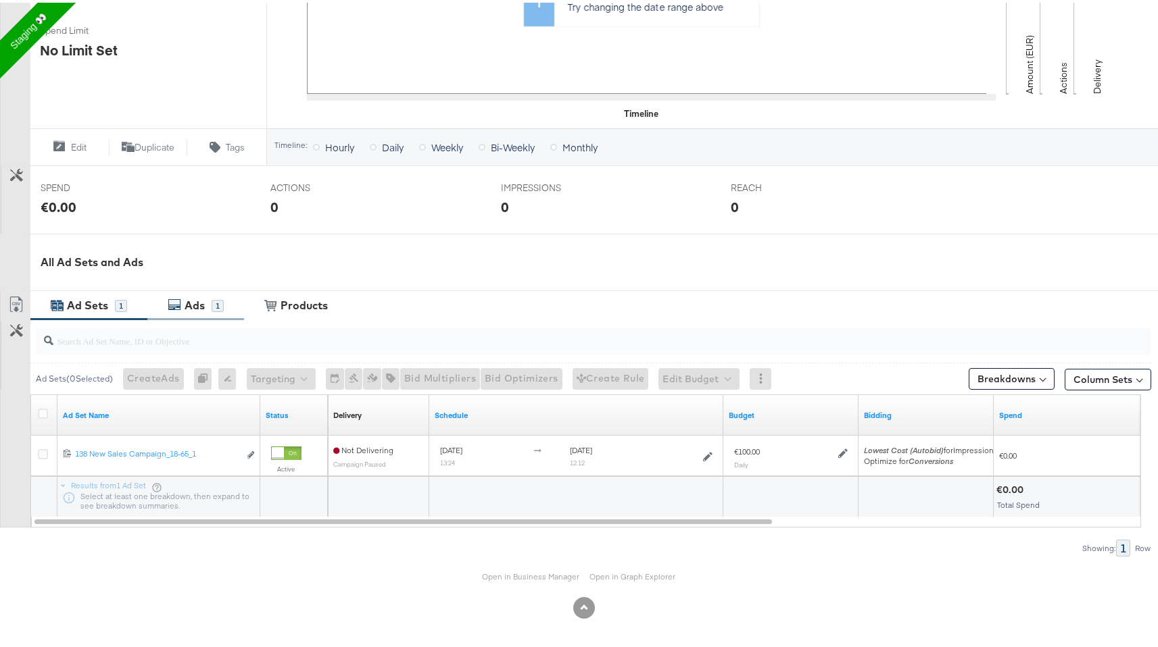
click at [212, 307] on div "1" at bounding box center [218, 303] width 12 height 12
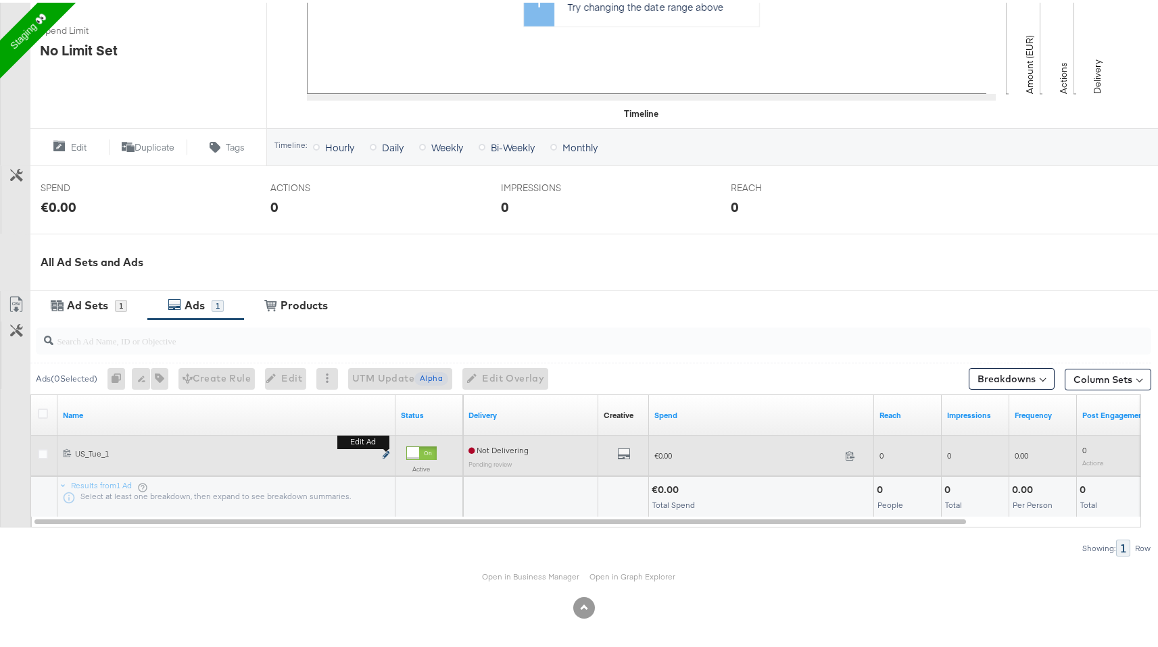
click at [387, 450] on icon "link" at bounding box center [385, 452] width 7 height 7
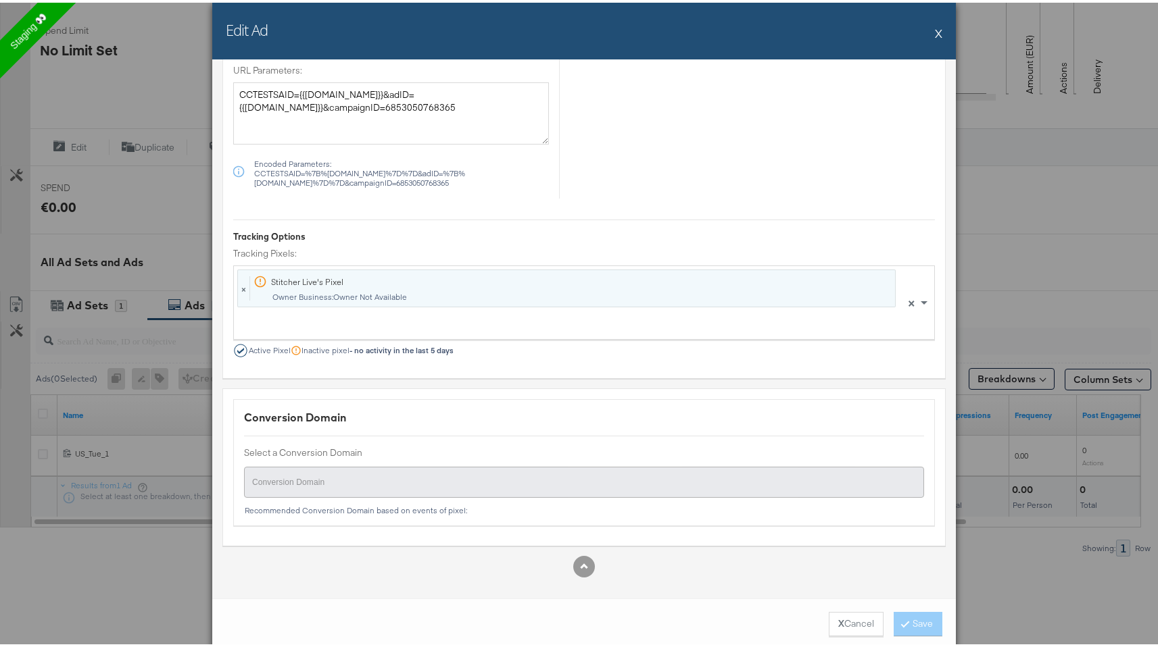
scroll to position [2, 0]
click at [405, 287] on div "Stitcher Live's Pixel Owner Business: Owner Not Available" at bounding box center [472, 284] width 439 height 34
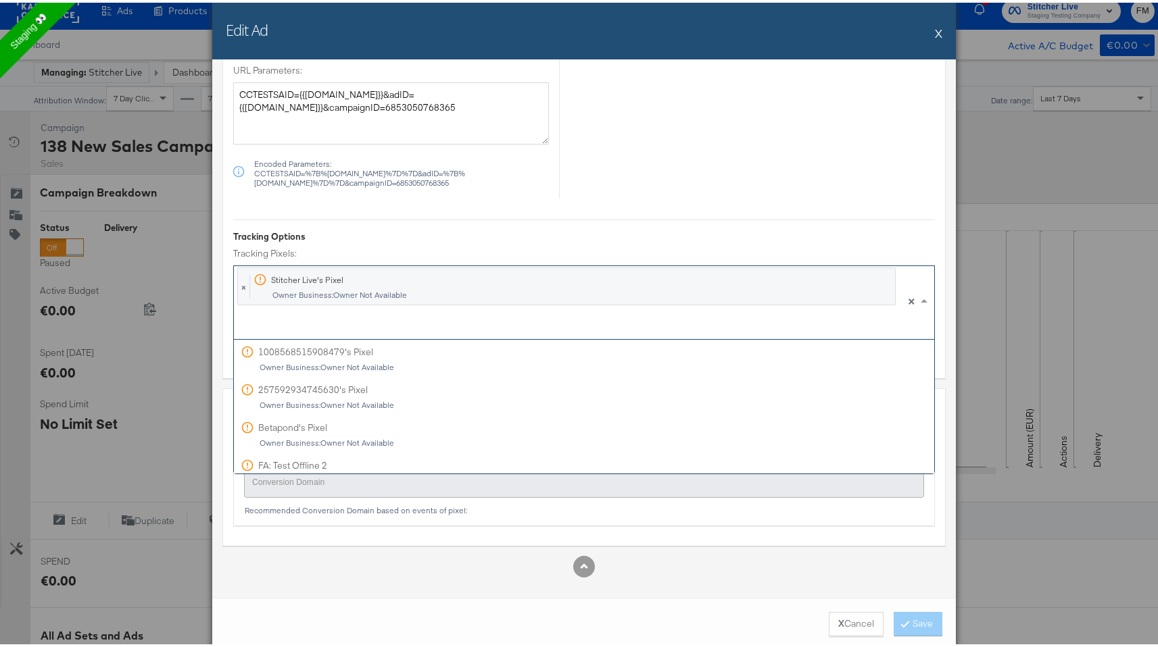
scroll to position [0, 0]
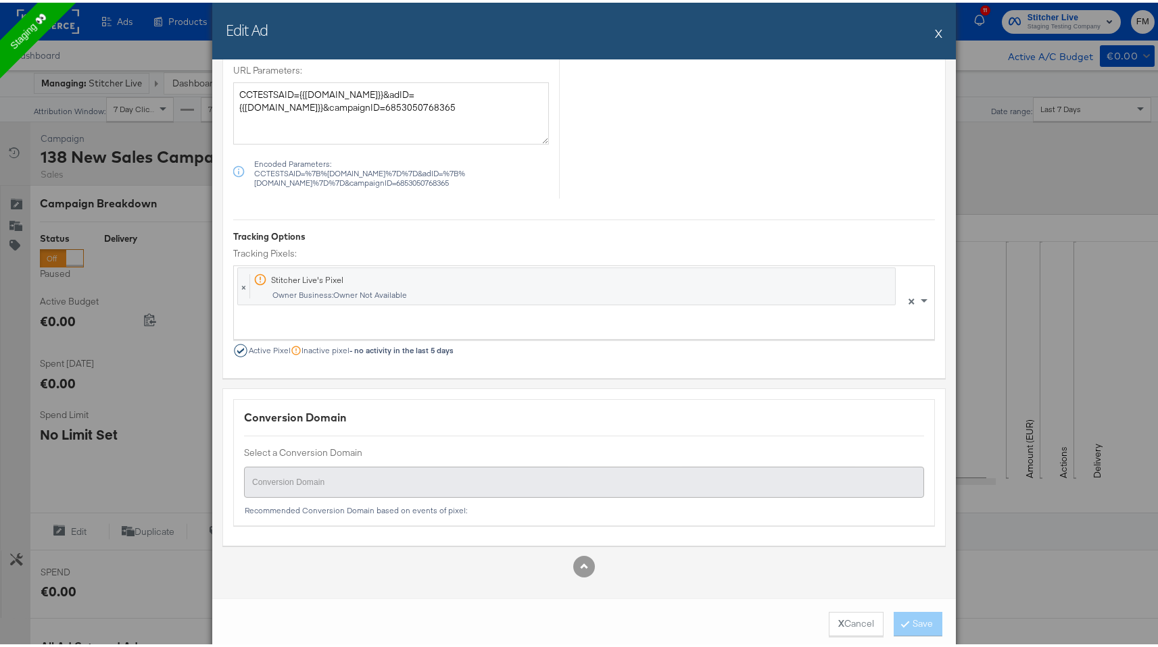
click at [370, 632] on div "X Cancel Save" at bounding box center [583, 621] width 743 height 51
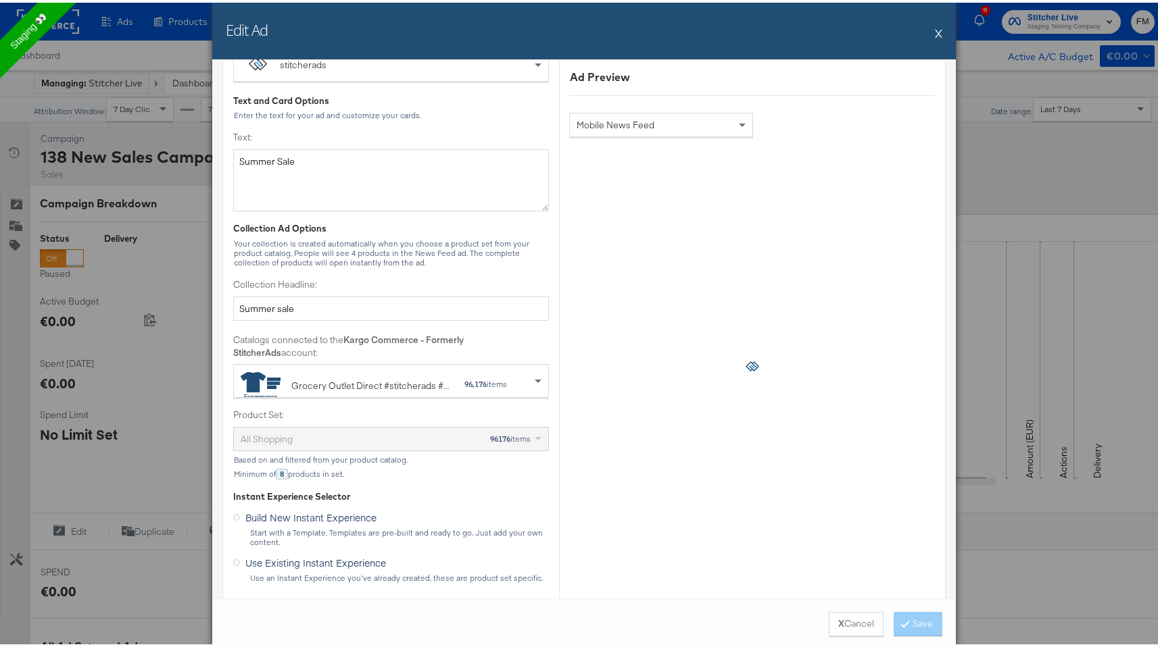
scroll to position [617, 0]
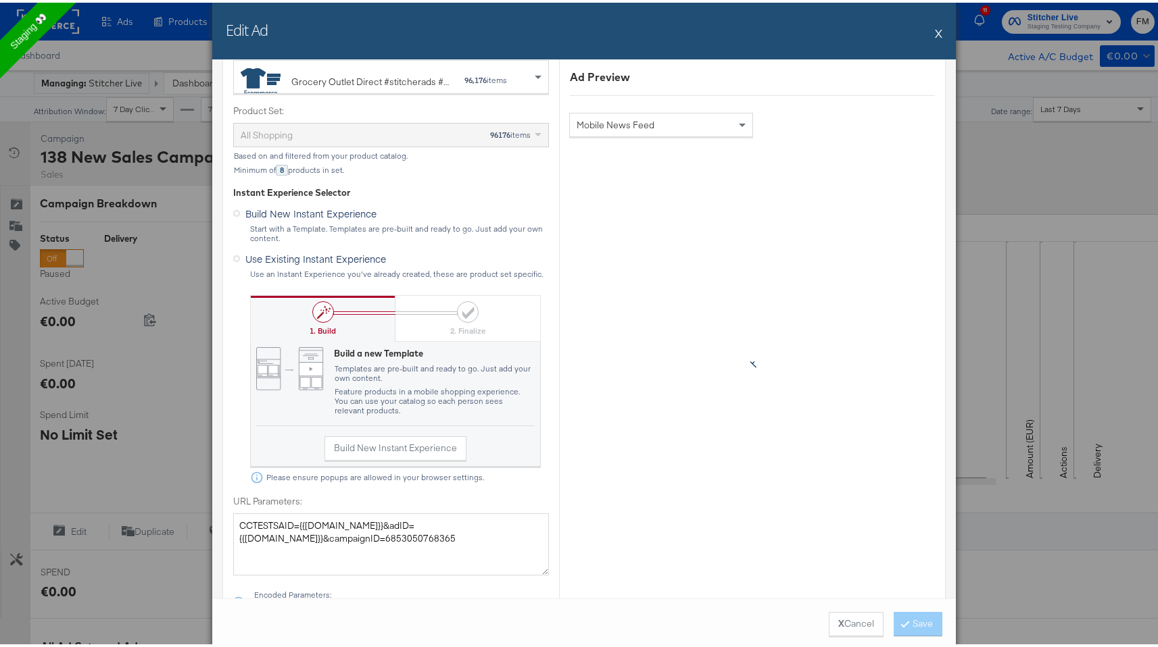
click at [357, 267] on div "Use an Instant Experience you've already created, these are product set specifi…" at bounding box center [398, 271] width 299 height 9
click at [357, 260] on span "Use Existing Instant Experience" at bounding box center [315, 256] width 141 height 14
click at [0, 0] on input "Use Existing Instant Experience" at bounding box center [0, 0] width 0 height 0
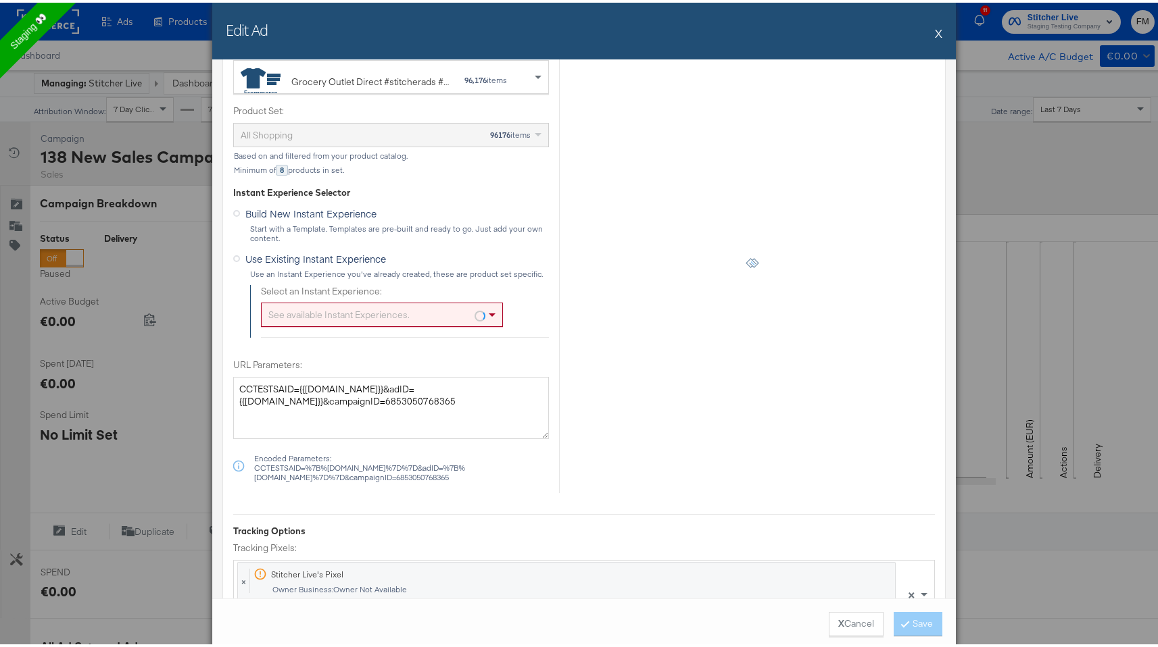
click at [363, 305] on div "See available Instant Experiences." at bounding box center [382, 312] width 241 height 23
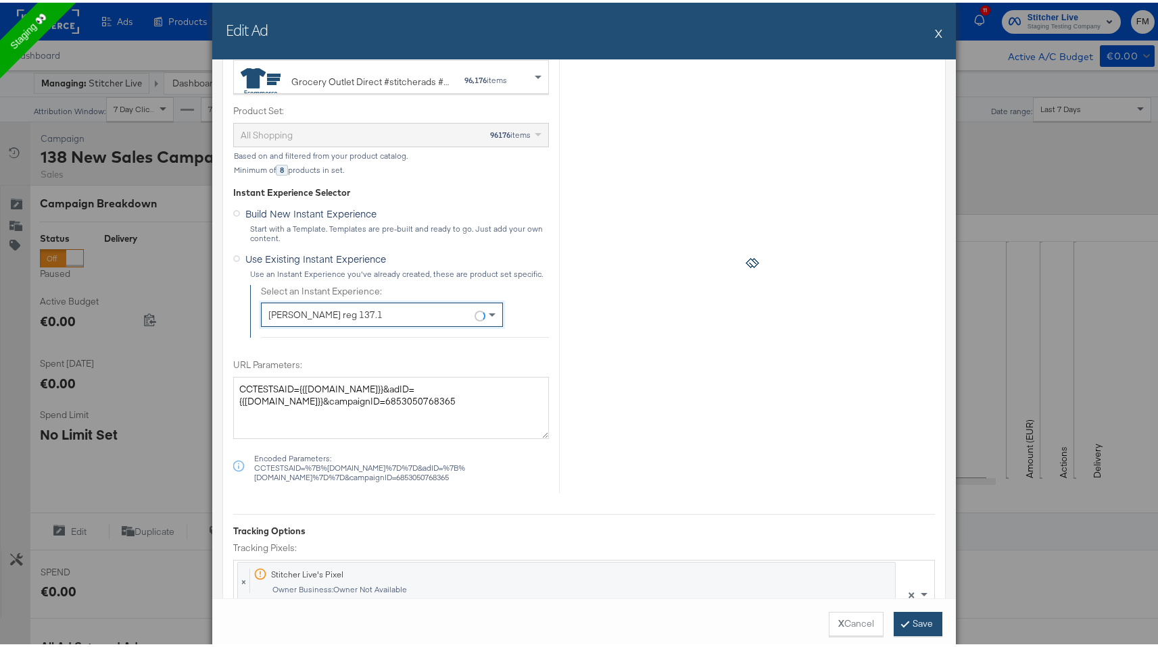
click at [926, 624] on button "Save" at bounding box center [917, 622] width 49 height 24
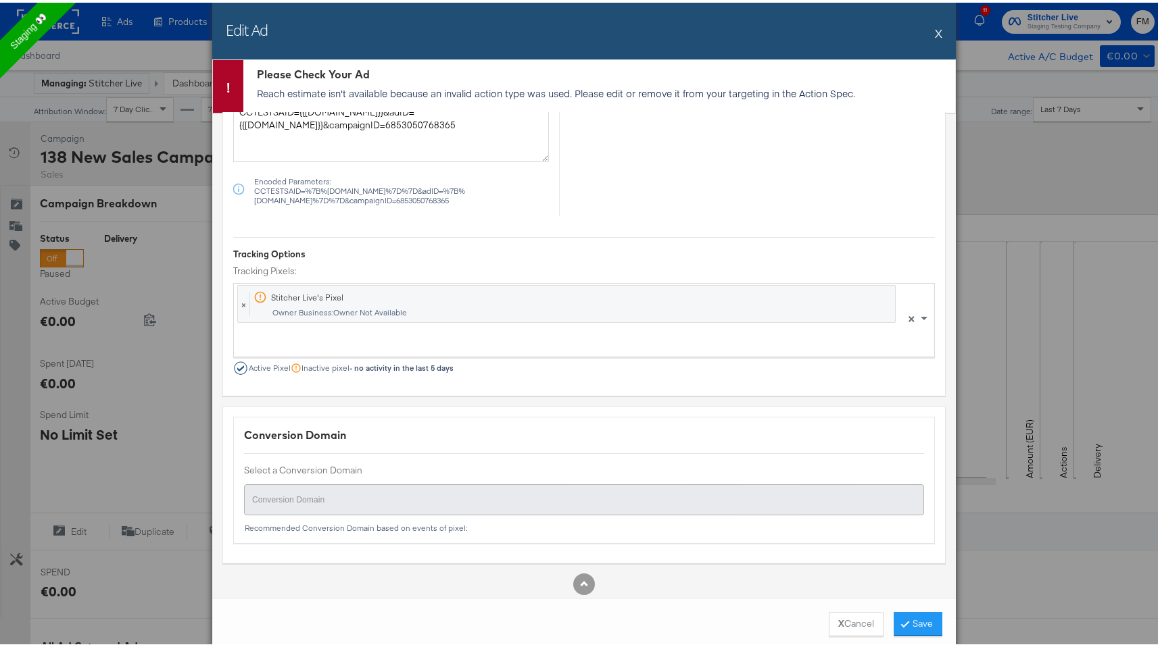
scroll to position [965, 0]
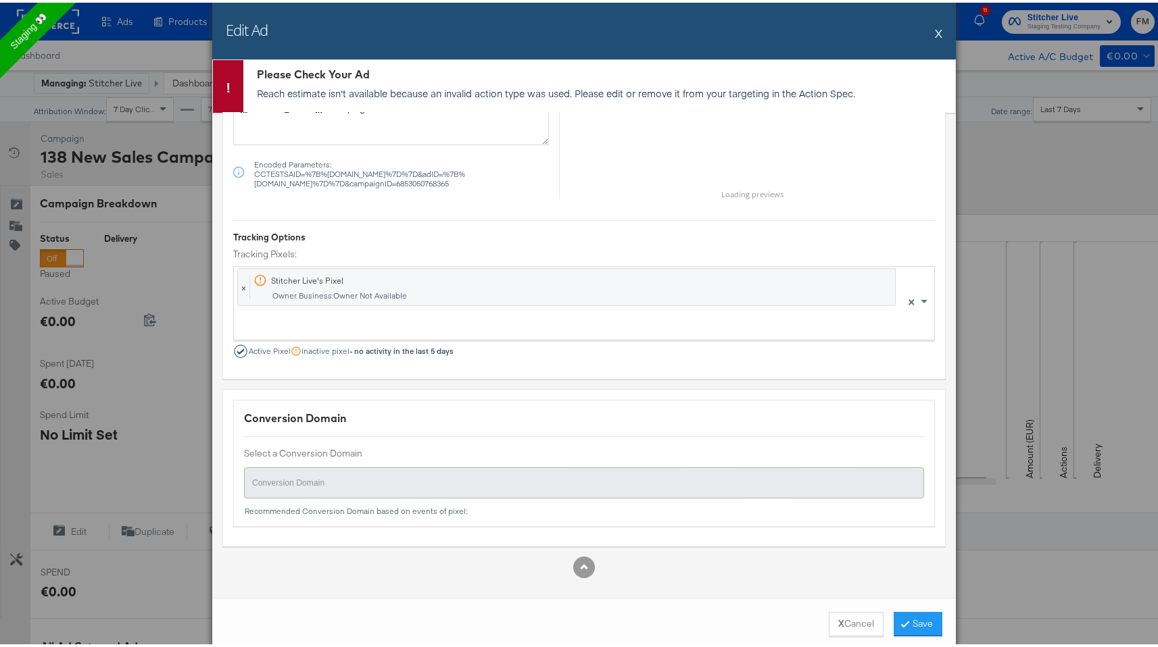
click at [286, 93] on p "Reach estimate isn't available because an invalid action type was used. Please …" at bounding box center [602, 91] width 691 height 14
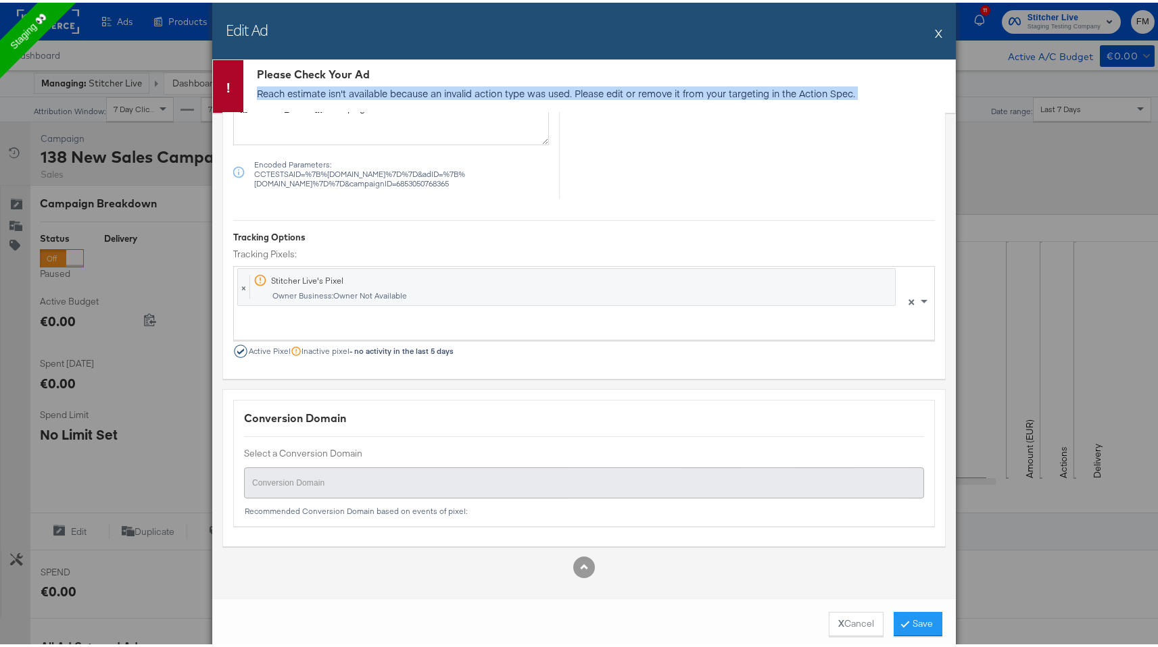
click at [286, 93] on p "Reach estimate isn't available because an invalid action type was used. Please …" at bounding box center [602, 91] width 691 height 14
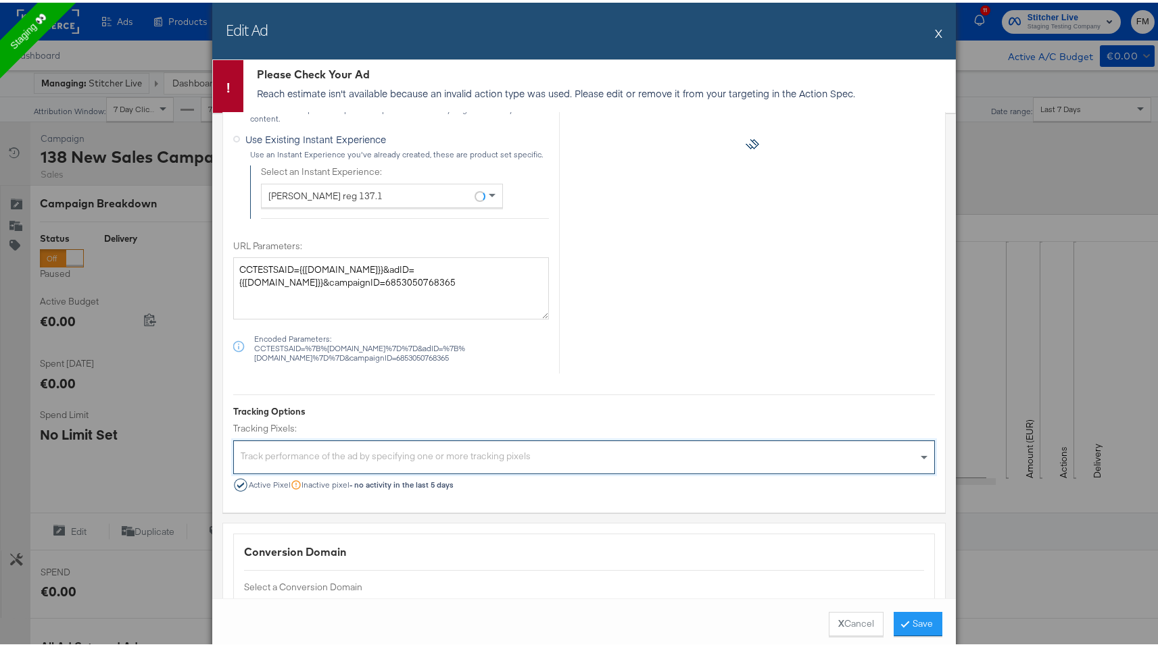
scroll to position [0, 0]
click at [915, 621] on button "Save" at bounding box center [917, 622] width 49 height 24
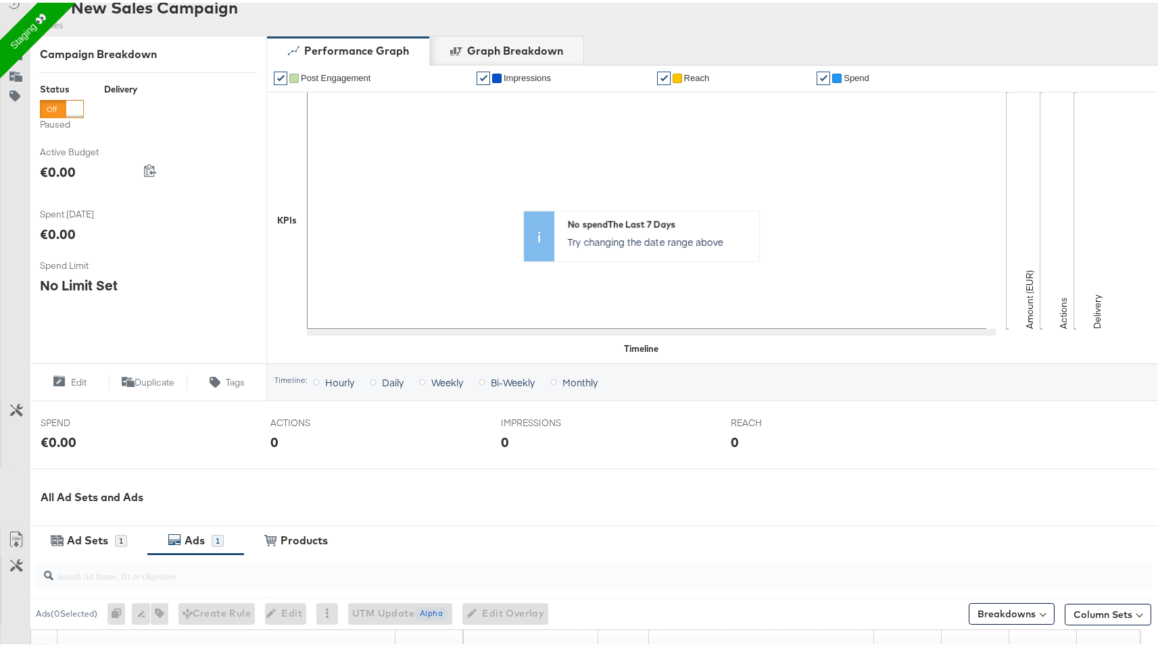
scroll to position [385, 0]
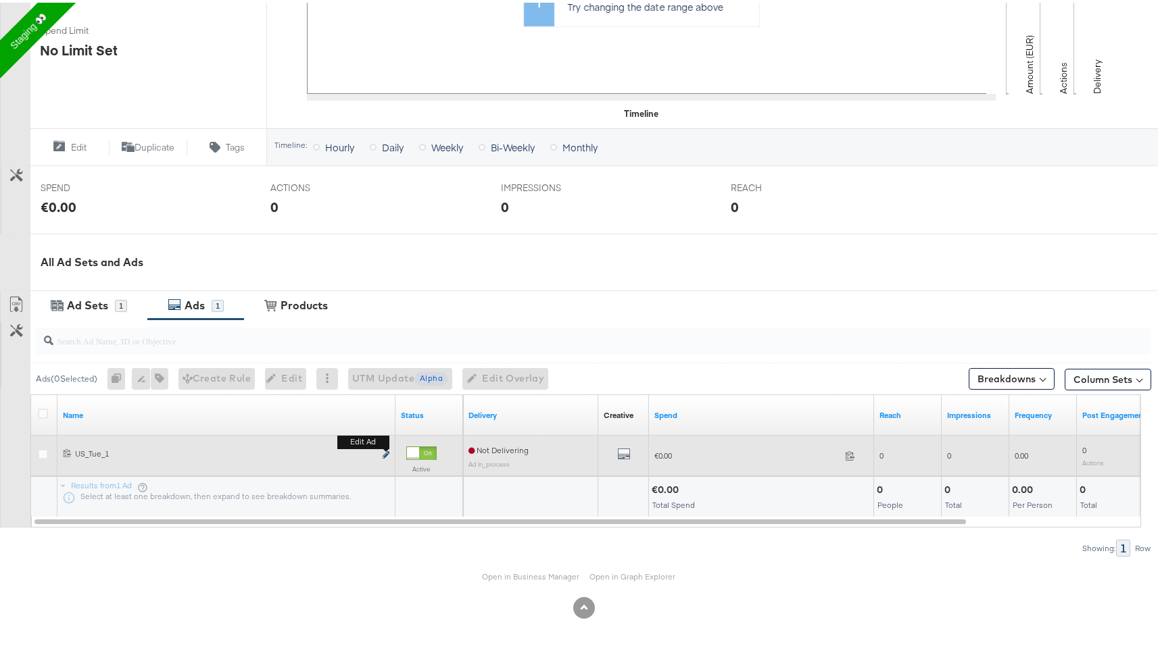
click at [387, 451] on icon "link" at bounding box center [385, 452] width 7 height 7
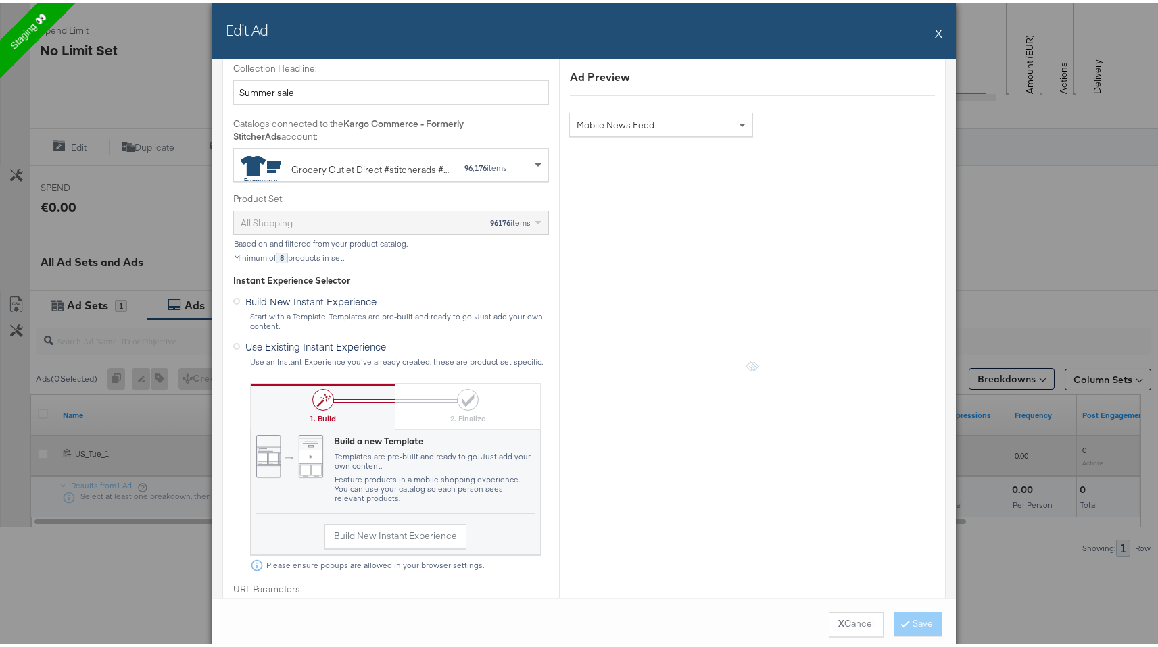
scroll to position [360, 0]
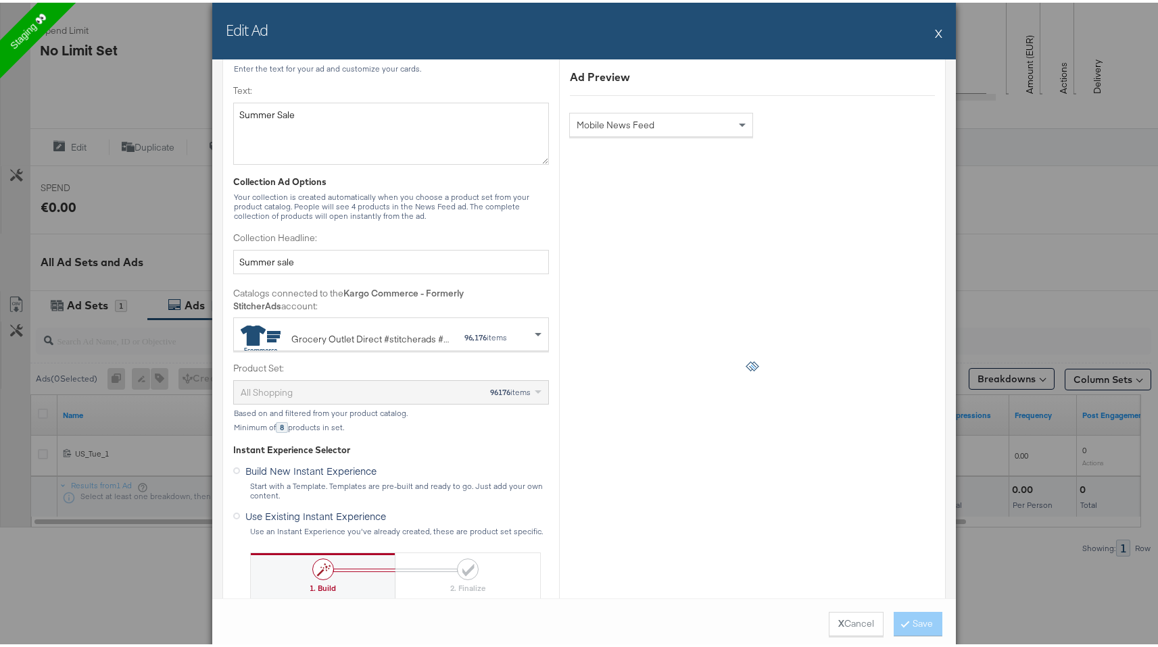
click at [1031, 249] on div "Edit Ad X Ad Name US_Tue_1 Give your ad a name that is descriptive and meaningf…" at bounding box center [584, 323] width 1168 height 647
click at [935, 28] on button "X" at bounding box center [938, 30] width 7 height 27
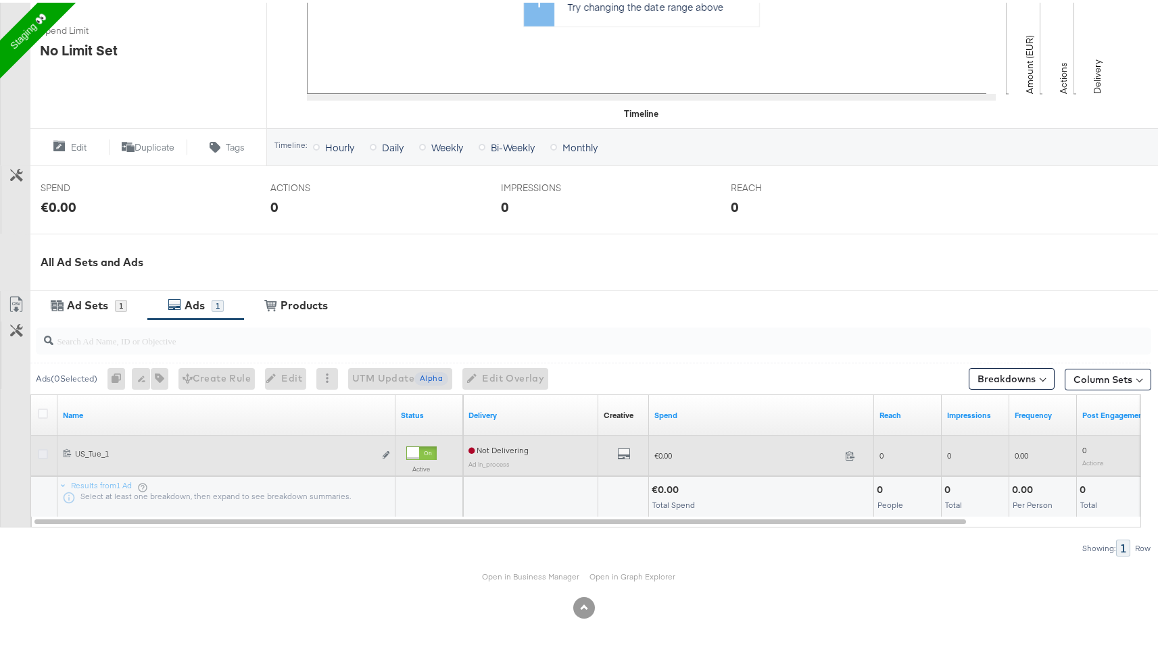
click at [43, 449] on icon at bounding box center [43, 452] width 10 height 10
click at [0, 0] on input "checkbox" at bounding box center [0, 0] width 0 height 0
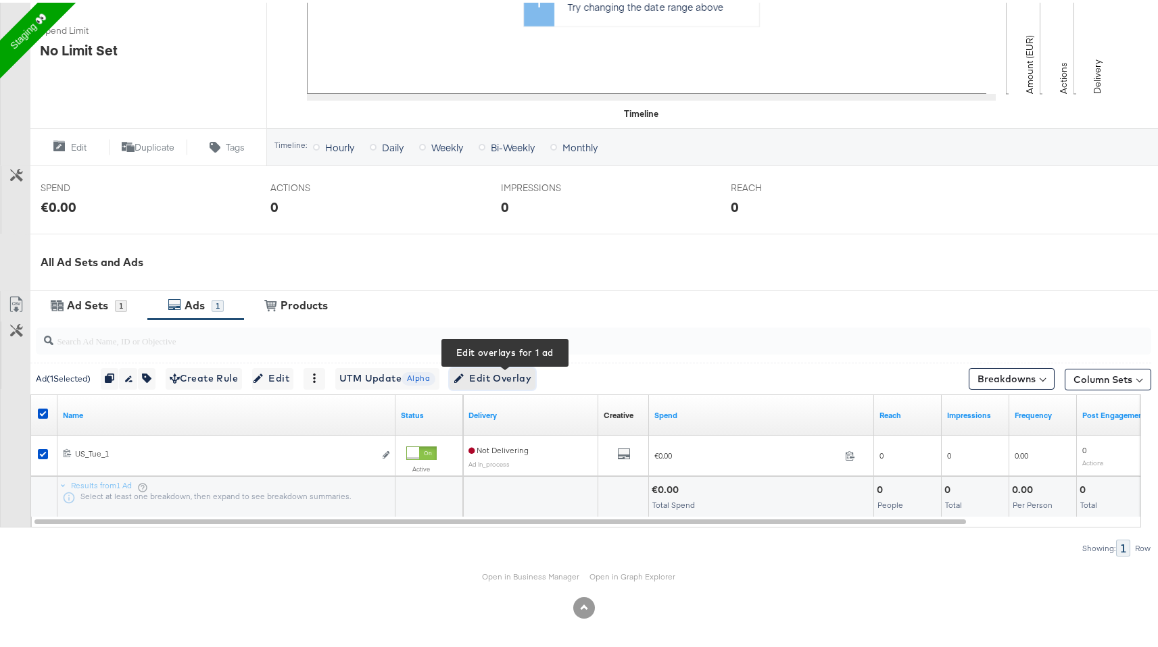
click at [519, 374] on span "Edit Overlay Edit overlays for 1 ad" at bounding box center [492, 376] width 78 height 17
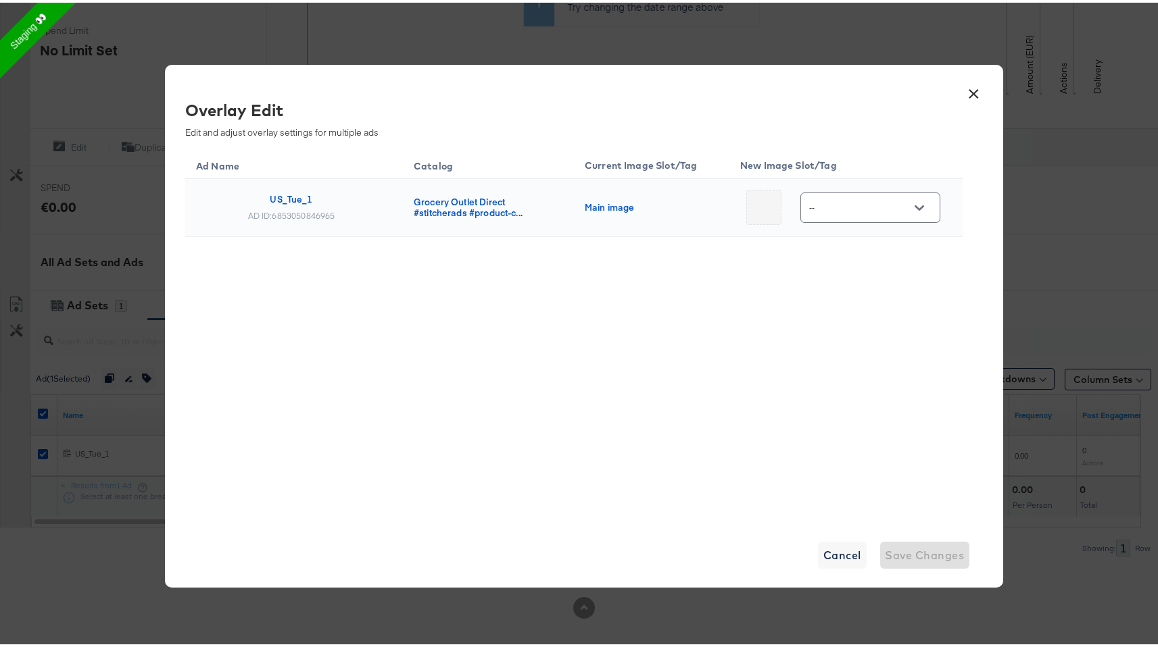
click at [861, 197] on div "--" at bounding box center [870, 205] width 140 height 30
click at [914, 208] on icon "Open" at bounding box center [918, 205] width 9 height 9
click at [910, 246] on img at bounding box center [910, 245] width 1 height 1
type input "Main image"
click at [910, 543] on span "Save Changes" at bounding box center [924, 552] width 79 height 19
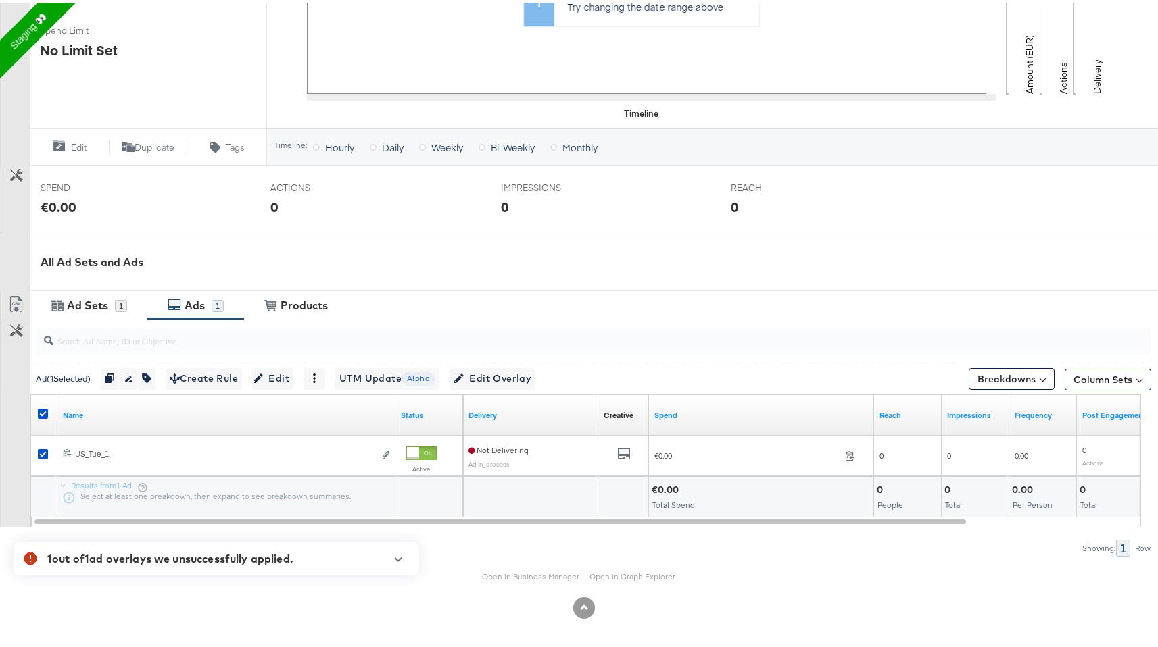
click at [398, 554] on icon "button" at bounding box center [397, 556] width 9 height 7
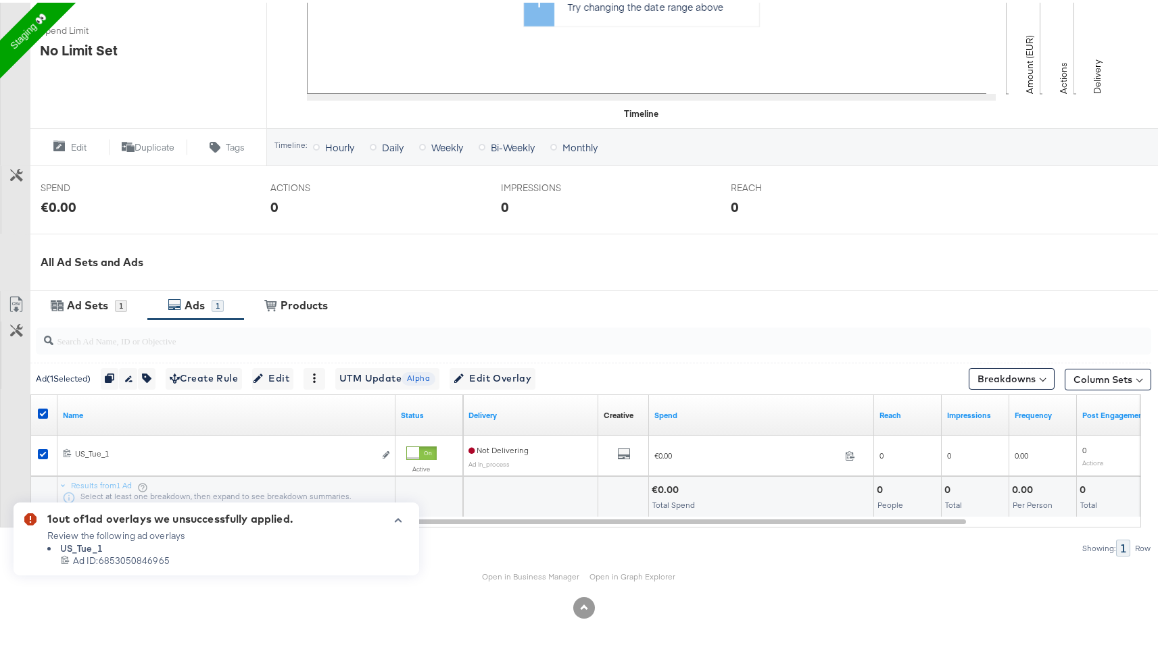
click at [403, 516] on button "button" at bounding box center [398, 517] width 20 height 7
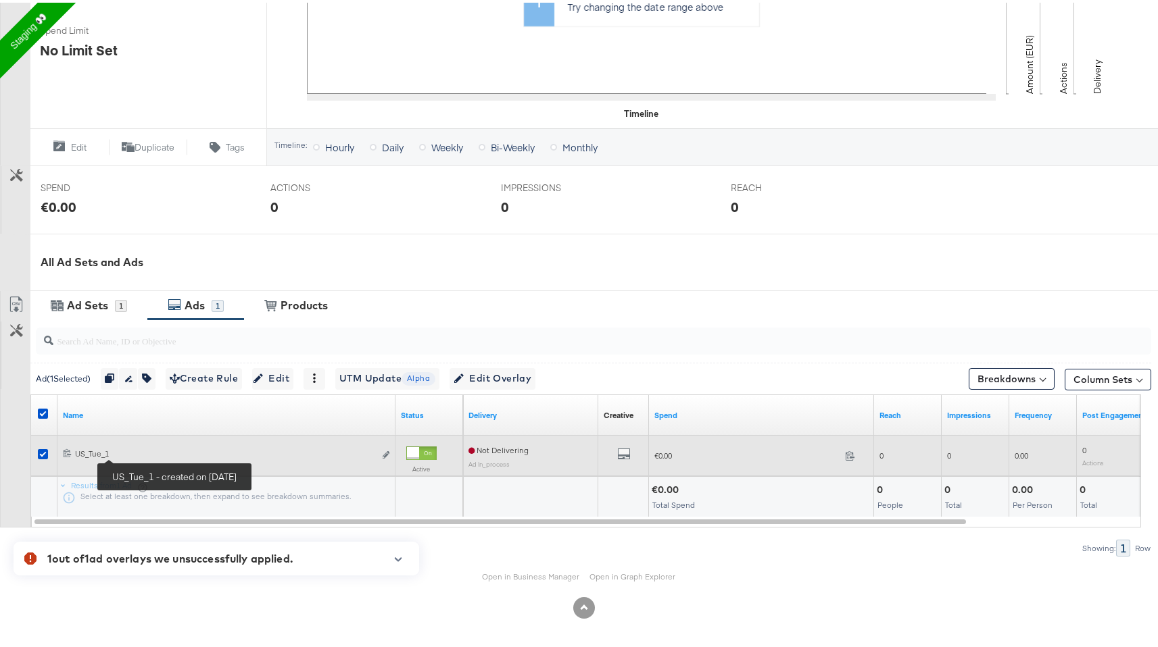
click at [91, 455] on div "US_Tue_1 US_Tue_1" at bounding box center [224, 451] width 299 height 11
click at [86, 450] on div "US_Tue_1 US_Tue_1" at bounding box center [224, 451] width 299 height 11
click at [625, 452] on icon "default" at bounding box center [624, 452] width 14 height 14
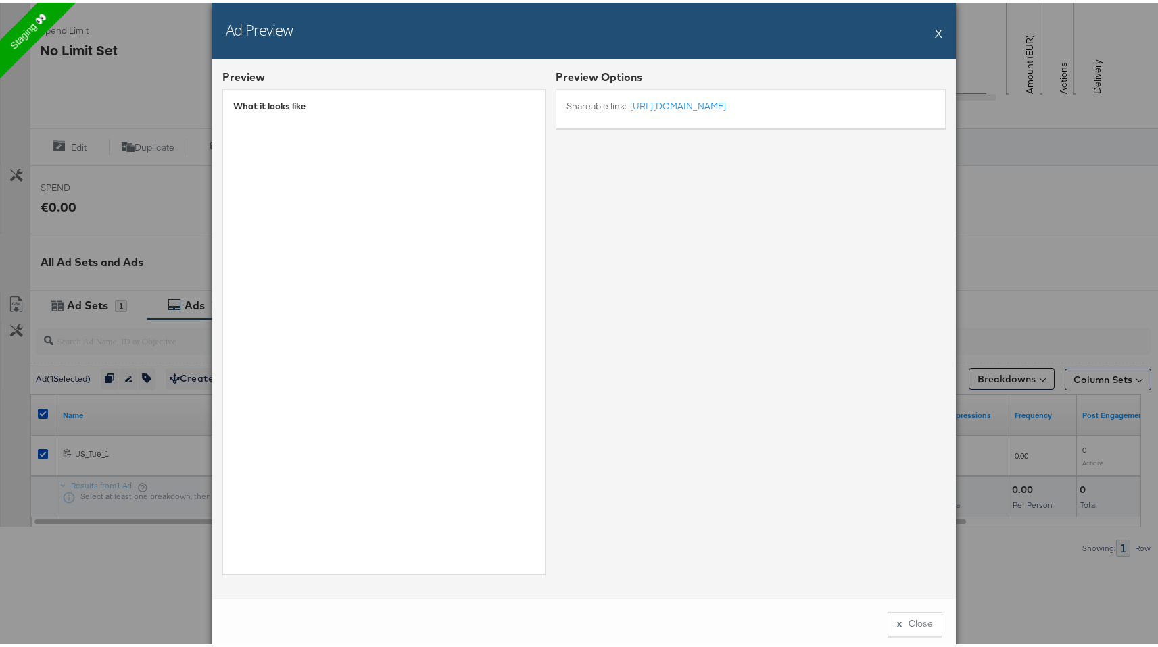
click at [928, 28] on div "Ad Preview X" at bounding box center [583, 28] width 743 height 57
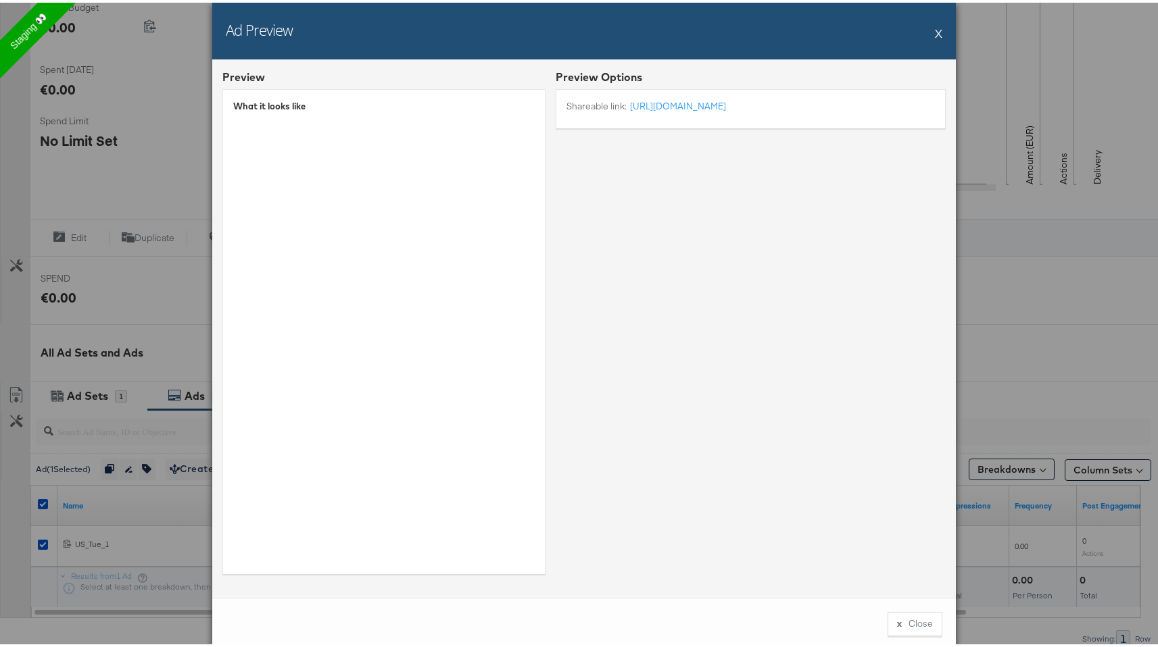
scroll to position [284, 0]
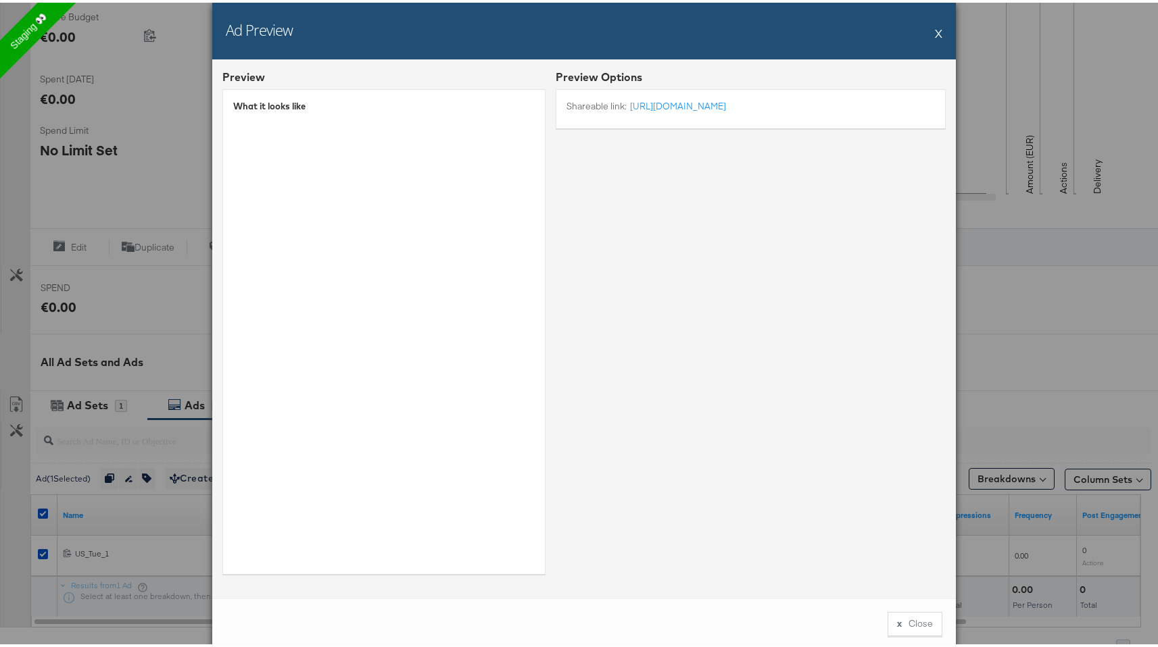
click at [935, 24] on button "X" at bounding box center [938, 30] width 7 height 27
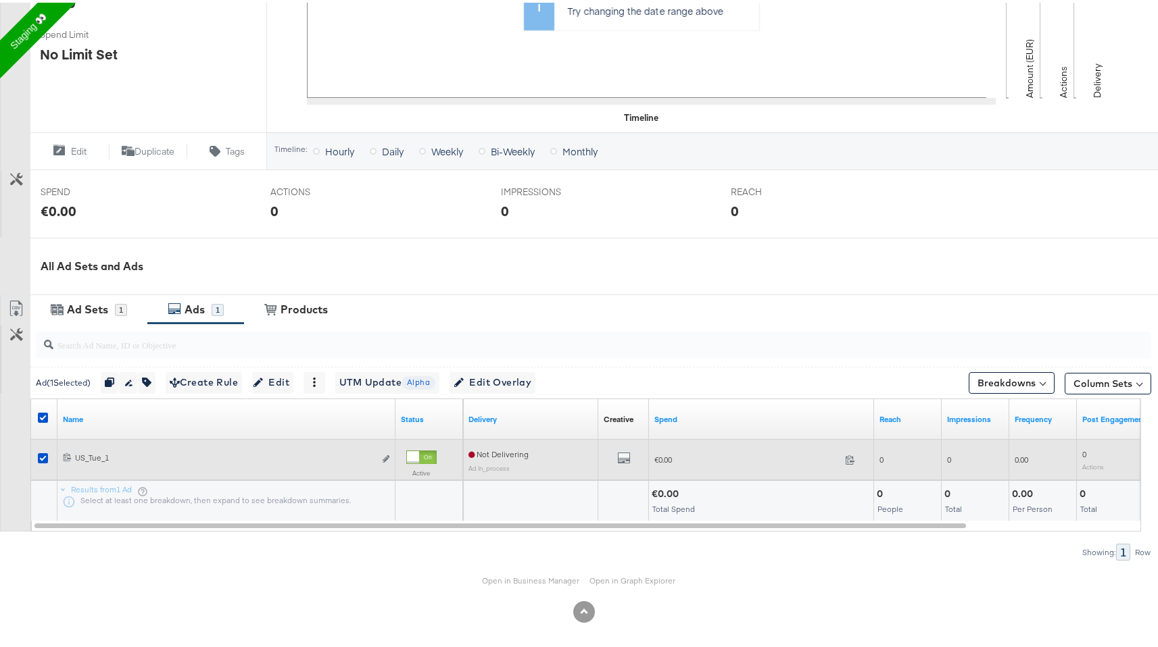
scroll to position [385, 0]
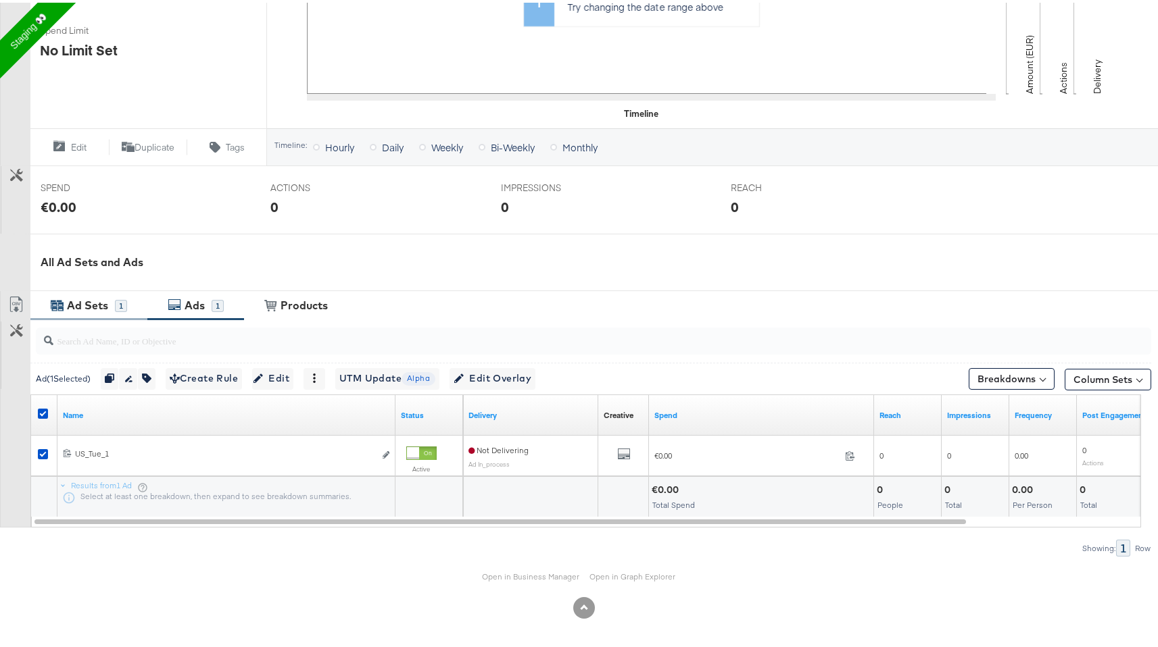
click at [89, 300] on div "Ad Sets" at bounding box center [87, 303] width 41 height 16
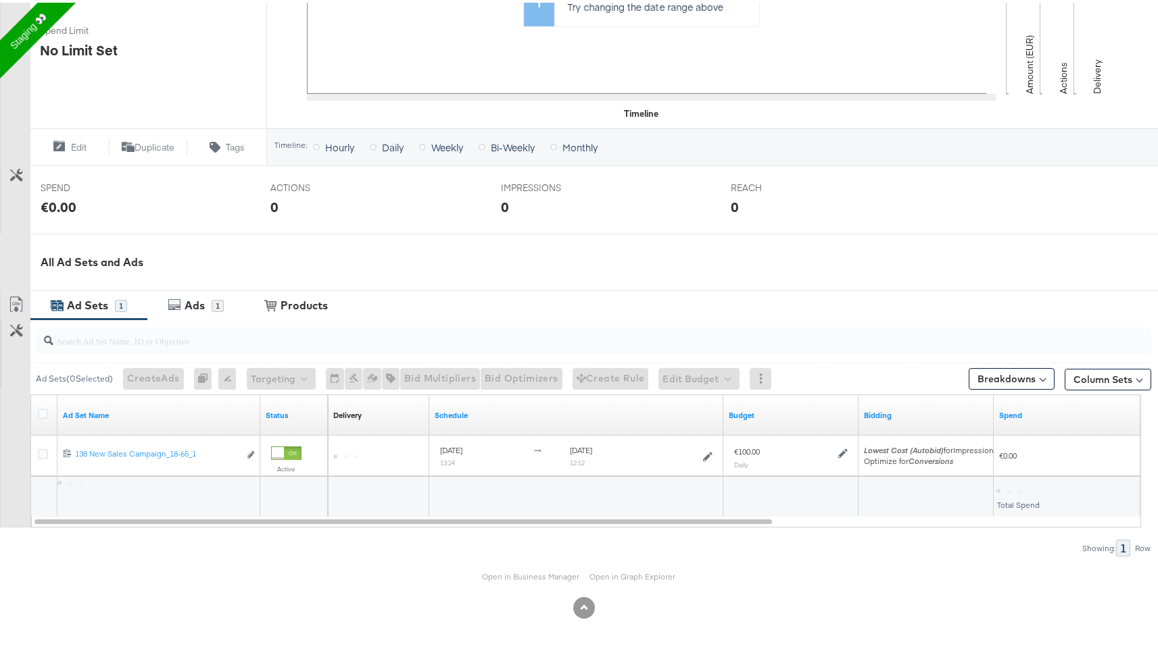
scroll to position [0, 0]
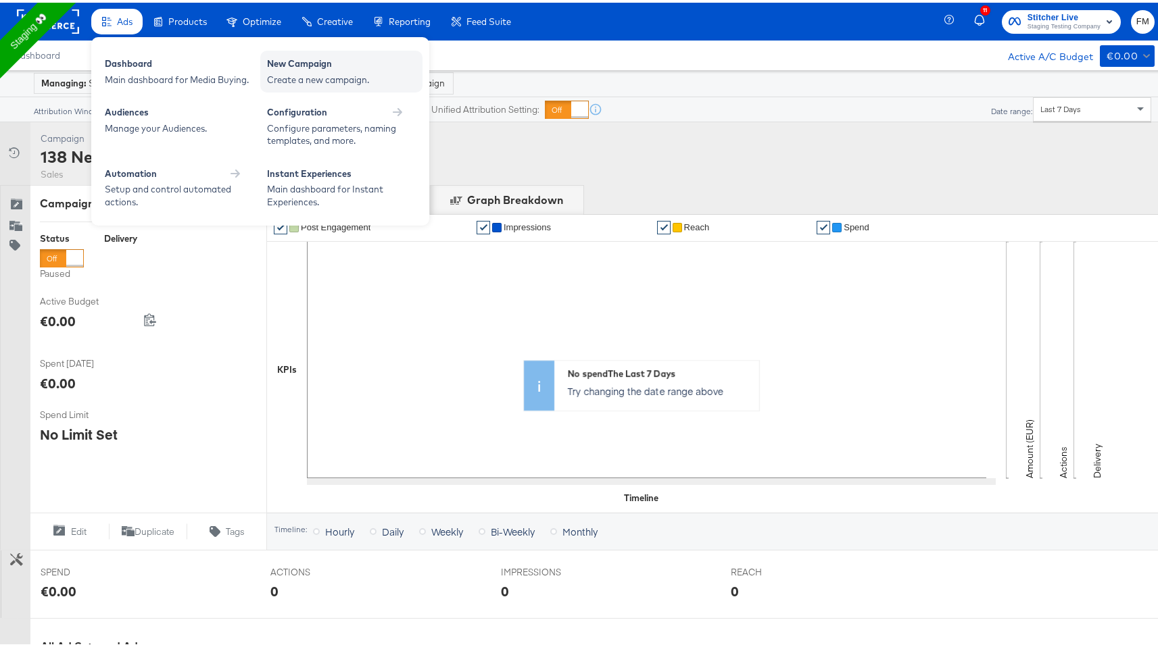
click at [309, 68] on div "New Campaign" at bounding box center [341, 63] width 149 height 16
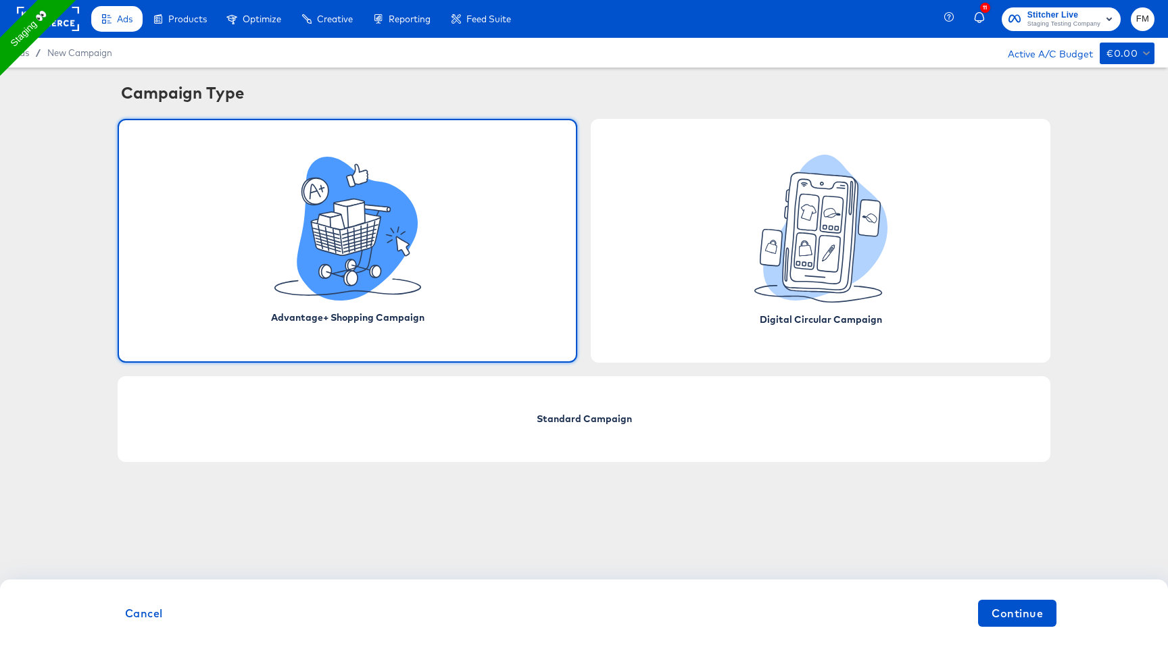
click at [465, 254] on div "Advantage+ Shopping Campaign" at bounding box center [348, 241] width 460 height 244
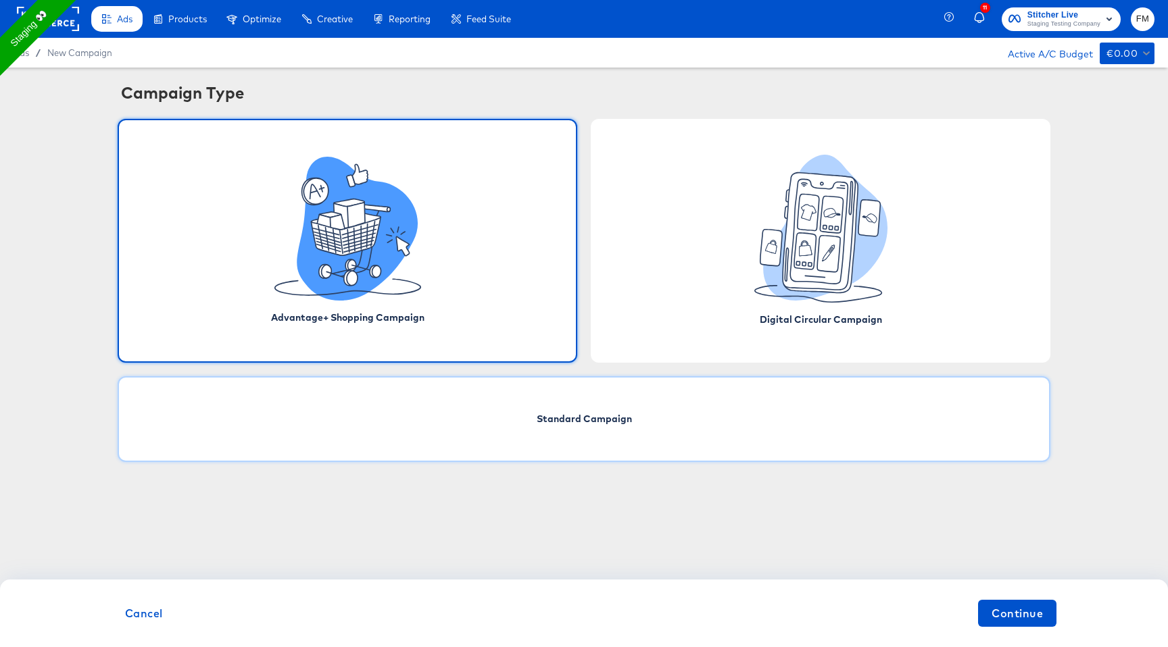
click at [572, 439] on div "Standard Campaign" at bounding box center [584, 419] width 933 height 86
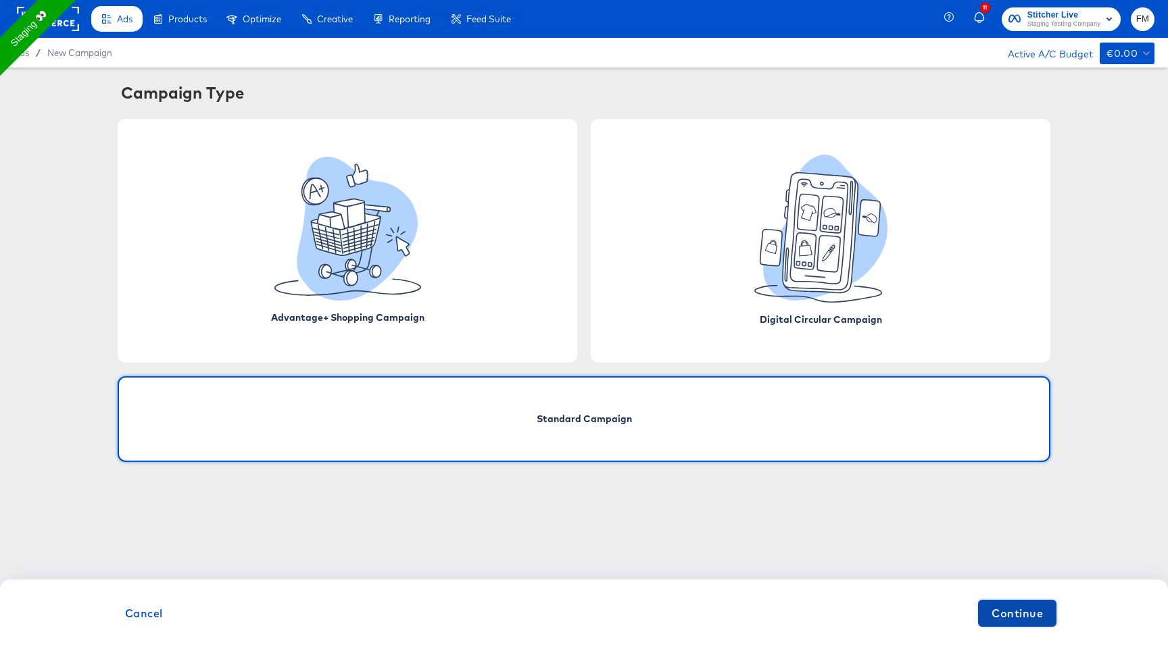
click at [1010, 608] on span "Continue" at bounding box center [1016, 613] width 51 height 19
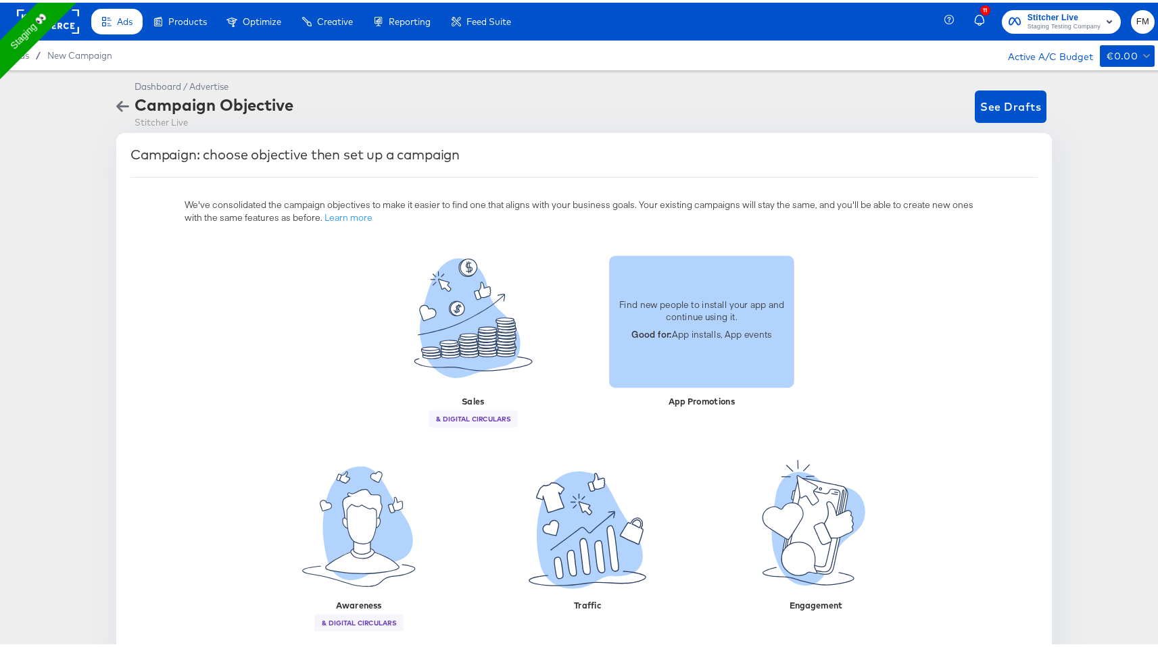
scroll to position [34, 0]
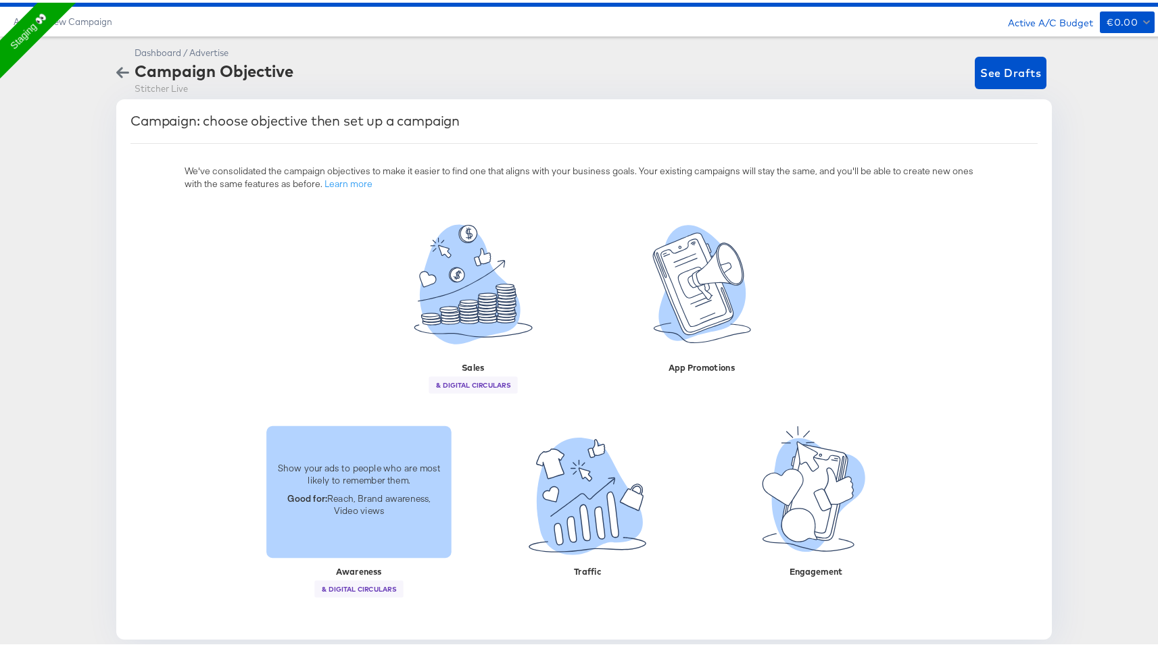
click at [387, 477] on p "Show your ads to people who are most likely to remember them." at bounding box center [358, 471] width 169 height 25
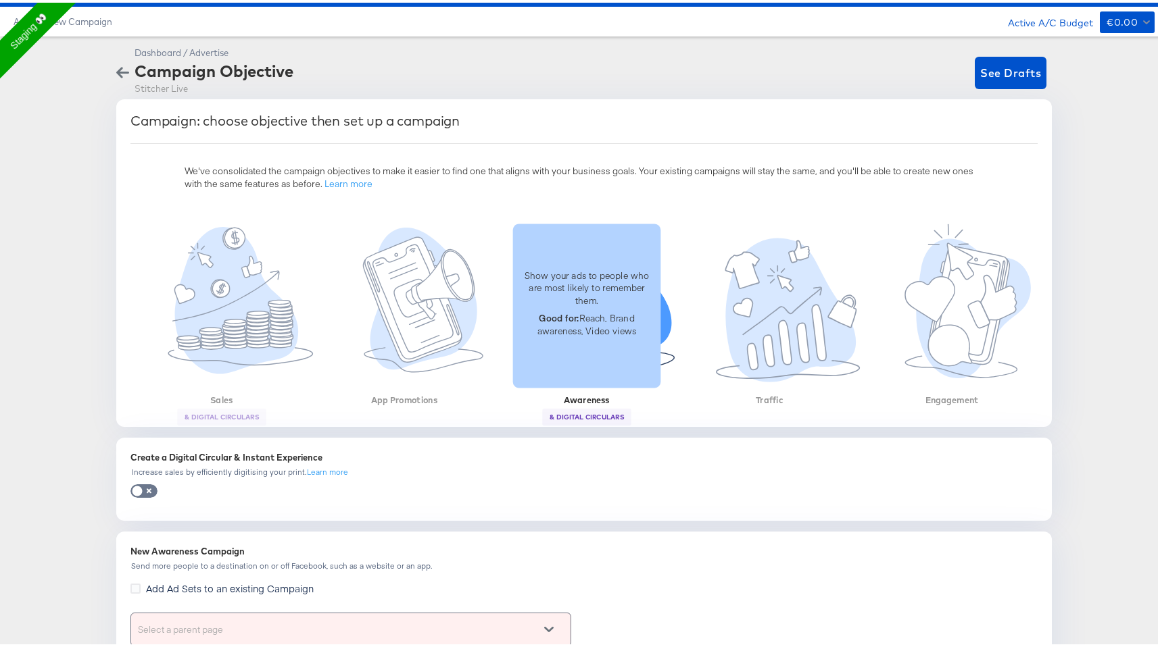
drag, startPoint x: 556, startPoint y: 397, endPoint x: 599, endPoint y: 397, distance: 42.6
click at [599, 397] on div at bounding box center [605, 322] width 201 height 203
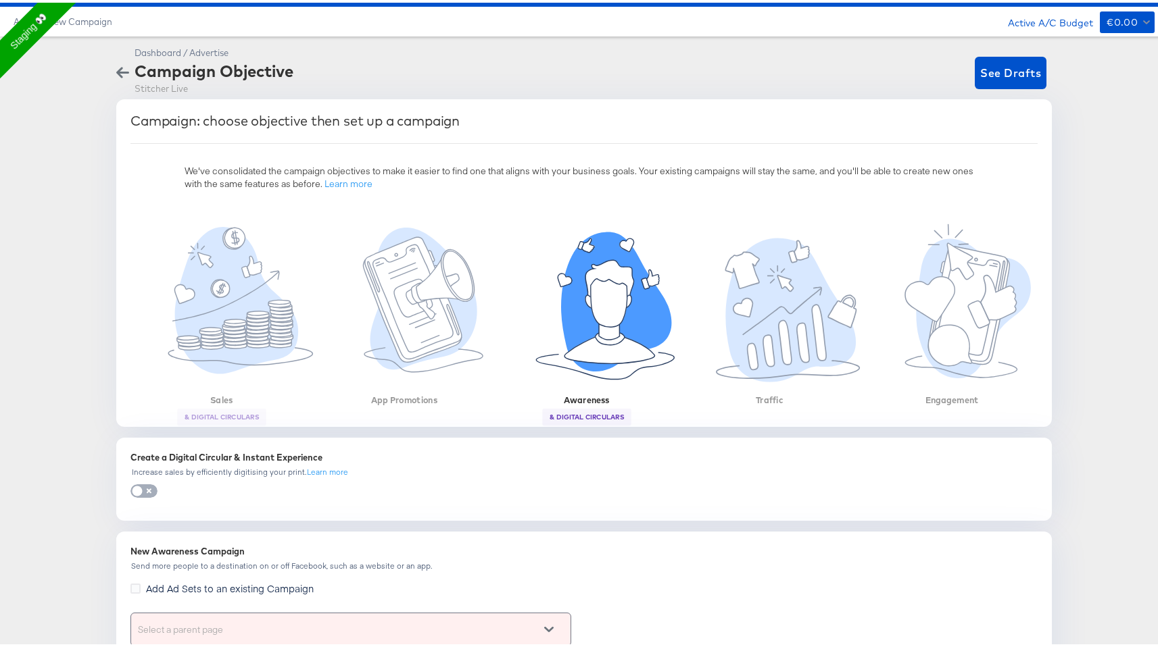
click at [136, 488] on input "checkbox" at bounding box center [137, 492] width 41 height 14
checkbox input "true"
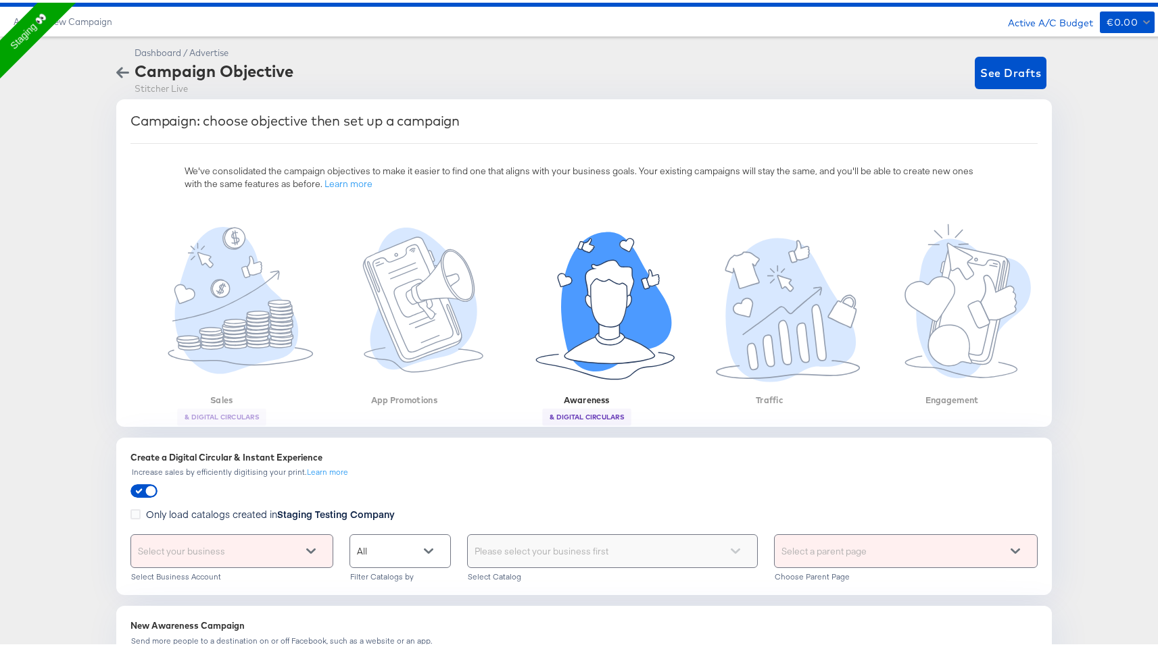
click at [178, 541] on div "Select your business" at bounding box center [231, 548] width 201 height 32
click at [172, 510] on span "Only load catalogs created in Staging Testing Company" at bounding box center [270, 512] width 249 height 14
click at [0, 0] on input "Only load catalogs created in Staging Testing Company" at bounding box center [0, 0] width 0 height 0
click at [182, 552] on div "Select your business" at bounding box center [231, 548] width 201 height 32
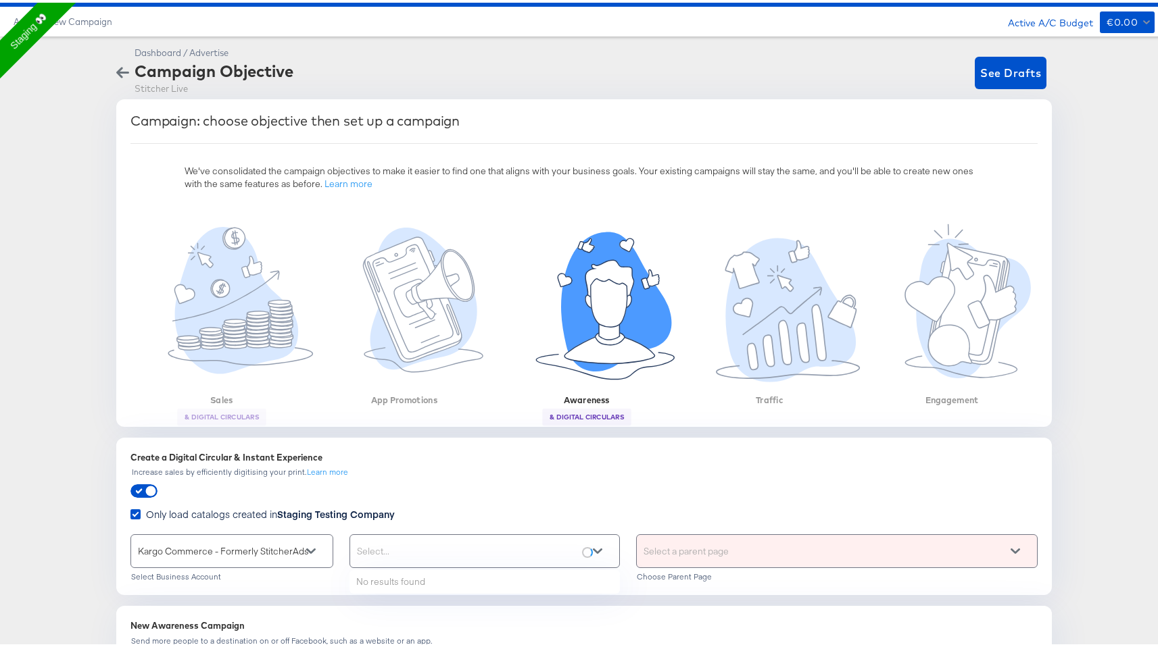
click at [472, 535] on div "Select..." at bounding box center [484, 548] width 269 height 32
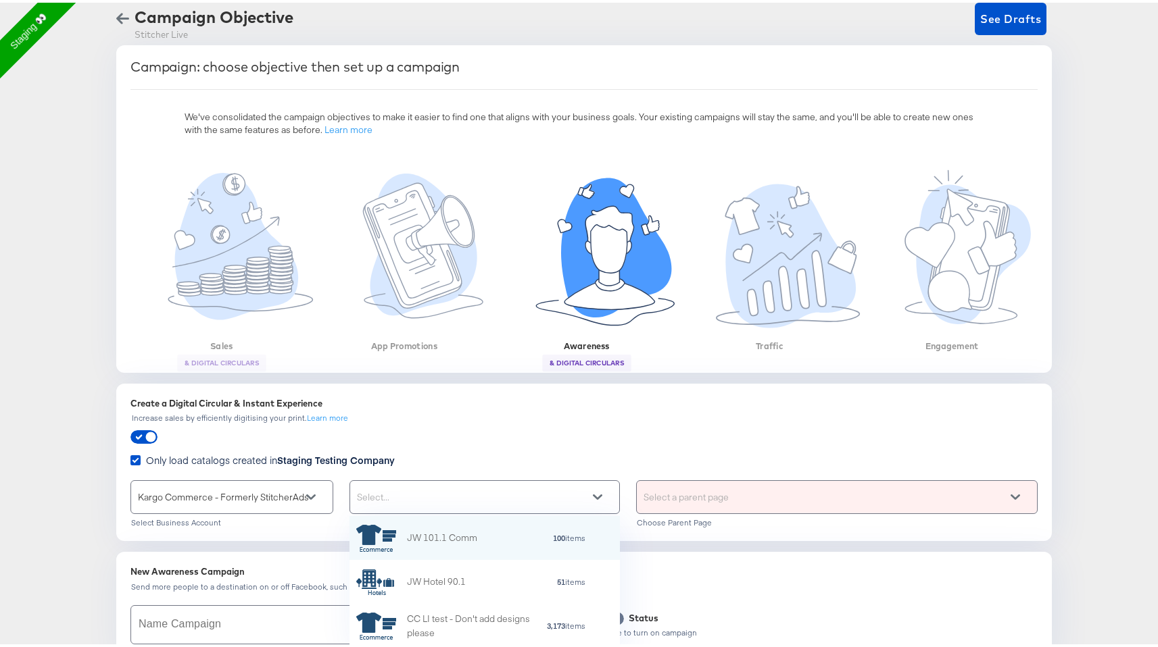
click at [597, 542] on div "JW 101.1 Comm 100 items" at bounding box center [484, 535] width 270 height 27
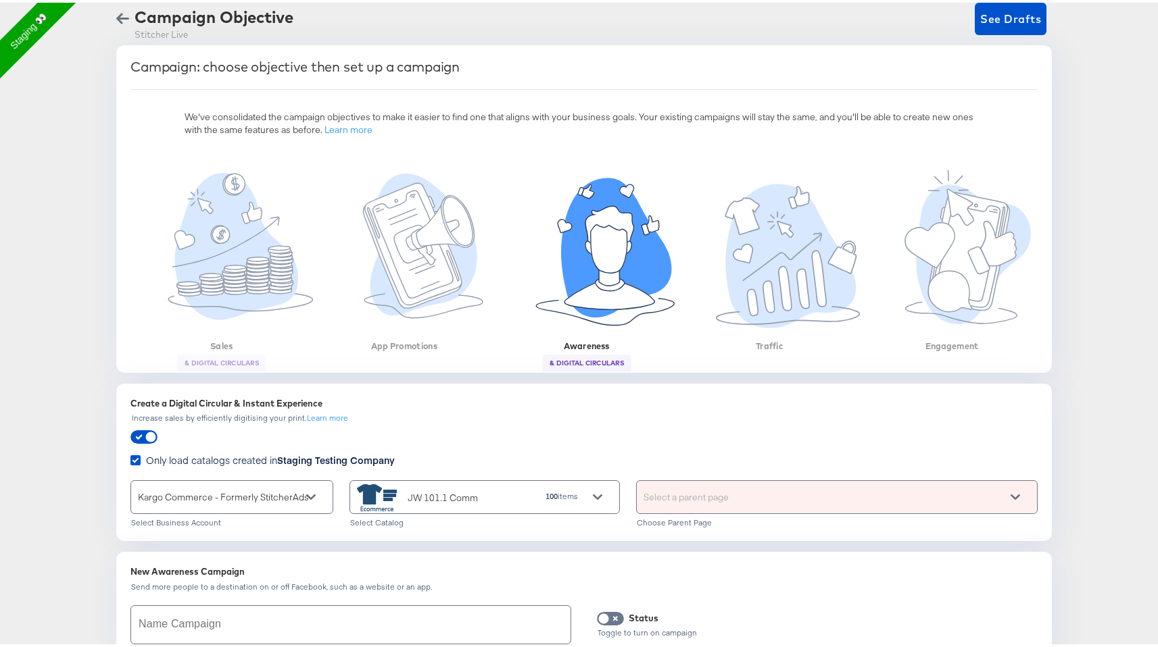
click at [600, 494] on span at bounding box center [606, 494] width 26 height 32
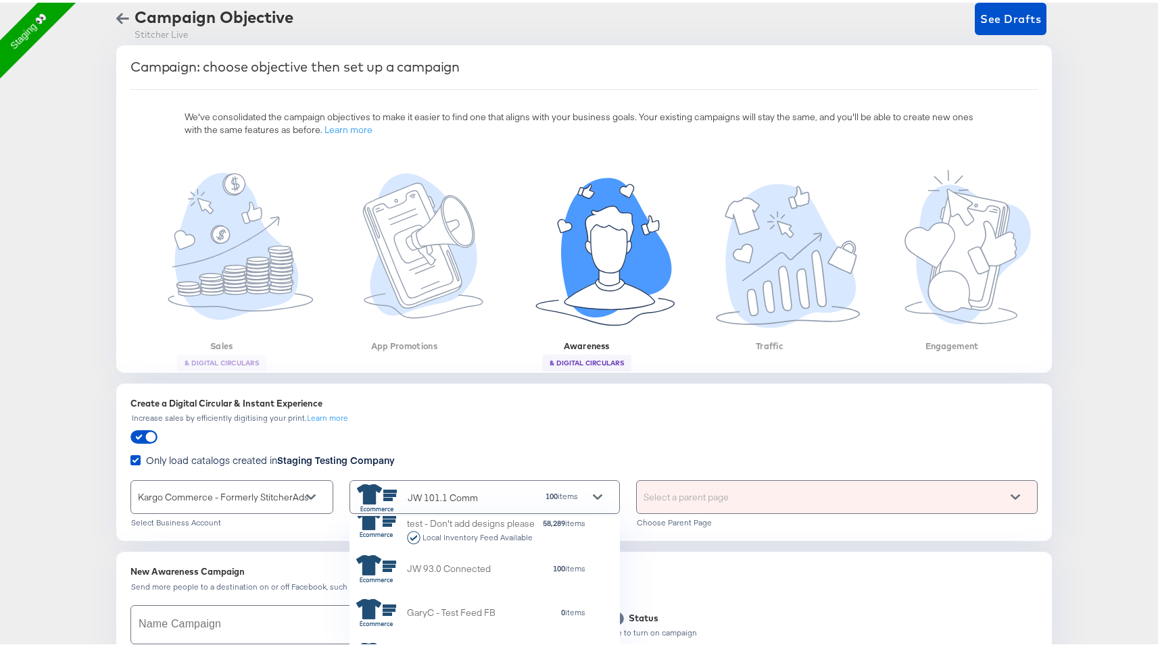
scroll to position [2890, 0]
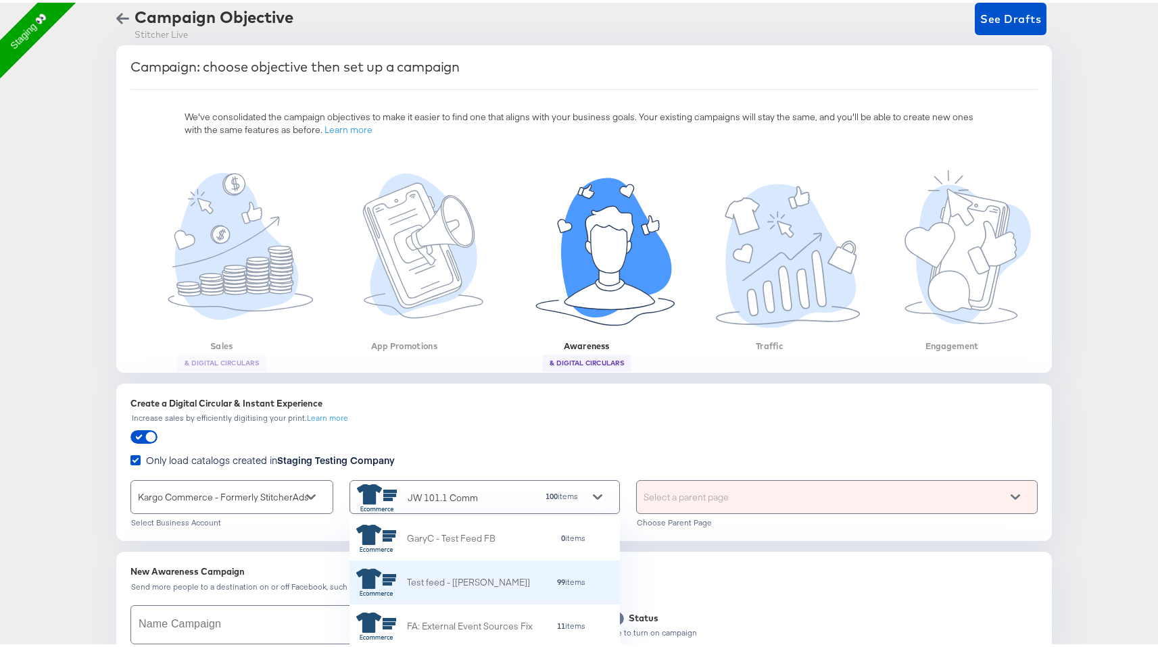
click at [530, 580] on div "99 items" at bounding box center [558, 579] width 56 height 9
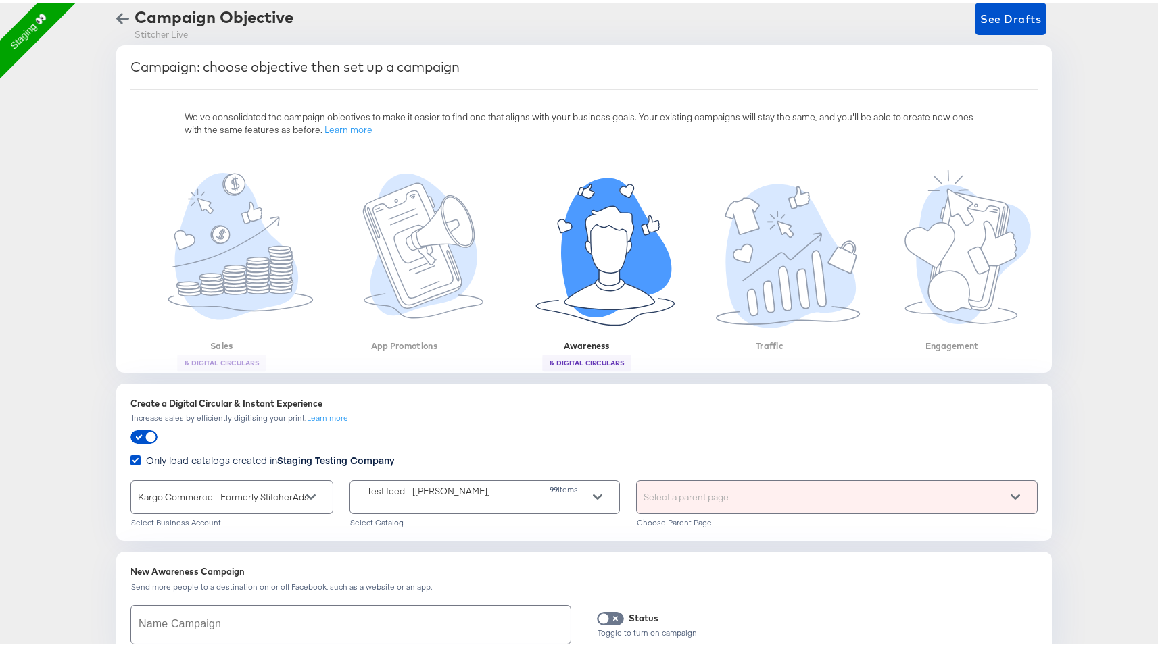
click at [768, 494] on div "Select a parent page" at bounding box center [837, 494] width 400 height 32
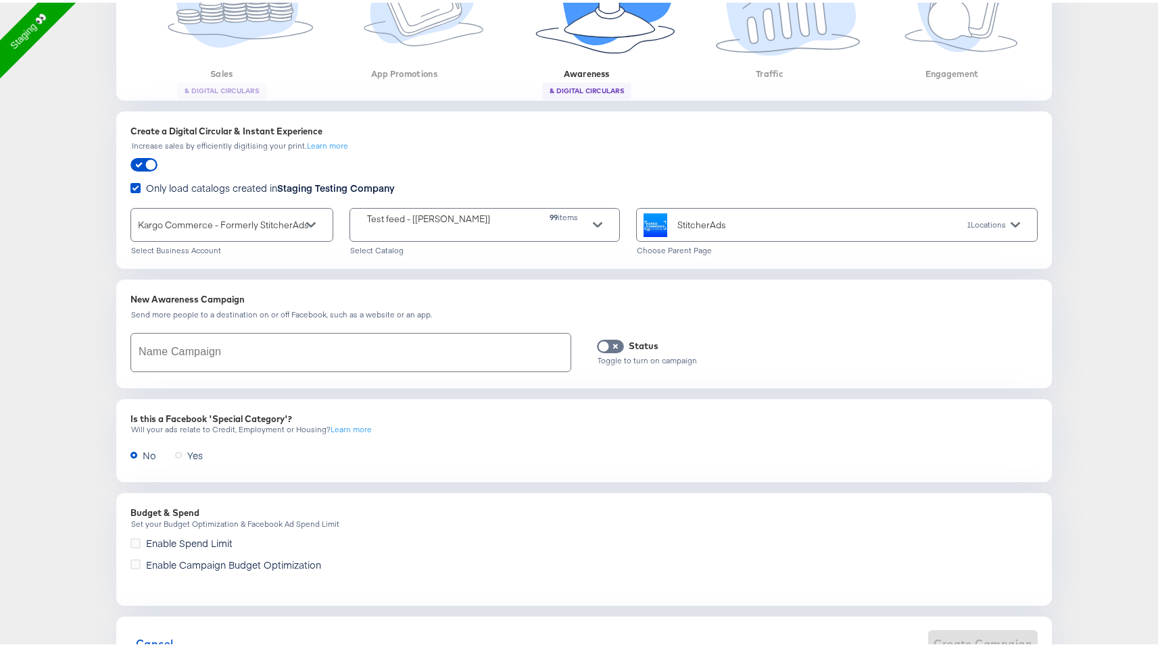
scroll to position [377, 0]
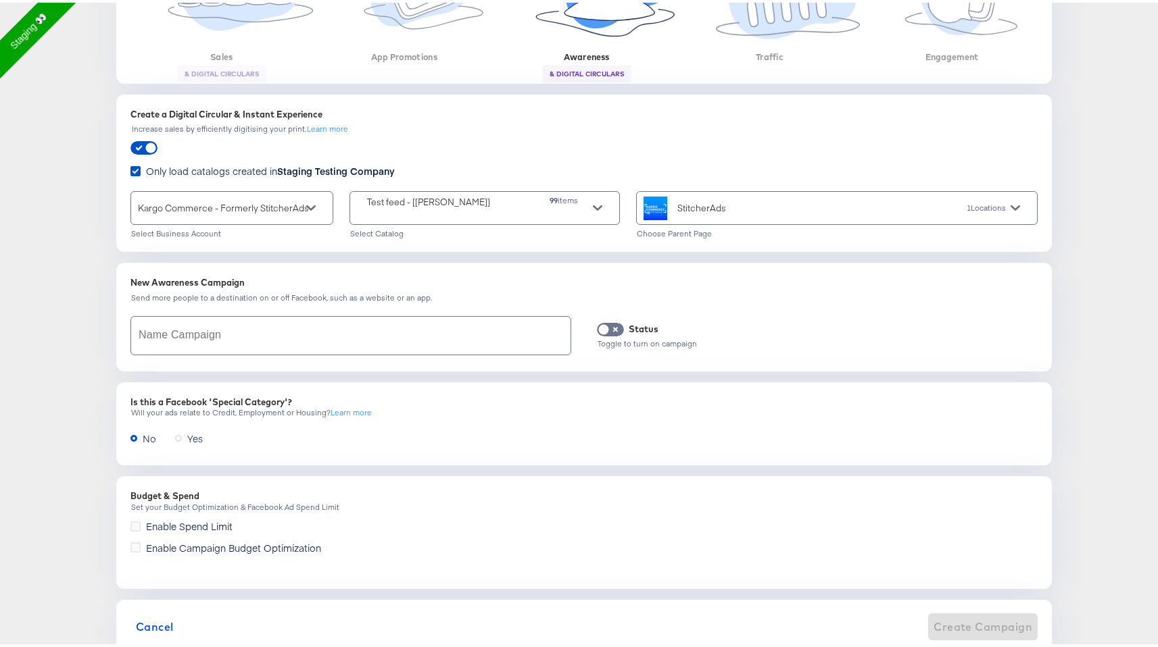
click at [490, 357] on div "New Awareness Campaign Send more people to a destination on or off Facebook, su…" at bounding box center [583, 314] width 919 height 93
click at [479, 340] on input "text" at bounding box center [350, 333] width 439 height 38
paste input "https://app.stitcherqa.com/fb/238786143/campaigns/6853050768365"
click at [432, 339] on input "https://app.stitcherqa.com/fb/238786143/campaigns/6853050768365" at bounding box center [350, 333] width 439 height 38
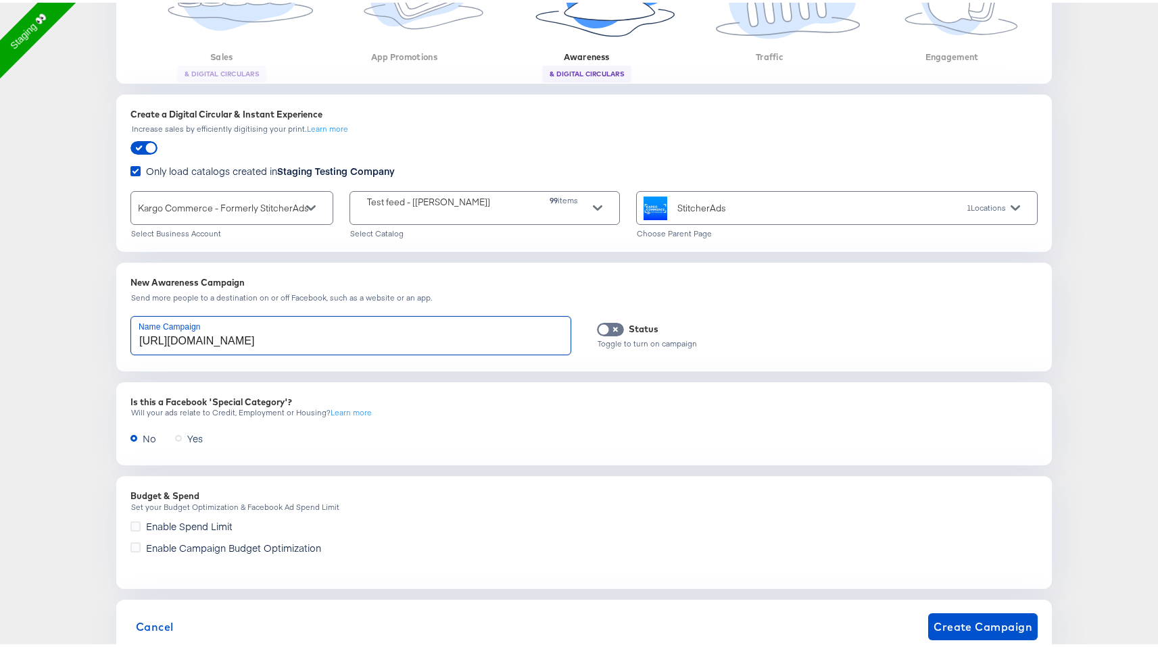
click at [432, 339] on input "https://app.stitcherqa.com/fb/238786143/campaigns/6853050768365" at bounding box center [350, 333] width 439 height 38
type input "test"
click at [971, 624] on span "Create Campaign" at bounding box center [982, 624] width 99 height 19
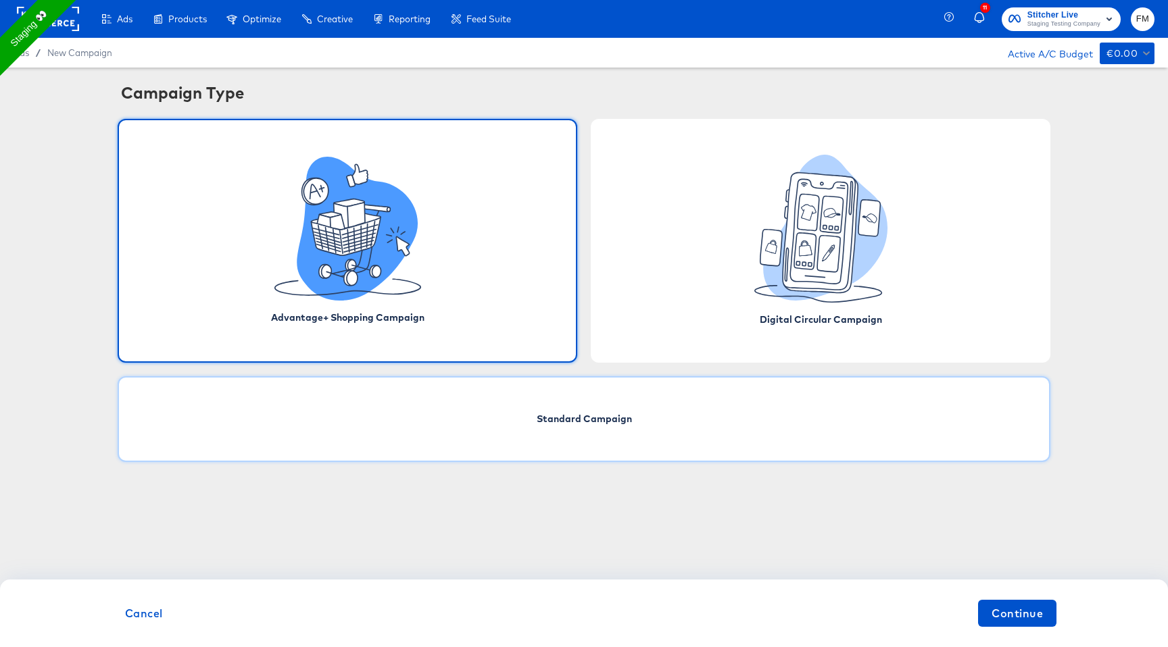
click at [608, 448] on div "Standard Campaign" at bounding box center [584, 419] width 933 height 86
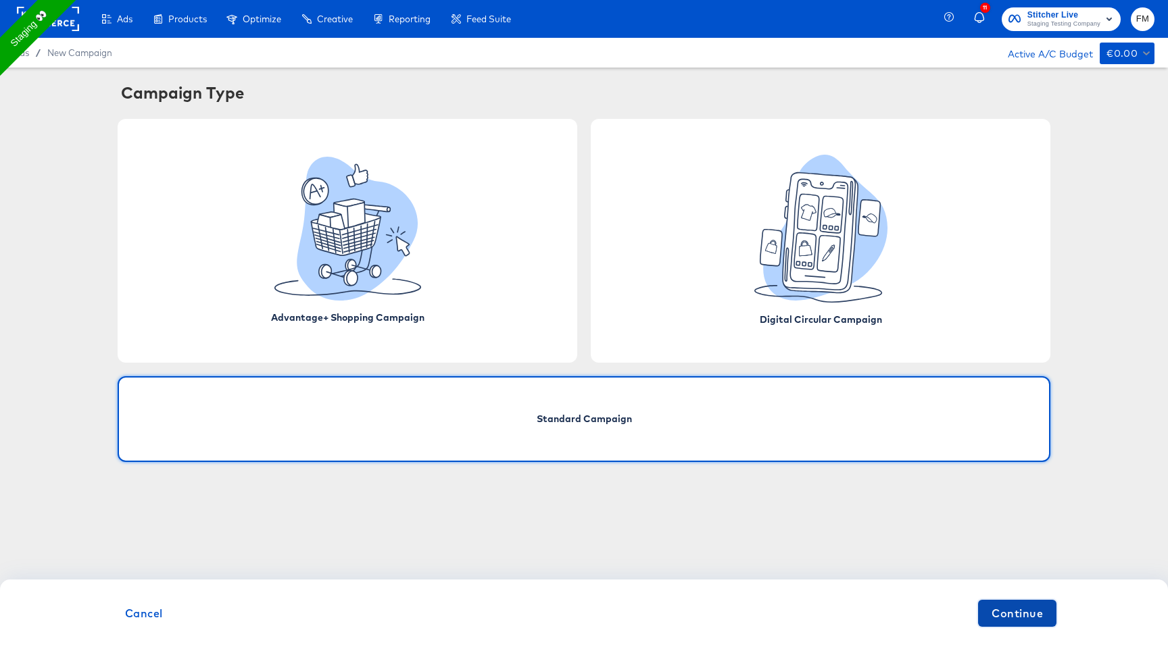
click at [1012, 606] on span "Continue" at bounding box center [1016, 613] width 51 height 19
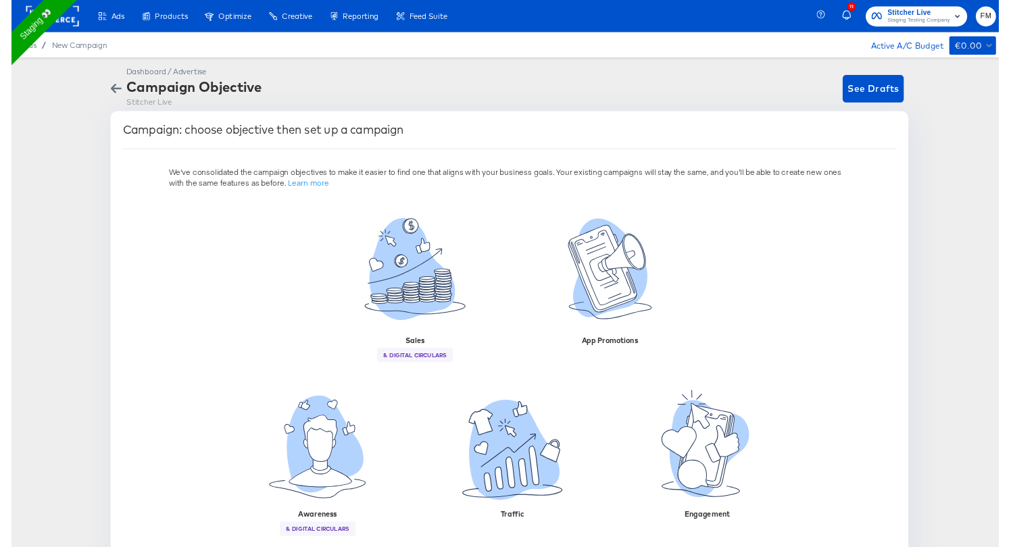
scroll to position [34, 0]
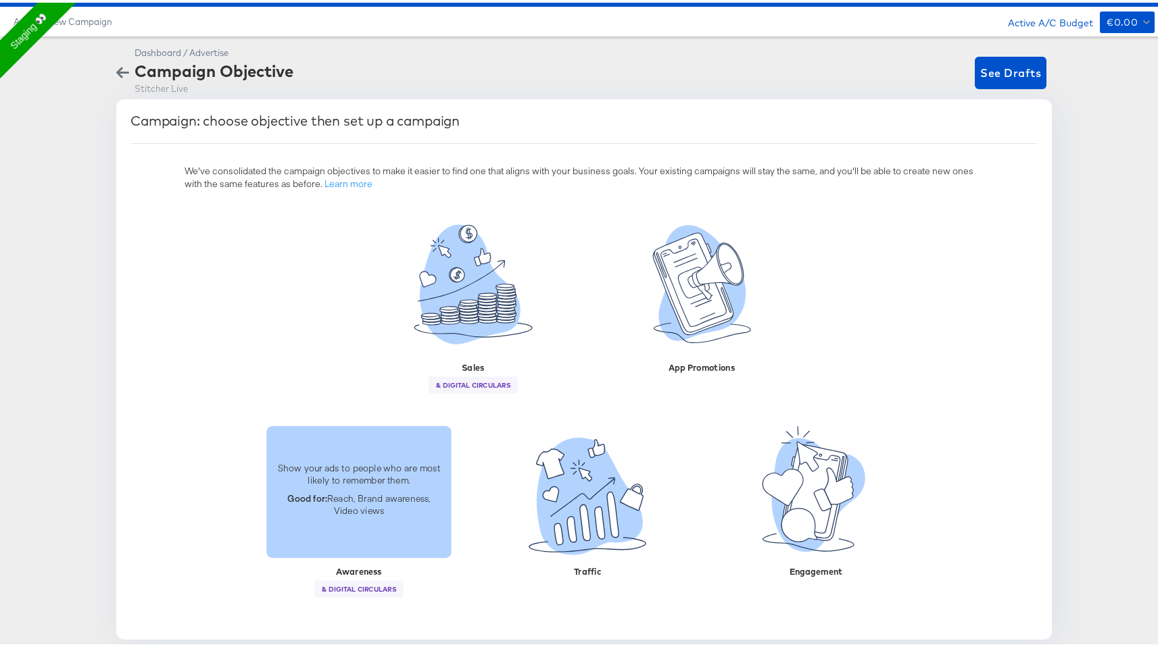
click at [353, 518] on div "Show your ads to people who are most likely to remember them. Good for: Reach, …" at bounding box center [358, 489] width 185 height 76
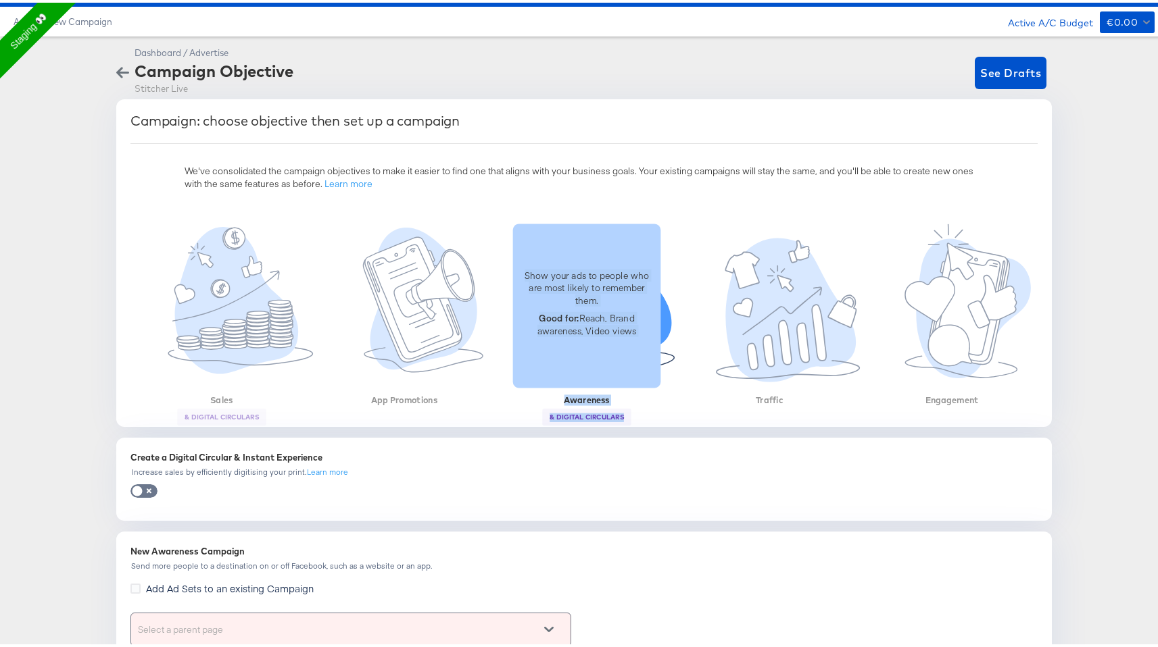
drag, startPoint x: 546, startPoint y: 395, endPoint x: 621, endPoint y: 412, distance: 76.9
click at [621, 385] on div "Show your ads to people who are most likely to remember them. Good for: Reach, …" at bounding box center [587, 303] width 164 height 164
click at [643, 412] on div at bounding box center [605, 322] width 201 height 203
drag, startPoint x: 643, startPoint y: 412, endPoint x: 593, endPoint y: 415, distance: 49.4
click at [593, 385] on div "Show your ads to people who are most likely to remember them. Good for: Reach, …" at bounding box center [587, 303] width 164 height 164
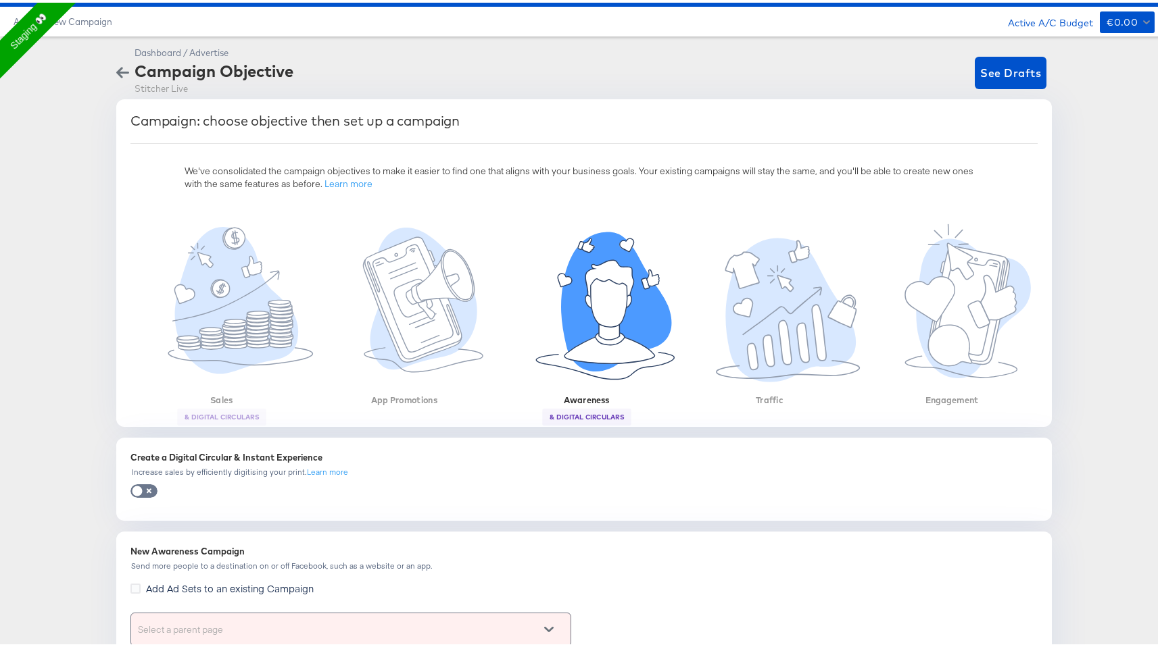
click at [601, 444] on div "Create a Digital Circular & Instant Experience Increase sales by efficiently di…" at bounding box center [583, 476] width 919 height 67
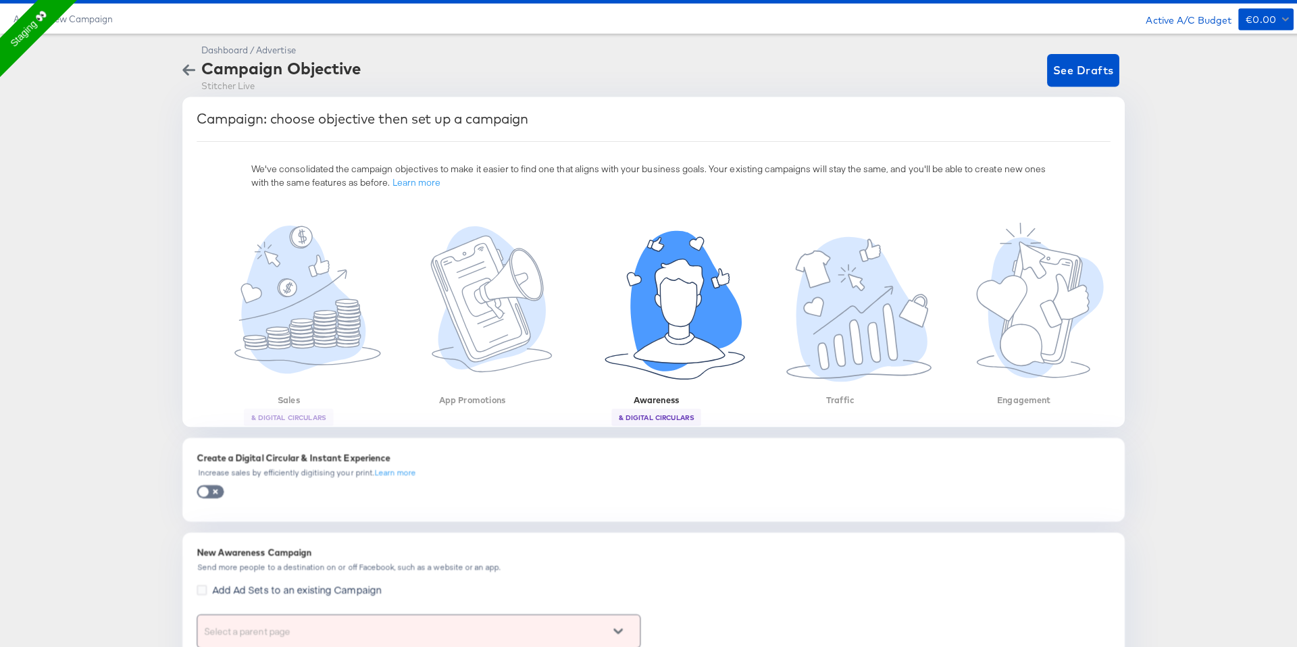
scroll to position [0, 0]
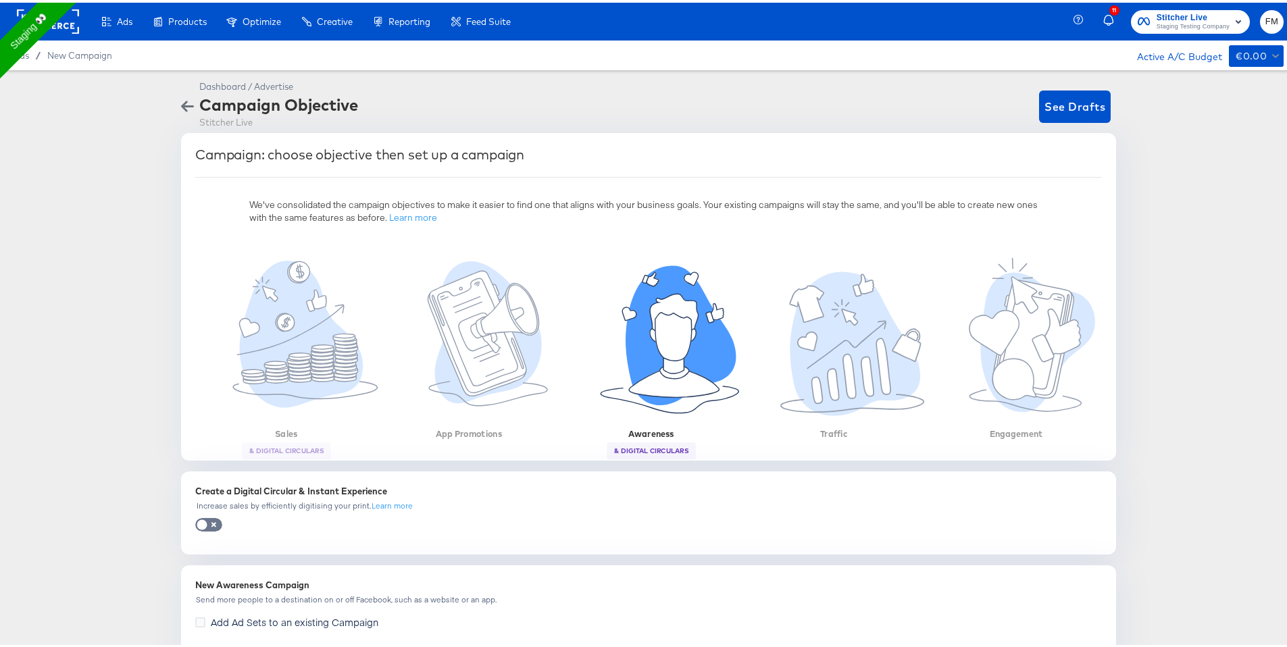
click at [169, 107] on div "Dashboard / Advertise Campaign Objective Stitcher Live See Drafts" at bounding box center [648, 99] width 1297 height 63
click at [183, 105] on icon "button" at bounding box center [187, 103] width 13 height 13
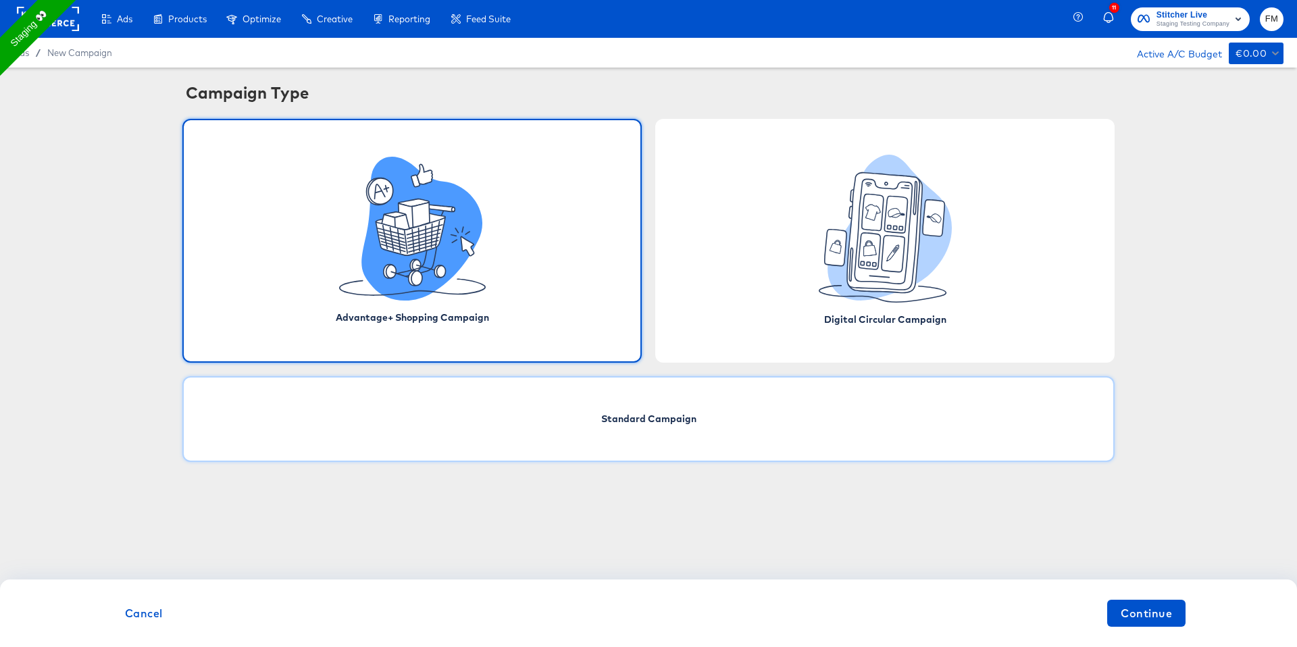
click at [685, 432] on div "Standard Campaign" at bounding box center [648, 419] width 933 height 86
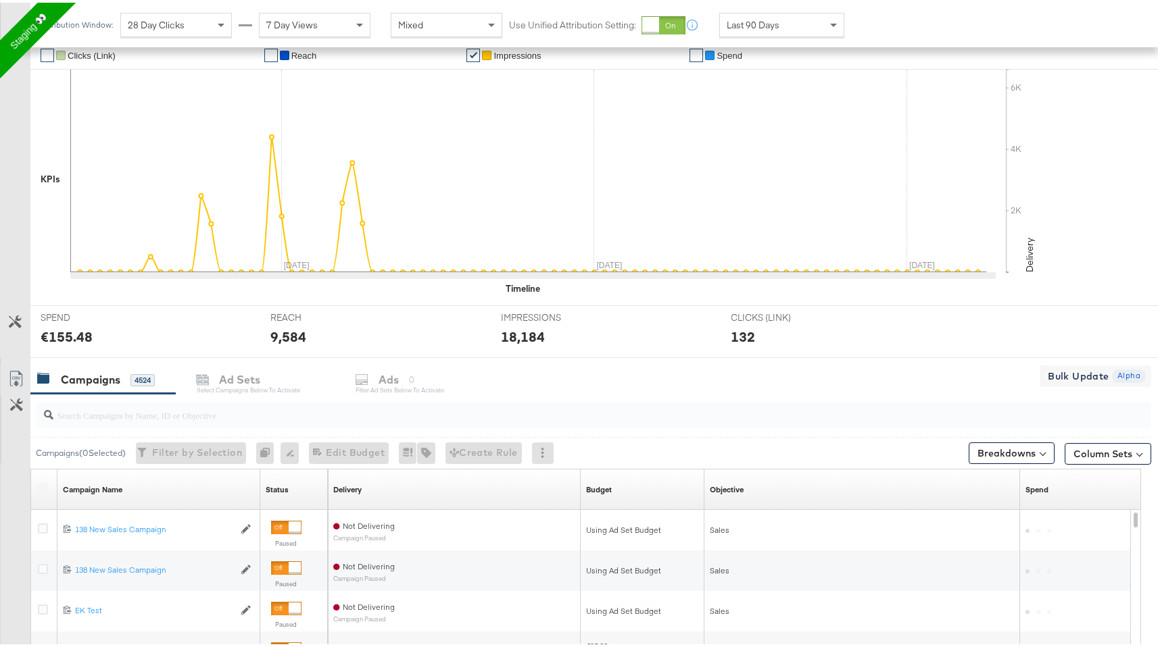
scroll to position [257, 0]
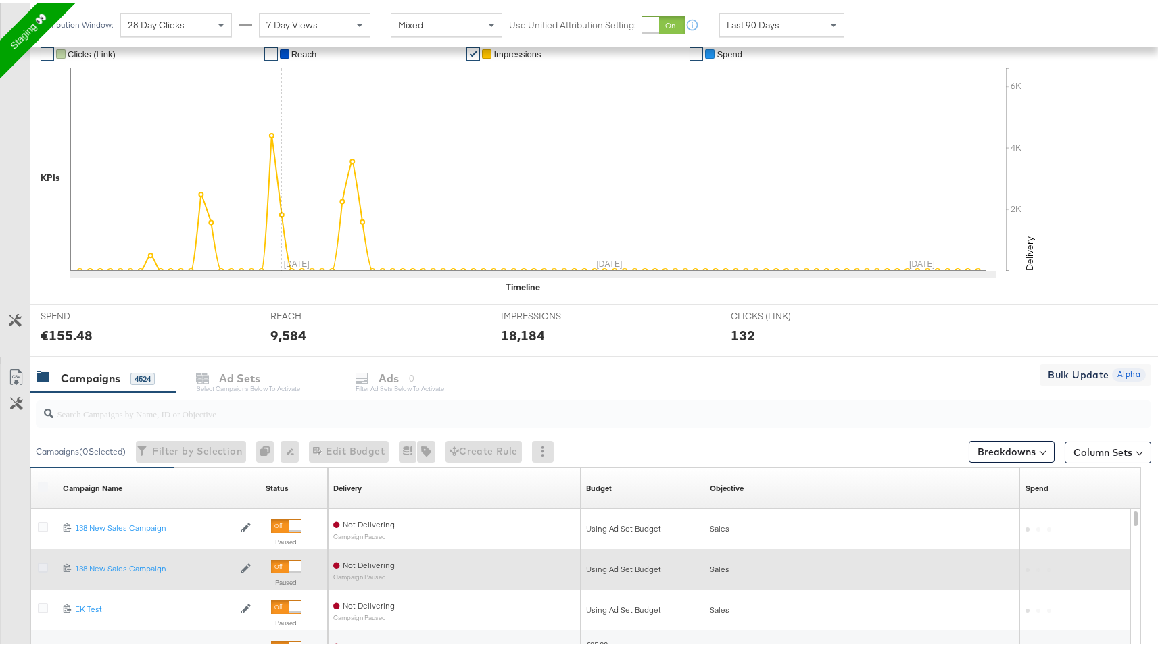
click at [43, 564] on icon at bounding box center [43, 565] width 10 height 10
click at [0, 0] on input "checkbox" at bounding box center [0, 0] width 0 height 0
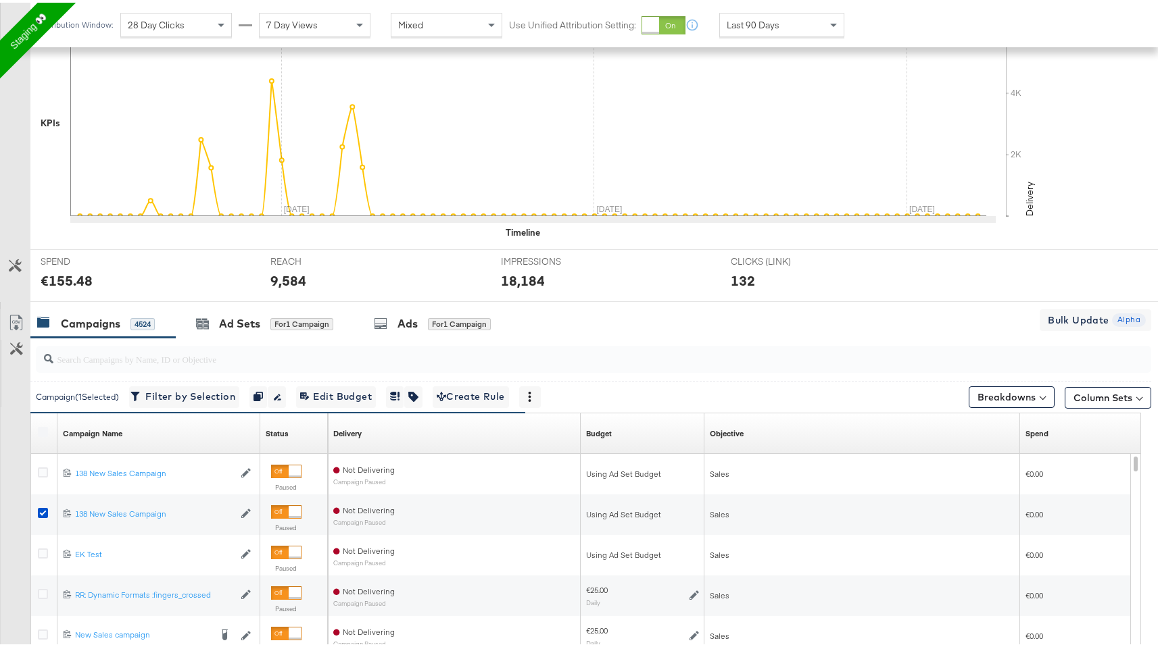
scroll to position [326, 0]
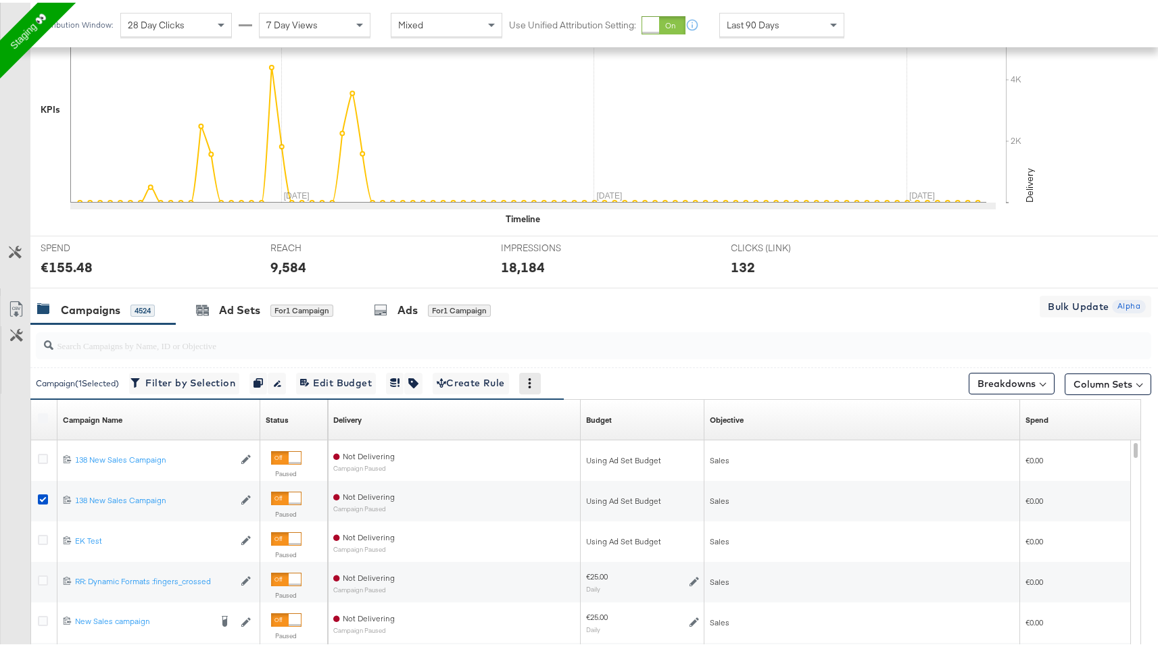
click at [541, 375] on div at bounding box center [530, 381] width 22 height 22
click at [534, 376] on icon at bounding box center [528, 380] width 9 height 9
click at [591, 441] on div "Delete" at bounding box center [577, 447] width 74 height 22
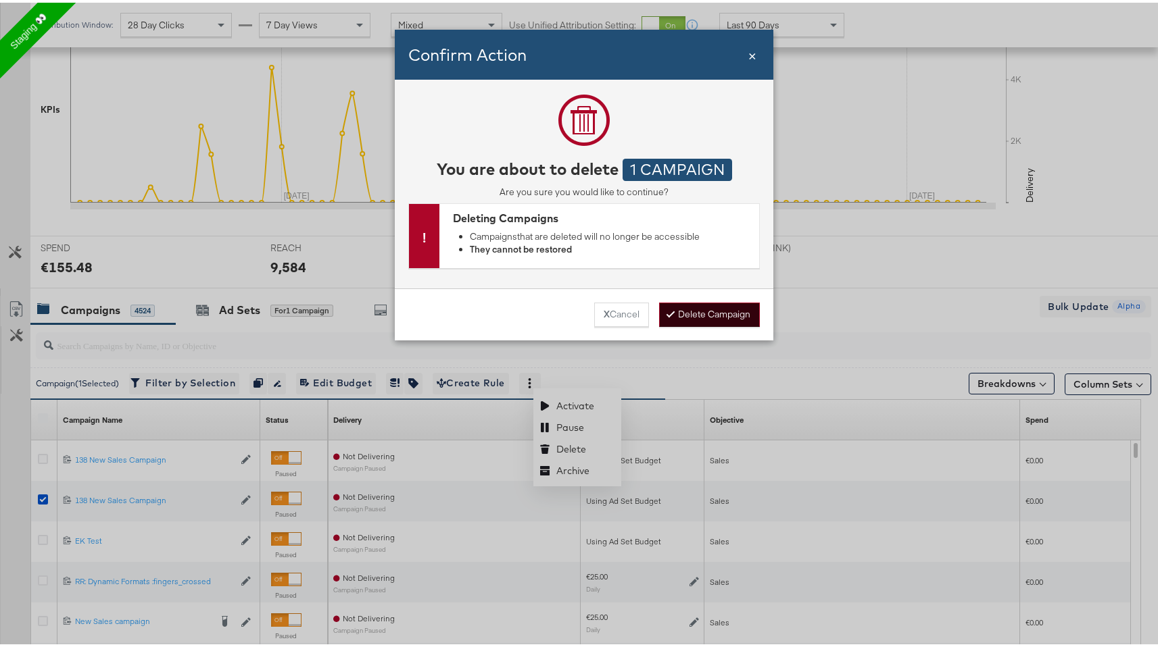
click at [693, 308] on button "Delete Campaign" at bounding box center [709, 312] width 101 height 24
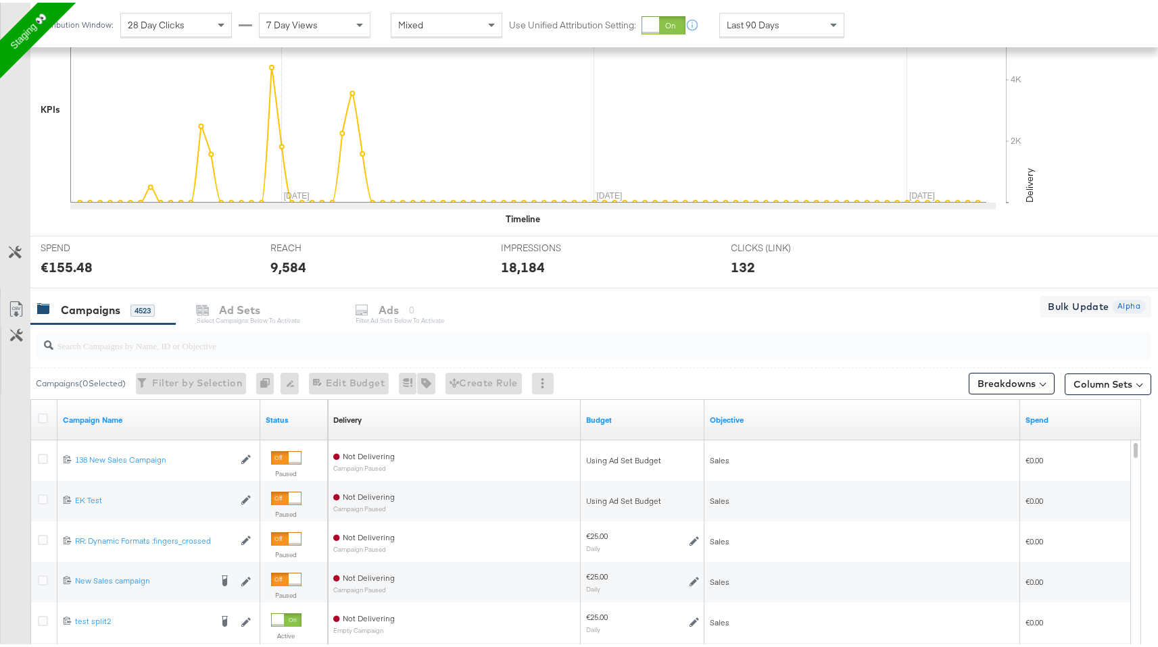
click at [413, 317] on div "Campaigns 4523 Ad Sets Select Campaigns below to activate Ads 0 Filter Ad Sets …" at bounding box center [598, 307] width 1137 height 29
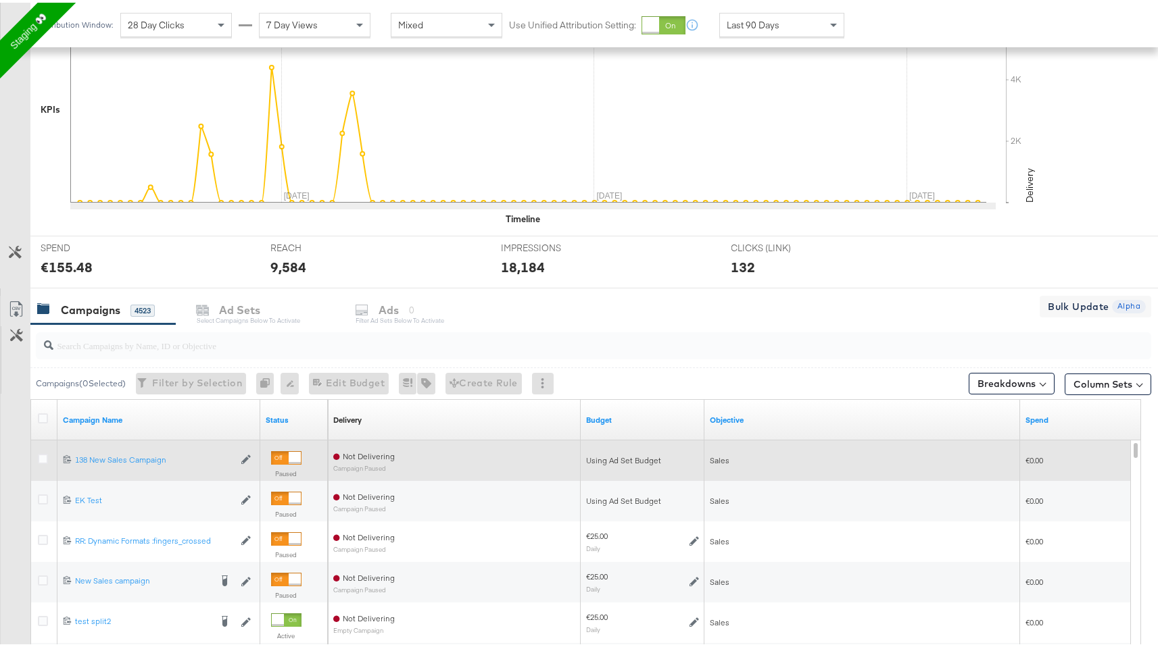
click at [38, 443] on div at bounding box center [44, 458] width 25 height 41
click at [38, 455] on icon at bounding box center [43, 456] width 10 height 10
click at [0, 0] on input "checkbox" at bounding box center [0, 0] width 0 height 0
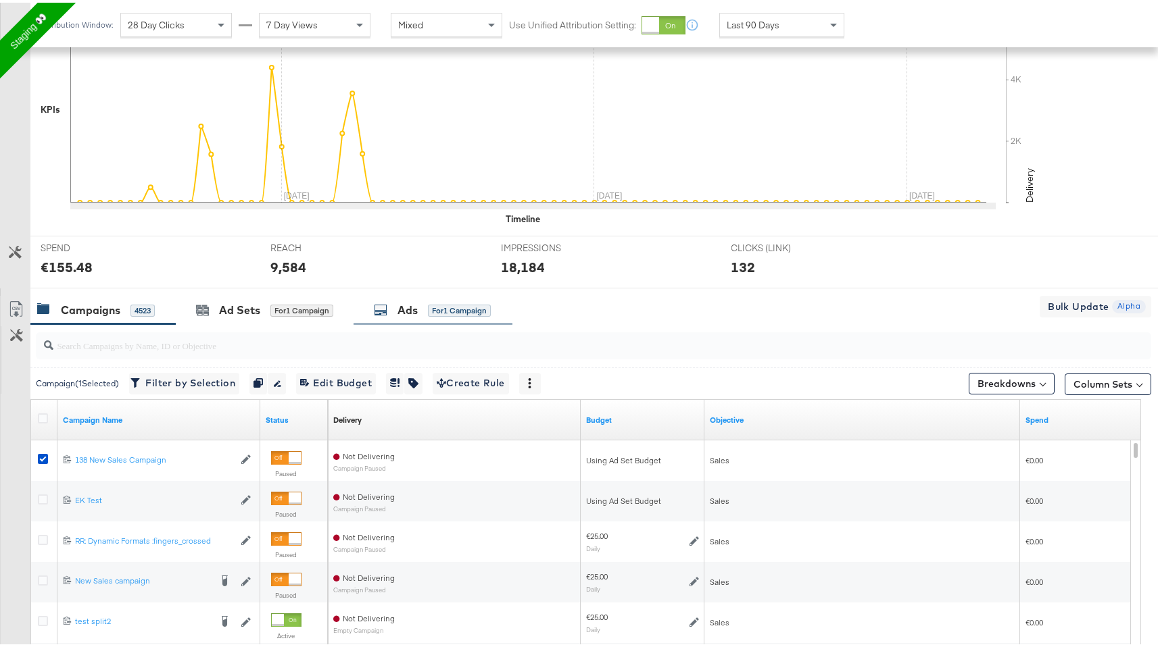
click at [445, 312] on div "for 1 Campaign" at bounding box center [459, 308] width 63 height 12
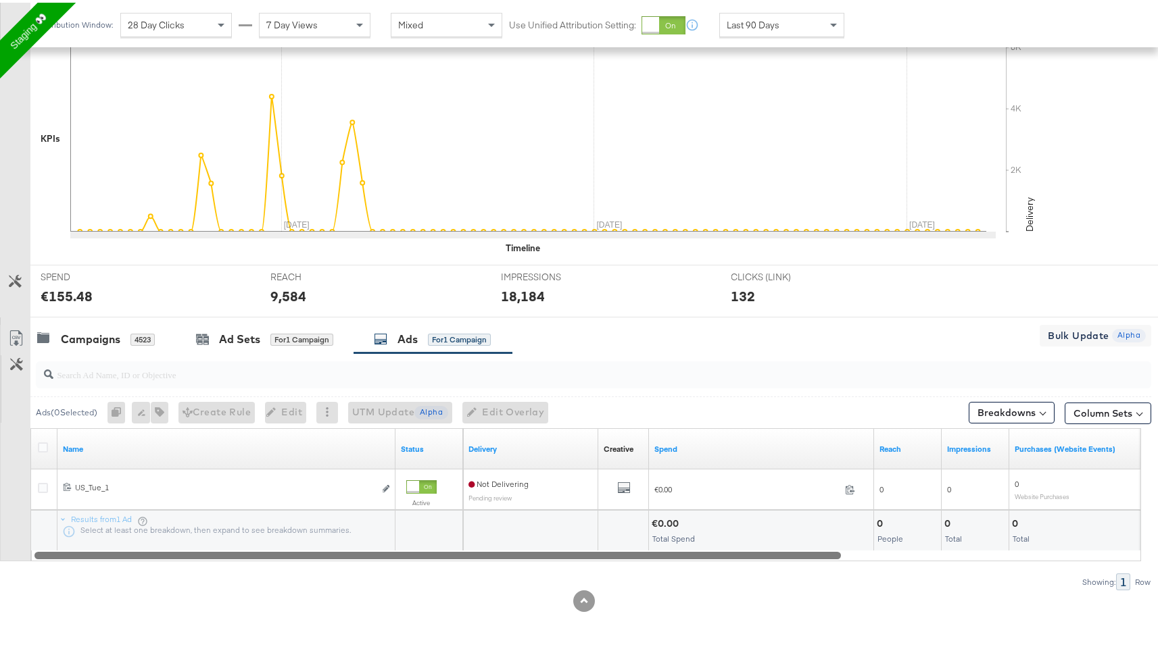
scroll to position [297, 0]
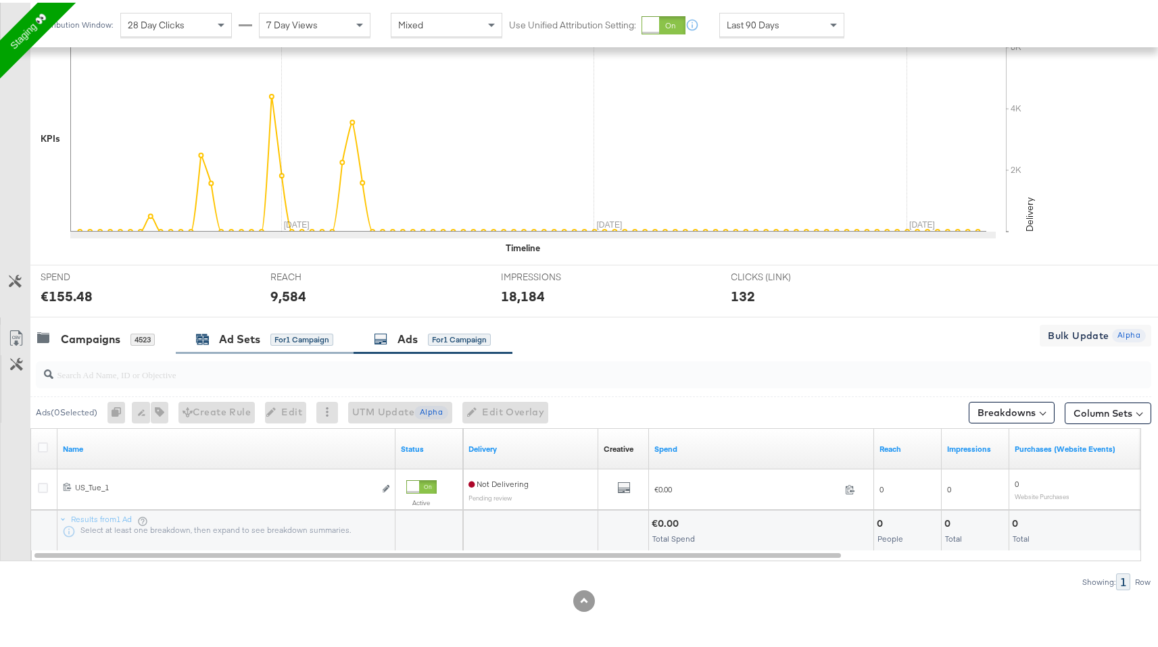
click at [268, 331] on div "Ad Sets for 1 Campaign" at bounding box center [264, 337] width 137 height 16
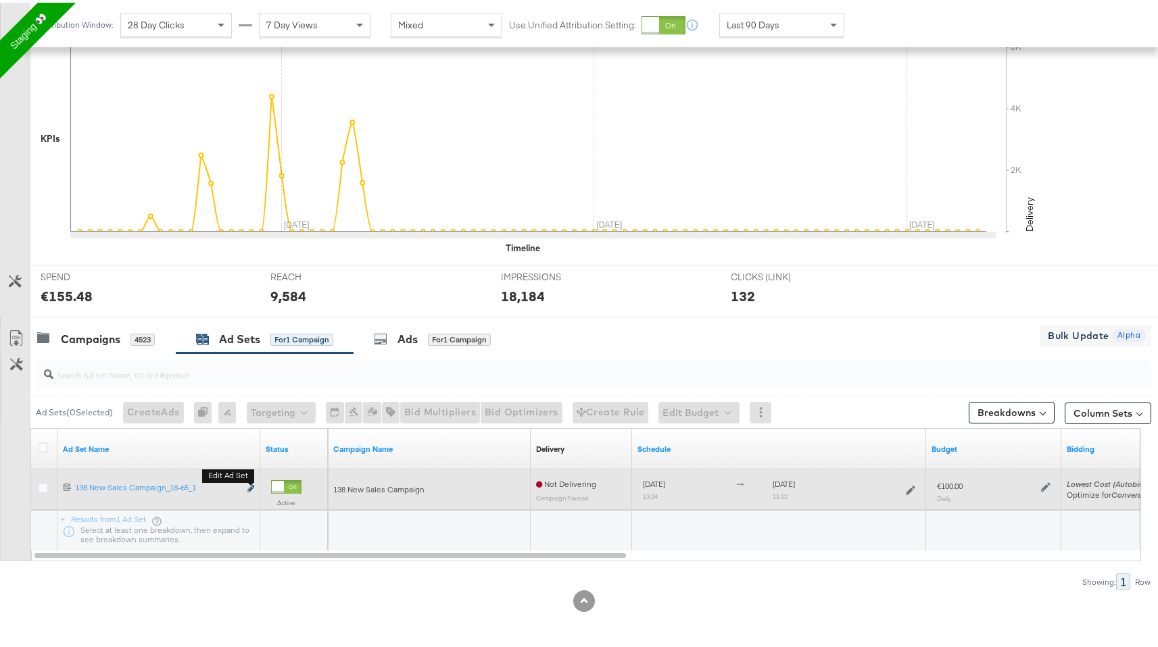
click at [251, 485] on icon "link" at bounding box center [250, 485] width 7 height 7
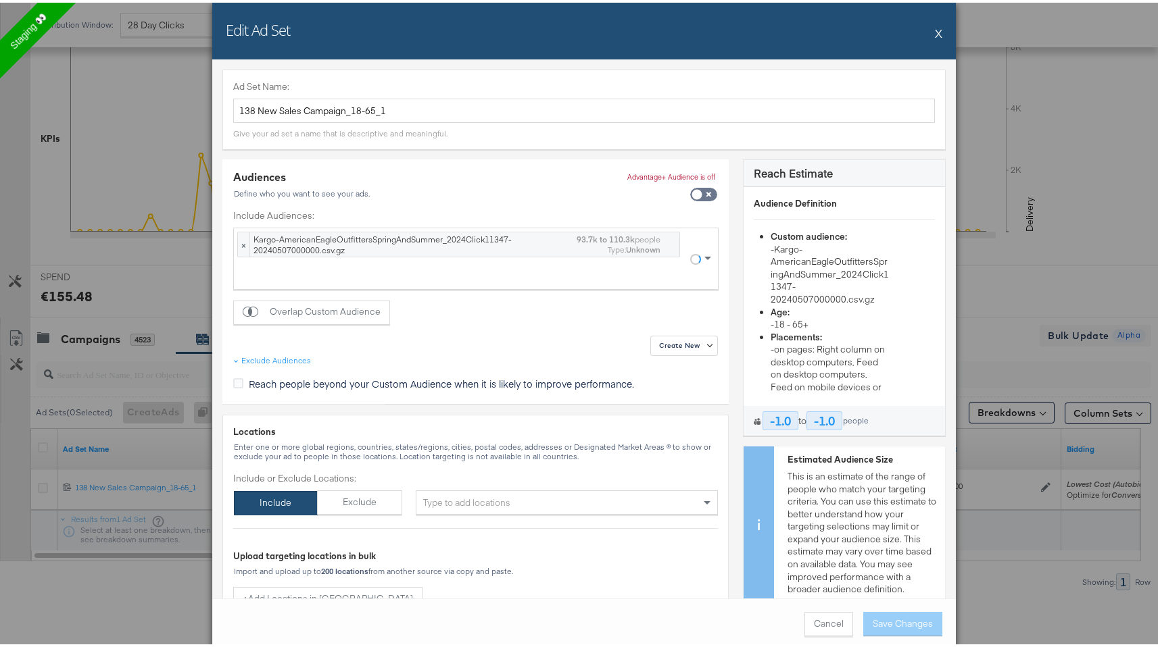
click at [113, 232] on div "Edit Ad Set X Ad Set Name: 138 New Sales Campaign_18-65_1 Give your ad set a na…" at bounding box center [584, 323] width 1168 height 647
click at [924, 32] on div "Edit Ad Set X" at bounding box center [583, 28] width 743 height 57
click at [938, 32] on div "Edit Ad Set X" at bounding box center [583, 28] width 743 height 57
click at [935, 31] on button "X" at bounding box center [938, 30] width 7 height 27
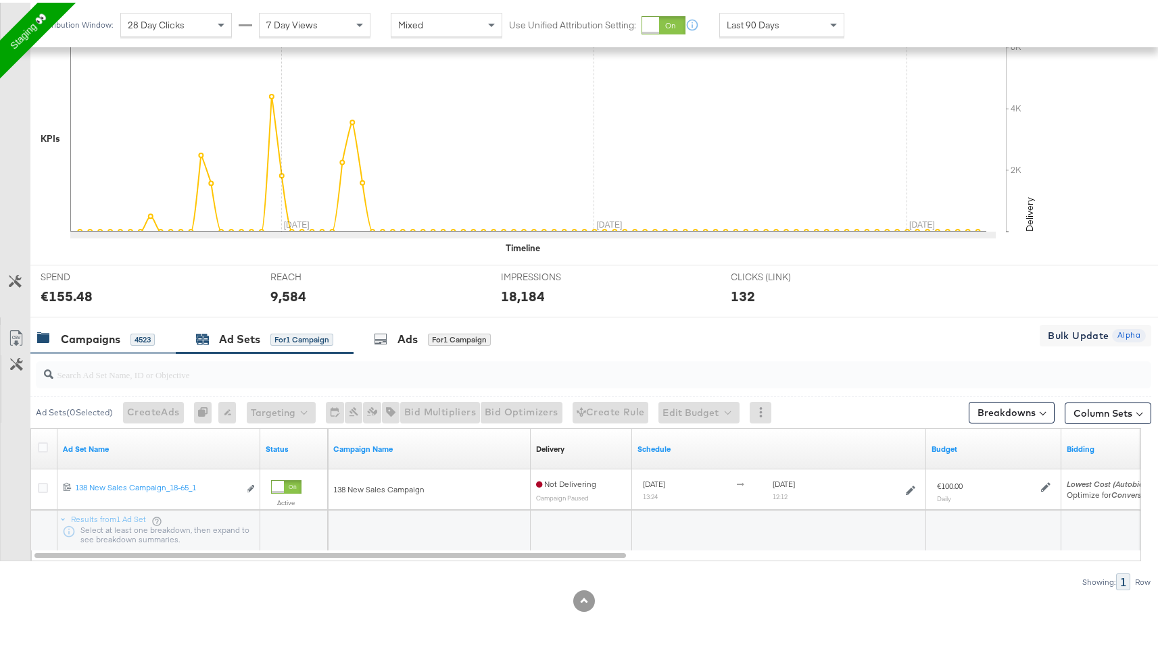
click at [98, 332] on div "Campaigns" at bounding box center [90, 337] width 59 height 16
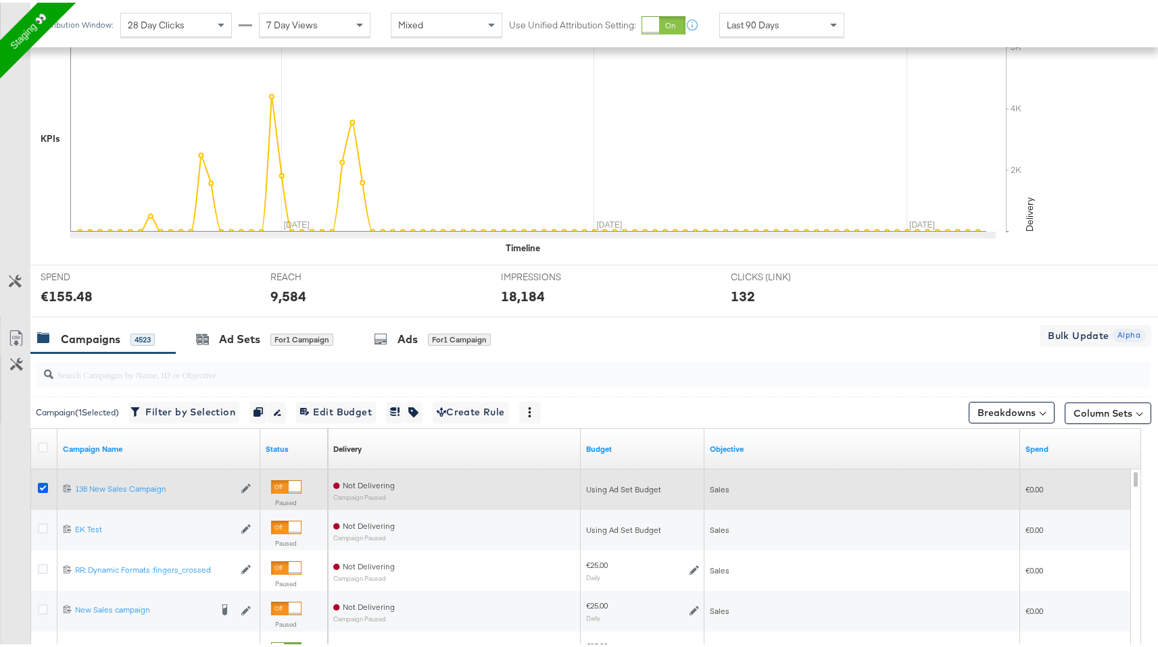
click at [44, 486] on icon at bounding box center [43, 485] width 10 height 10
click at [0, 0] on input "checkbox" at bounding box center [0, 0] width 0 height 0
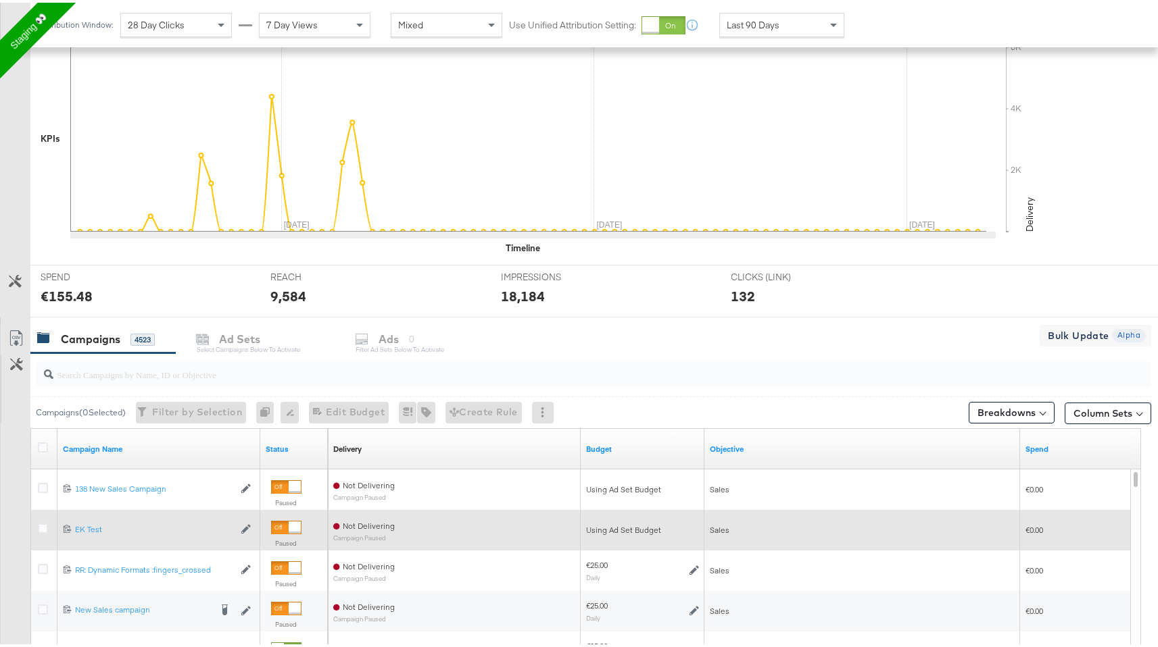
click at [36, 530] on div at bounding box center [44, 528] width 25 height 24
click at [42, 526] on icon at bounding box center [43, 526] width 10 height 10
click at [0, 0] on input "checkbox" at bounding box center [0, 0] width 0 height 0
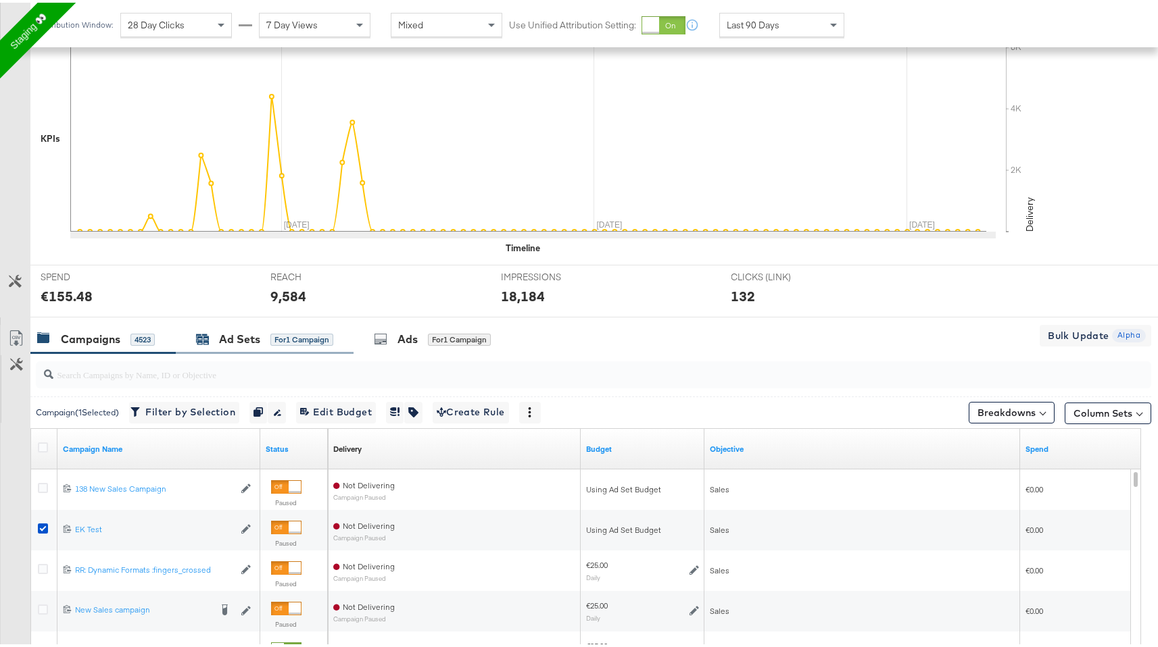
click at [262, 336] on div "Ad Sets for 1 Campaign" at bounding box center [264, 337] width 137 height 16
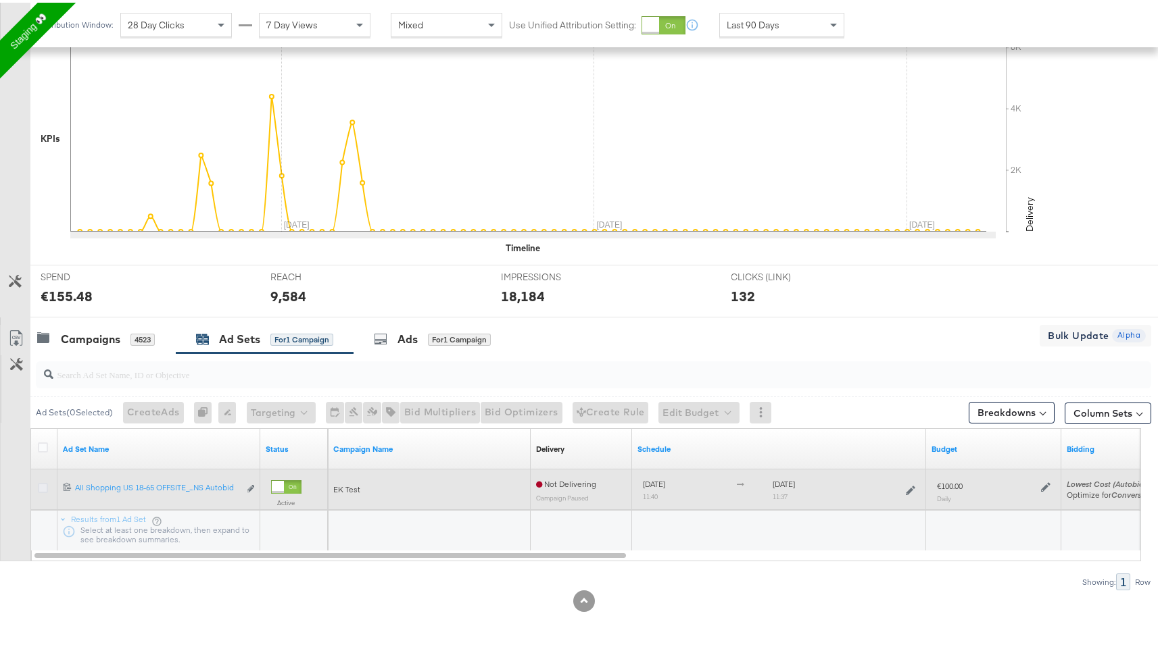
click at [40, 482] on icon at bounding box center [43, 485] width 10 height 10
click at [0, 0] on input "checkbox" at bounding box center [0, 0] width 0 height 0
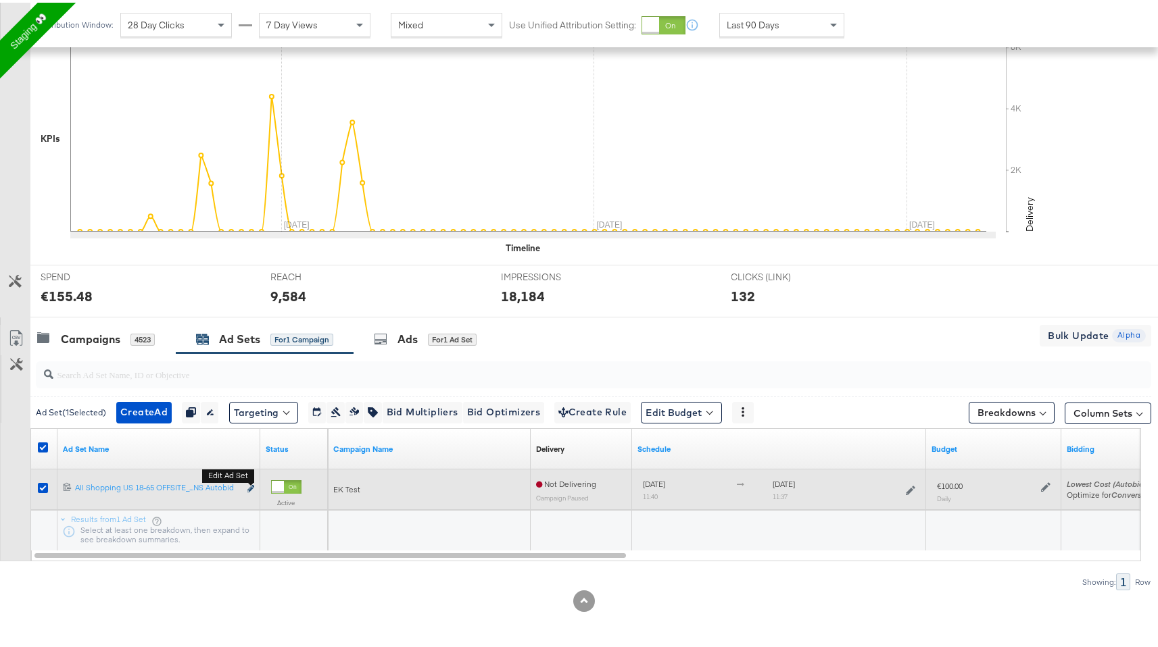
click at [247, 488] on button "Edit ad set" at bounding box center [251, 487] width 8 height 14
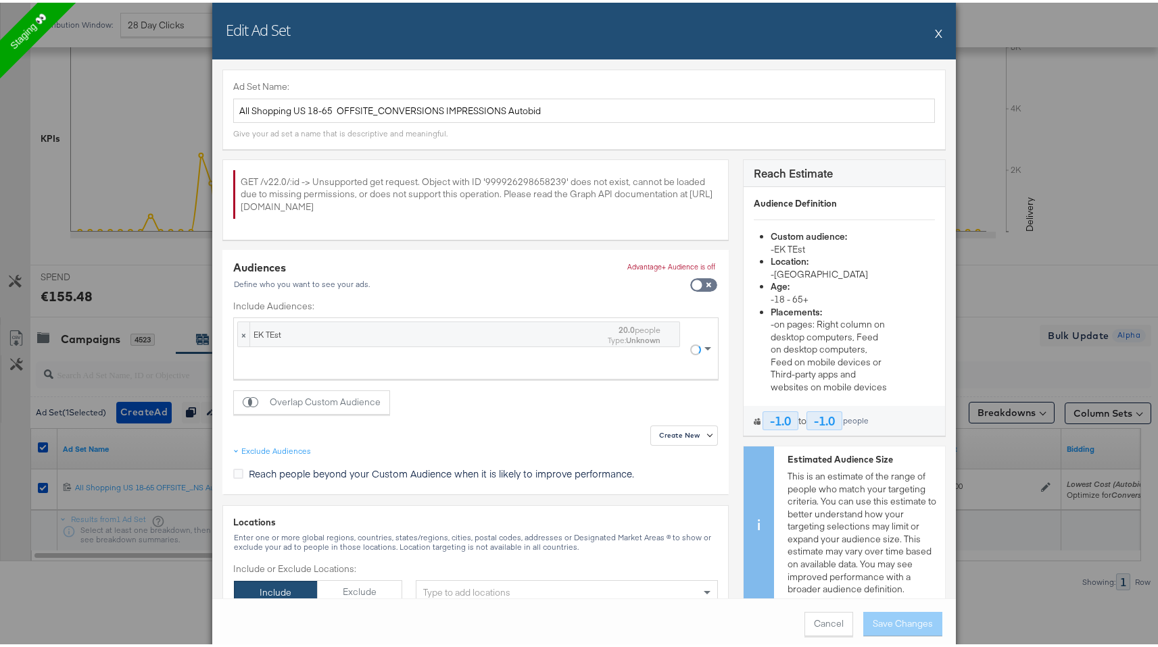
click at [93, 367] on div "Edit Ad Set X Ad Set Name: All Shopping US 18-65 OFFSITE_CONVERSIONS IMPRESSION…" at bounding box center [584, 323] width 1168 height 647
click at [935, 30] on button "X" at bounding box center [938, 30] width 7 height 27
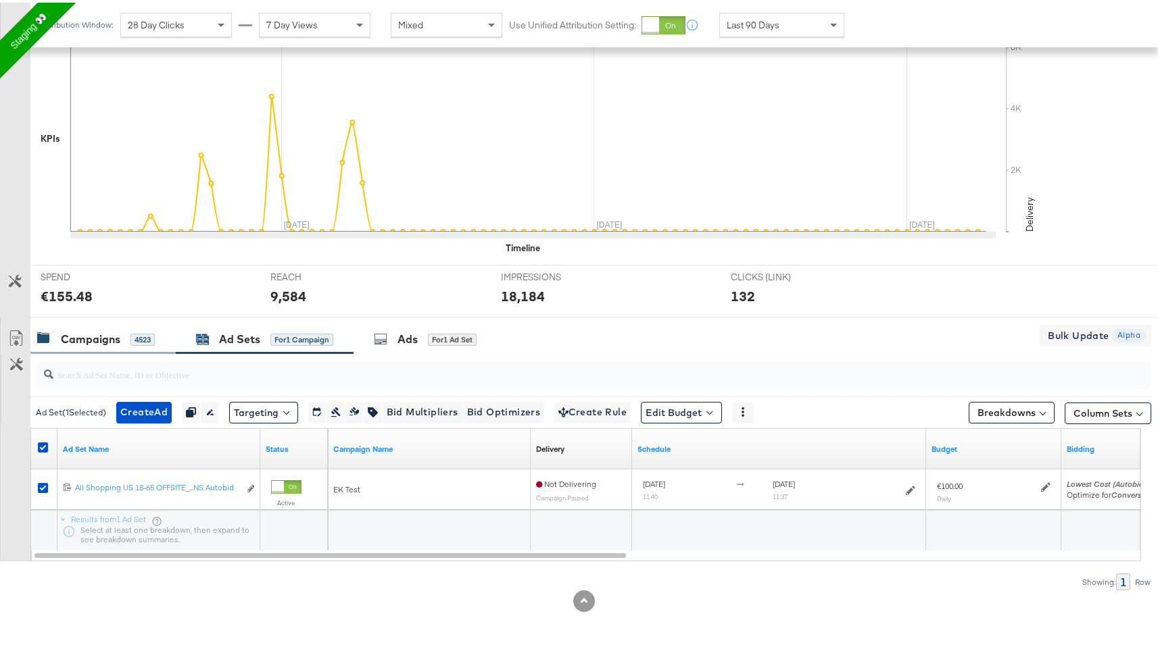
click at [80, 334] on div "Campaigns" at bounding box center [90, 337] width 59 height 16
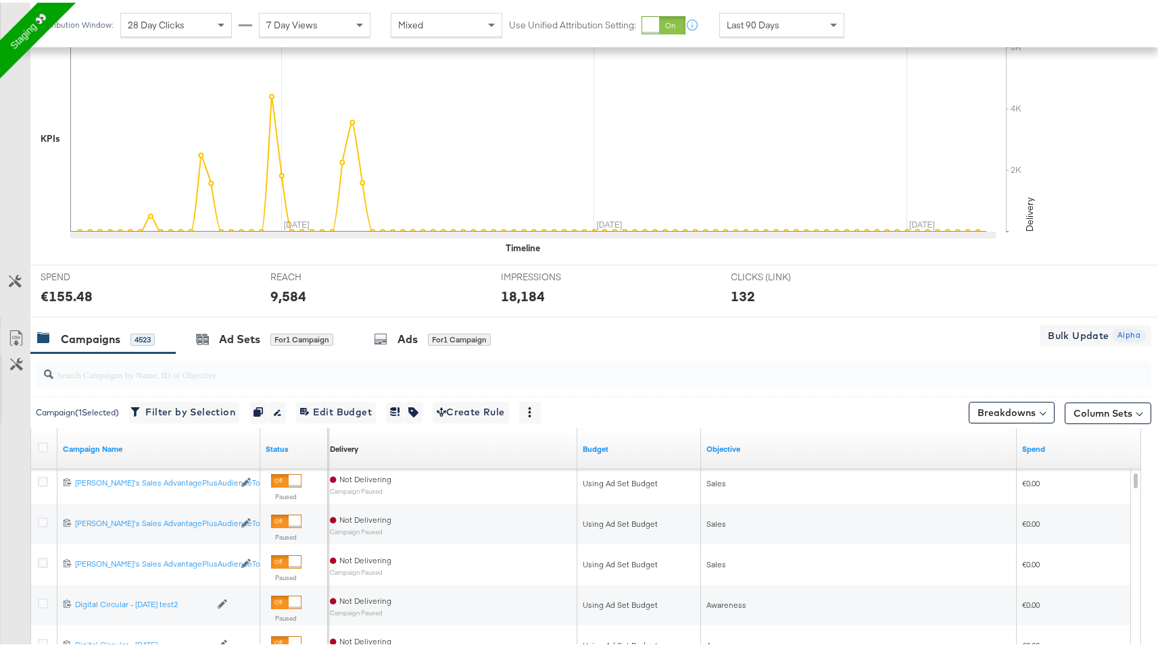
click at [123, 382] on div at bounding box center [593, 372] width 1115 height 27
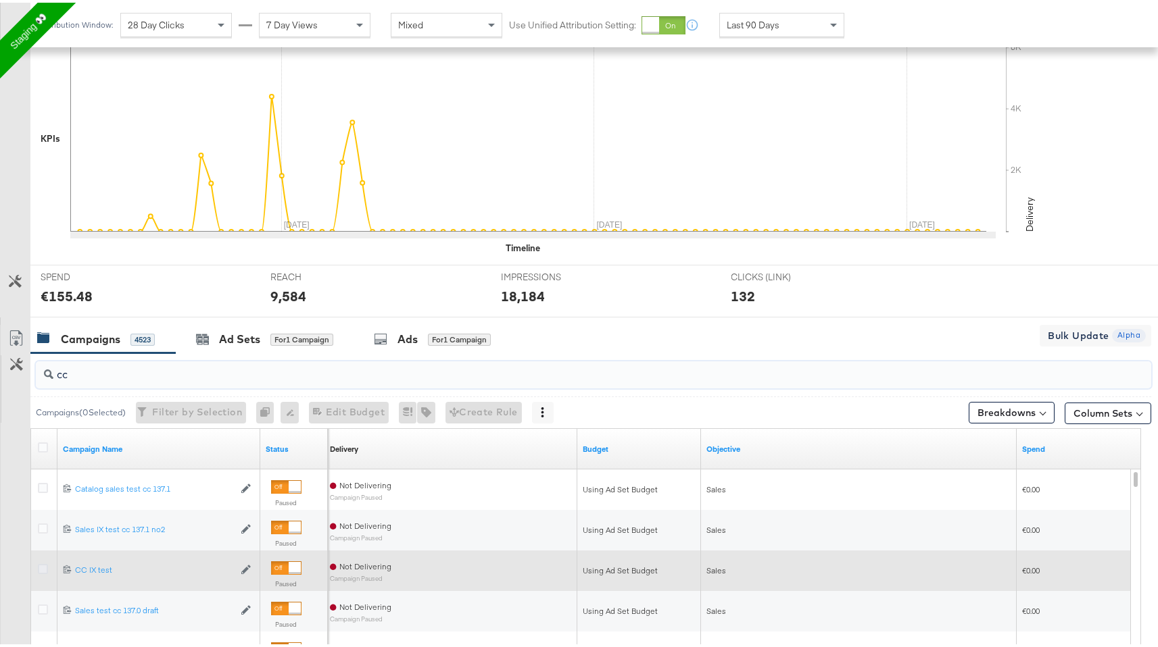
type input "cc"
click at [41, 567] on icon at bounding box center [43, 567] width 10 height 10
click at [0, 0] on input "checkbox" at bounding box center [0, 0] width 0 height 0
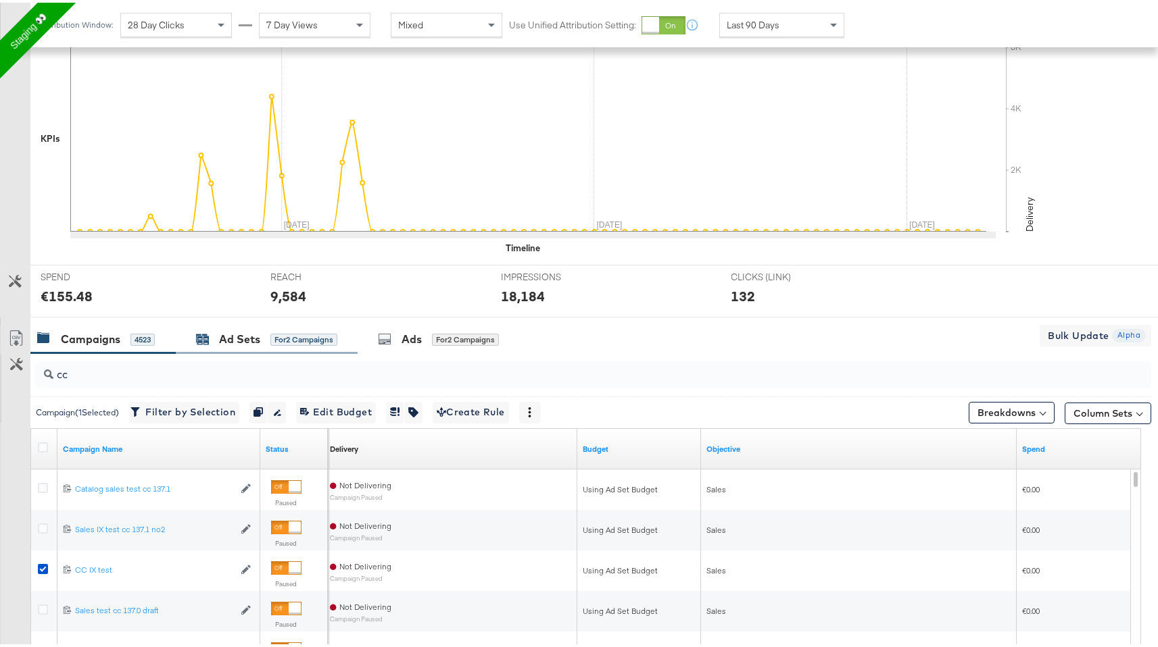
click at [332, 341] on div "for 2 Campaigns" at bounding box center [303, 337] width 67 height 12
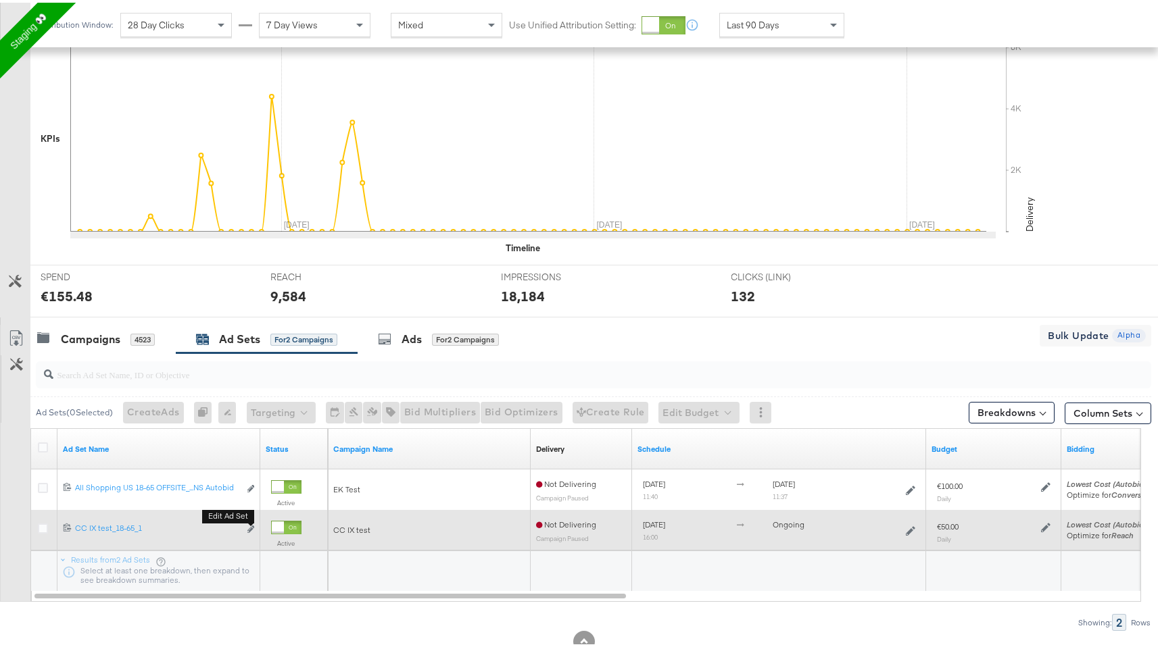
click at [250, 522] on button "Edit ad set" at bounding box center [251, 527] width 8 height 14
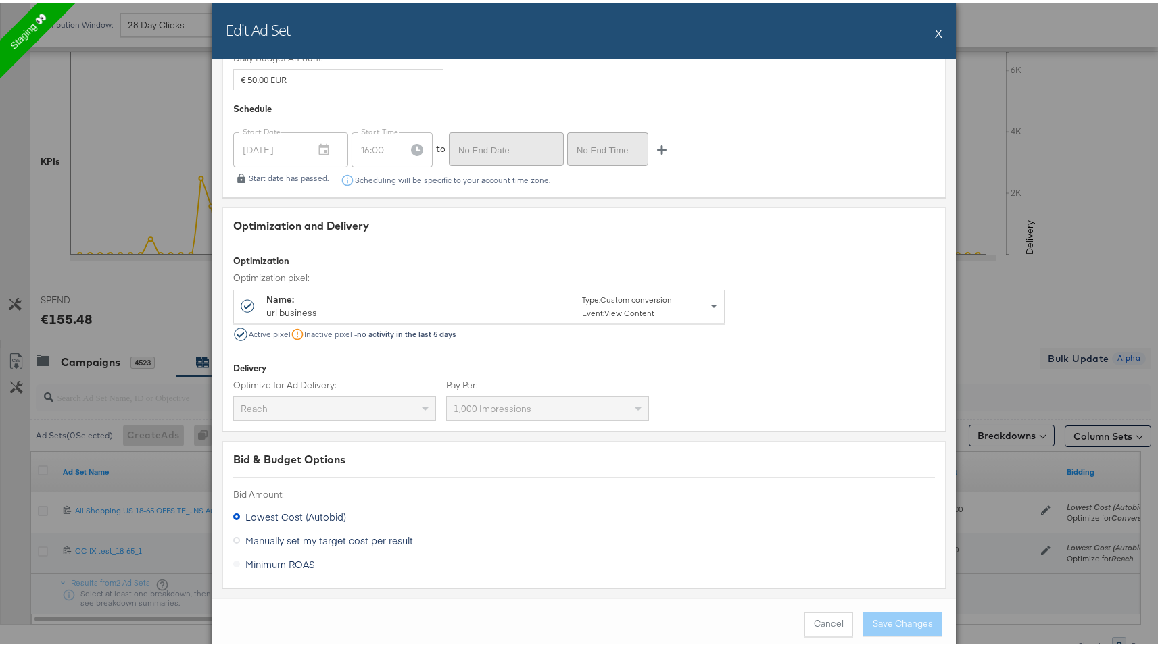
scroll to position [2437, 0]
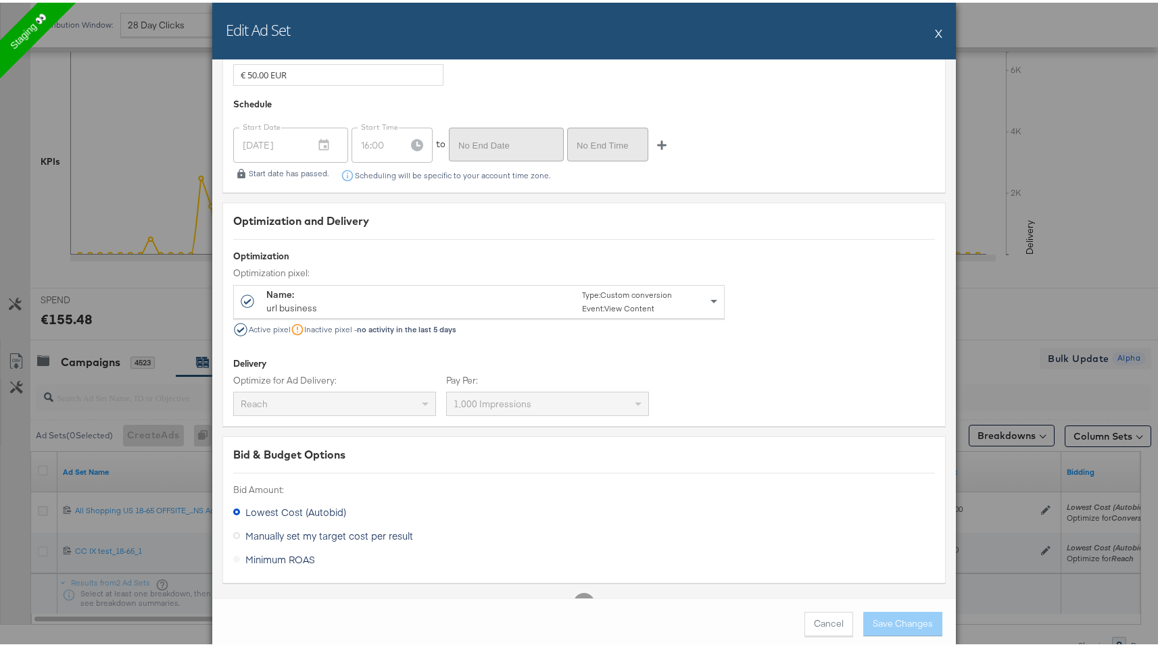
click at [117, 318] on div "Edit Ad Set X Ad Set Name: CC IX test_18-65_1 Give your ad set a name that is d…" at bounding box center [584, 323] width 1168 height 647
click at [968, 241] on div "Edit Ad Set X Ad Set Name: CC IX test_18-65_1 Give your ad set a name that is d…" at bounding box center [584, 323] width 1168 height 647
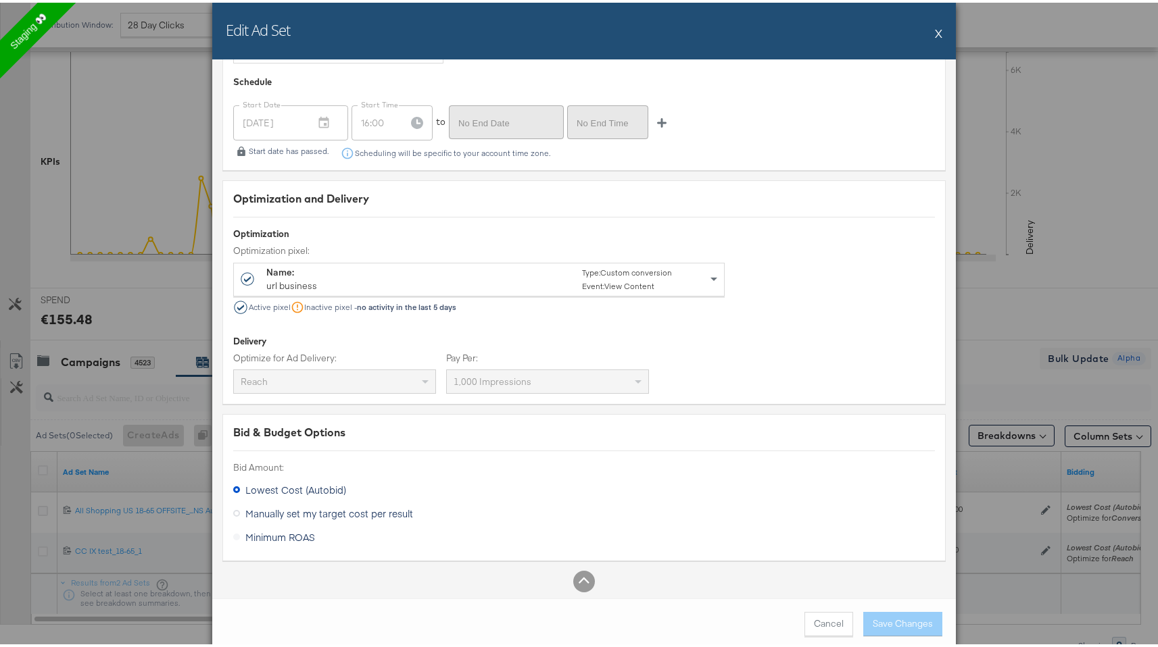
click at [935, 25] on button "X" at bounding box center [938, 30] width 7 height 27
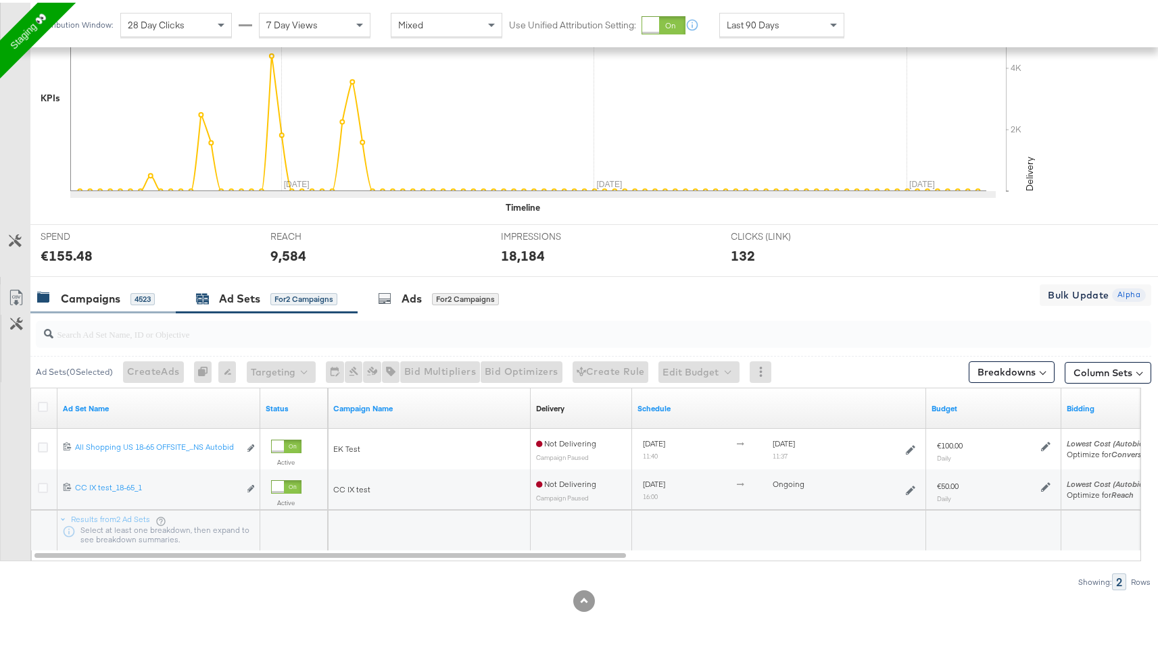
scroll to position [0, 0]
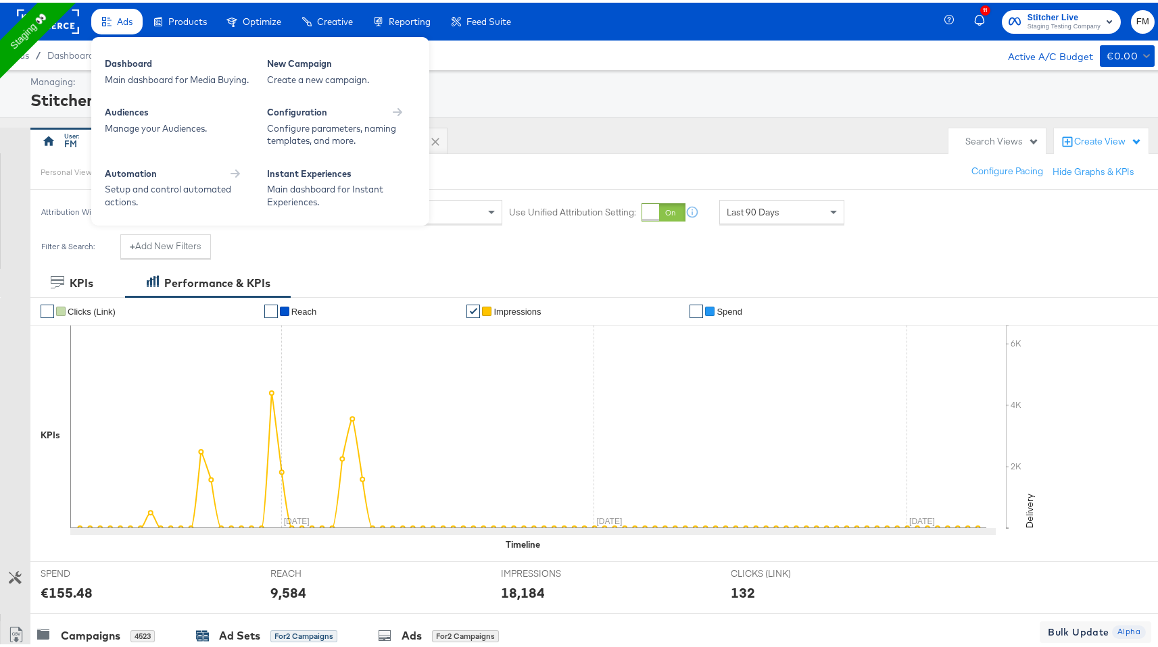
click at [124, 26] on div "Ads" at bounding box center [116, 19] width 51 height 26
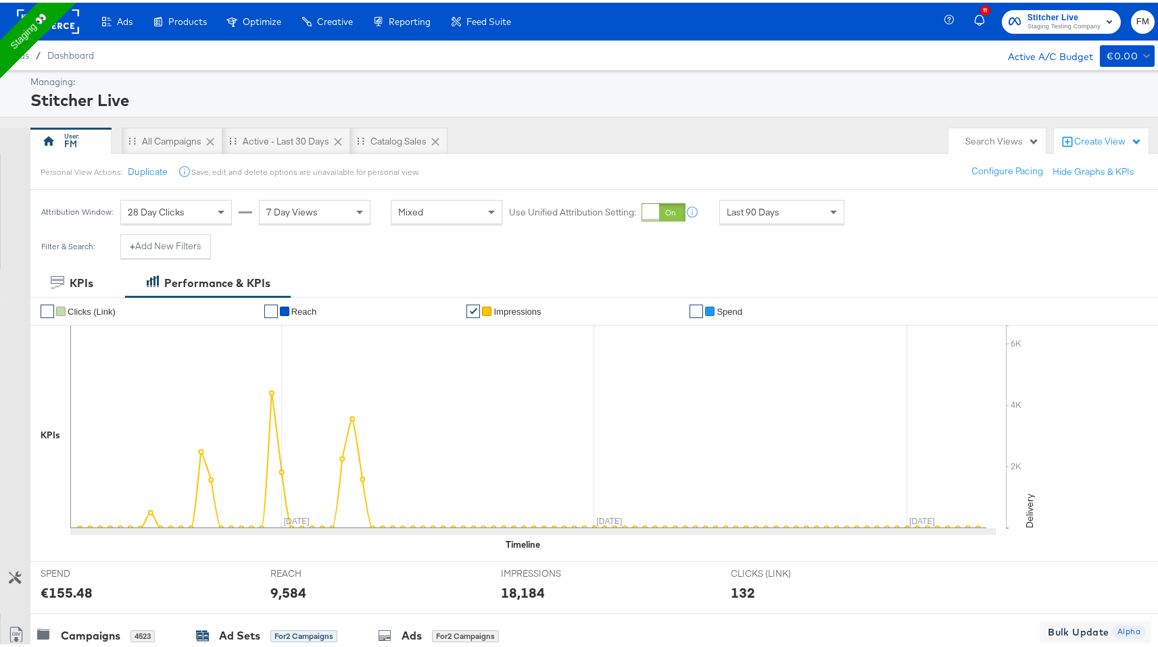
click at [53, 170] on div "Personal View Actions:" at bounding box center [82, 169] width 82 height 11
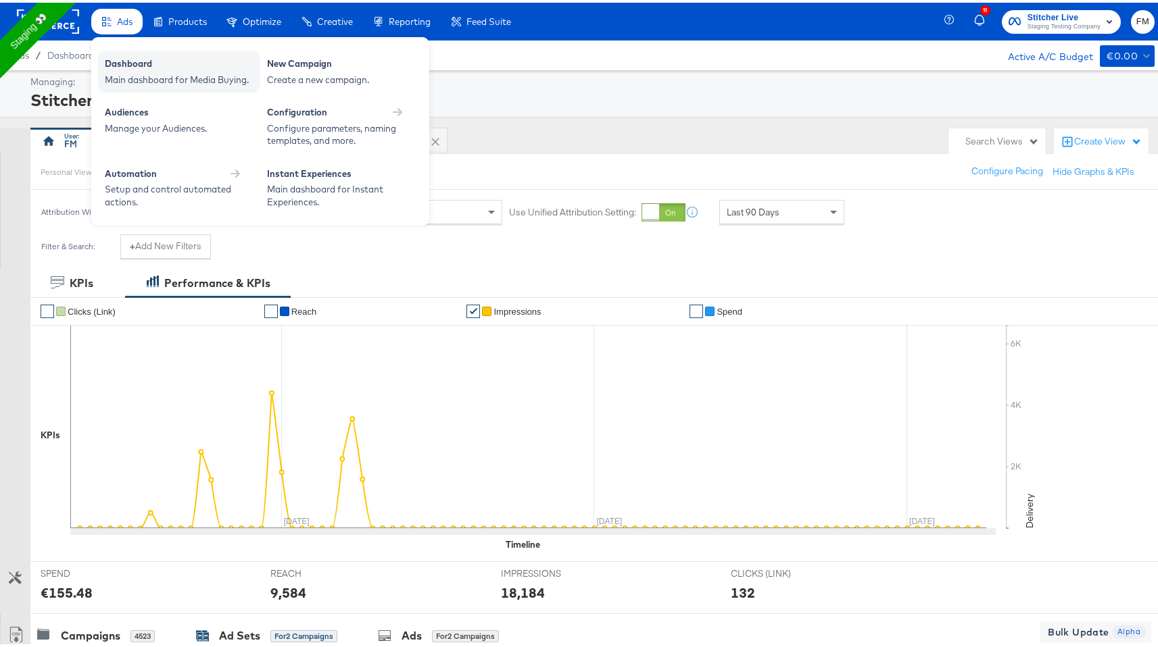
click at [162, 73] on div "Main dashboard for Media Buying." at bounding box center [179, 77] width 149 height 13
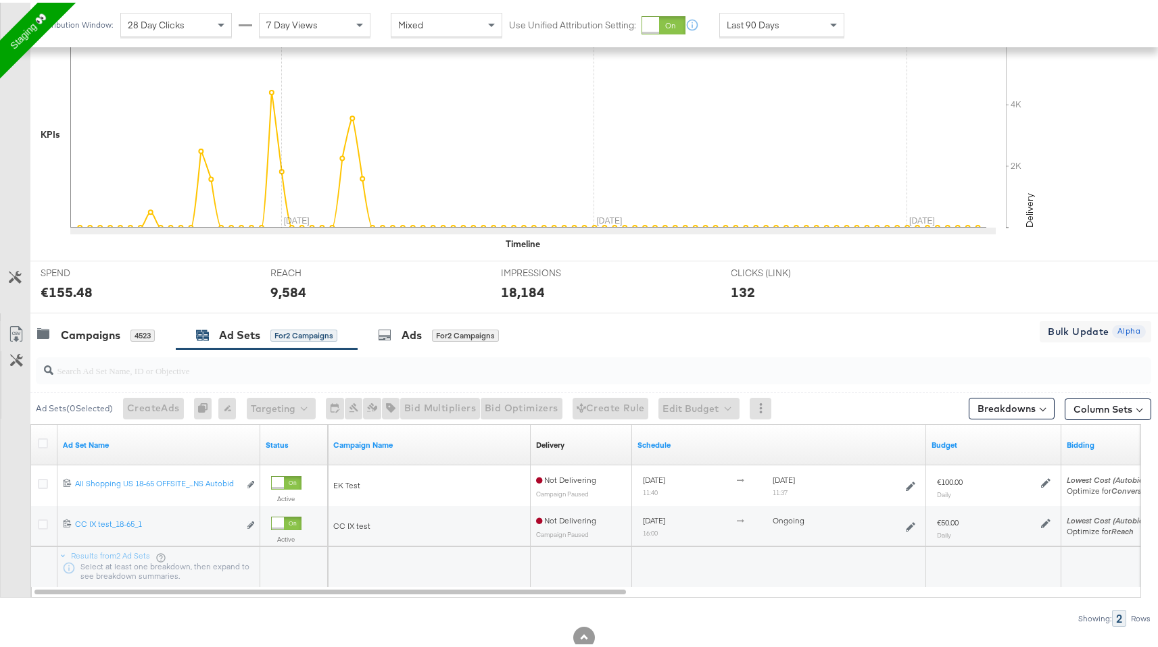
scroll to position [337, 0]
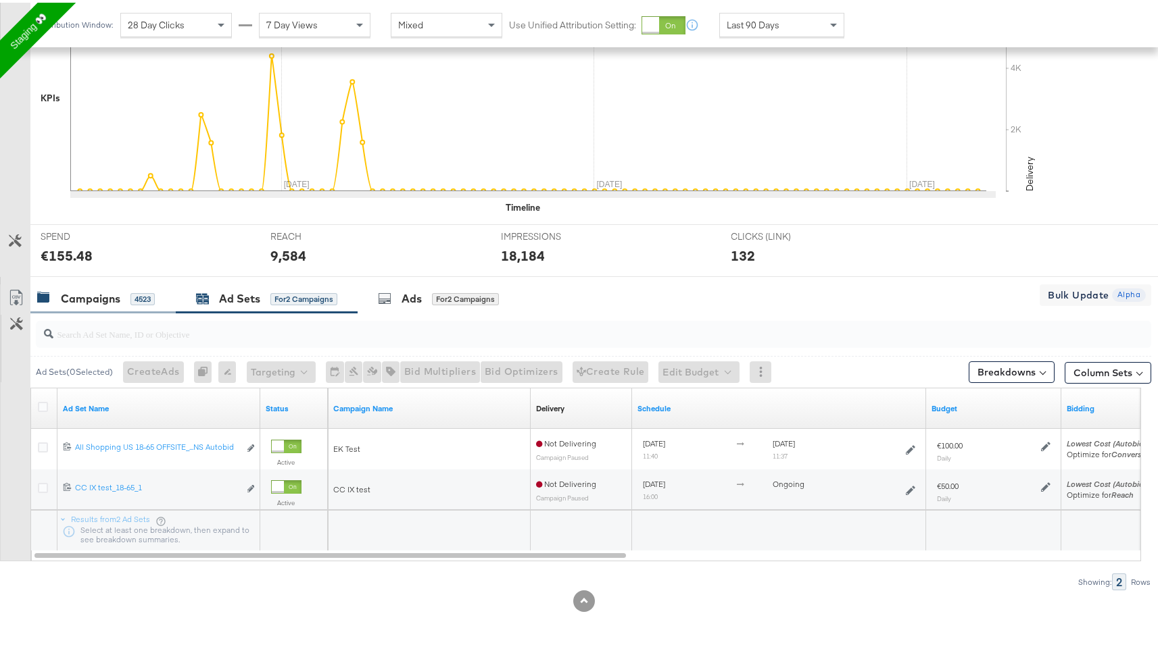
click at [119, 296] on div "Campaigns" at bounding box center [90, 297] width 59 height 16
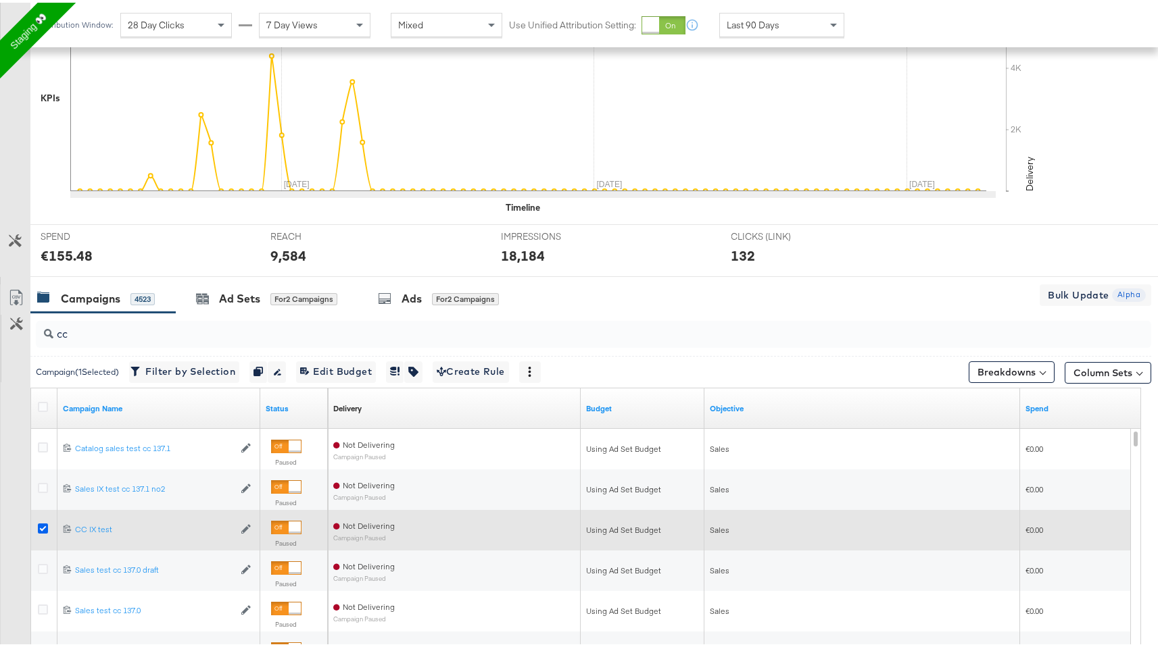
click at [40, 524] on icon at bounding box center [43, 526] width 10 height 10
click at [0, 0] on input "checkbox" at bounding box center [0, 0] width 0 height 0
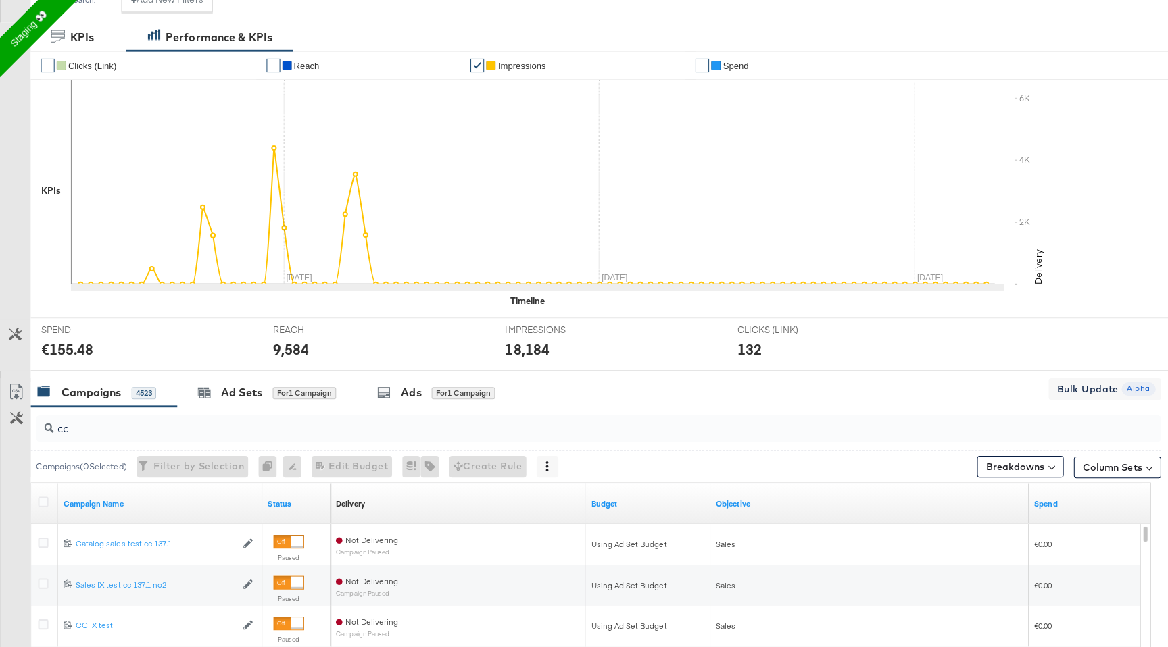
scroll to position [0, 0]
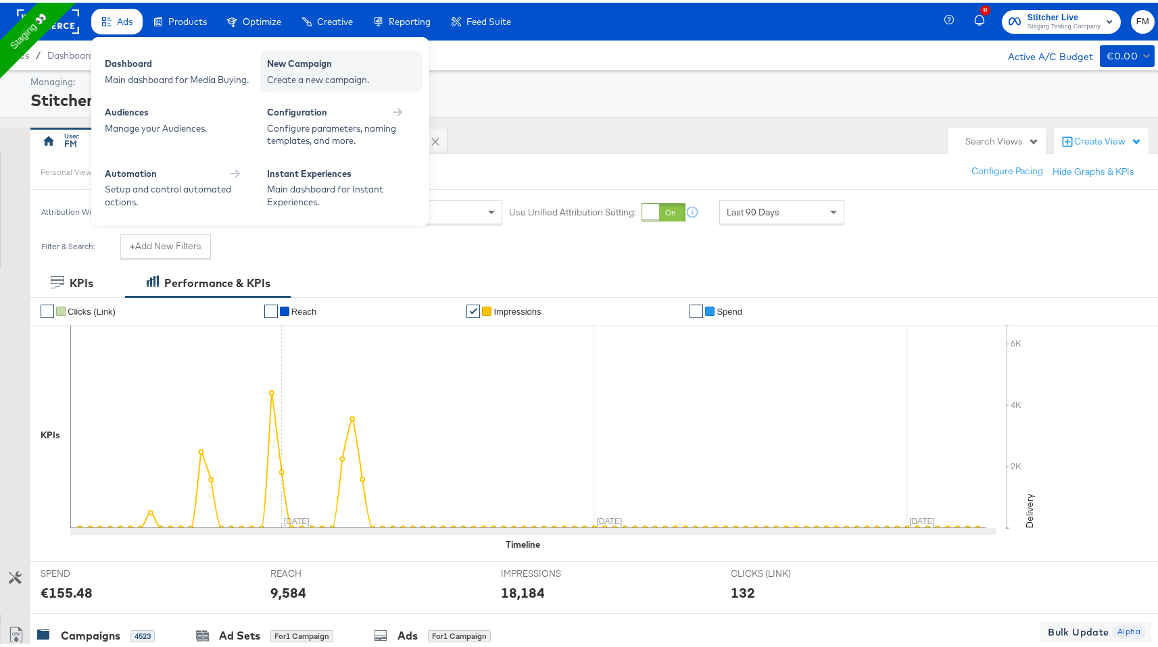
click at [308, 78] on div "Create a new campaign." at bounding box center [341, 77] width 149 height 13
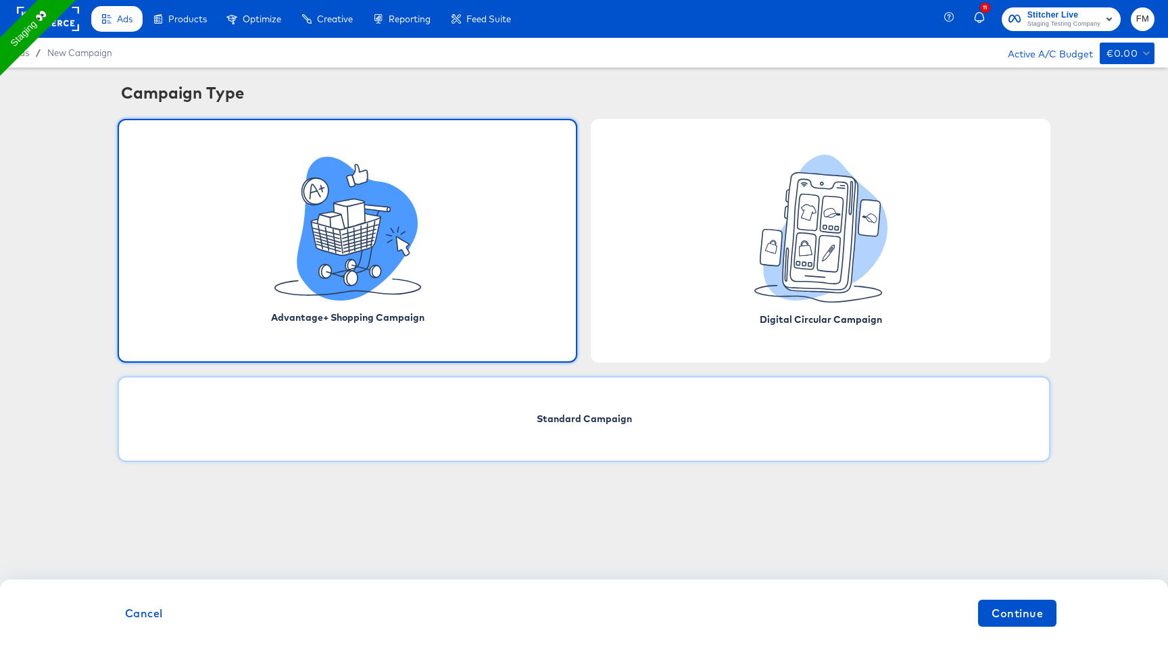
click at [564, 424] on span "Standard Campaign" at bounding box center [584, 419] width 95 height 14
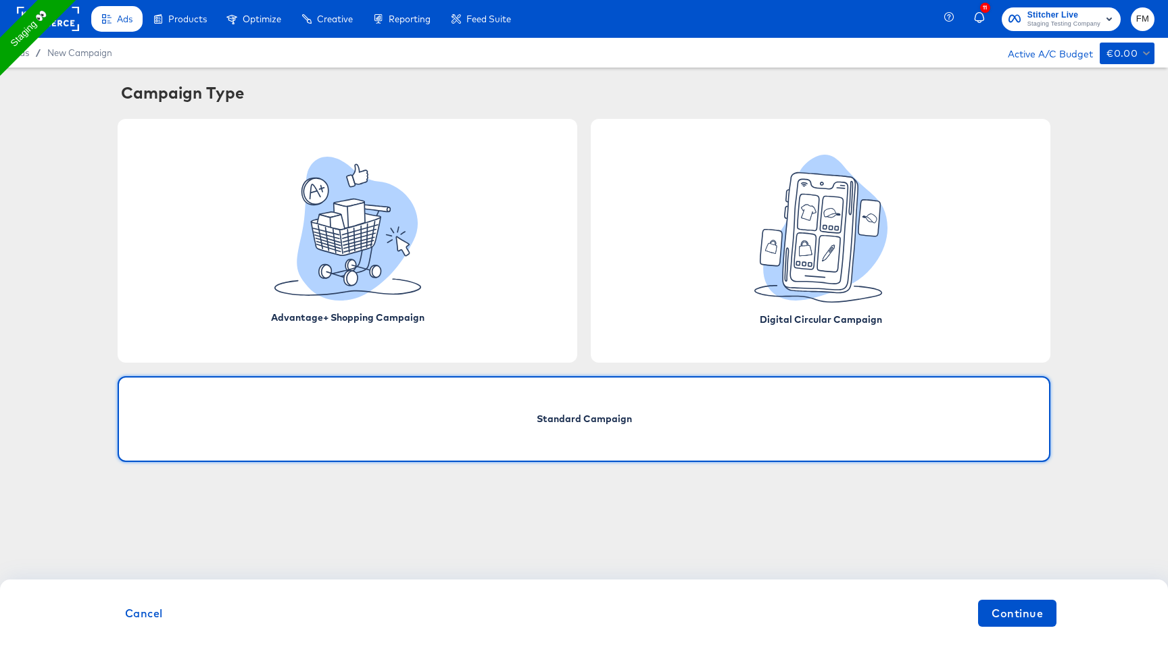
click at [604, 407] on div "Standard Campaign" at bounding box center [584, 419] width 933 height 86
click at [1021, 626] on button "Continue" at bounding box center [1017, 613] width 78 height 27
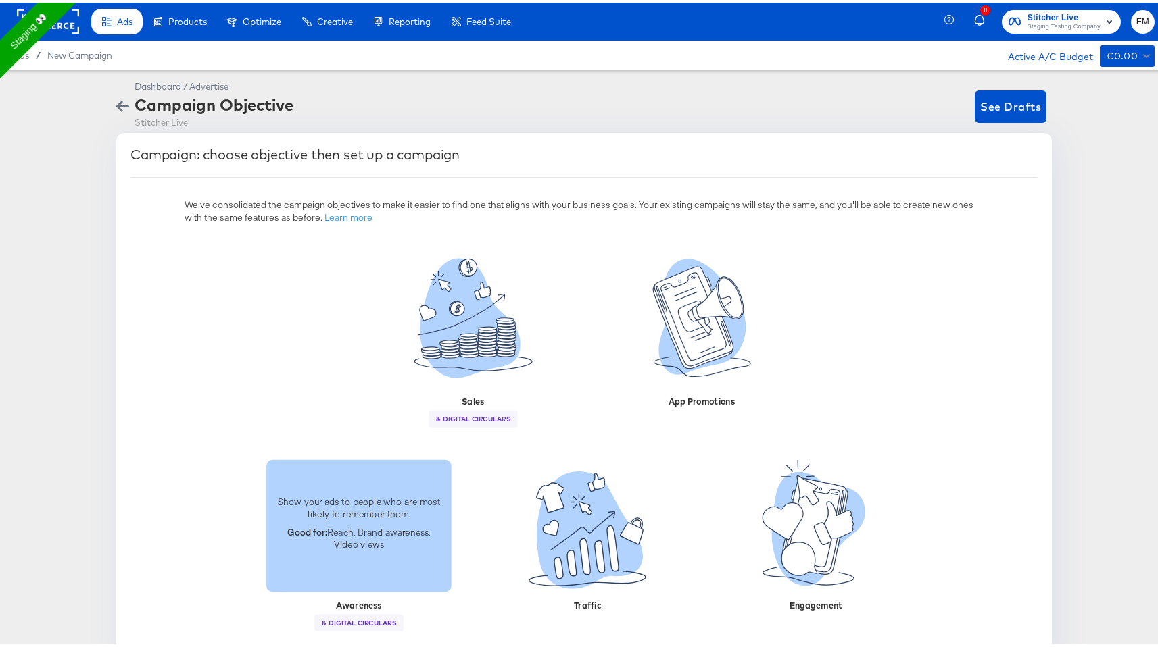
click at [412, 547] on p "Good for: Reach, Brand awareness, Video views" at bounding box center [358, 535] width 169 height 25
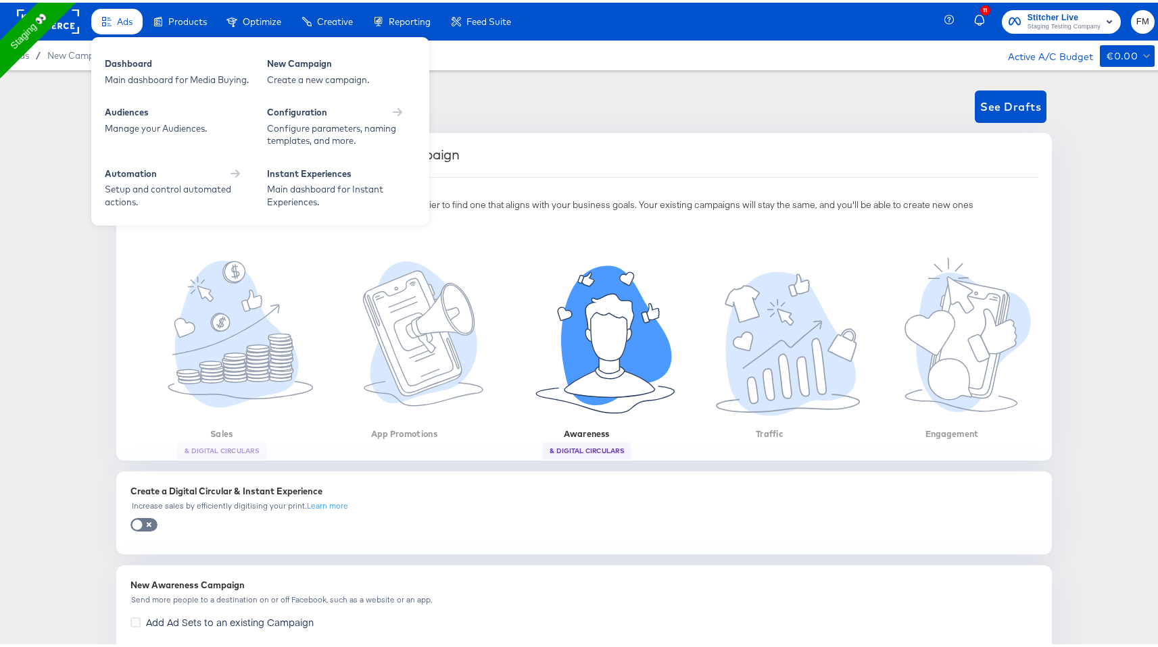
click at [113, 11] on div "Ads" at bounding box center [116, 19] width 51 height 26
click at [160, 60] on div "Dashboard" at bounding box center [179, 63] width 149 height 16
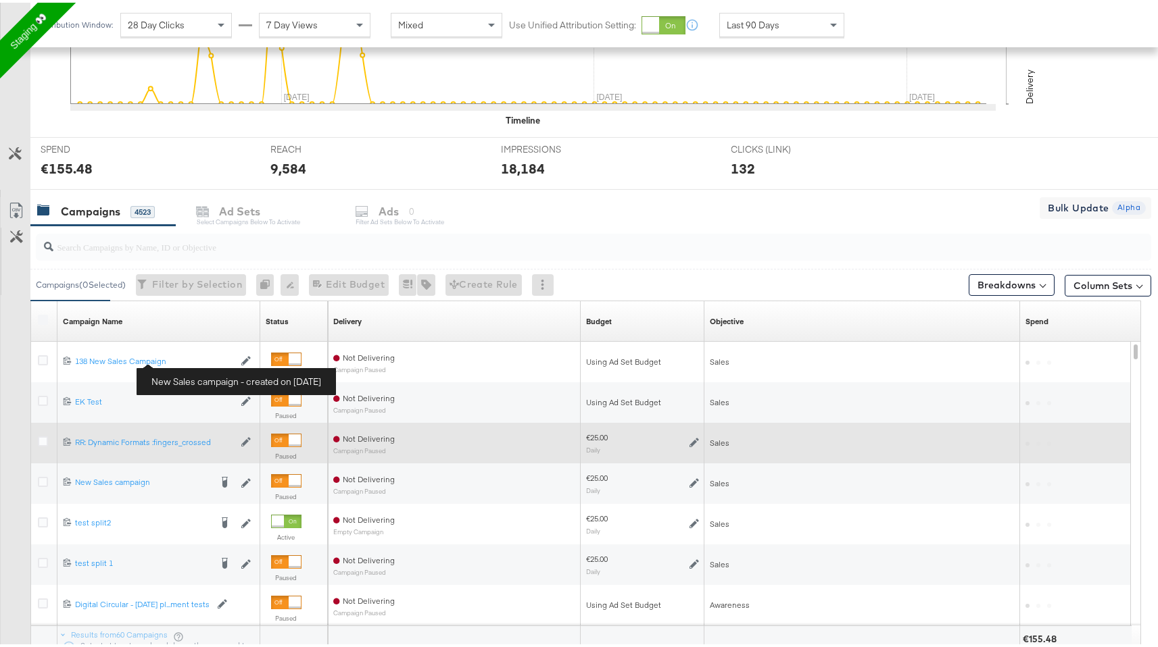
scroll to position [540, 0]
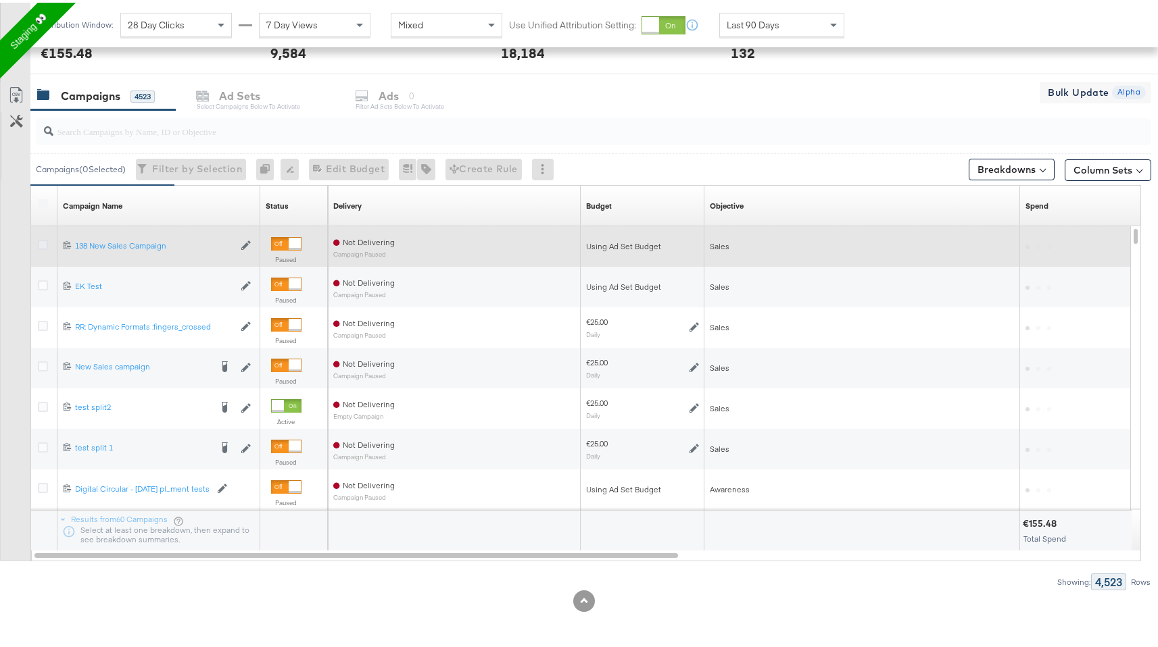
click at [44, 241] on icon at bounding box center [43, 242] width 10 height 10
click at [0, 0] on input "checkbox" at bounding box center [0, 0] width 0 height 0
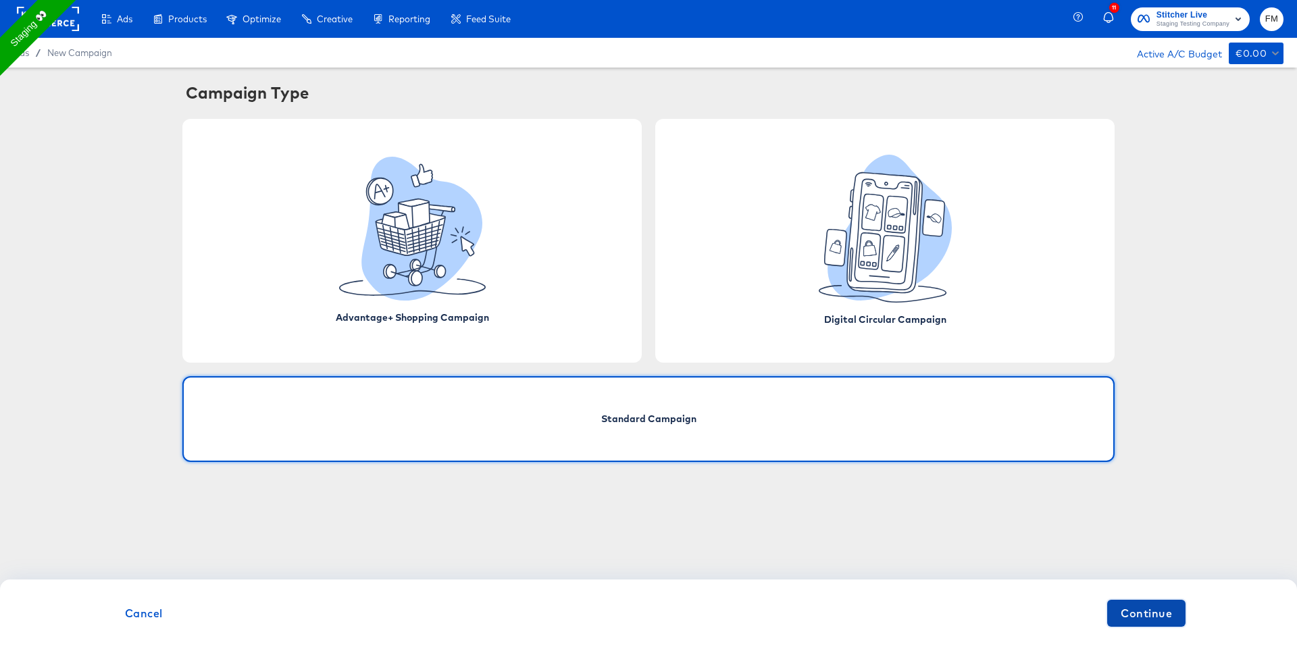
click at [1169, 609] on span "Continue" at bounding box center [1146, 613] width 51 height 19
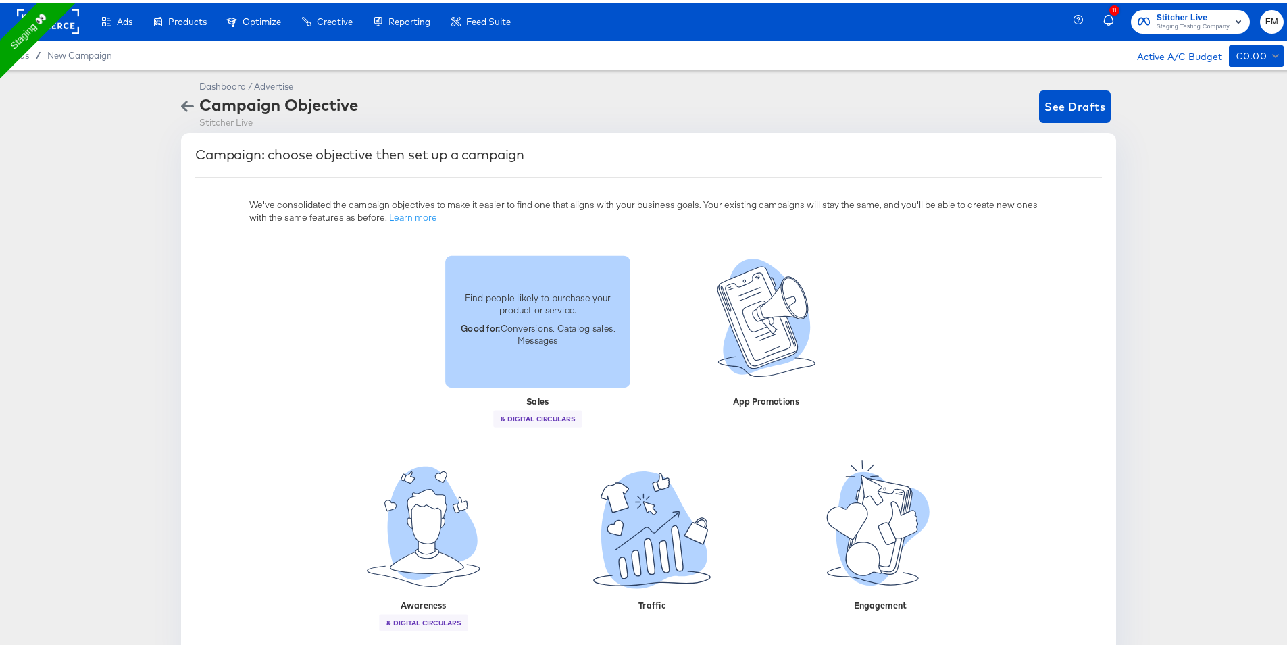
click at [551, 328] on p "Good for: Conversions, Catalog sales, Messages" at bounding box center [537, 331] width 169 height 25
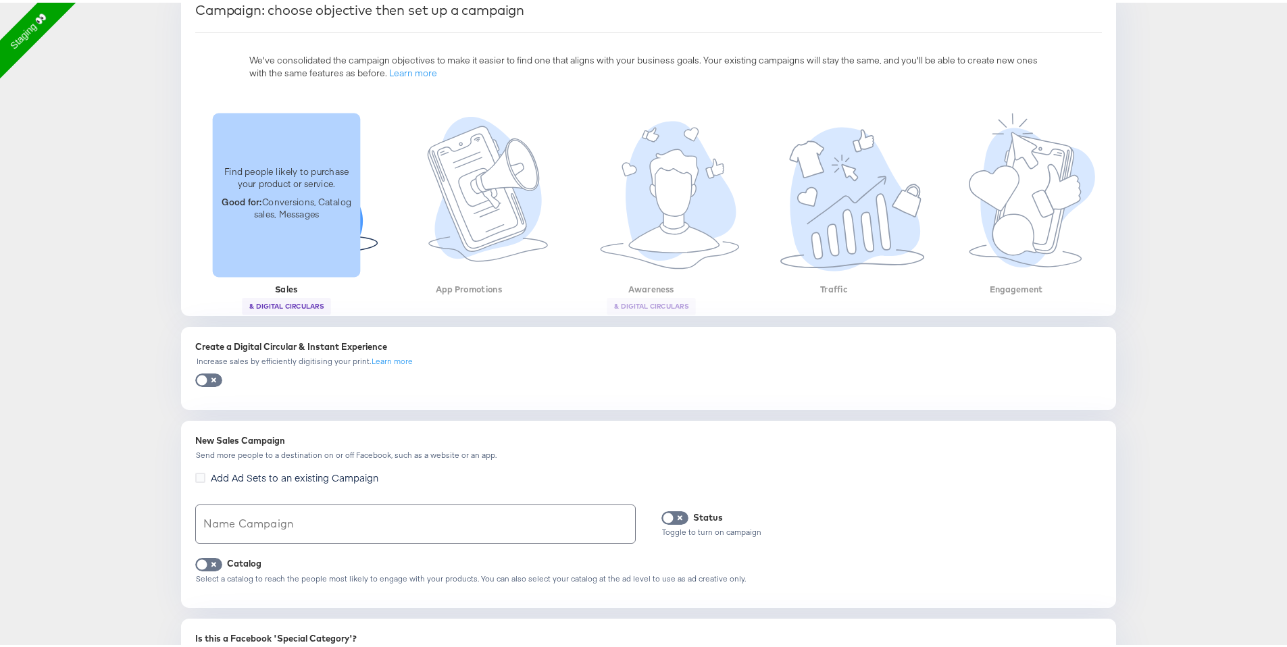
scroll to position [170, 0]
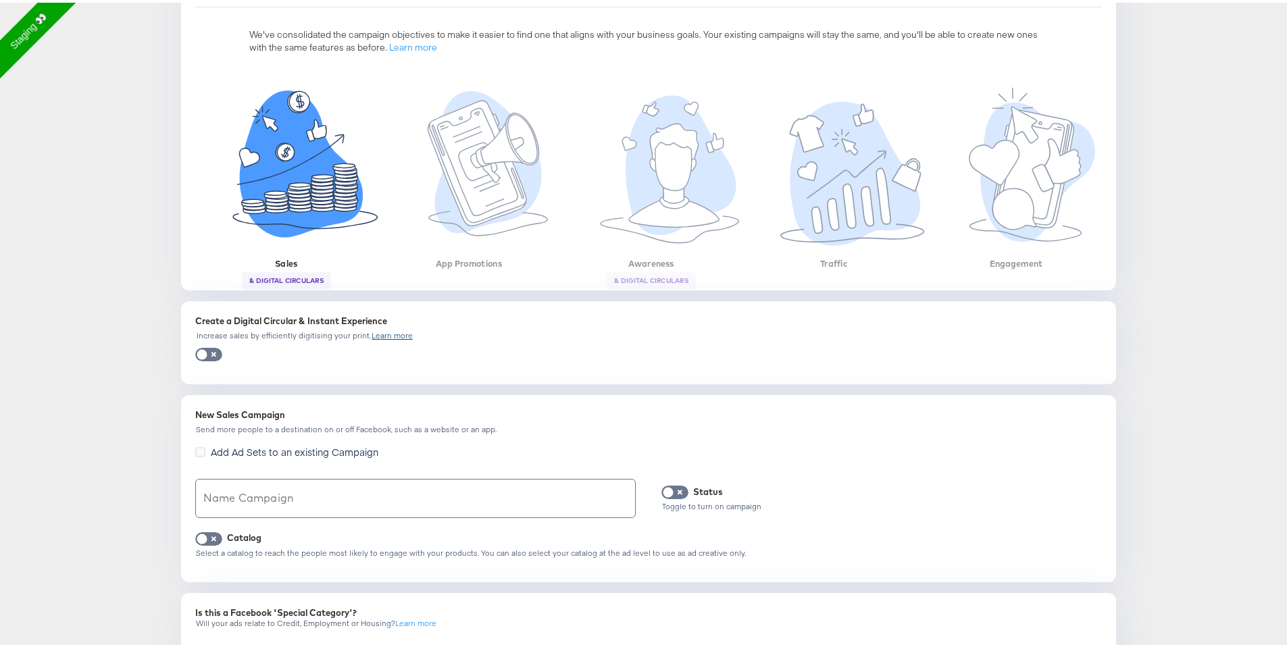
click at [383, 335] on div "Learn more" at bounding box center [392, 332] width 41 height 9
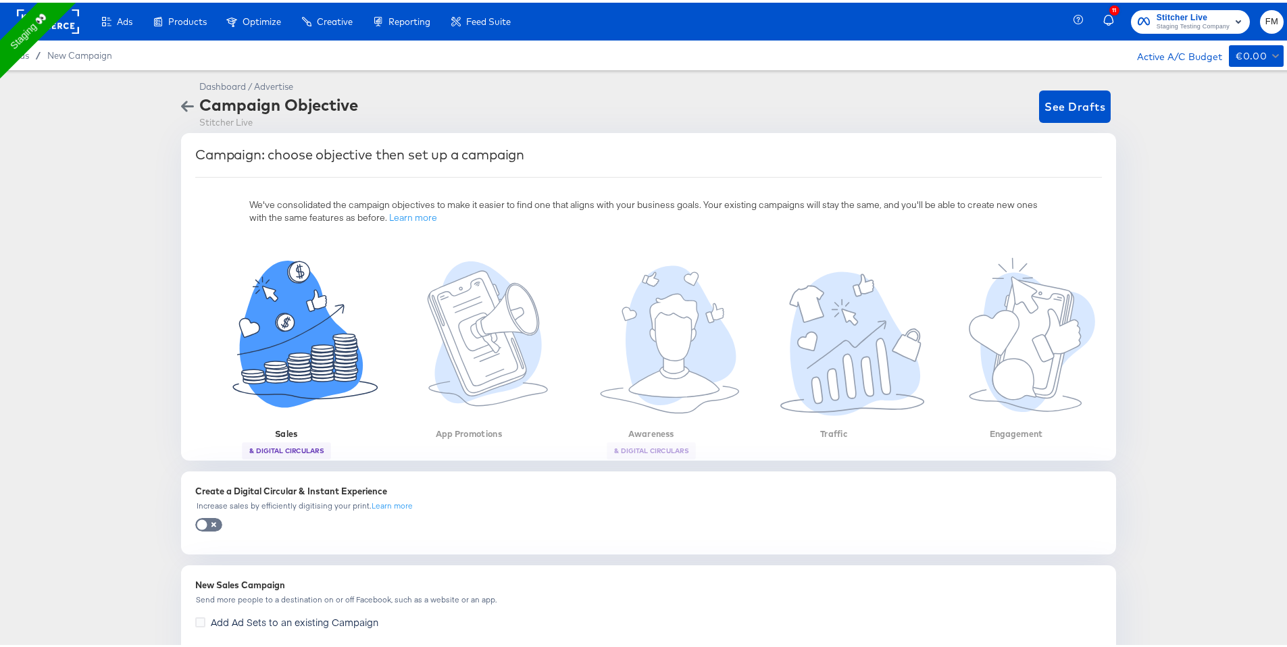
click at [182, 101] on icon "button" at bounding box center [187, 103] width 13 height 13
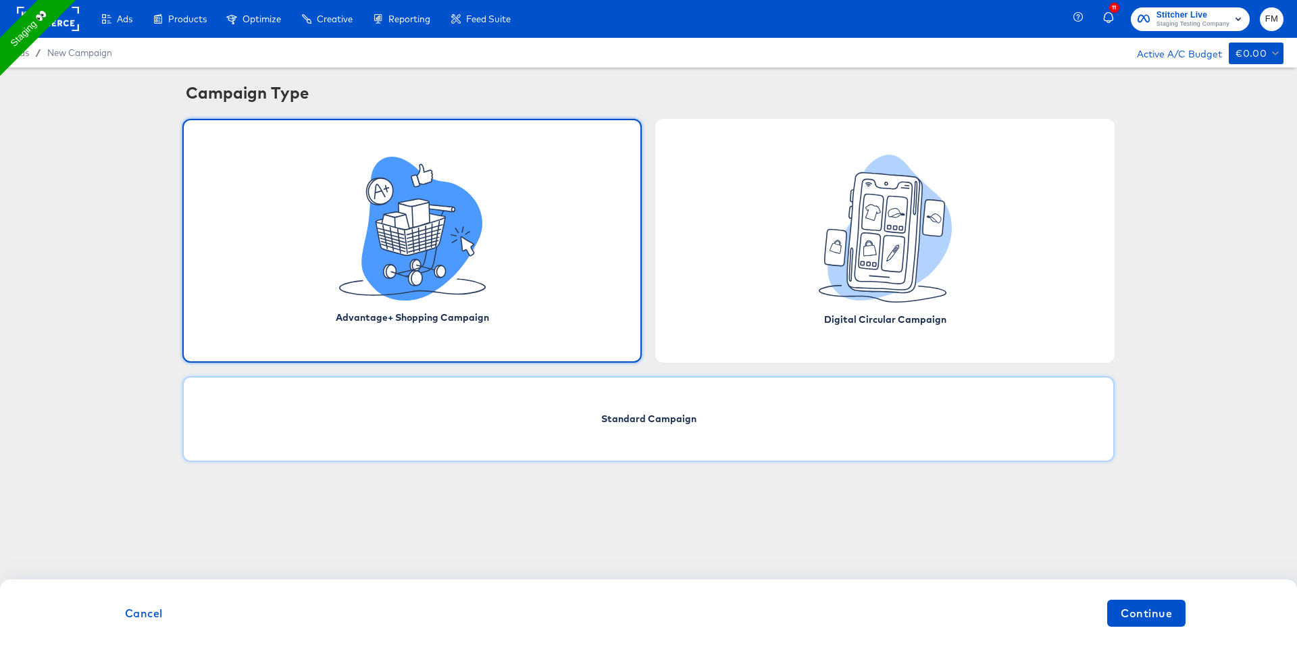
click at [697, 416] on div "Standard Campaign" at bounding box center [648, 419] width 933 height 86
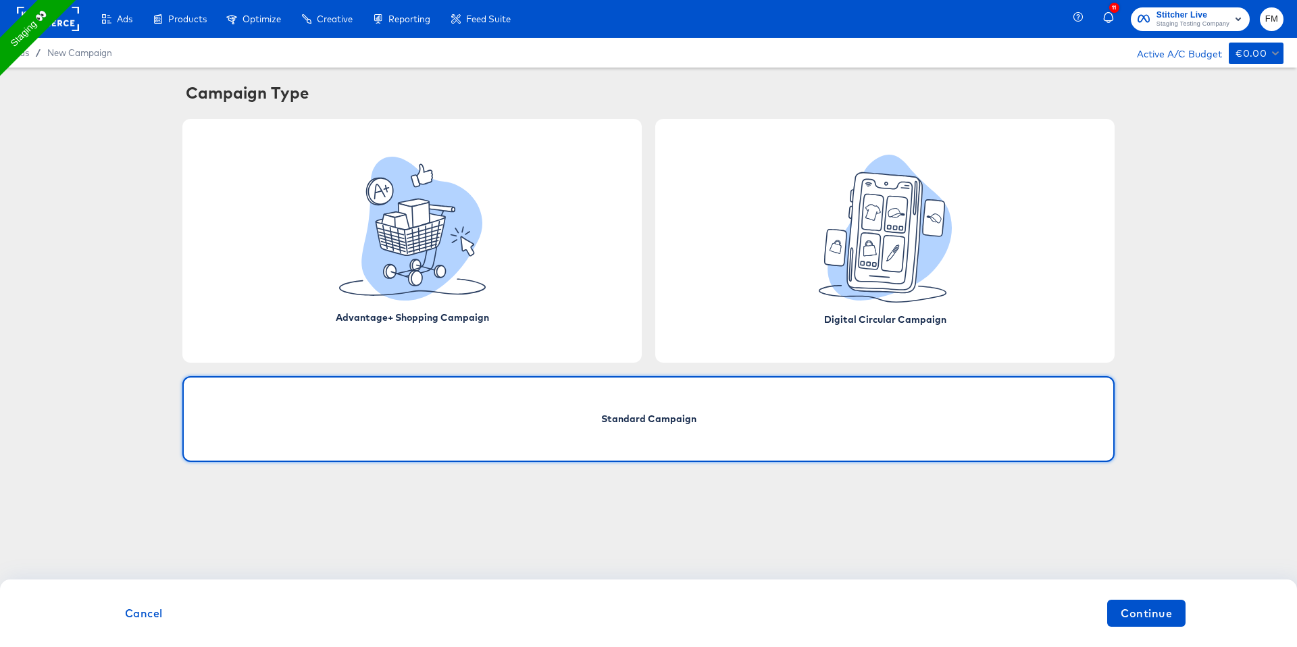
click at [658, 420] on span "Standard Campaign" at bounding box center [648, 419] width 95 height 14
click at [1179, 610] on button "Continue" at bounding box center [1147, 613] width 78 height 27
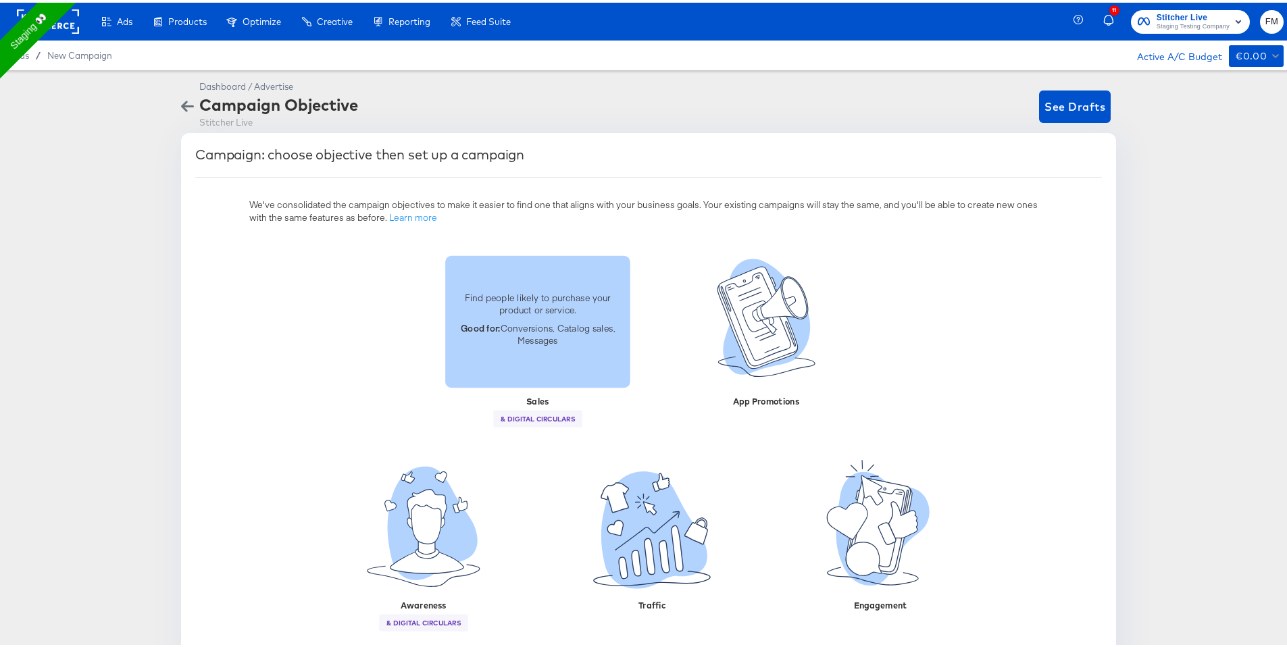
scroll to position [34, 0]
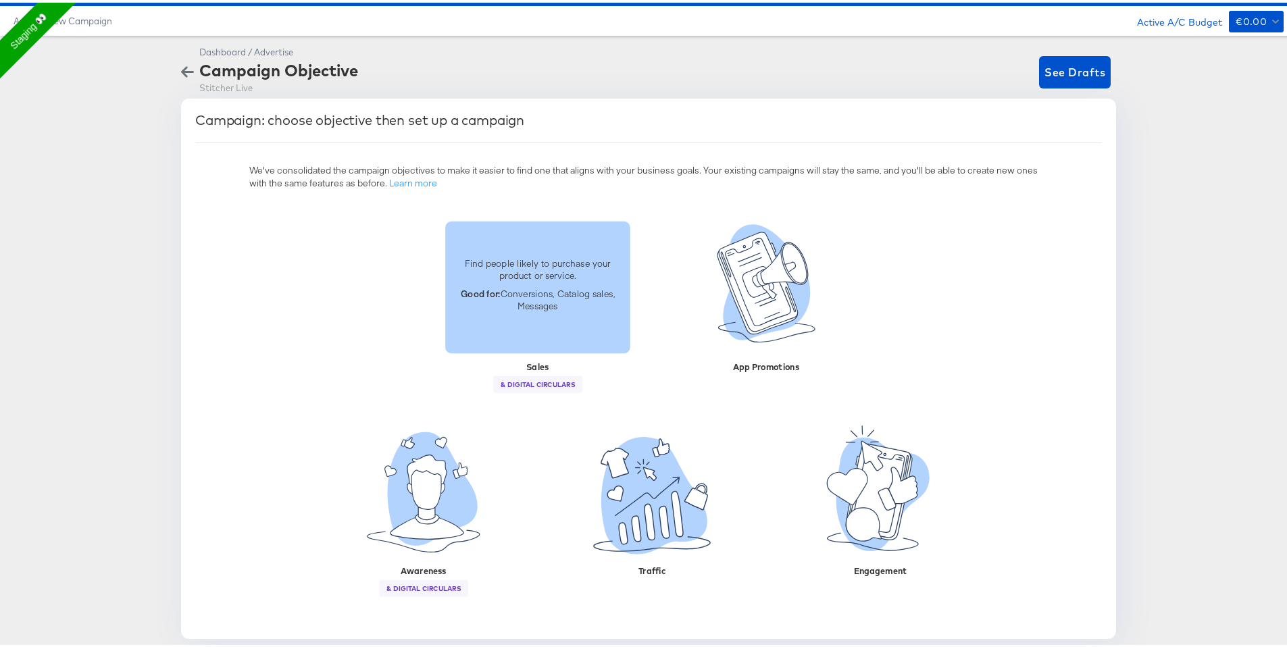
click at [539, 315] on div "Find people likely to purchase your product or service. Good for: Conversions, …" at bounding box center [537, 284] width 185 height 76
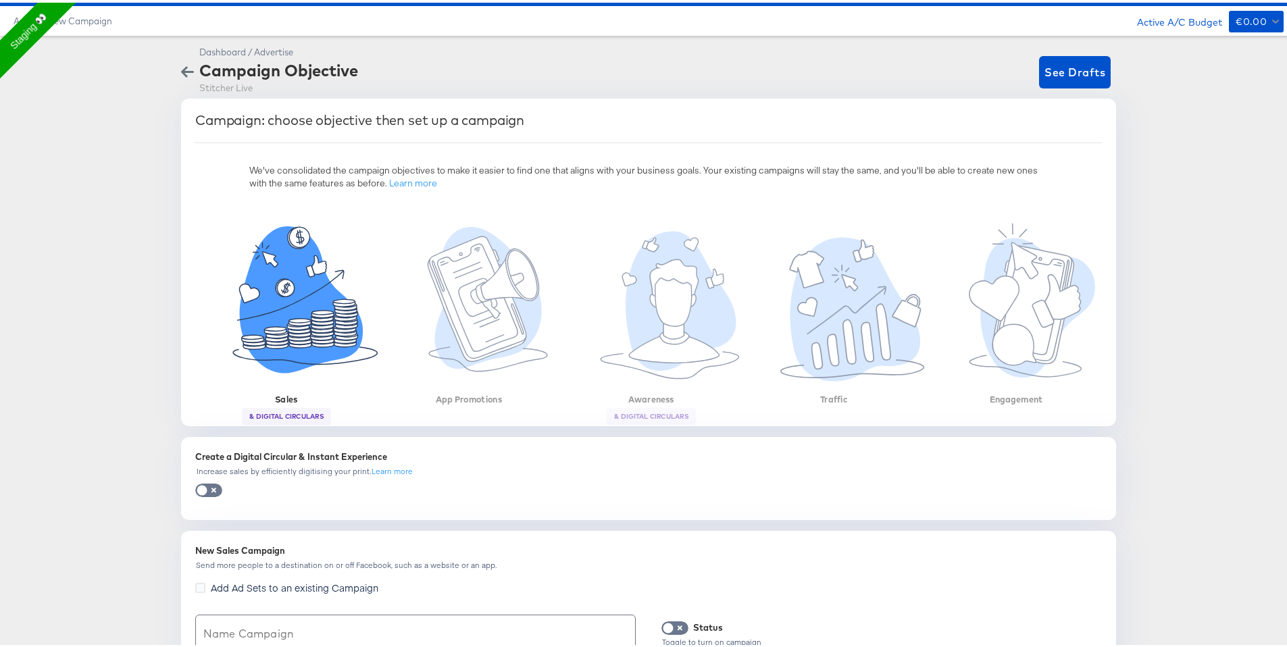
scroll to position [0, 0]
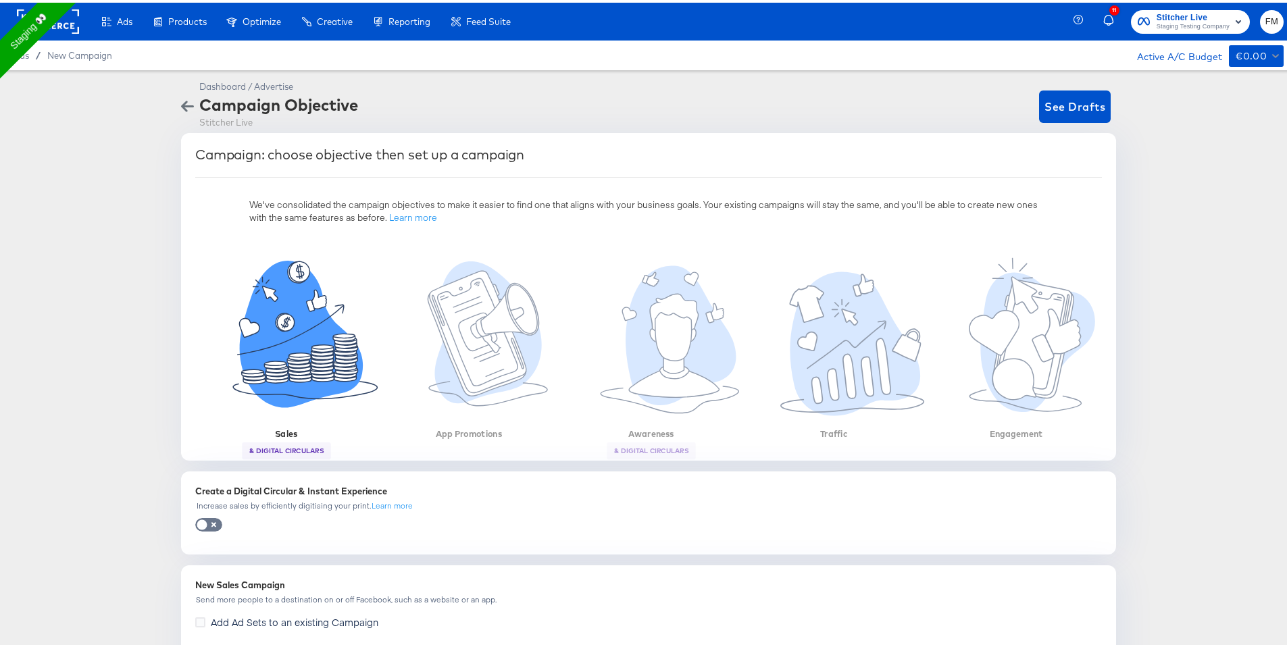
click at [1266, 18] on span "FM" at bounding box center [1272, 19] width 13 height 16
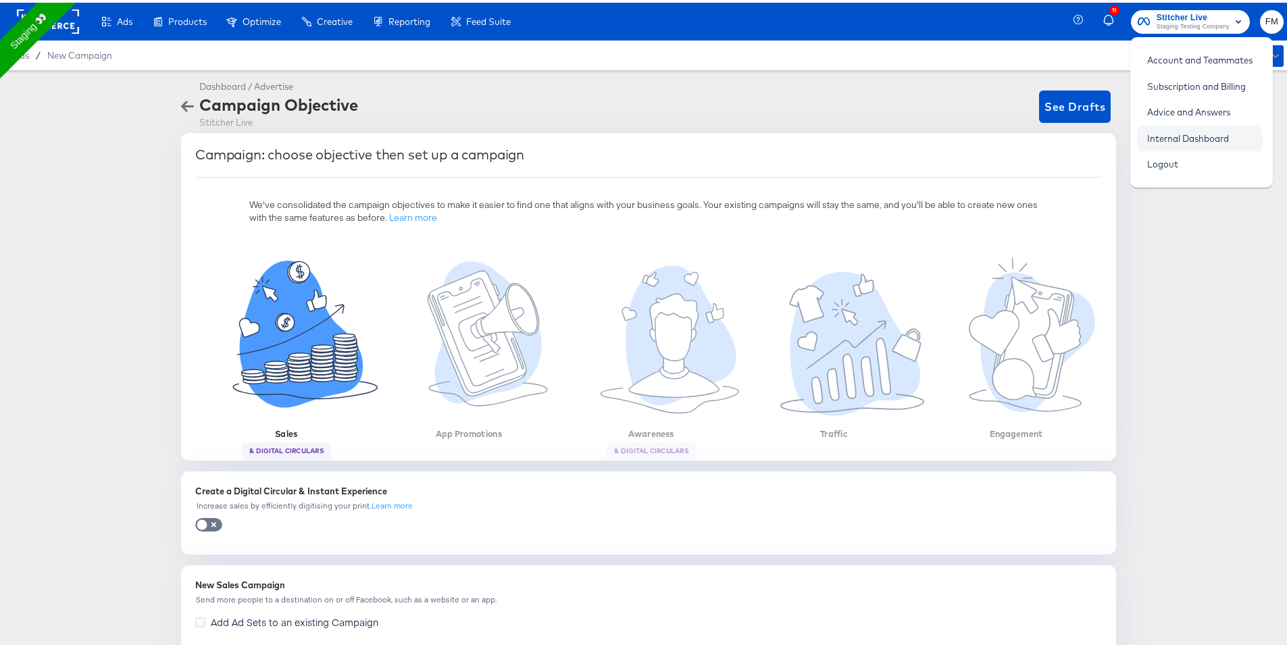
click at [1185, 131] on link "Internal Dashboard" at bounding box center [1188, 136] width 102 height 24
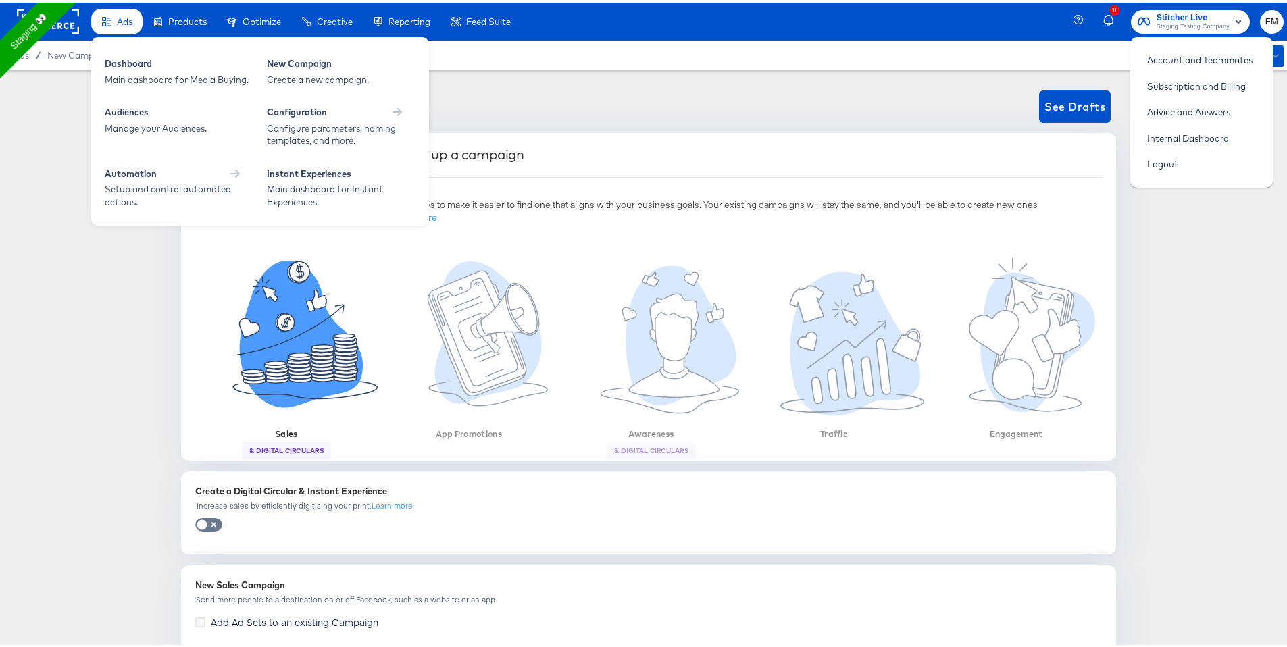
click at [120, 18] on span "Ads" at bounding box center [125, 19] width 16 height 11
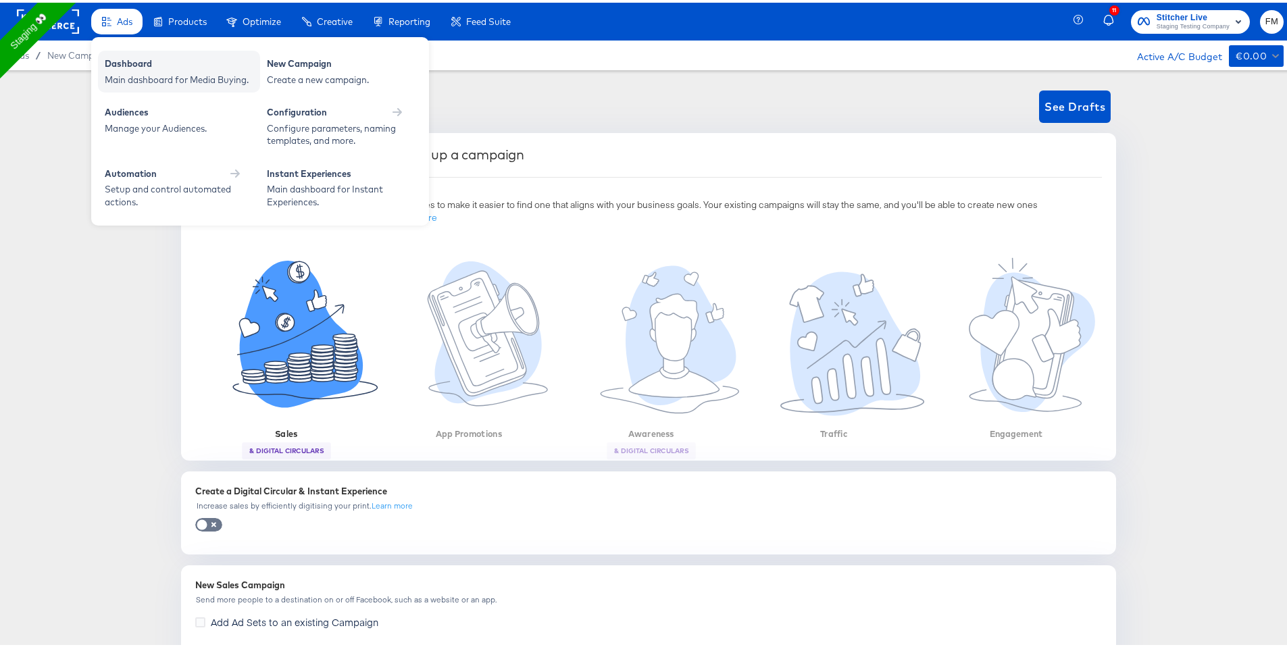
click at [123, 51] on div "Dashboard Main dashboard for Media Buying." at bounding box center [179, 69] width 162 height 42
click at [147, 66] on div "Dashboard" at bounding box center [179, 63] width 149 height 16
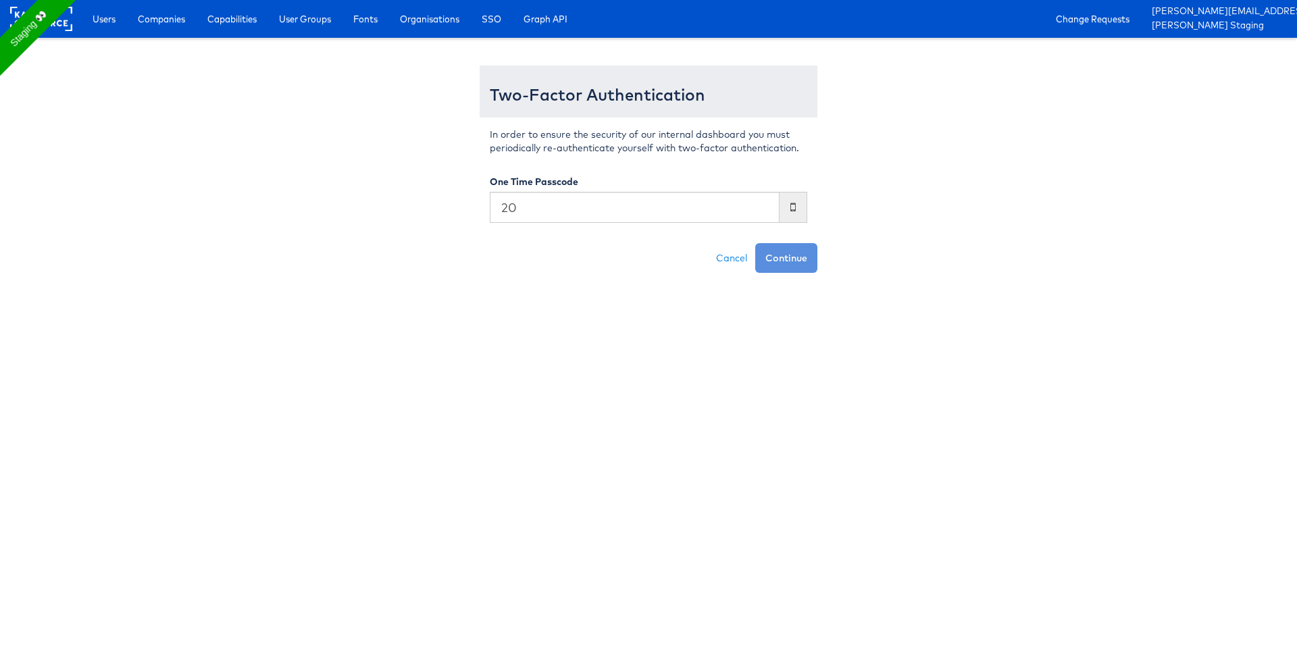
type input "2"
type input "2096354"
click at [755, 243] on button "Continue" at bounding box center [786, 258] width 62 height 30
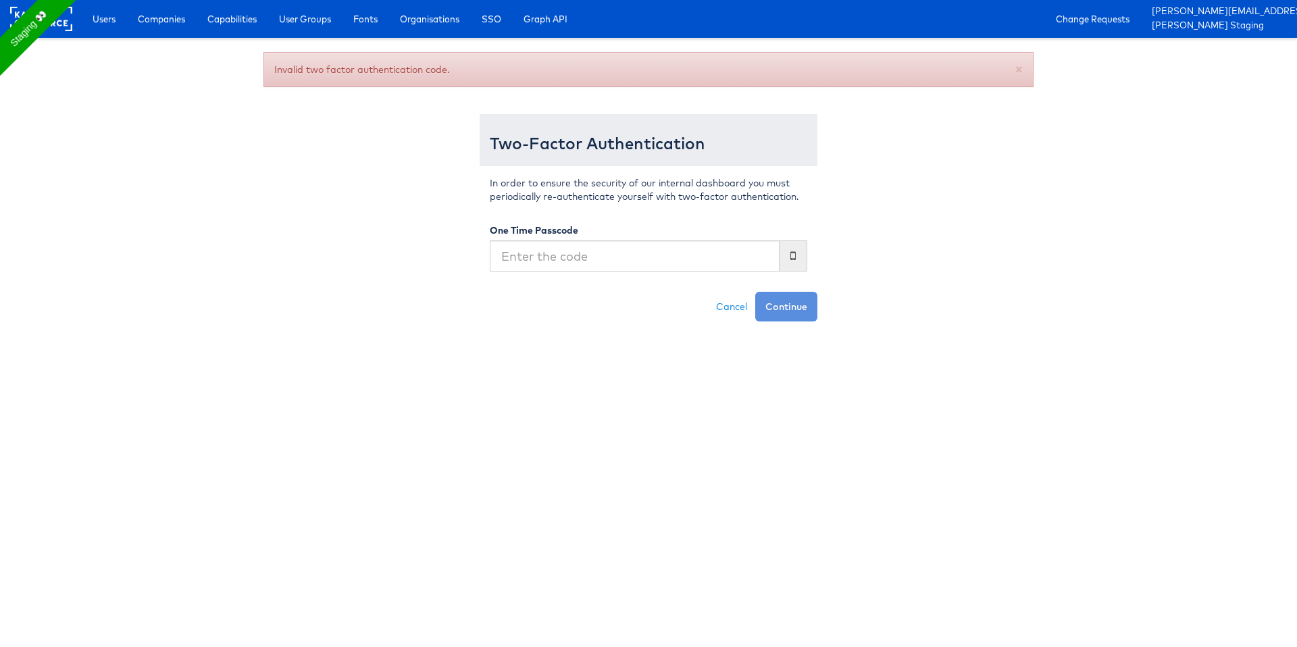
click at [667, 252] on input "text" at bounding box center [635, 256] width 290 height 31
type input "296254"
click at [755, 292] on button "Continue" at bounding box center [786, 307] width 62 height 30
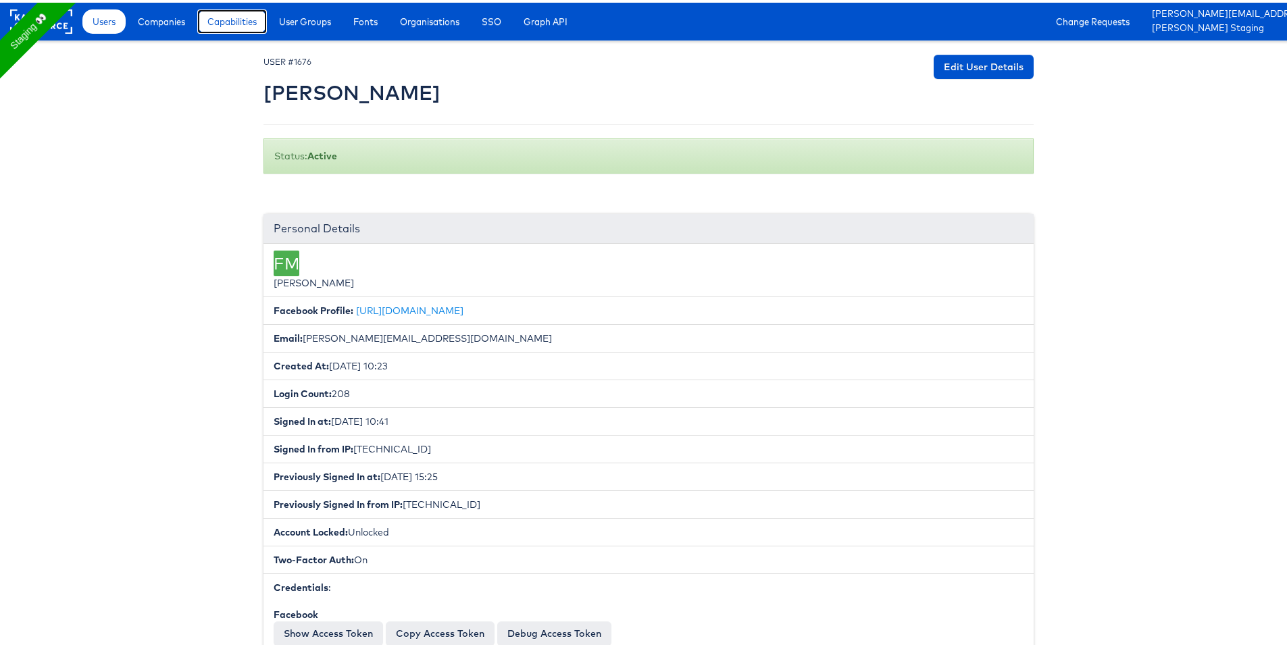
click at [232, 12] on span "Capabilities" at bounding box center [231, 19] width 49 height 14
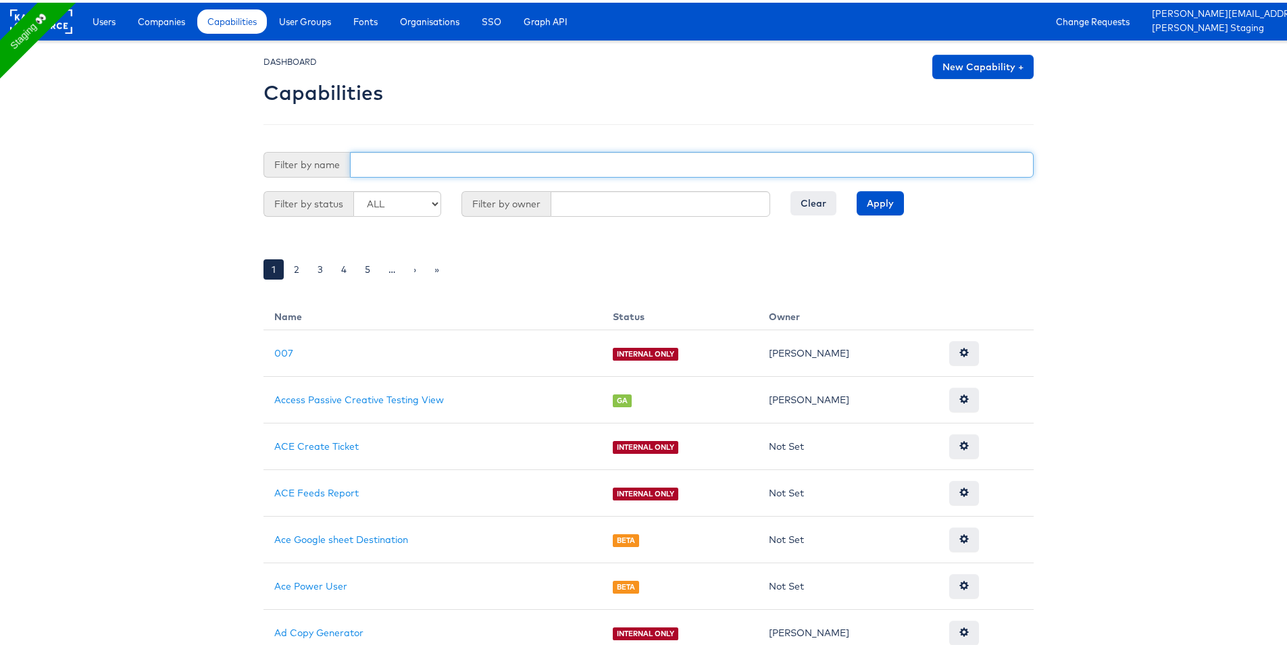
click at [557, 168] on input "text" at bounding box center [692, 162] width 684 height 26
type input "dc"
click at [857, 189] on input "Apply" at bounding box center [880, 201] width 47 height 24
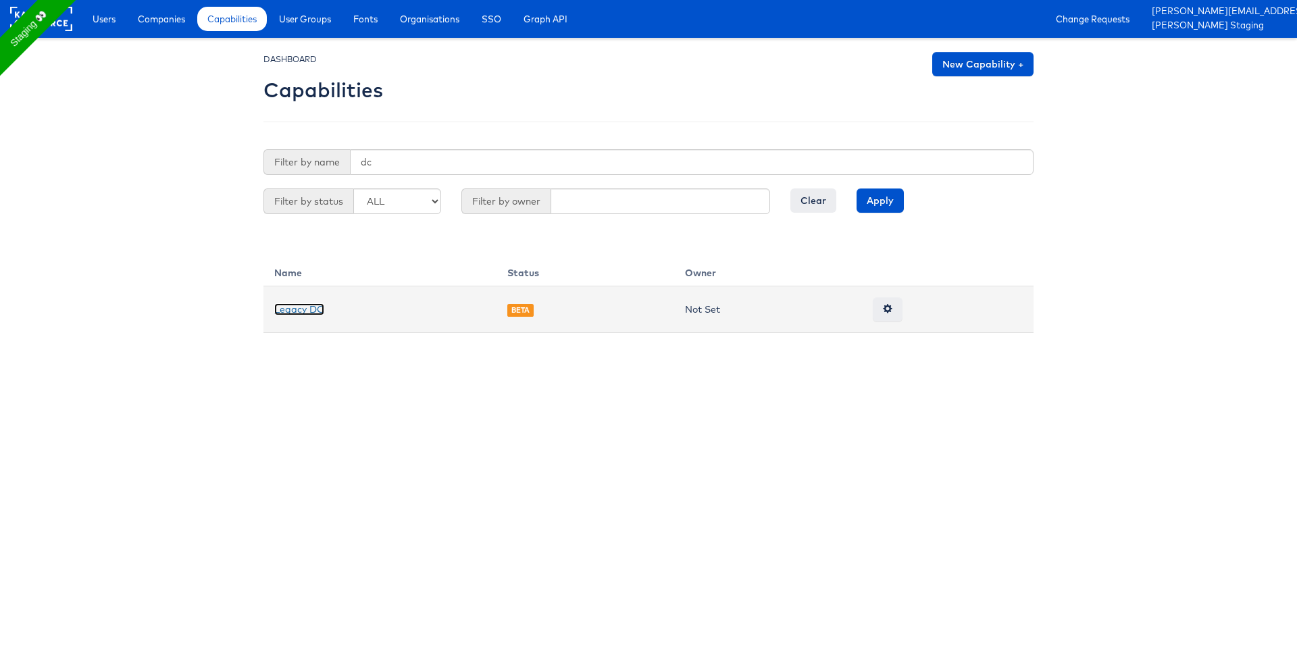
click at [296, 312] on link "Legacy DC" at bounding box center [299, 309] width 50 height 12
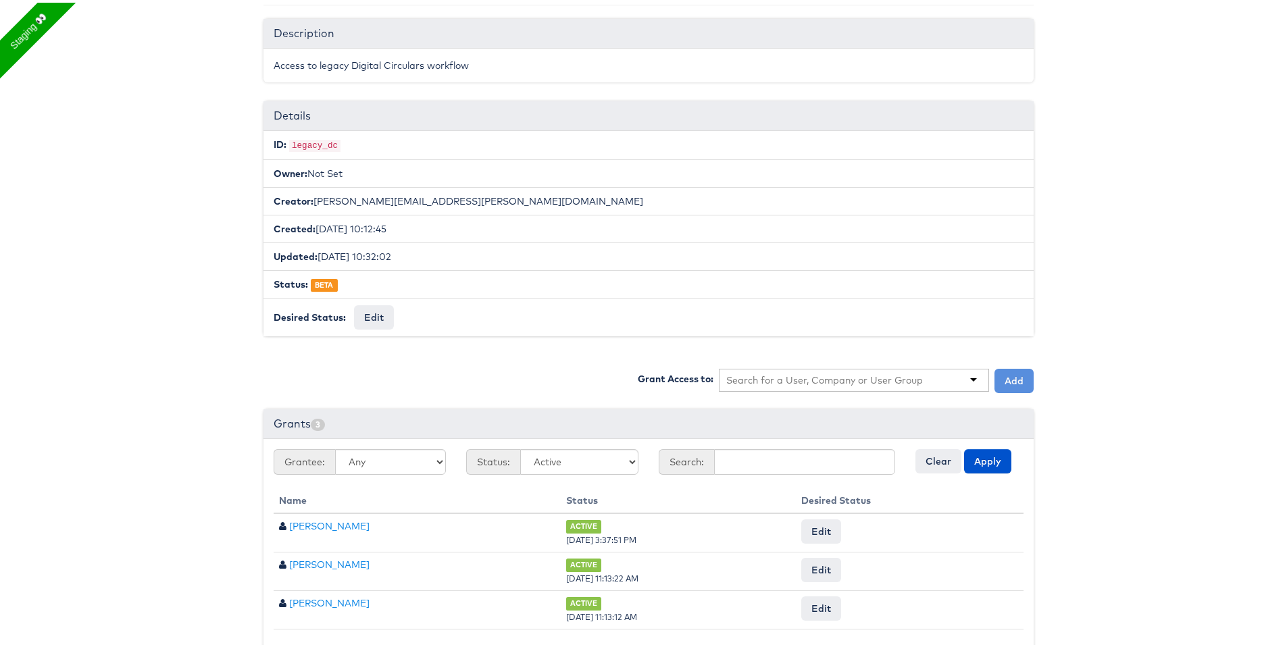
scroll to position [141, 0]
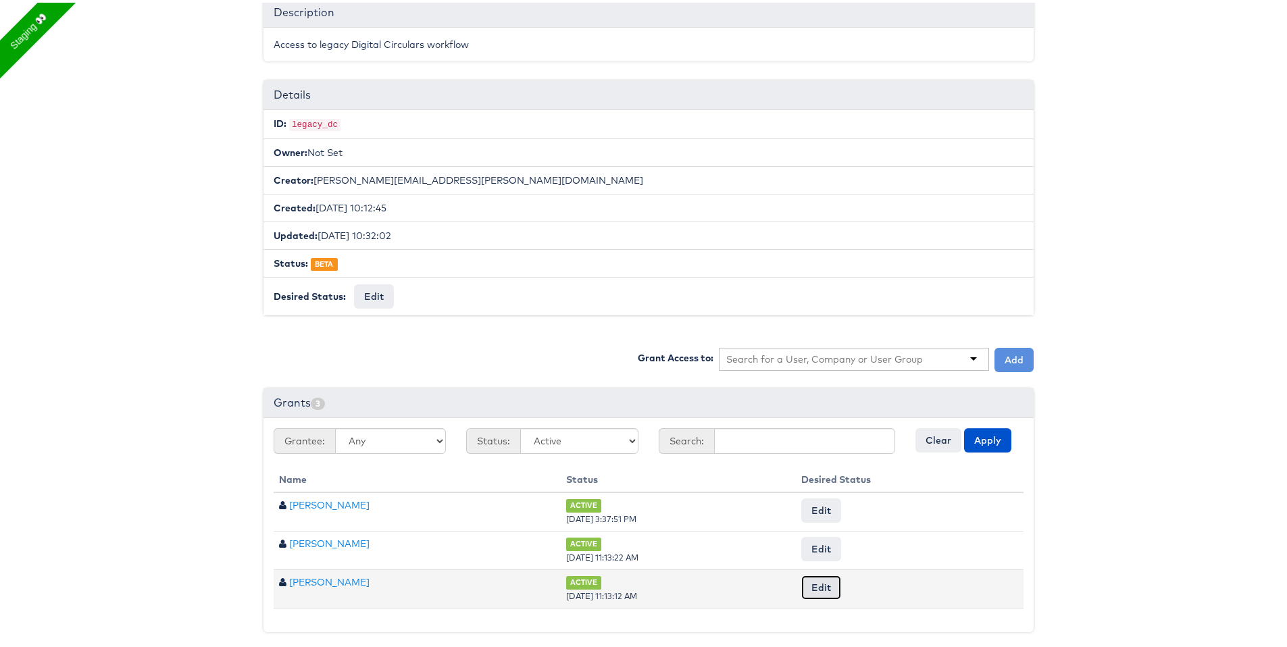
click at [821, 575] on button "Edit" at bounding box center [821, 585] width 40 height 24
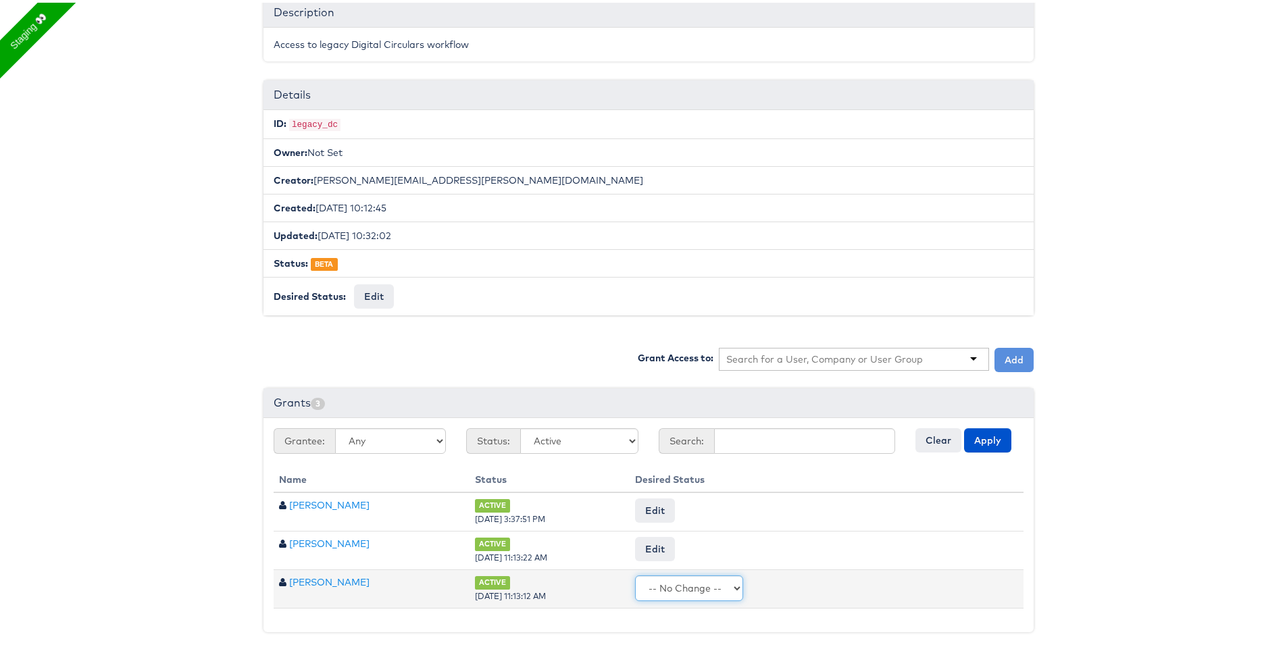
click at [697, 585] on select "-- No Change -- Active Revoked" at bounding box center [689, 586] width 108 height 26
select select "REVOKED"
click at [638, 573] on select "-- No Change -- Active Revoked" at bounding box center [689, 586] width 108 height 26
click at [961, 578] on input "Request Change" at bounding box center [979, 585] width 77 height 19
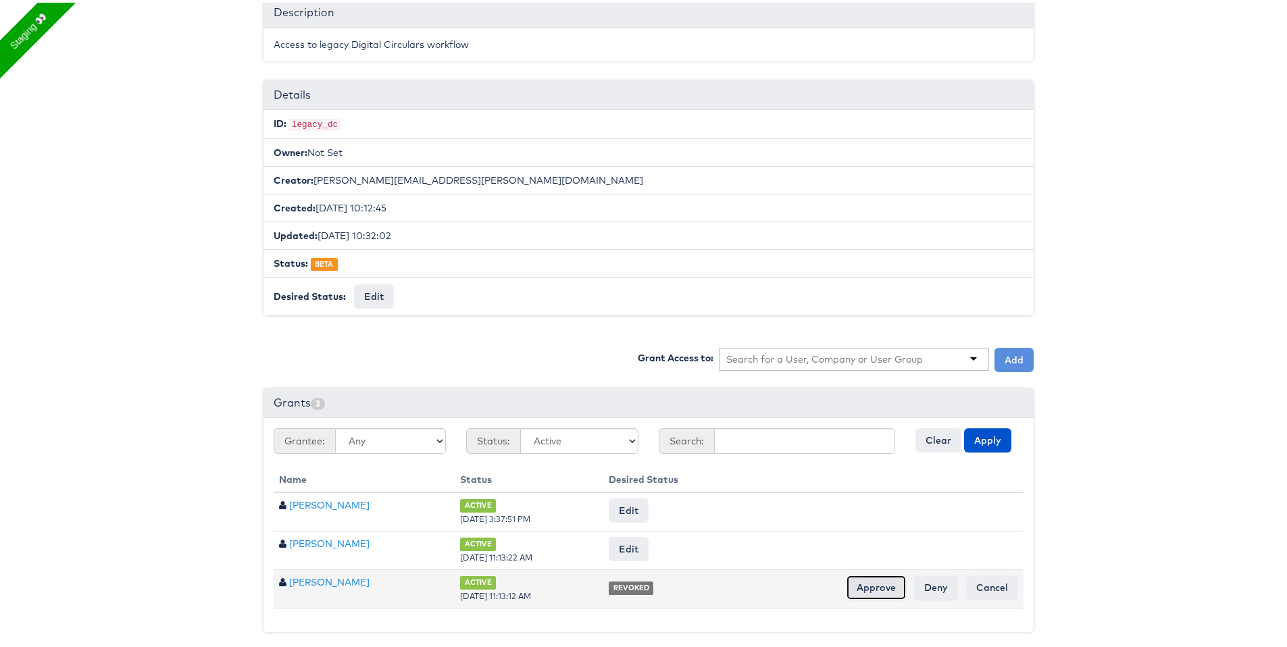
click at [869, 583] on input "Approve" at bounding box center [876, 585] width 59 height 24
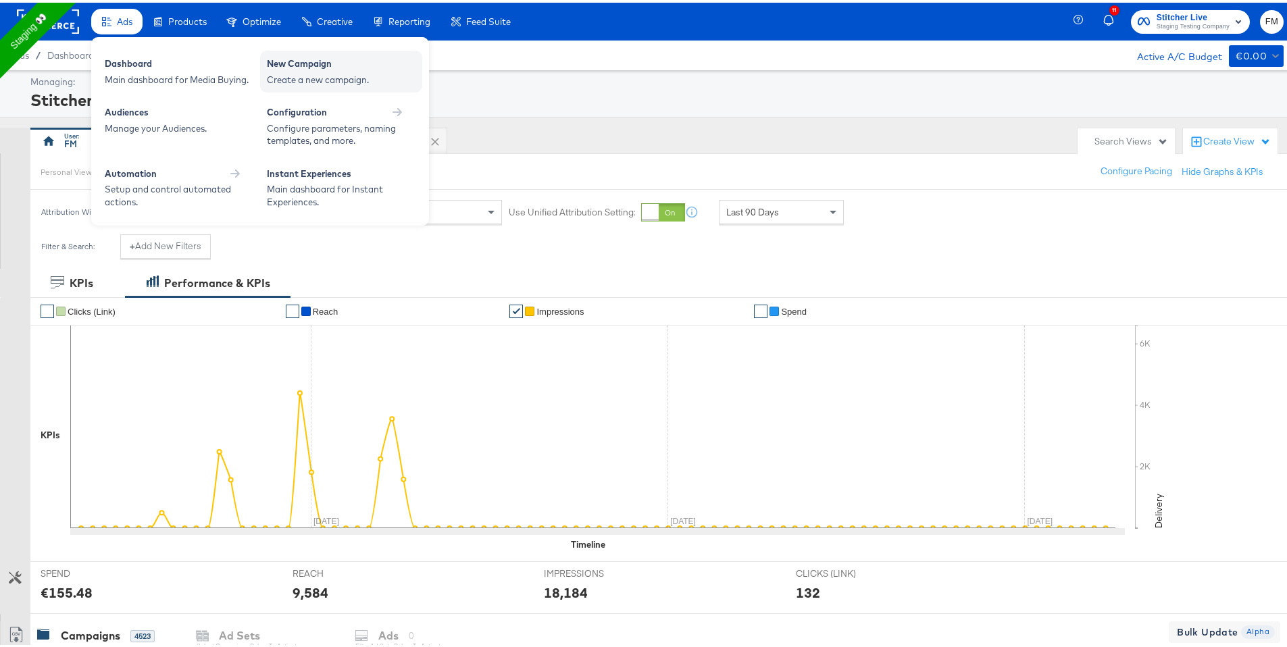
click at [353, 73] on div "Create a new campaign." at bounding box center [341, 77] width 149 height 13
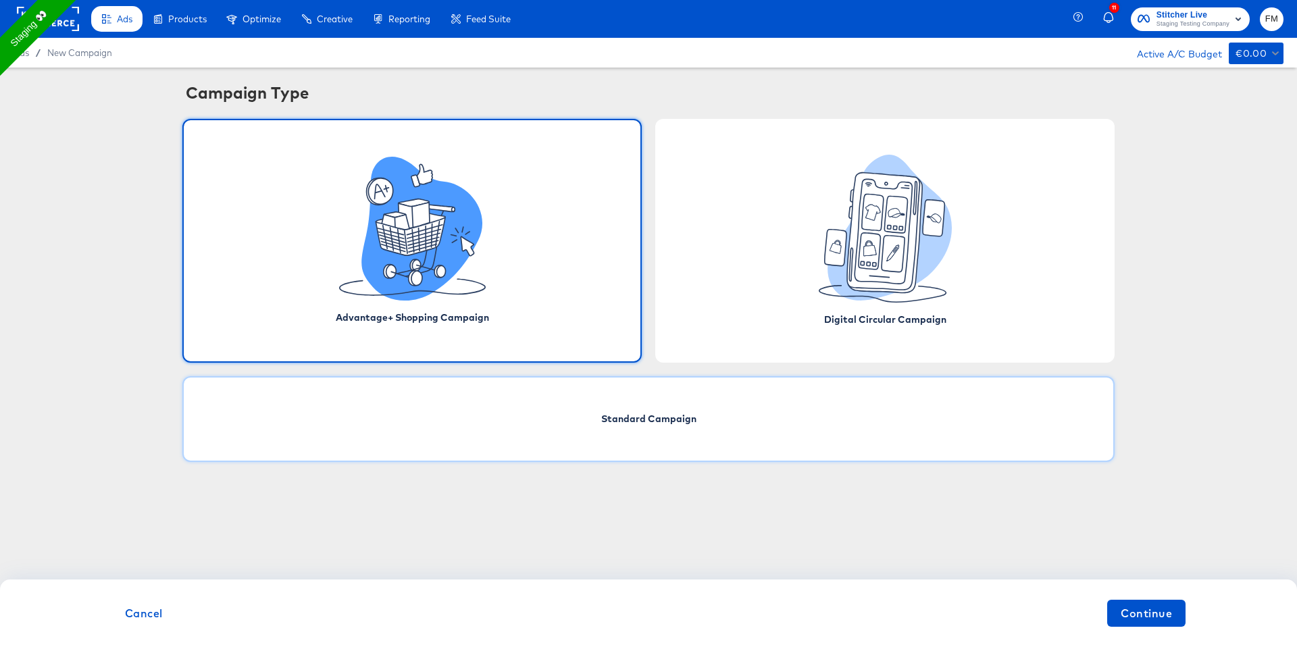
click at [695, 429] on div "Standard Campaign" at bounding box center [648, 419] width 933 height 86
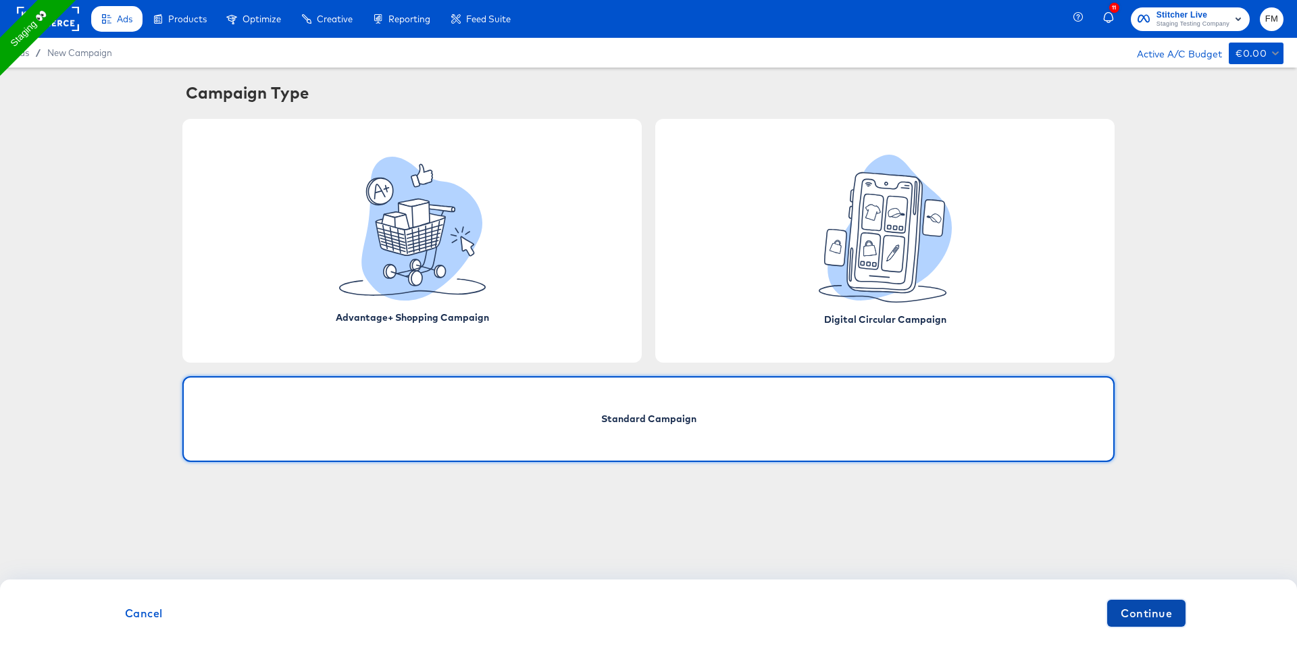
click at [1180, 616] on button "Continue" at bounding box center [1147, 613] width 78 height 27
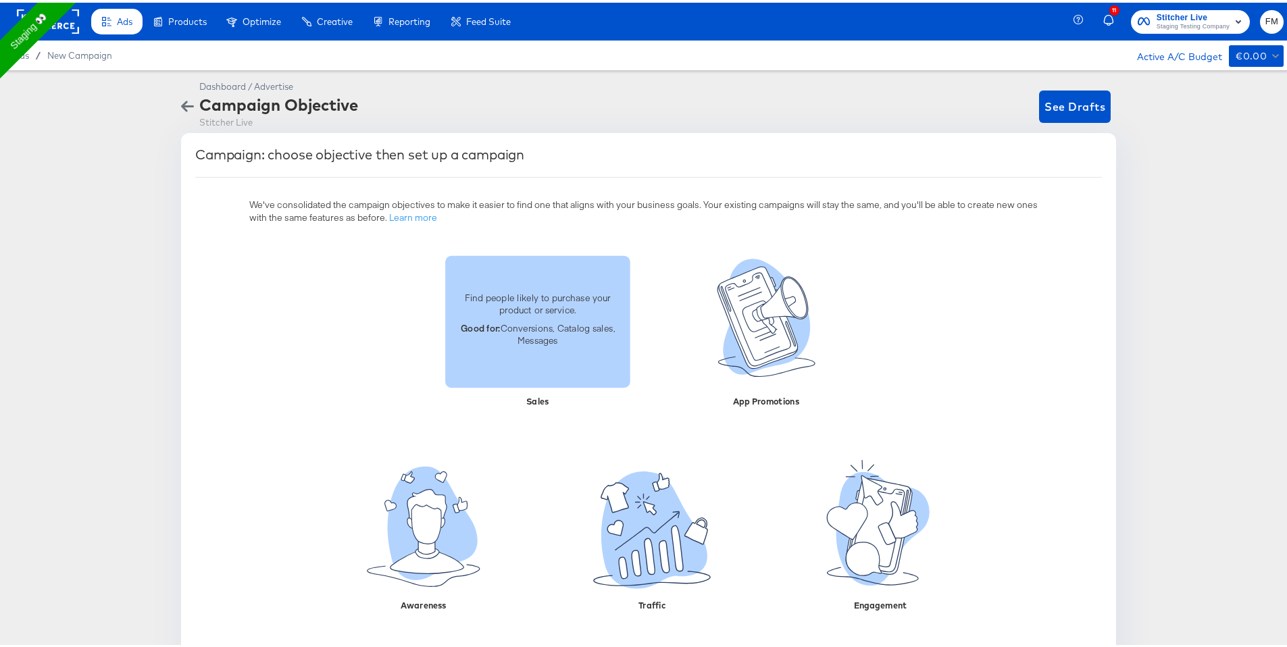
click at [537, 328] on p "Good for: Conversions, Catalog sales, Messages" at bounding box center [537, 331] width 169 height 25
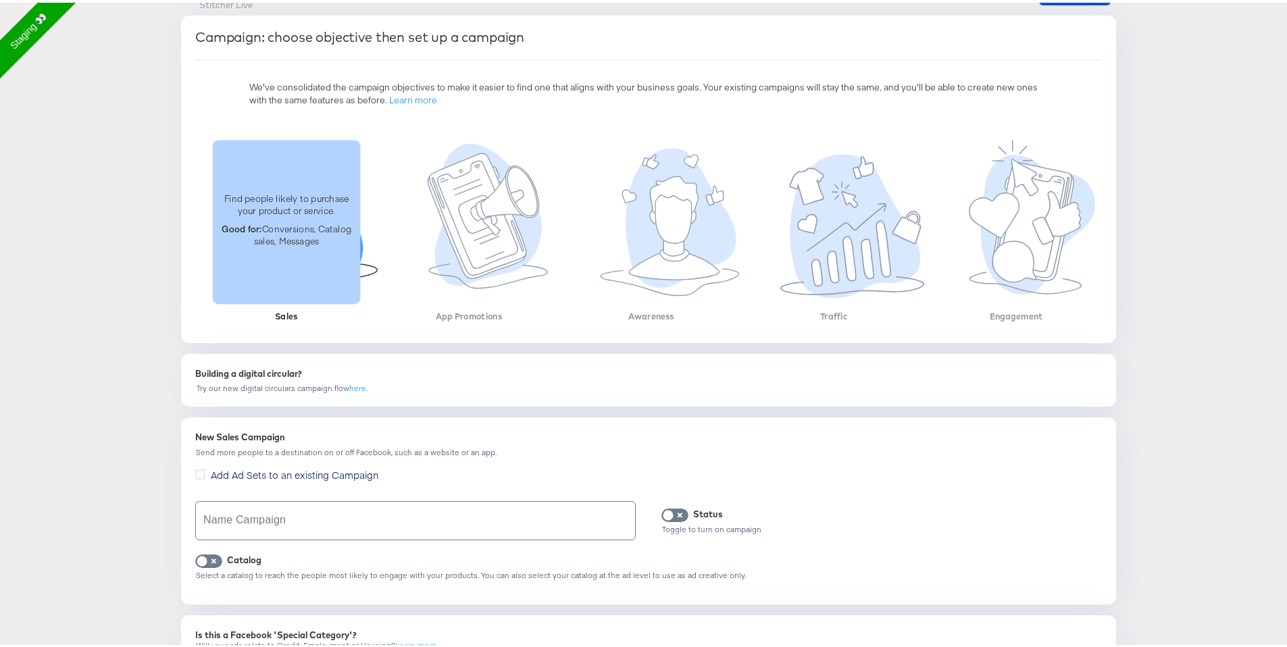
scroll to position [120, 0]
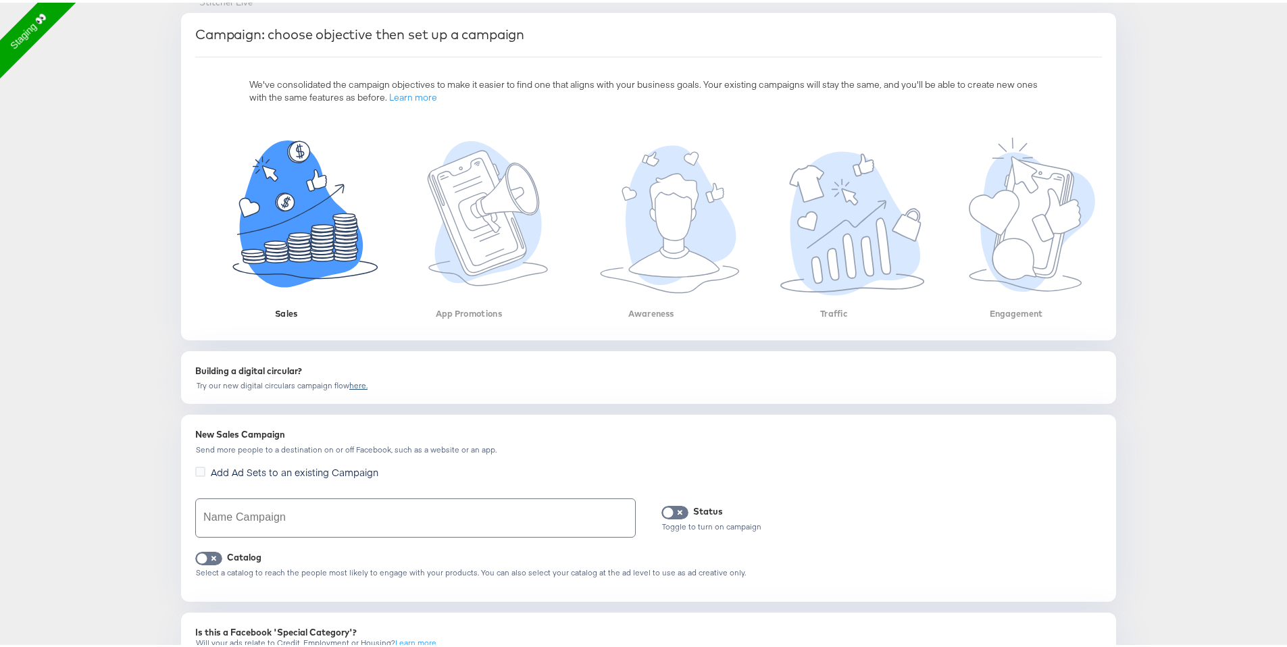
click at [352, 381] on link "here." at bounding box center [358, 383] width 18 height 10
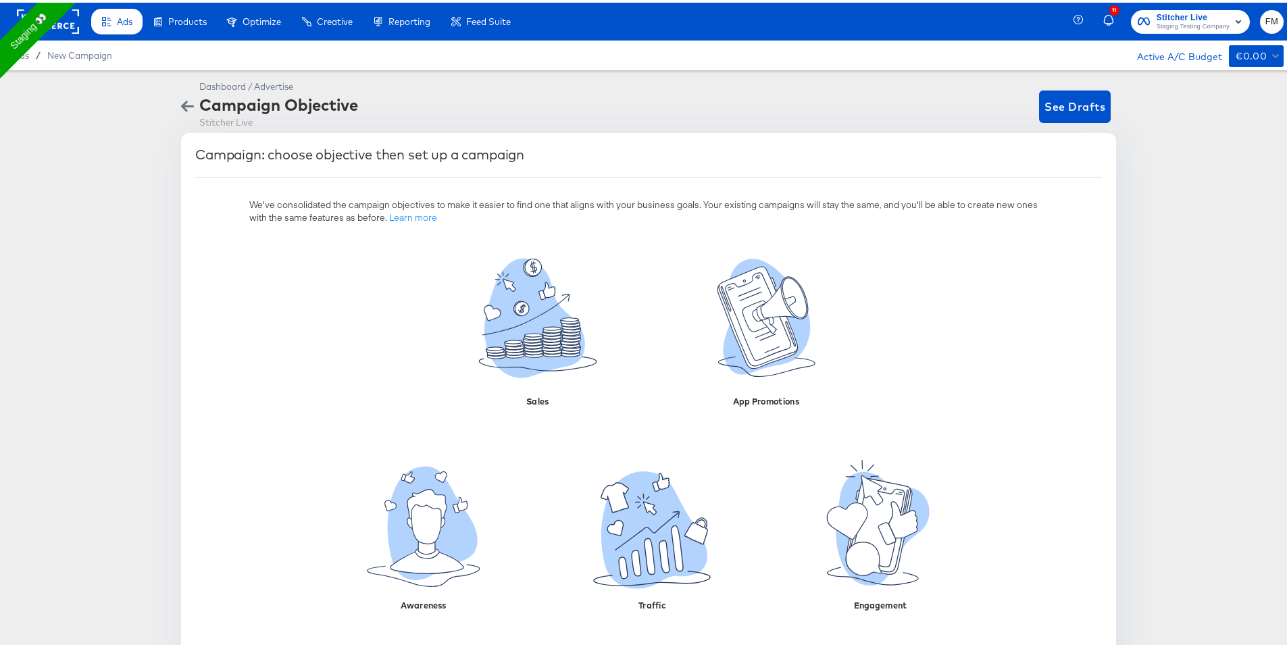
scroll to position [34, 0]
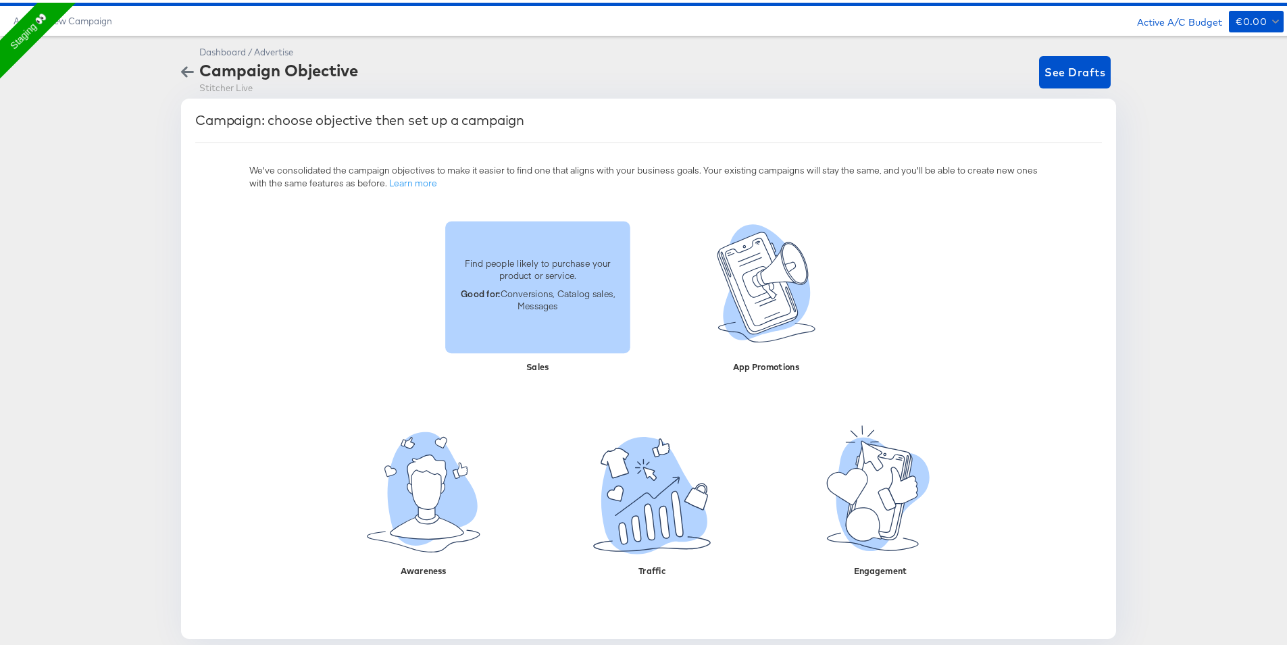
click at [519, 301] on p "Good for: Conversions, Catalog sales, Messages" at bounding box center [537, 296] width 169 height 25
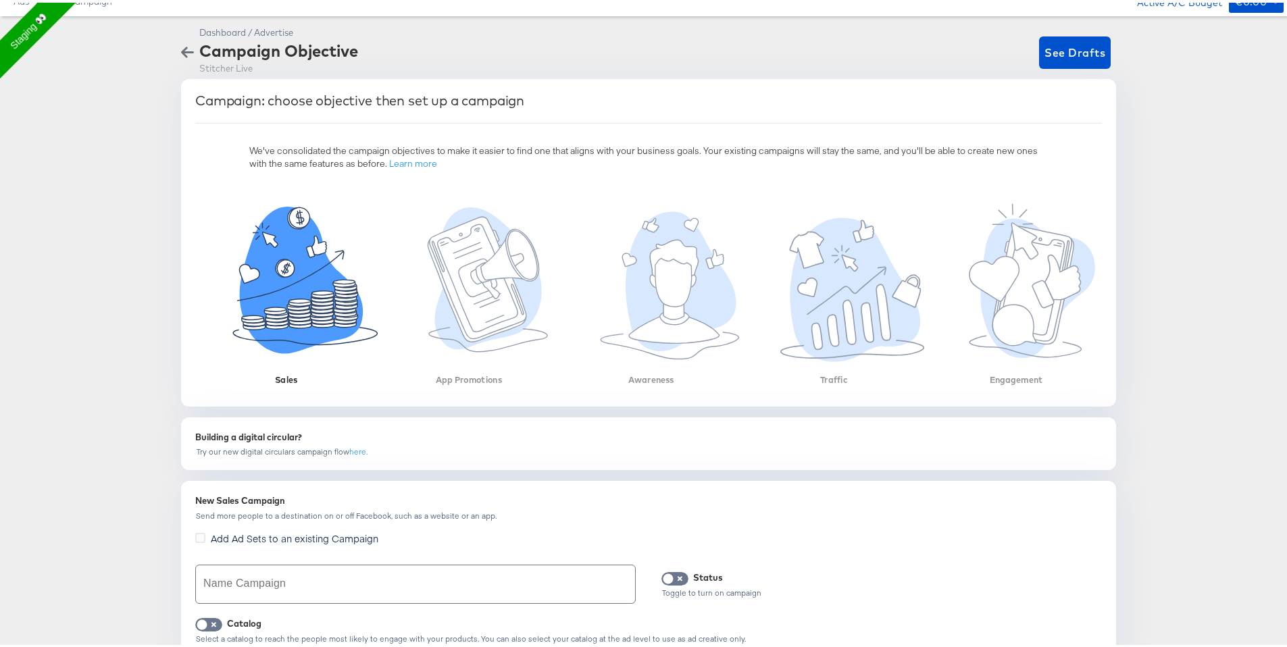
scroll to position [0, 0]
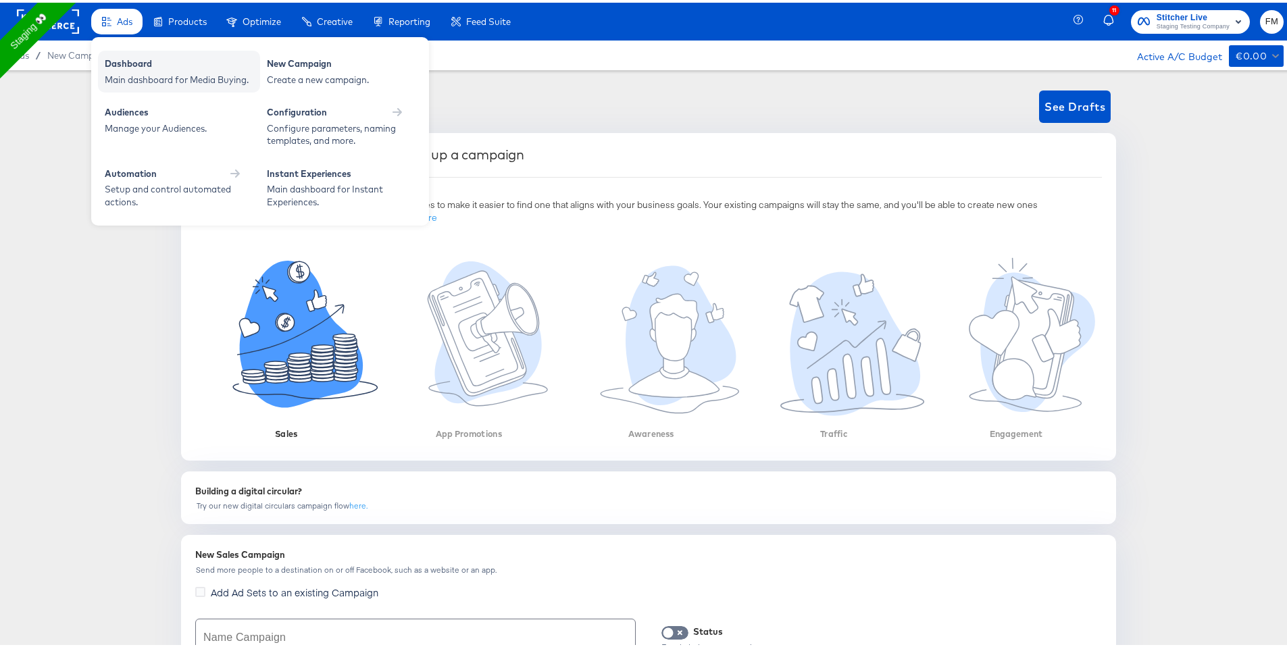
click at [134, 64] on div "Dashboard" at bounding box center [179, 63] width 149 height 16
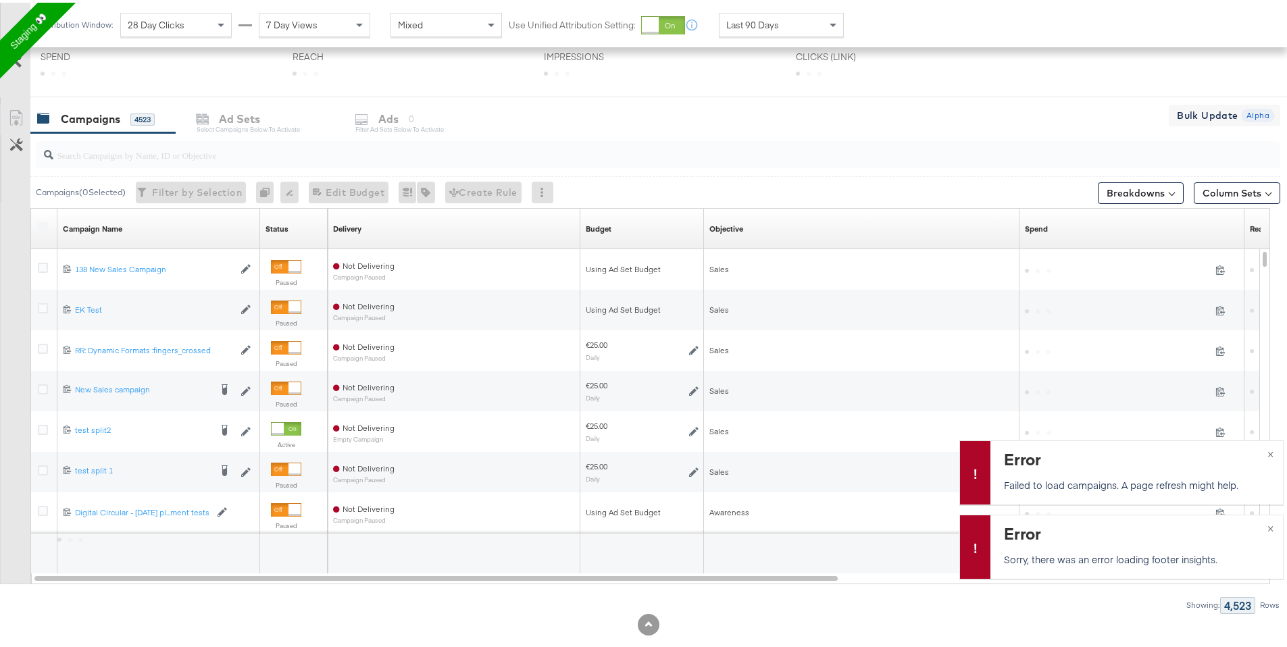
scroll to position [424, 0]
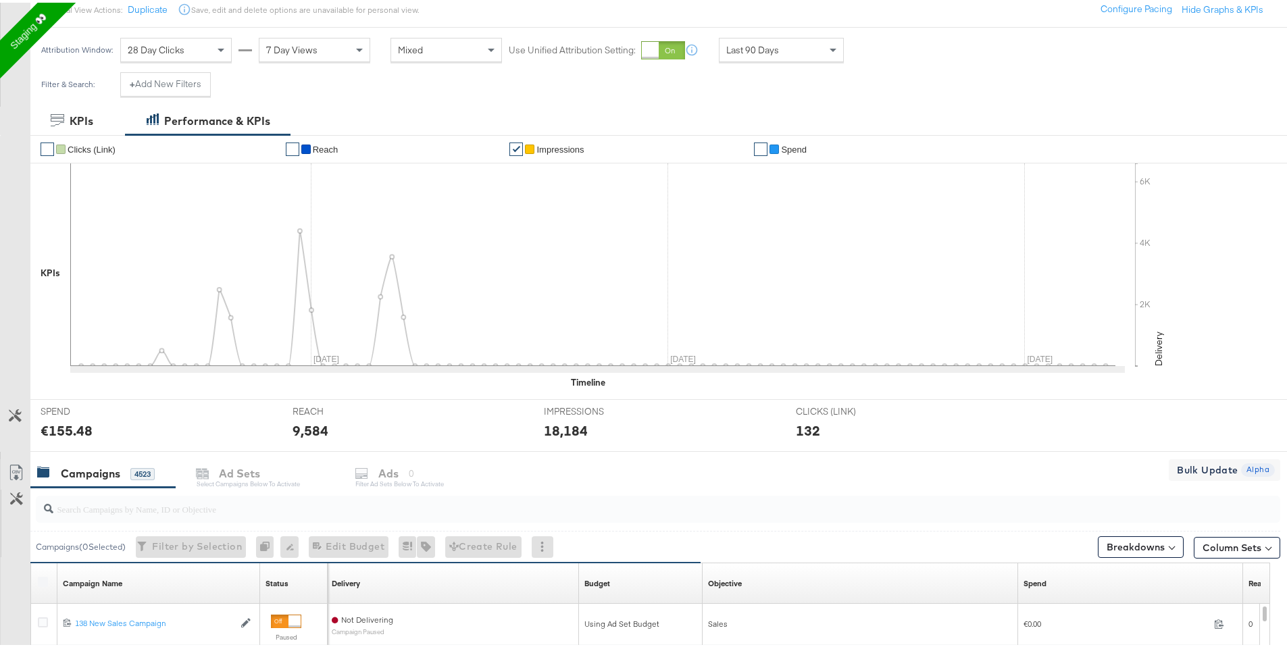
scroll to position [178, 0]
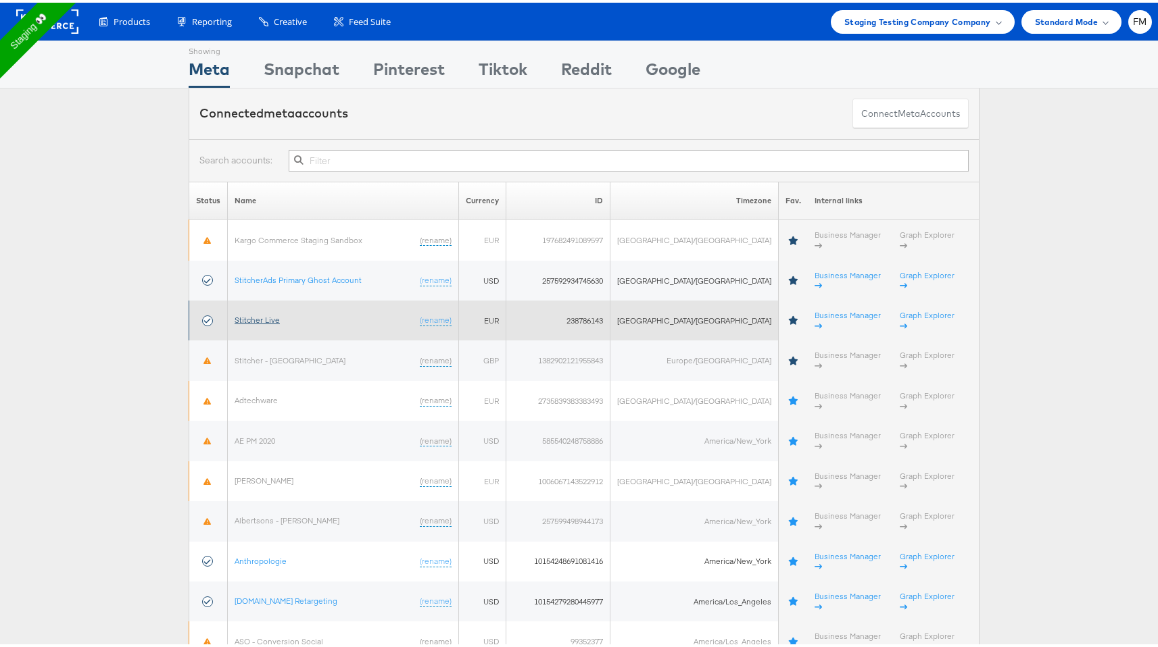
click at [245, 312] on link "Stitcher Live" at bounding box center [256, 317] width 45 height 10
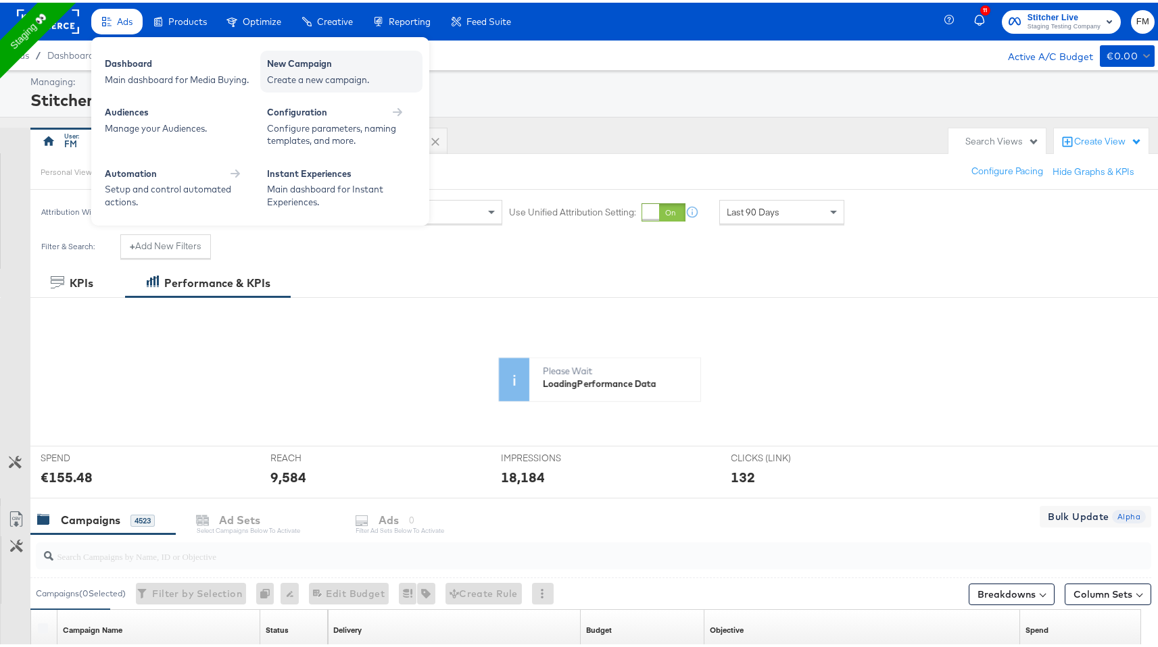
click at [366, 74] on div "Create a new campaign." at bounding box center [341, 77] width 149 height 13
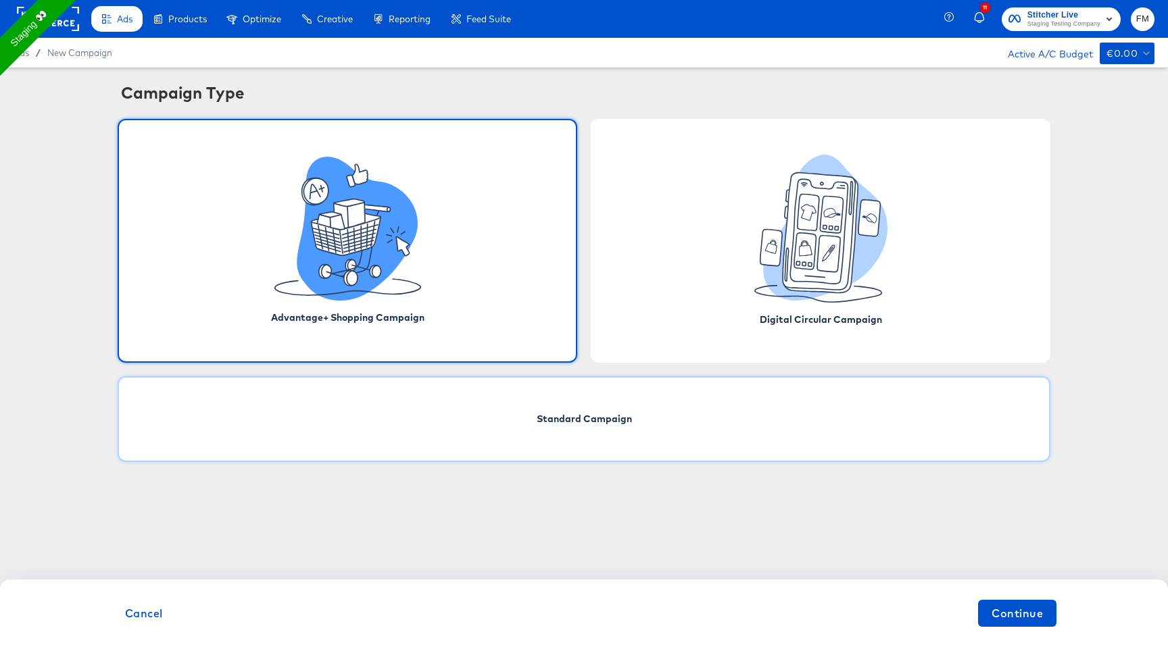
click at [555, 397] on div "Standard Campaign" at bounding box center [584, 419] width 933 height 86
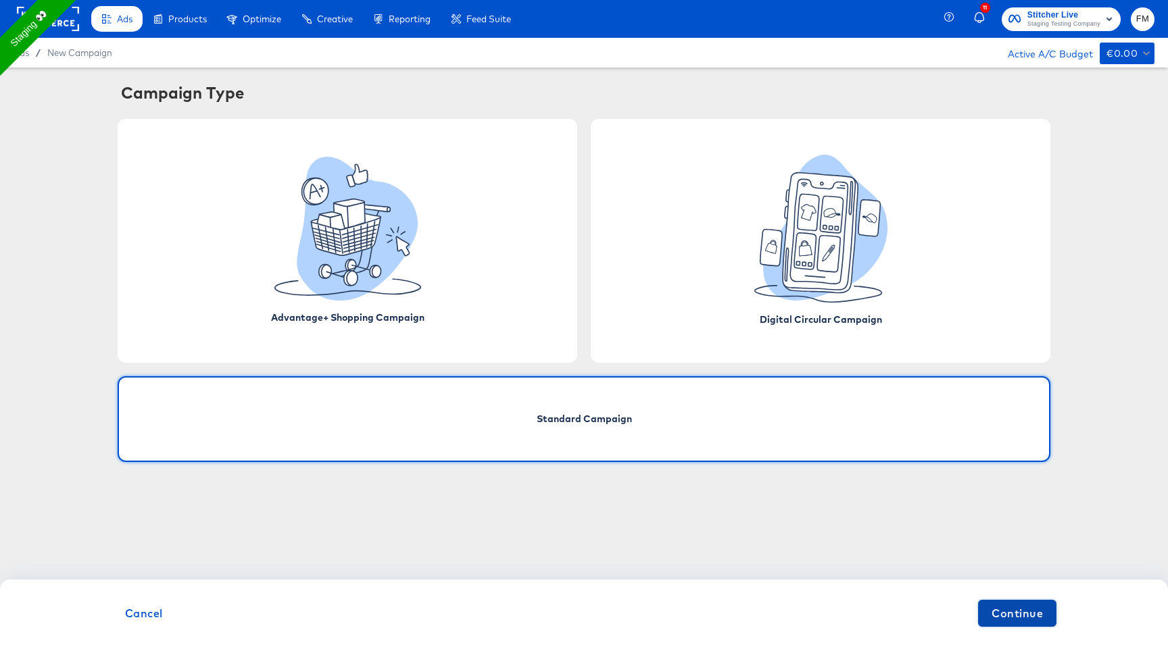
click at [1039, 618] on span "Continue" at bounding box center [1016, 613] width 51 height 19
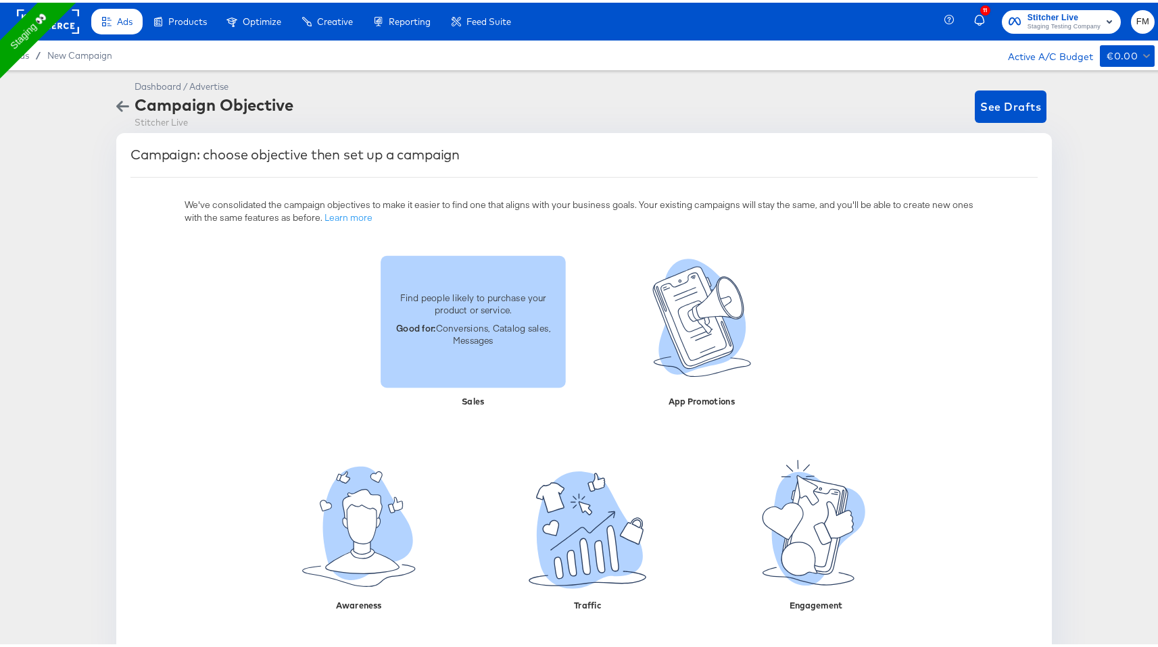
click at [471, 309] on p "Find people likely to purchase your product or service." at bounding box center [473, 301] width 169 height 25
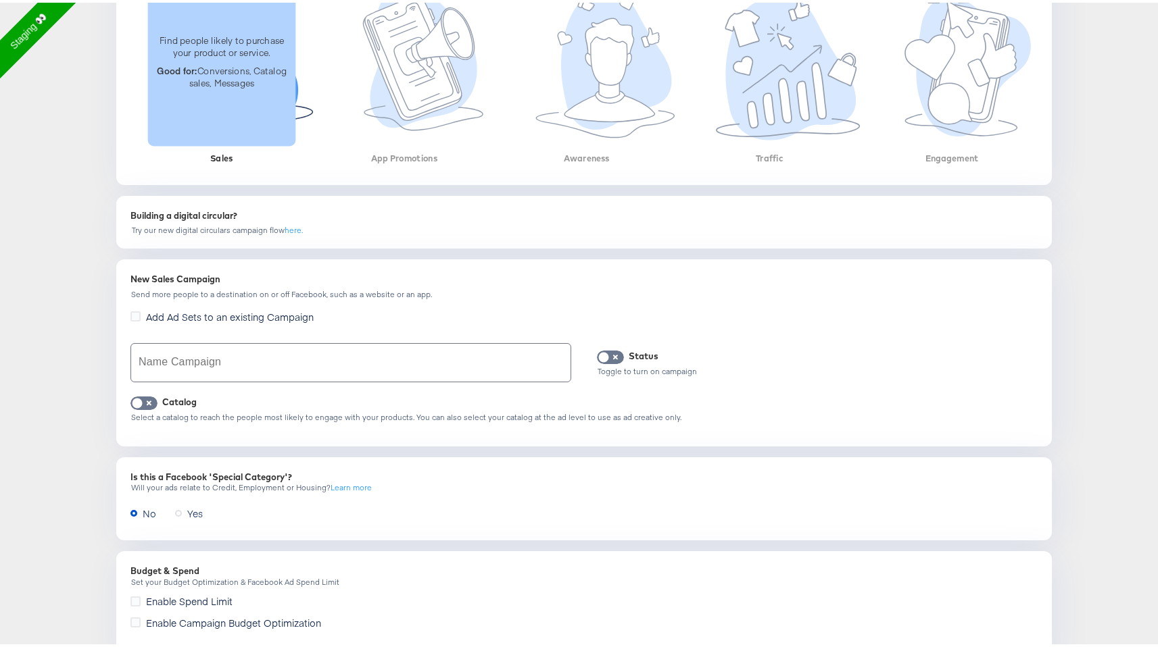
scroll to position [276, 0]
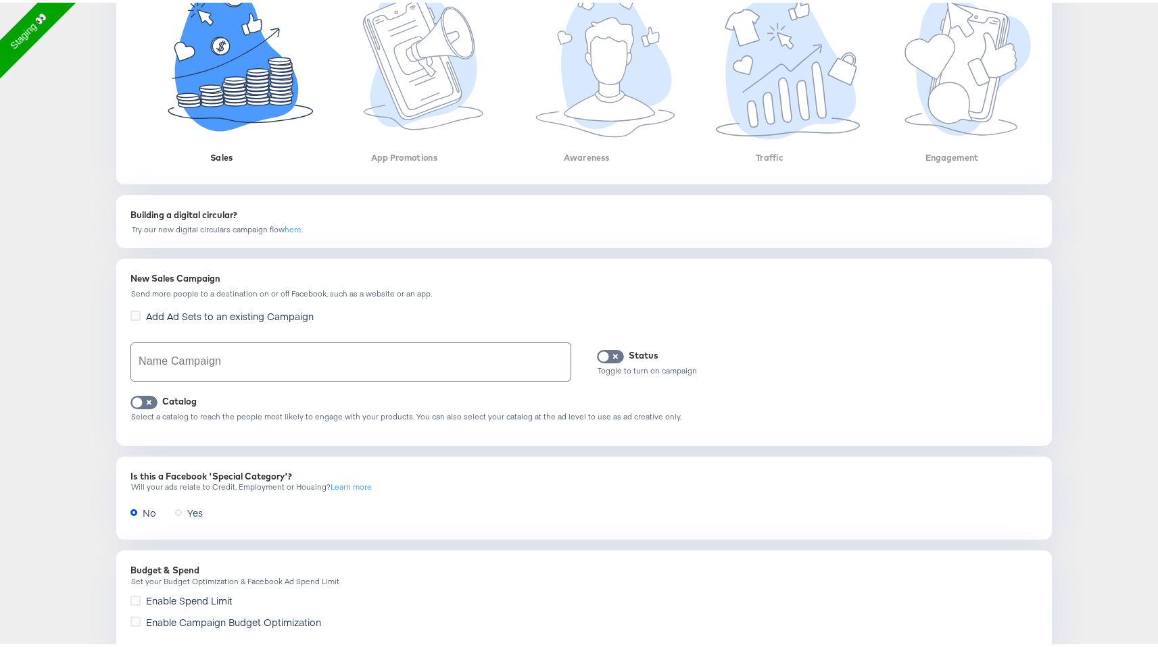
click at [146, 307] on span "Add Ad Sets to an existing Campaign" at bounding box center [230, 314] width 168 height 14
click at [0, 0] on input "Add Ad Sets to an existing Campaign" at bounding box center [0, 0] width 0 height 0
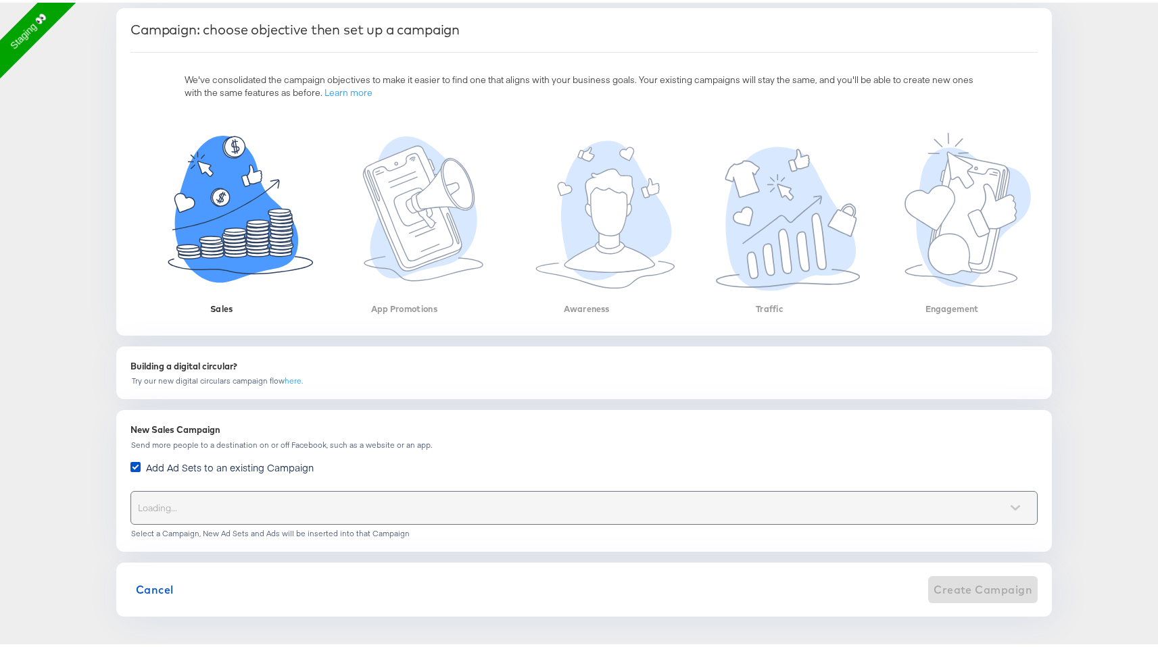
click at [164, 493] on div "Loading..." at bounding box center [584, 505] width 906 height 32
click at [1029, 509] on div "Loading..." at bounding box center [584, 505] width 906 height 32
click at [998, 505] on div "Loading..." at bounding box center [584, 505] width 906 height 32
click at [133, 464] on icon at bounding box center [135, 465] width 10 height 10
click at [0, 0] on input "Add Ad Sets to an existing Campaign" at bounding box center [0, 0] width 0 height 0
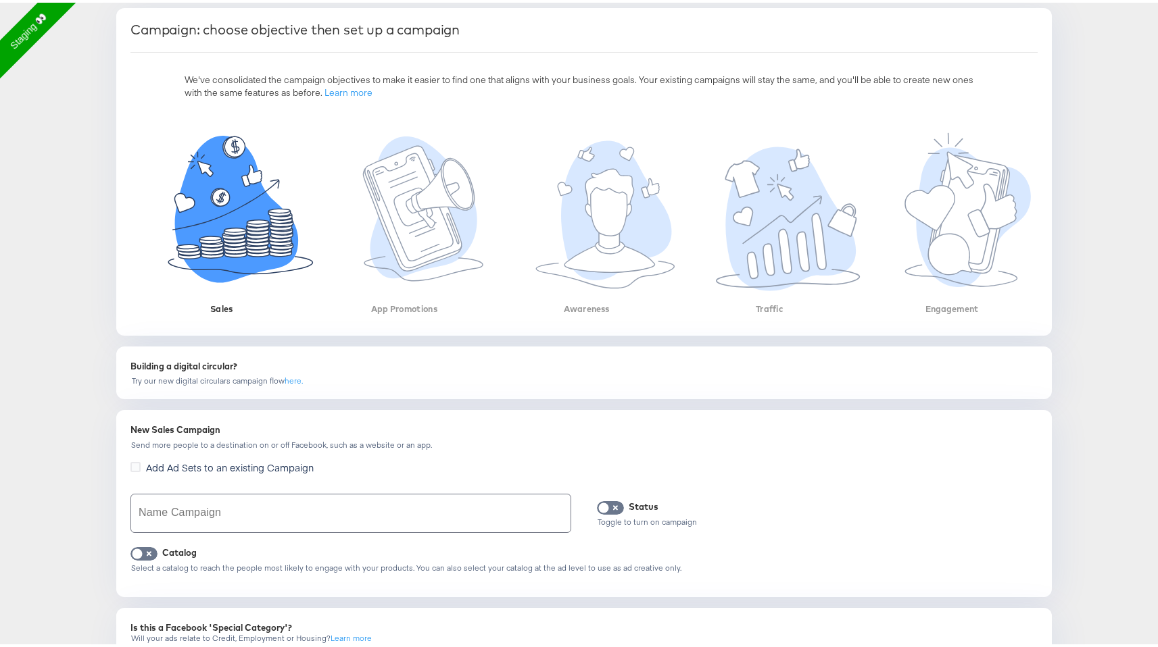
scroll to position [276, 0]
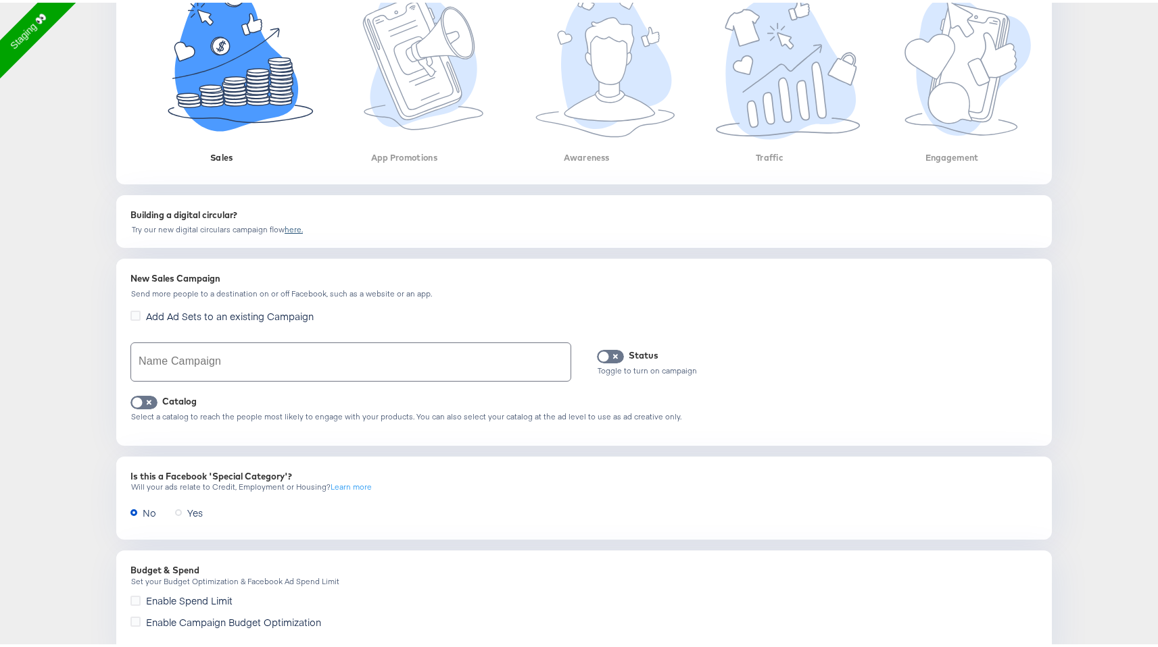
click at [284, 228] on link "here." at bounding box center [293, 227] width 18 height 10
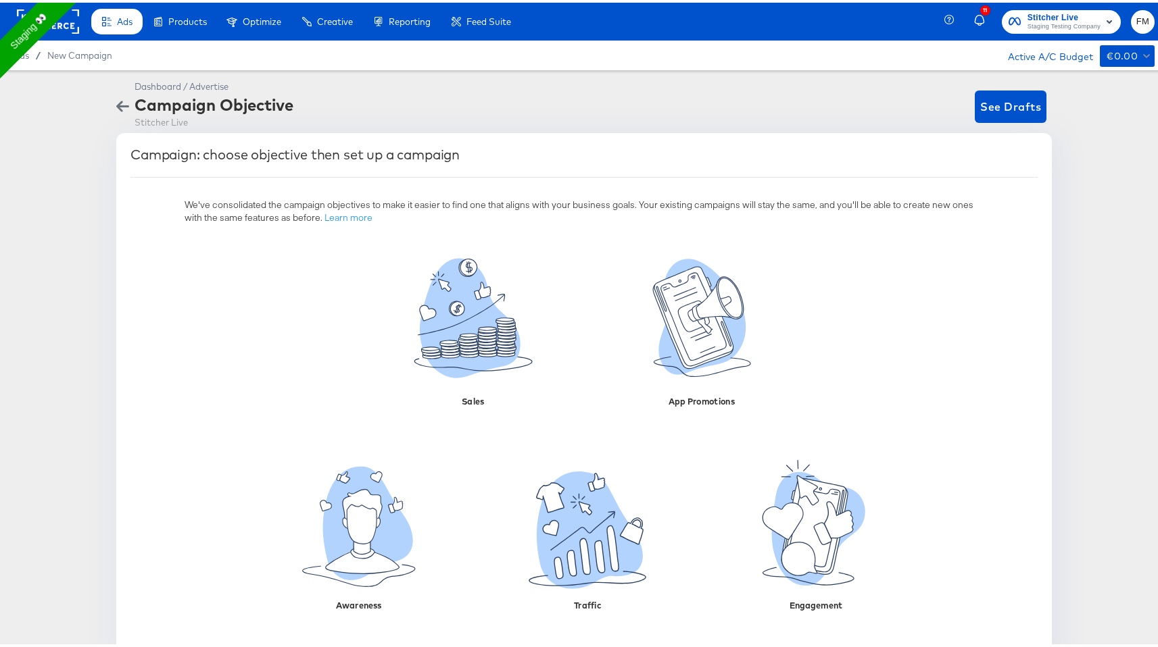
scroll to position [34, 0]
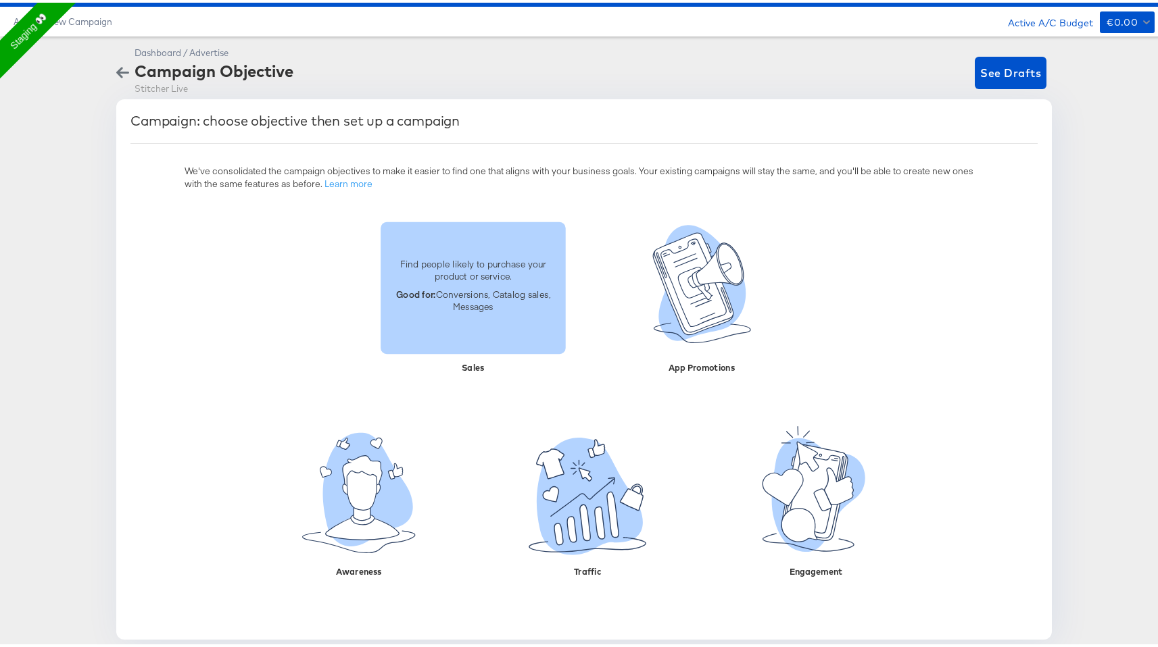
click at [424, 301] on p "Good for: Conversions, Catalog sales, Messages" at bounding box center [473, 297] width 169 height 25
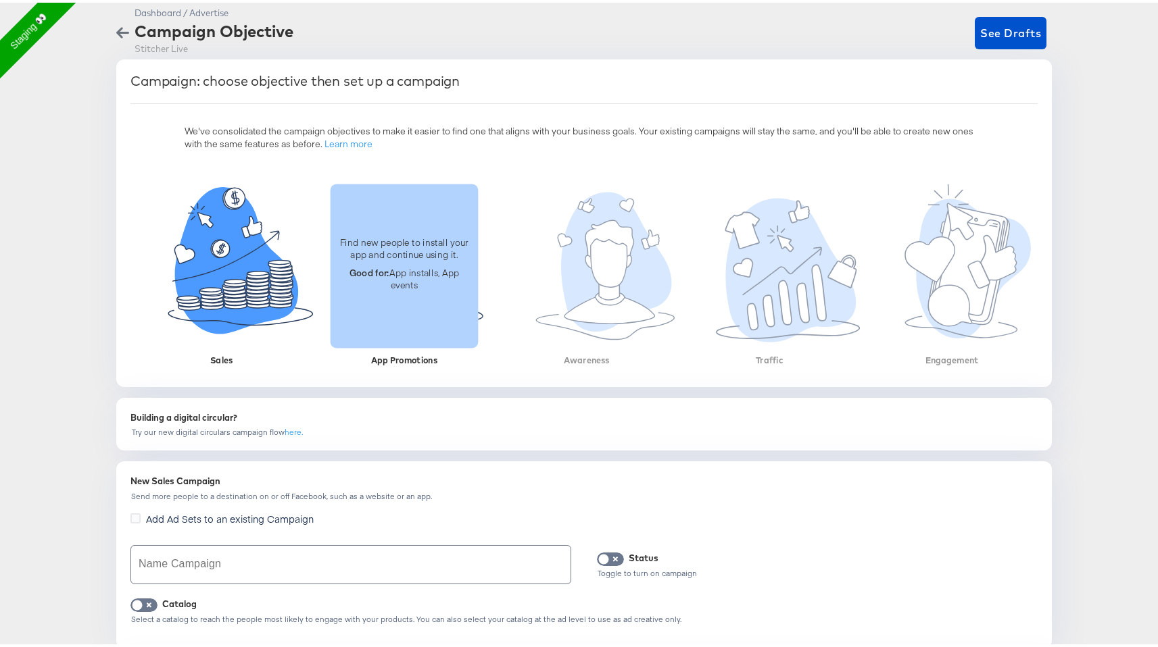
scroll to position [76, 0]
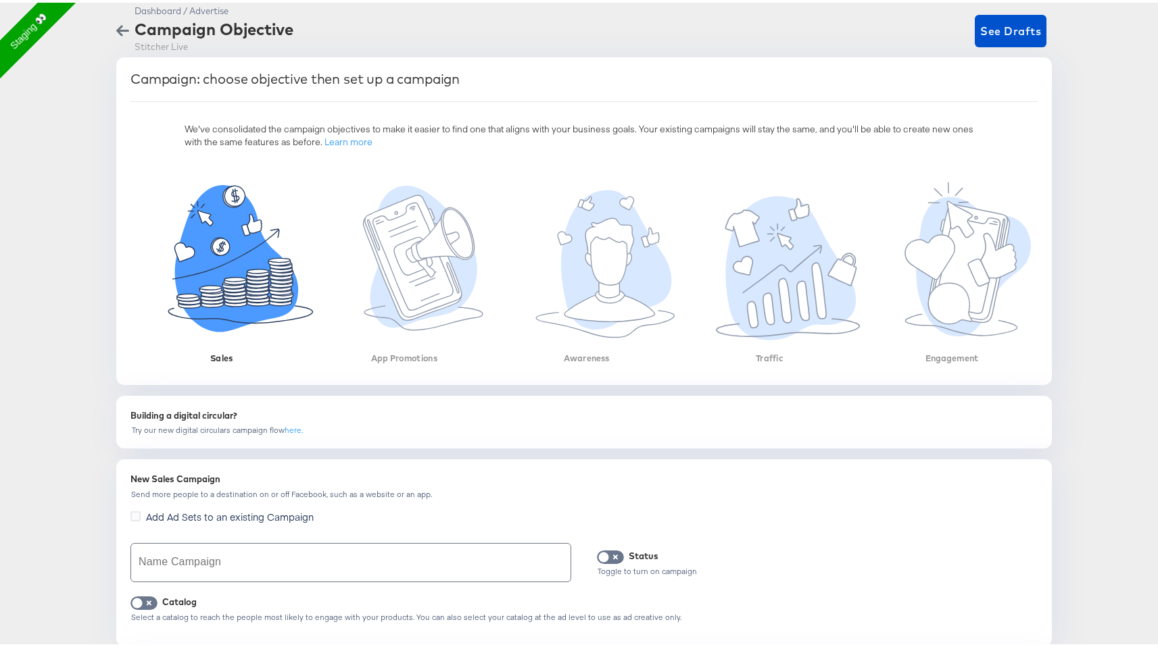
click at [142, 417] on div "Building a digital circular?" at bounding box center [583, 413] width 907 height 13
copy div "Building a digital circular?"
click at [330, 502] on div "New Sales Campaign Send more people to a destination on or off Facebook, such a…" at bounding box center [583, 550] width 919 height 171
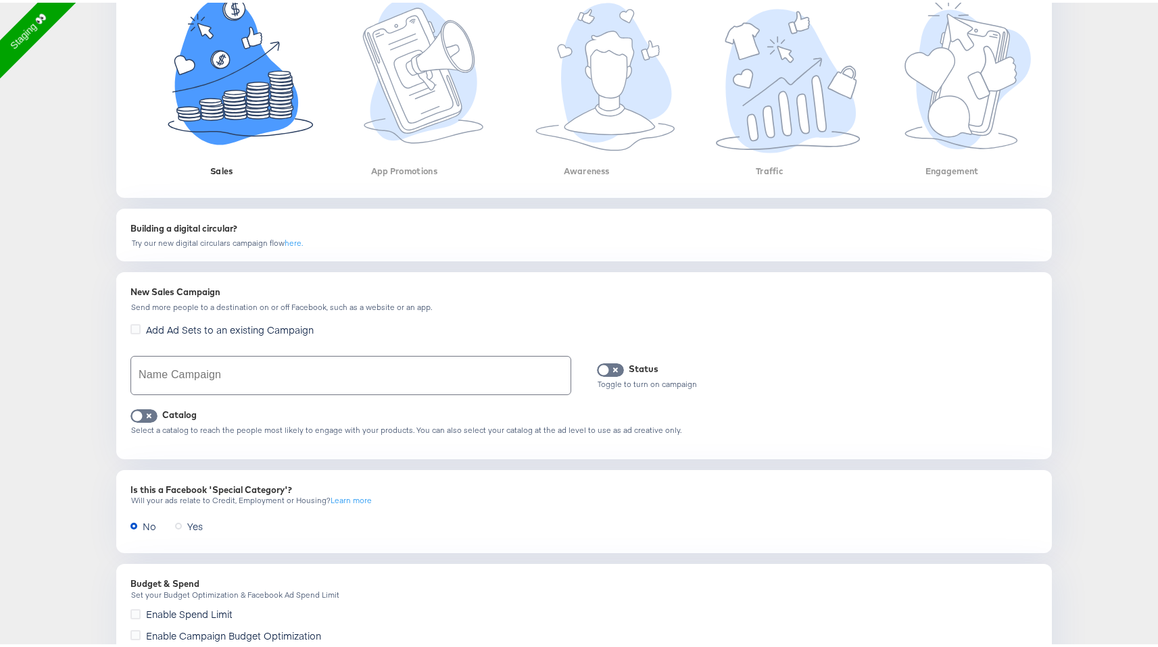
scroll to position [275, 0]
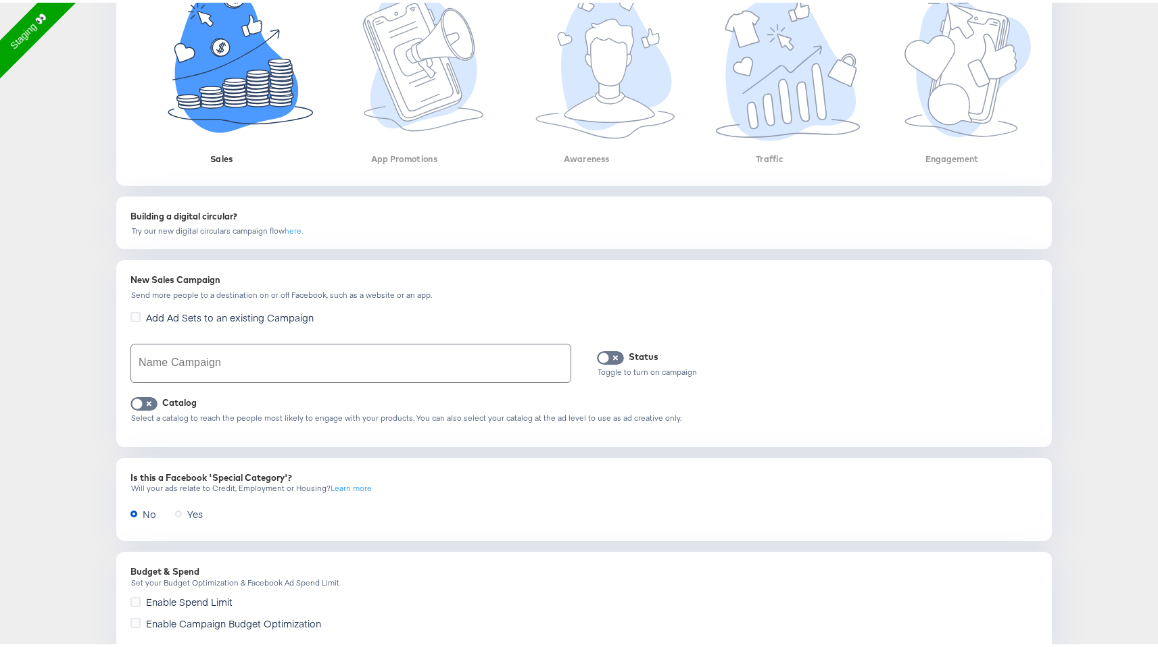
click at [385, 351] on input "text" at bounding box center [350, 361] width 439 height 38
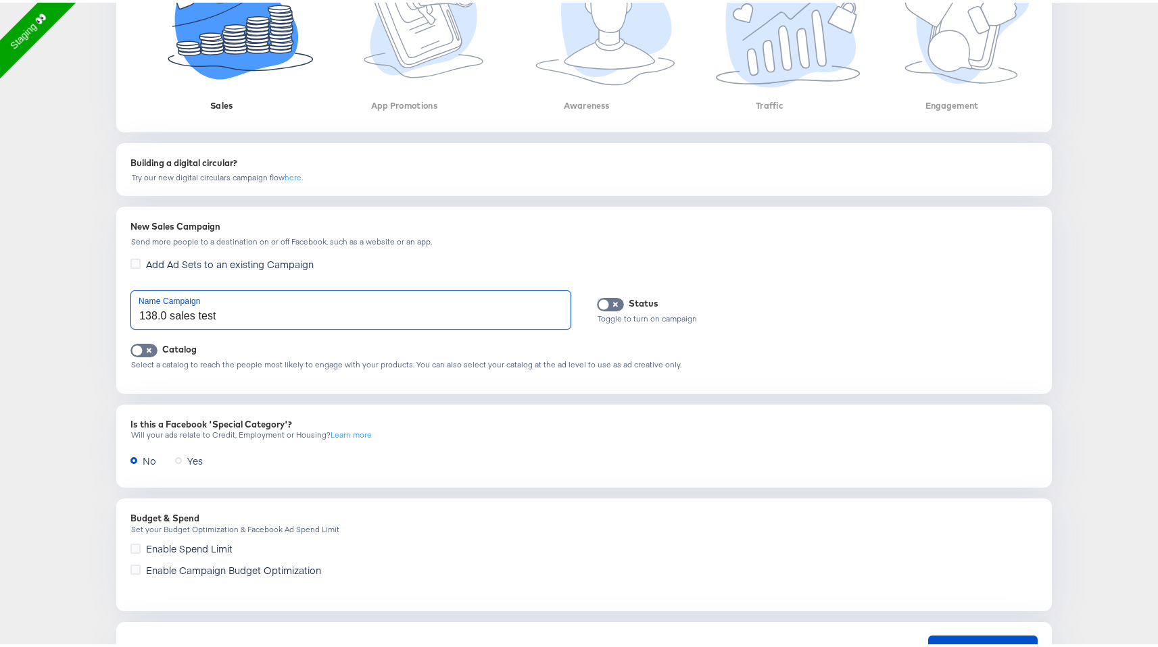
scroll to position [388, 0]
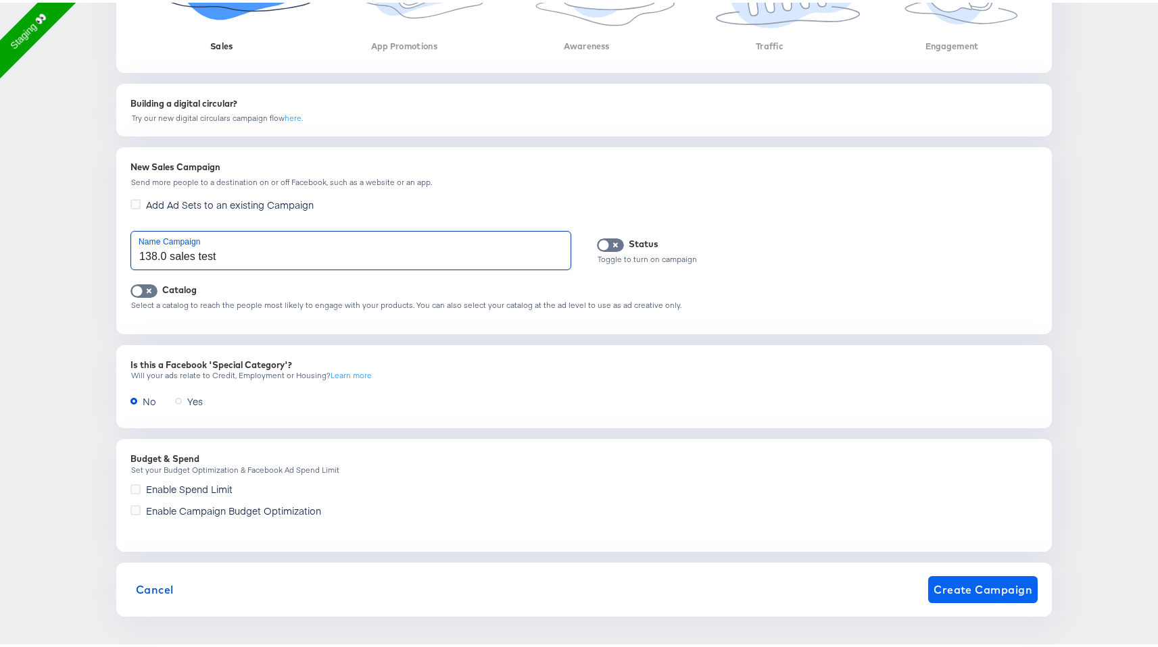
type input "138.0 sales test"
click at [962, 578] on span "Create Campaign" at bounding box center [982, 587] width 99 height 19
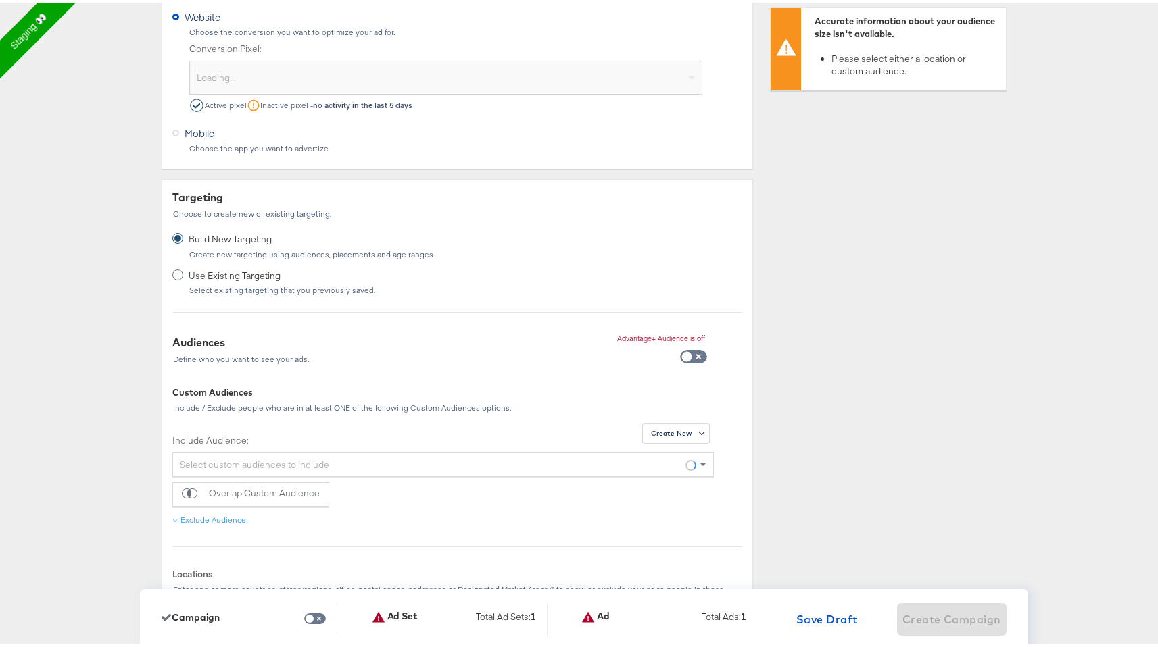
scroll to position [0, 0]
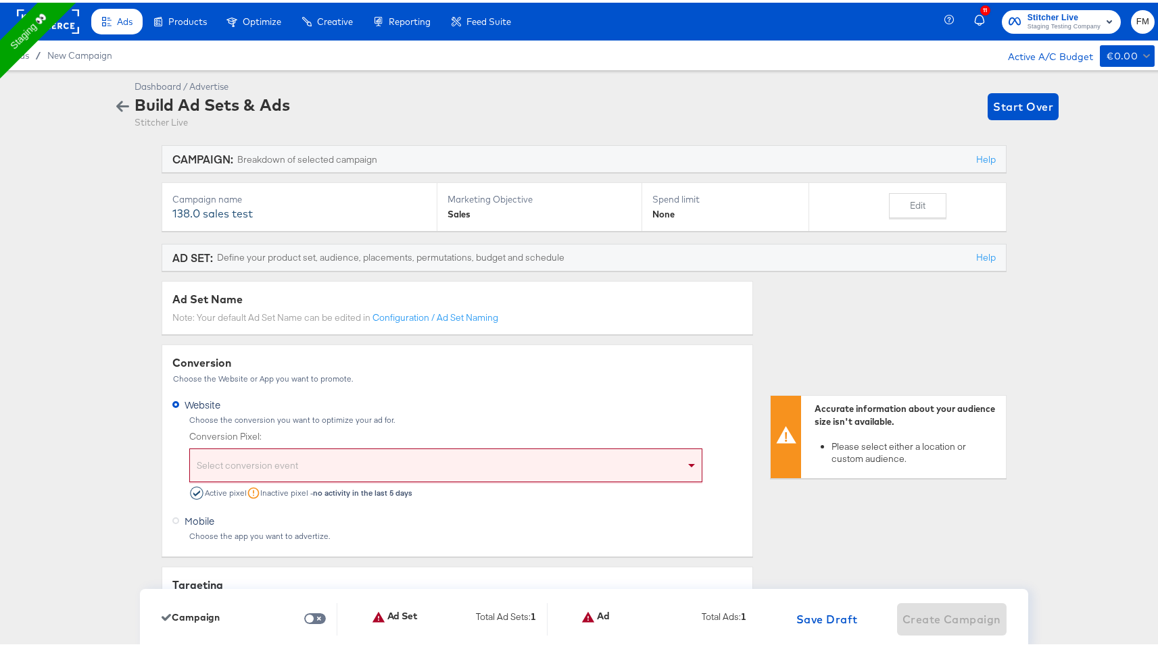
click at [116, 106] on icon "button" at bounding box center [122, 104] width 13 height 11
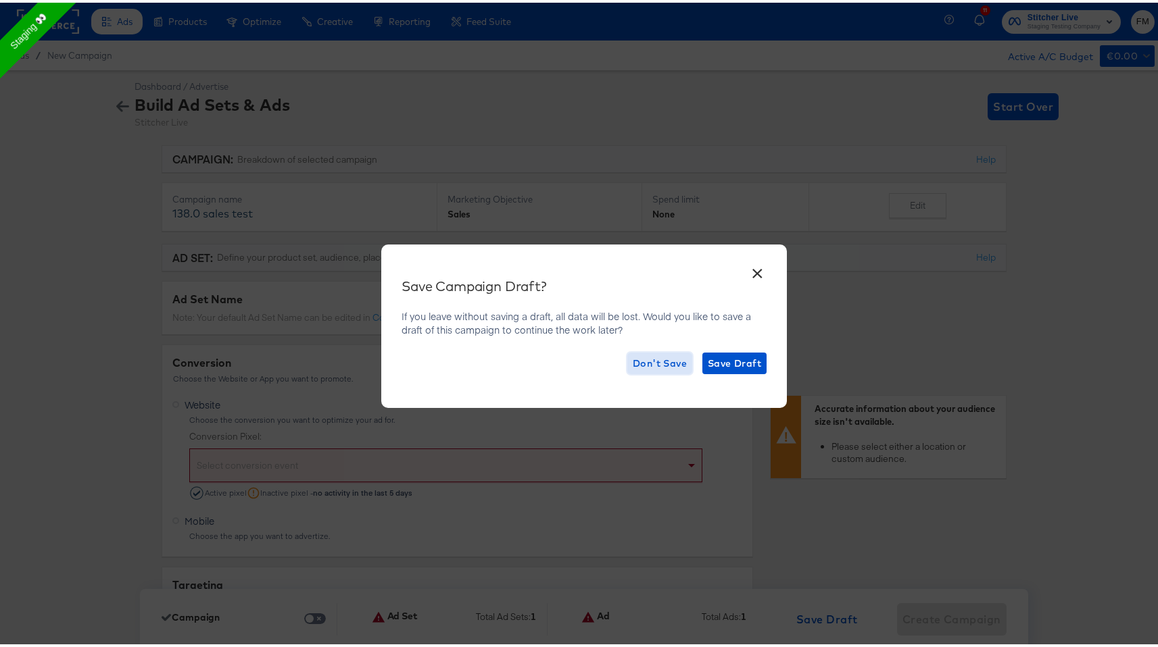
click at [652, 360] on span "Don't Save" at bounding box center [660, 361] width 54 height 17
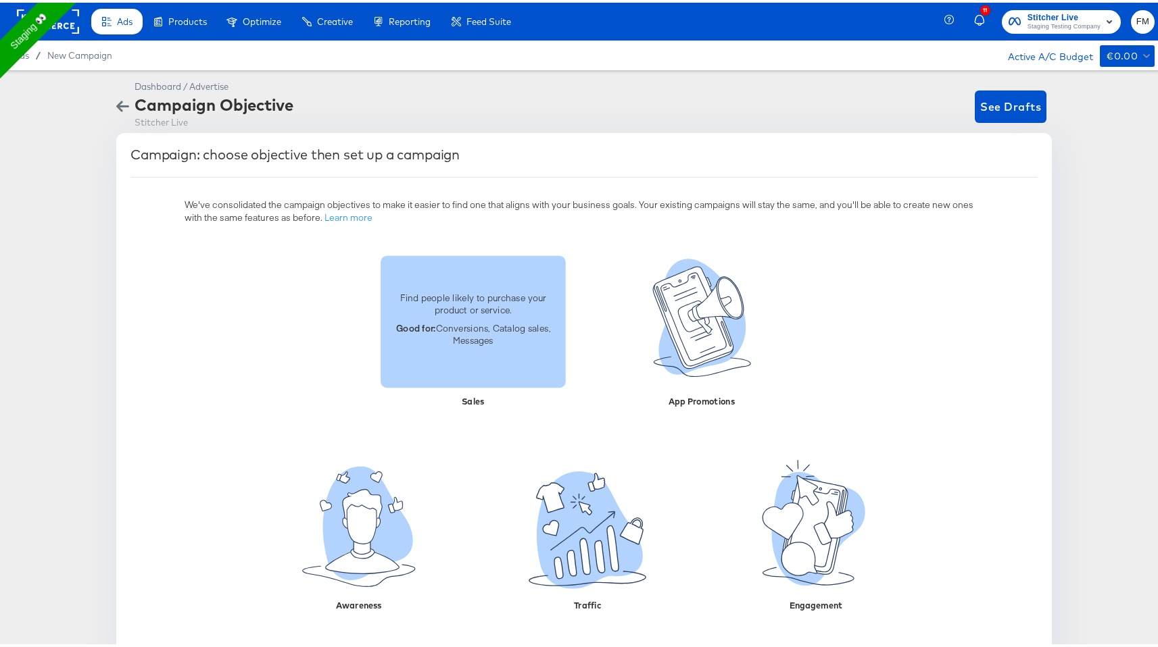
click at [462, 292] on p "Find people likely to purchase your product or service." at bounding box center [473, 301] width 169 height 25
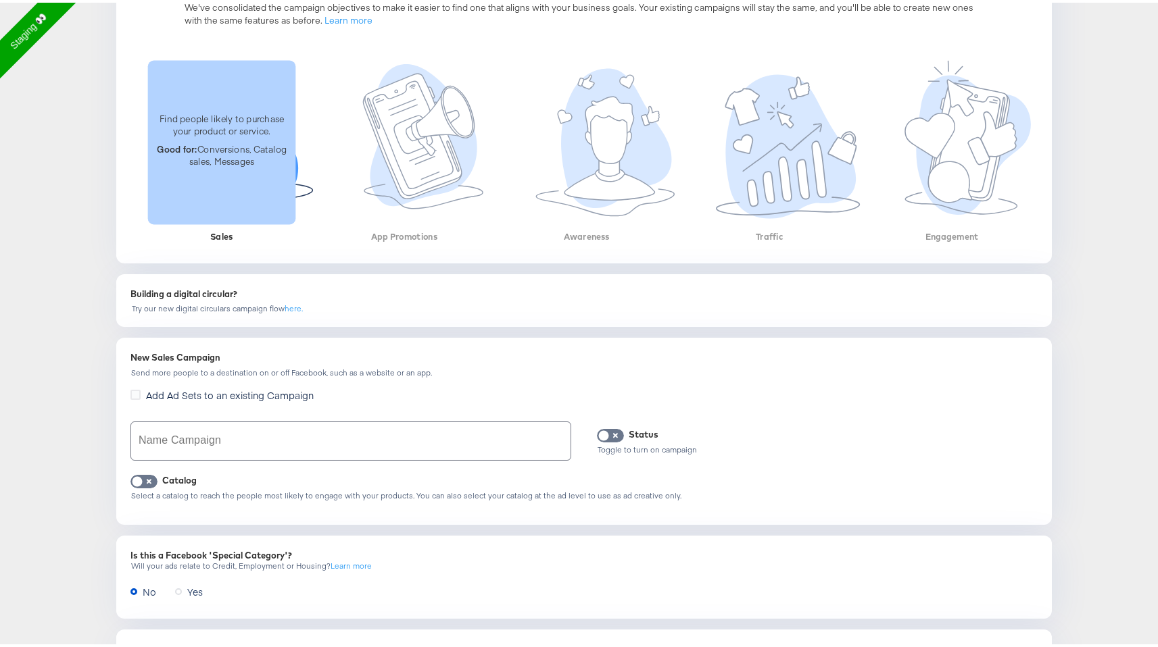
scroll to position [218, 0]
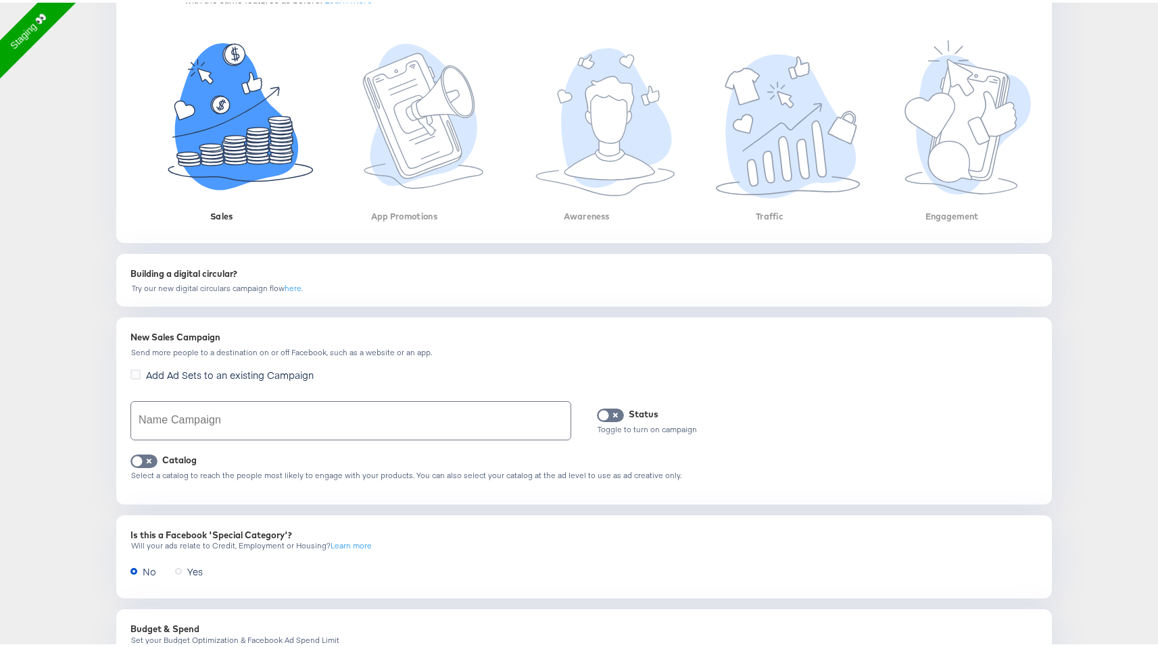
click at [351, 395] on div "New Sales Campaign Send more people to a destination on or off Facebook, such a…" at bounding box center [583, 408] width 919 height 171
click at [322, 426] on input "text" at bounding box center [350, 418] width 439 height 38
type input "138.0"
